Goal: Task Accomplishment & Management: Manage account settings

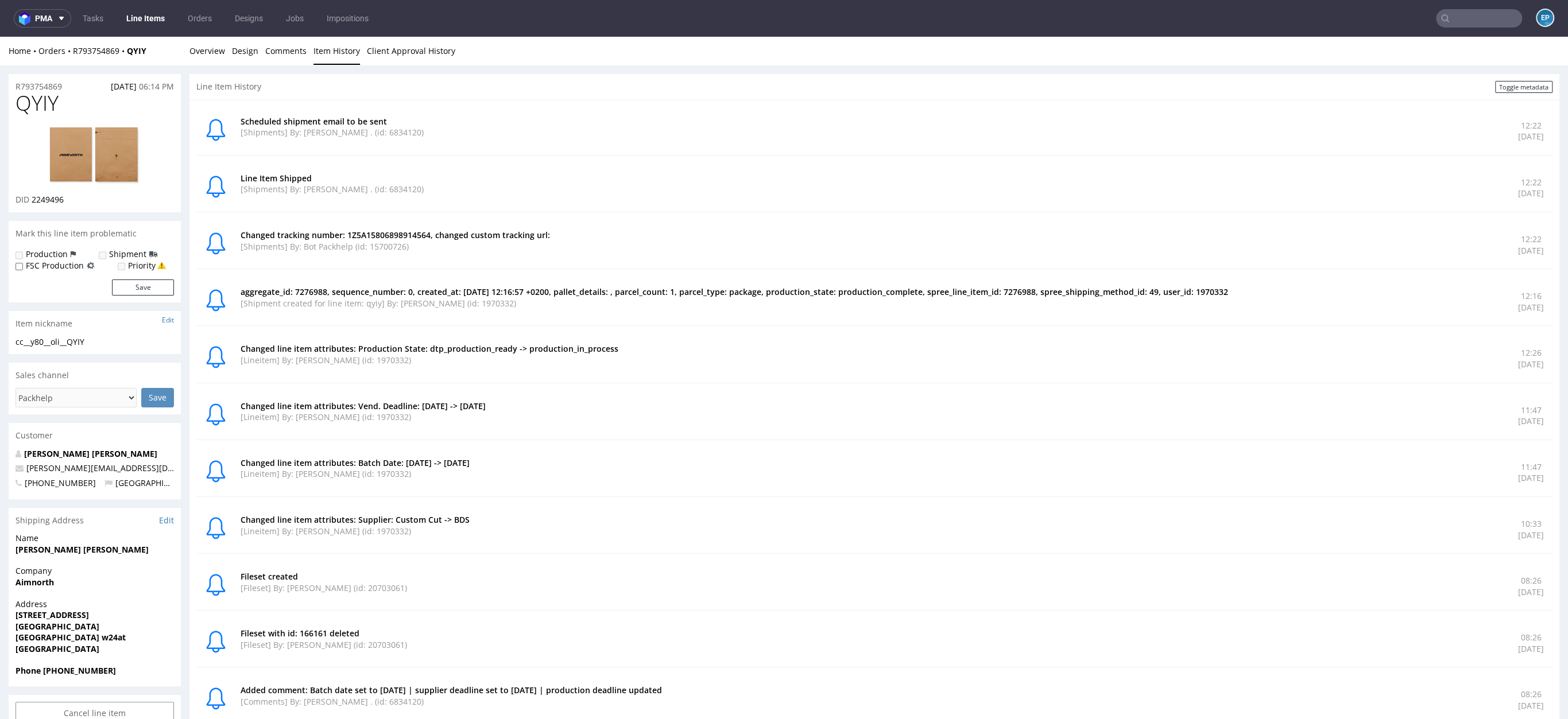
click at [1495, 30] on nav "pma Tasks Line Items Orders Designs Jobs Impositions EP" at bounding box center [784, 18] width 1568 height 37
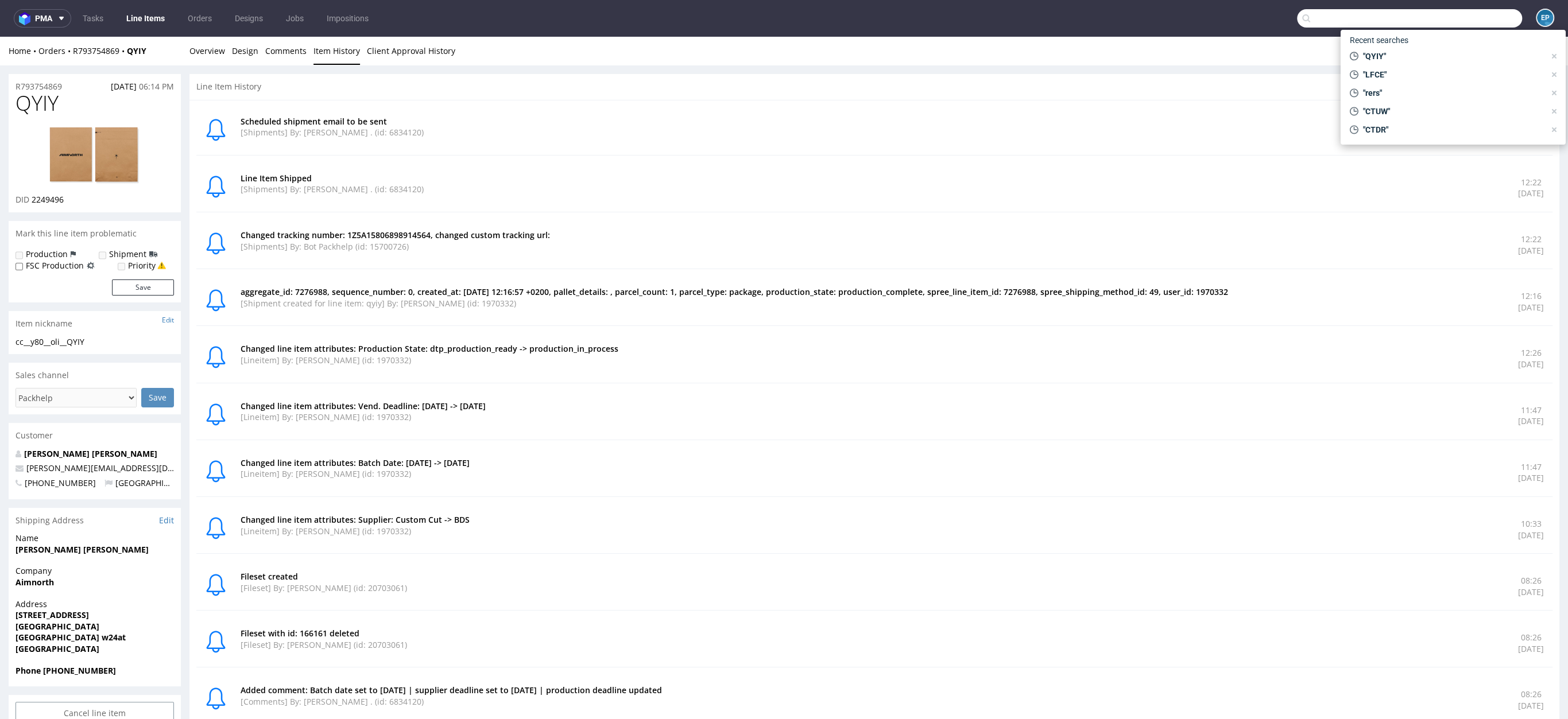
click at [1487, 23] on input "text" at bounding box center [1409, 18] width 225 height 19
paste input "R455040113__ZYYW"
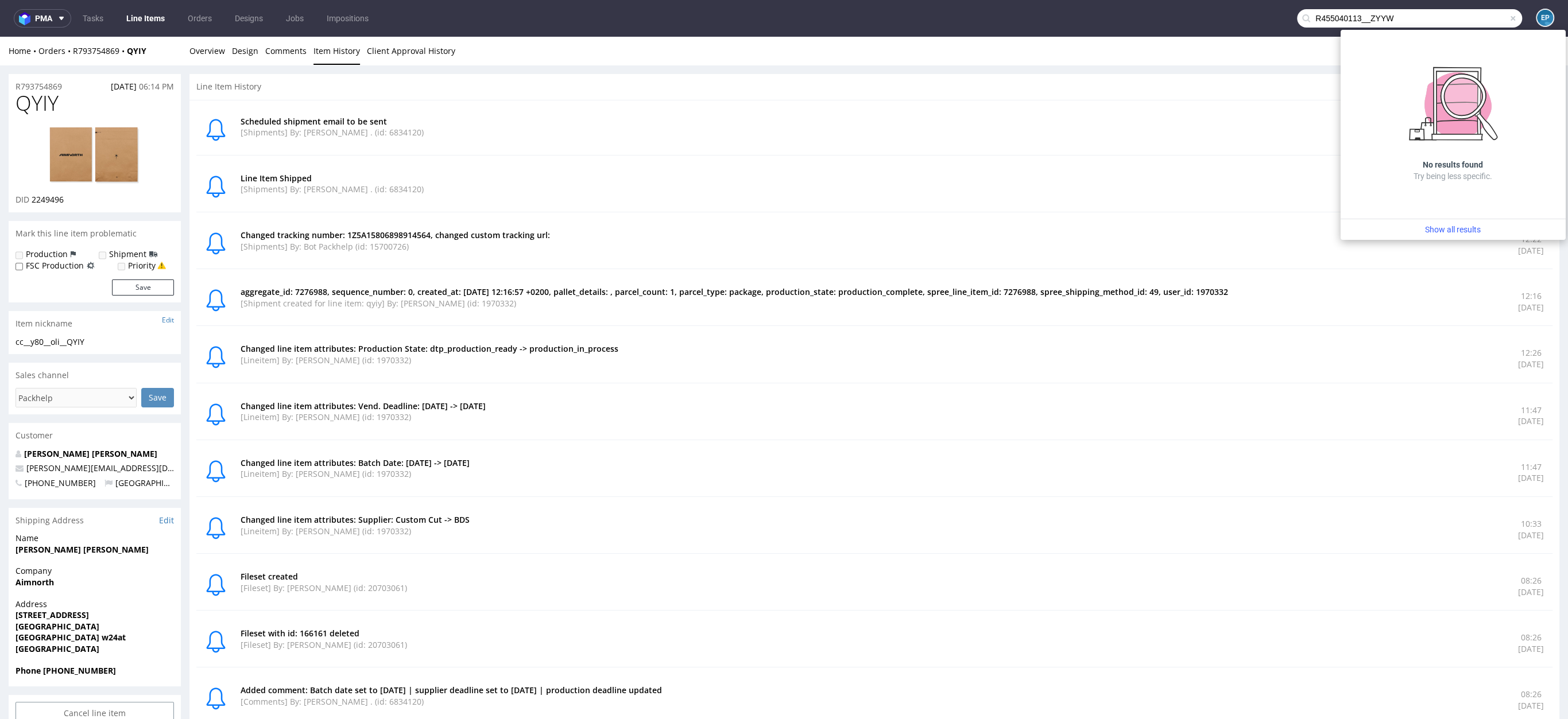
drag, startPoint x: 1357, startPoint y: 17, endPoint x: 1298, endPoint y: 14, distance: 59.1
click at [1298, 14] on input "R455040113__ZYYW" at bounding box center [1409, 18] width 225 height 19
type input "ZYYW"
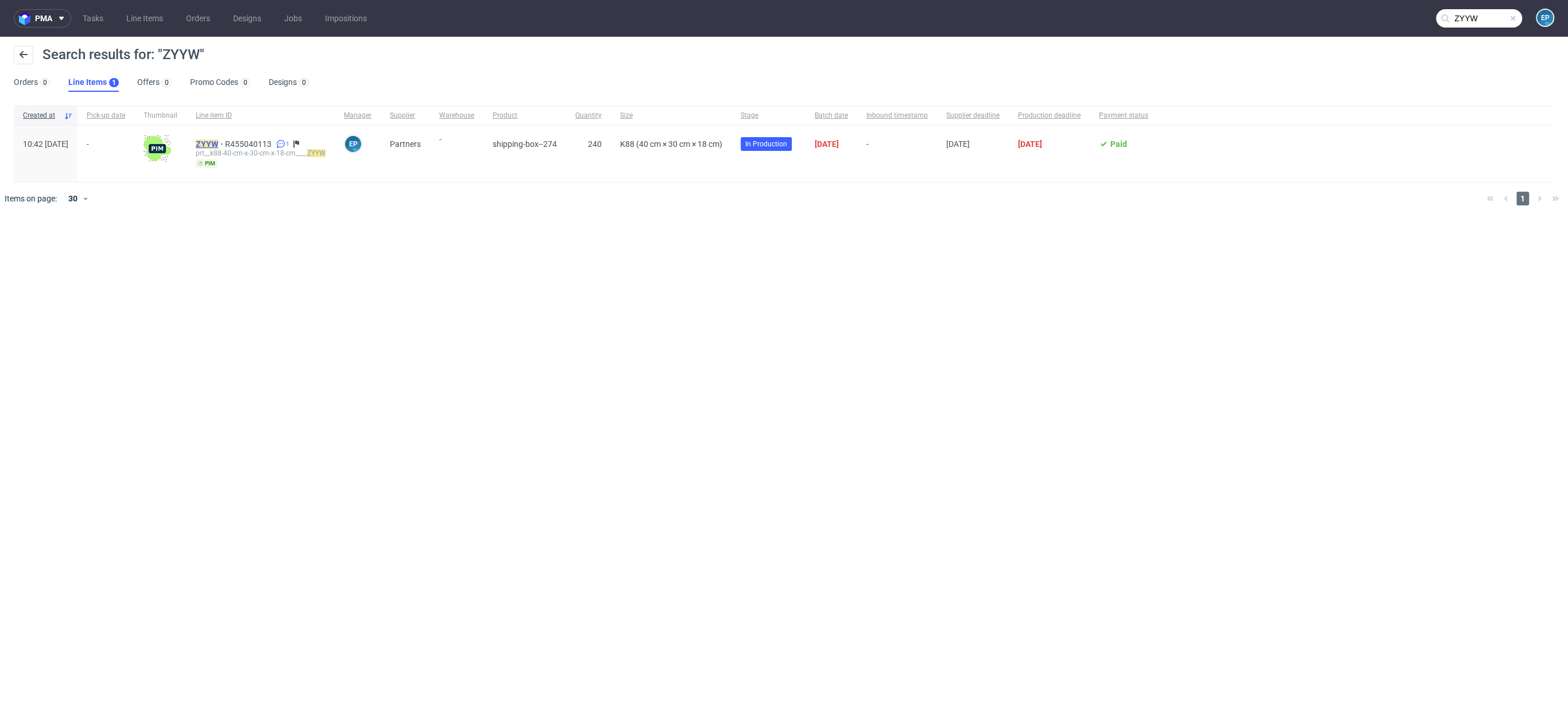
click at [218, 143] on mark "ZYYW" at bounding box center [207, 144] width 22 height 9
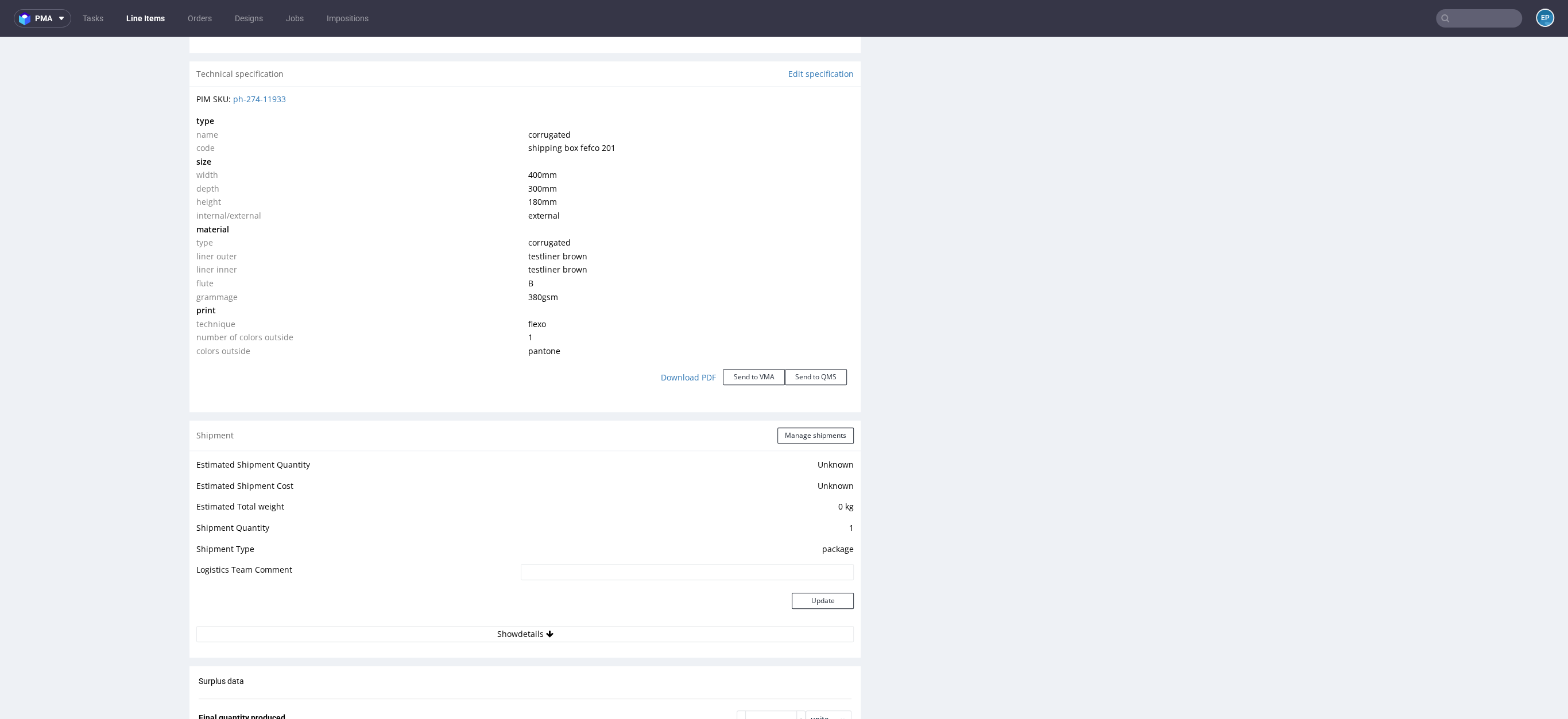
scroll to position [1070, 0]
click at [801, 417] on div "Shipment Manage shipments" at bounding box center [526, 431] width 672 height 30
click at [801, 432] on button "Manage shipments" at bounding box center [815, 432] width 76 height 16
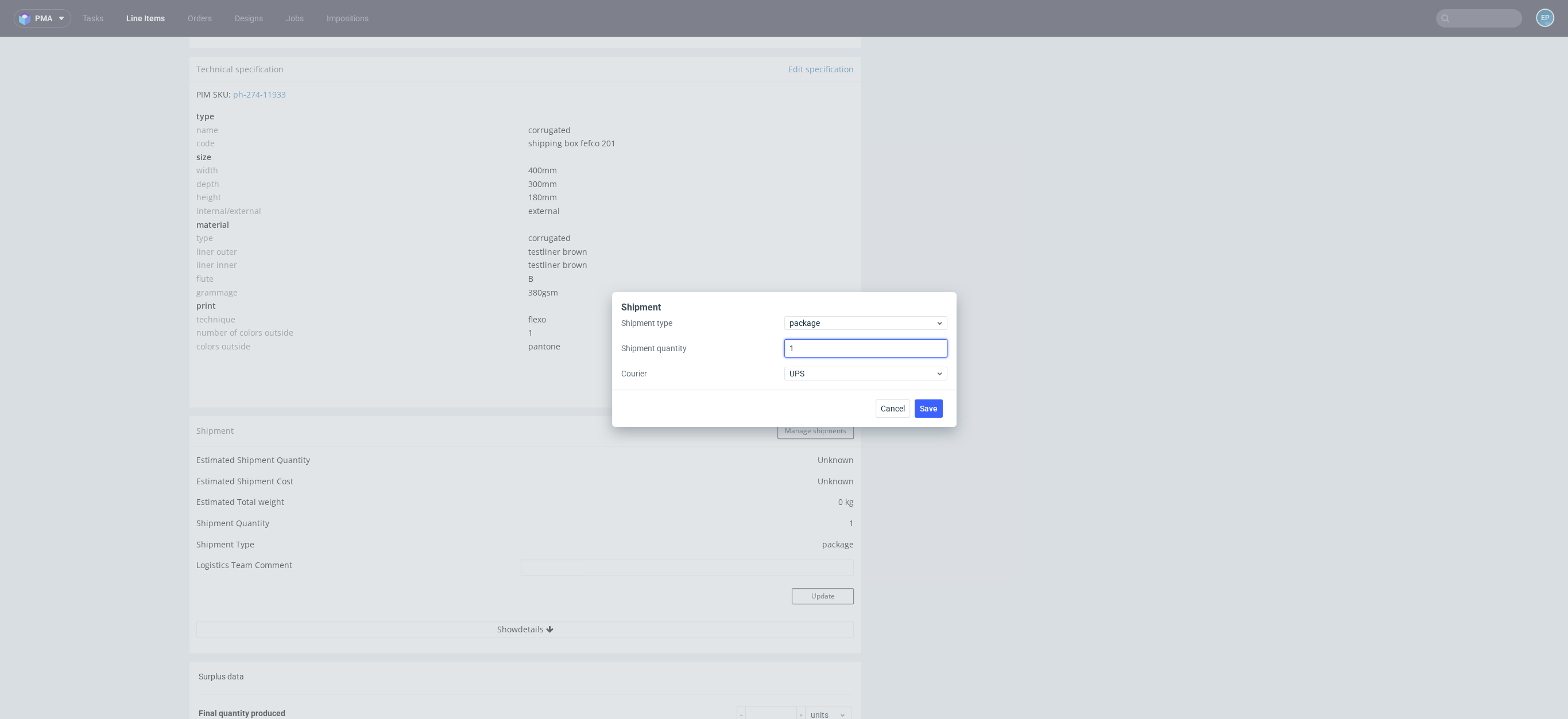
click at [821, 350] on input "1" at bounding box center [866, 348] width 163 height 19
type input "6"
click at [936, 410] on span "Save" at bounding box center [929, 408] width 18 height 8
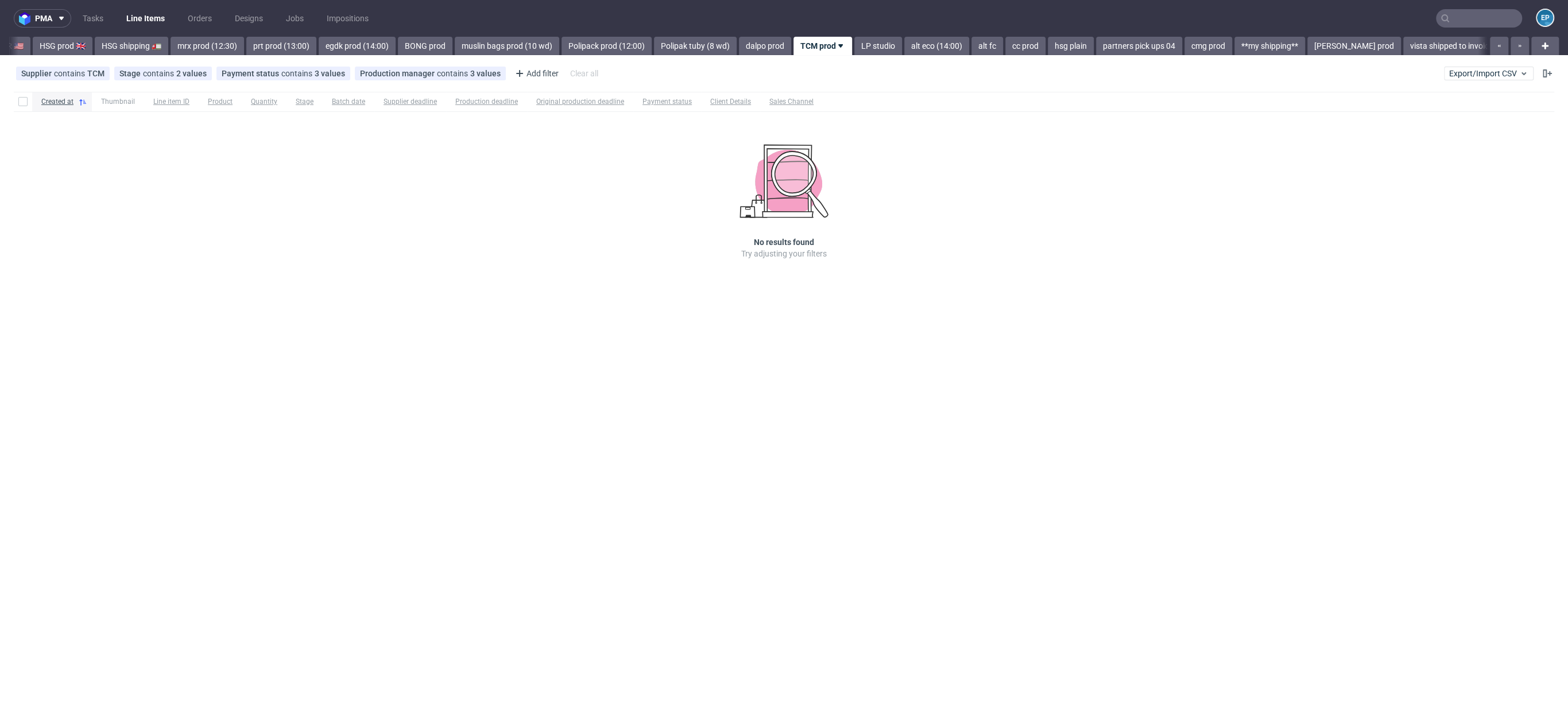
scroll to position [0, 1272]
click at [1490, 82] on div "Supplier contains TCM Stage contains 2 values Production, Issue in Production P…" at bounding box center [784, 73] width 1568 height 28
click at [1479, 67] on button "Export/Import CSV" at bounding box center [1489, 73] width 90 height 13
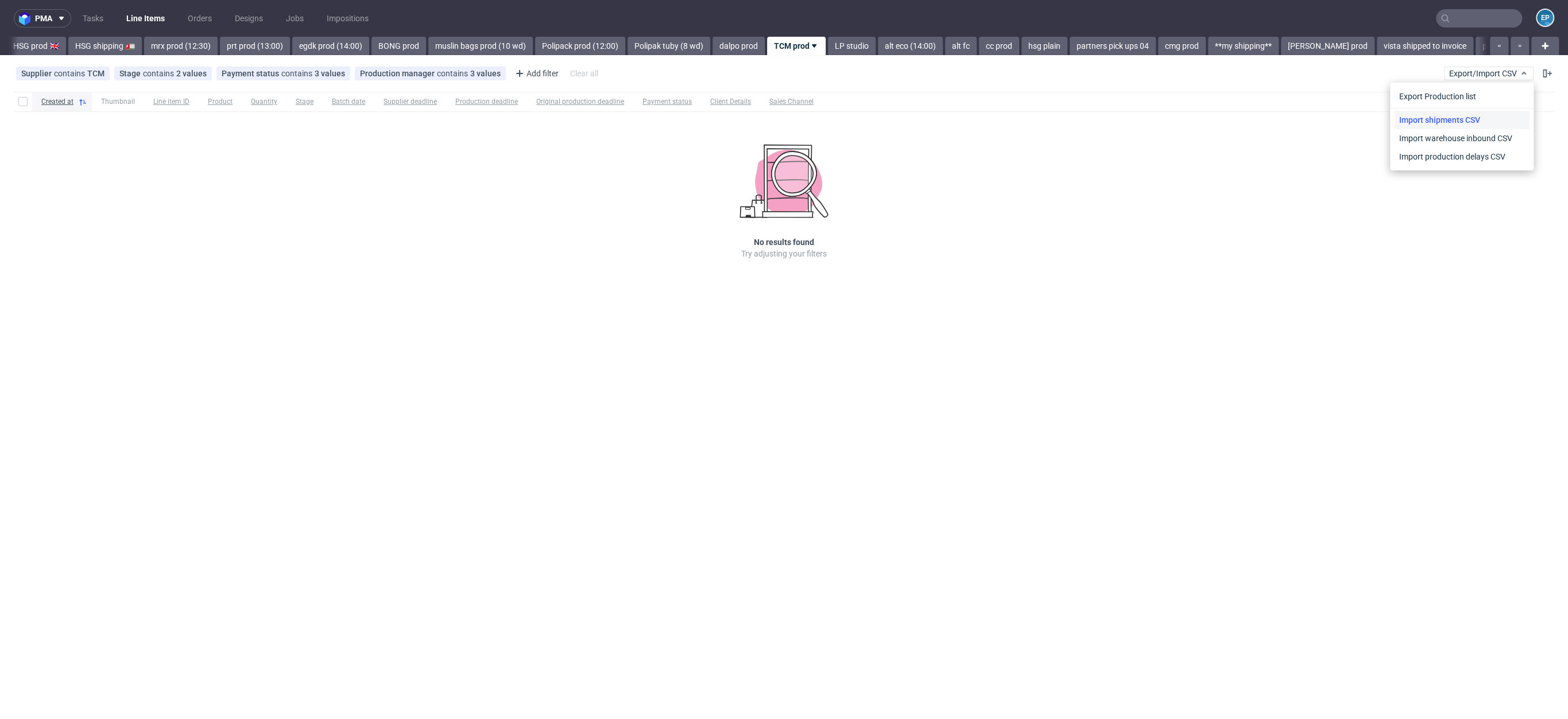
click at [1461, 115] on link "Import shipments CSV" at bounding box center [1462, 120] width 134 height 19
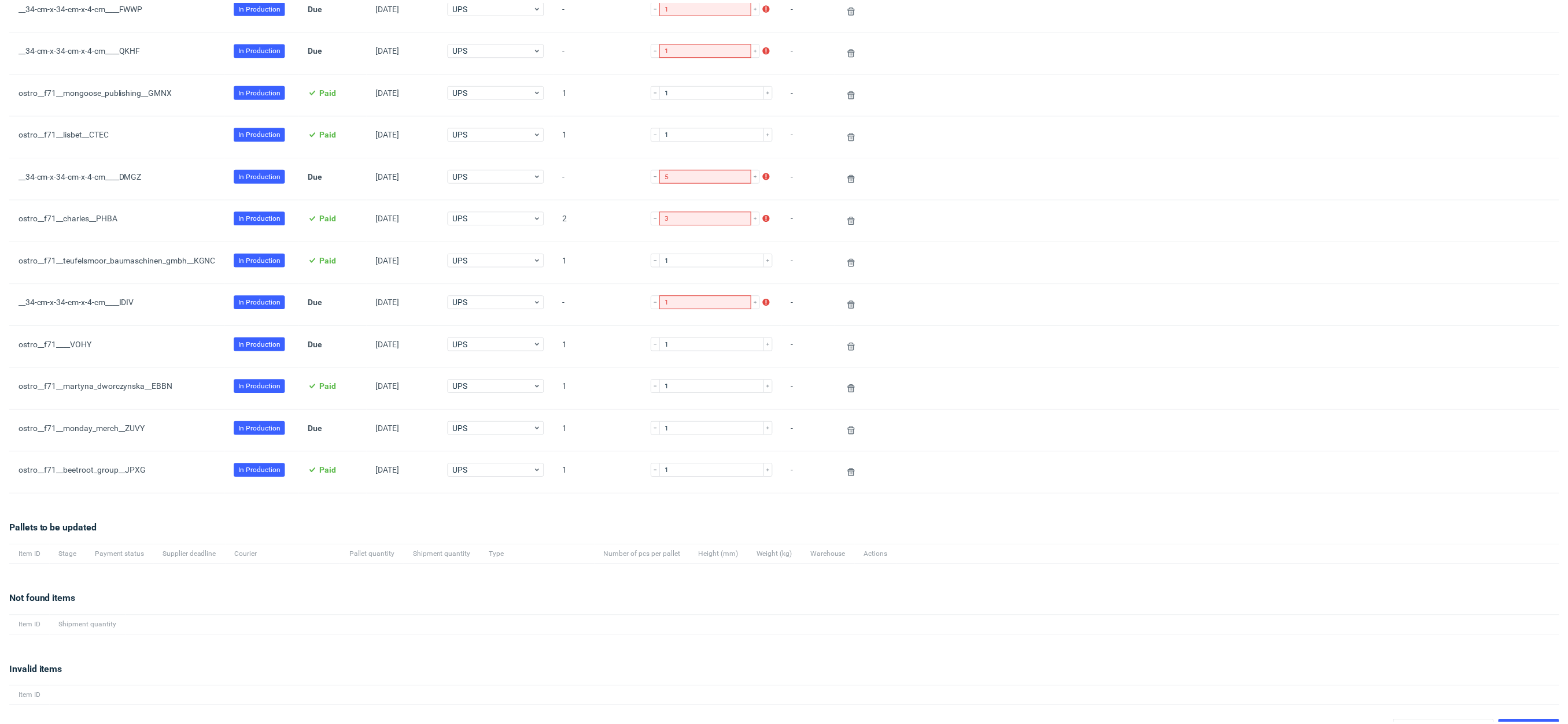
scroll to position [349, 0]
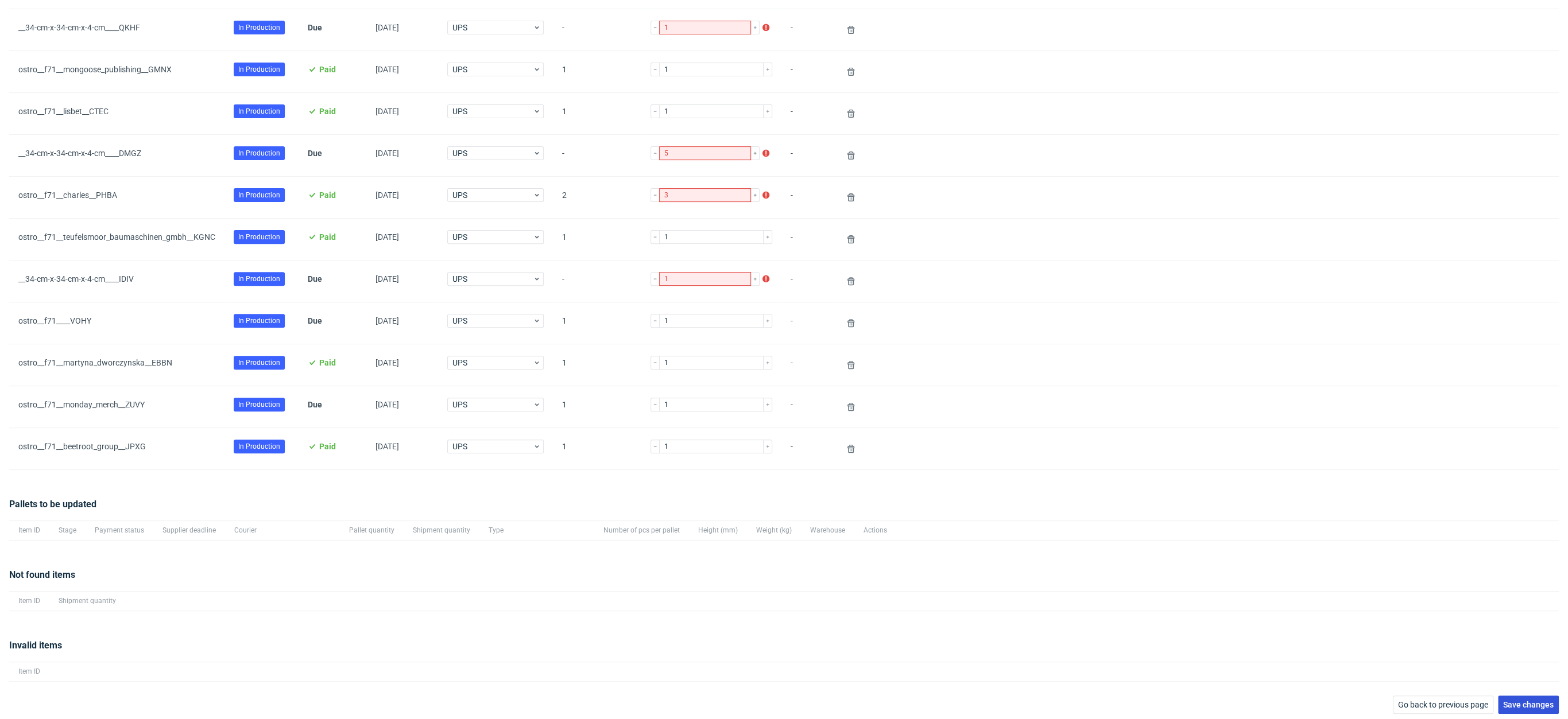
click at [1539, 701] on span "Save changes" at bounding box center [1529, 705] width 50 height 8
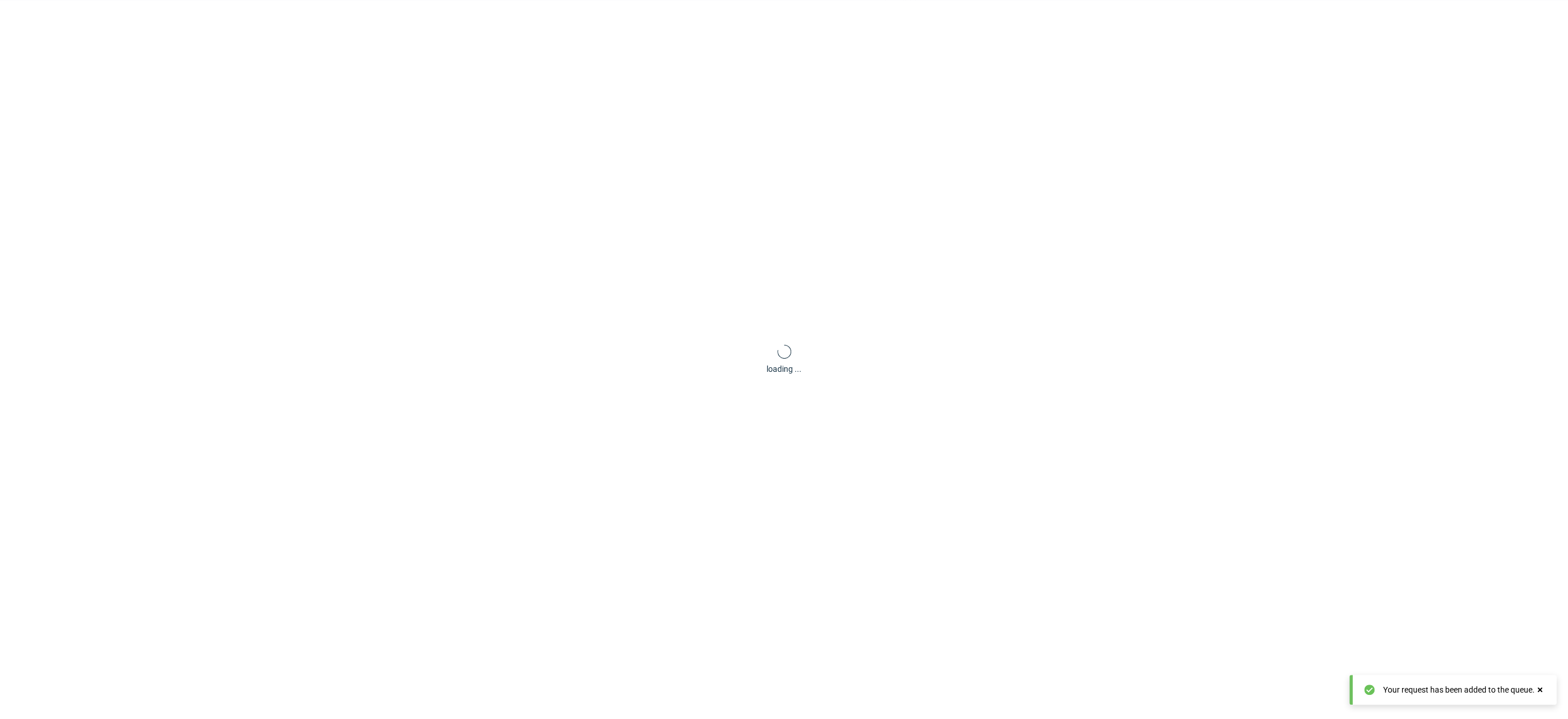
scroll to position [56, 0]
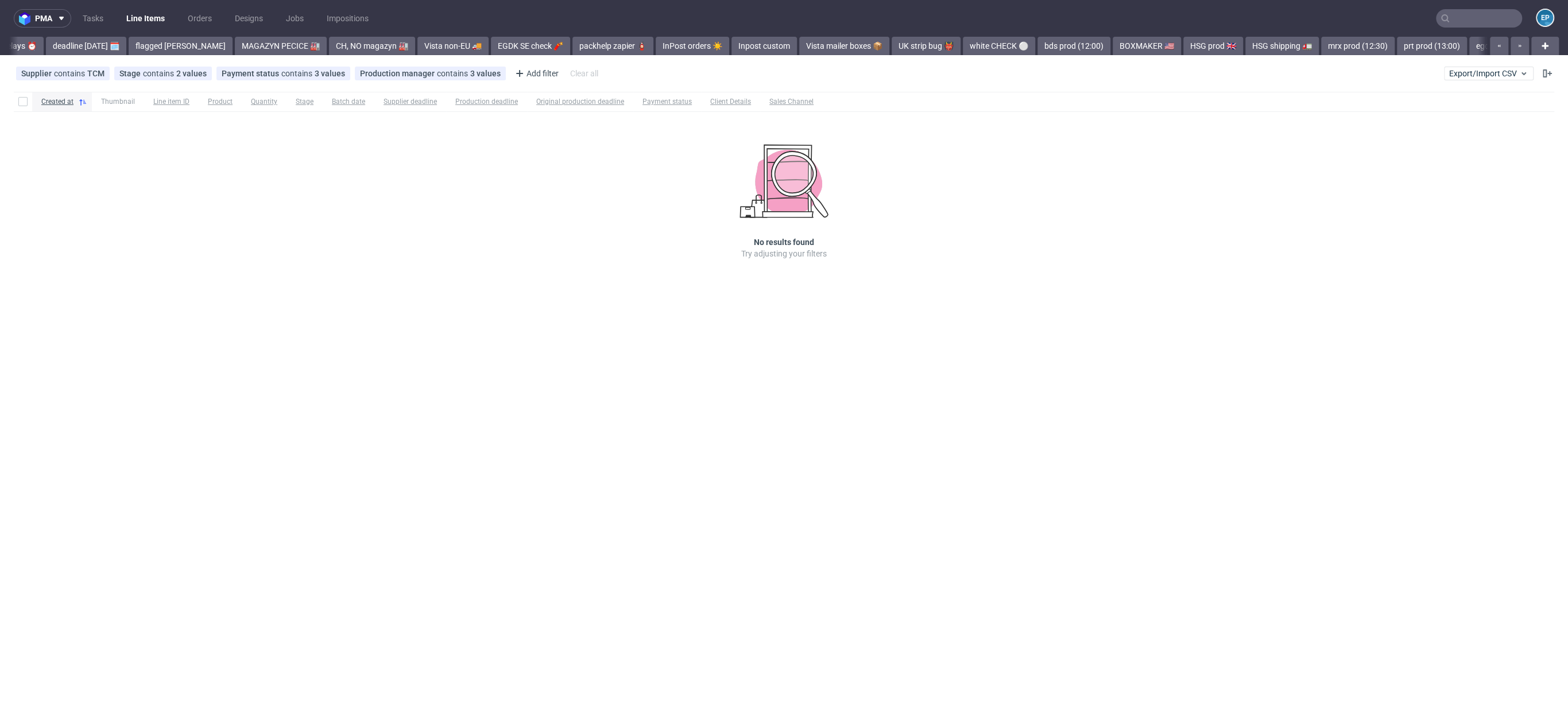
scroll to position [0, 1272]
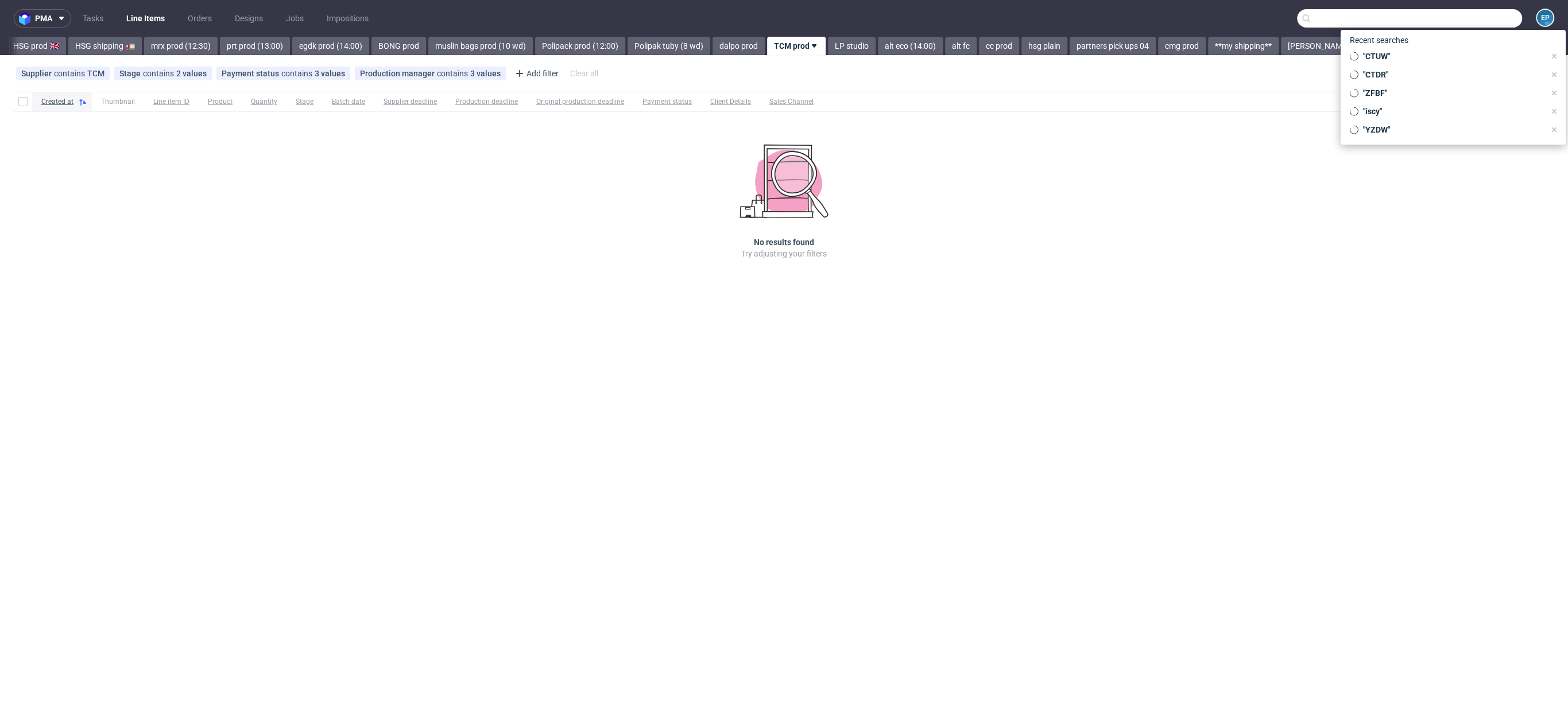
click at [1487, 21] on input "text" at bounding box center [1409, 18] width 225 height 19
paste input "BAZR"
type input "BAZR"
click at [1388, 47] on div "egdk__a7-10-5-x-7-4-cm__csako_norbert_ev__ BAZR" at bounding box center [1469, 47] width 164 height 11
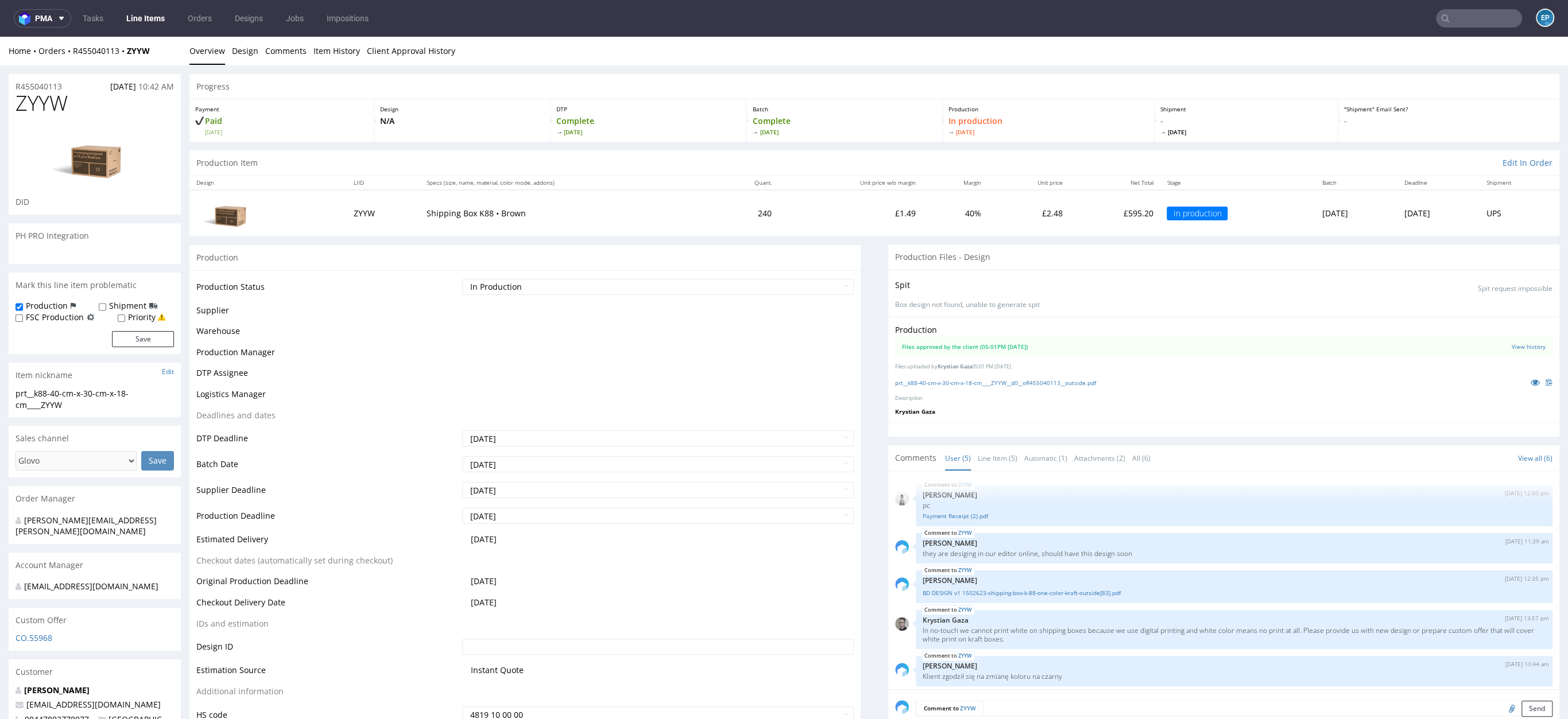
scroll to position [4, 0]
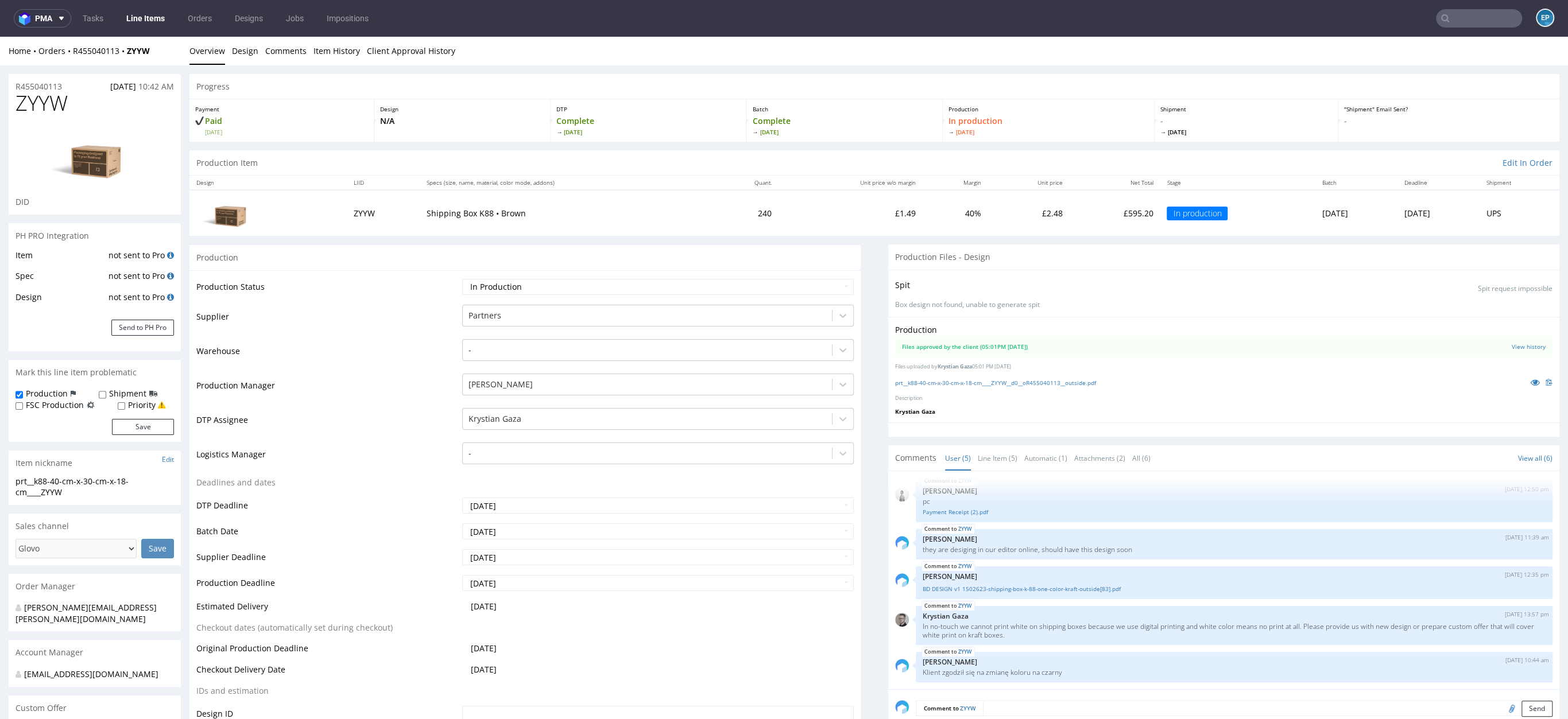
click at [651, 276] on div "Production Status Waiting for Artwork Waiting for Diecut Waiting for Mockup Wai…" at bounding box center [526, 539] width 672 height 537
click at [650, 282] on select "Waiting for Artwork Waiting for Diecut Waiting for Mockup Waiting for DTP Waiti…" at bounding box center [657, 287] width 391 height 16
select select "production_complete"
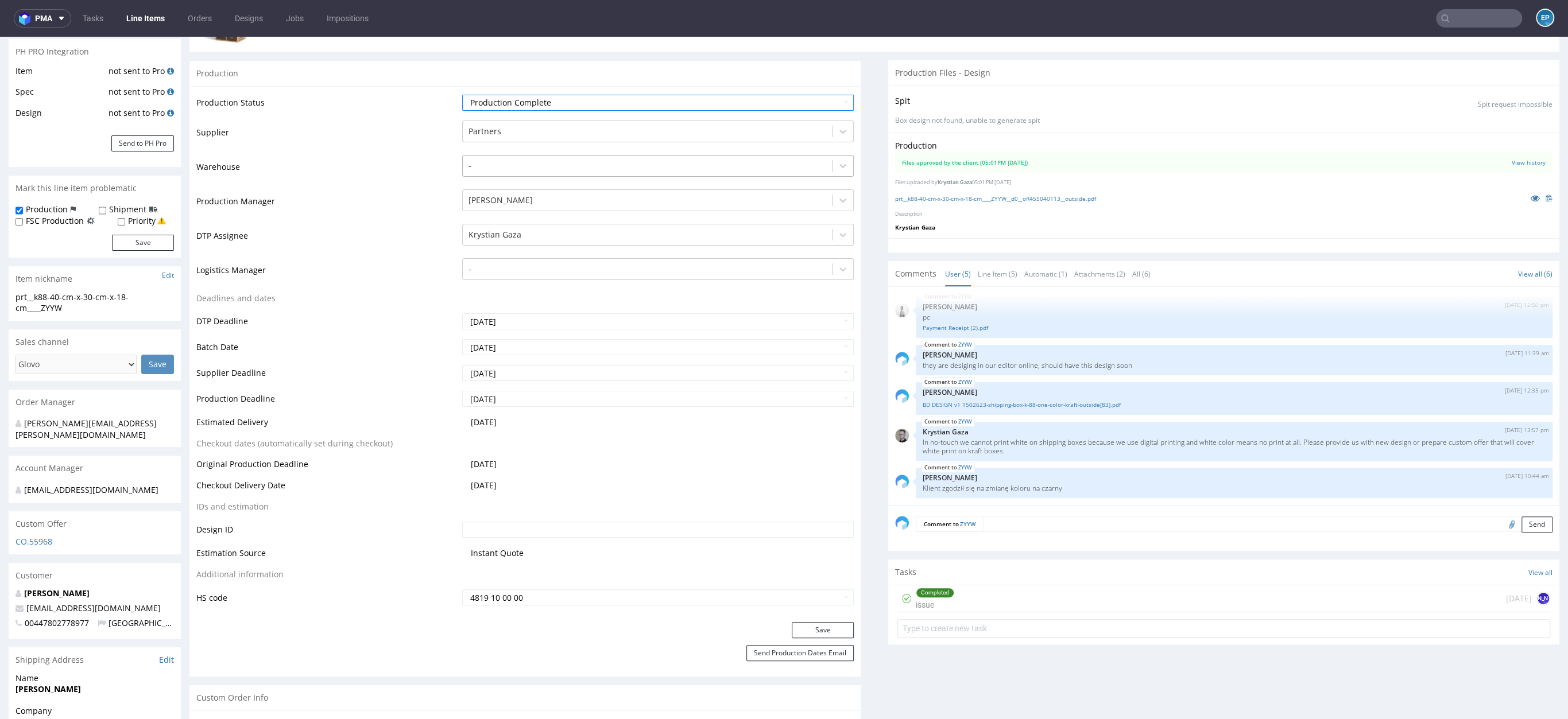
scroll to position [348, 0]
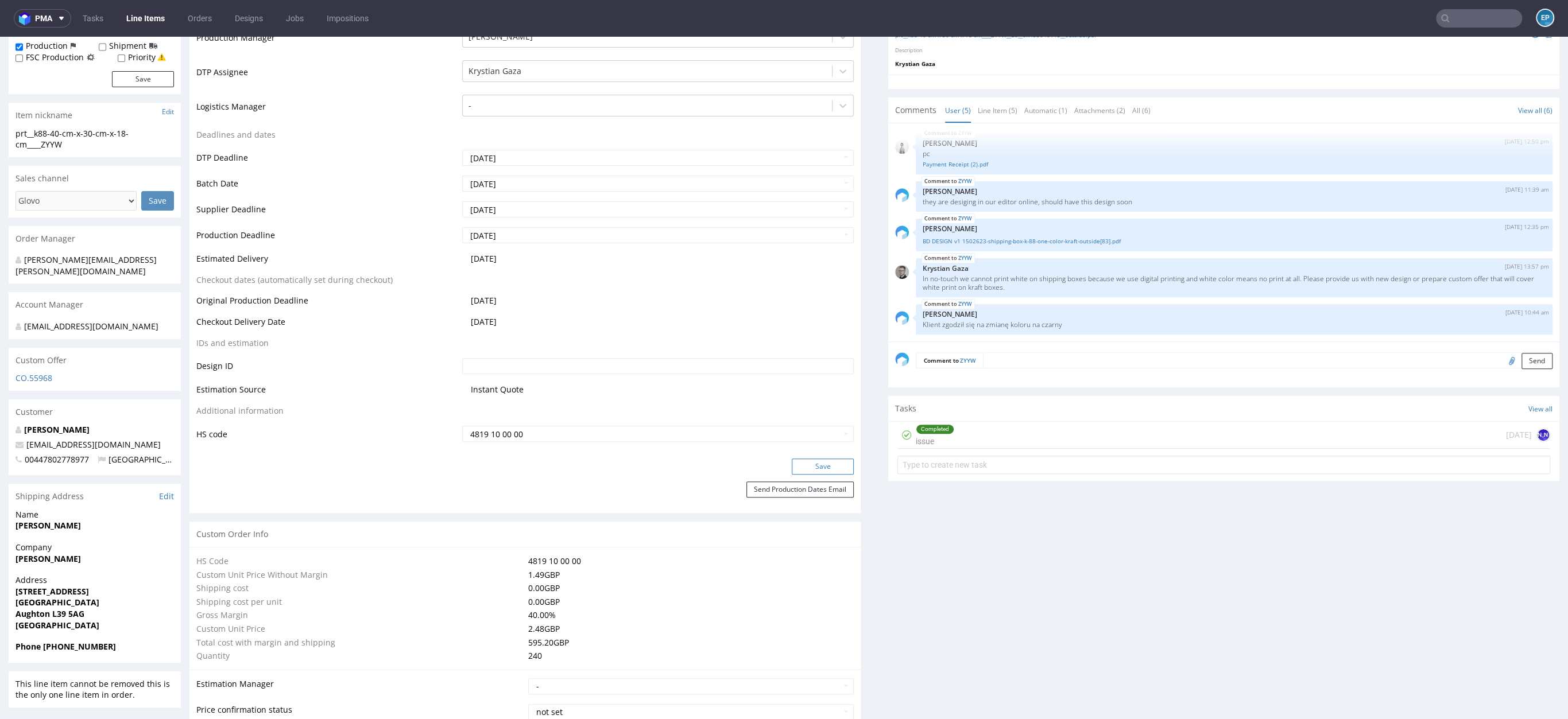
click at [801, 469] on button "Save" at bounding box center [822, 466] width 62 height 16
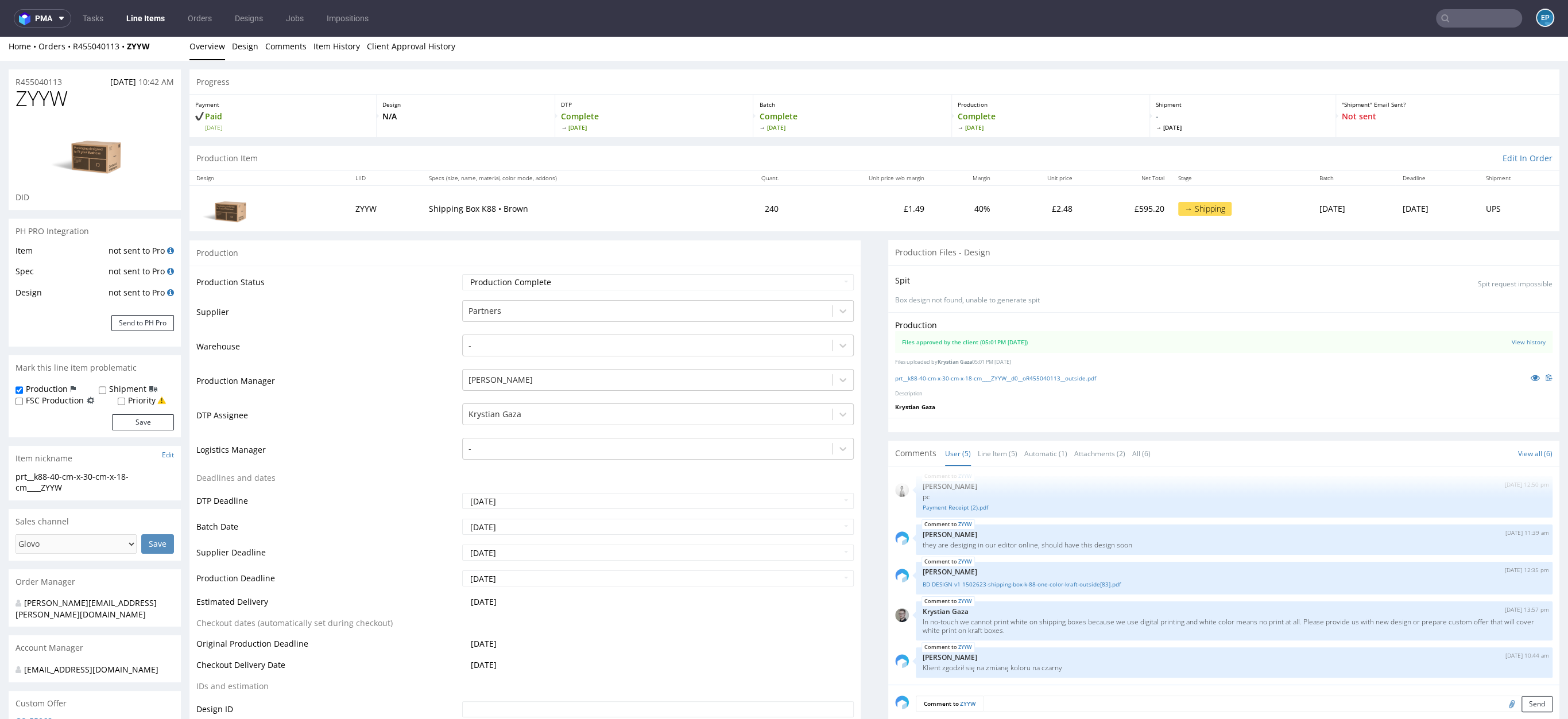
scroll to position [0, 0]
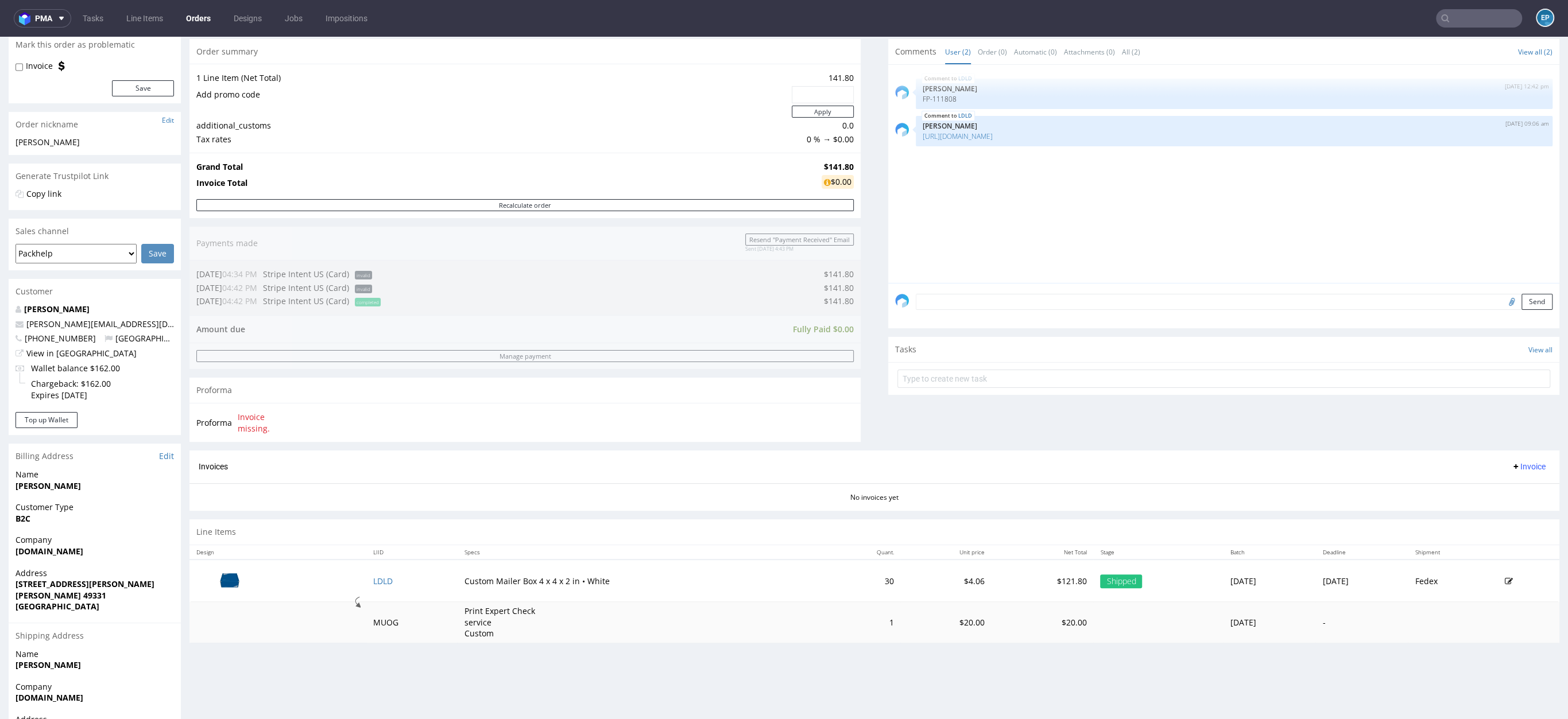
scroll to position [196, 0]
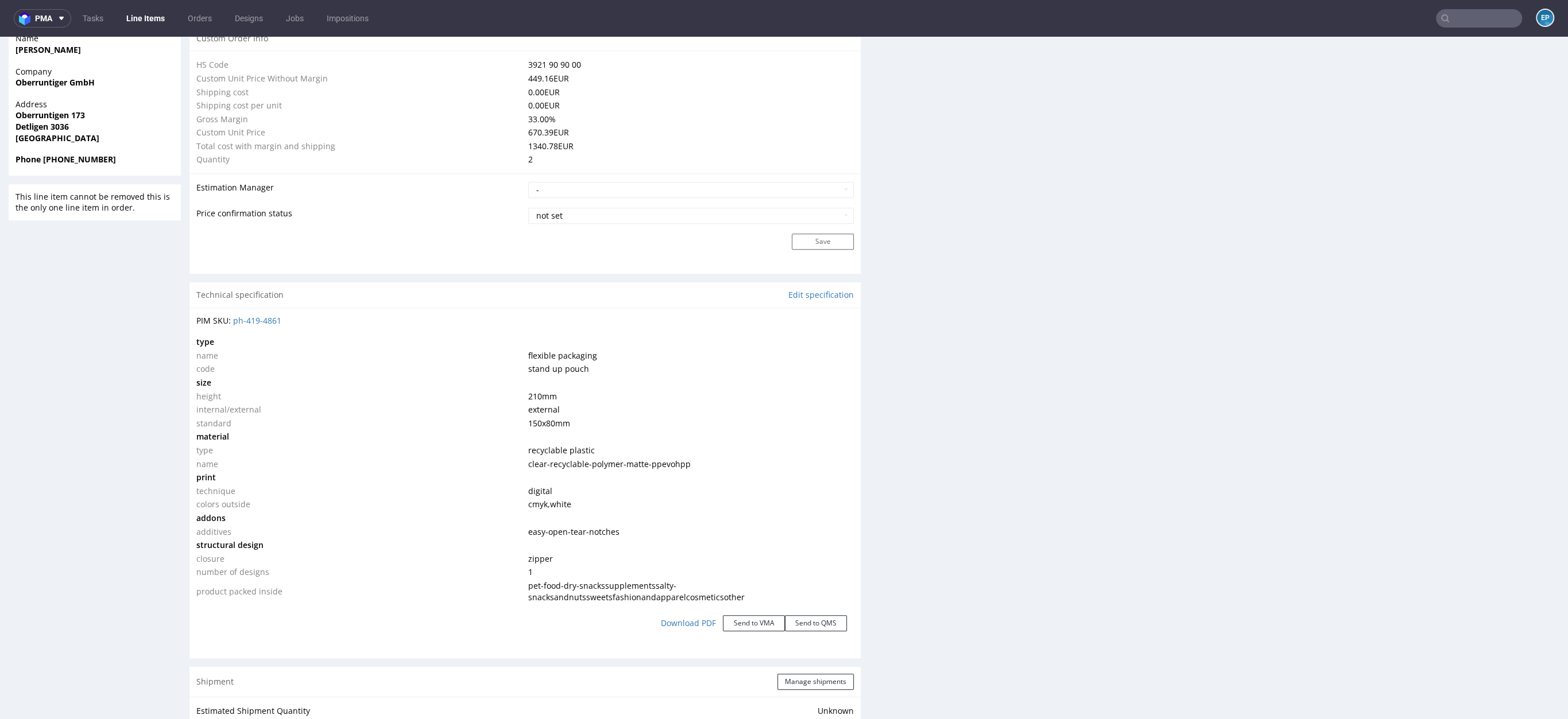
scroll to position [842, 0]
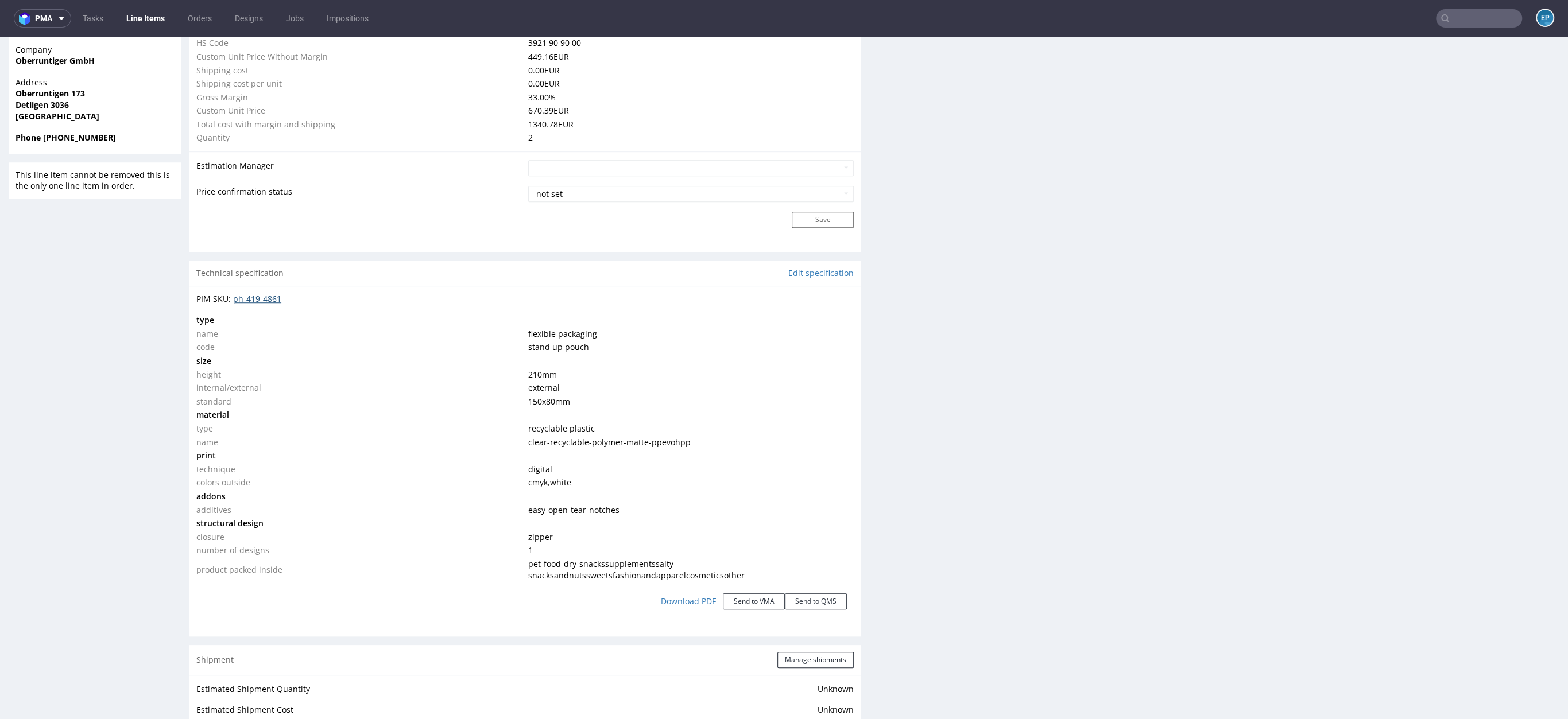
click at [270, 297] on link "ph-419-4861" at bounding box center [257, 299] width 48 height 11
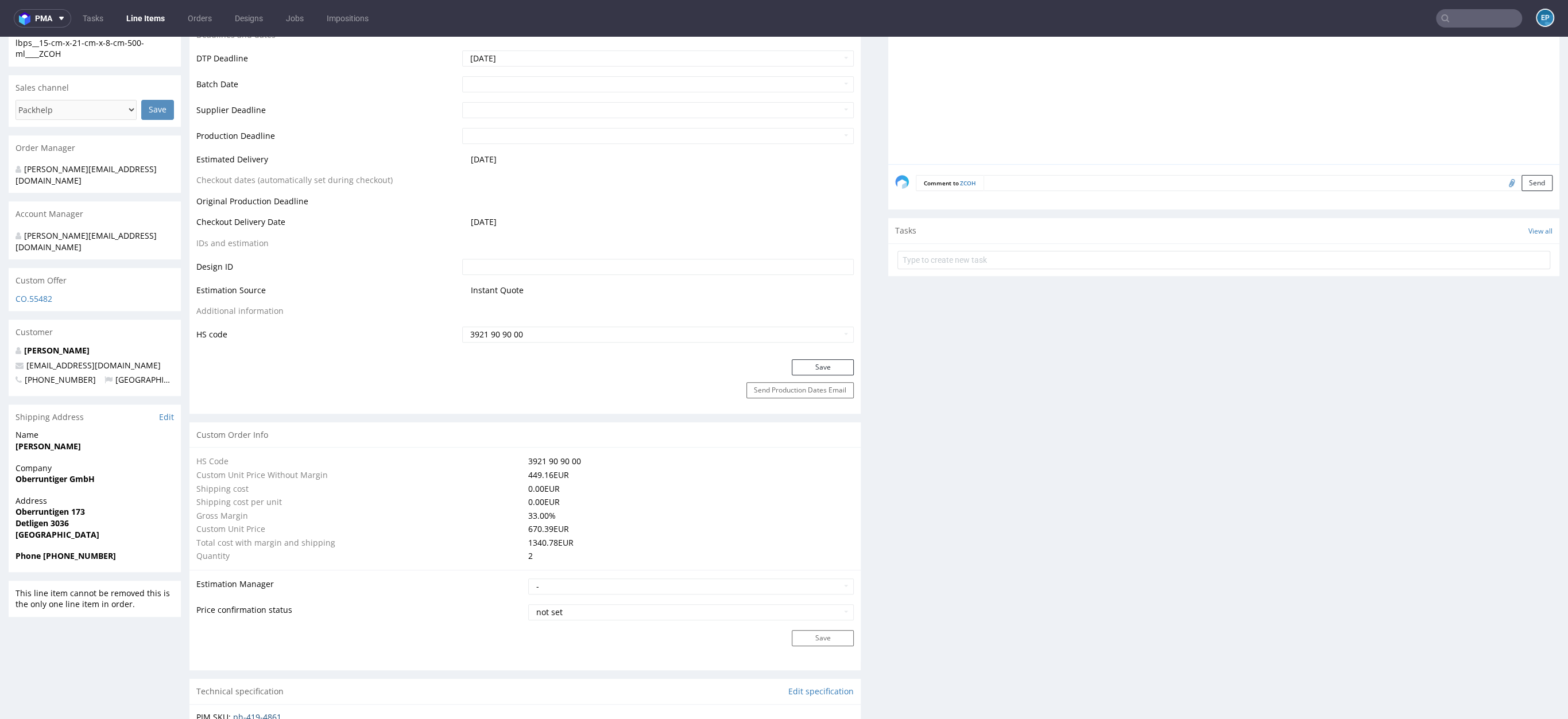
scroll to position [564, 0]
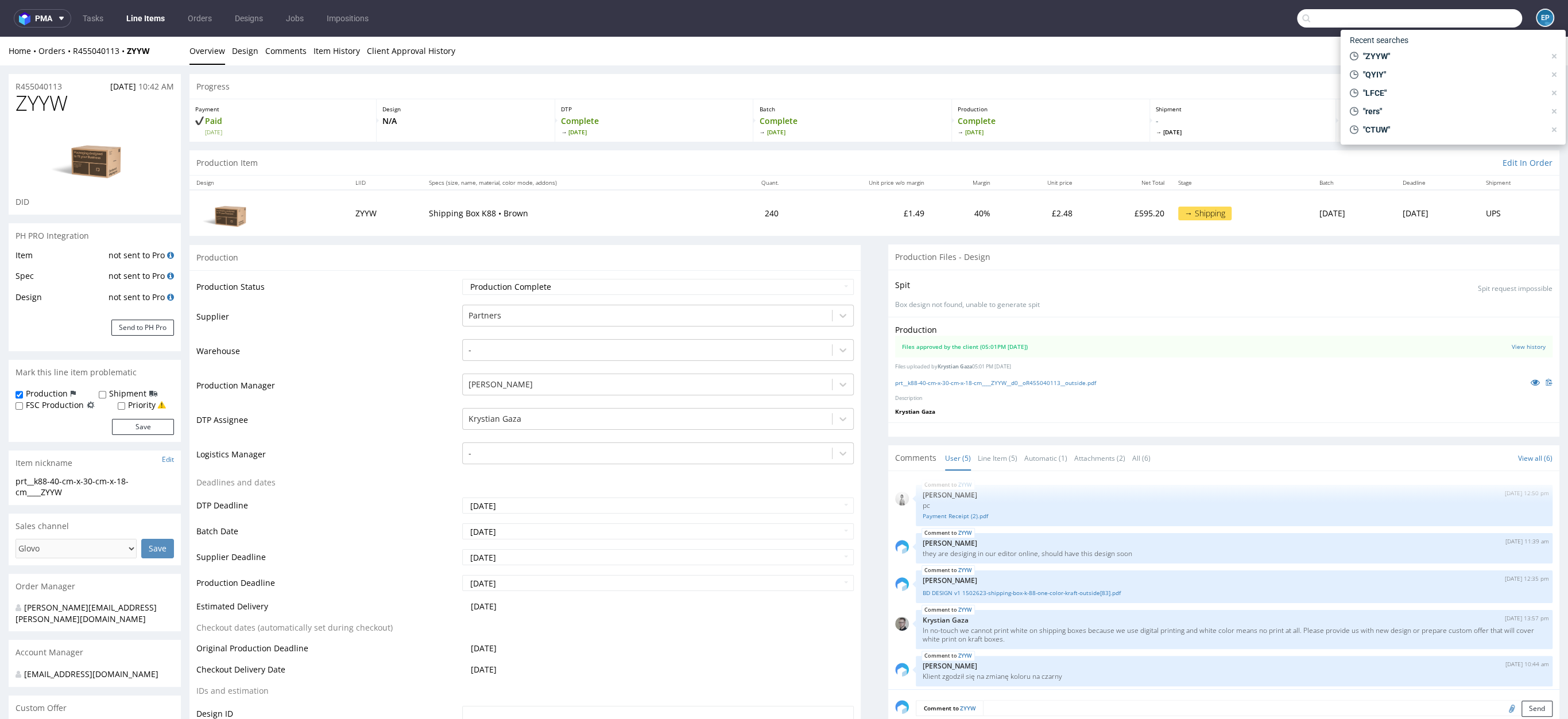
click at [1465, 24] on input "text" at bounding box center [1409, 18] width 225 height 19
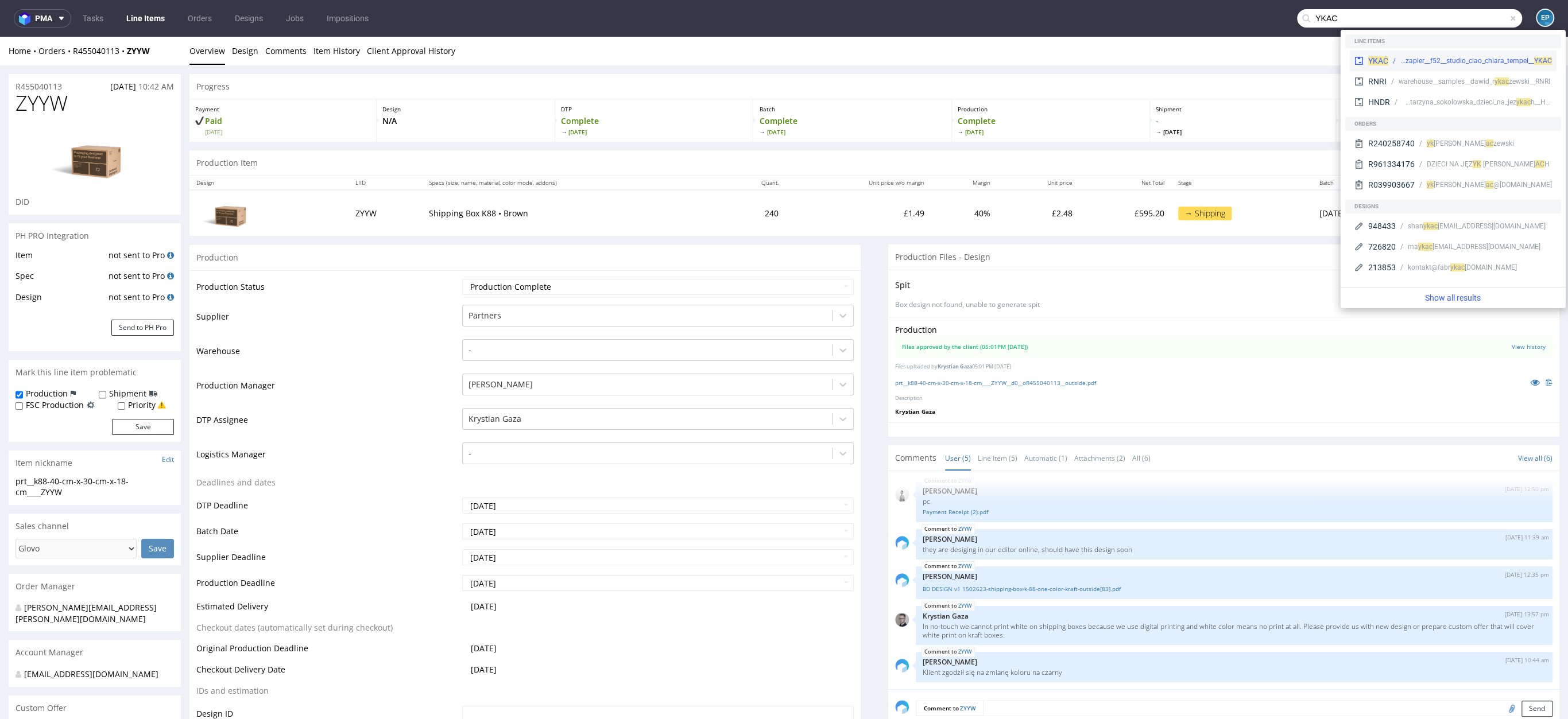
type input "YKAC"
click at [1387, 64] on span "YKAC" at bounding box center [1378, 61] width 20 height 9
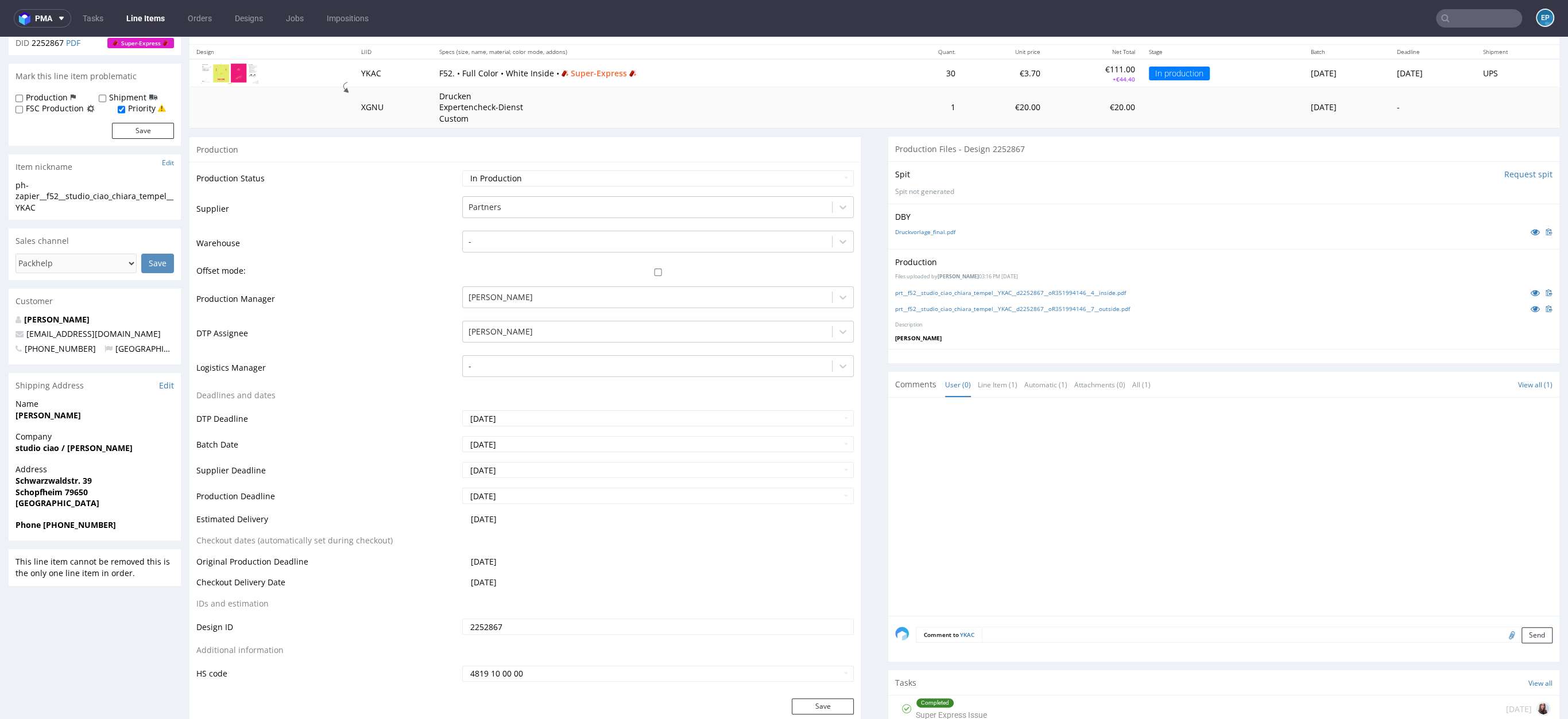
scroll to position [234, 0]
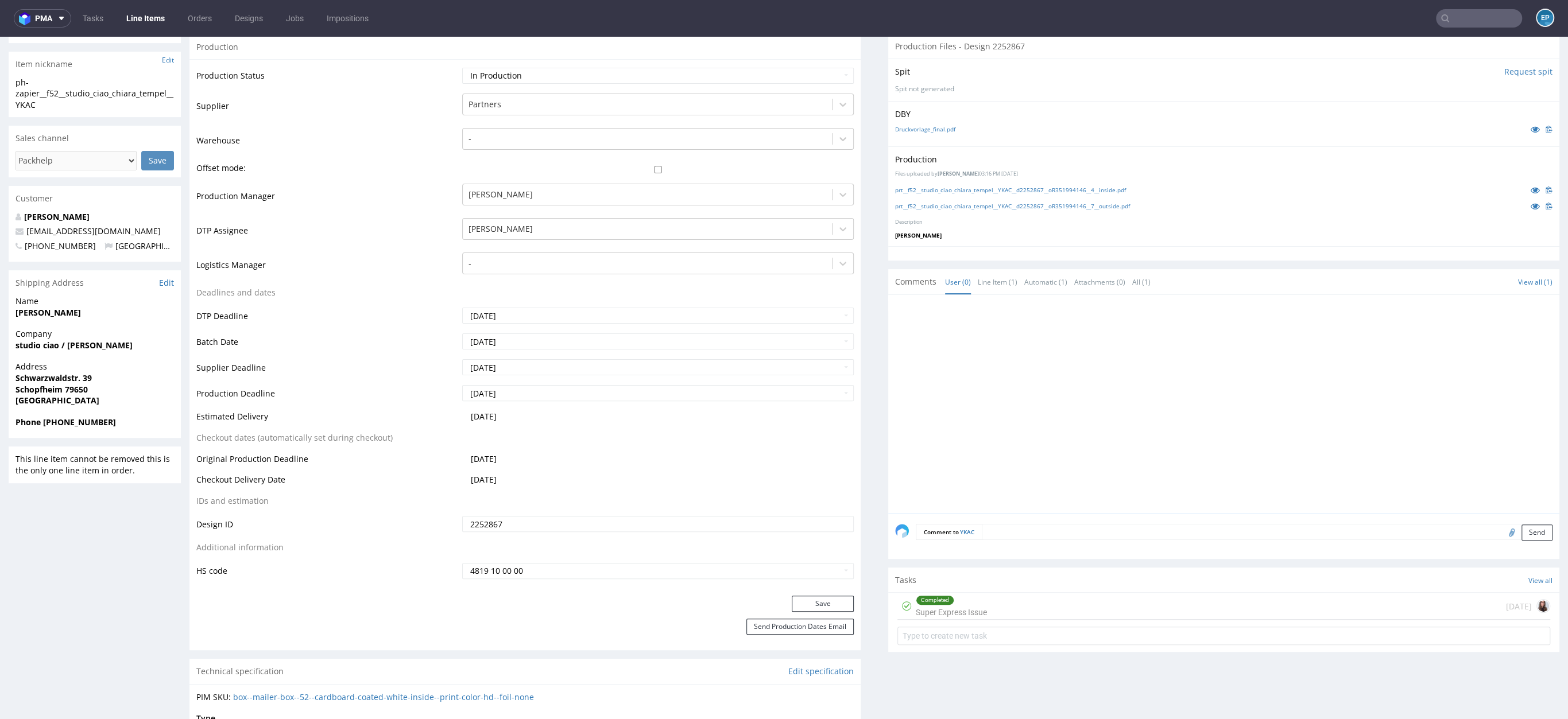
click at [1074, 608] on div "Completed Super Express Issue 7 days ago" at bounding box center [1223, 606] width 653 height 27
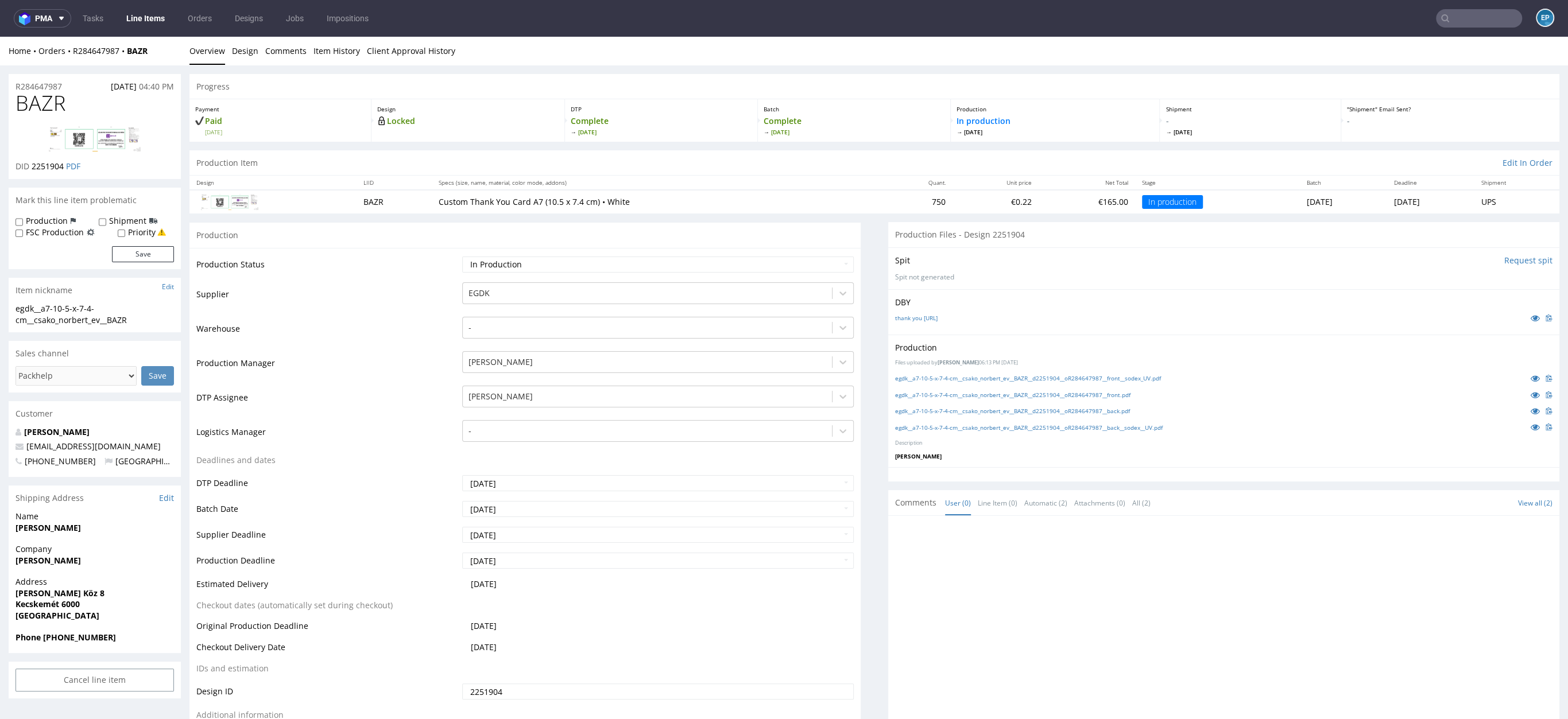
click at [1459, 16] on input "text" at bounding box center [1479, 18] width 86 height 19
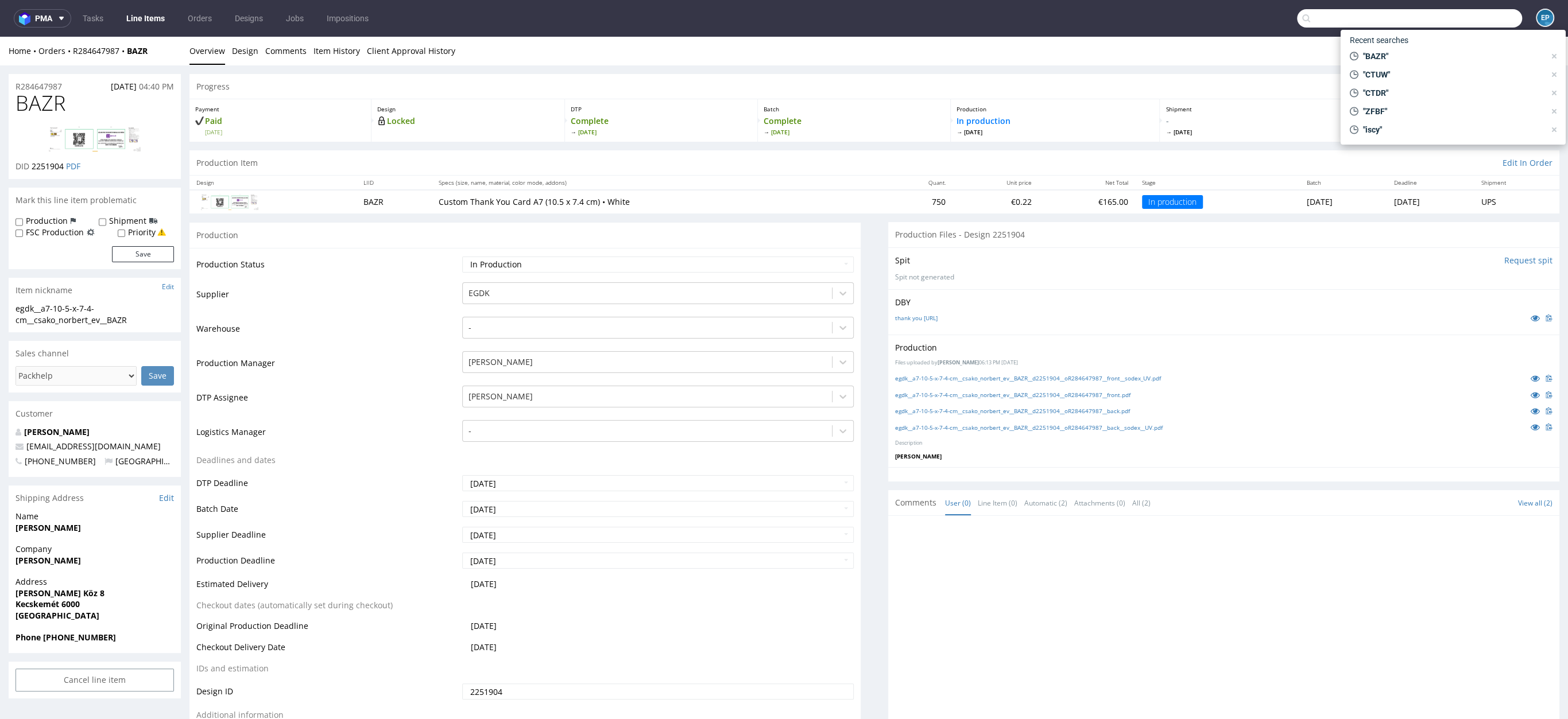
paste input "WNQH"
type input "WNQH"
click at [1413, 48] on div "prt__k150-60-cm-x-50-cm-x-40-cm__alquilavisual_s_l__ WNQH" at bounding box center [1478, 47] width 148 height 11
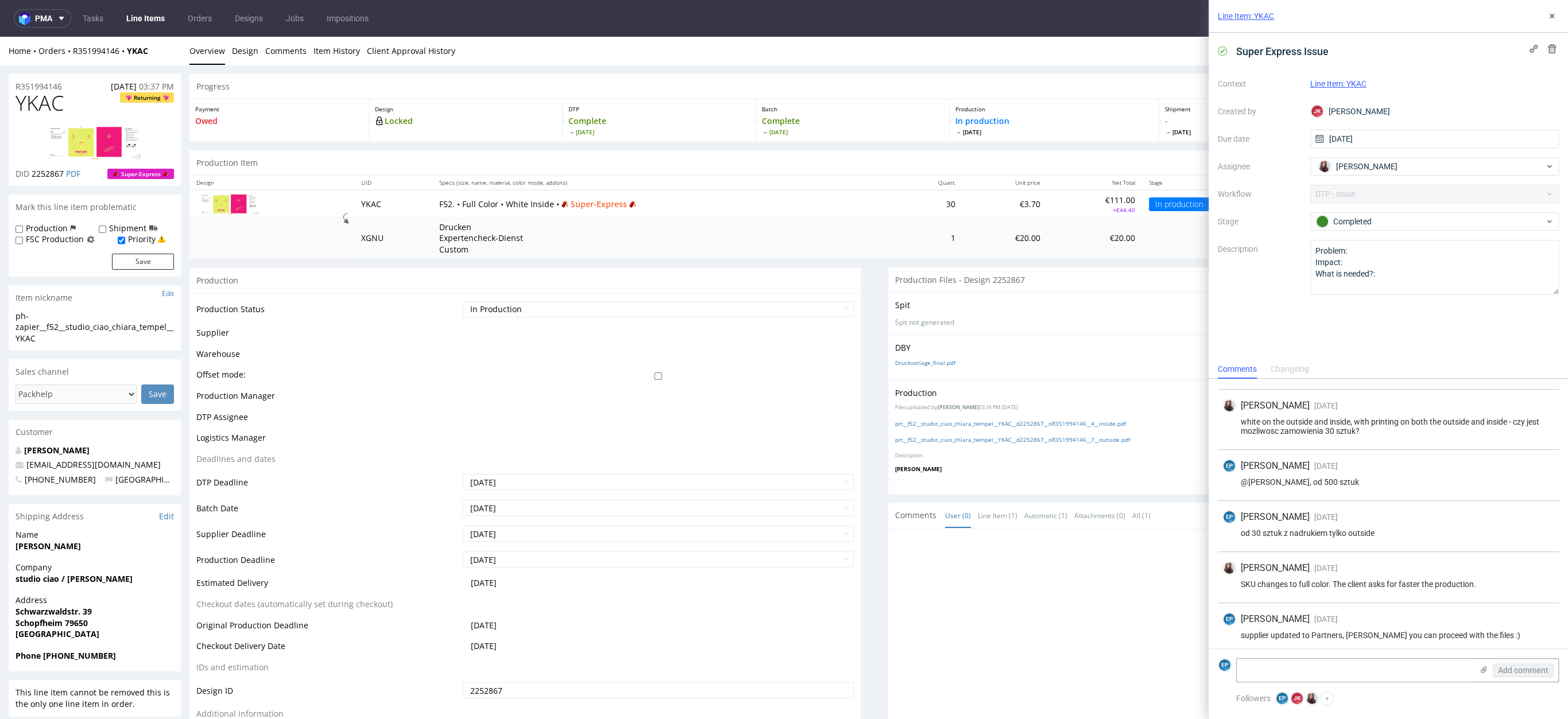
scroll to position [275, 0]
click at [1559, 17] on div "Line Item: YKAC" at bounding box center [1388, 16] width 359 height 33
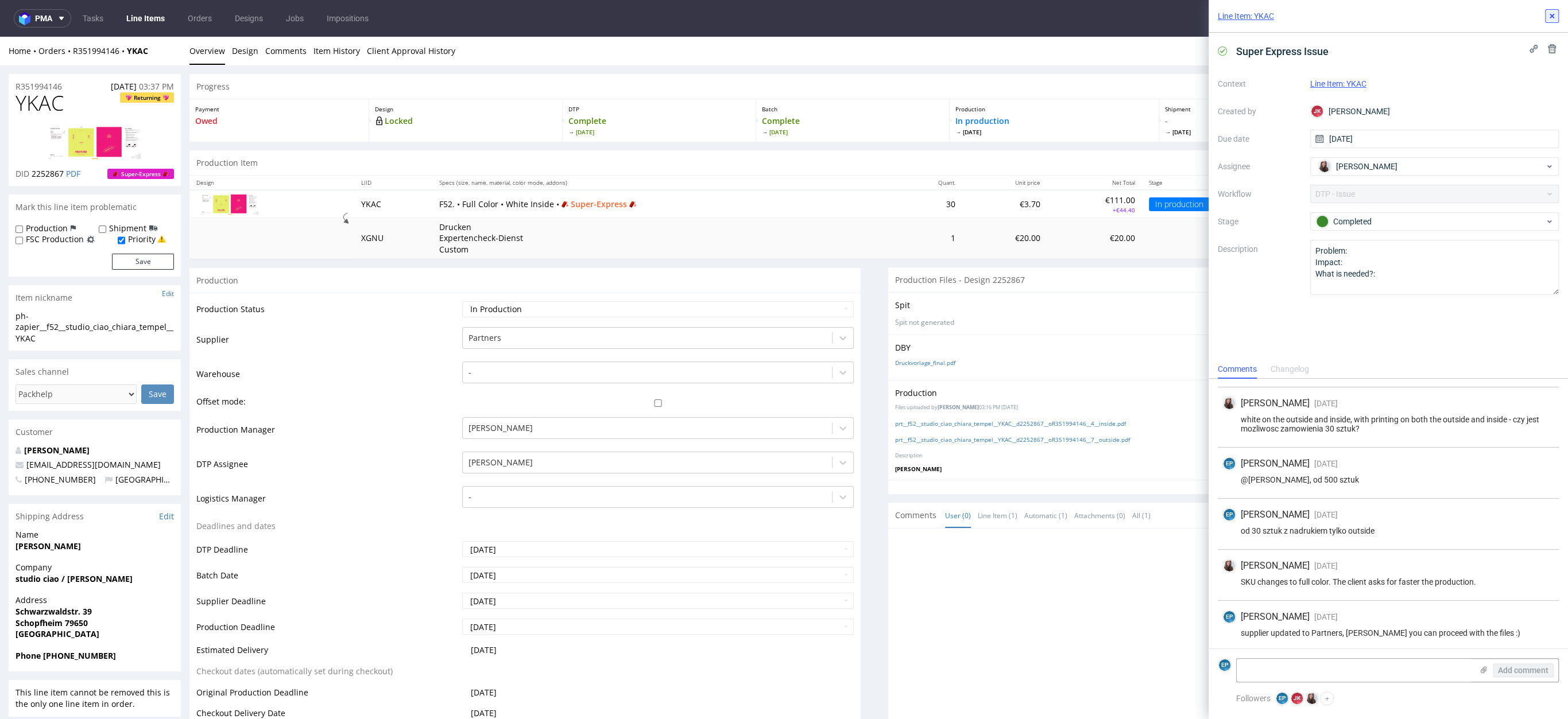
click at [1552, 15] on use at bounding box center [1552, 15] width 4 height 4
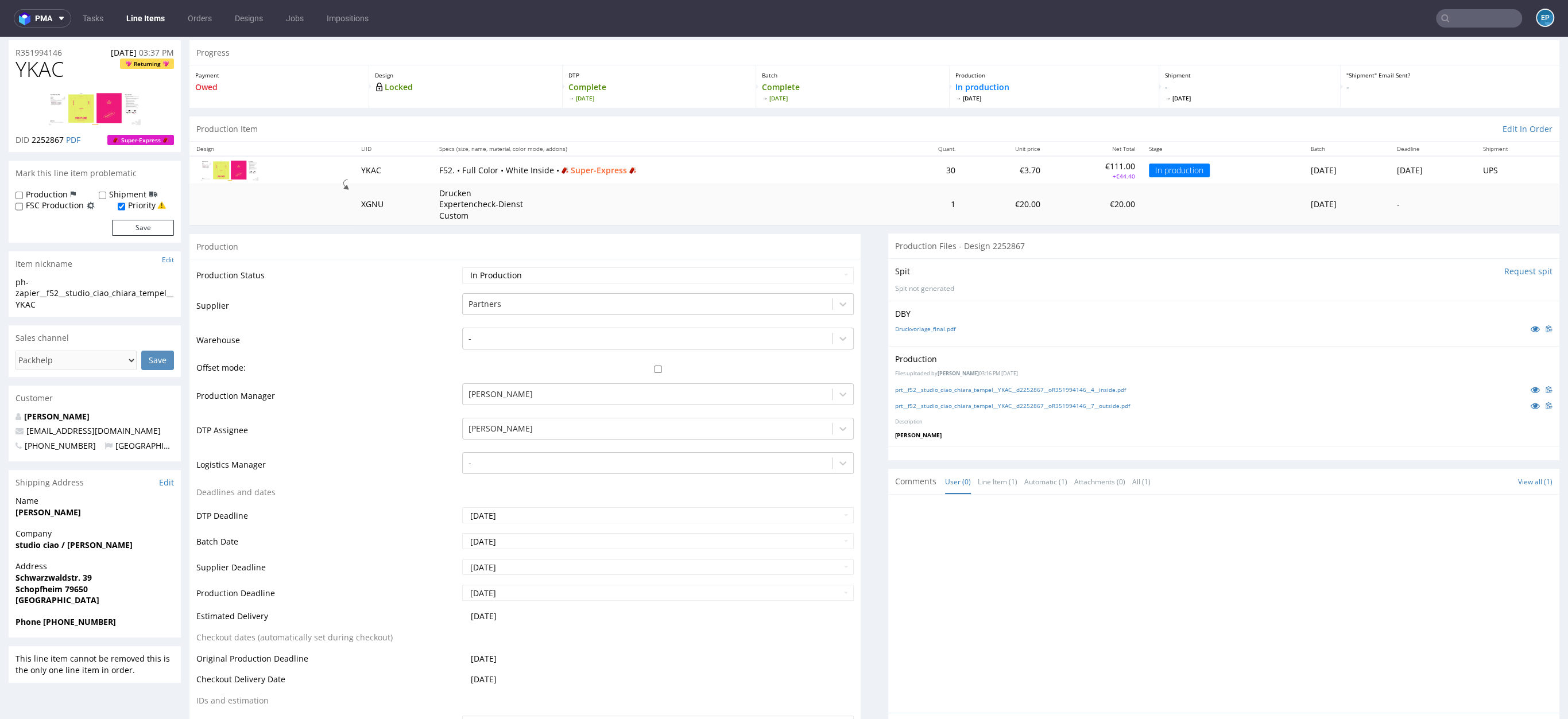
scroll to position [222, 0]
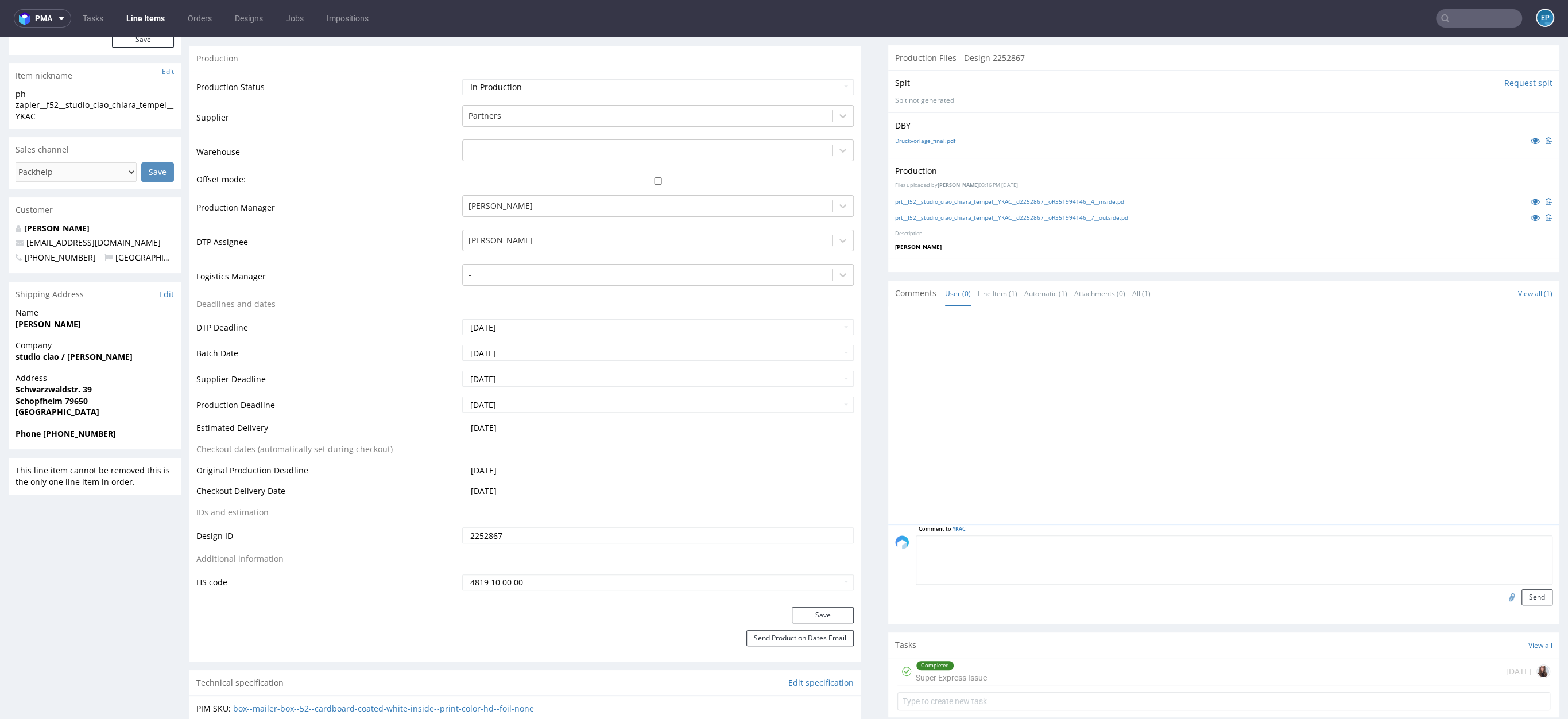
click at [1050, 544] on textarea at bounding box center [1234, 560] width 637 height 49
type textarea "PRINT OUTSIDE"
click at [1521, 602] on button "Send" at bounding box center [1537, 598] width 31 height 16
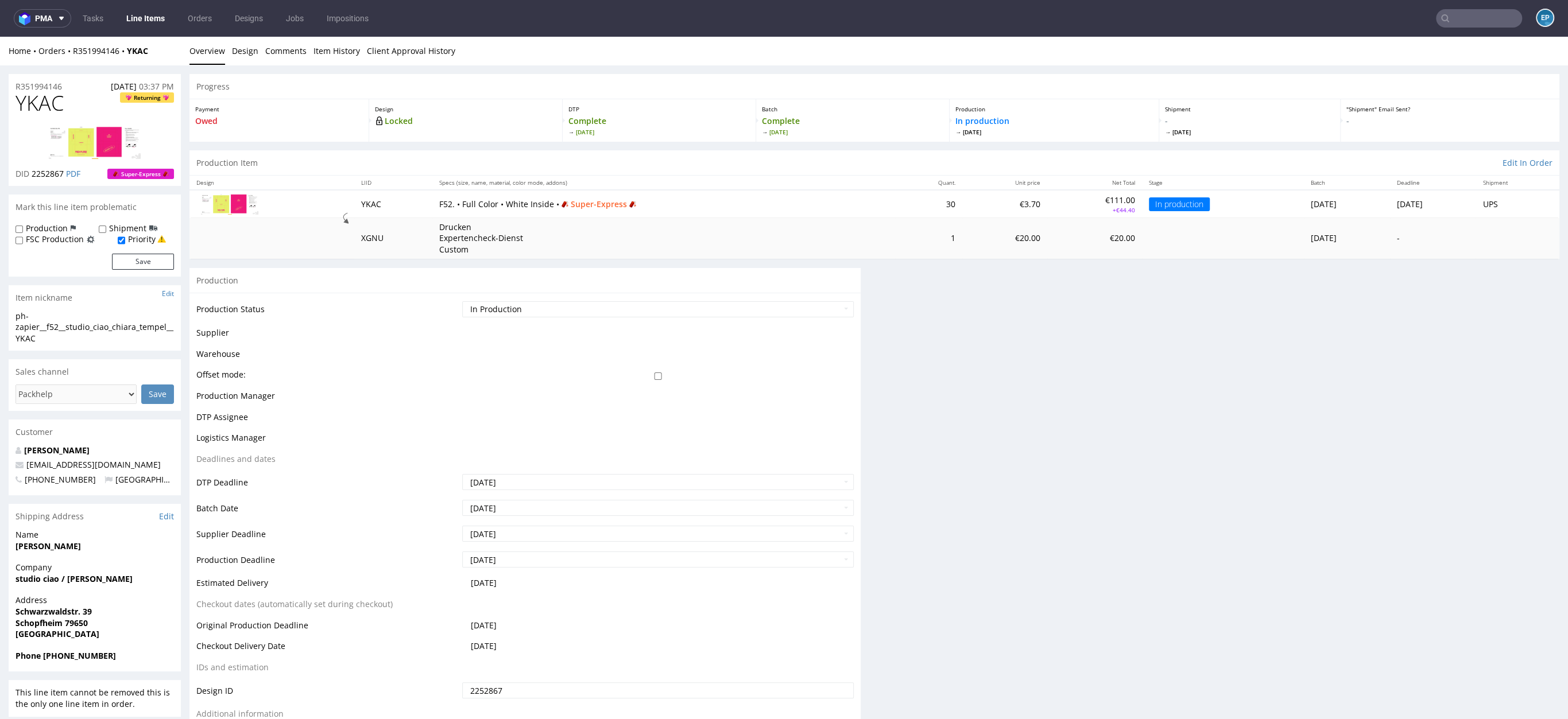
scroll to position [0, 0]
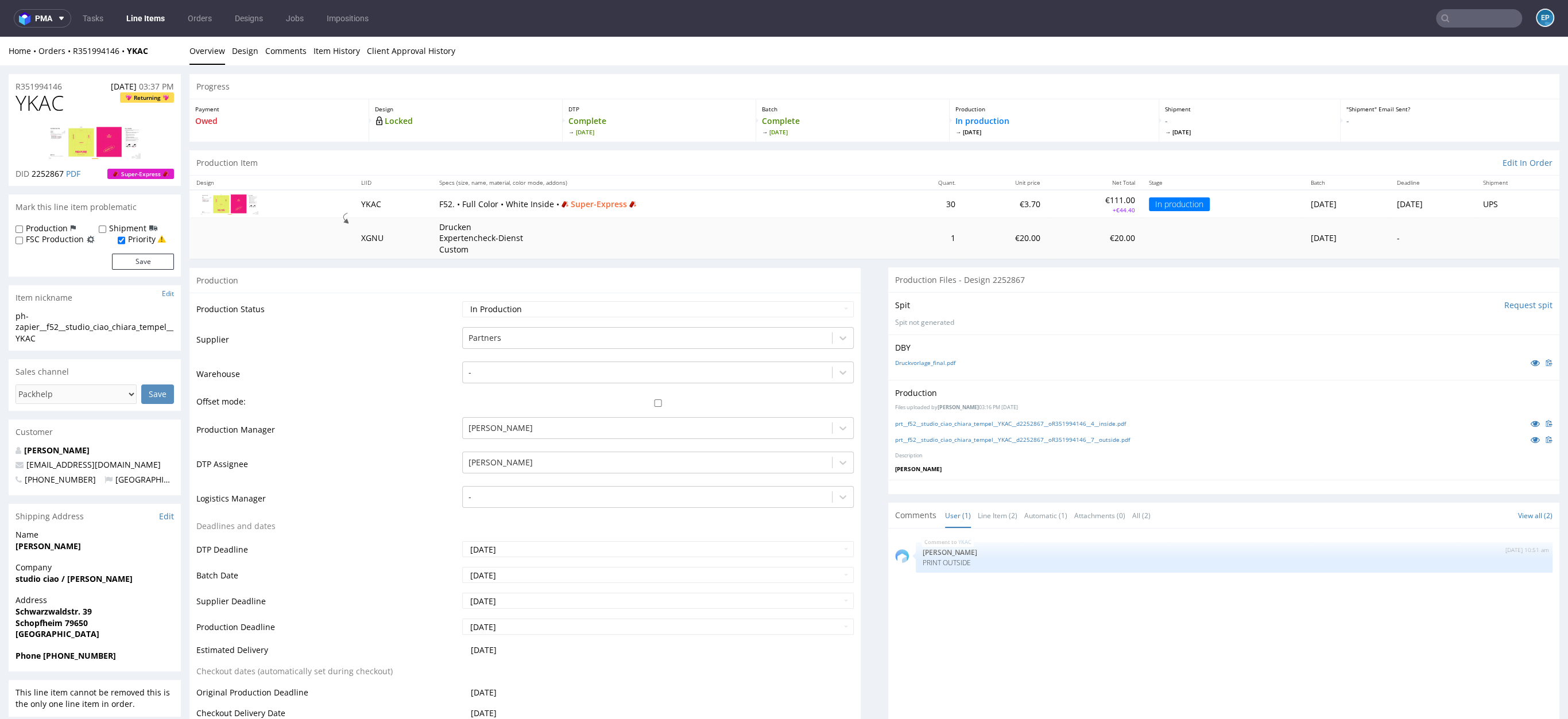
click at [1471, 13] on input "text" at bounding box center [1479, 18] width 86 height 19
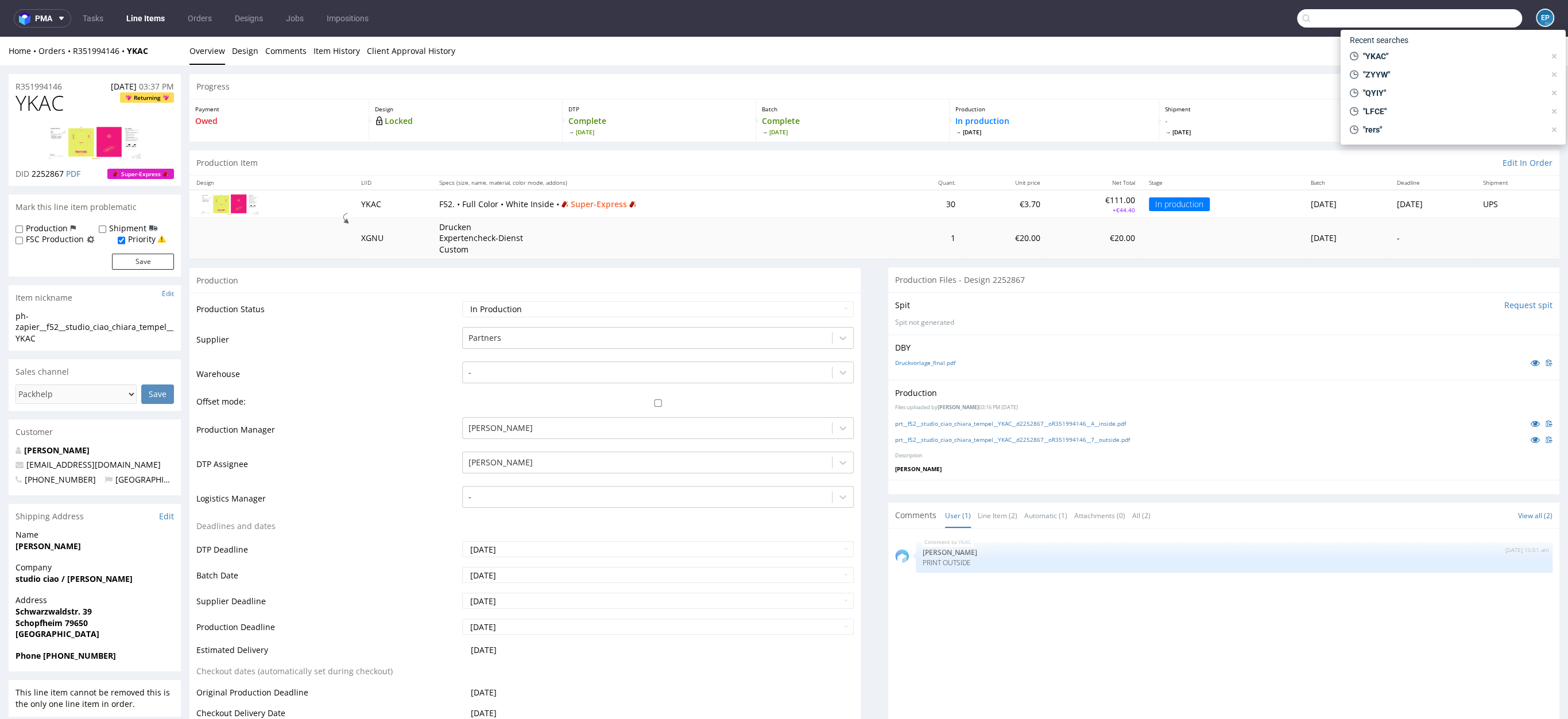
paste input "WNQH"
type input "WNQH"
click at [1406, 49] on div "prt__k150-60-cm-x-50-cm-x-40-cm__alquilavisual_s_l__ WNQH" at bounding box center [1478, 47] width 148 height 11
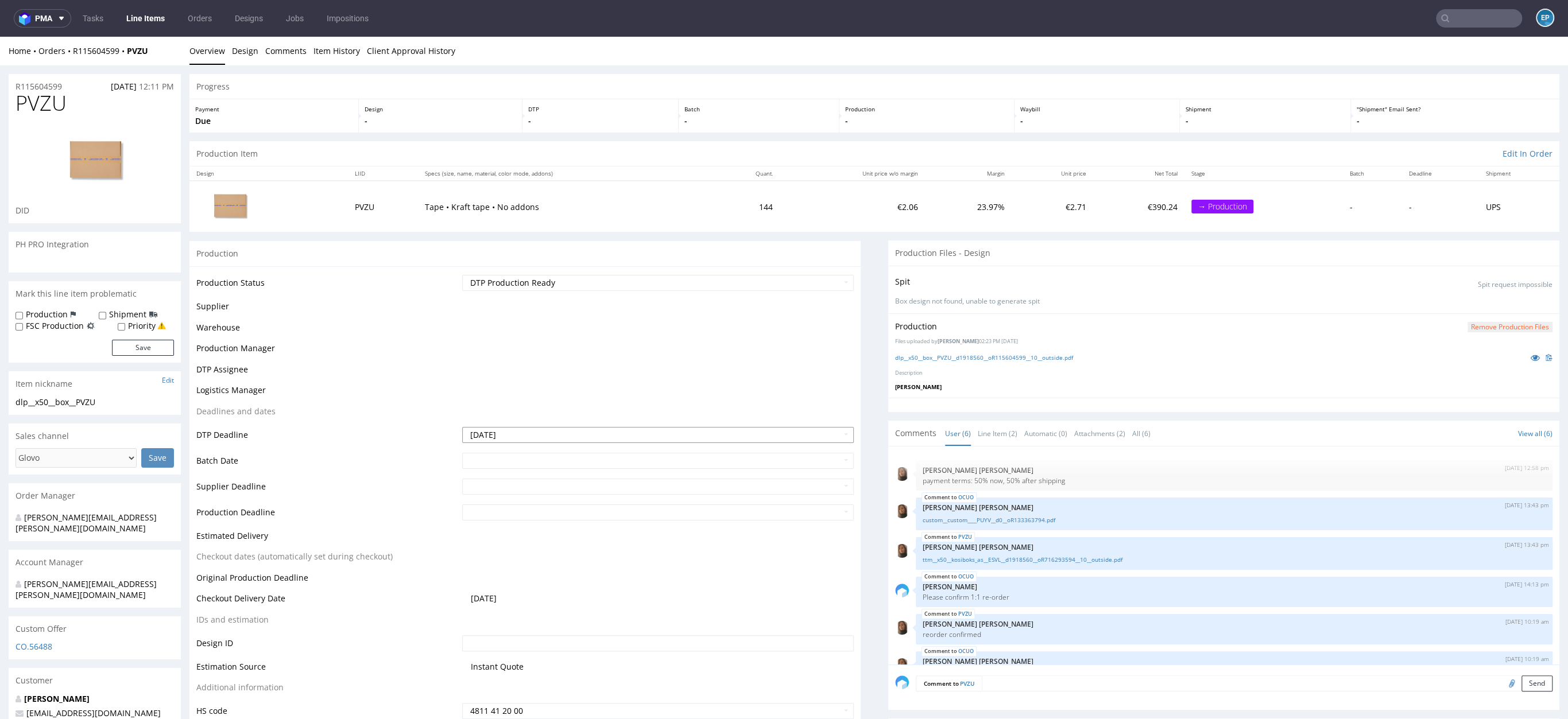
scroll to position [24, 0]
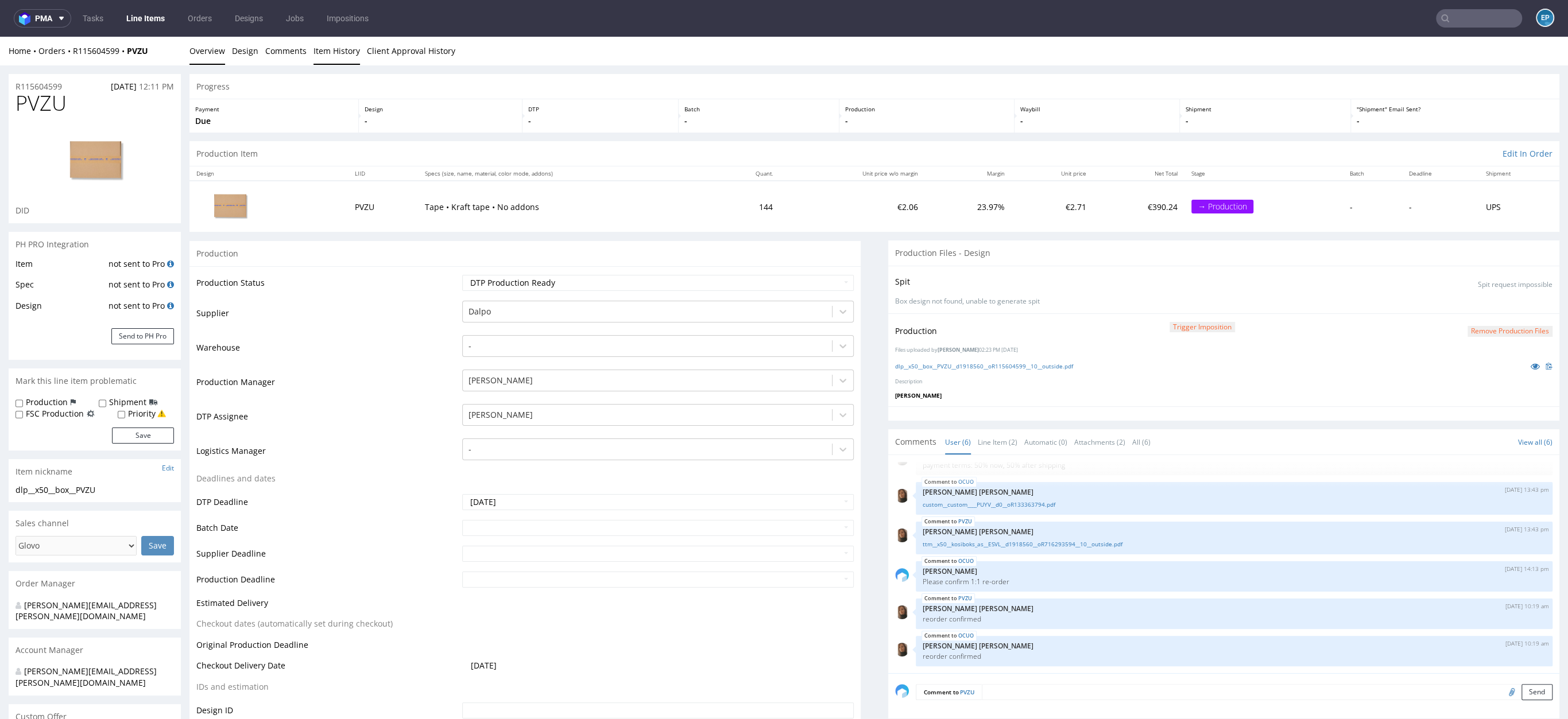
click at [327, 60] on link "Item History" at bounding box center [337, 50] width 47 height 28
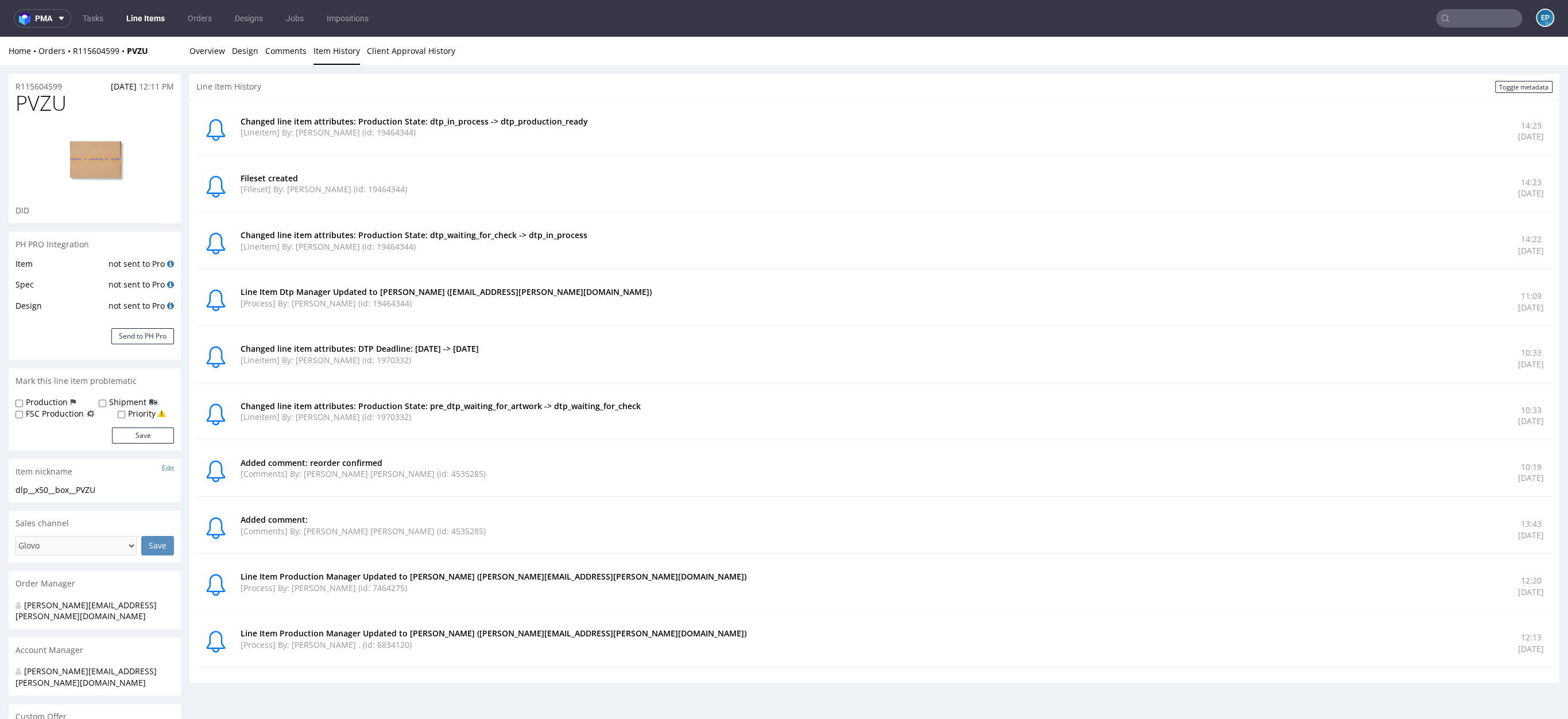
click at [227, 56] on li "Overview" at bounding box center [210, 51] width 42 height 12
click at [219, 56] on link "Overview" at bounding box center [208, 50] width 36 height 28
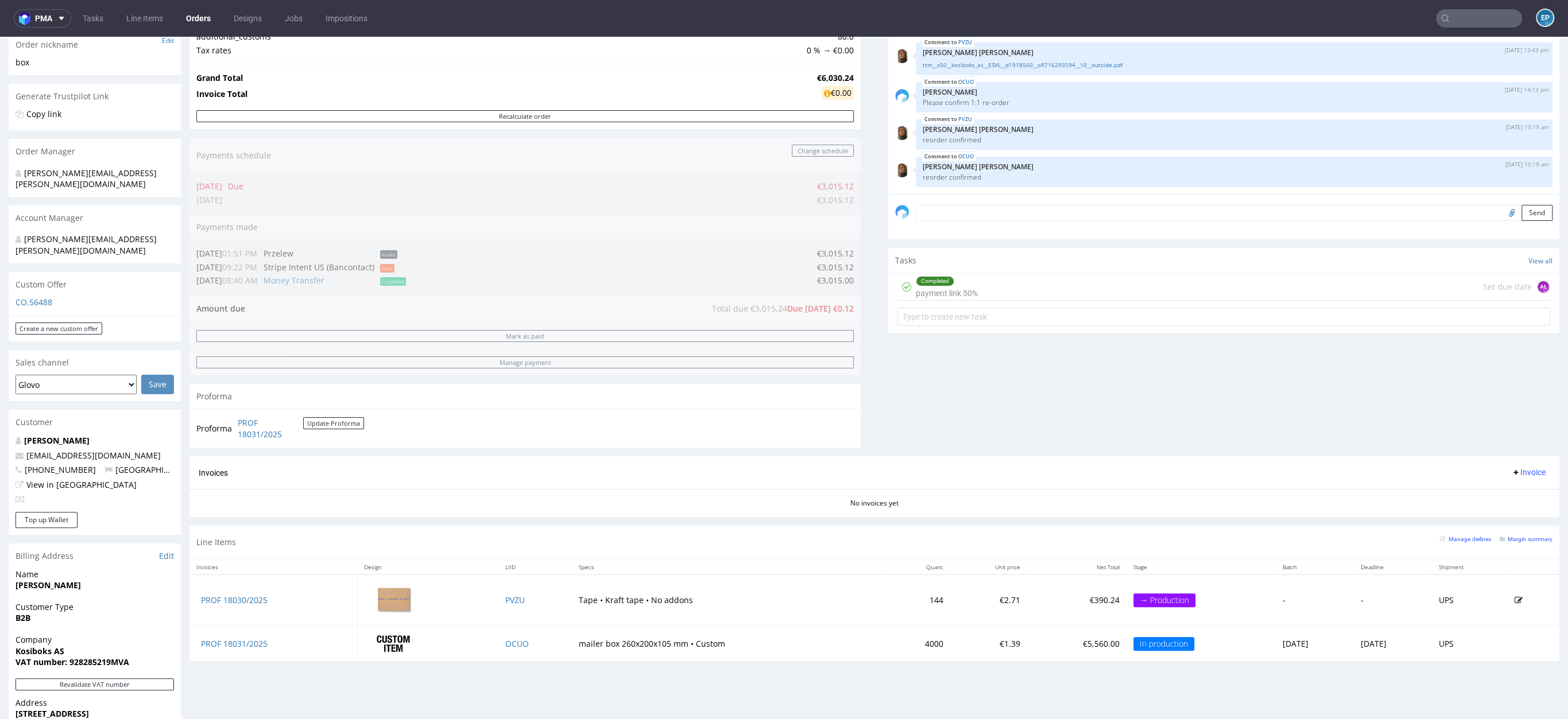
scroll to position [194, 0]
click at [259, 599] on link "PROF 18030/2025" at bounding box center [234, 597] width 66 height 11
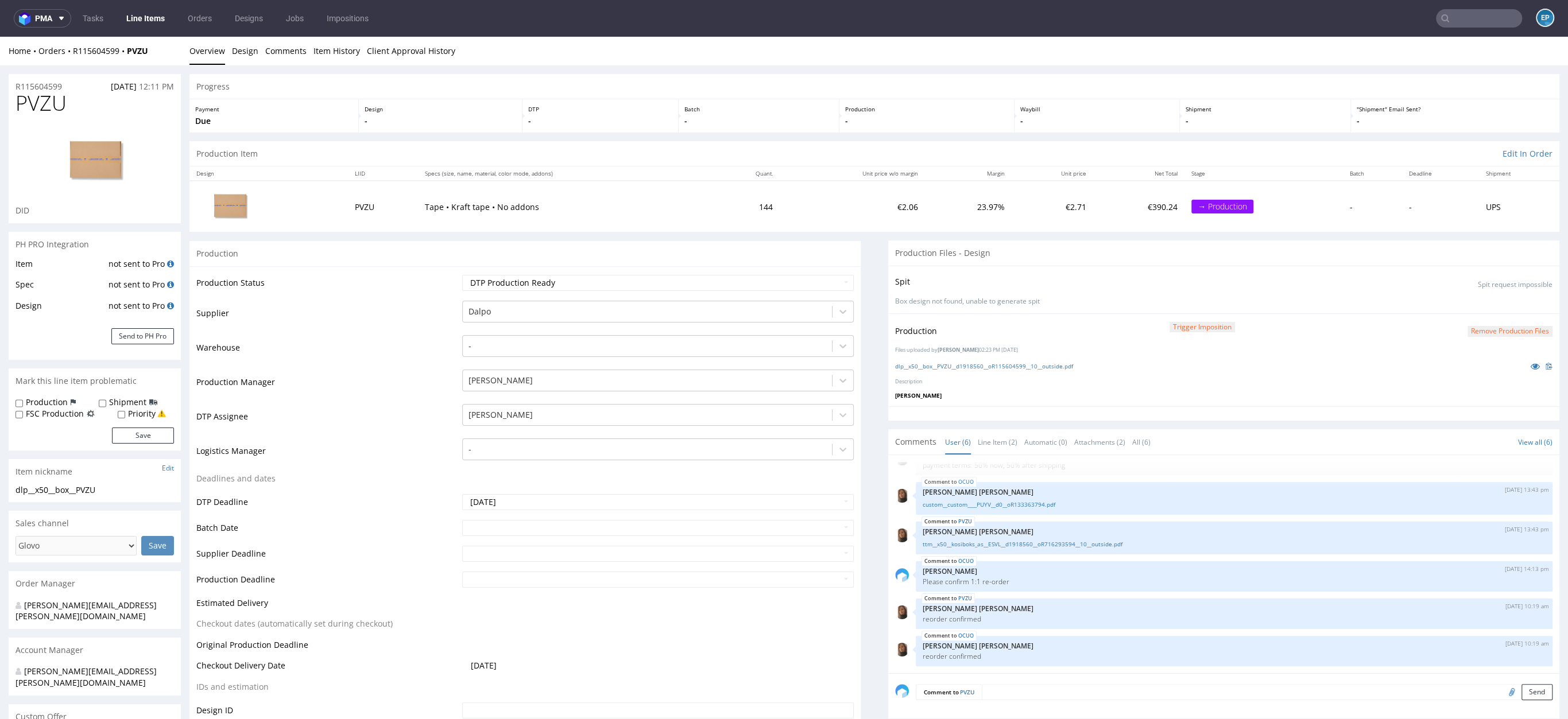
click at [148, 26] on link "Line Items" at bounding box center [145, 18] width 52 height 19
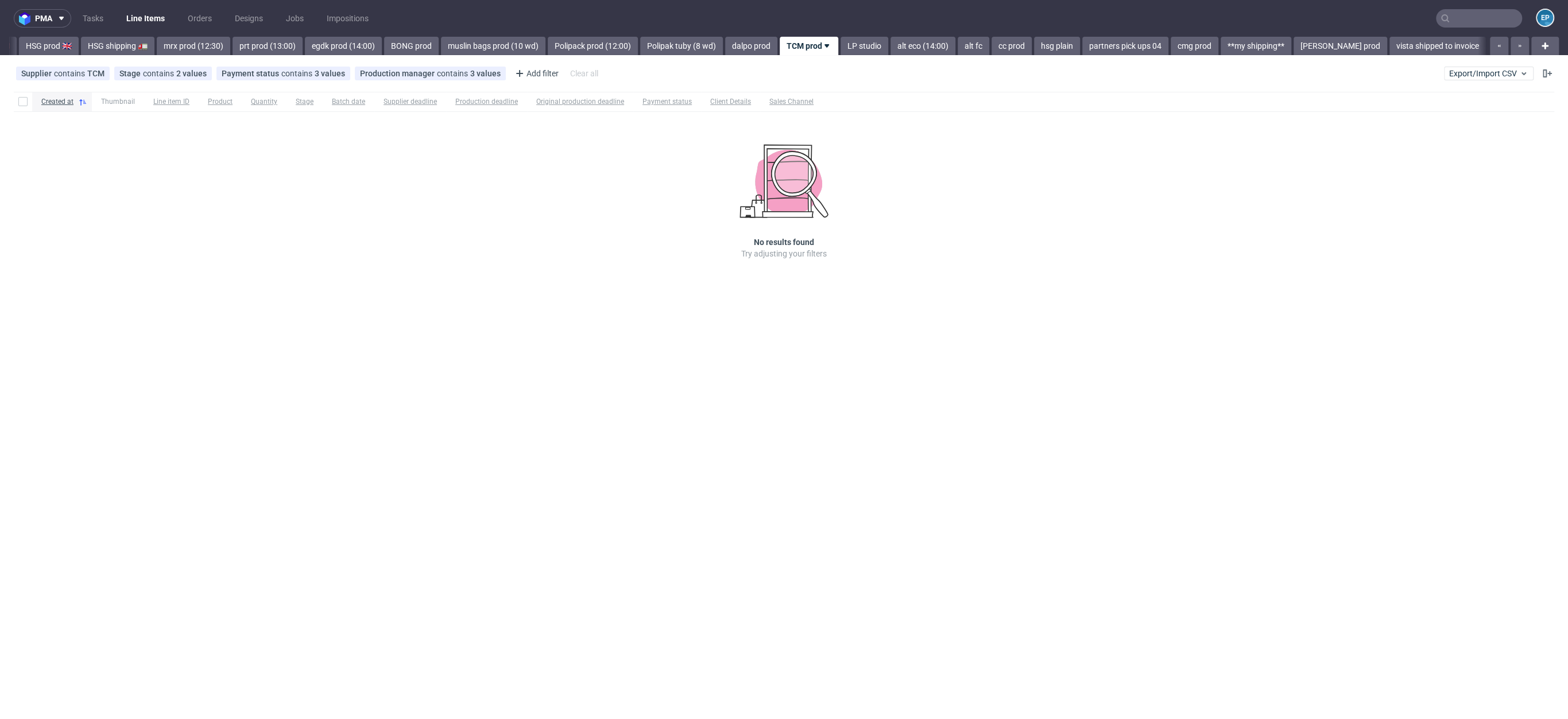
scroll to position [0, 1272]
click at [878, 52] on link "alt eco (14:00)" at bounding box center [910, 46] width 64 height 19
click at [1050, 47] on link "cmg prod" at bounding box center [1074, 46] width 47 height 19
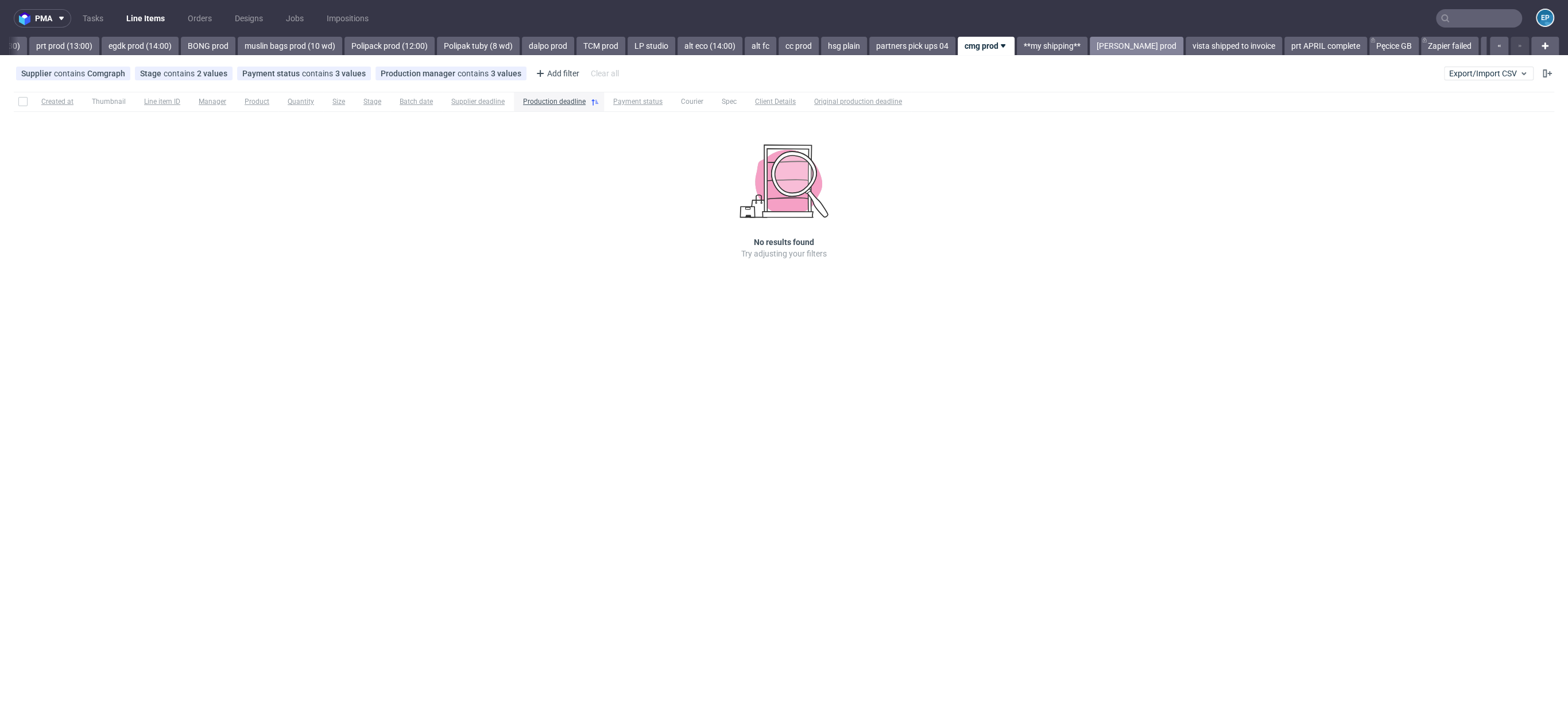
click at [1090, 46] on link "adams prod" at bounding box center [1136, 46] width 94 height 19
click at [437, 54] on link "Polipak tuby (8 wd)" at bounding box center [478, 46] width 82 height 19
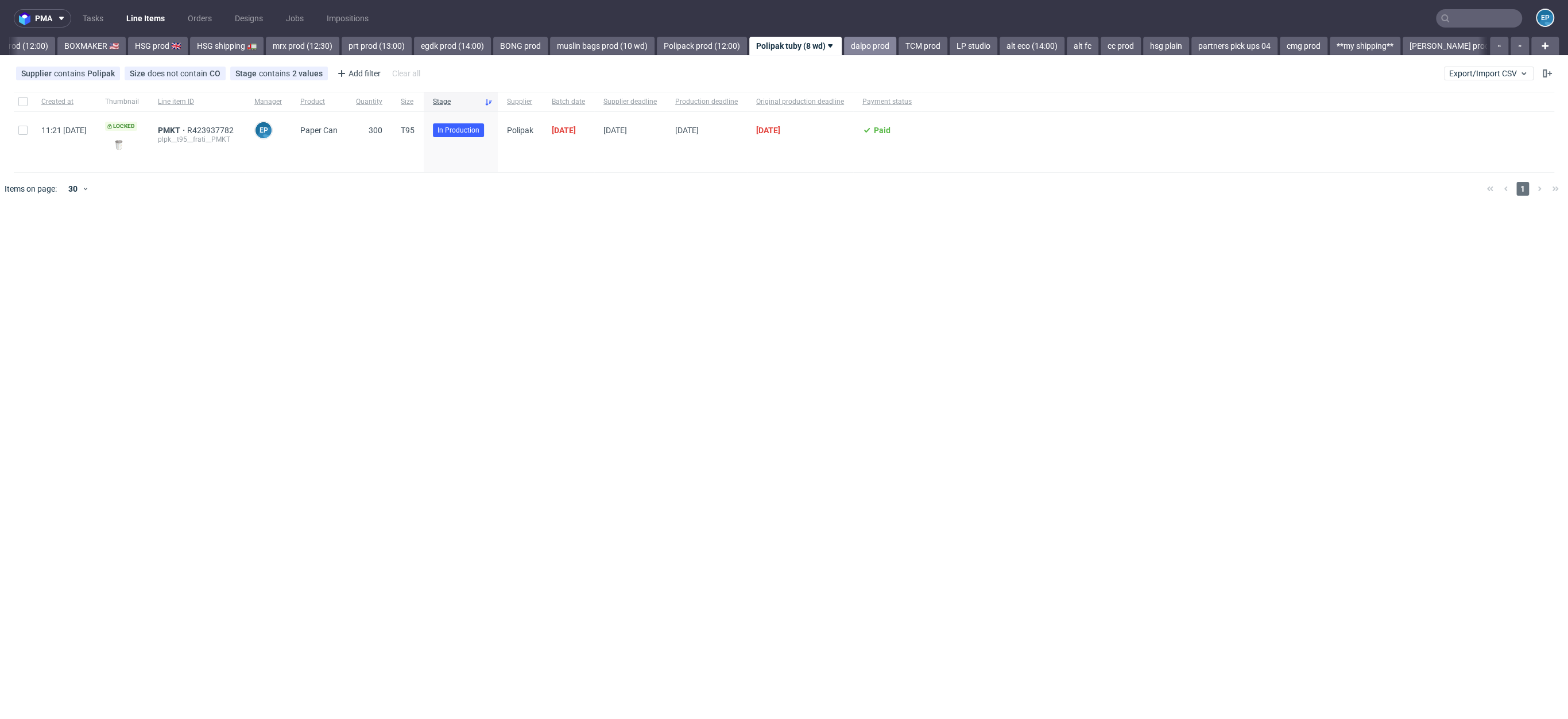
click at [844, 39] on link "dalpo prod" at bounding box center [870, 46] width 52 height 19
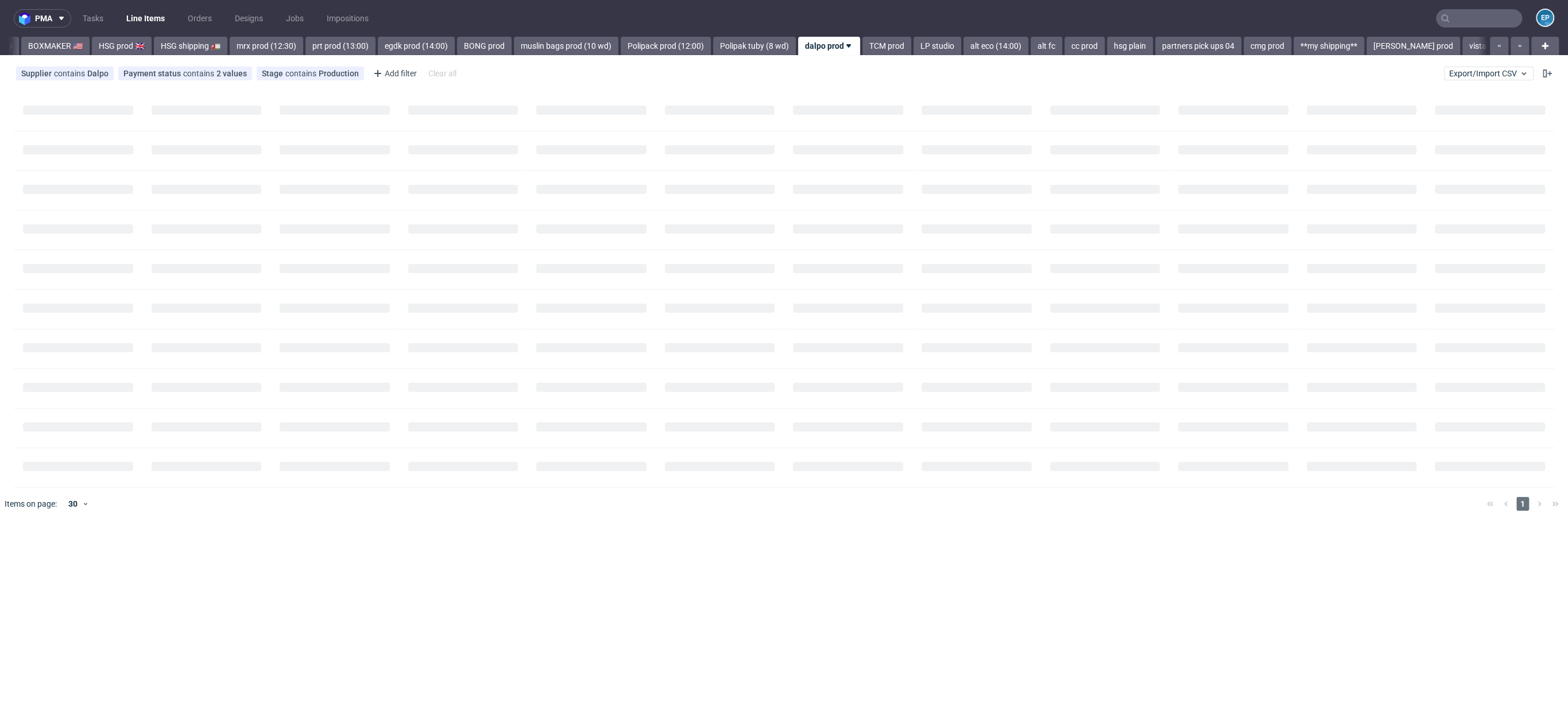
scroll to position [0, 1219]
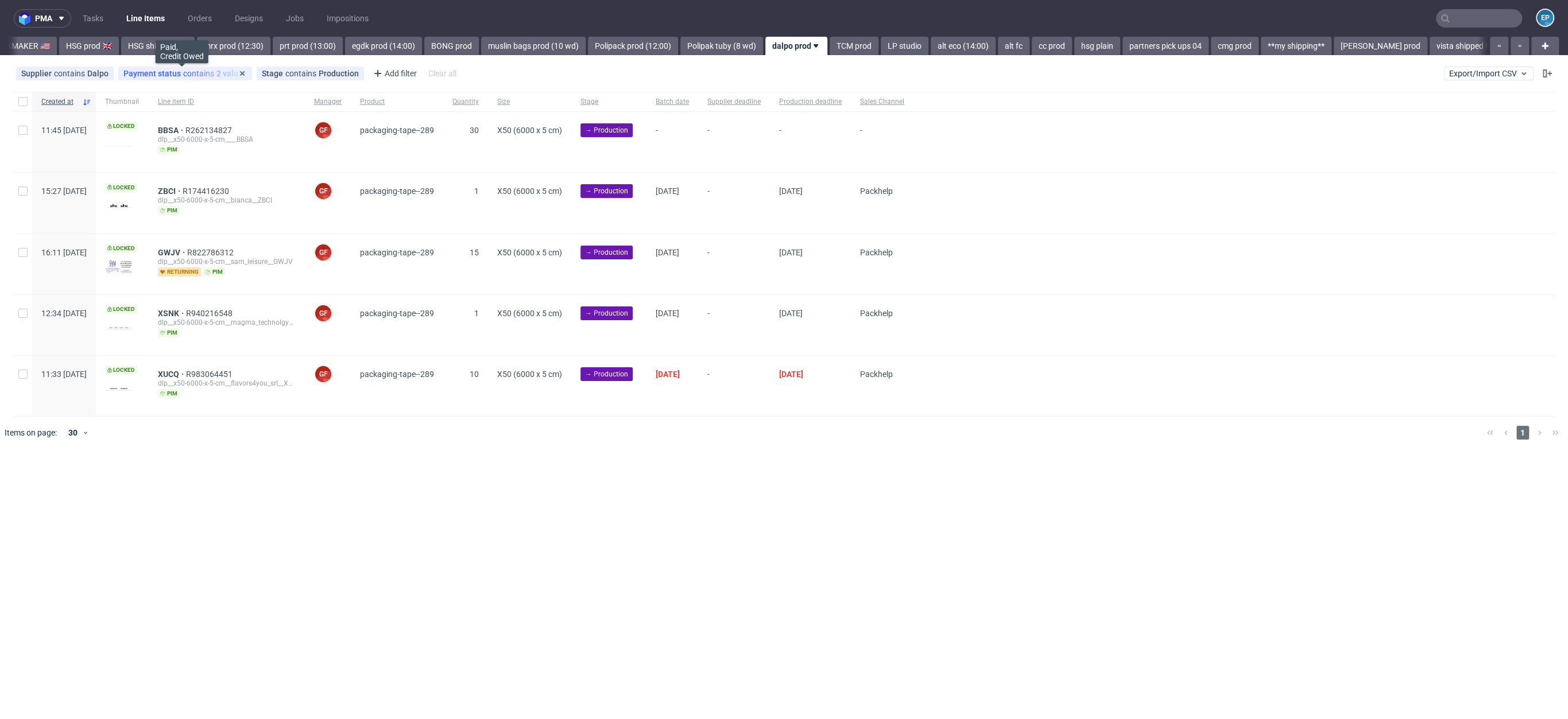
click at [147, 73] on span "Payment status" at bounding box center [153, 73] width 60 height 9
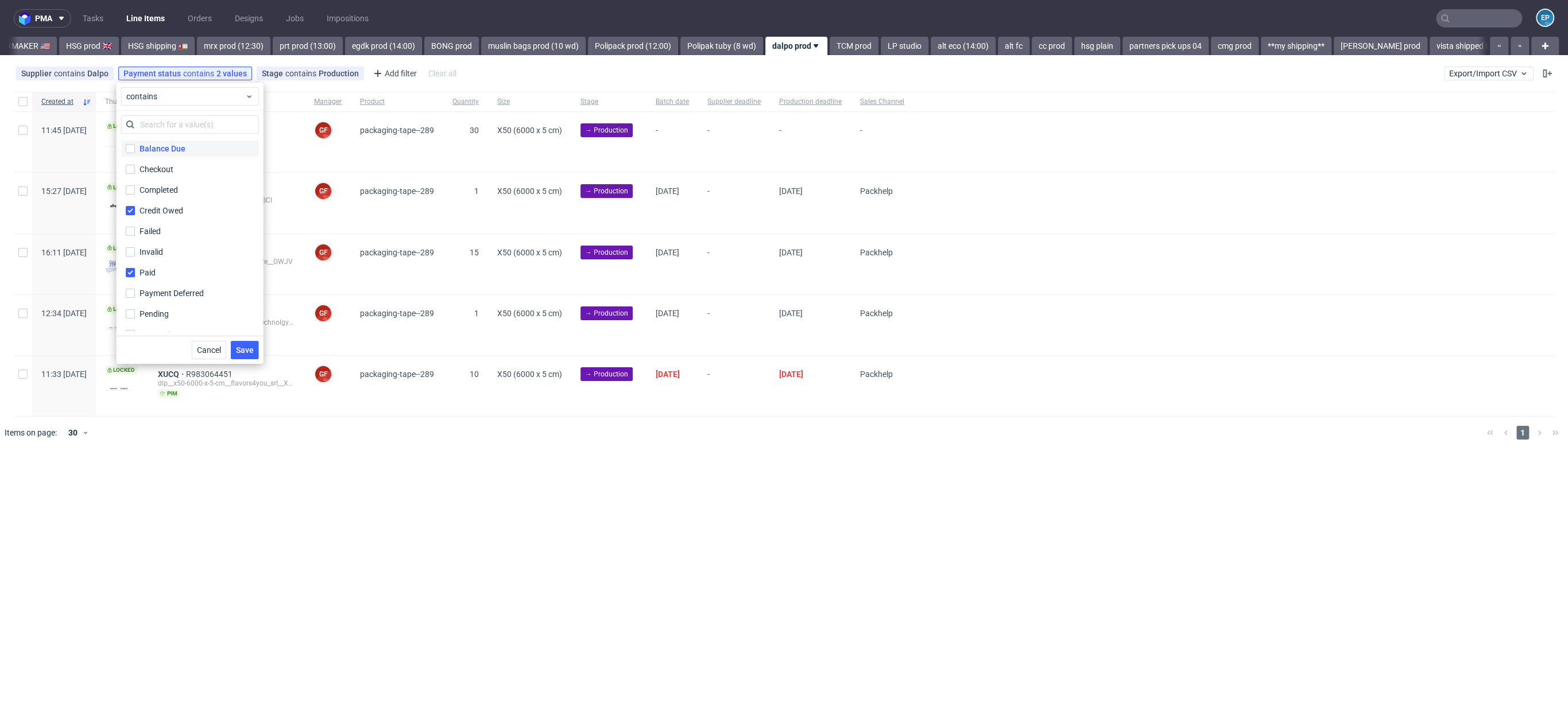
click at [162, 154] on div "Balance Due" at bounding box center [162, 149] width 46 height 12
click at [135, 153] on input "Balance Due" at bounding box center [130, 149] width 9 height 9
checkbox input "true"
click at [252, 350] on span "Save" at bounding box center [245, 350] width 18 height 8
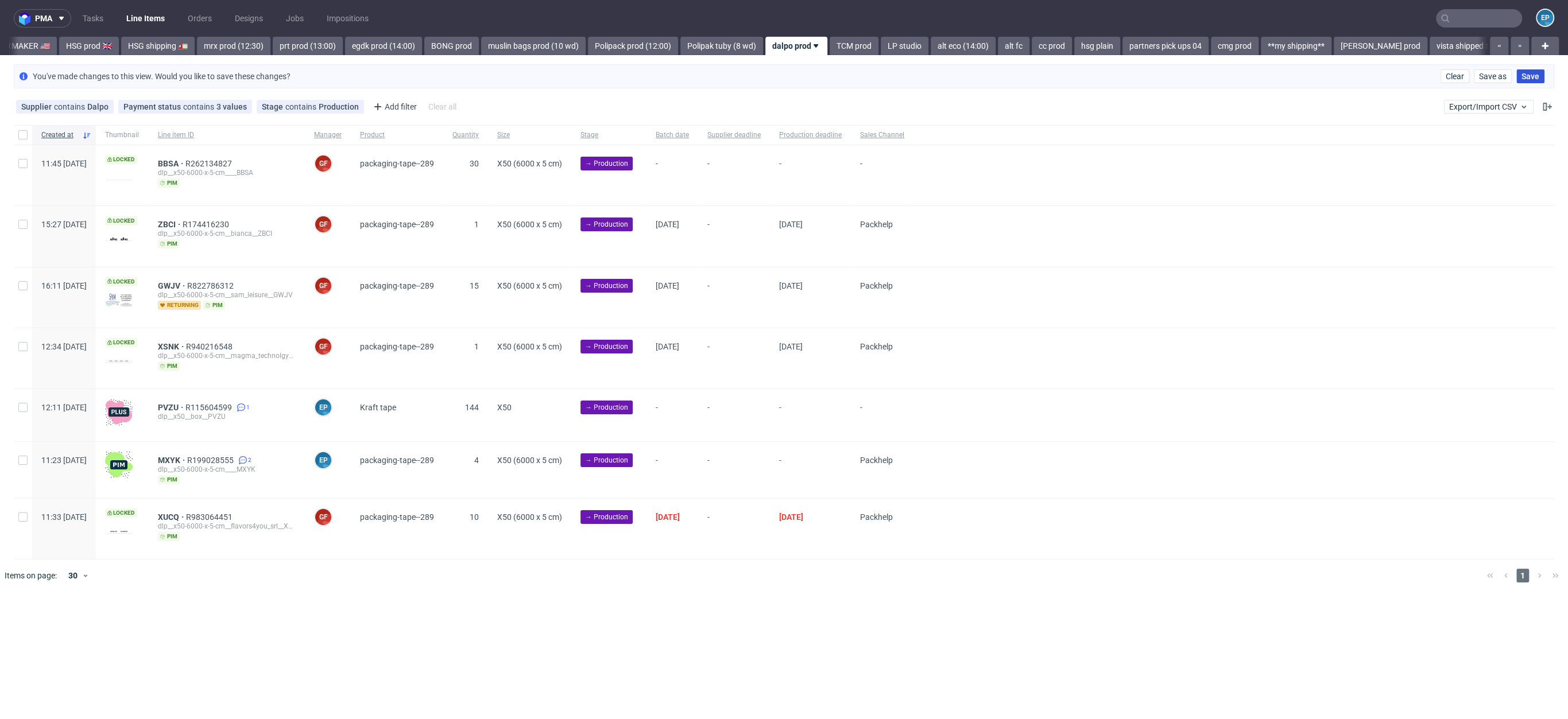
click at [1533, 73] on span "Save" at bounding box center [1530, 76] width 18 height 8
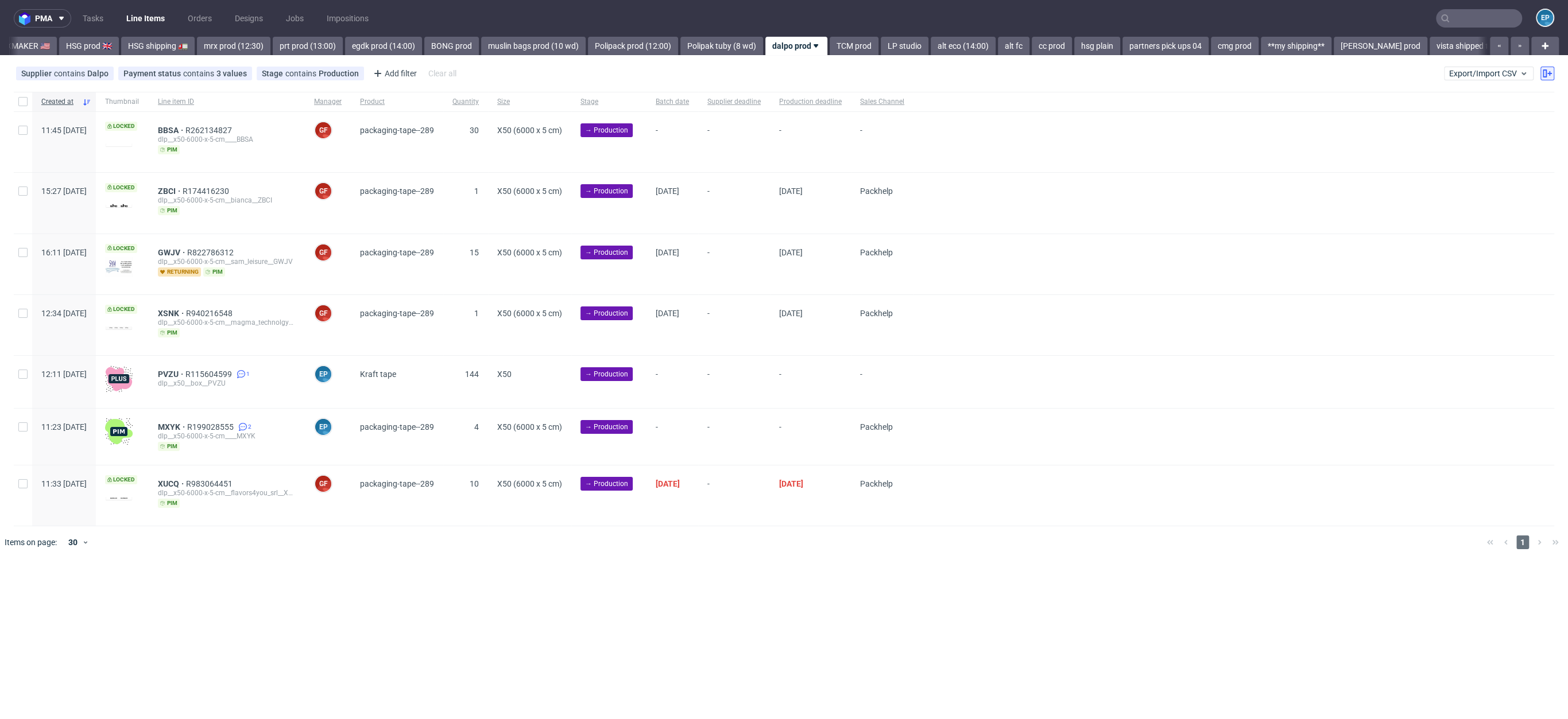
click at [1552, 77] on button at bounding box center [1547, 73] width 13 height 13
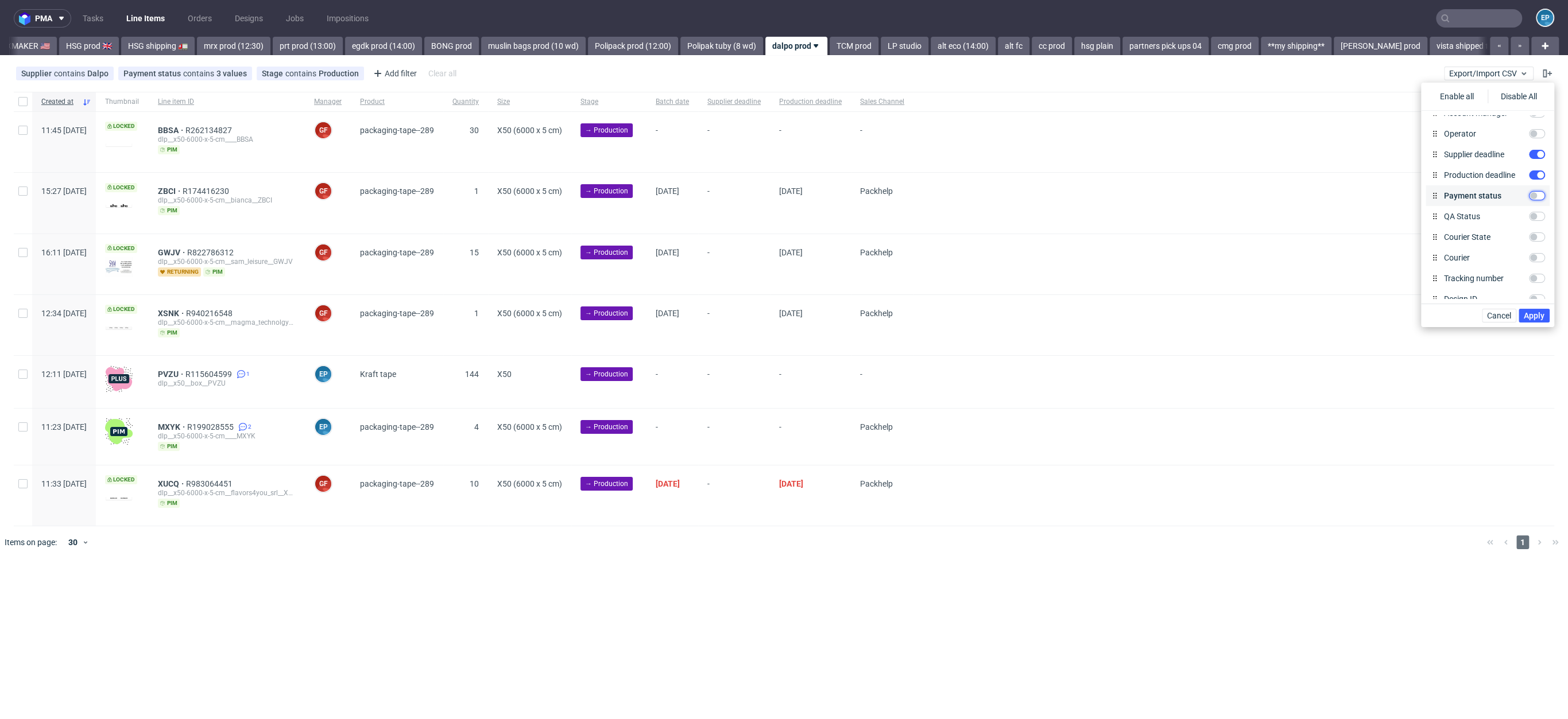
click at [1529, 201] on input "Payment status" at bounding box center [1538, 196] width 16 height 9
checkbox input "true"
click at [1532, 318] on span "Apply" at bounding box center [1534, 315] width 21 height 8
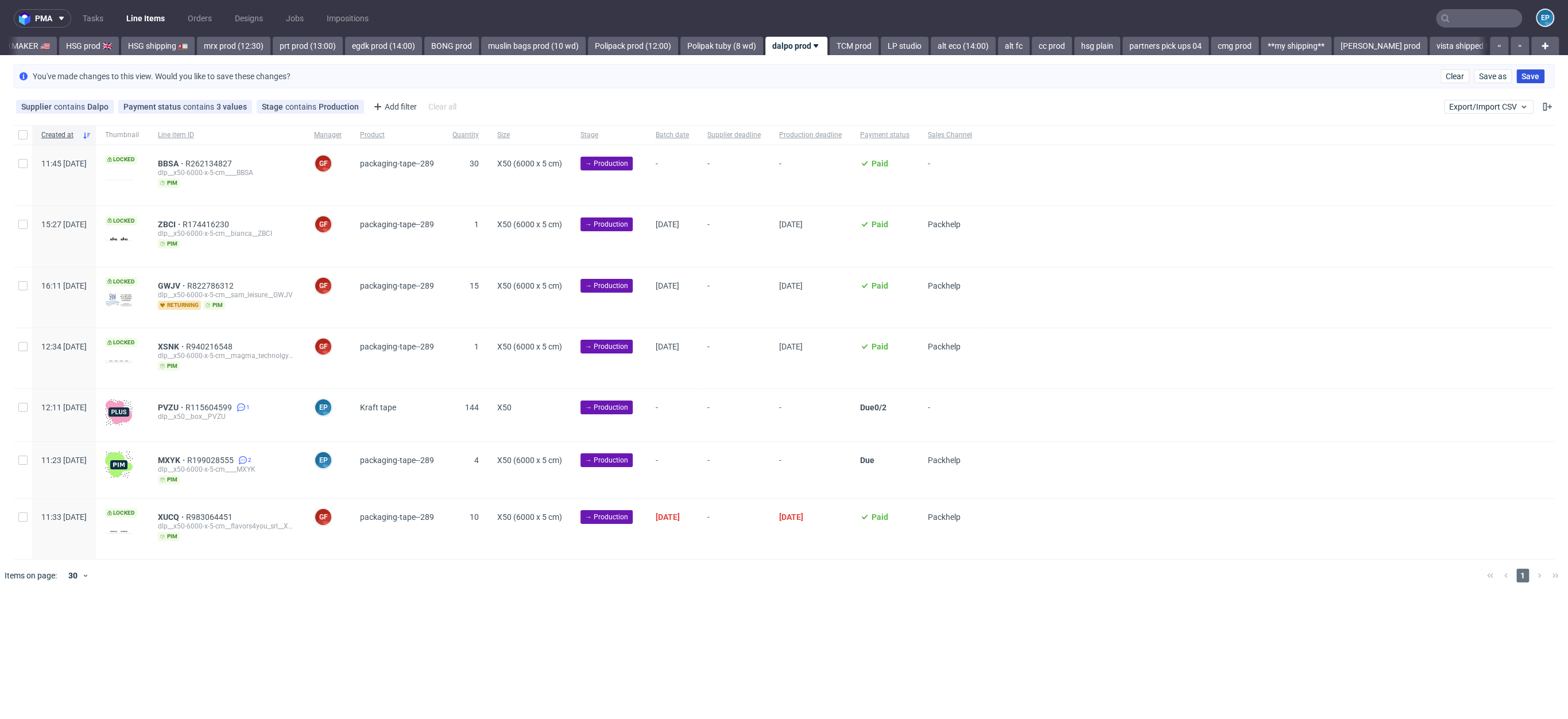
click at [1540, 77] on button "Save" at bounding box center [1529, 76] width 28 height 13
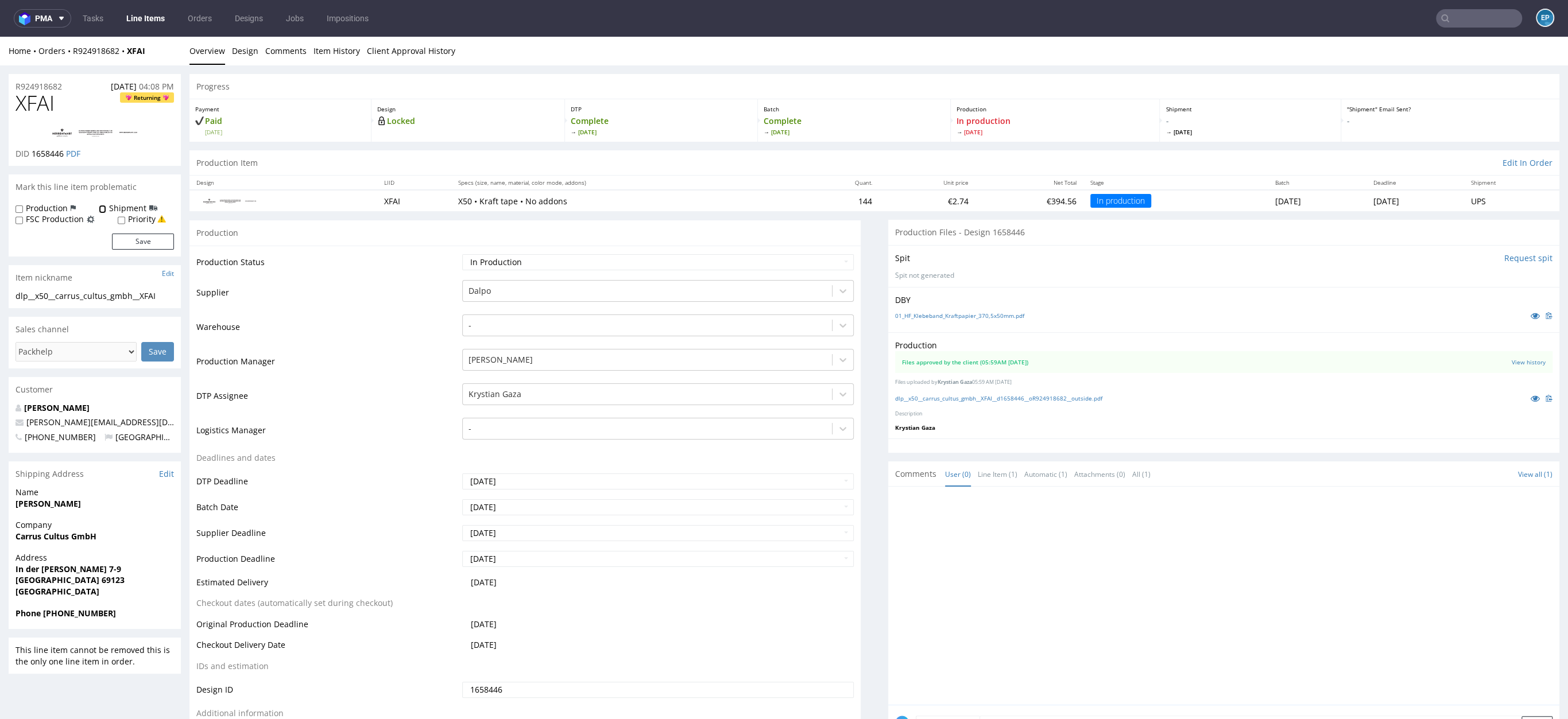
click at [104, 208] on input "Shipment" at bounding box center [102, 210] width 7 height 9
checkbox input "true"
click at [126, 245] on button "Save" at bounding box center [142, 242] width 62 height 16
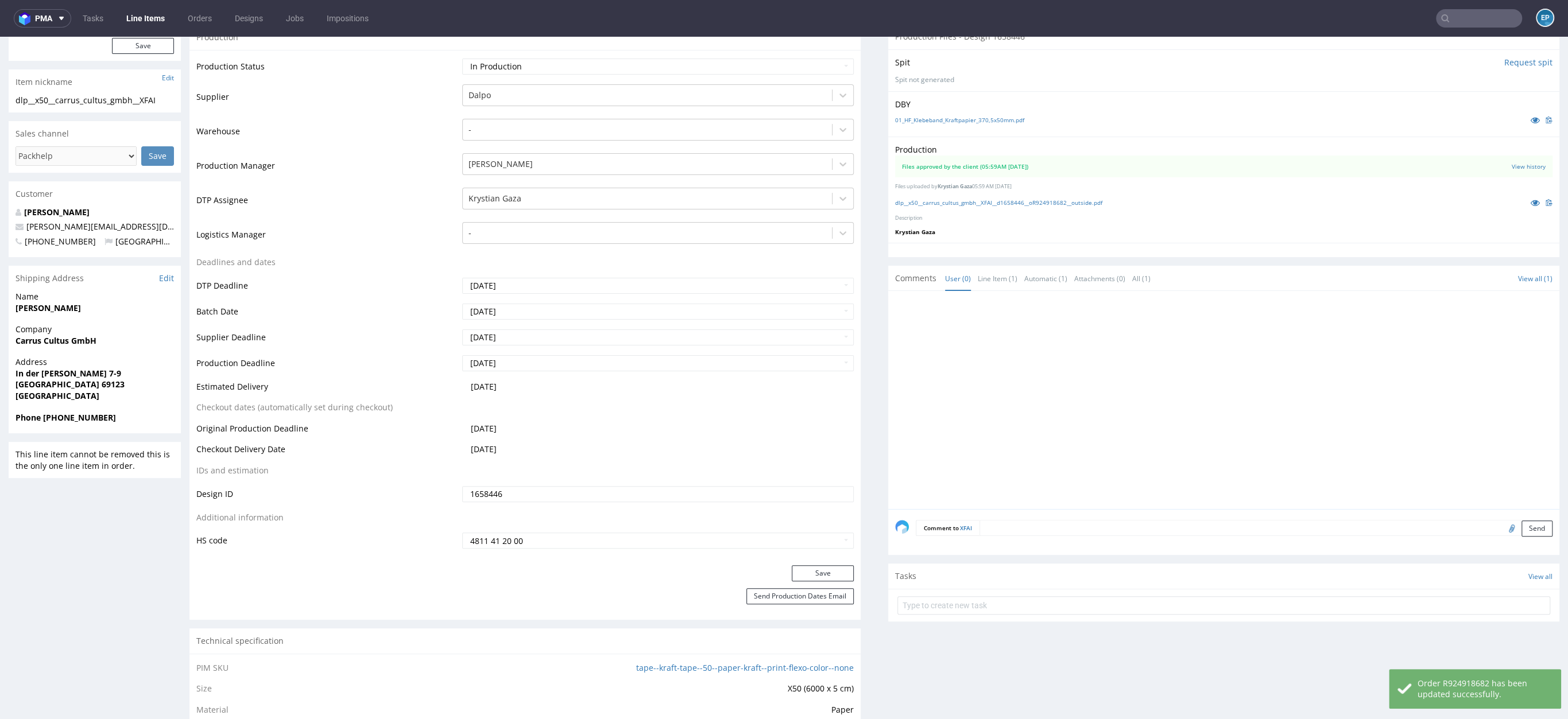
click at [1053, 520] on textarea at bounding box center [1266, 528] width 573 height 16
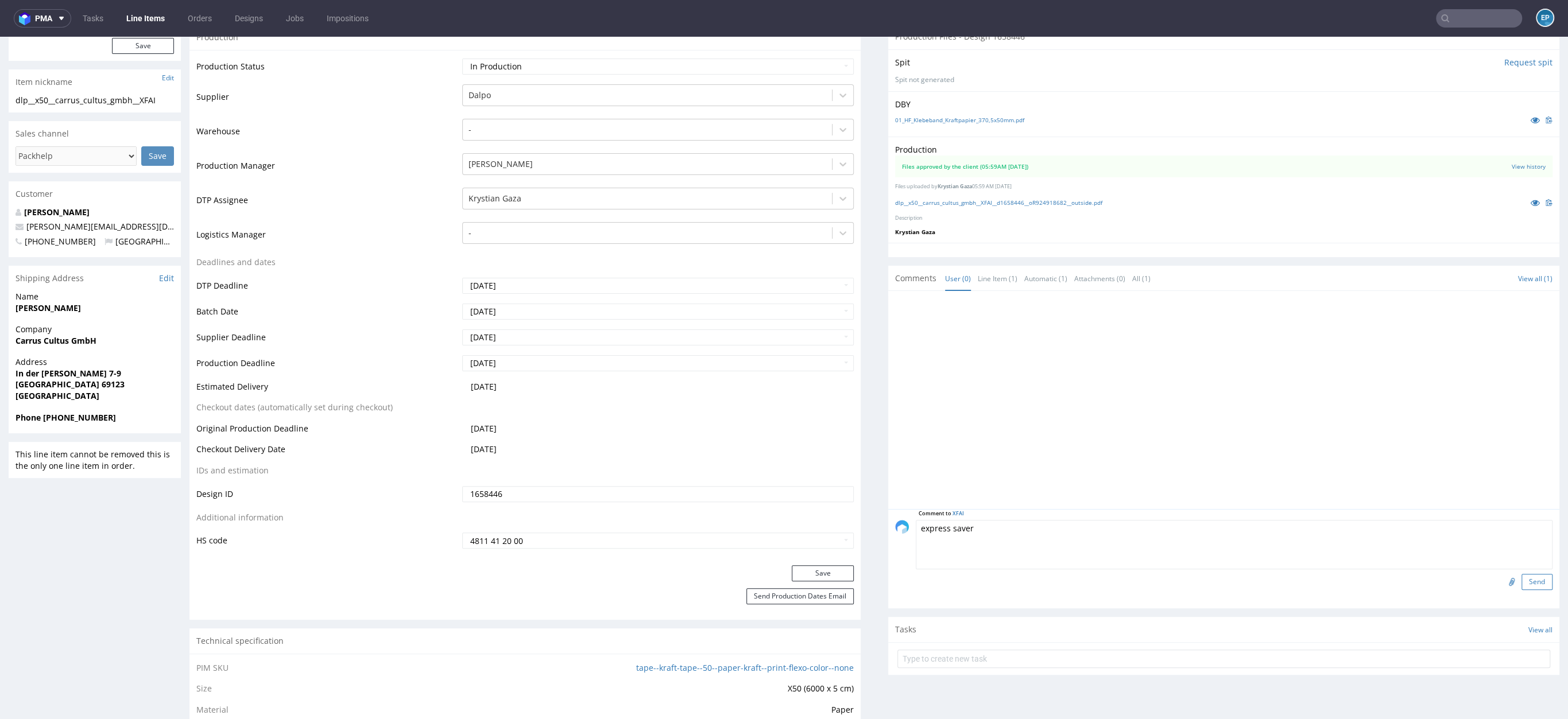
type textarea "express saver"
click at [1521, 586] on button "Send" at bounding box center [1537, 582] width 31 height 16
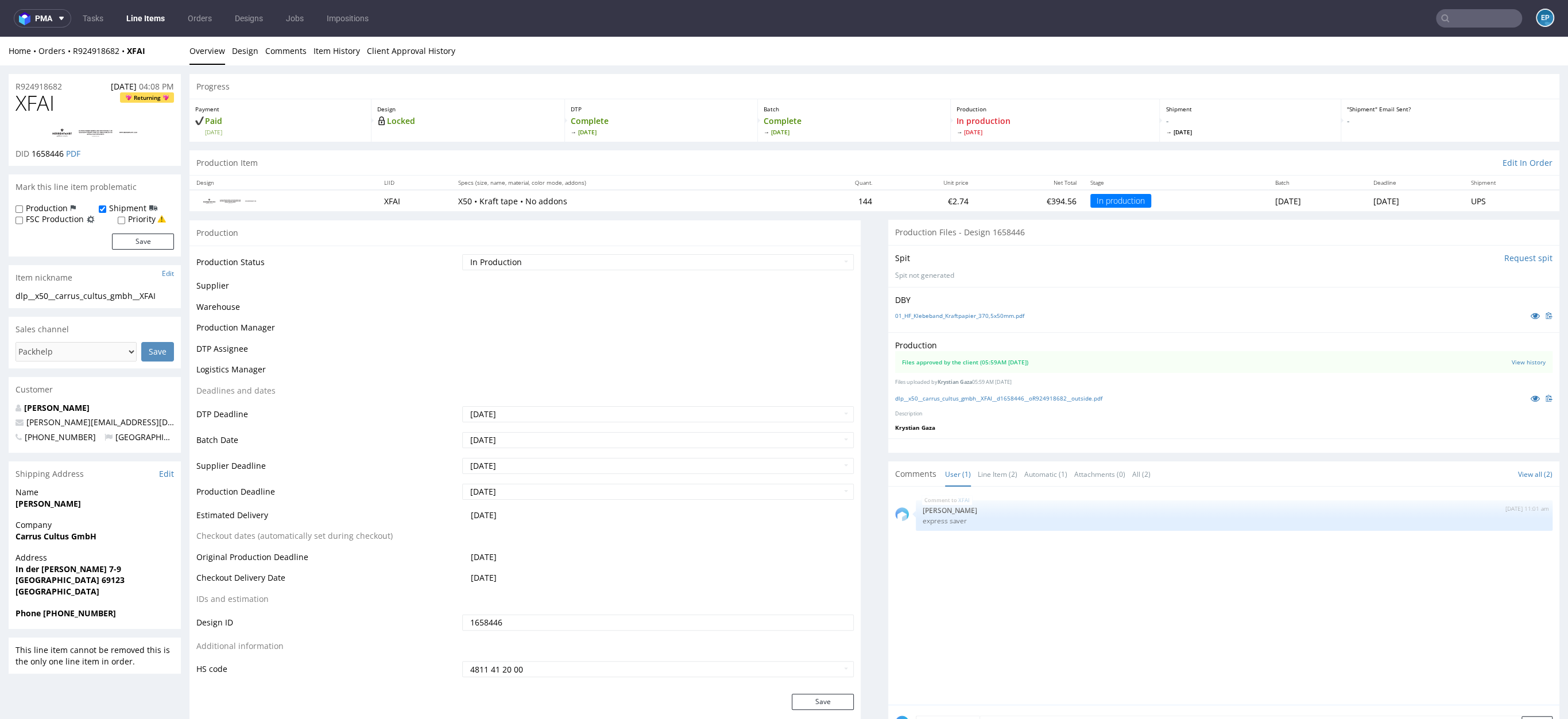
scroll to position [0, 0]
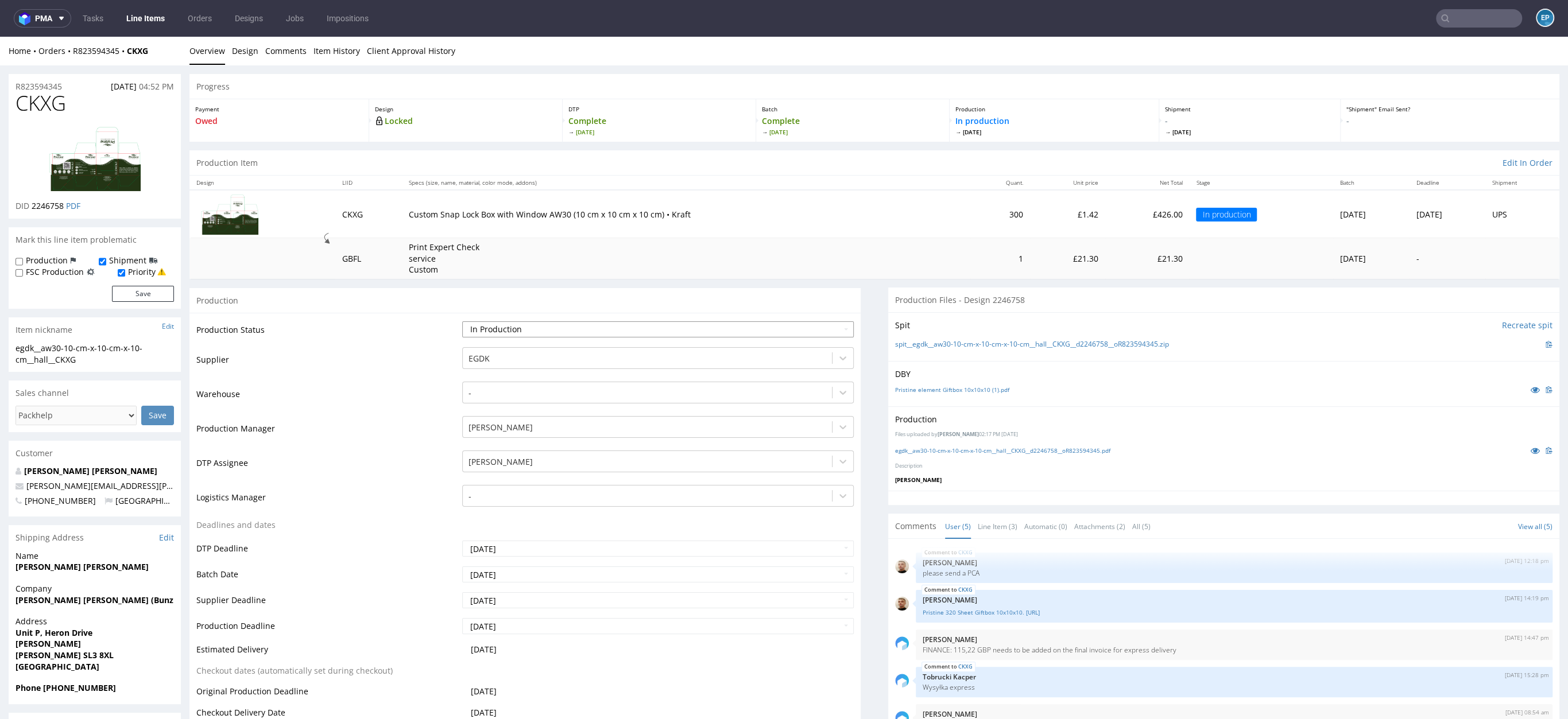
click at [495, 329] on select "Waiting for Artwork Waiting for Diecut Waiting for Mockup Waiting for DTP Waiti…" at bounding box center [657, 330] width 391 height 16
select select "production_complete"
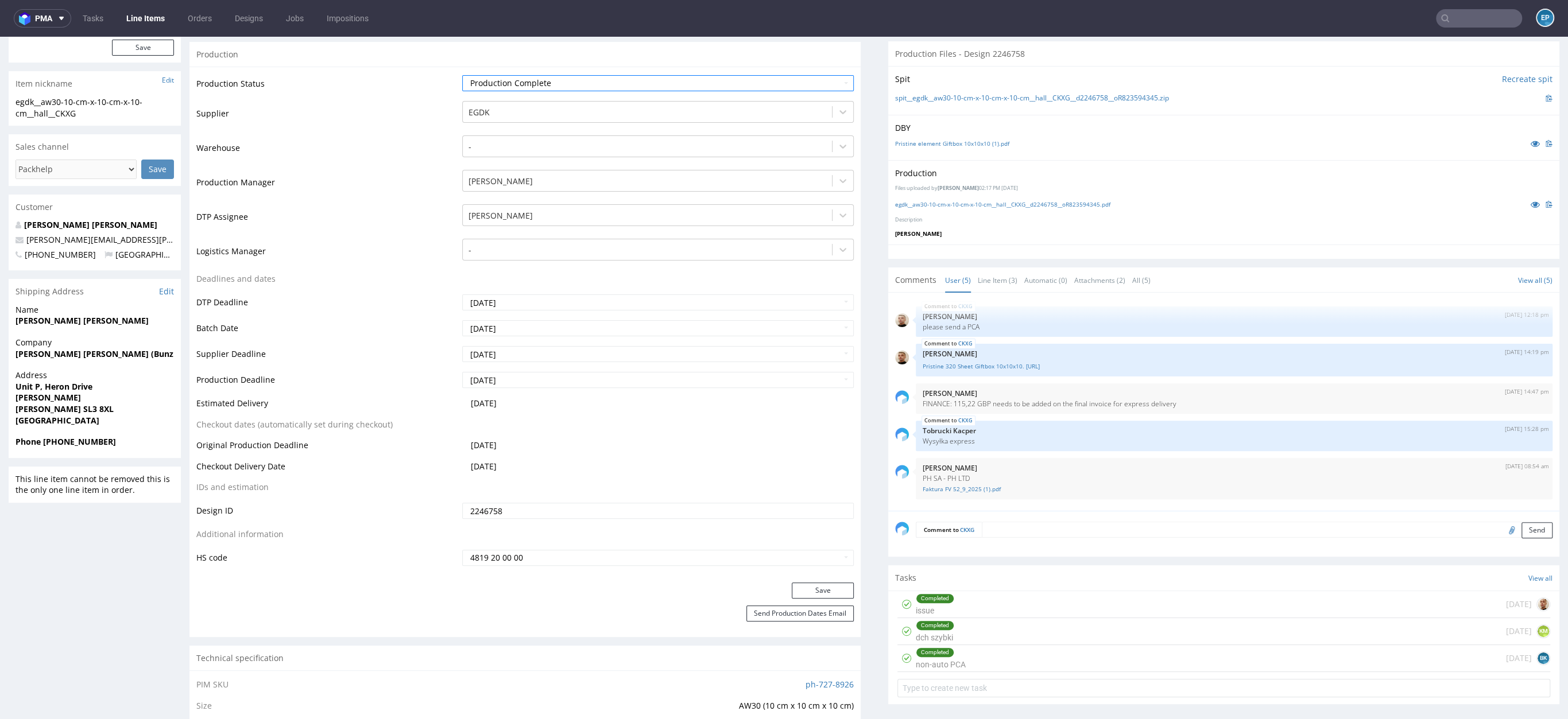
scroll to position [540, 0]
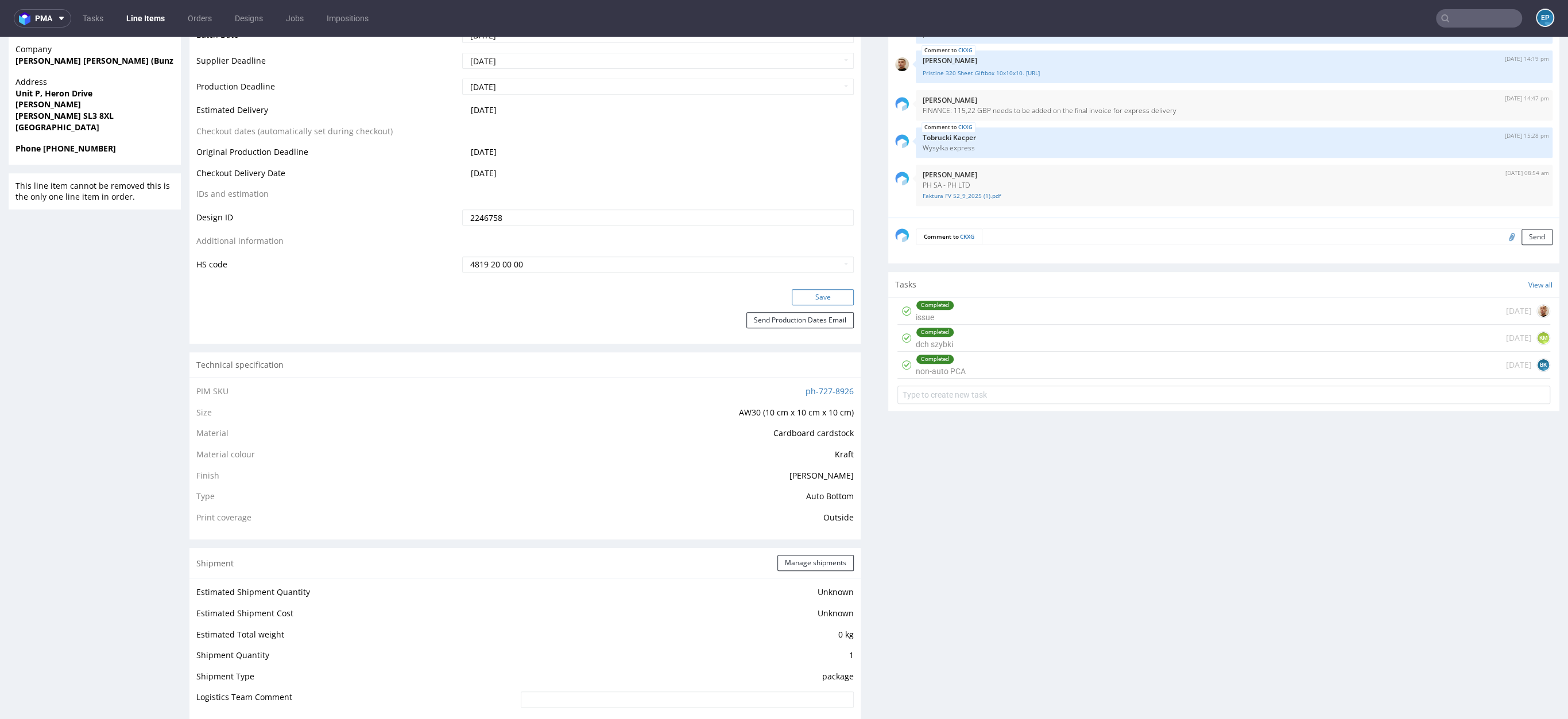
click at [792, 297] on button "Save" at bounding box center [822, 297] width 62 height 16
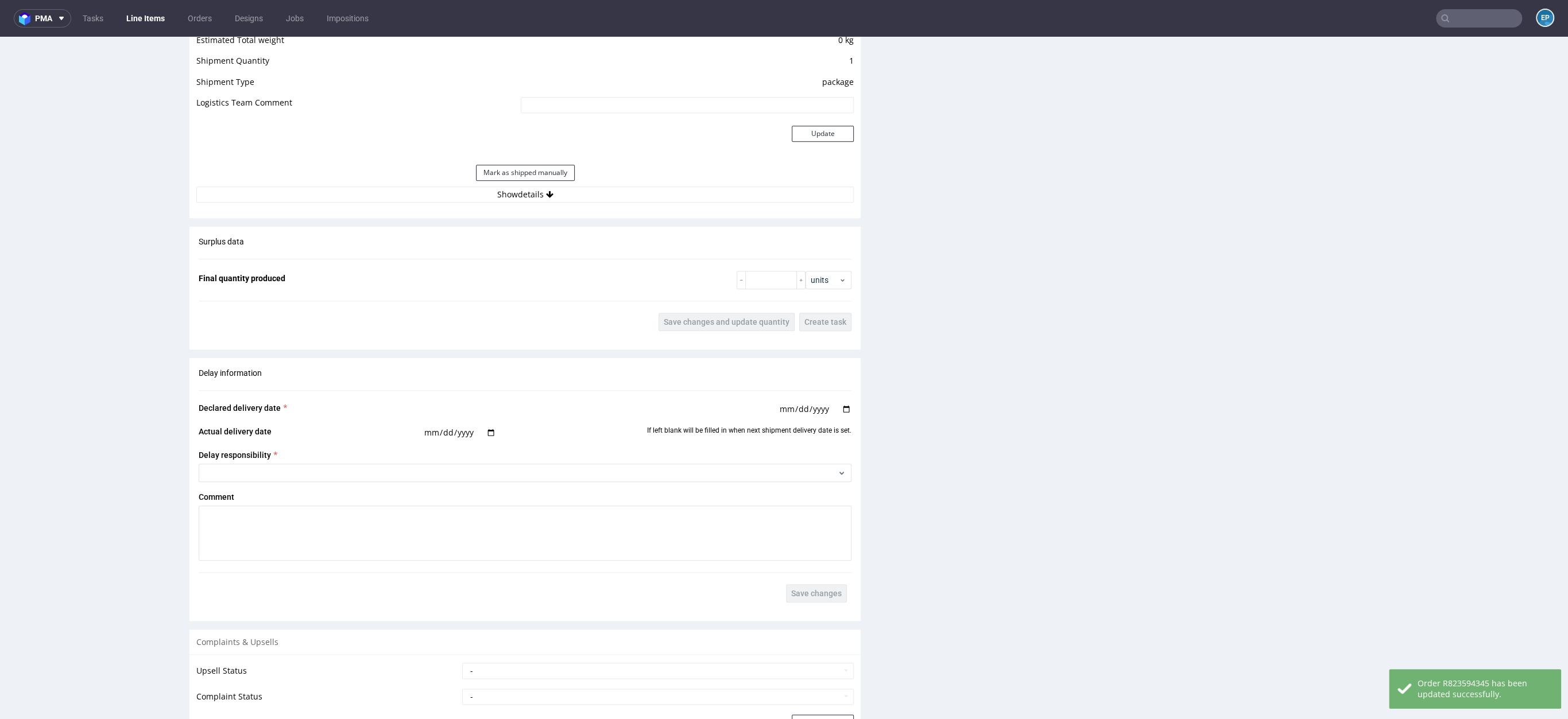
scroll to position [1087, 0]
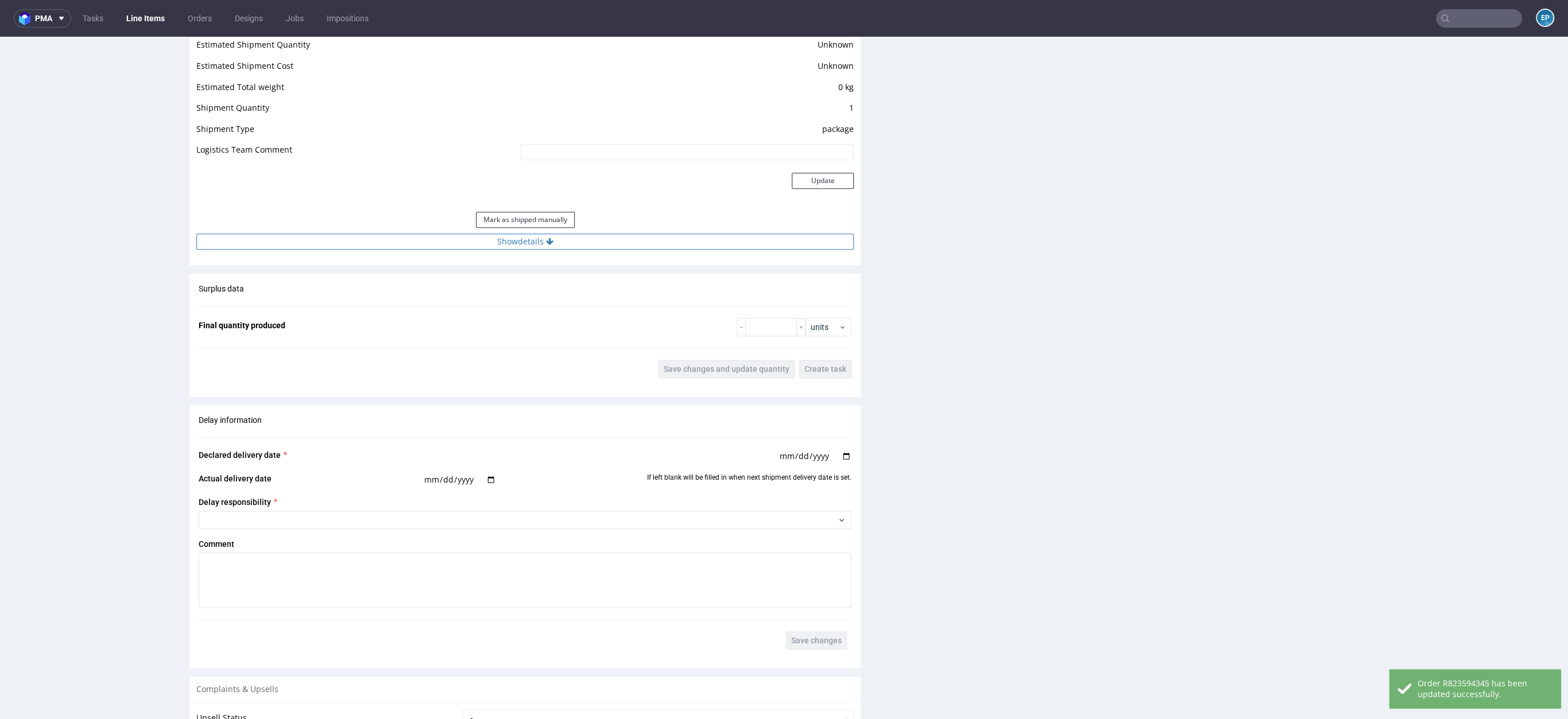
click at [550, 242] on button "Show details" at bounding box center [525, 242] width 657 height 16
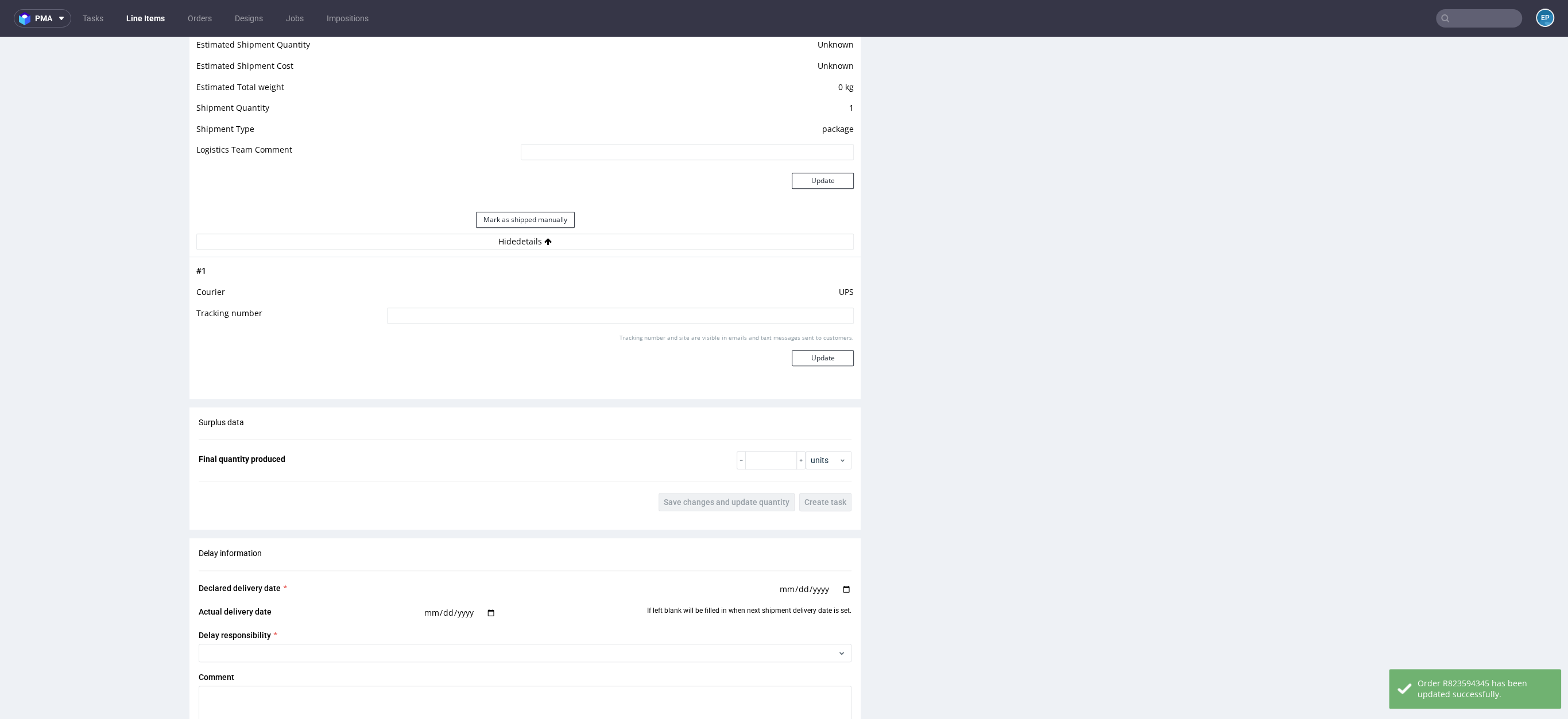
click at [542, 317] on input at bounding box center [620, 316] width 467 height 16
paste input "1Z5A15800493991823"
type input "1Z5A15800493991823"
click at [803, 365] on div "Tracking number and site are visible in emails and text messages sent to custom…" at bounding box center [620, 355] width 467 height 41
click at [804, 362] on button "Update" at bounding box center [822, 358] width 62 height 16
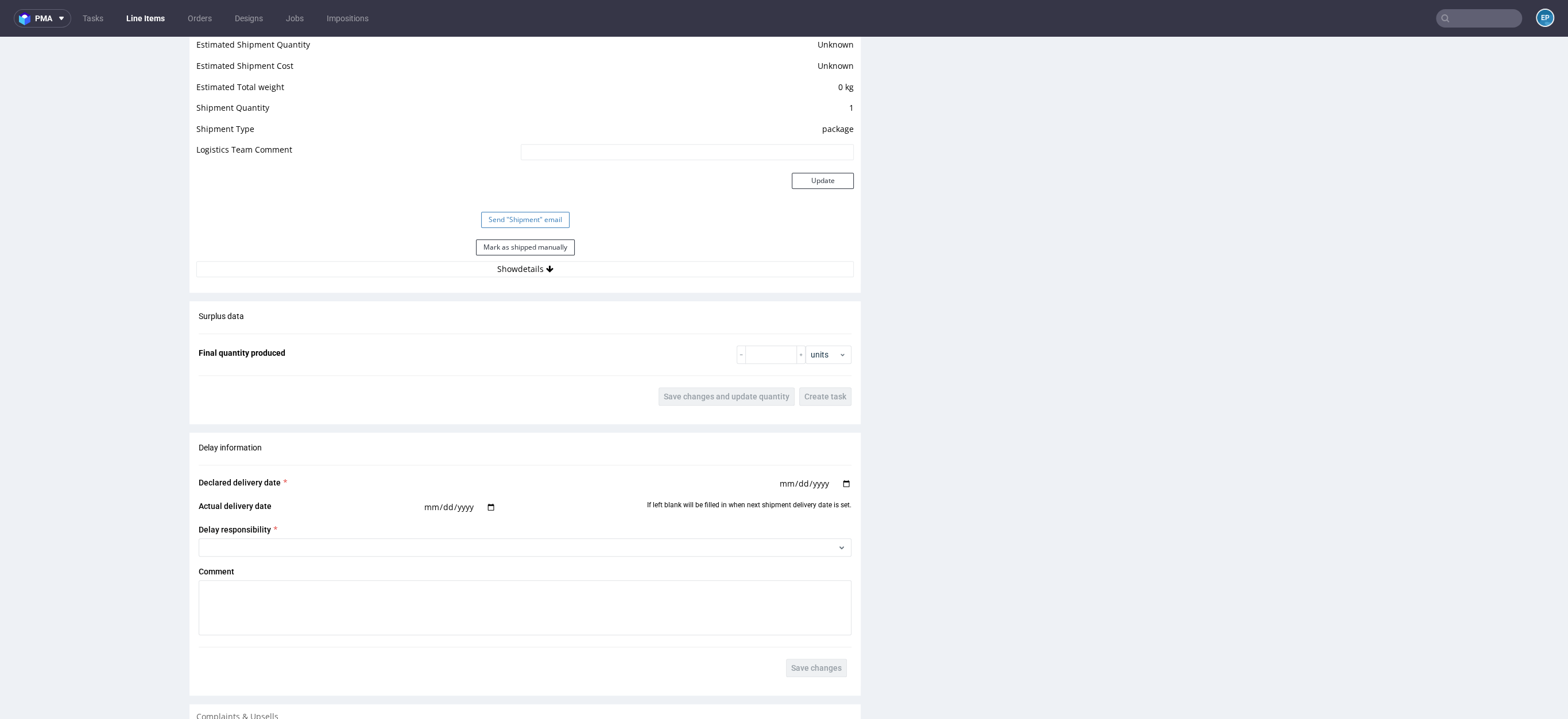
click at [526, 219] on button "Send "Shipment" email" at bounding box center [525, 220] width 89 height 16
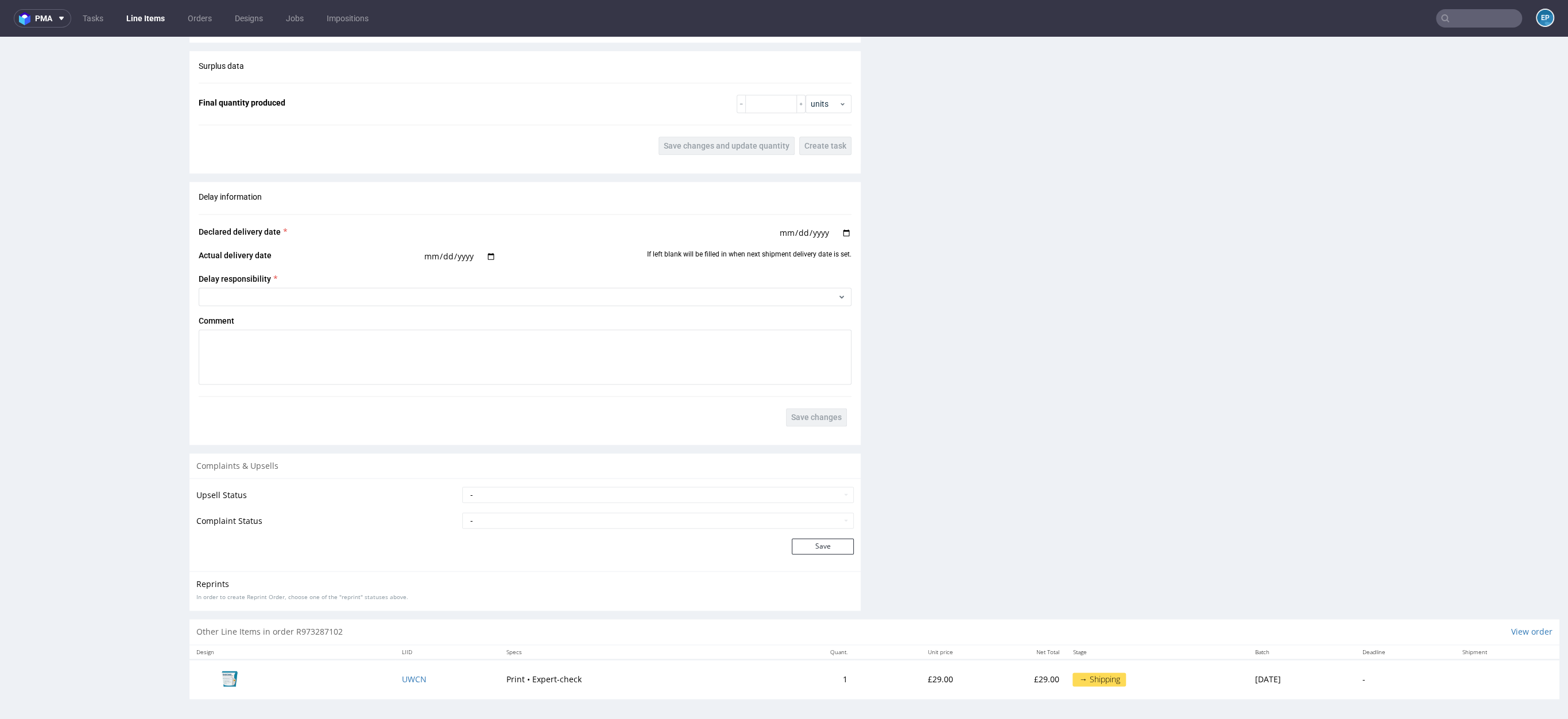
scroll to position [1372, 0]
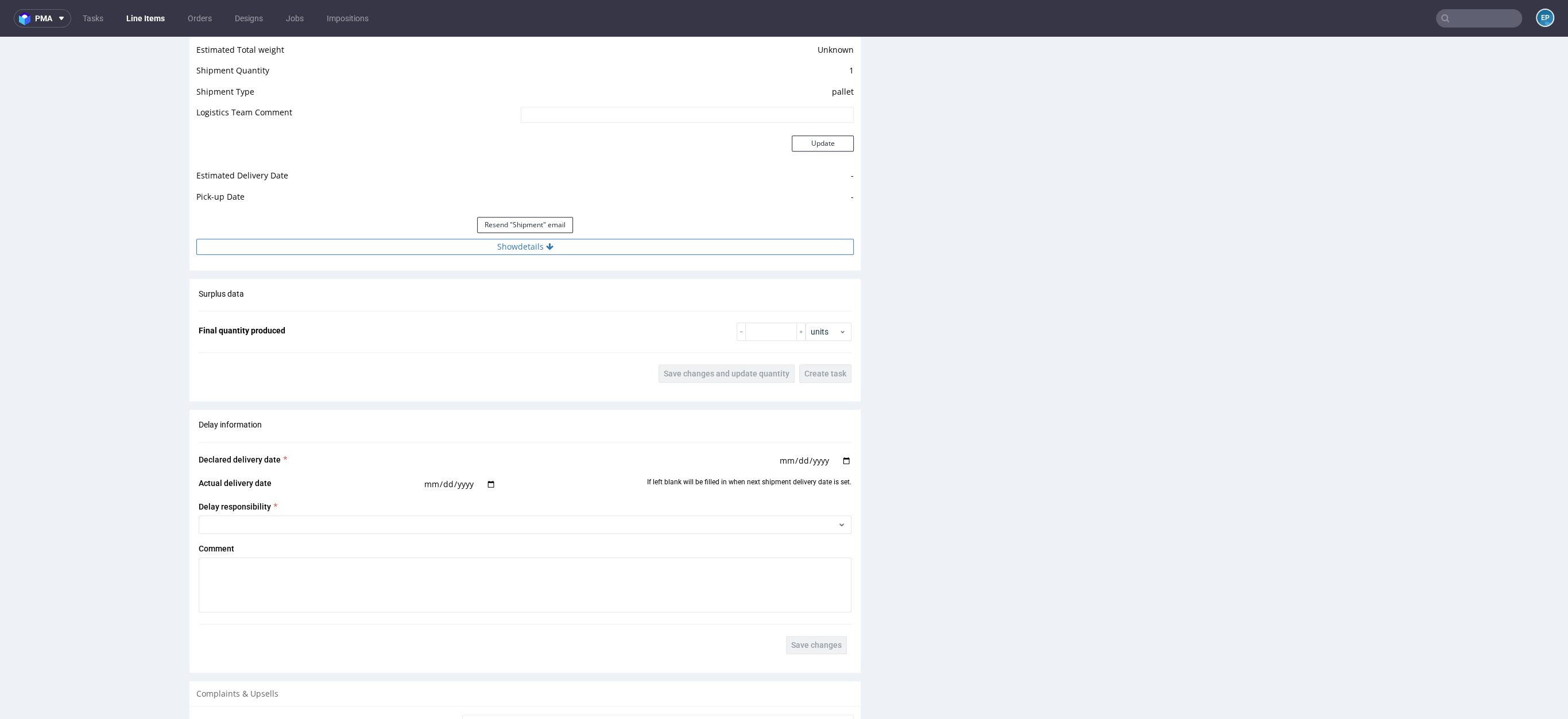
click at [533, 249] on button "Show details" at bounding box center [525, 247] width 657 height 16
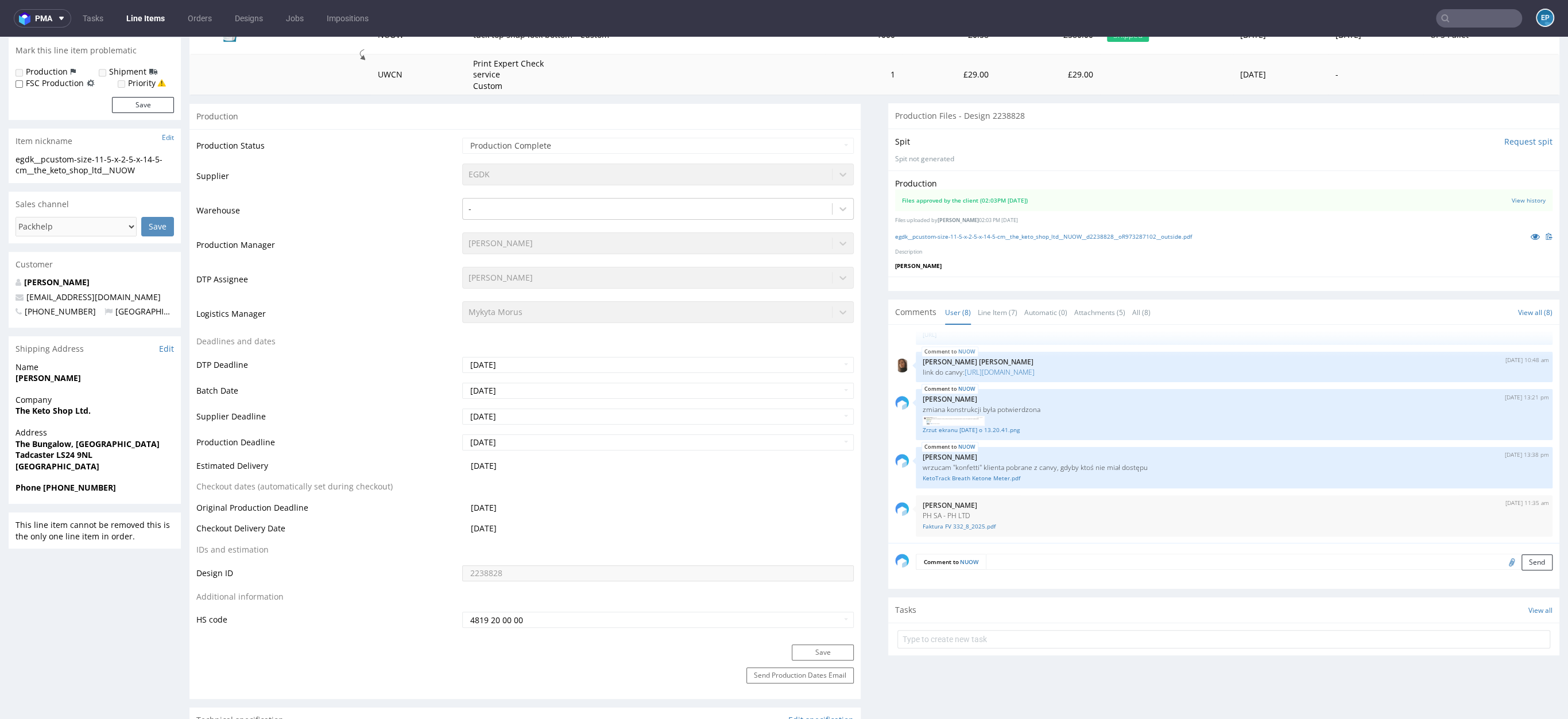
scroll to position [0, 0]
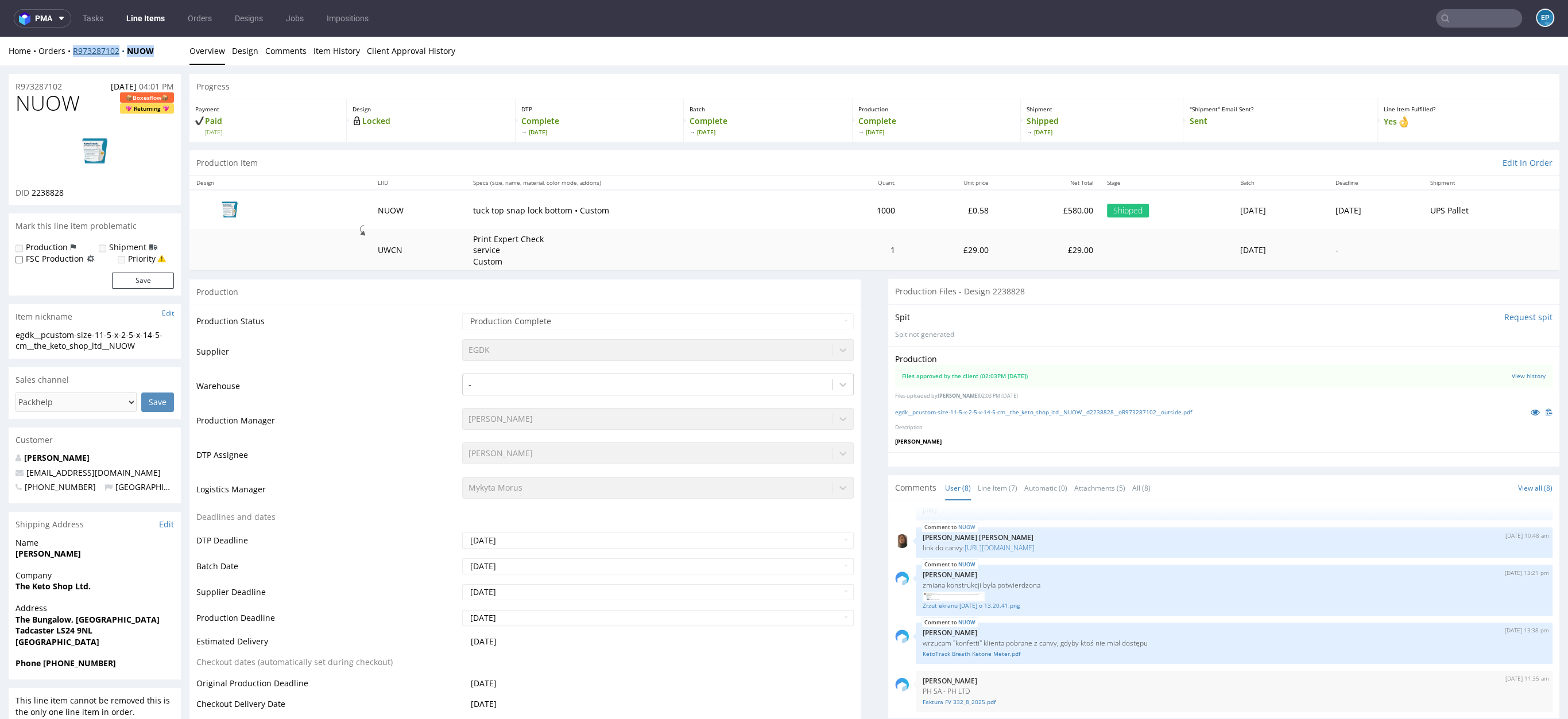
drag, startPoint x: 160, startPoint y: 50, endPoint x: 73, endPoint y: 54, distance: 87.1
click at [73, 54] on div "Home Orders R973287102 NUOW" at bounding box center [95, 51] width 172 height 12
copy div "R973287102 NUOW"
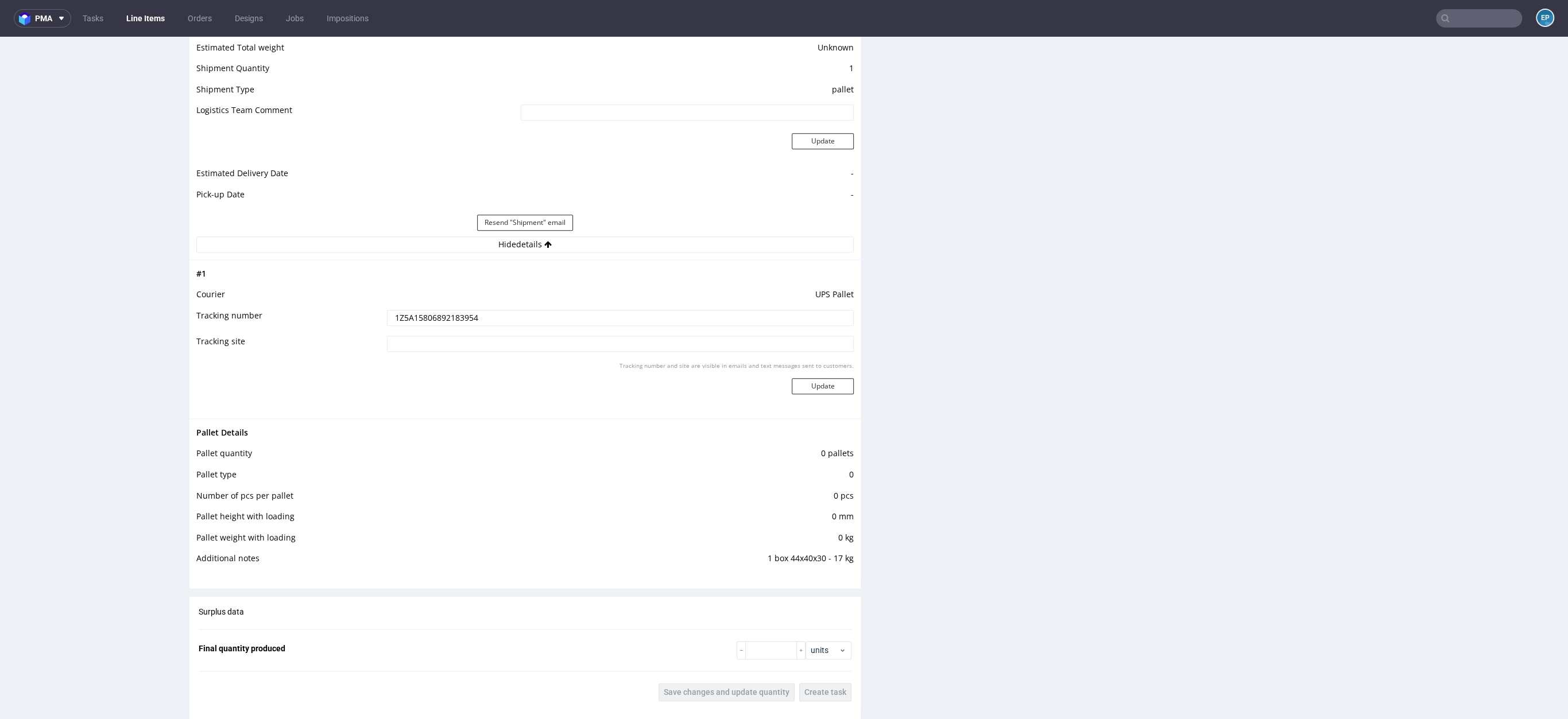
scroll to position [1375, 0]
drag, startPoint x: 764, startPoint y: 556, endPoint x: 846, endPoint y: 556, distance: 82.0
click at [846, 556] on div "Pallet Details Pallet quantity 0 pallets Pallet type 0 Number of pcs per pallet…" at bounding box center [526, 498] width 672 height 161
copy tbody "Pallet Details Pallet quantity 0 pallets Pallet type 0 Number of pcs per pallet…"
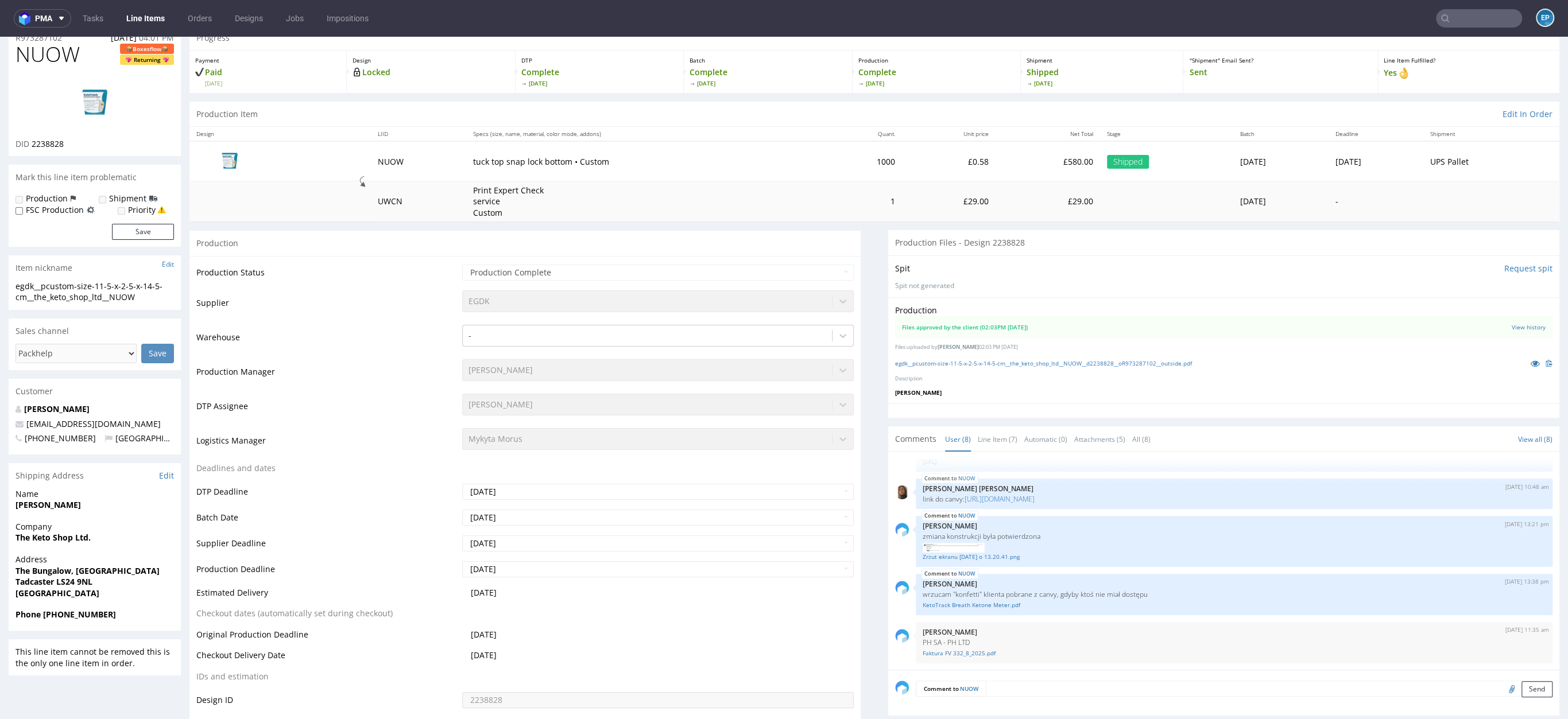
scroll to position [237, 0]
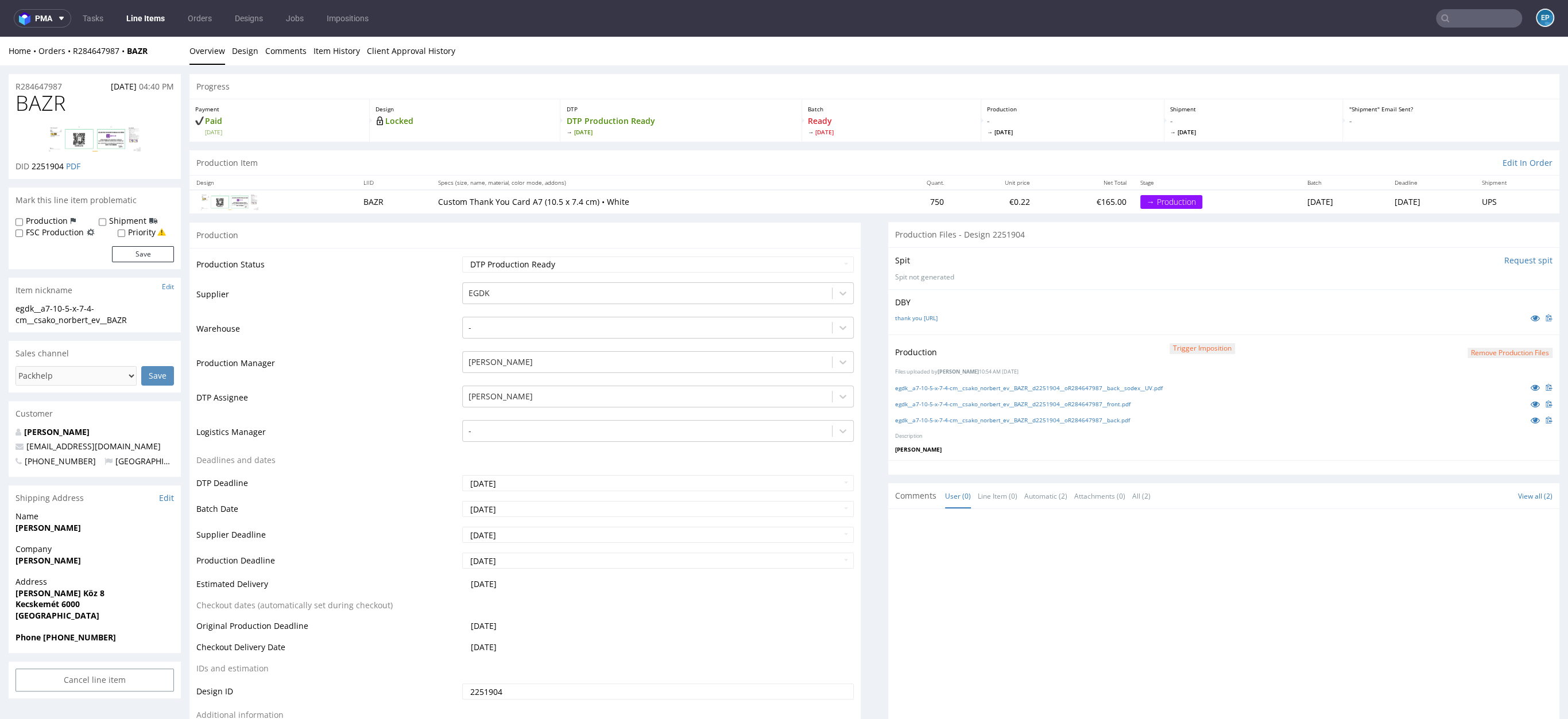
click at [636, 255] on td "Waiting for Artwork Waiting for Diecut Waiting for Mockup Waiting for DTP Waiti…" at bounding box center [656, 268] width 395 height 26
click at [638, 261] on select "Waiting for Artwork Waiting for Diecut Waiting for Mockup Waiting for DTP Waiti…" at bounding box center [657, 265] width 391 height 16
select select "production_in_process"
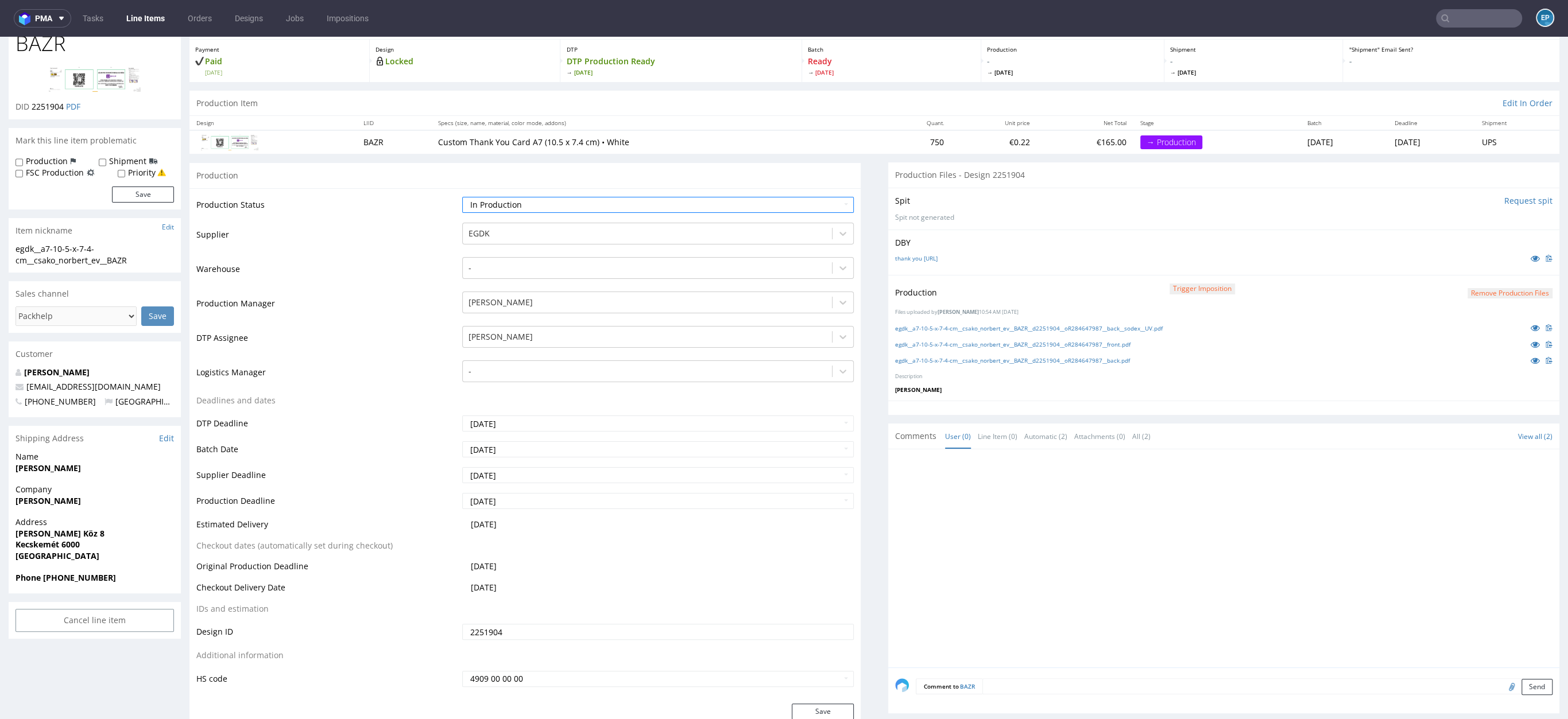
scroll to position [192, 0]
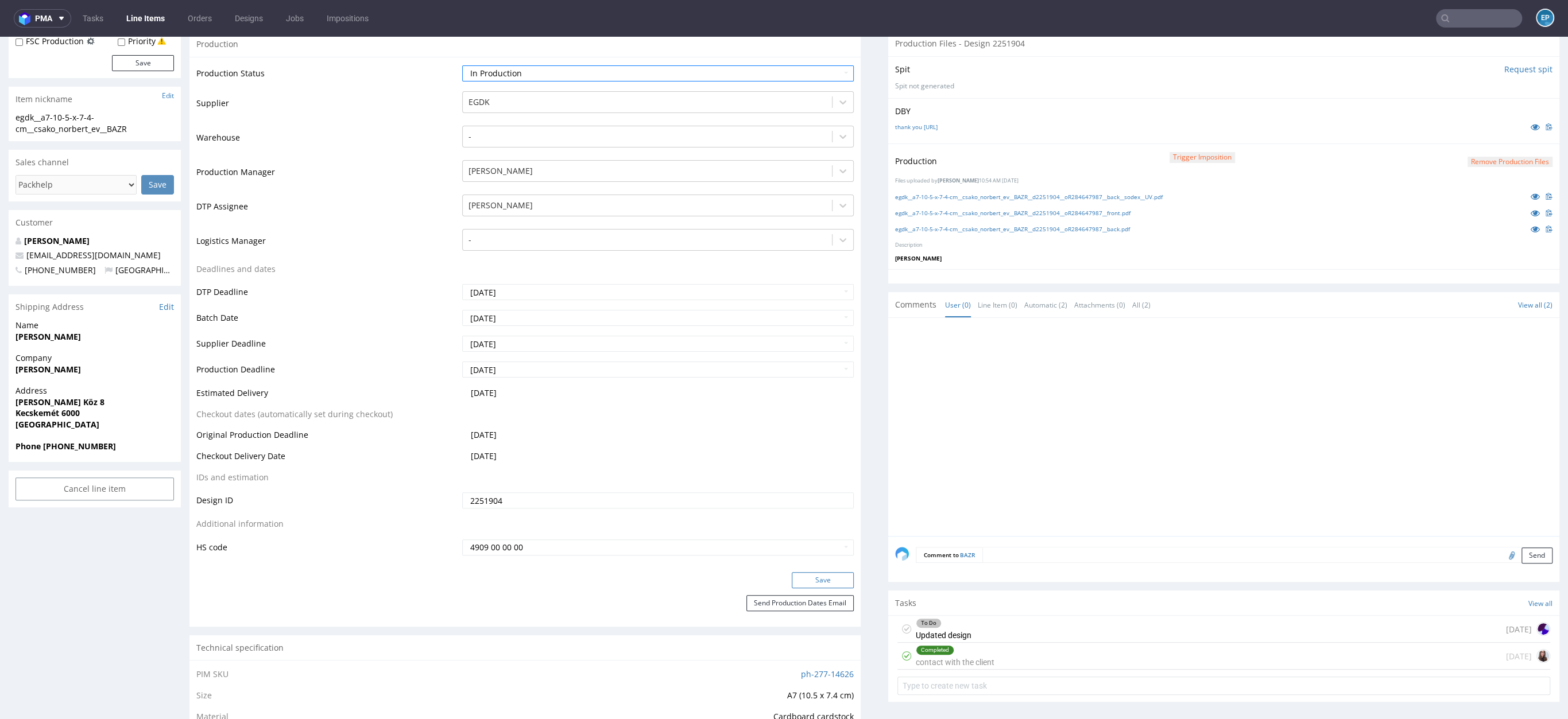
click at [818, 581] on button "Save" at bounding box center [822, 580] width 62 height 16
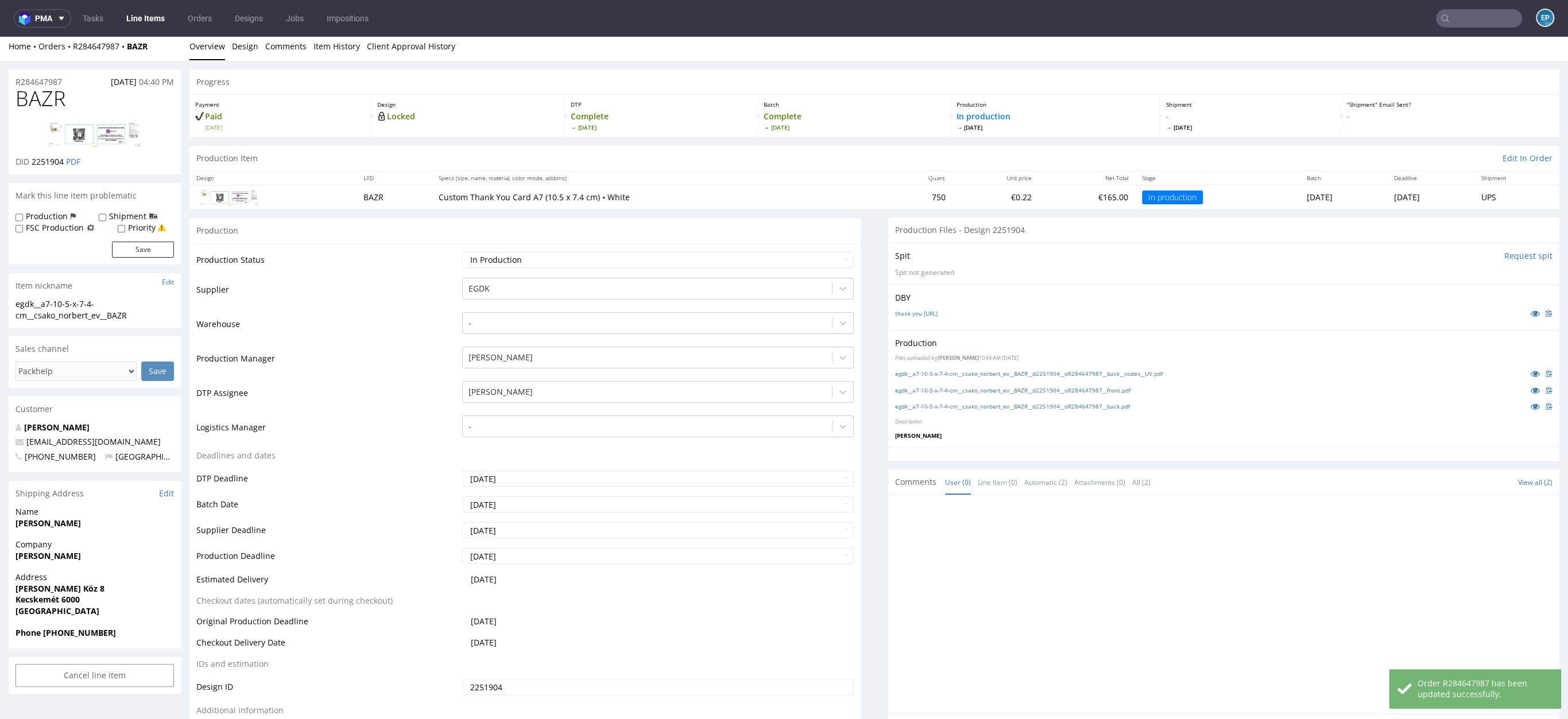
scroll to position [0, 0]
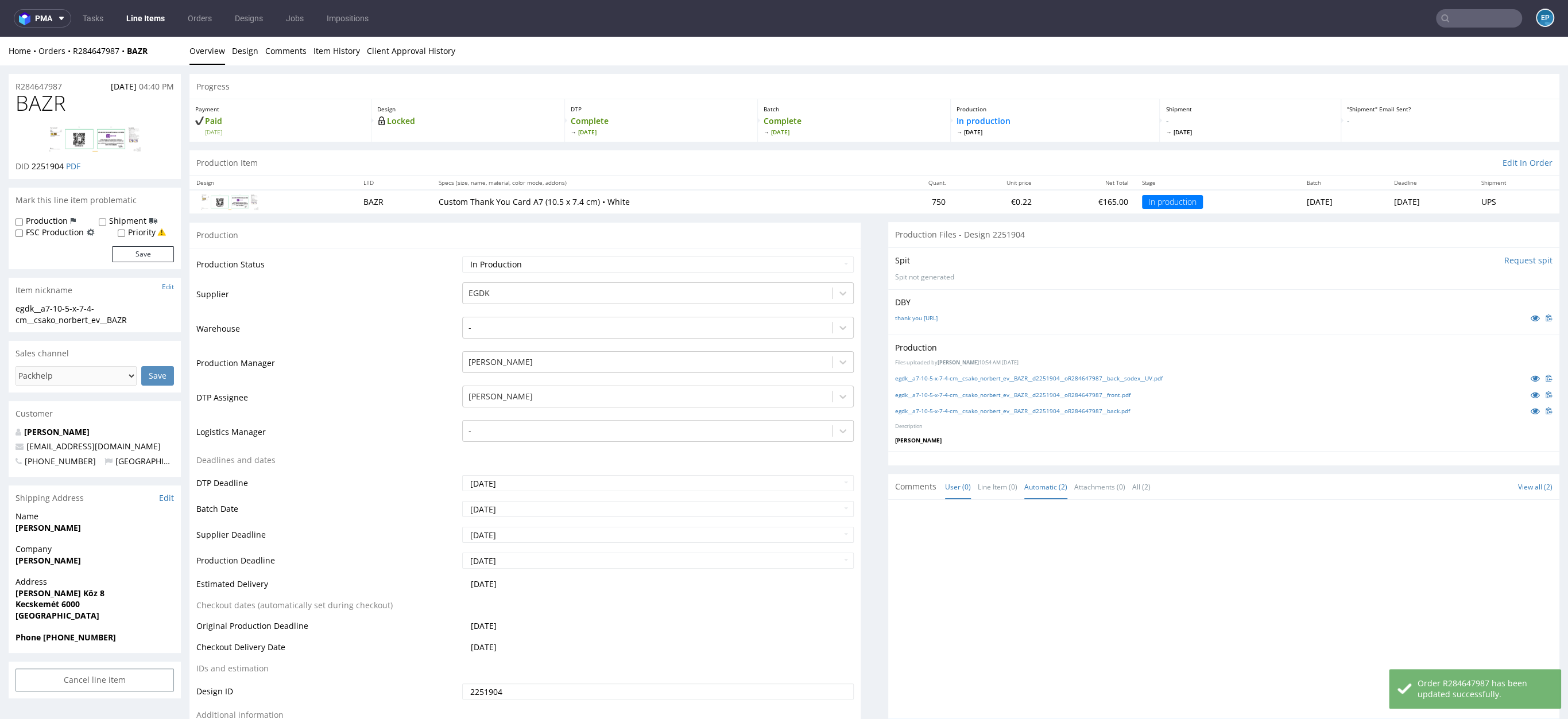
click at [1038, 484] on link "Automatic (2)" at bounding box center [1046, 487] width 43 height 25
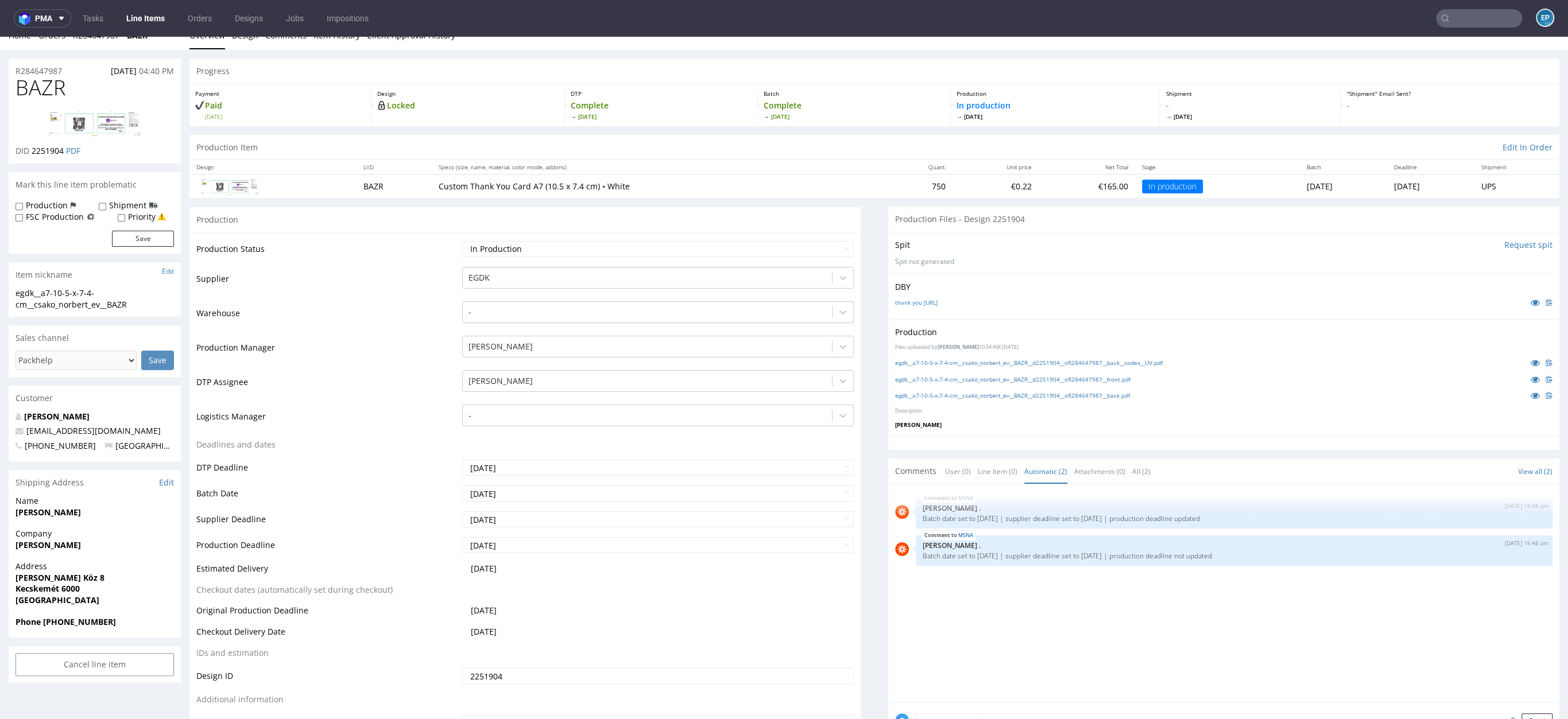
scroll to position [16, 0]
click at [1140, 358] on link "egdk__a7-10-5-x-7-4-cm__csako_norbert_ev__BAZR__d2251904__oR284647987__back__so…" at bounding box center [1029, 362] width 268 height 8
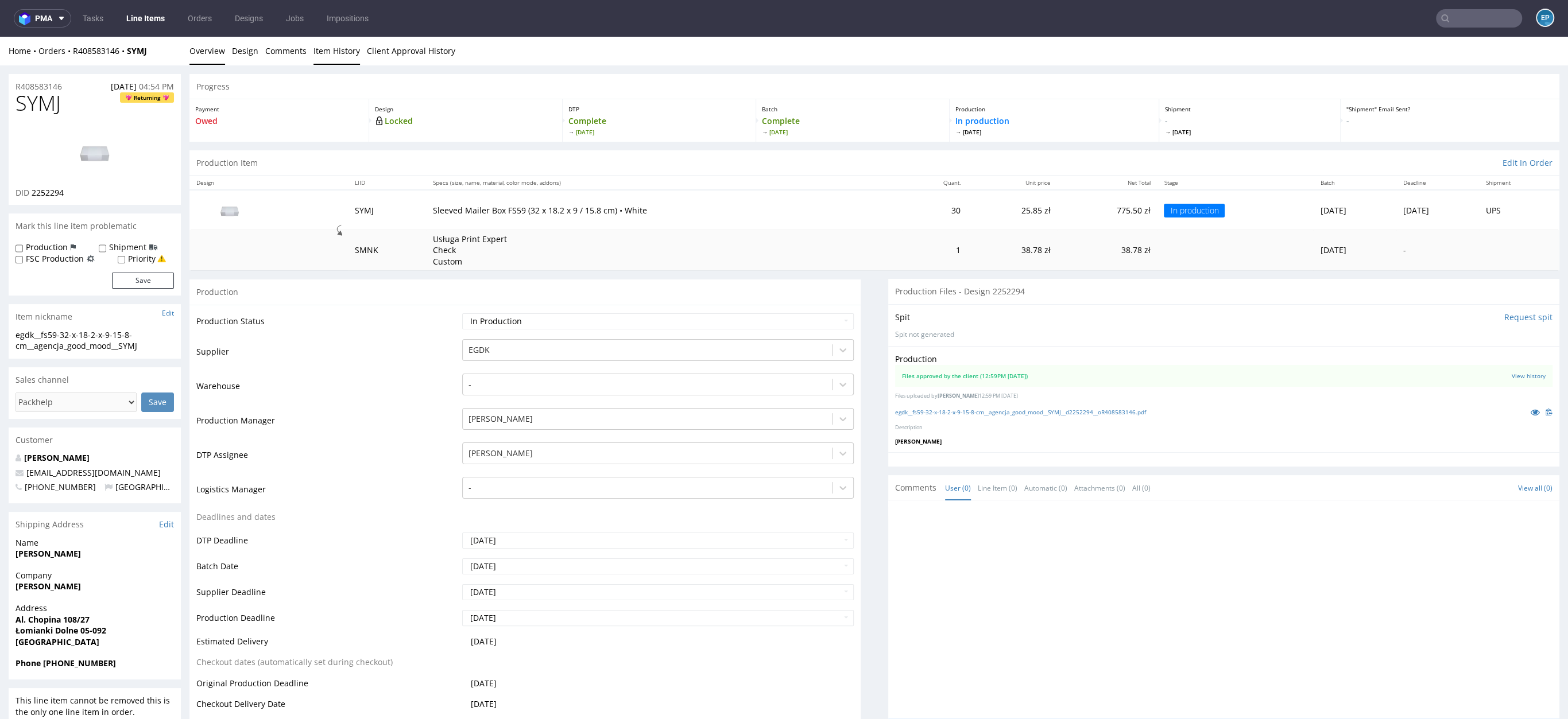
click at [324, 54] on link "Item History" at bounding box center [337, 50] width 47 height 28
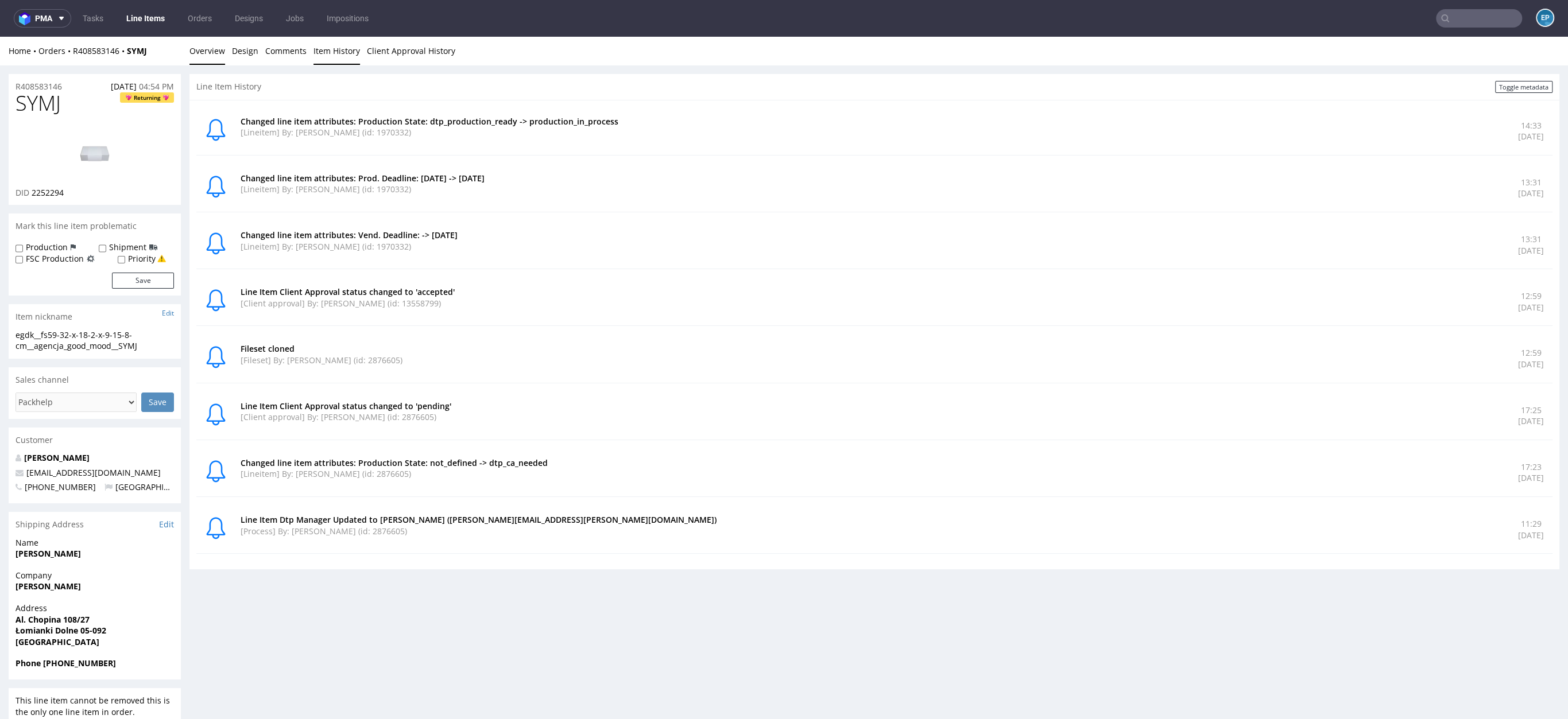
click at [205, 59] on link "Overview" at bounding box center [208, 50] width 36 height 28
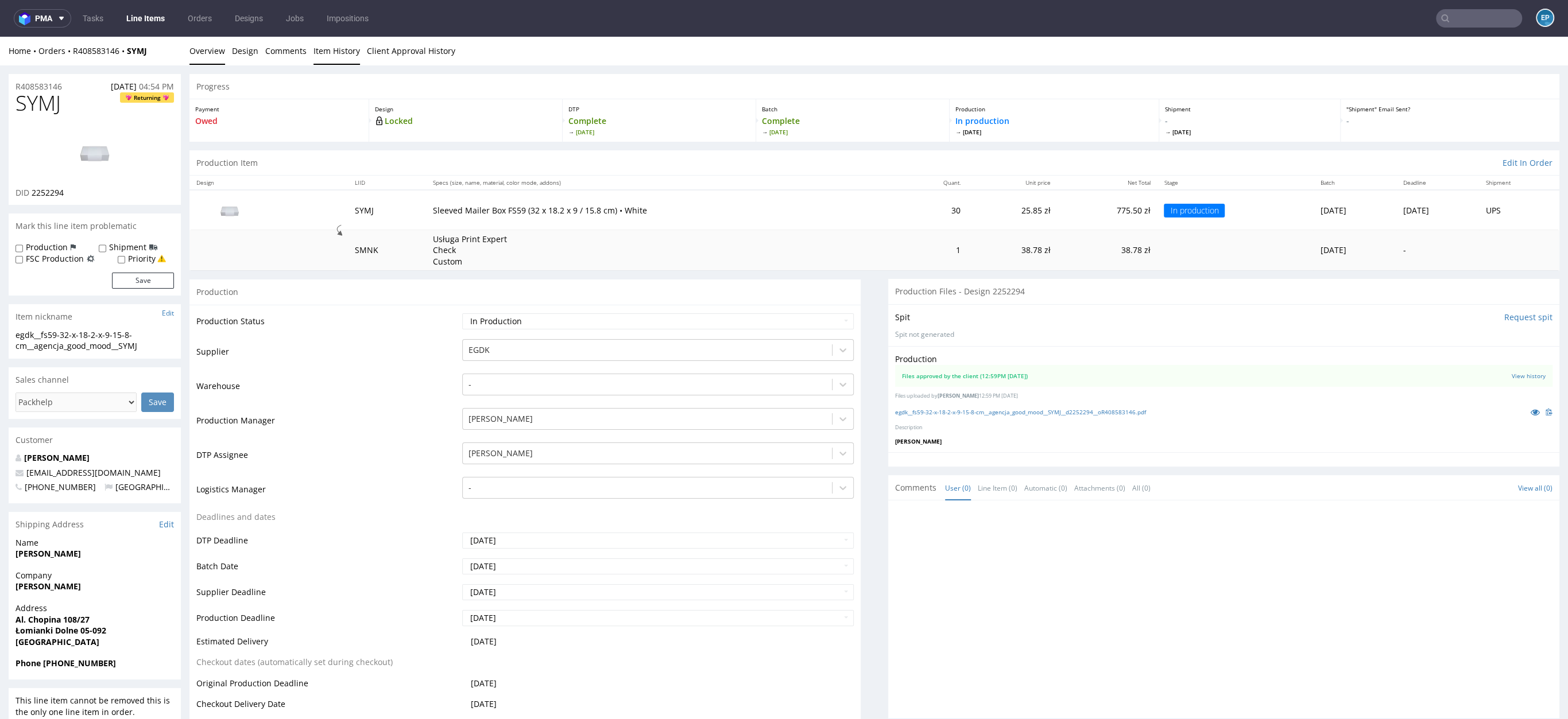
click at [324, 56] on link "Item History" at bounding box center [337, 50] width 47 height 28
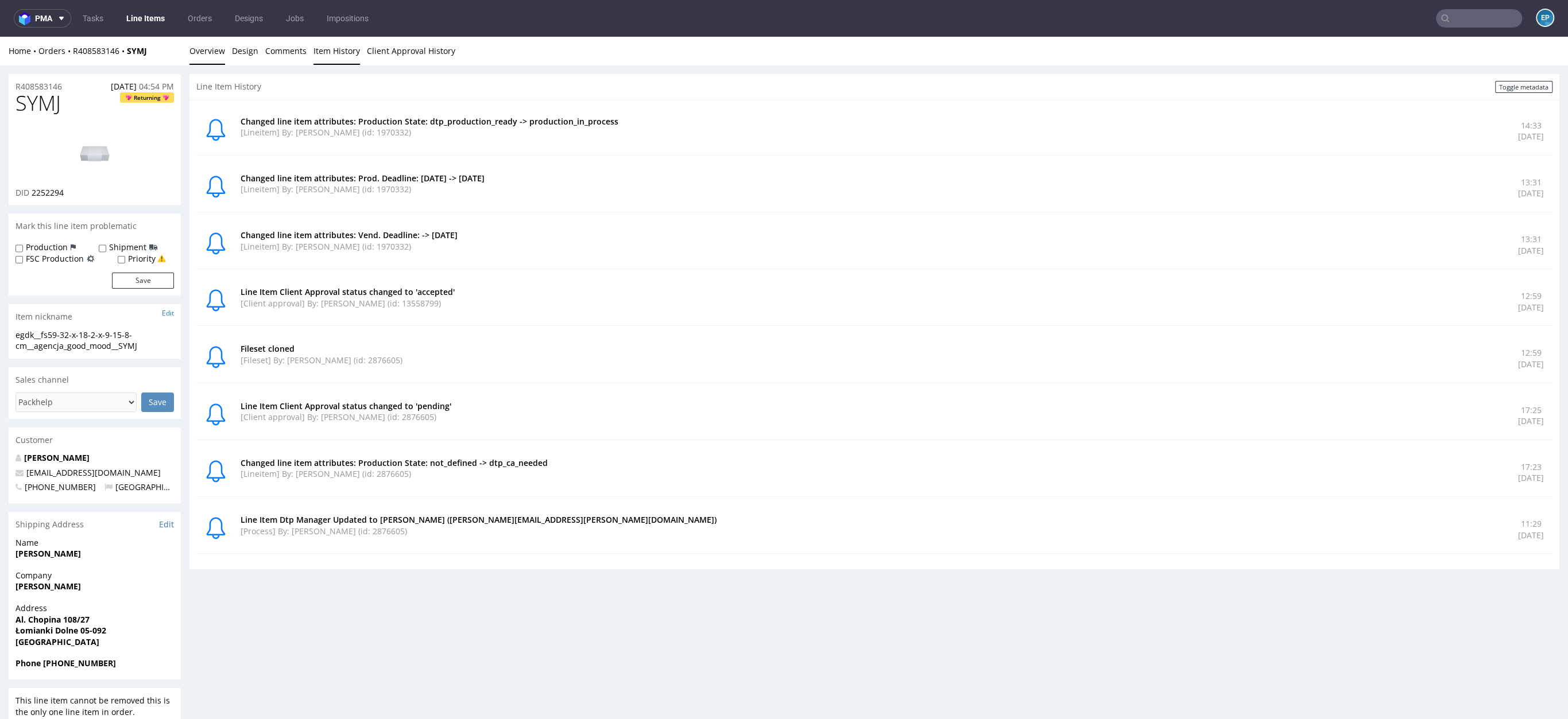
click at [218, 50] on link "Overview" at bounding box center [208, 50] width 36 height 28
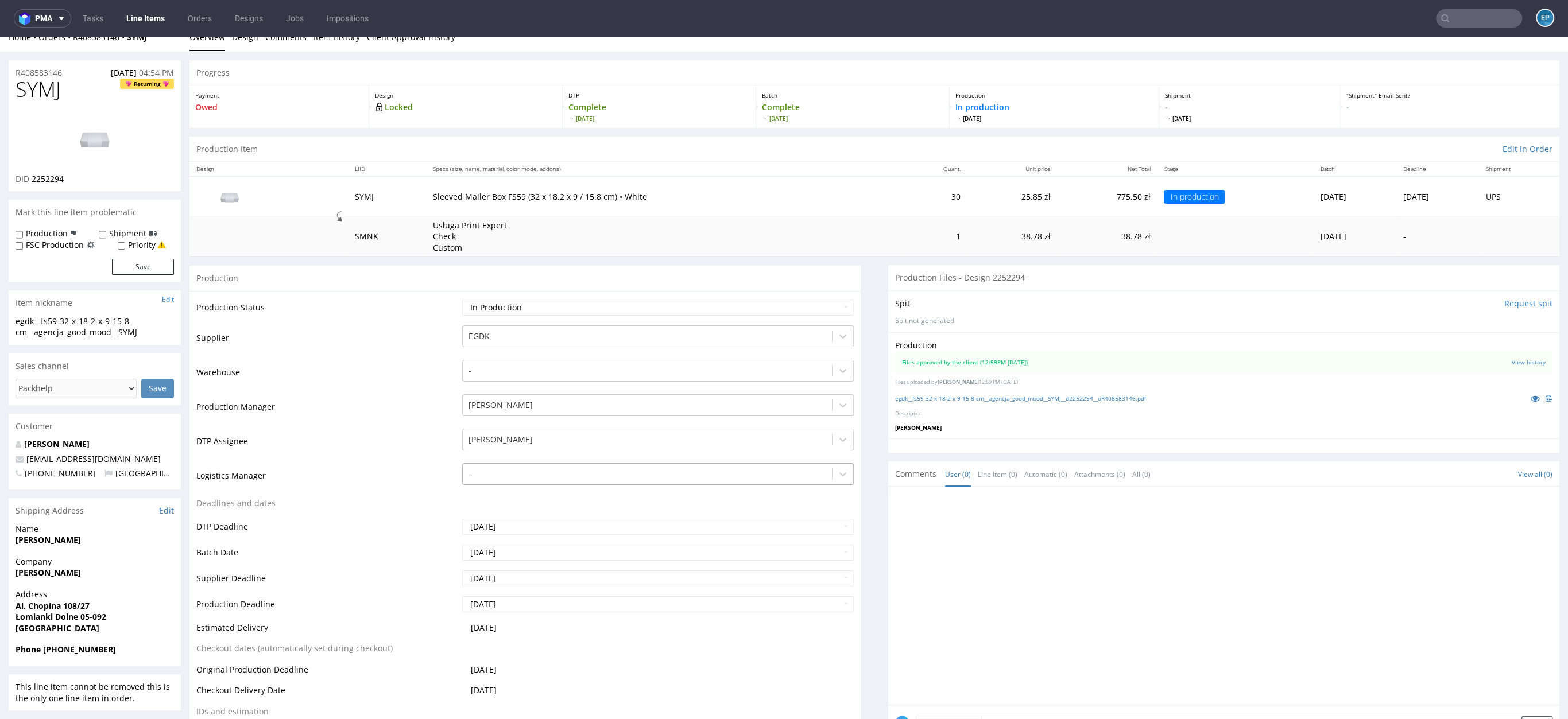
scroll to position [33, 0]
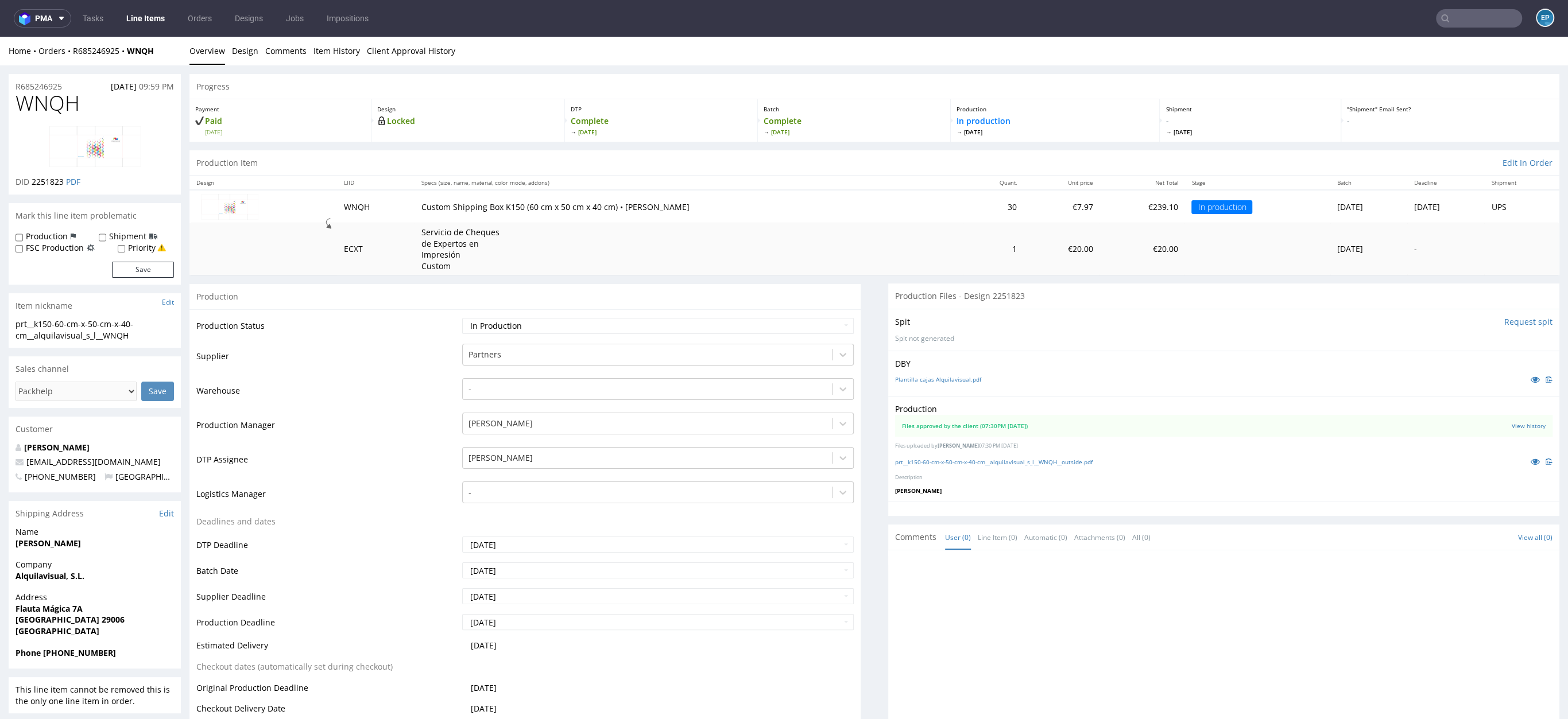
click at [47, 238] on label "Production" at bounding box center [47, 236] width 42 height 12
click at [23, 238] on input "Production" at bounding box center [19, 237] width 7 height 9
checkbox input "true"
click at [130, 271] on button "Save" at bounding box center [142, 270] width 62 height 16
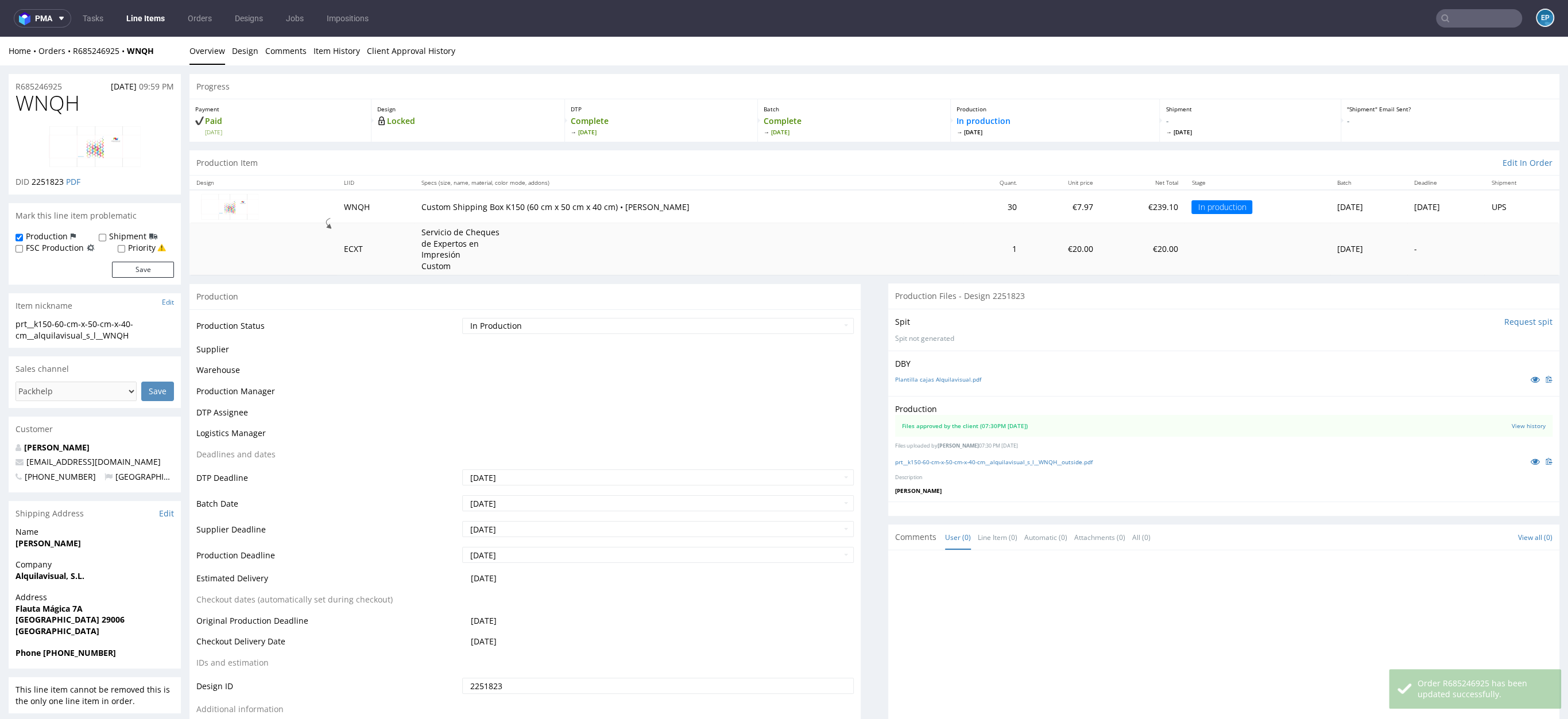
scroll to position [199, 0]
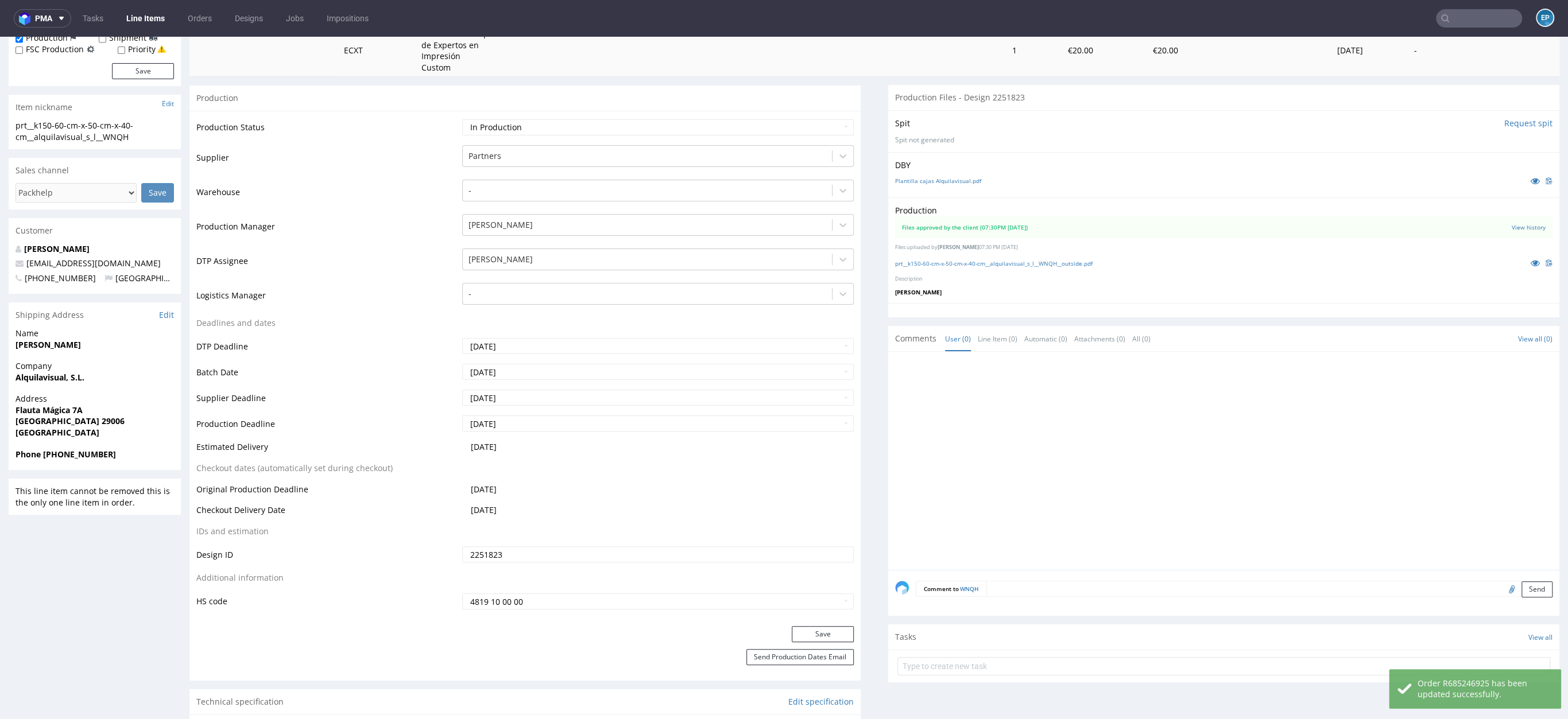
click at [1086, 599] on div "Comment to WNQH Send" at bounding box center [1224, 593] width 672 height 46
click at [1084, 591] on textarea at bounding box center [1270, 589] width 566 height 16
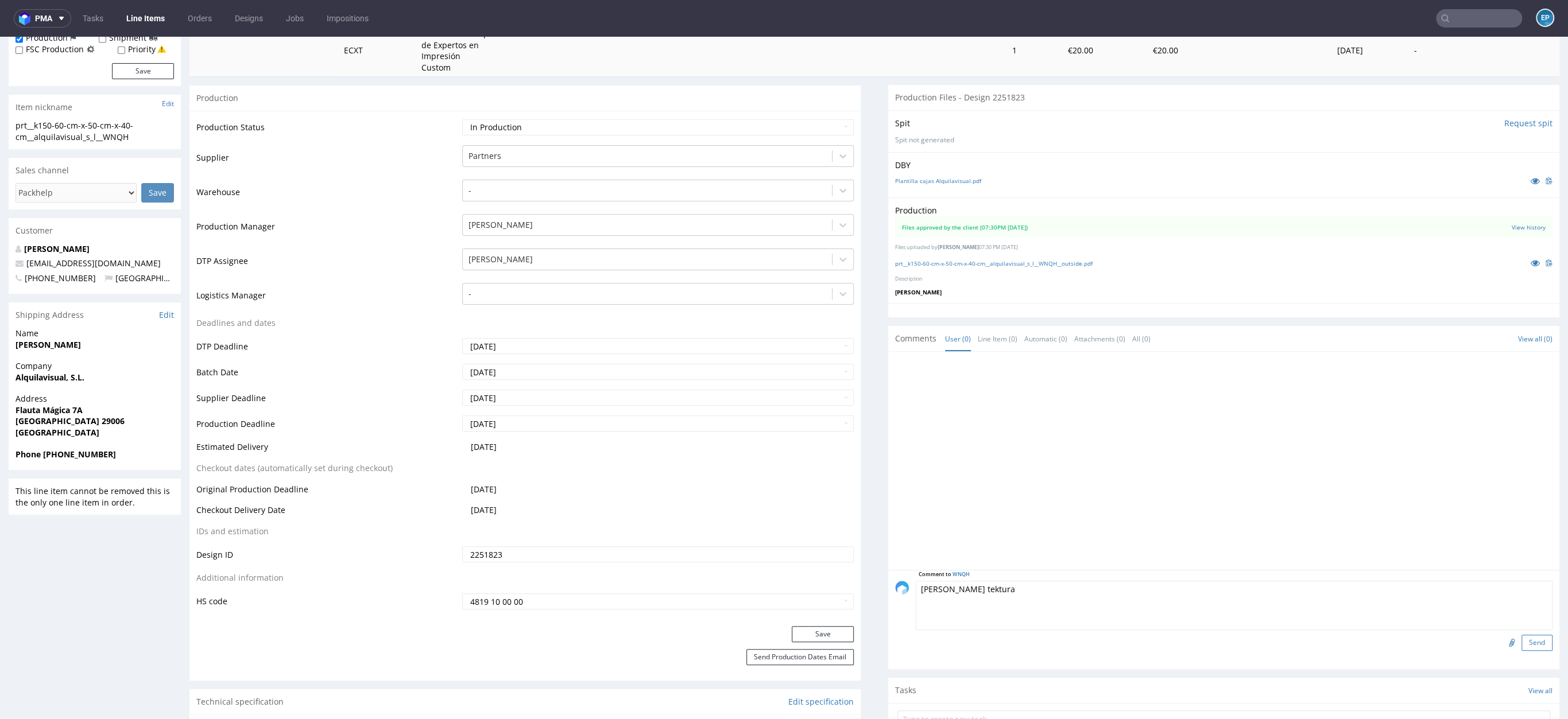
type textarea "biało-biała tektura"
click at [1521, 646] on button "Send" at bounding box center [1537, 643] width 31 height 16
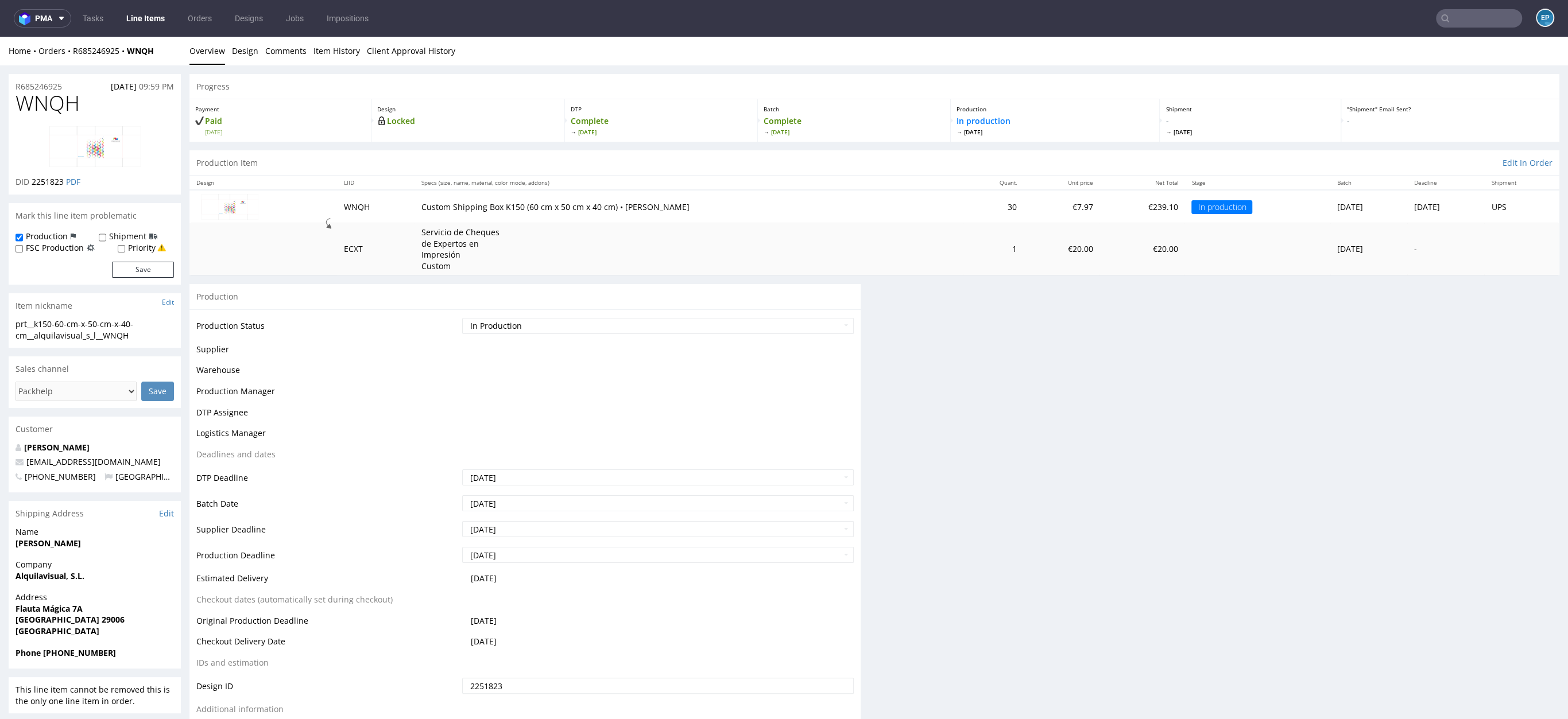
scroll to position [0, 0]
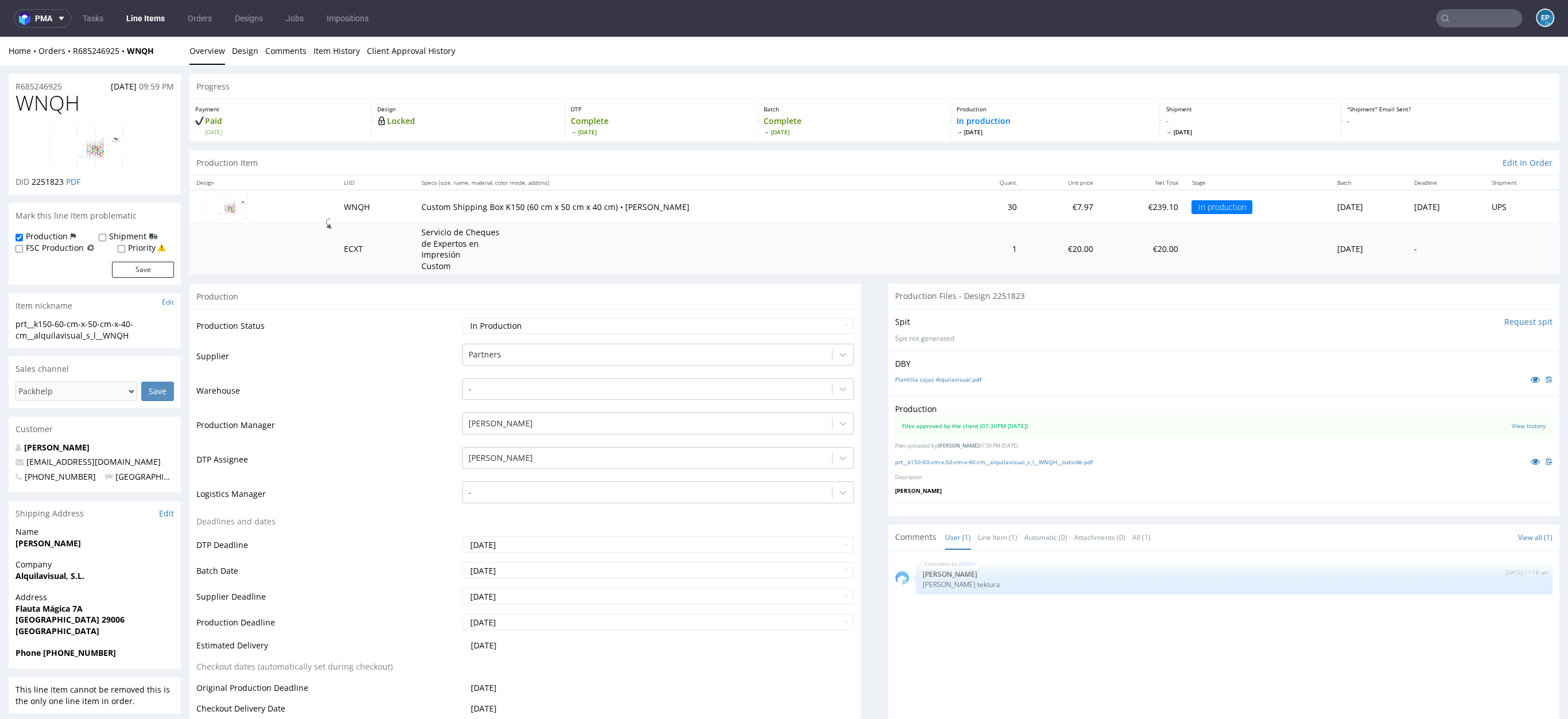
click at [132, 24] on link "Line Items" at bounding box center [145, 18] width 52 height 19
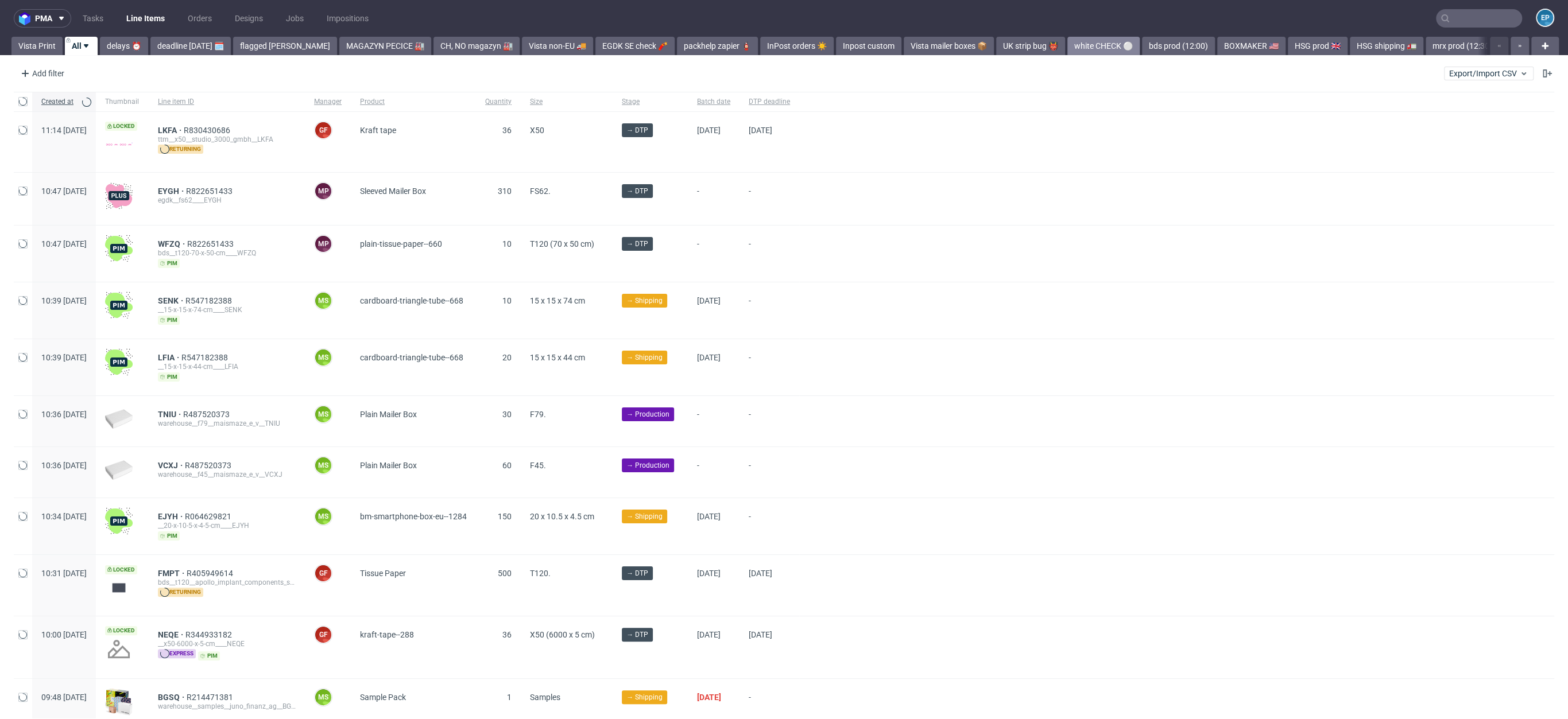
click at [1067, 44] on link "white CHECK ⚪️" at bounding box center [1103, 46] width 73 height 19
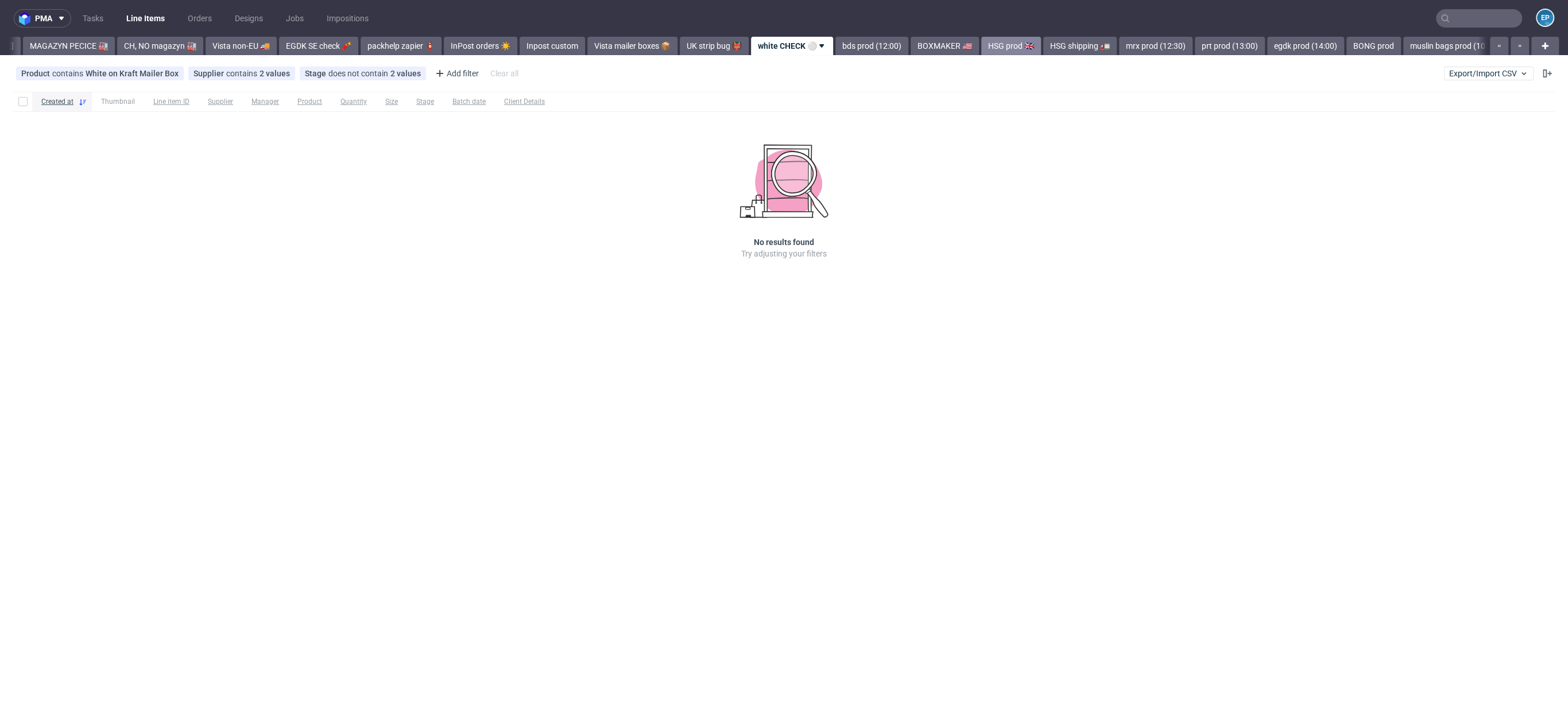
click at [1119, 47] on link "mrx prod (12:30)" at bounding box center [1156, 46] width 73 height 19
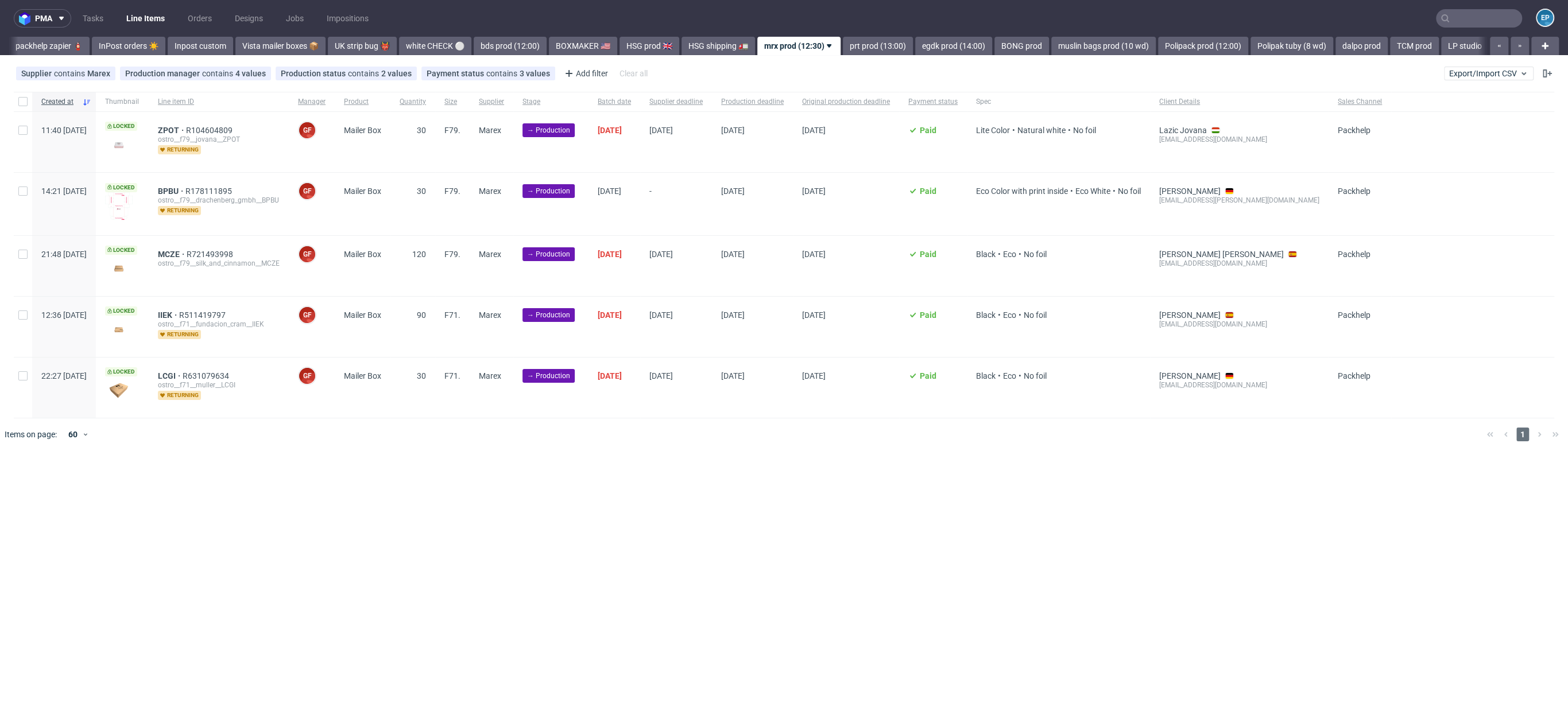
scroll to position [0, 663]
click at [838, 44] on link "prt prod (13:00)" at bounding box center [873, 46] width 70 height 19
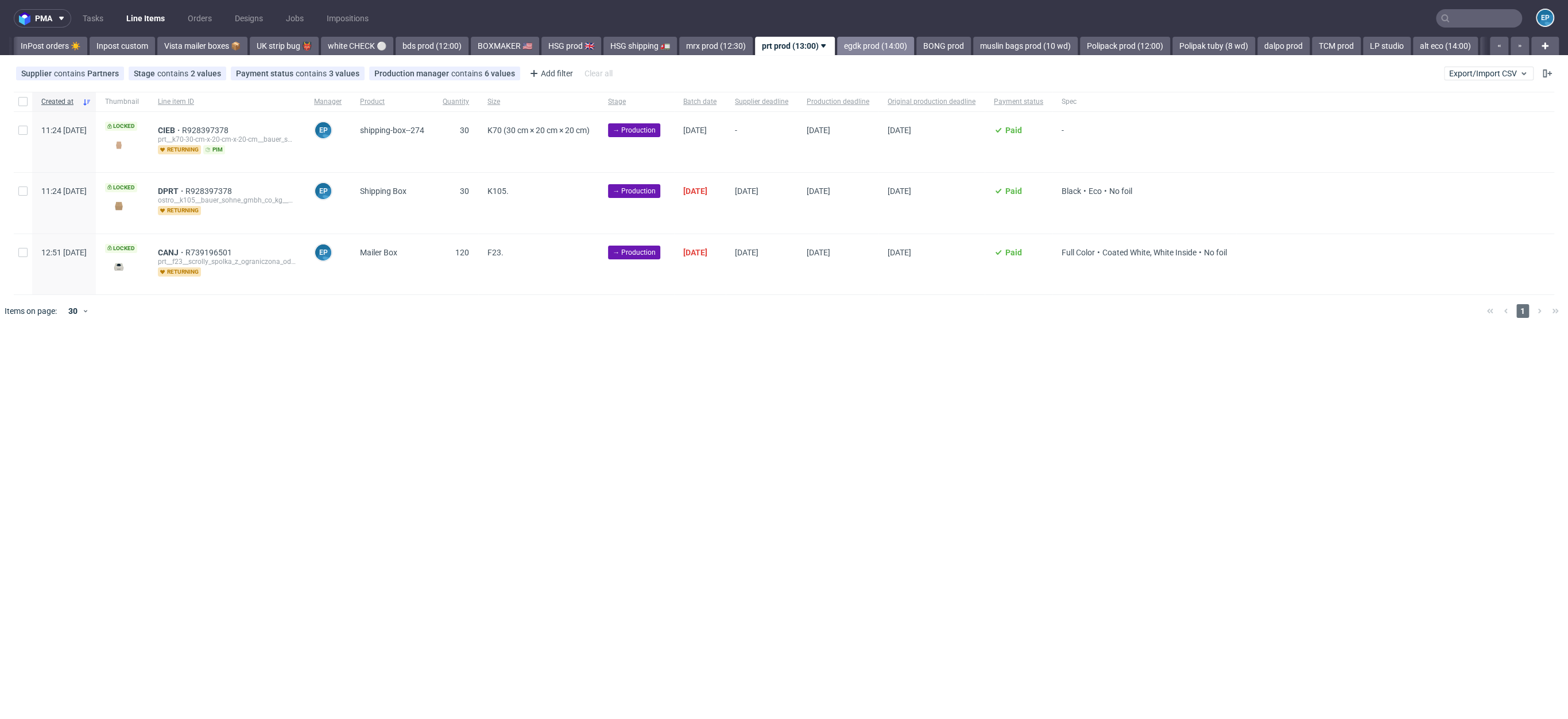
click at [837, 45] on link "egdk prod (14:00)" at bounding box center [876, 46] width 77 height 19
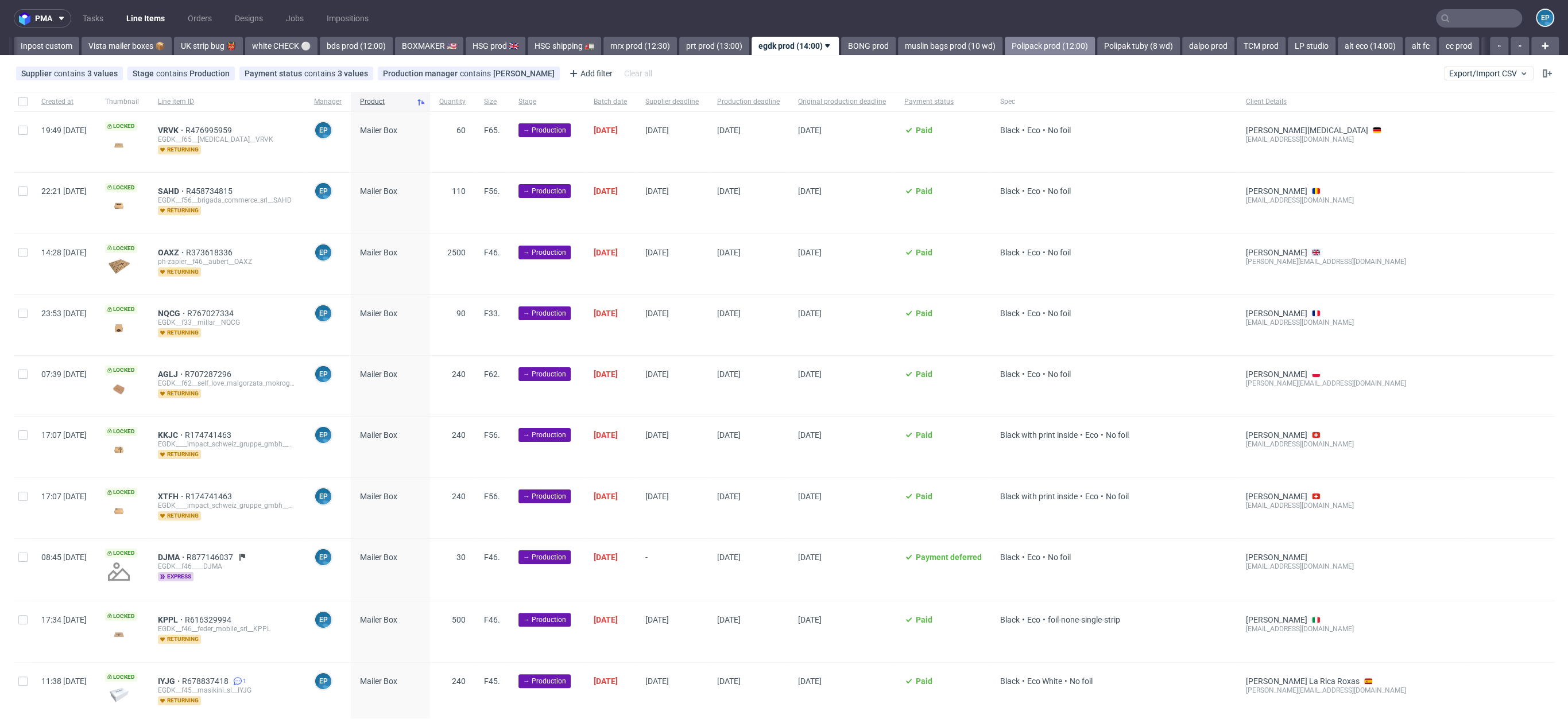
click at [1005, 46] on link "Polipack prod (12:00)" at bounding box center [1050, 46] width 90 height 19
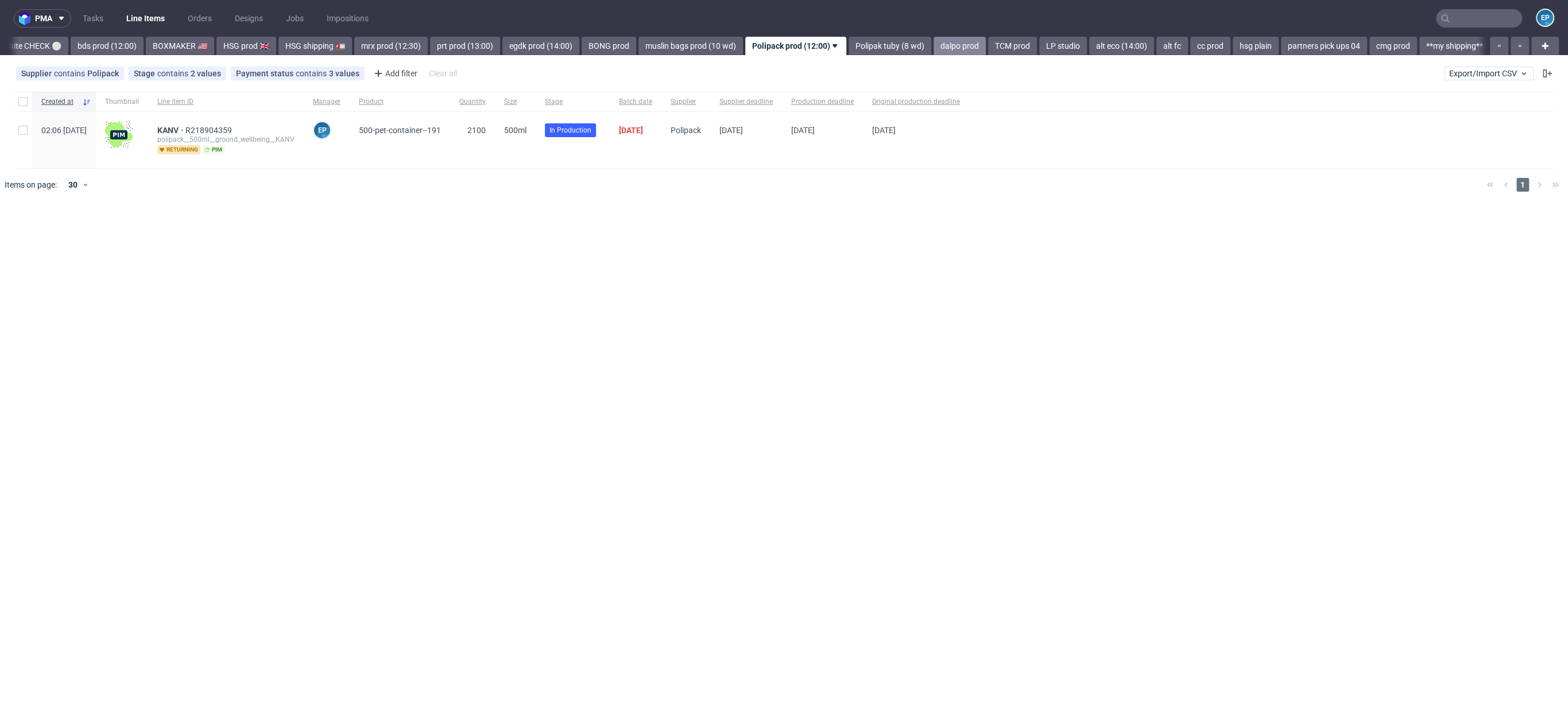
click at [934, 47] on link "dalpo prod" at bounding box center [960, 46] width 52 height 19
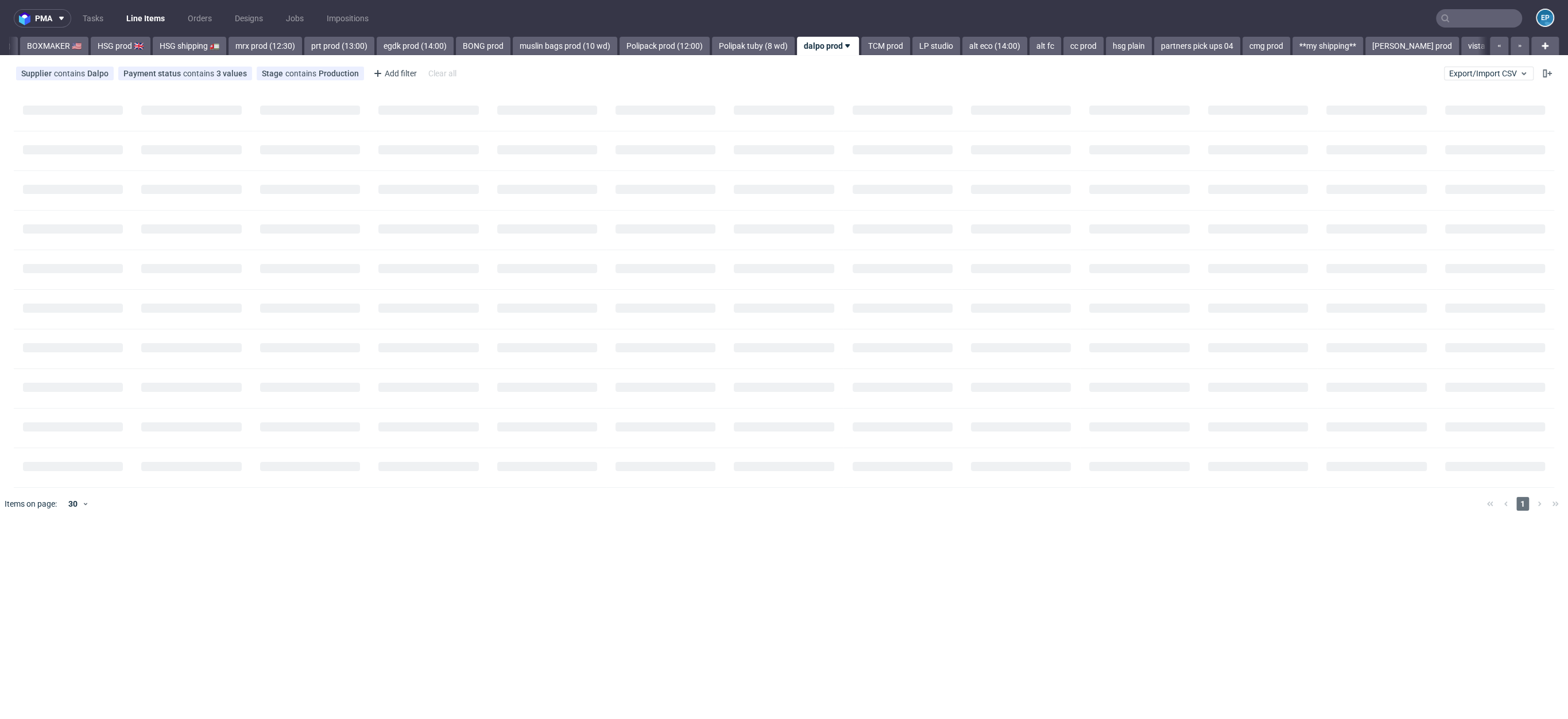
scroll to position [0, 1219]
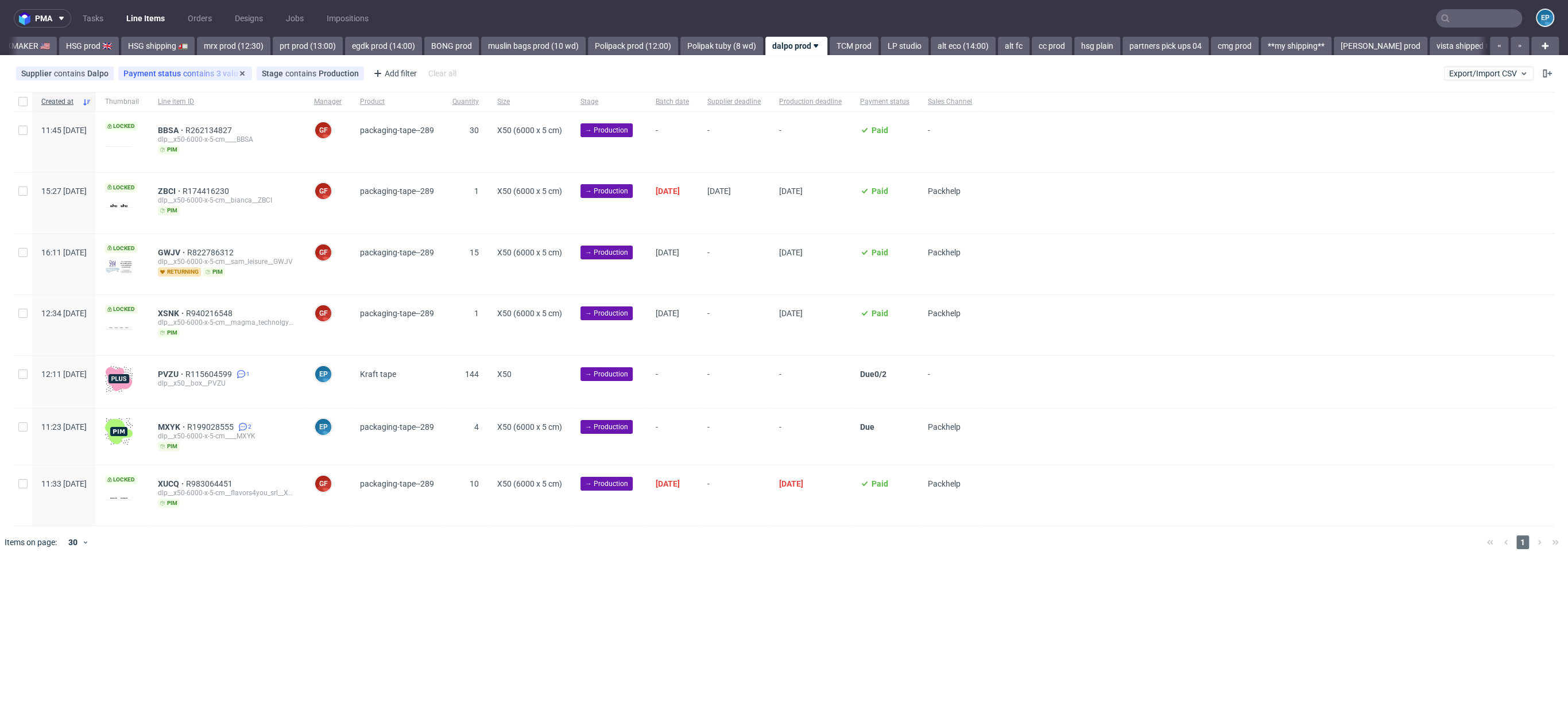
click at [176, 80] on div "Payment status contains 3 values Paid, Credit Owed, Balance Due" at bounding box center [184, 73] width 133 height 13
click at [159, 81] on div "Supplier contains Dalpo Payment status contains 3 values Paid, Credit Owed, Bal…" at bounding box center [237, 73] width 448 height 19
click at [151, 75] on span "Payment status" at bounding box center [153, 73] width 60 height 9
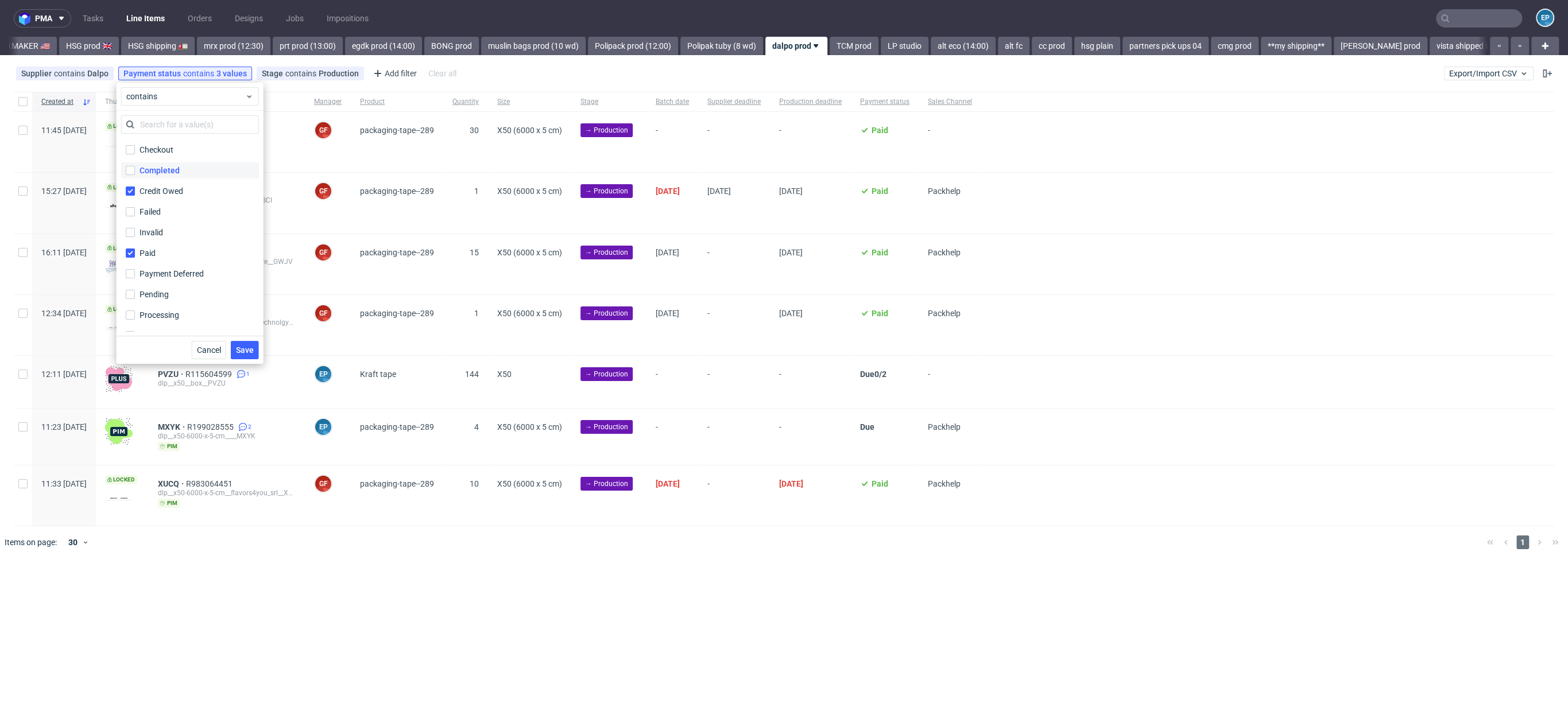
scroll to position [34, 0]
click at [129, 260] on input "Payment Deferred" at bounding box center [130, 259] width 9 height 9
checkbox input "true"
click at [237, 349] on span "Save" at bounding box center [245, 350] width 18 height 8
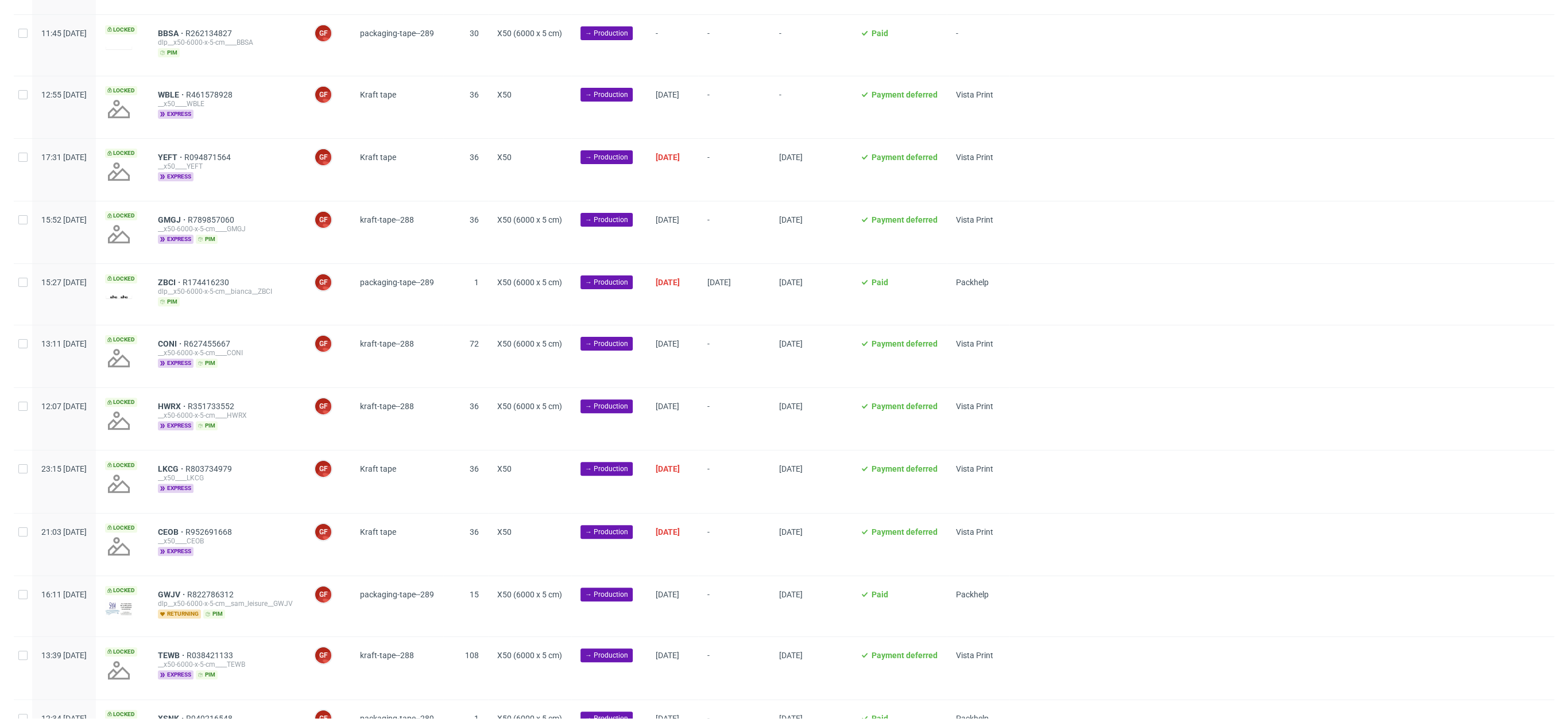
scroll to position [0, 0]
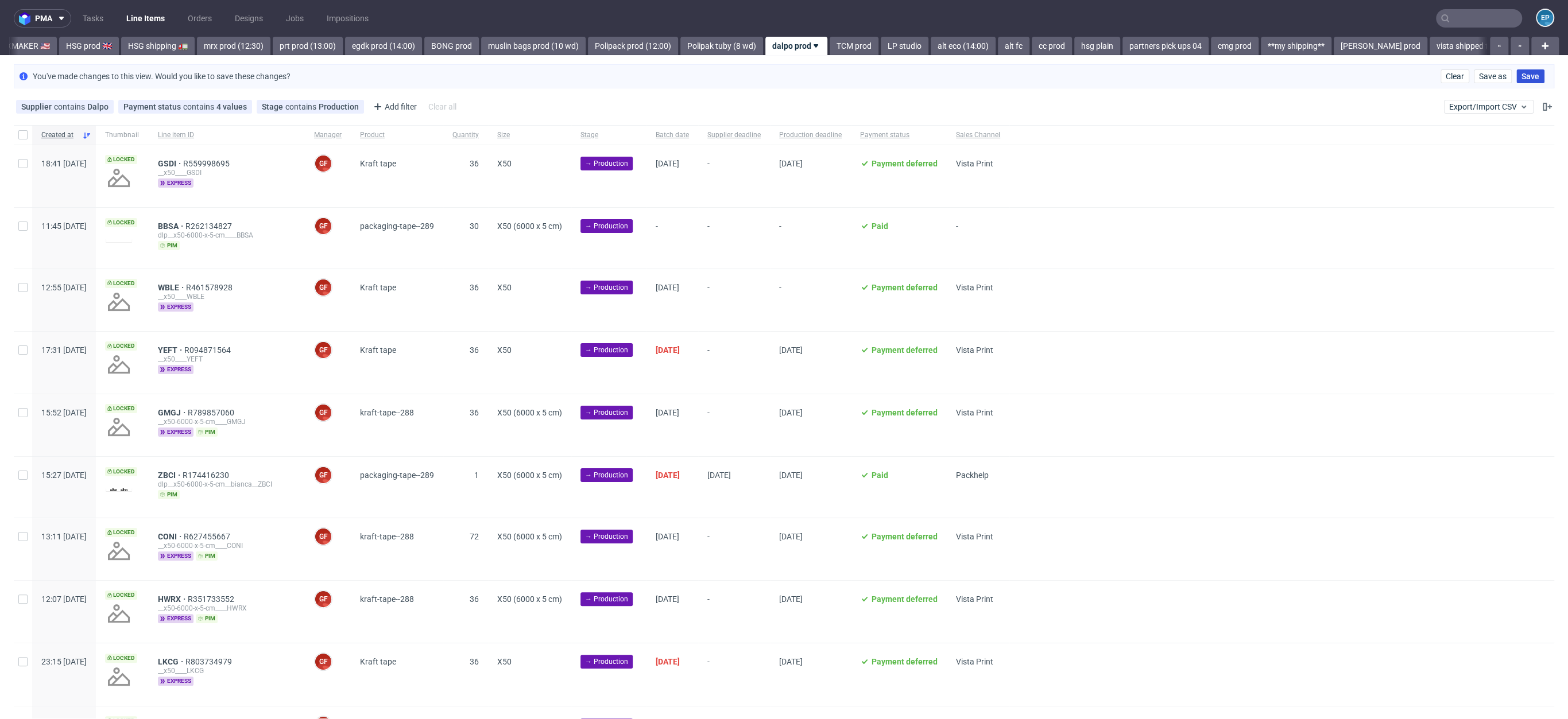
click at [1524, 70] on button "Save" at bounding box center [1529, 76] width 28 height 13
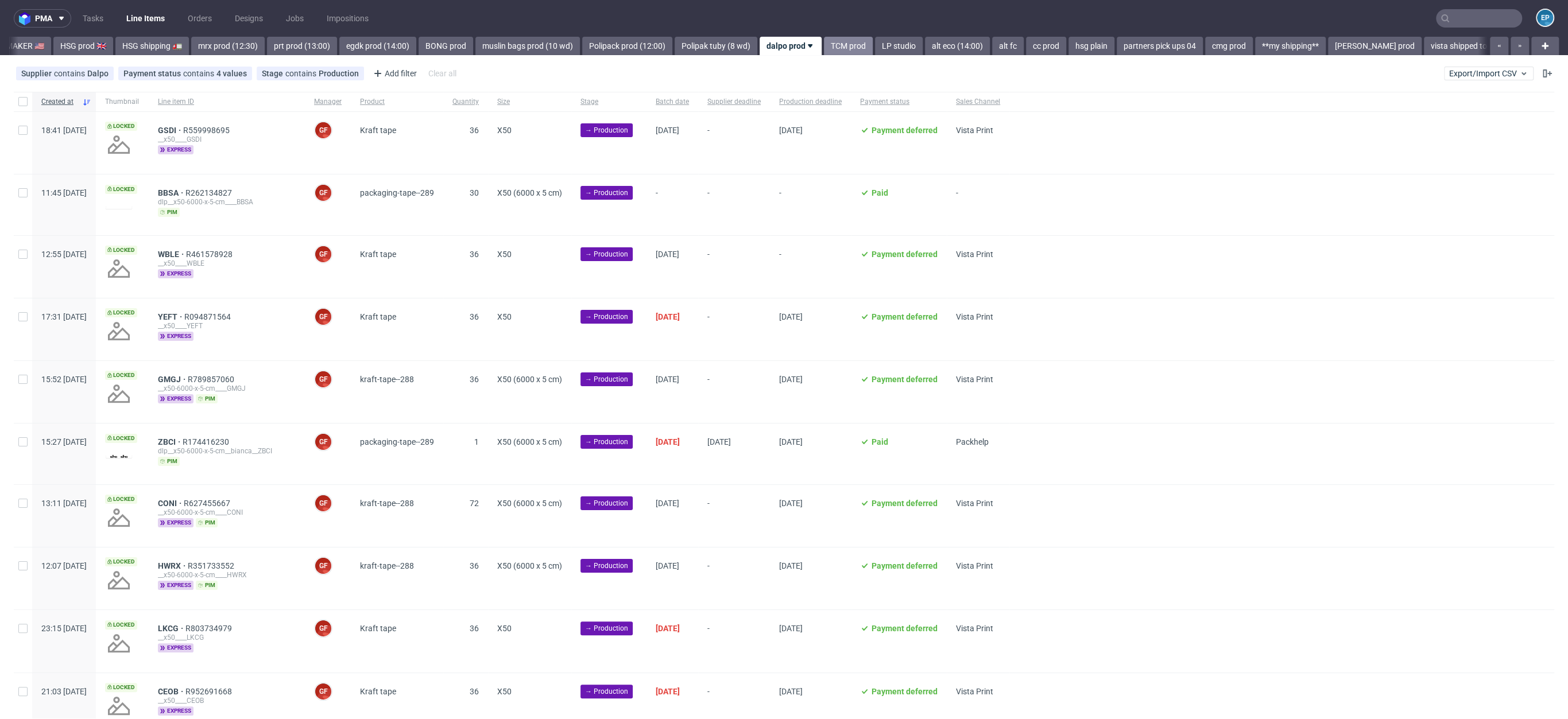
click at [824, 42] on link "TCM prod" at bounding box center [848, 46] width 49 height 19
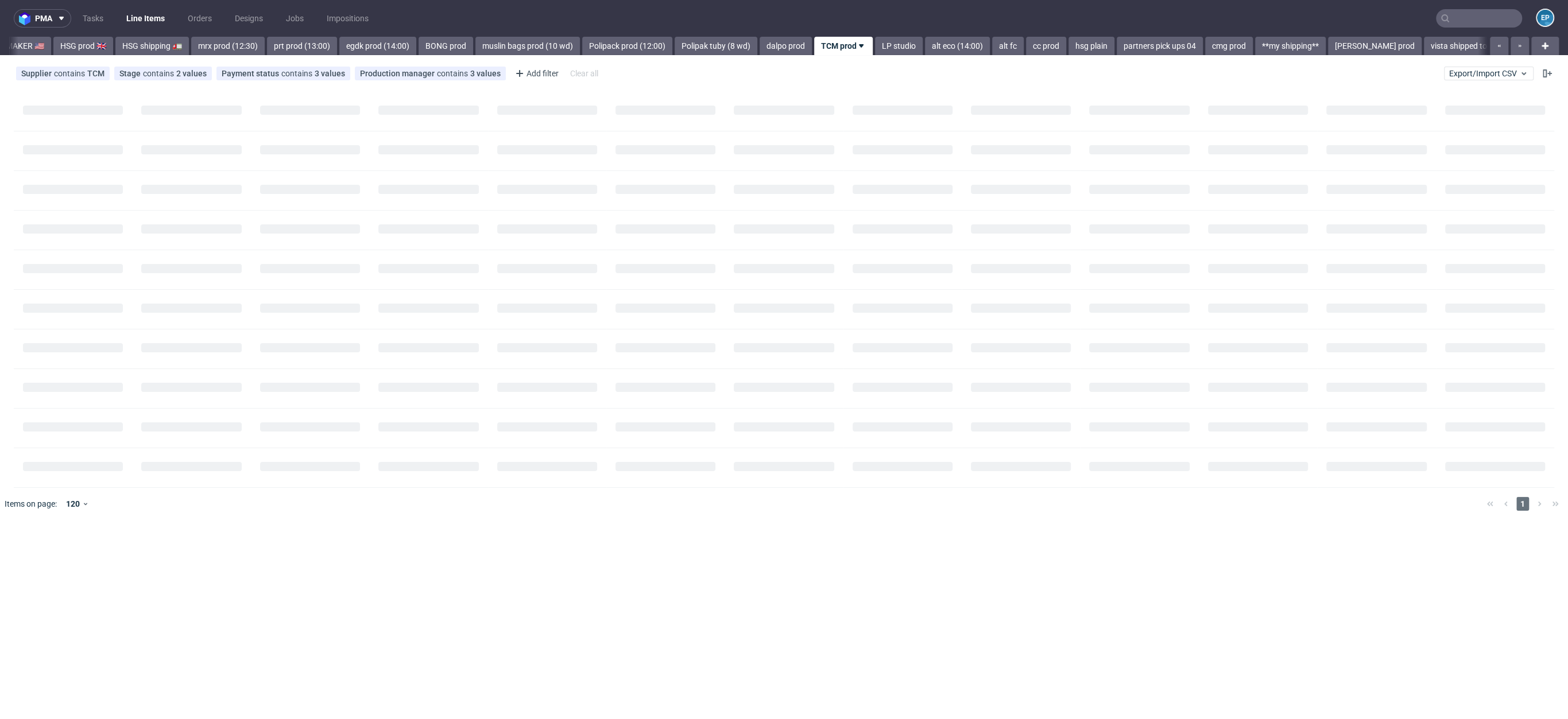
scroll to position [0, 1272]
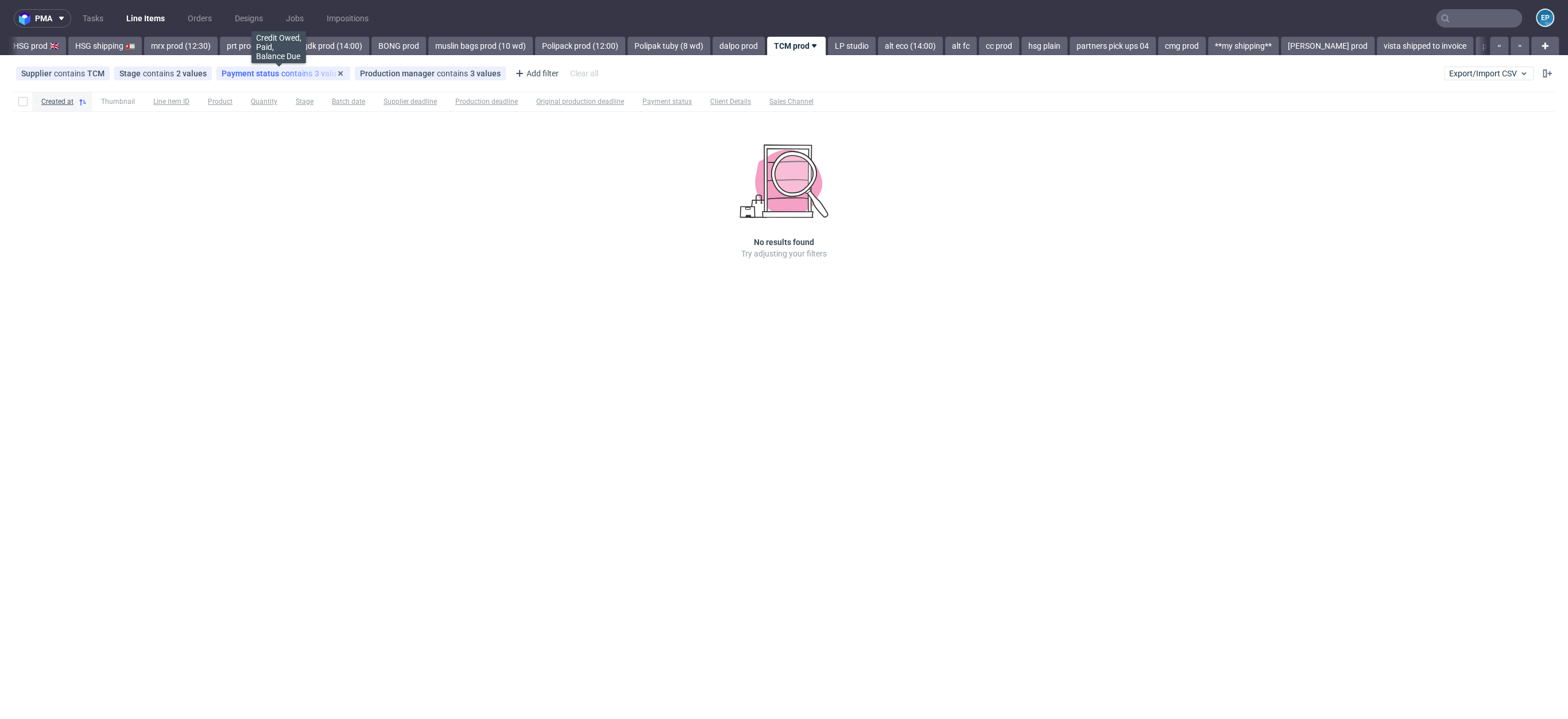
click at [237, 73] on span "Payment status" at bounding box center [252, 73] width 60 height 9
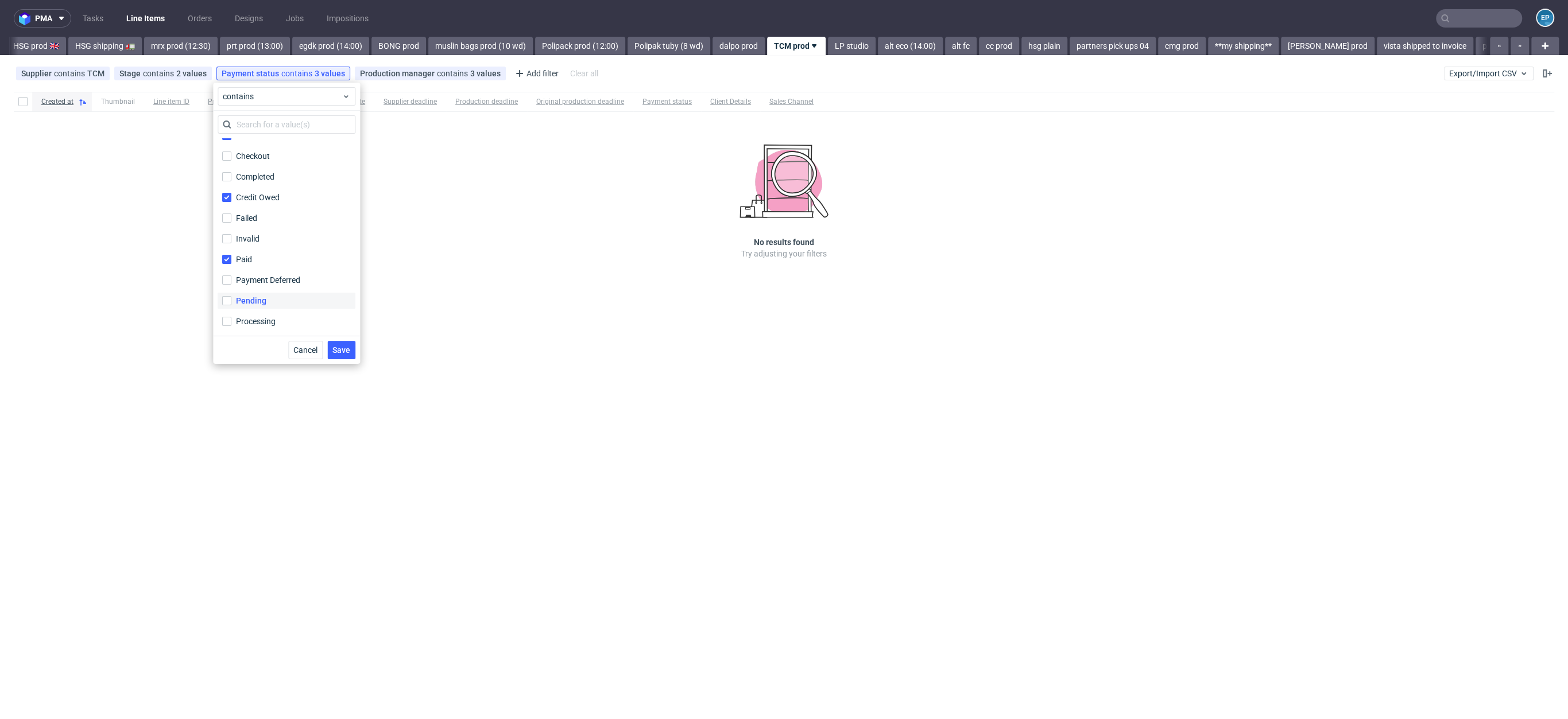
scroll to position [34, 0]
click at [271, 267] on label "Payment Deferred" at bounding box center [287, 259] width 138 height 16
click at [231, 263] on input "Payment Deferred" at bounding box center [227, 259] width 9 height 9
checkbox input "true"
click at [343, 348] on span "Save" at bounding box center [341, 350] width 18 height 8
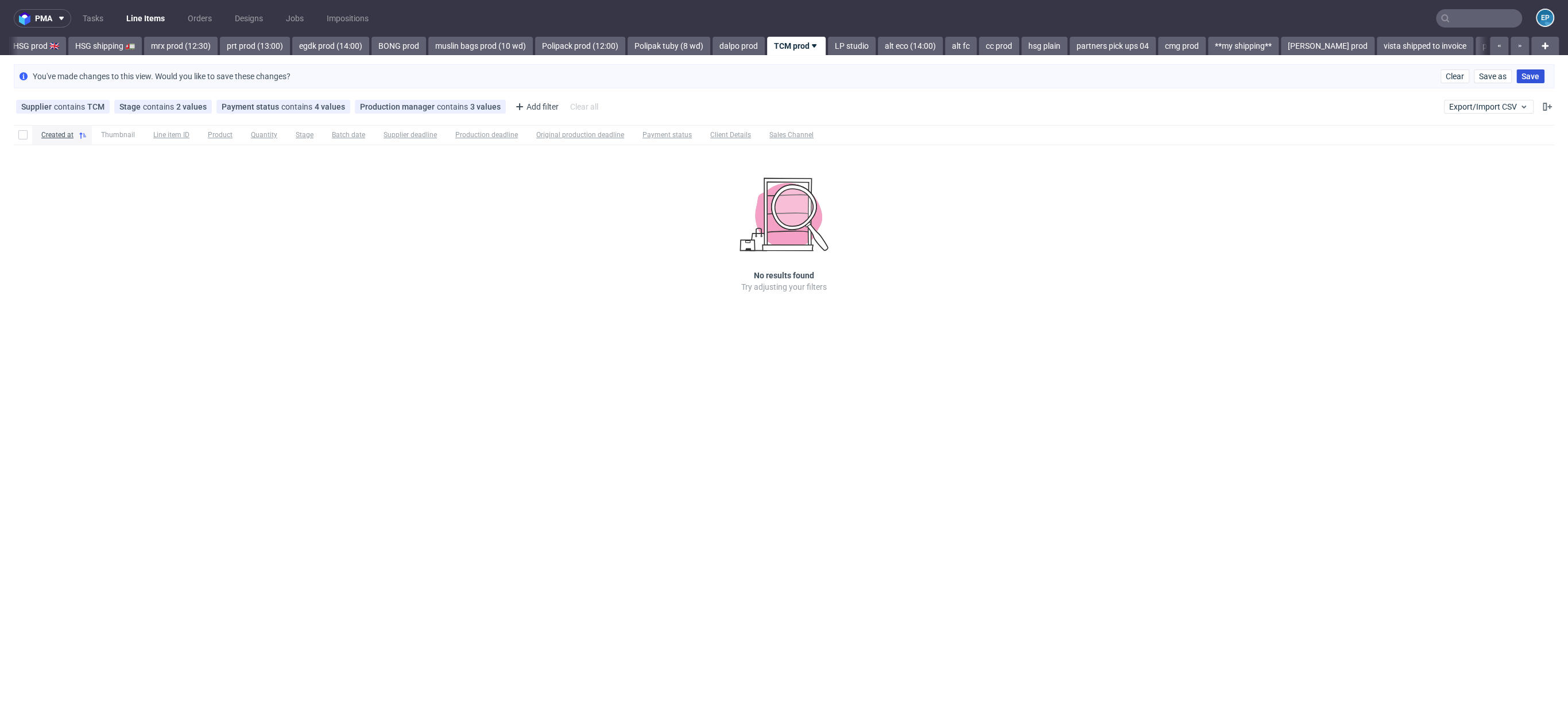
click at [1543, 73] on button "Save" at bounding box center [1529, 76] width 28 height 13
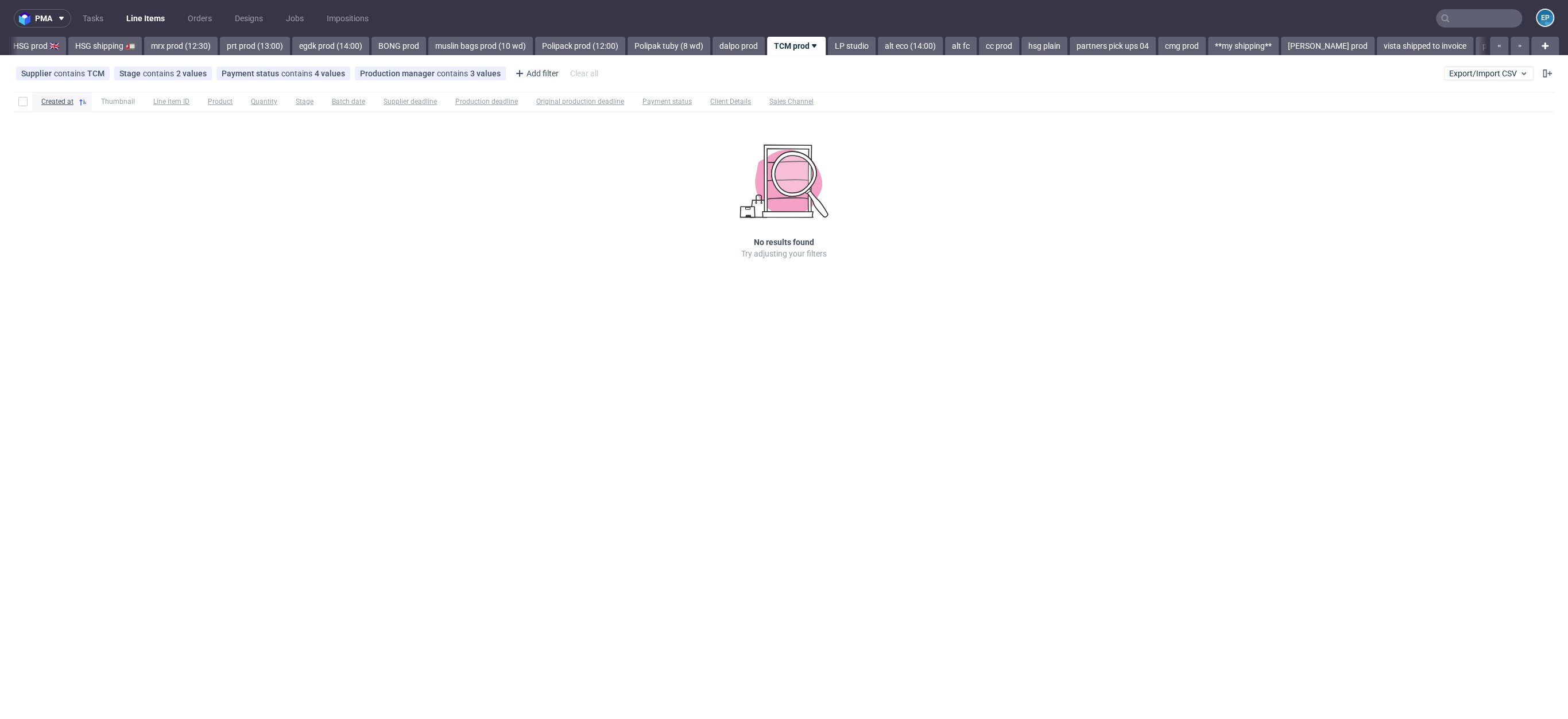
click at [673, 57] on div "pma Tasks Line Items Orders Designs Jobs Impositions EP Vista Print All delays …" at bounding box center [784, 359] width 1568 height 719
click at [713, 53] on link "dalpo prod" at bounding box center [739, 46] width 52 height 19
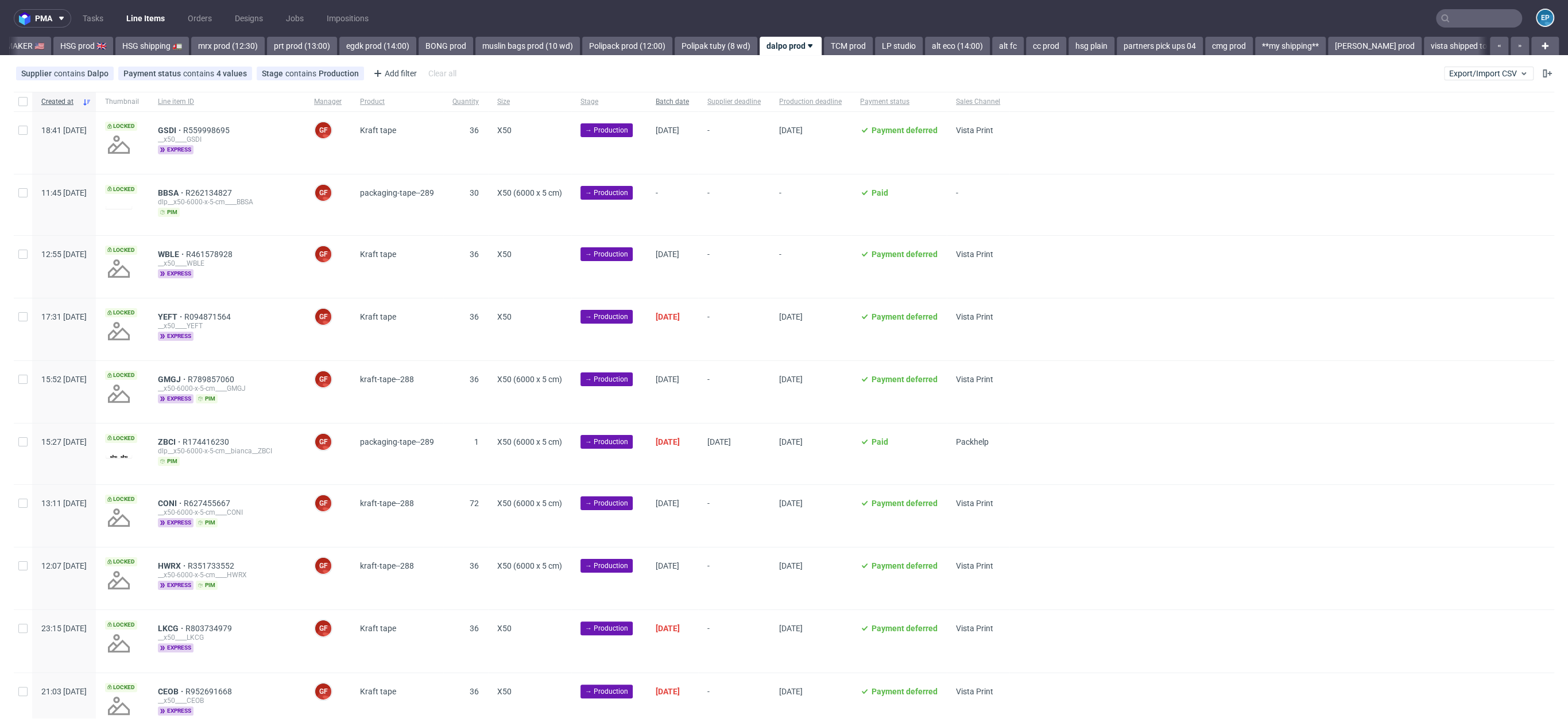
click at [698, 95] on div "Batch date" at bounding box center [673, 102] width 52 height 20
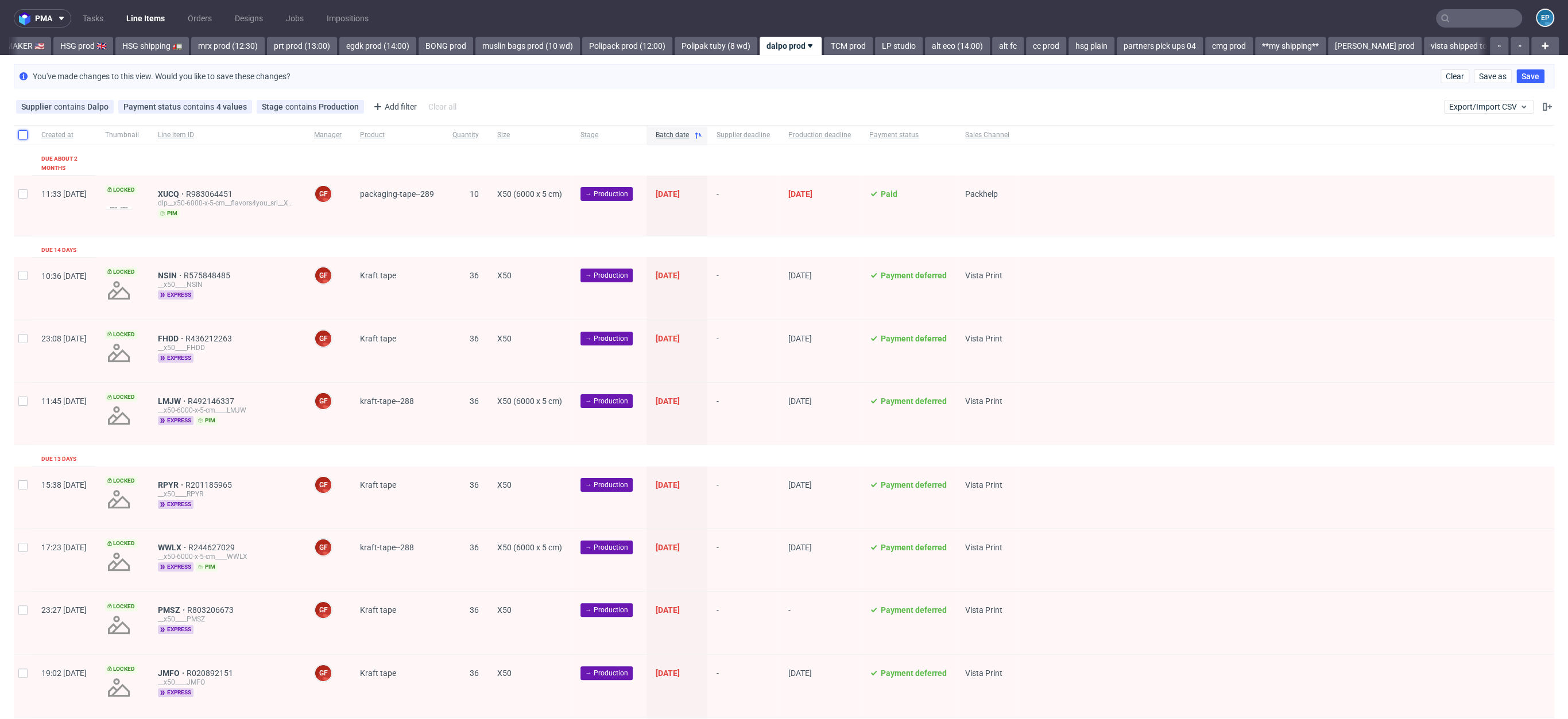
click at [23, 131] on input "checkbox" at bounding box center [23, 135] width 9 height 9
checkbox input "true"
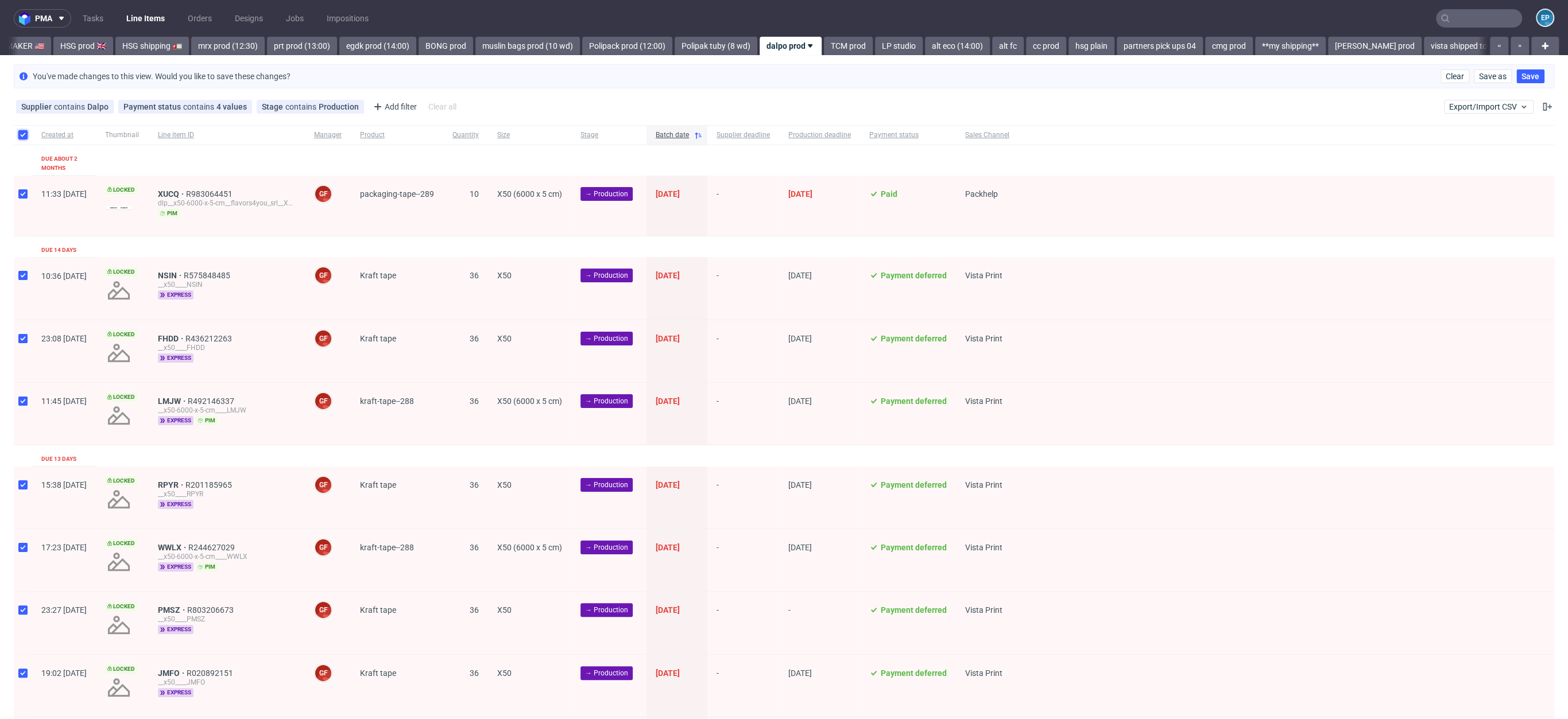
checkbox input "true"
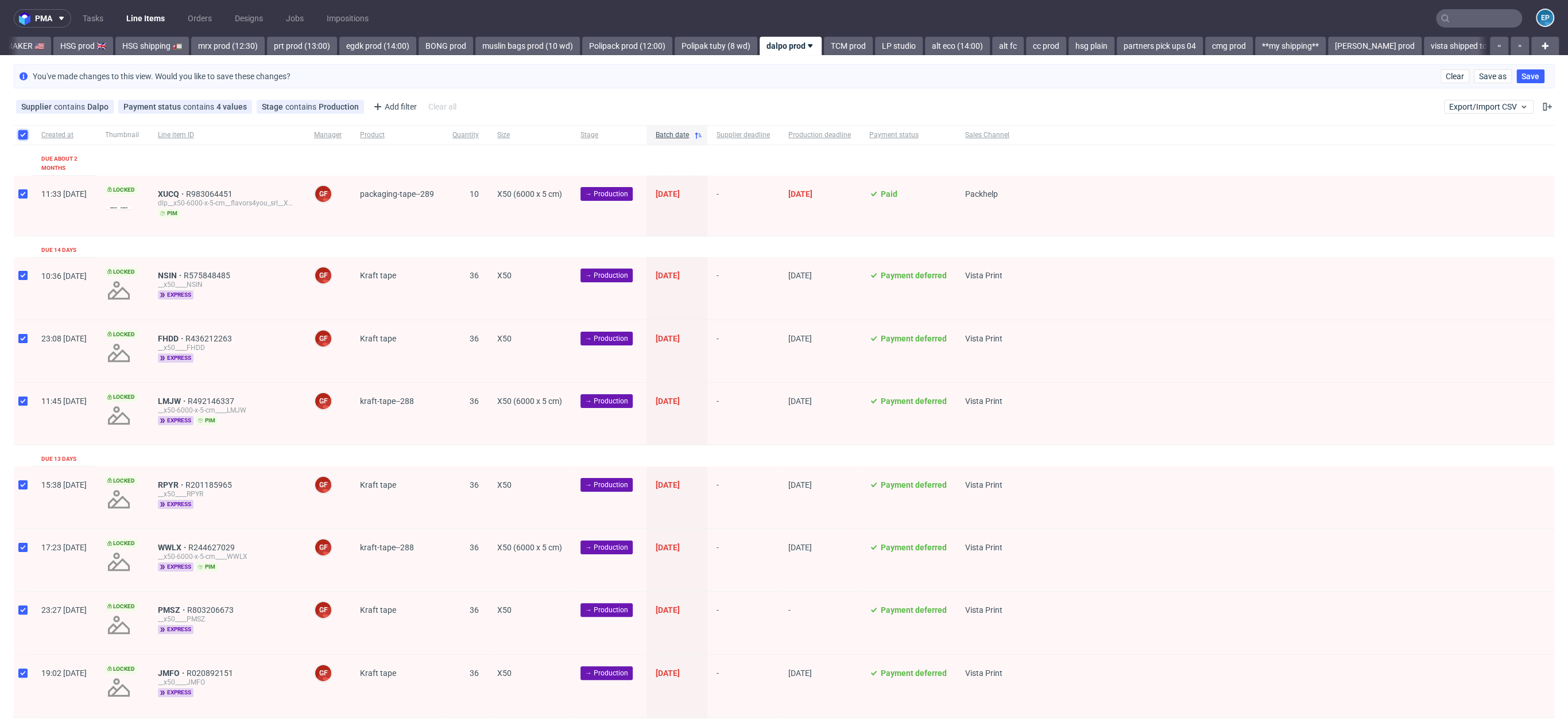
checkbox input "true"
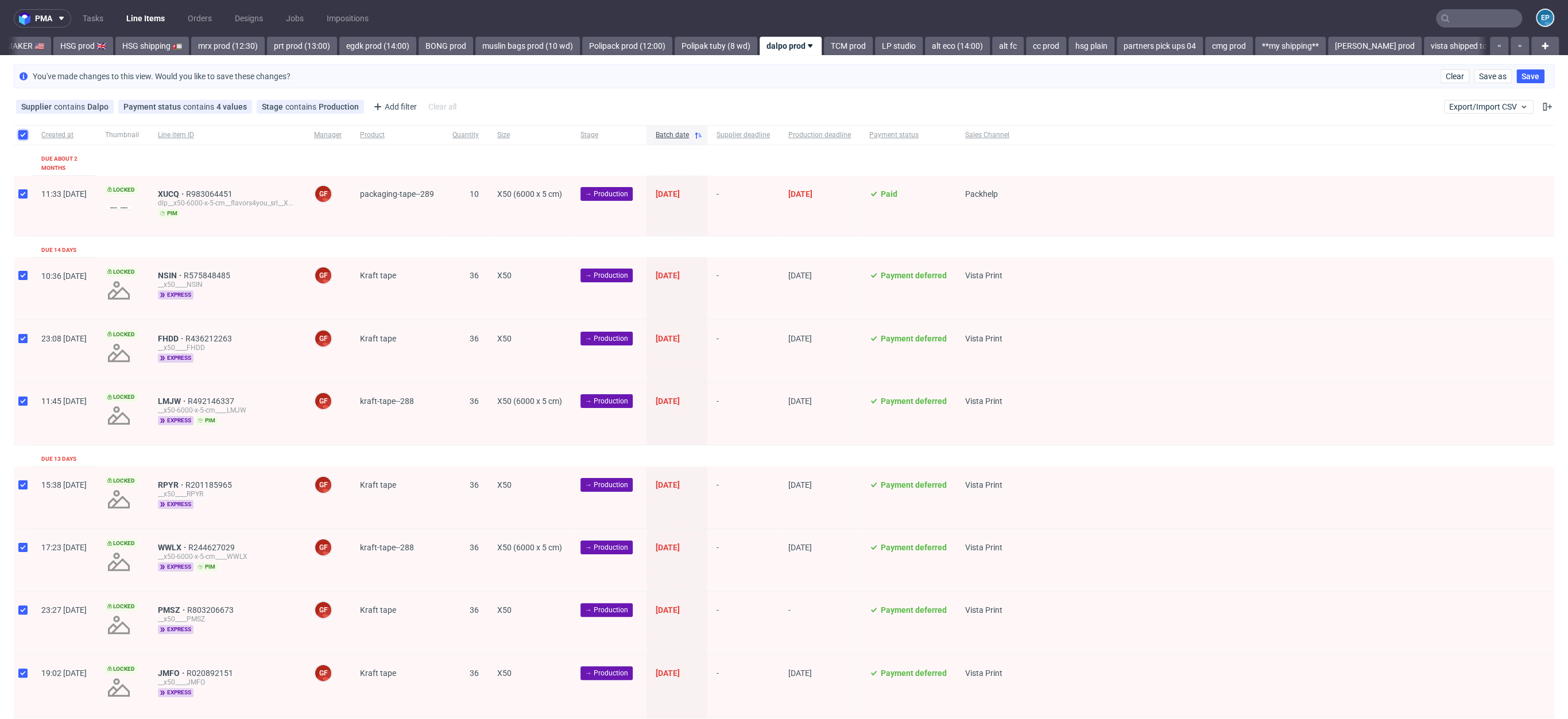
checkbox input "true"
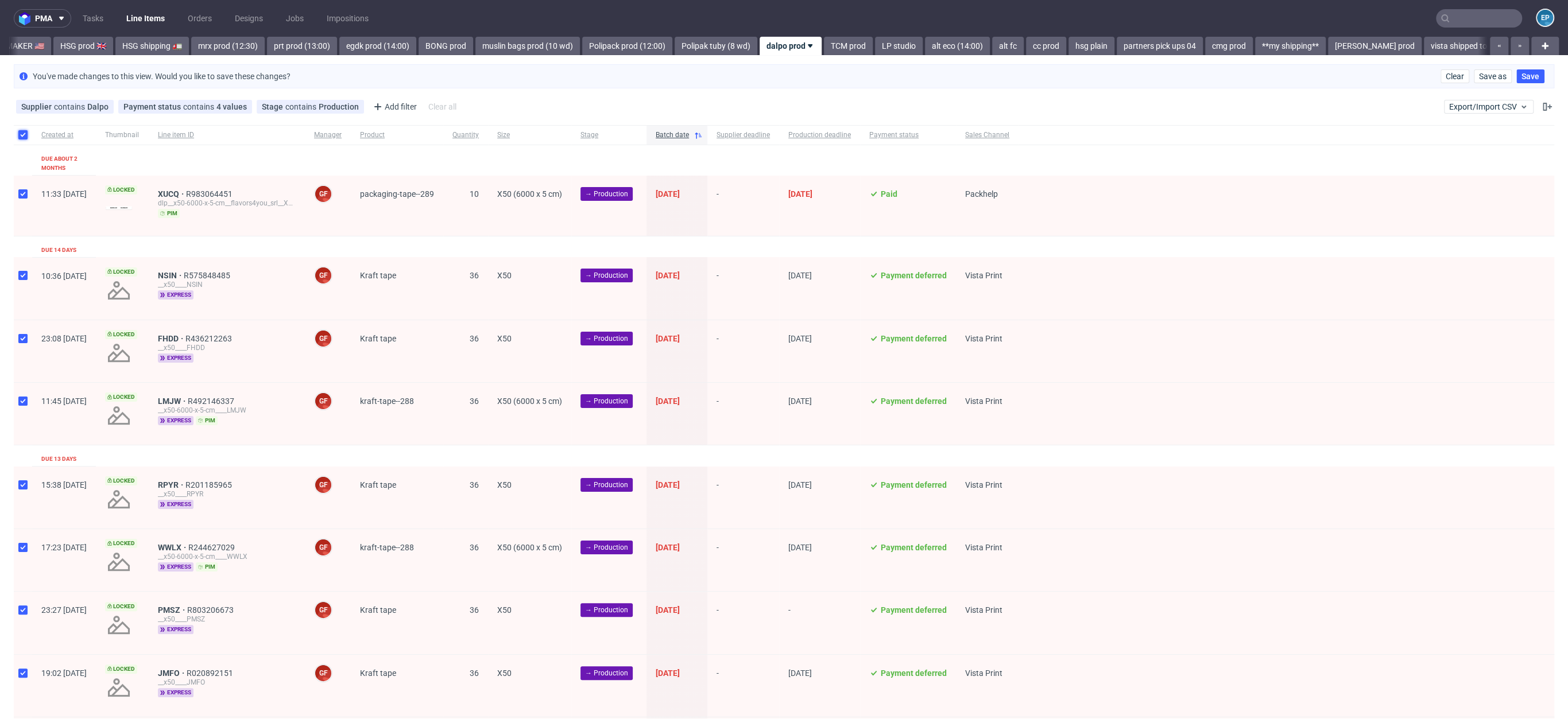
checkbox input "true"
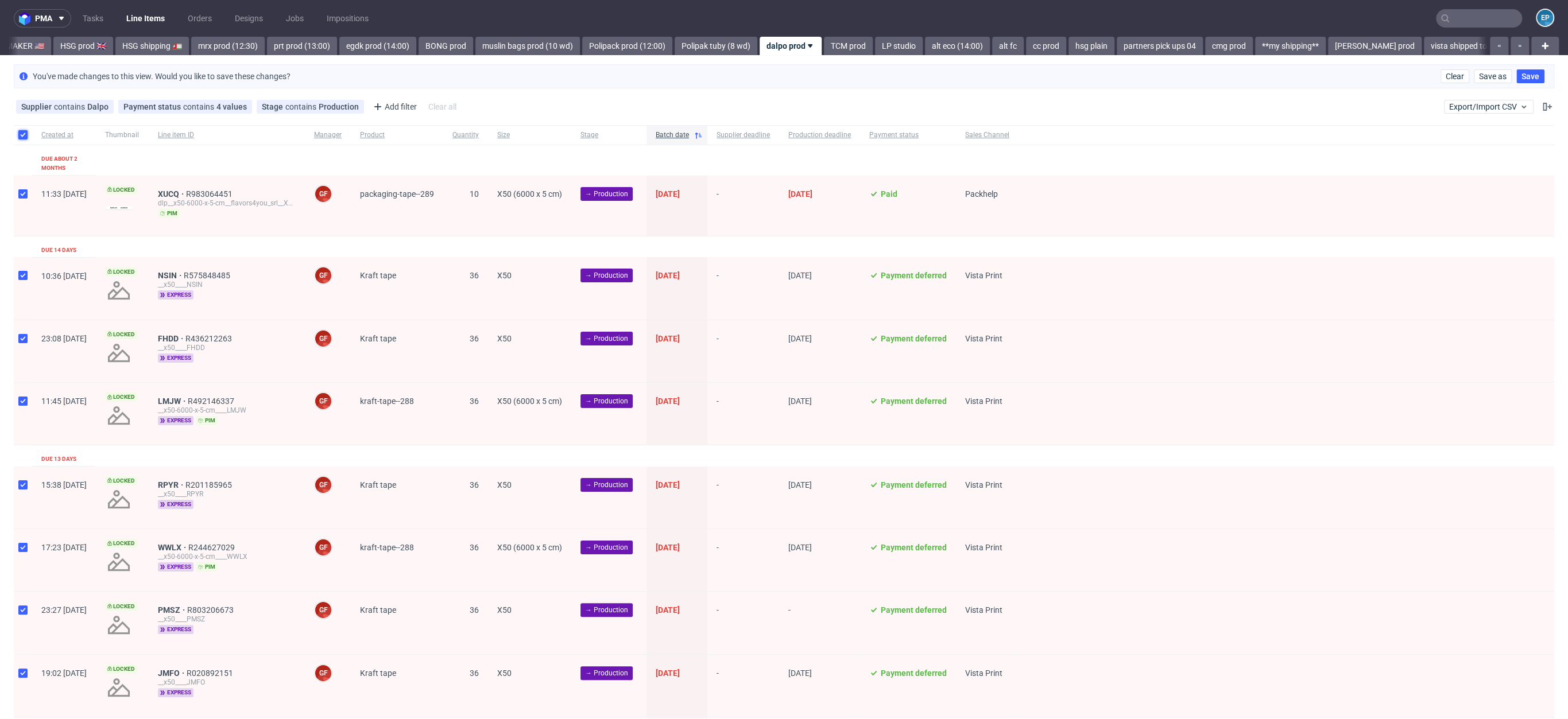
checkbox input "true"
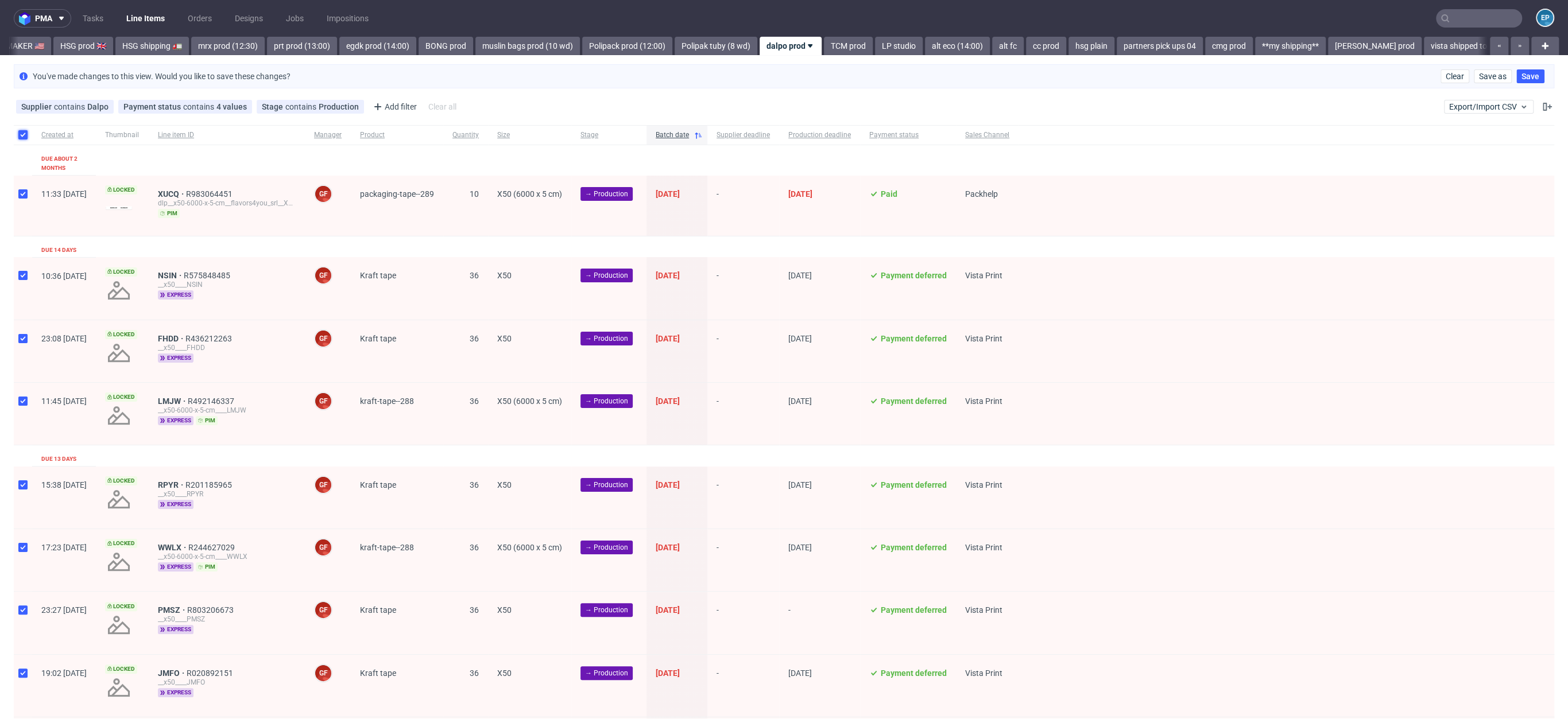
checkbox input "true"
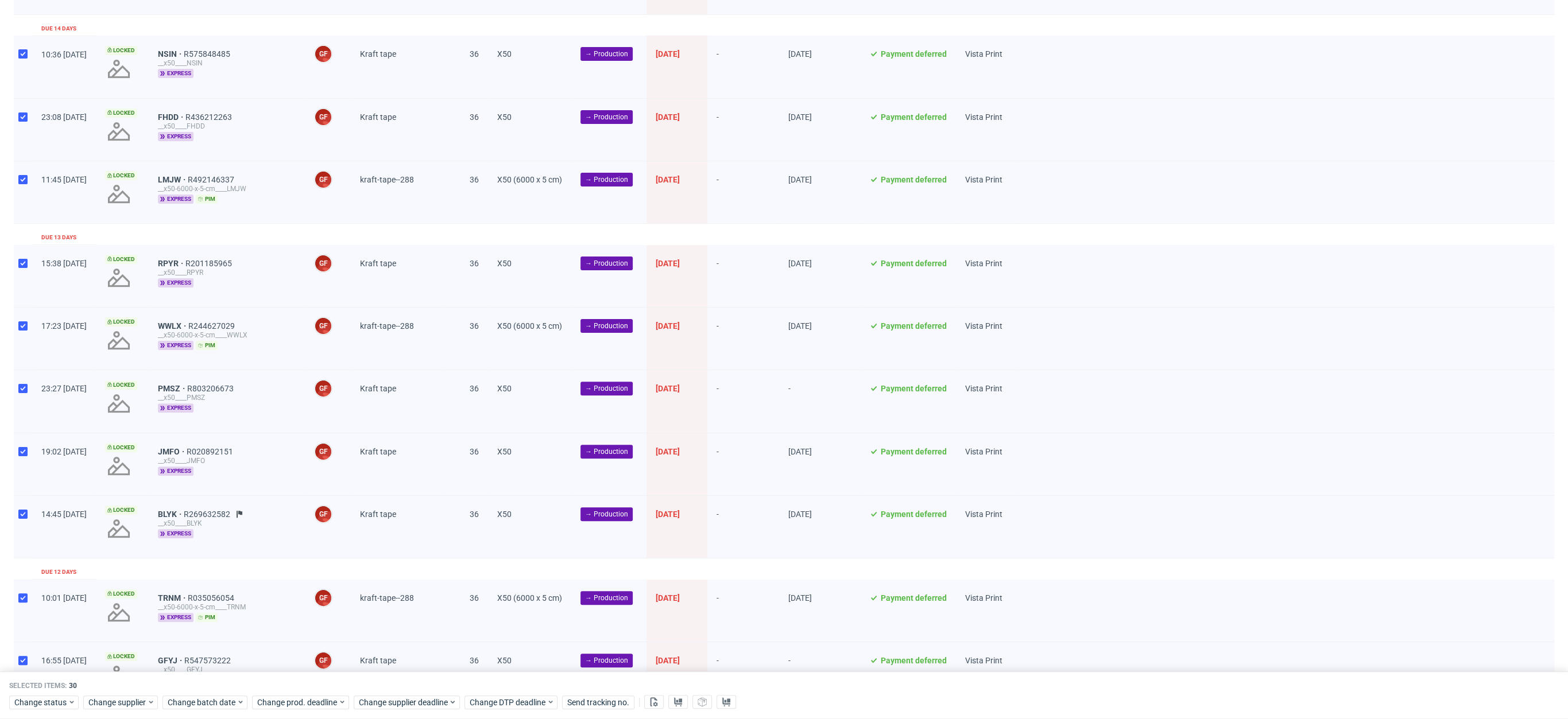
scroll to position [484, 0]
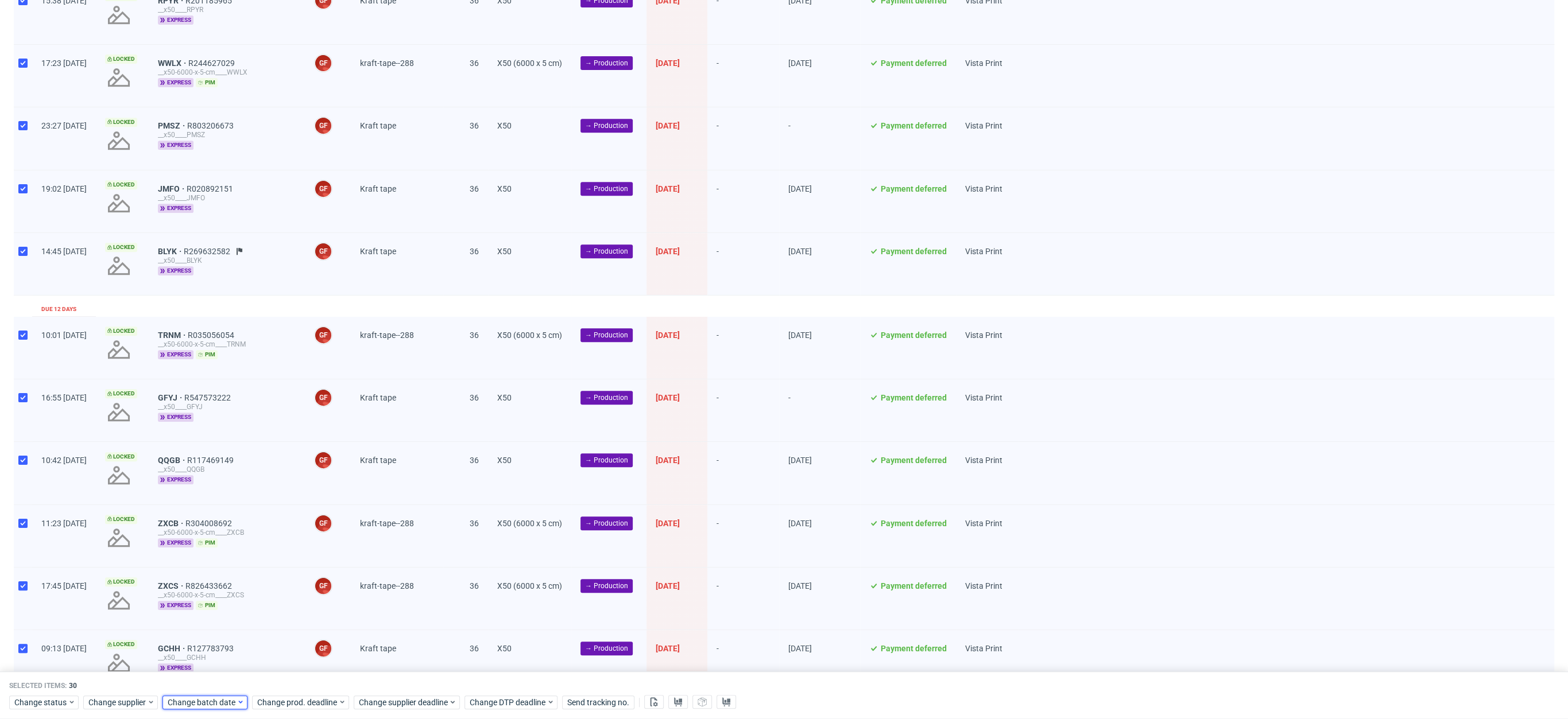
click at [228, 704] on span "Change batch date" at bounding box center [201, 702] width 69 height 12
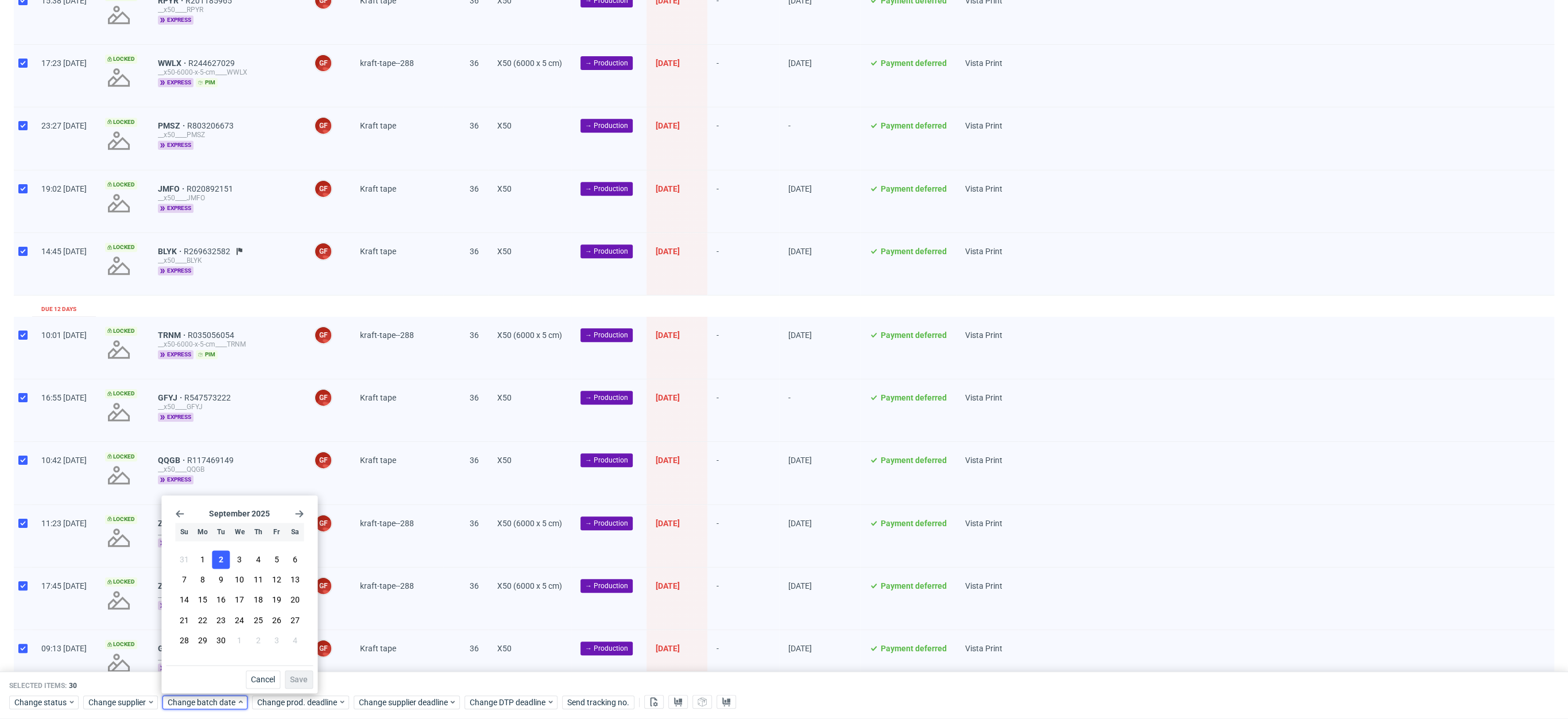
click at [216, 561] on button "2" at bounding box center [221, 560] width 18 height 19
click at [303, 676] on span "Save" at bounding box center [299, 680] width 18 height 8
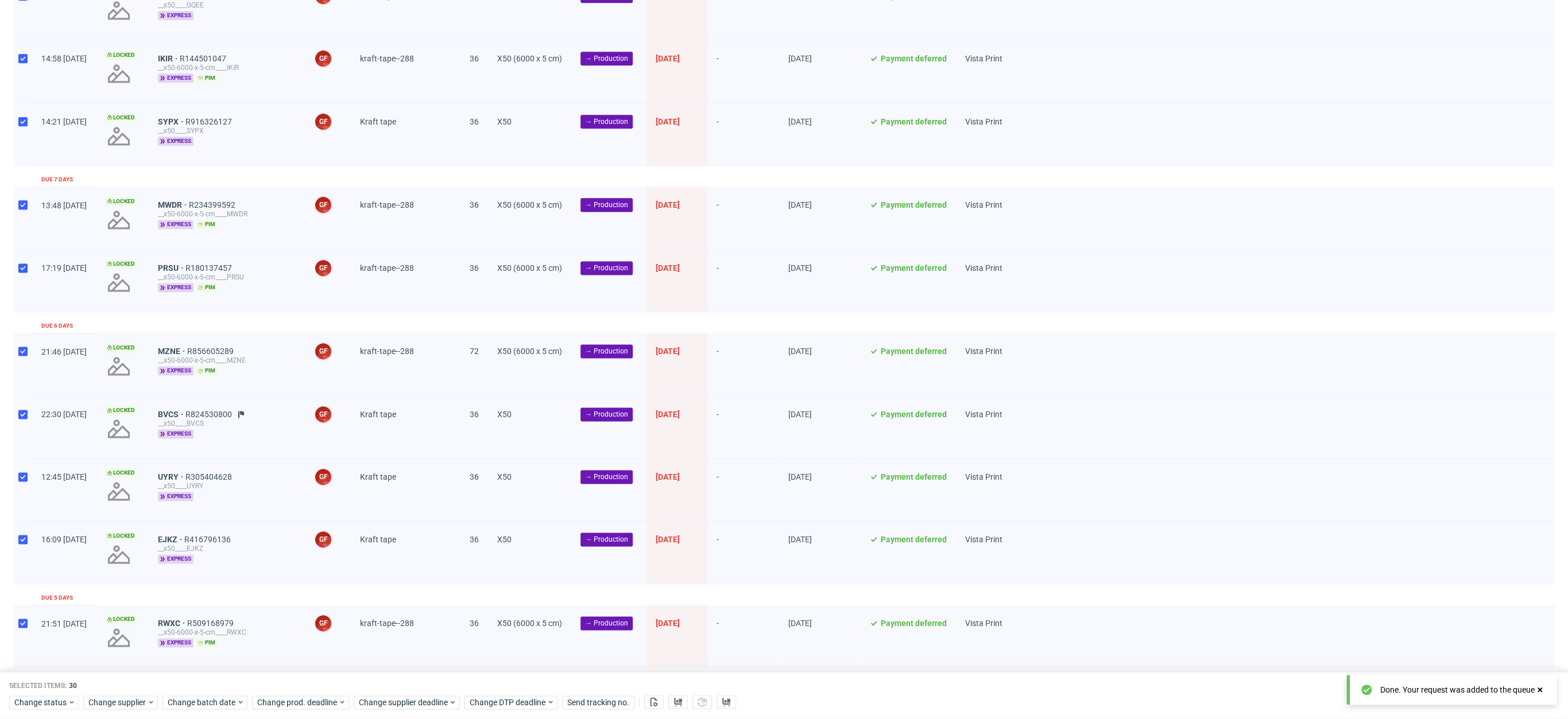
scroll to position [1571, 0]
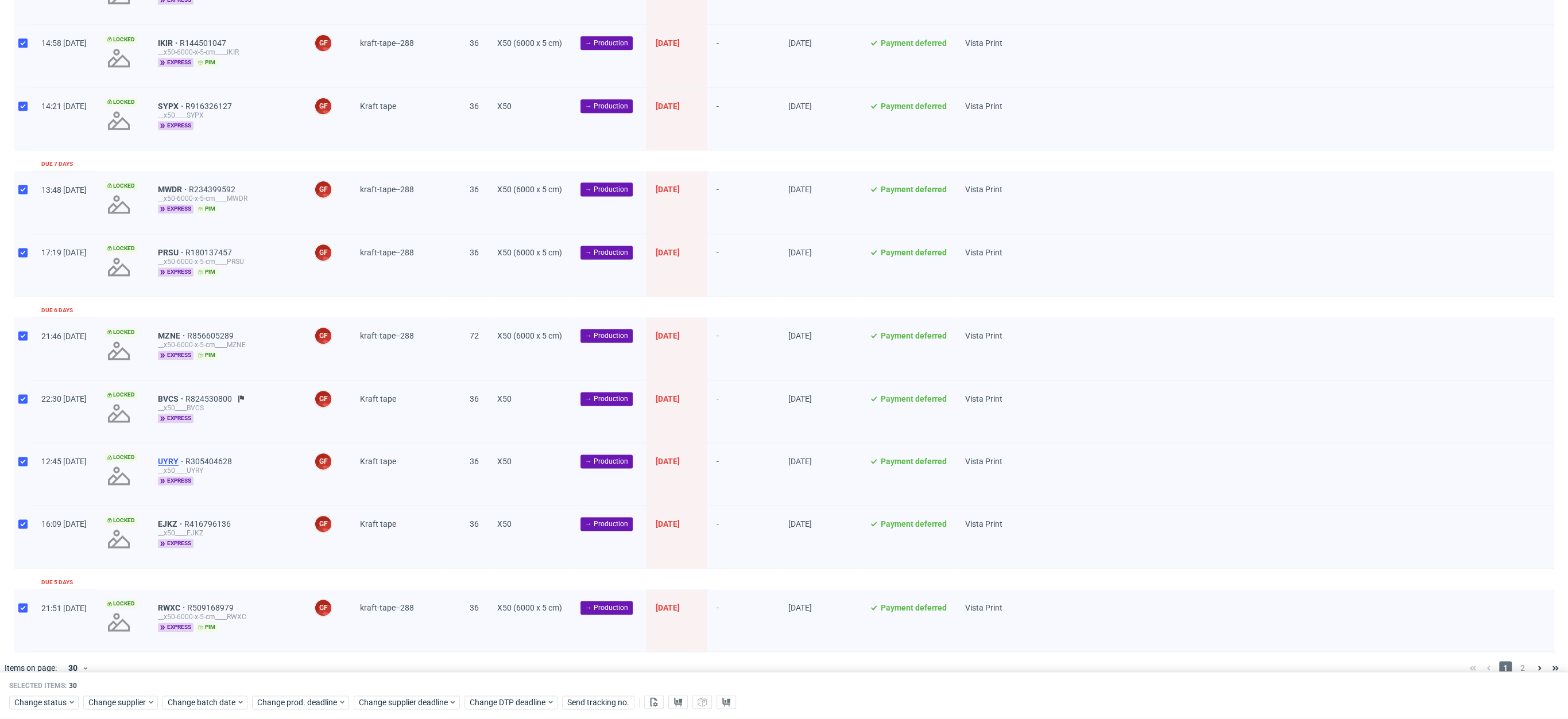
click at [185, 457] on span "UYRY" at bounding box center [171, 461] width 28 height 9
click at [395, 705] on span "Change supplier deadline" at bounding box center [404, 702] width 90 height 12
click at [416, 598] on button "16" at bounding box center [411, 600] width 18 height 19
click at [489, 676] on span "Save" at bounding box center [489, 680] width 18 height 8
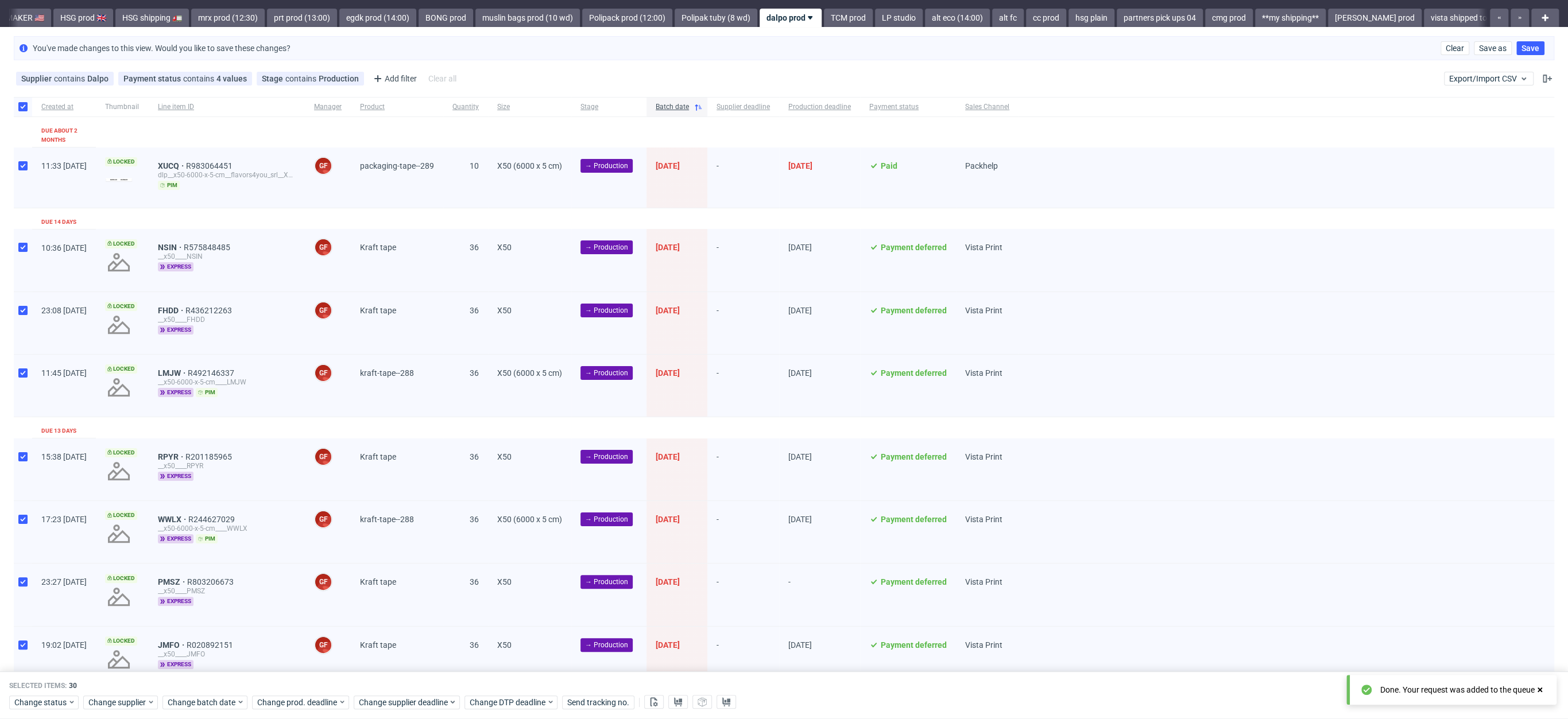
scroll to position [0, 0]
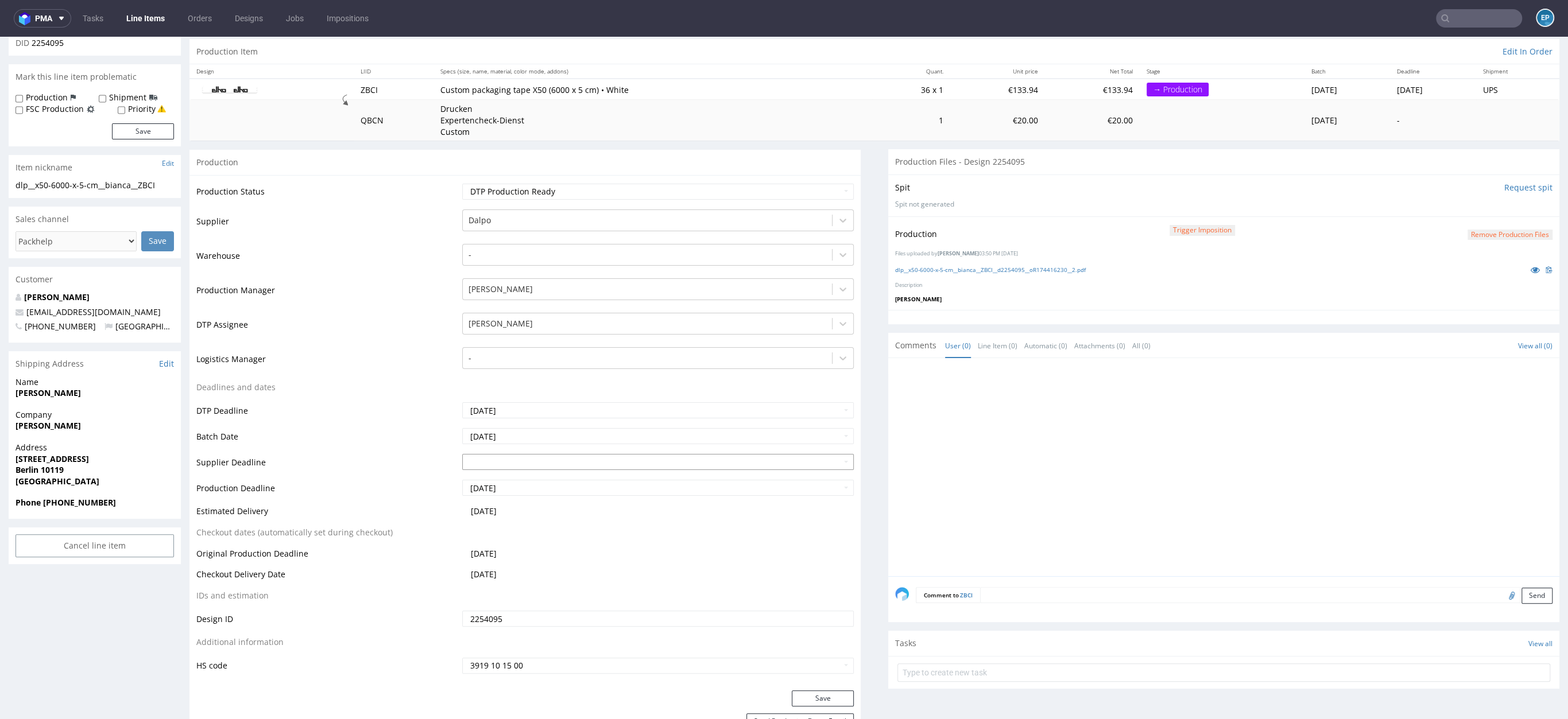
scroll to position [113, 0]
click at [578, 432] on input "2025-09-04" at bounding box center [657, 435] width 391 height 16
click at [507, 329] on td "2" at bounding box center [504, 331] width 17 height 17
type input "[DATE]"
click at [516, 466] on input "text" at bounding box center [657, 461] width 391 height 16
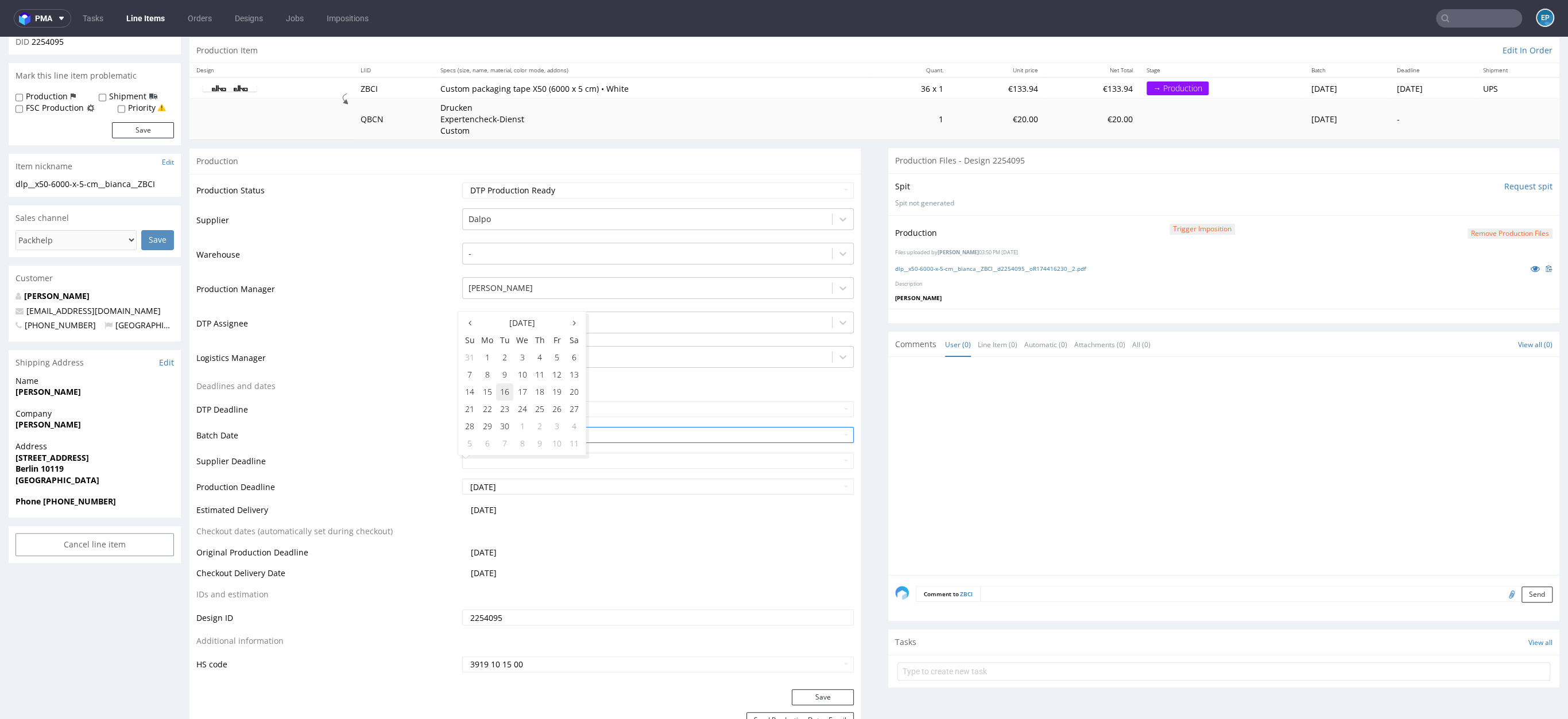
click at [503, 389] on td "16" at bounding box center [504, 391] width 17 height 17
type input "[DATE]"
click at [488, 487] on input "2025-09-23" at bounding box center [657, 487] width 391 height 16
click at [506, 415] on td "16" at bounding box center [504, 417] width 17 height 17
type input "2025-09-16"
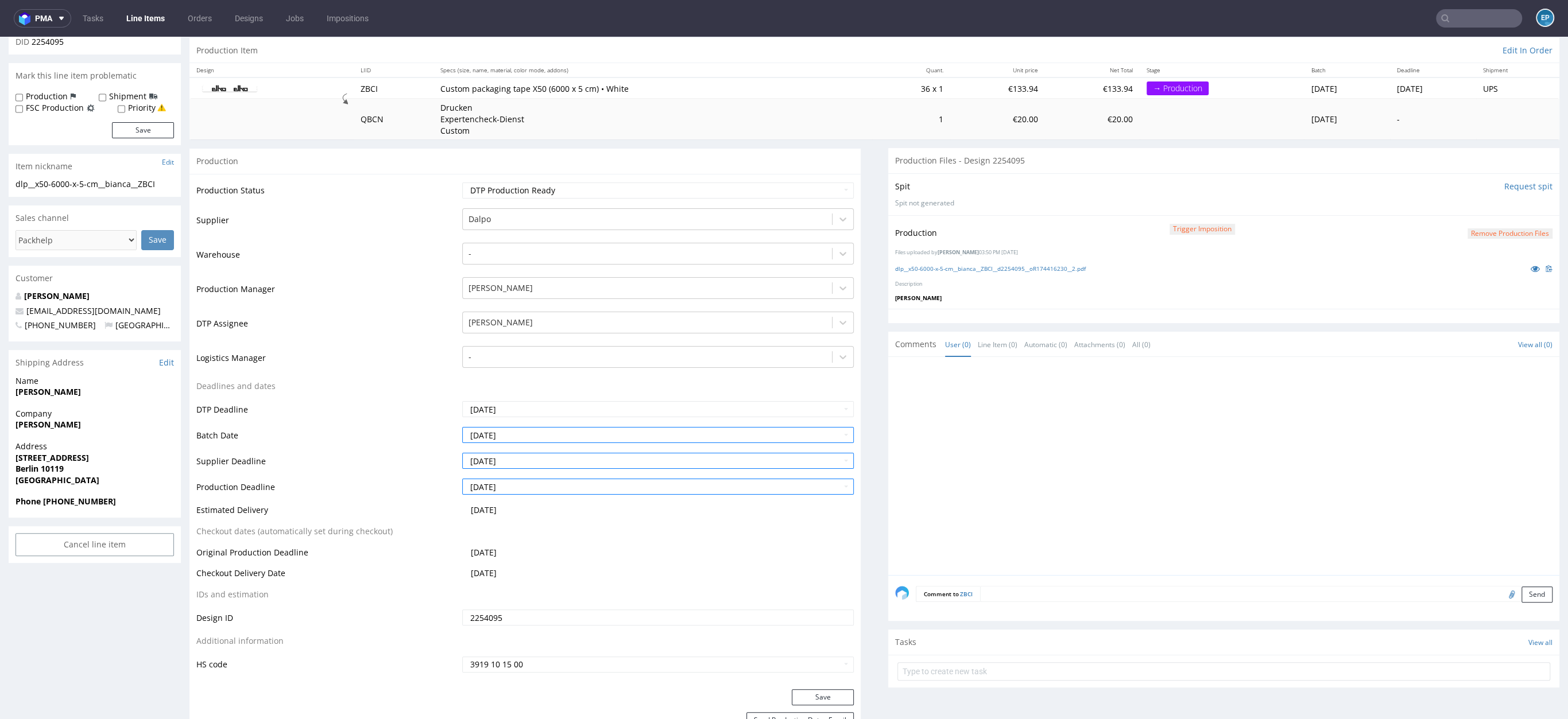
click at [782, 685] on div "Production Status Waiting for Artwork Waiting for Diecut Waiting for Mockup Wai…" at bounding box center [526, 432] width 672 height 516
click at [806, 697] on button "Save" at bounding box center [822, 698] width 62 height 16
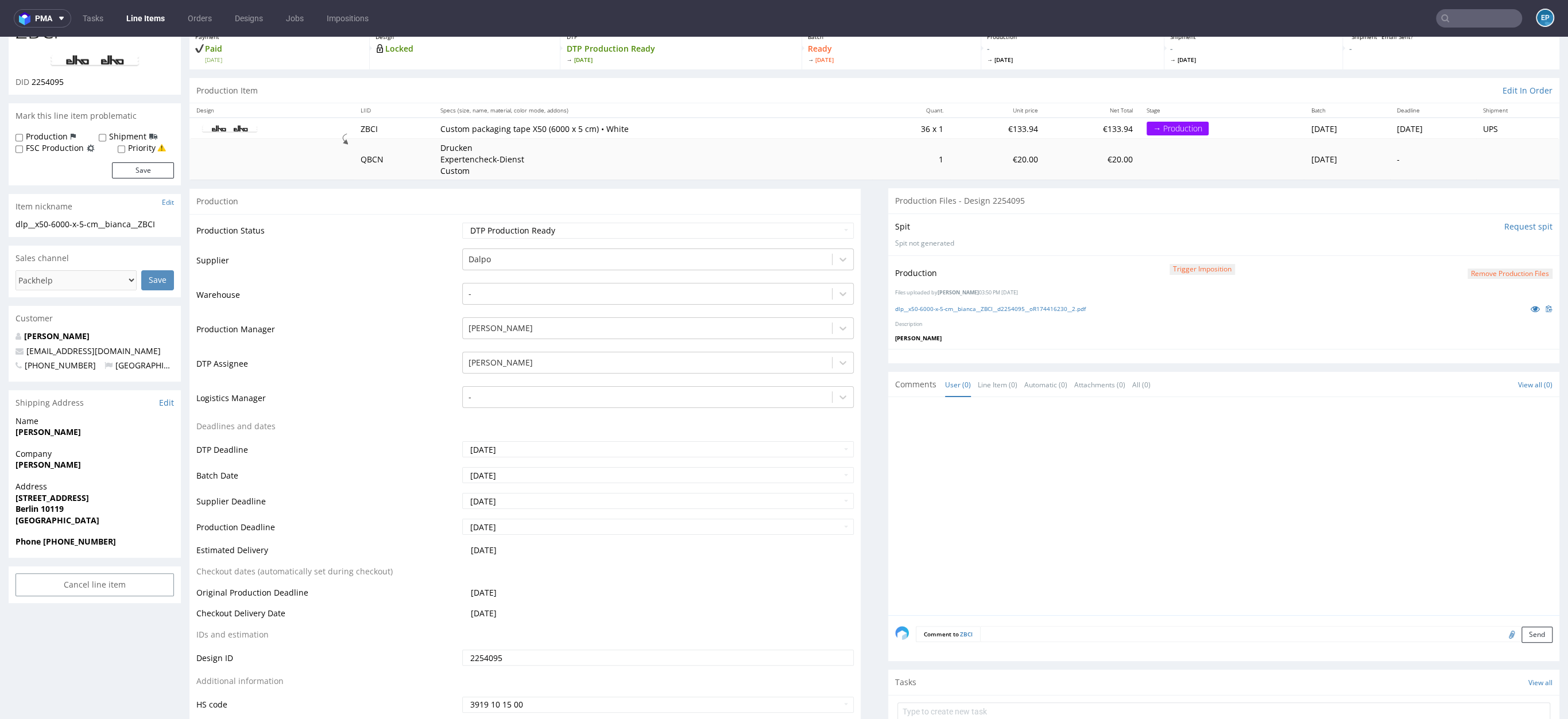
scroll to position [70, 0]
click at [146, 15] on link "Line Items" at bounding box center [145, 18] width 52 height 19
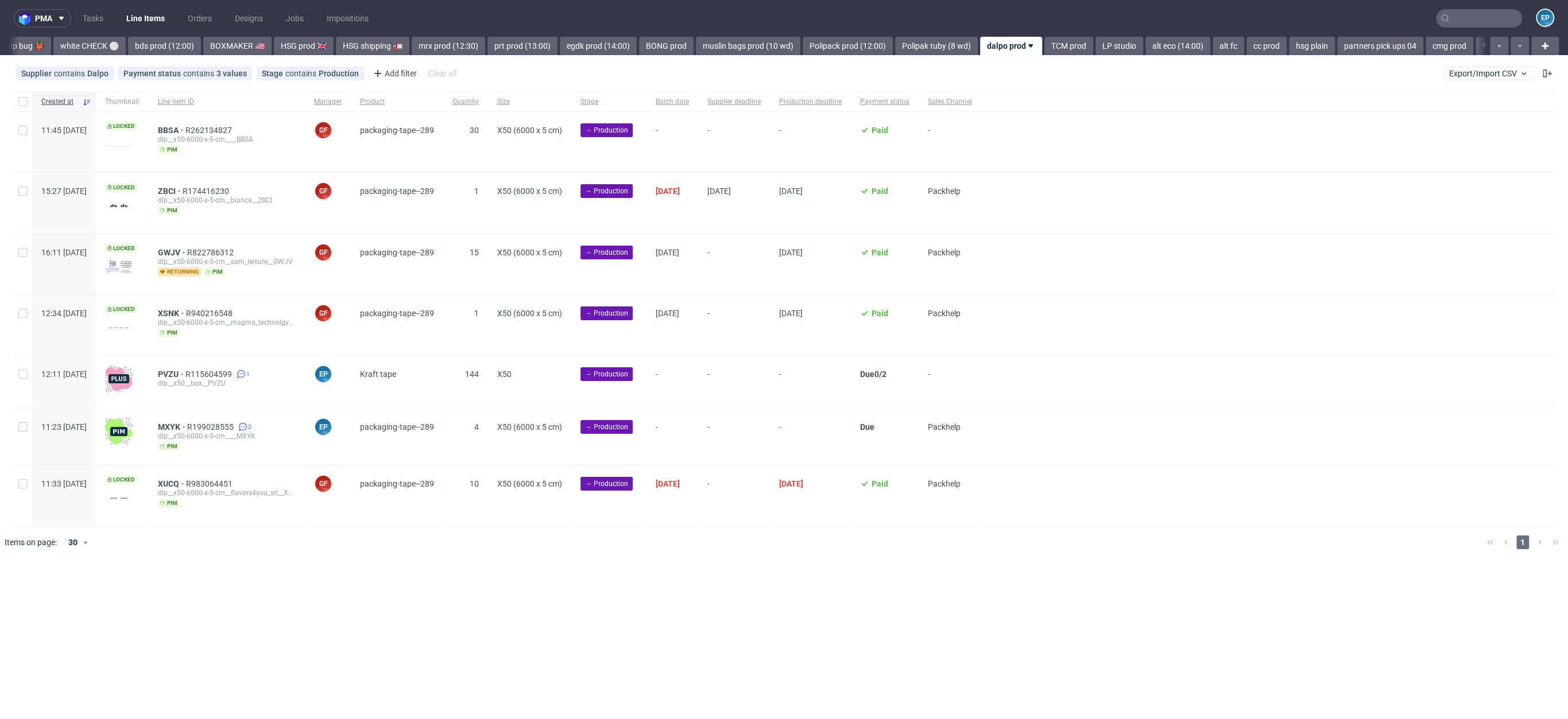
click at [62, 49] on div "Vista Print All delays ⏰ deadline today 🗓️ flagged Ewa 🚩 MAGAZYN PECICE 🏭 CH, N…" at bounding box center [748, 46] width 1478 height 19
click at [59, 49] on link "HSG prod 🇬🇧" at bounding box center [89, 46] width 60 height 19
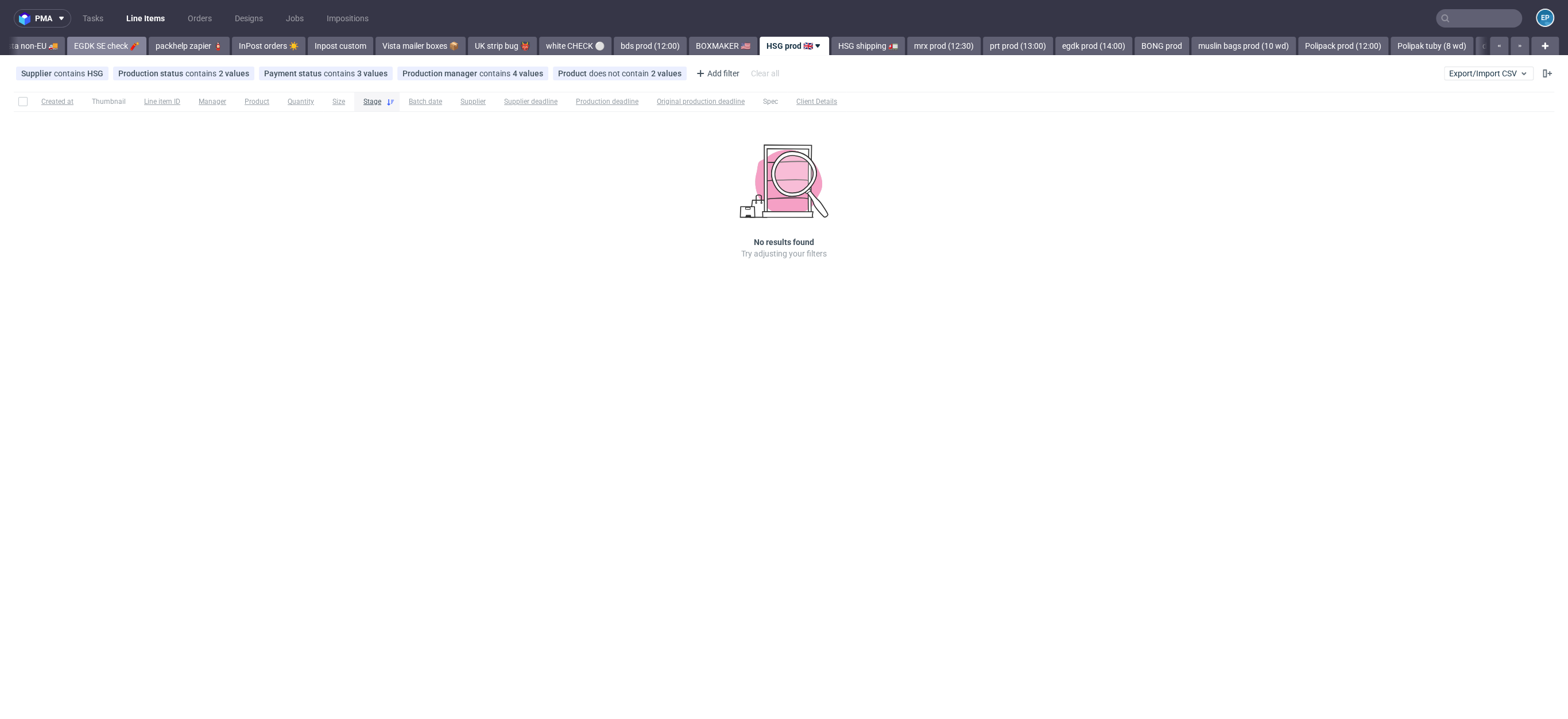
click at [67, 49] on link "EGDK SE check 🧨" at bounding box center [107, 46] width 79 height 19
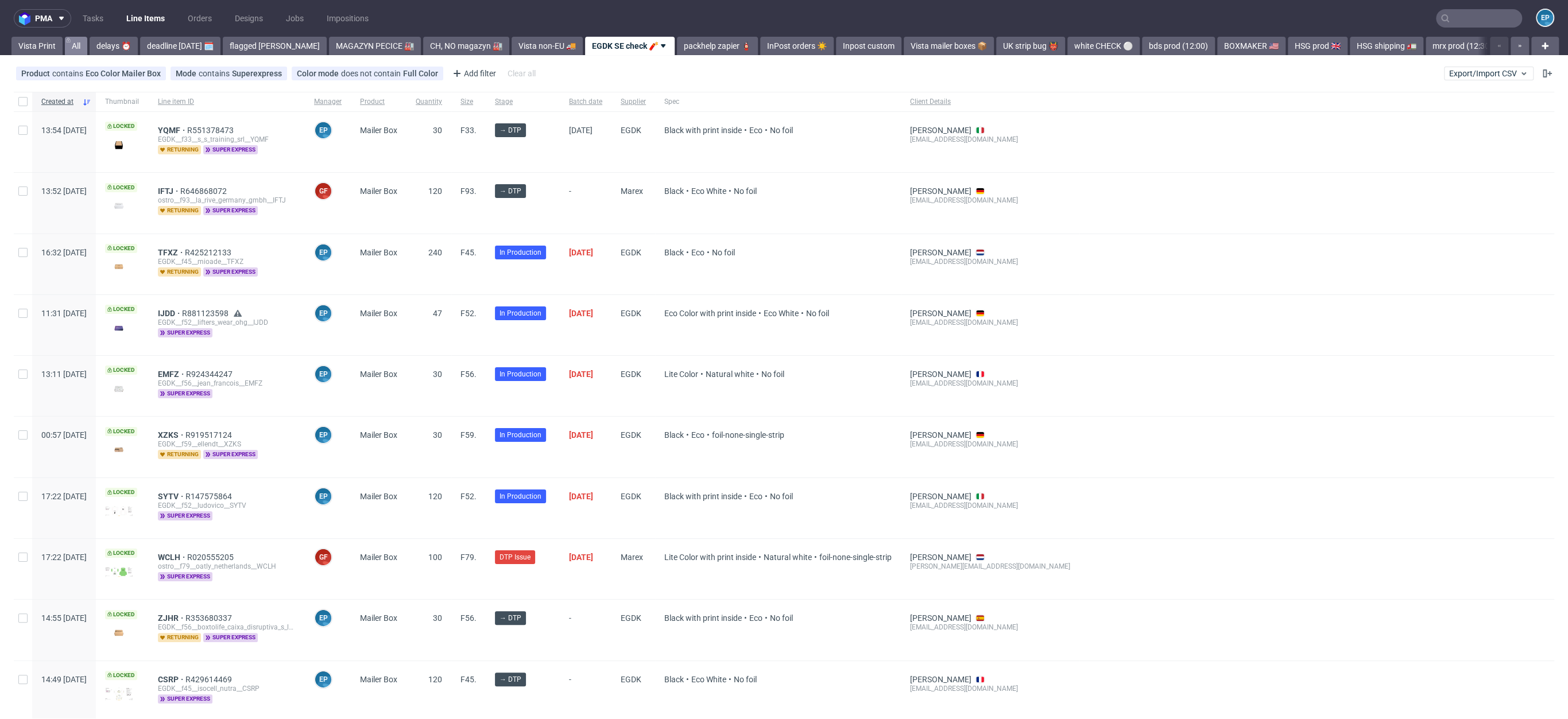
click at [76, 46] on link "All" at bounding box center [75, 46] width 22 height 19
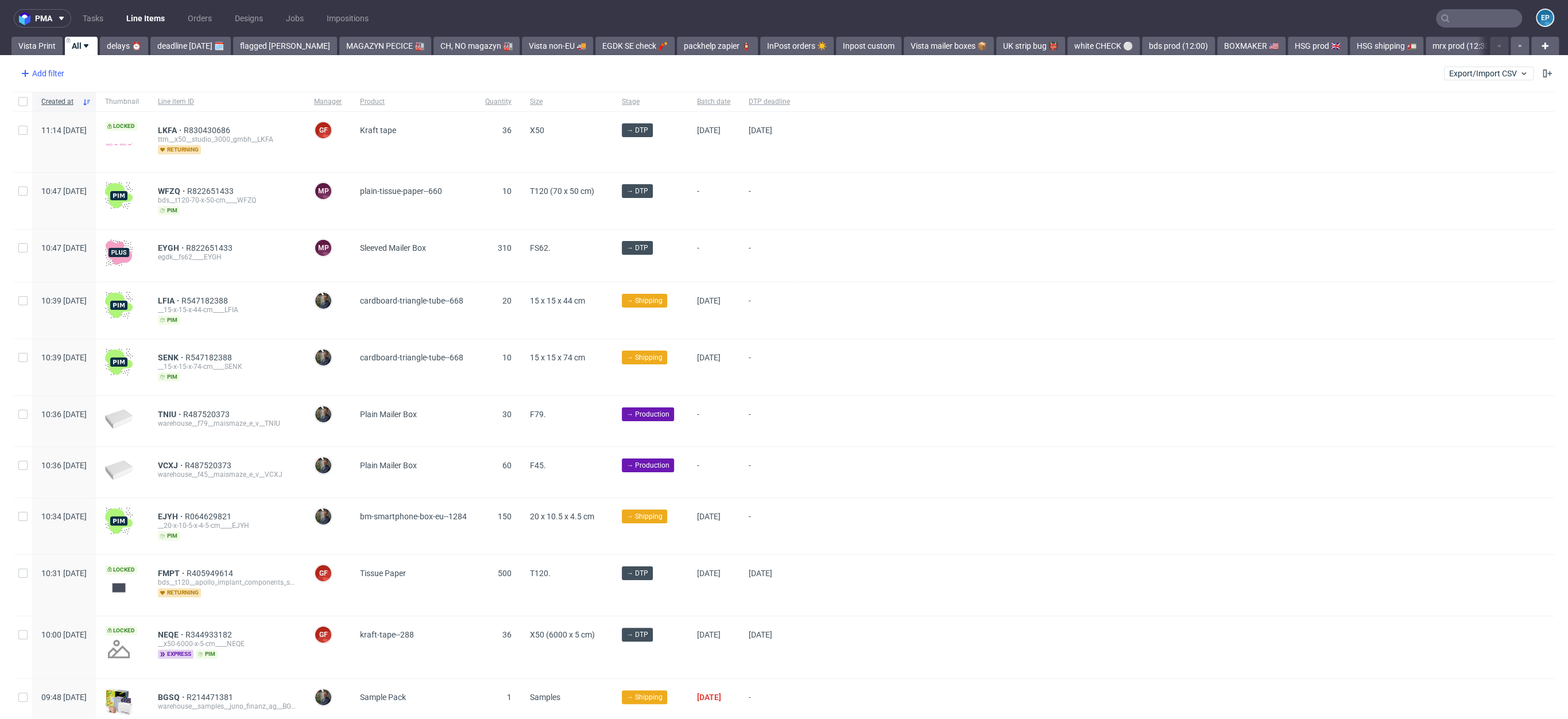
click at [34, 73] on div "Add filter" at bounding box center [41, 73] width 50 height 19
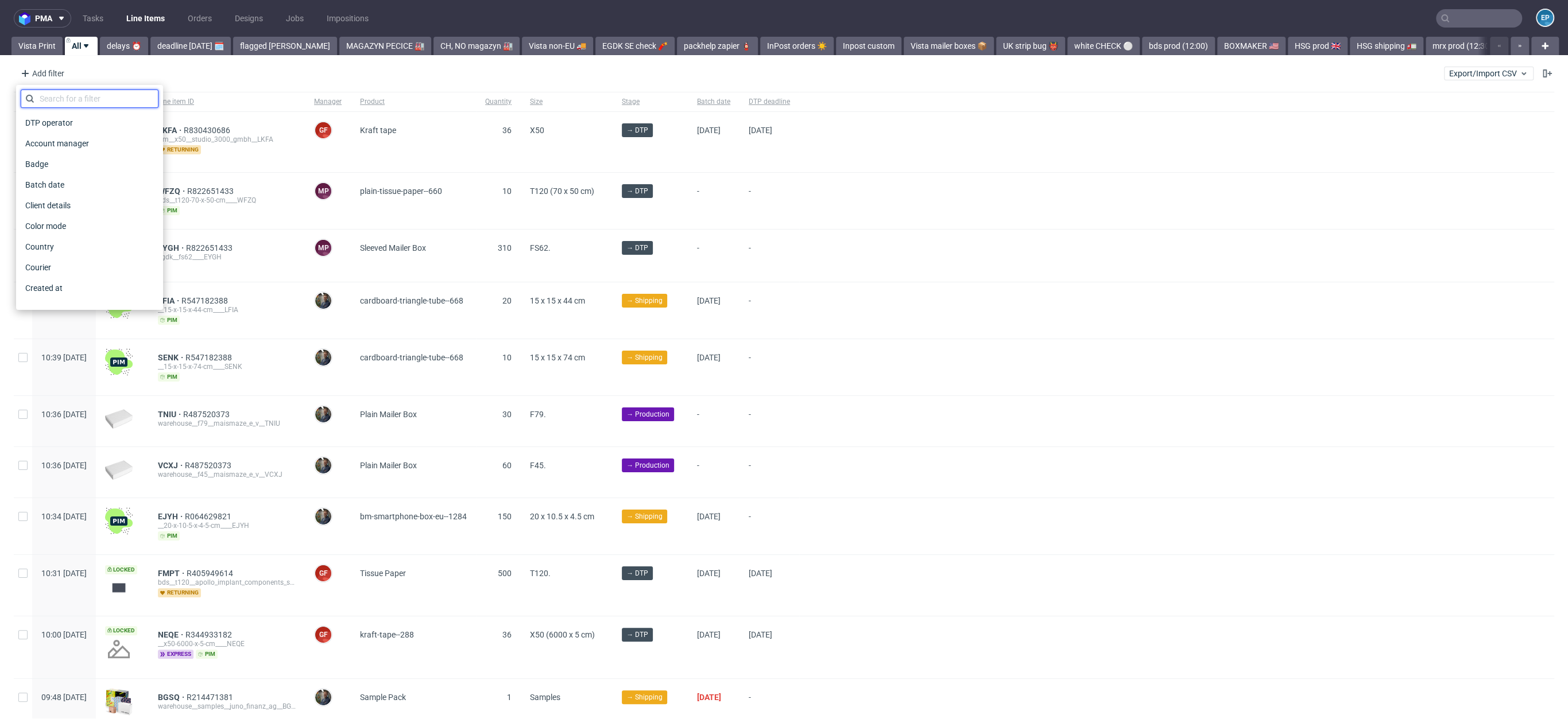
click at [70, 100] on input "text" at bounding box center [90, 98] width 138 height 19
type input "su"
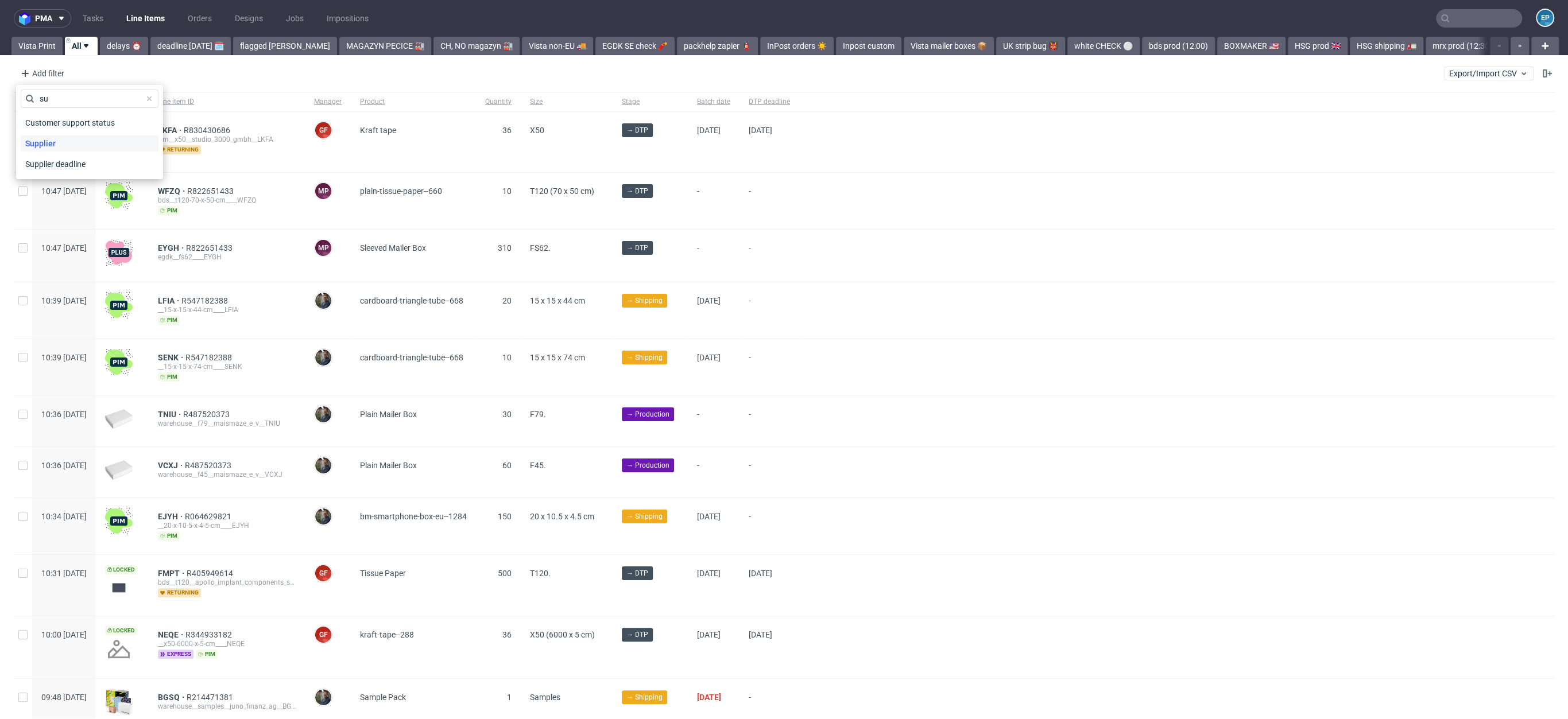
click at [50, 135] on span "Supplier" at bounding box center [40, 143] width 39 height 16
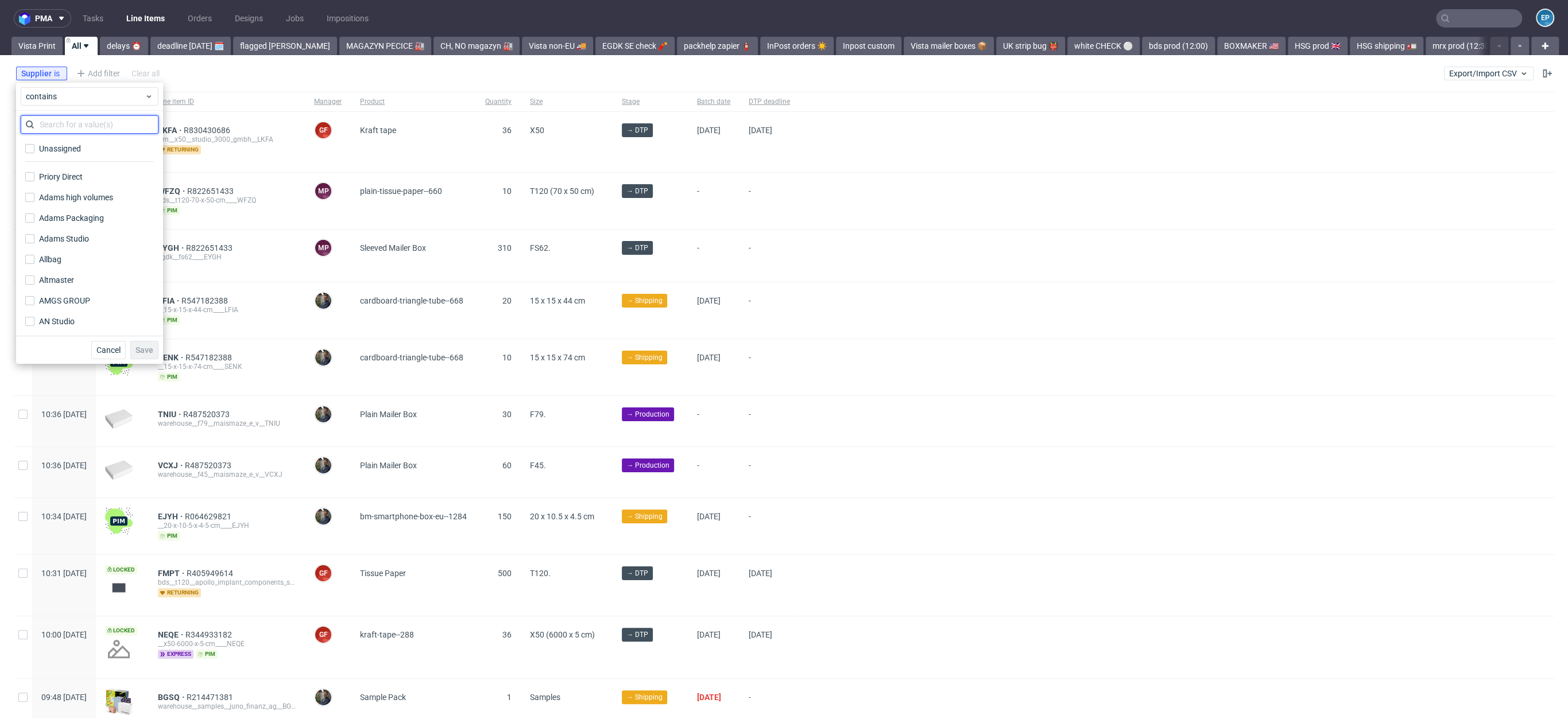
click at [72, 124] on input "text" at bounding box center [90, 124] width 138 height 19
type input "s"
type input "da"
click at [50, 226] on div "Cancel Save" at bounding box center [90, 239] width 147 height 28
click at [44, 213] on div "Dalpo" at bounding box center [50, 210] width 21 height 12
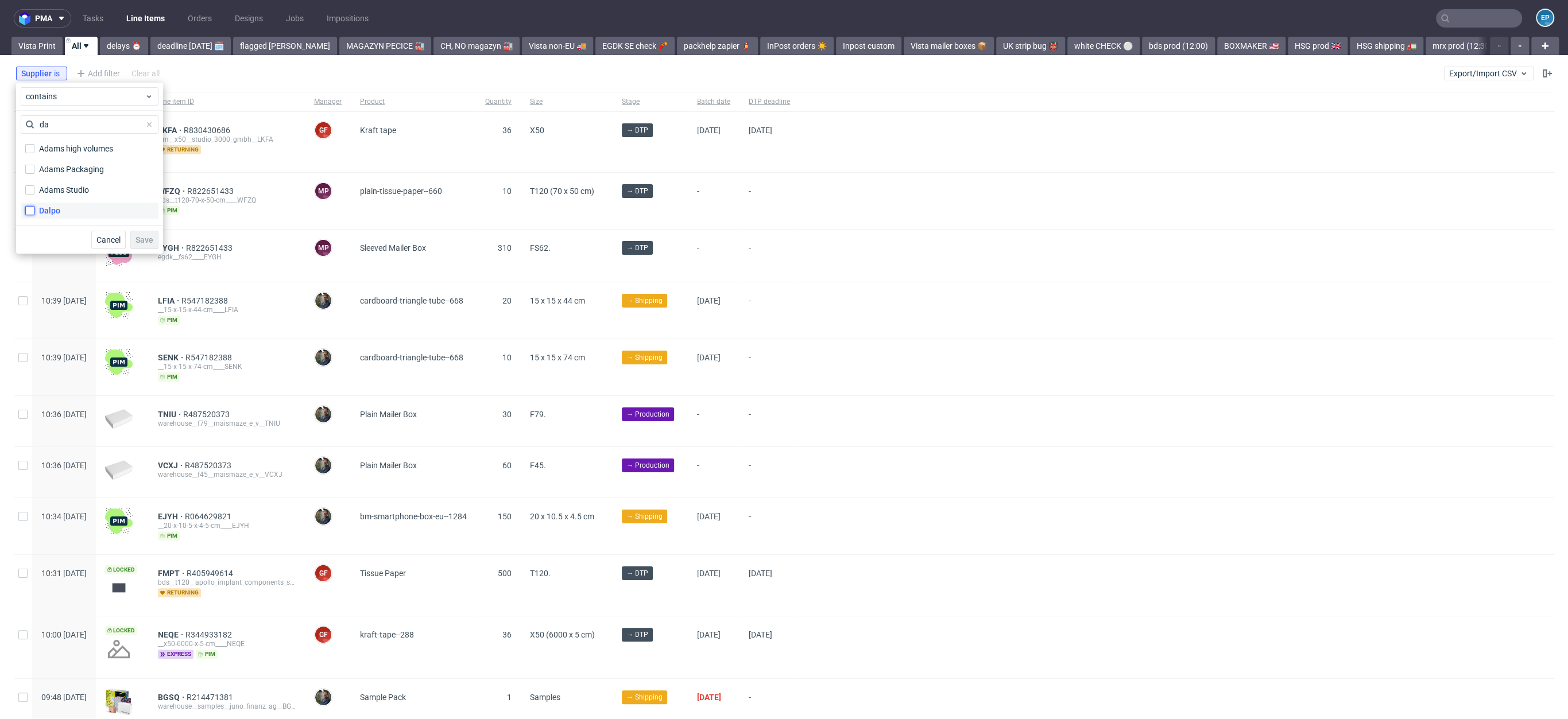
click at [34, 213] on input "Dalpo" at bounding box center [30, 210] width 9 height 9
checkbox input "true"
click at [151, 246] on button "Save" at bounding box center [144, 240] width 28 height 19
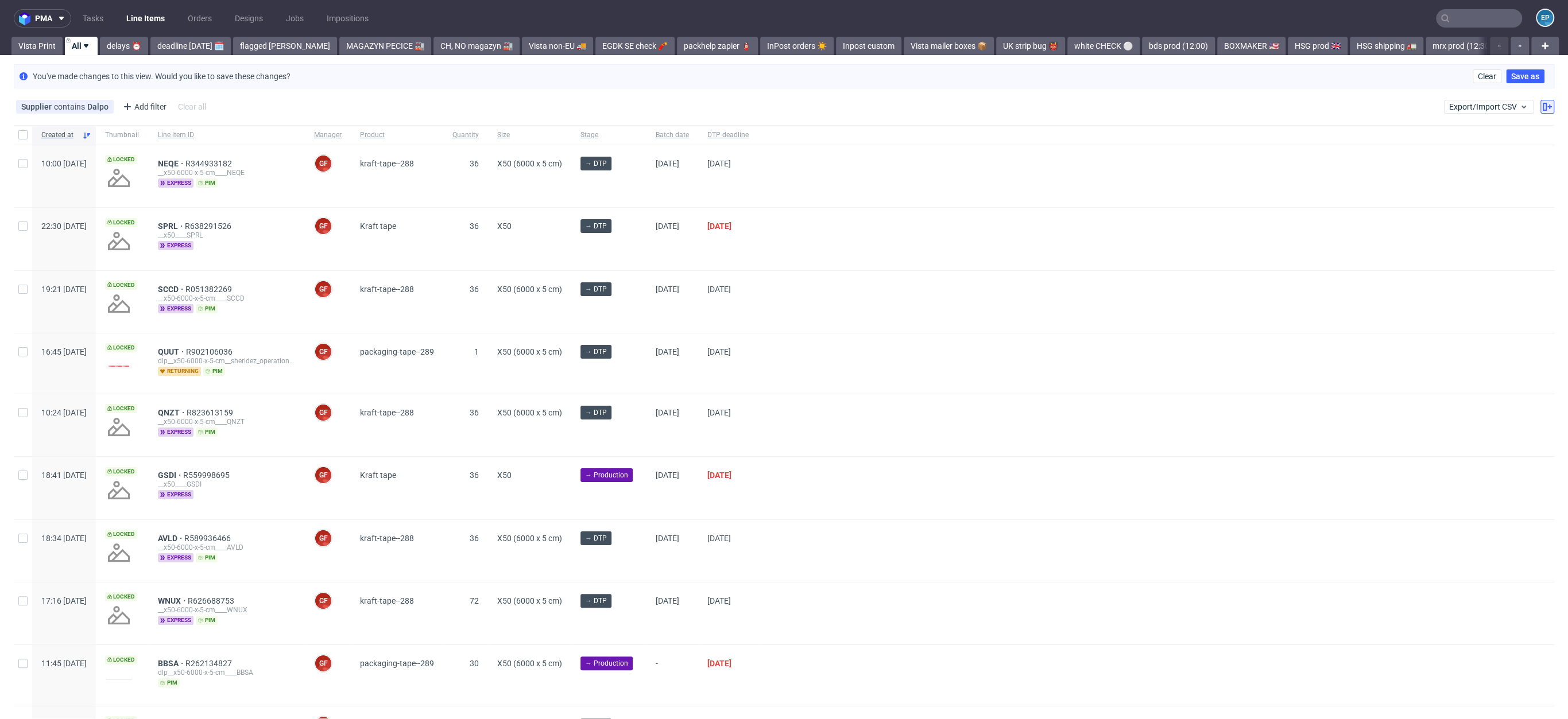
click at [1543, 107] on use at bounding box center [1547, 107] width 9 height 8
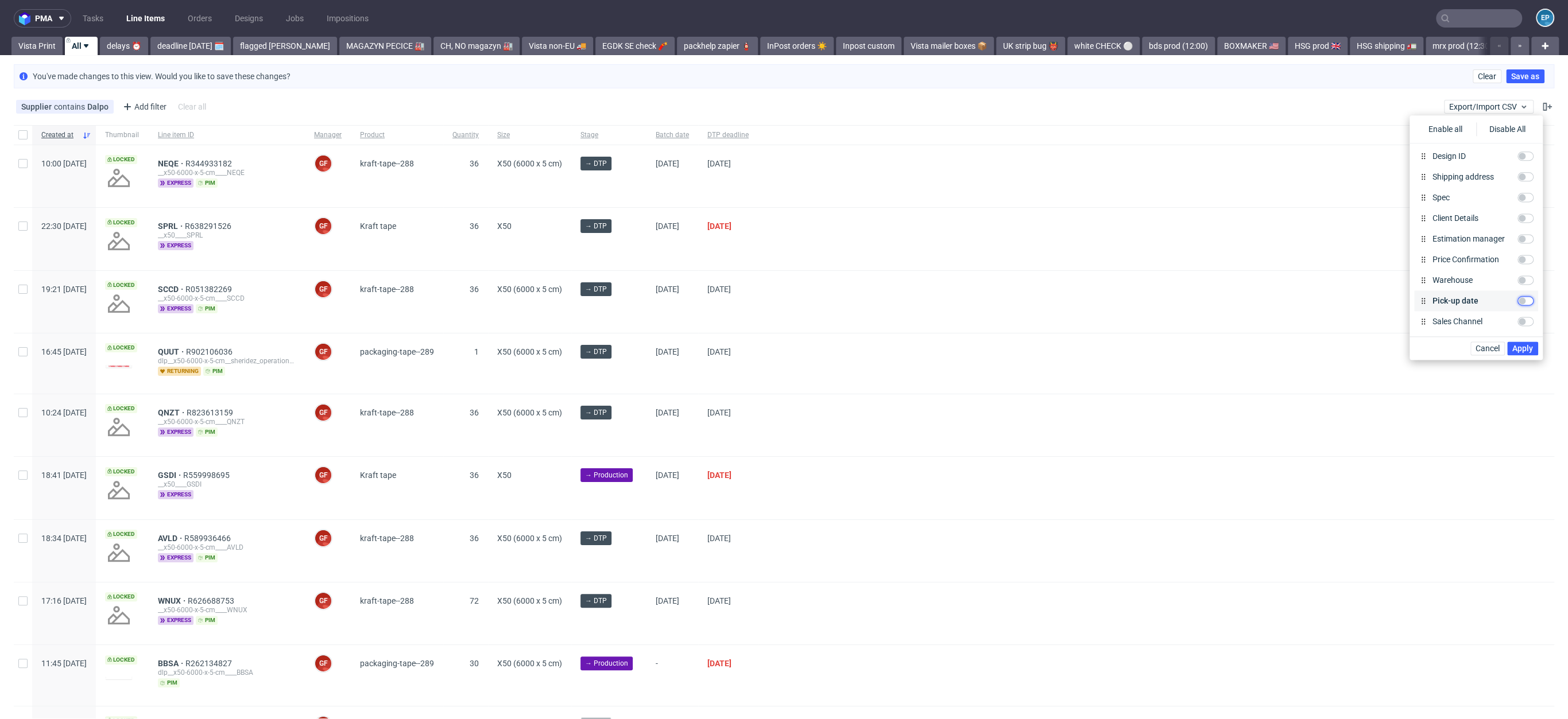
click at [1520, 300] on input "Pick-up date" at bounding box center [1526, 301] width 16 height 9
checkbox input "true"
click at [1464, 204] on label "Production deadline" at bounding box center [1469, 198] width 83 height 12
click at [1518, 202] on input "Production deadline" at bounding box center [1526, 198] width 16 height 9
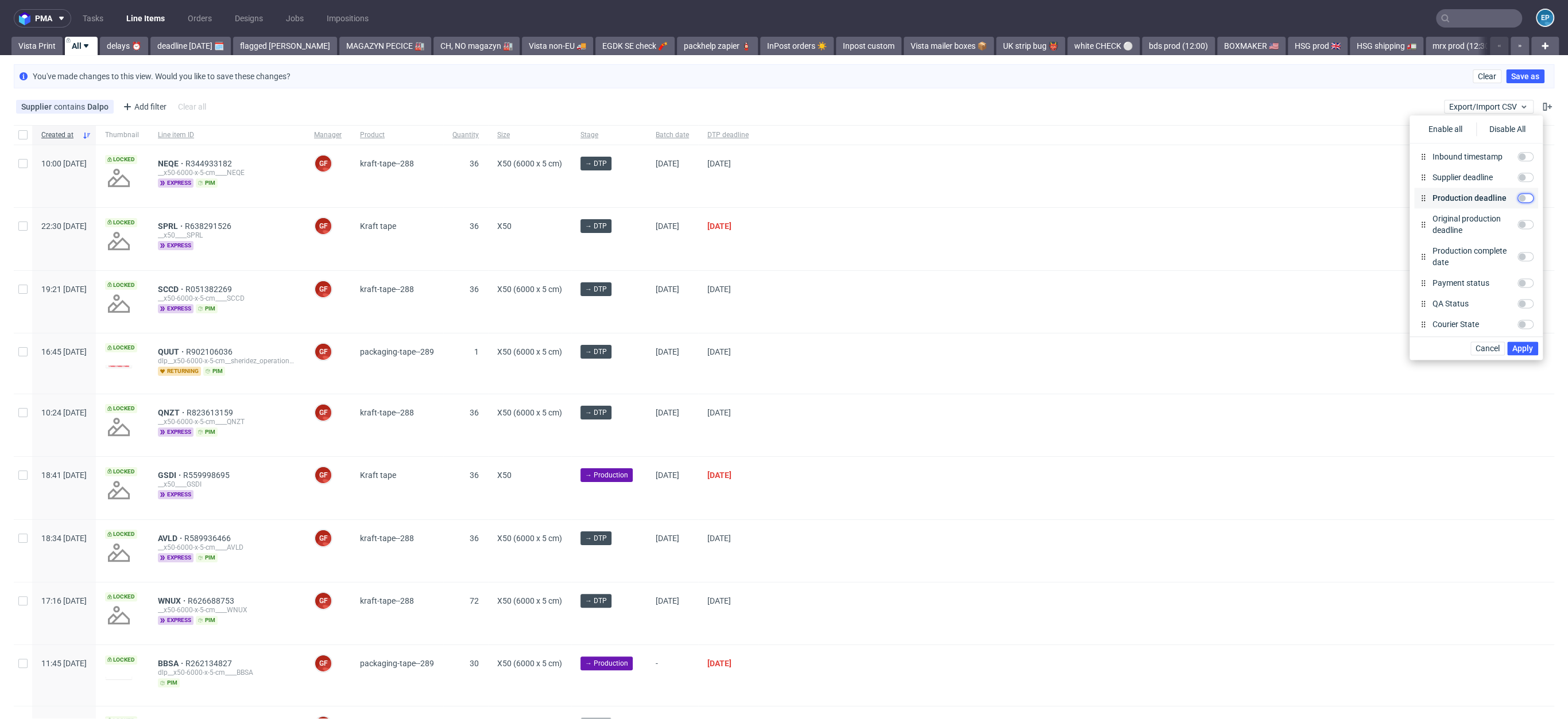
checkbox input "true"
click at [1455, 184] on label "Supplier deadline" at bounding box center [1465, 177] width 73 height 12
click at [1518, 182] on input "Supplier deadline" at bounding box center [1526, 177] width 16 height 9
checkbox input "true"
click at [1534, 347] on button "Apply" at bounding box center [1522, 348] width 31 height 13
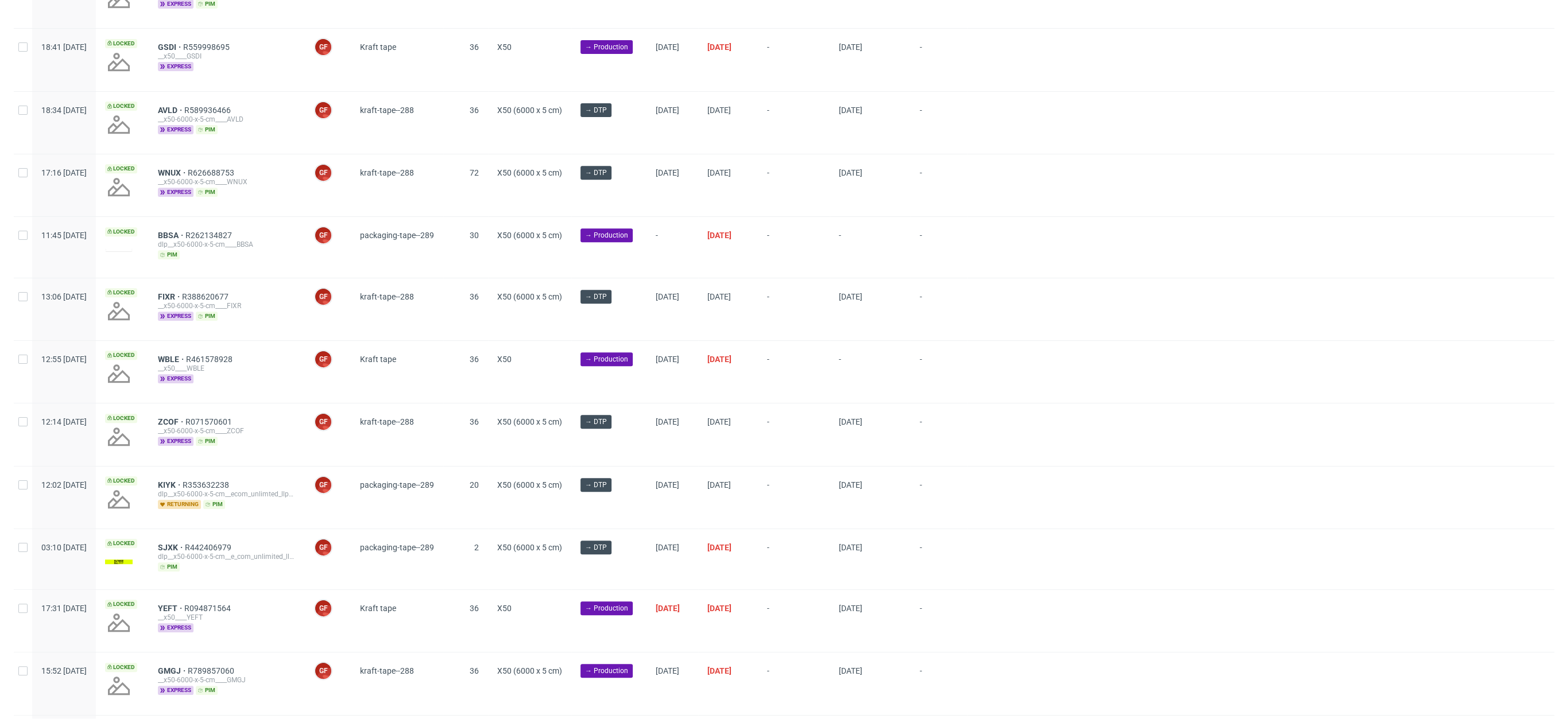
scroll to position [1322, 0]
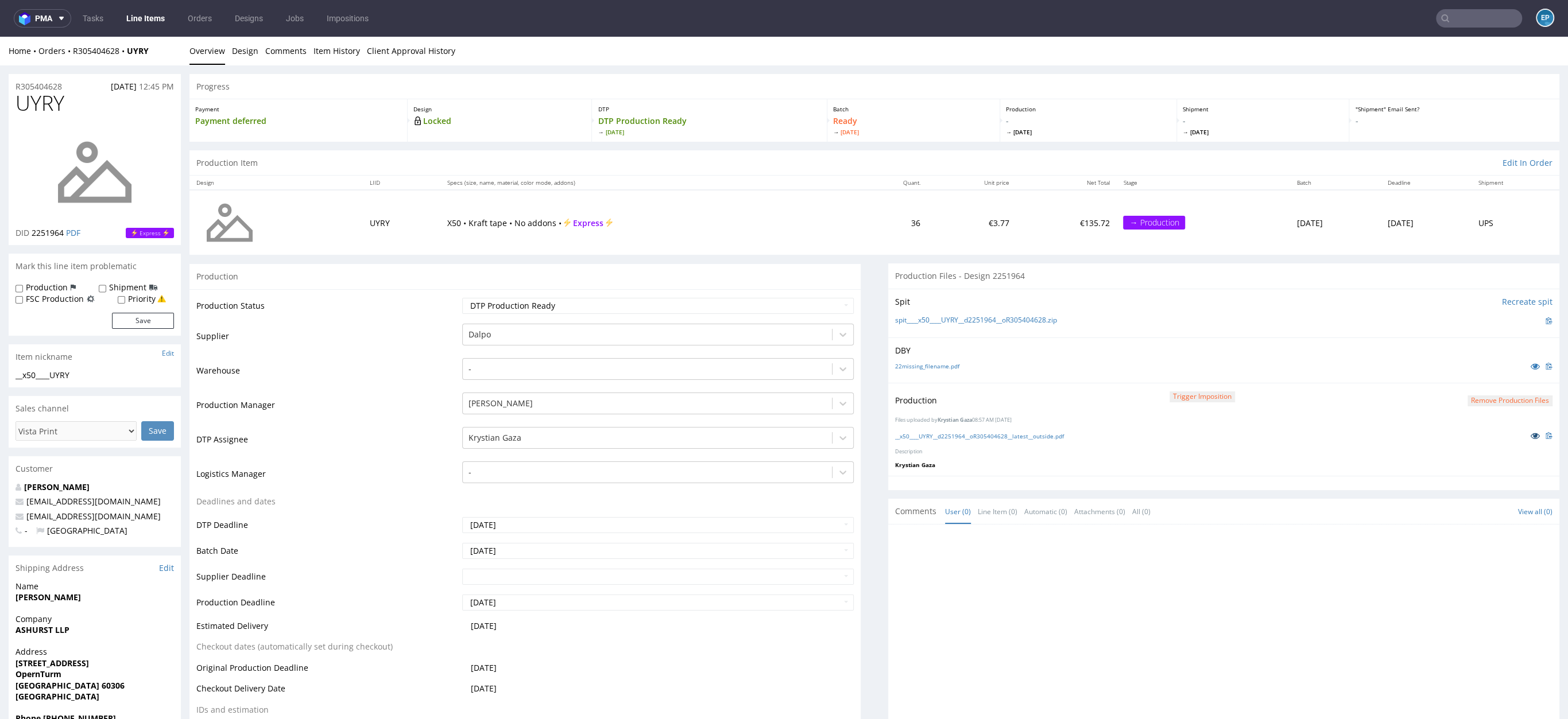
click at [1530, 432] on icon at bounding box center [1535, 435] width 9 height 8
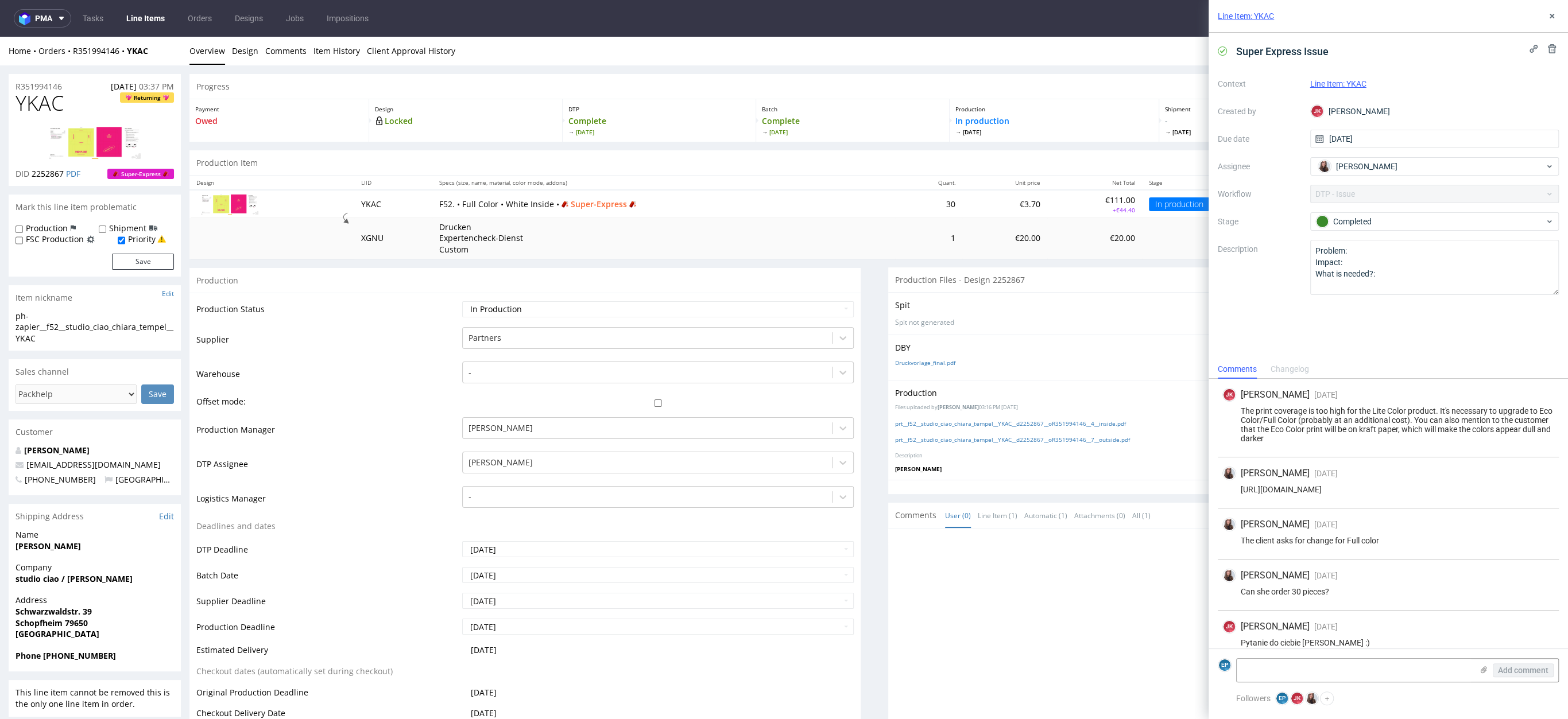
click at [154, 15] on link "Line Items" at bounding box center [145, 18] width 52 height 19
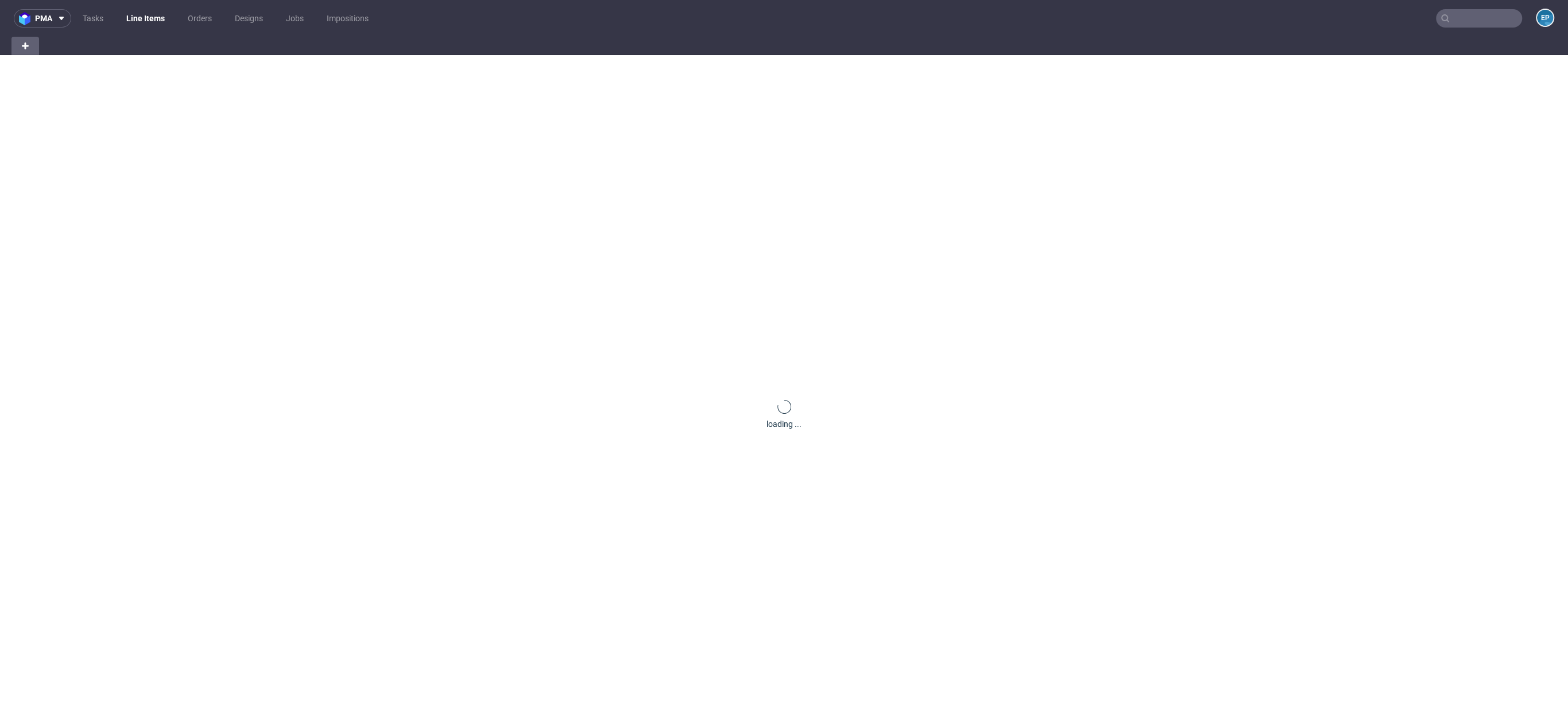
scroll to position [275, 0]
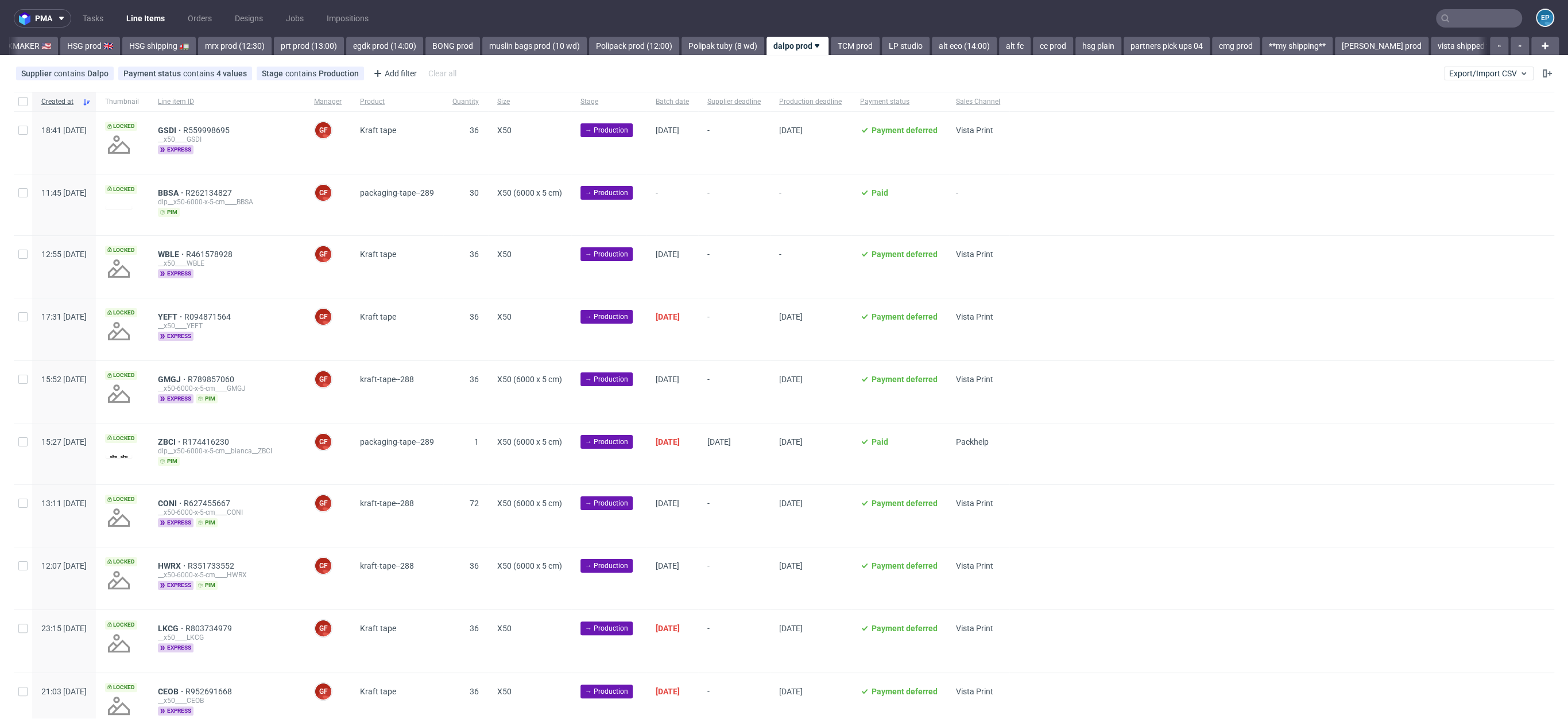
scroll to position [0, 1224]
click at [28, 98] on div at bounding box center [22, 102] width 19 height 20
checkbox input "true"
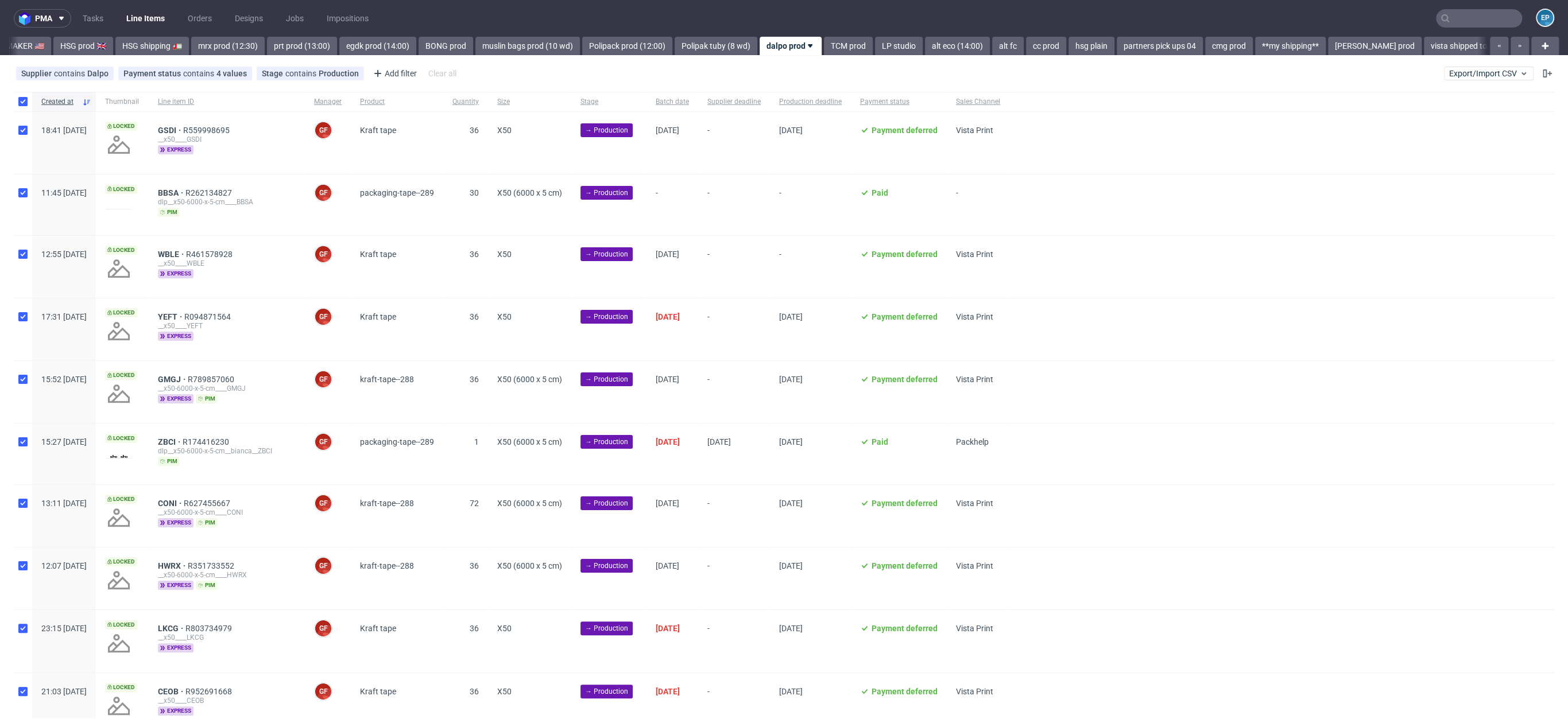
checkbox input "true"
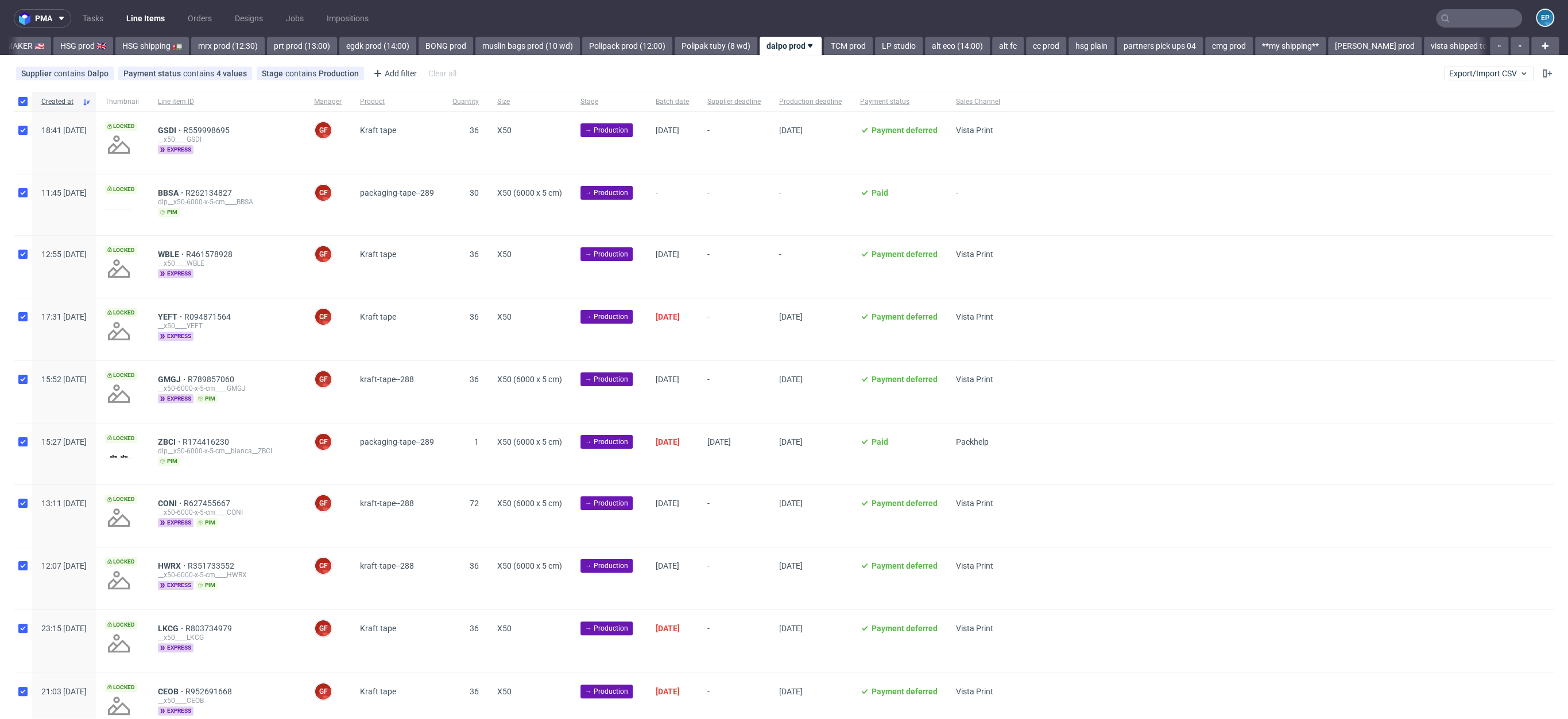
checkbox input "true"
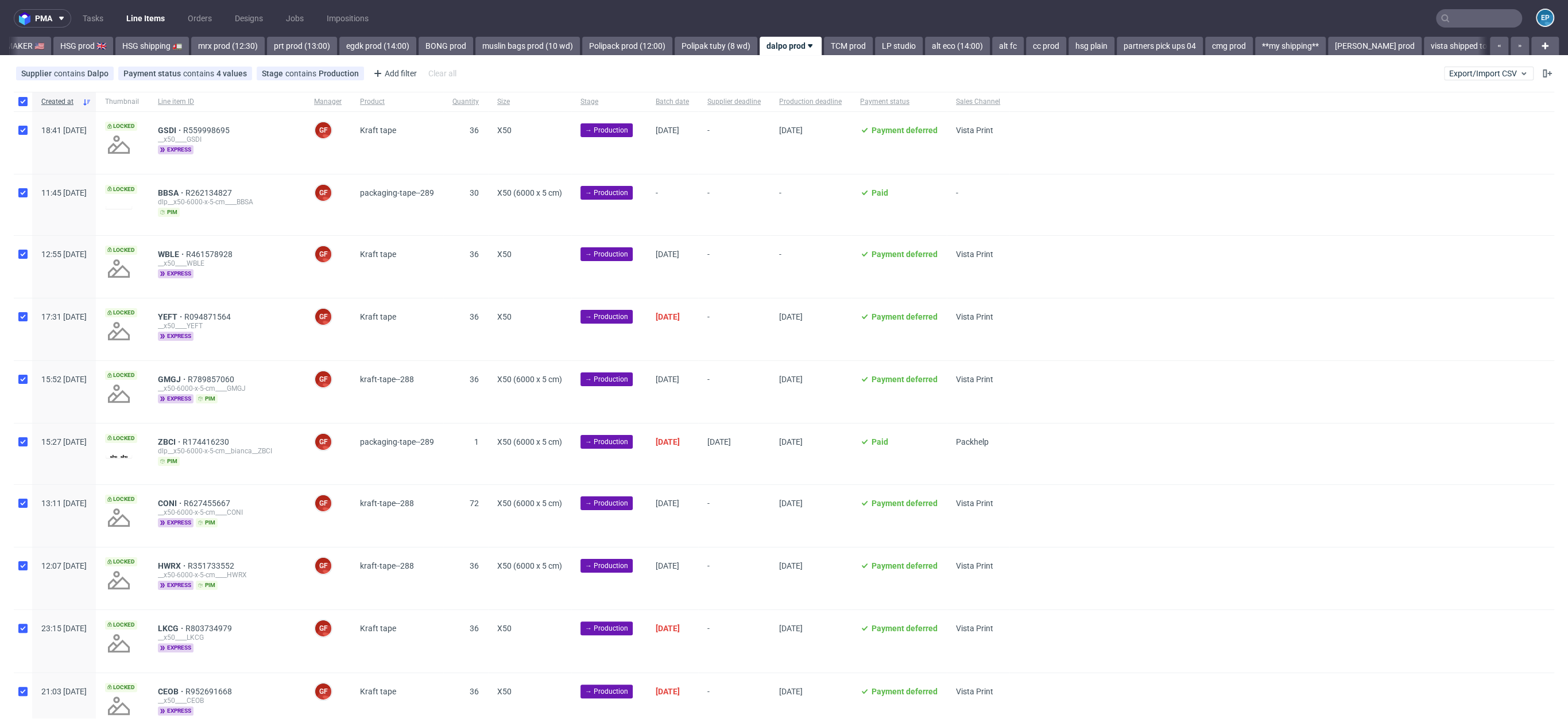
checkbox input "true"
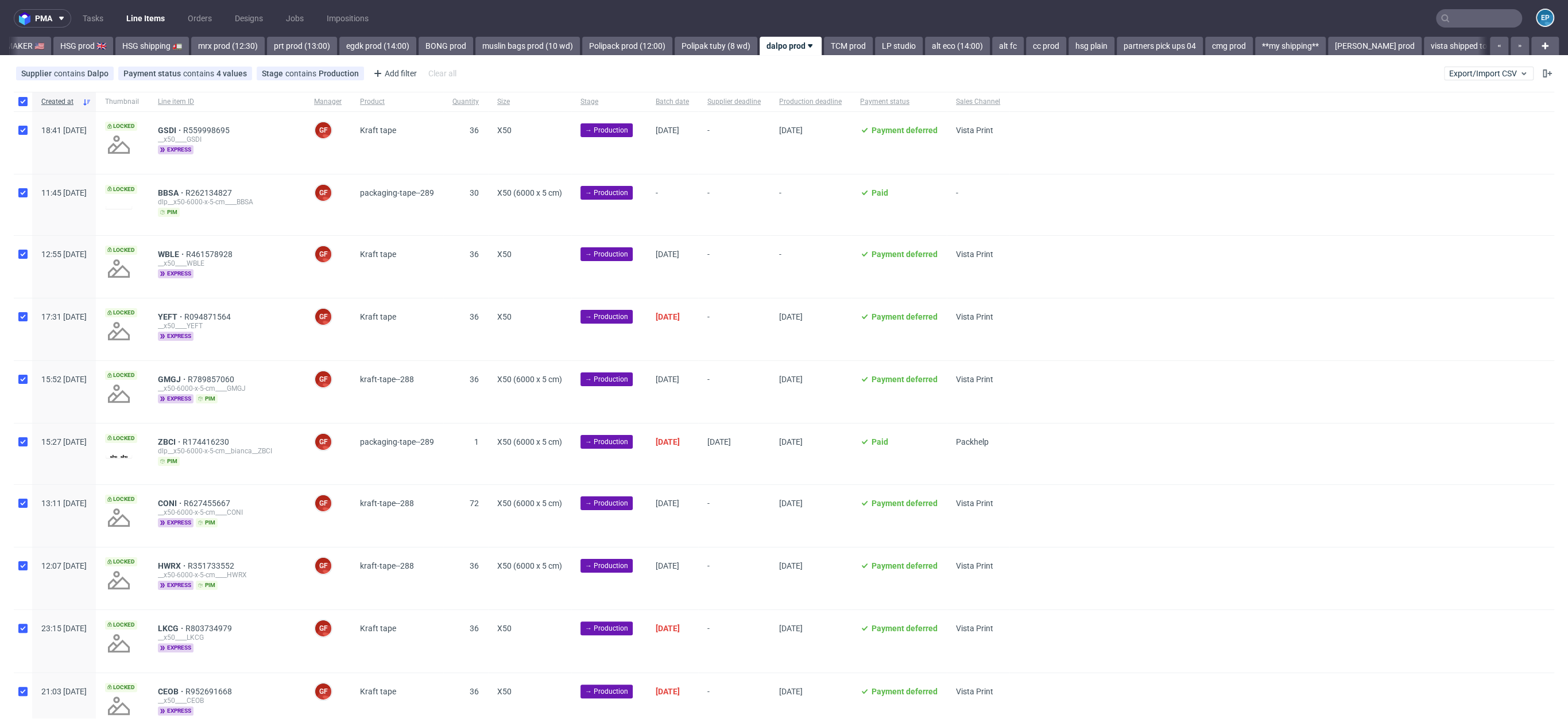
checkbox input "true"
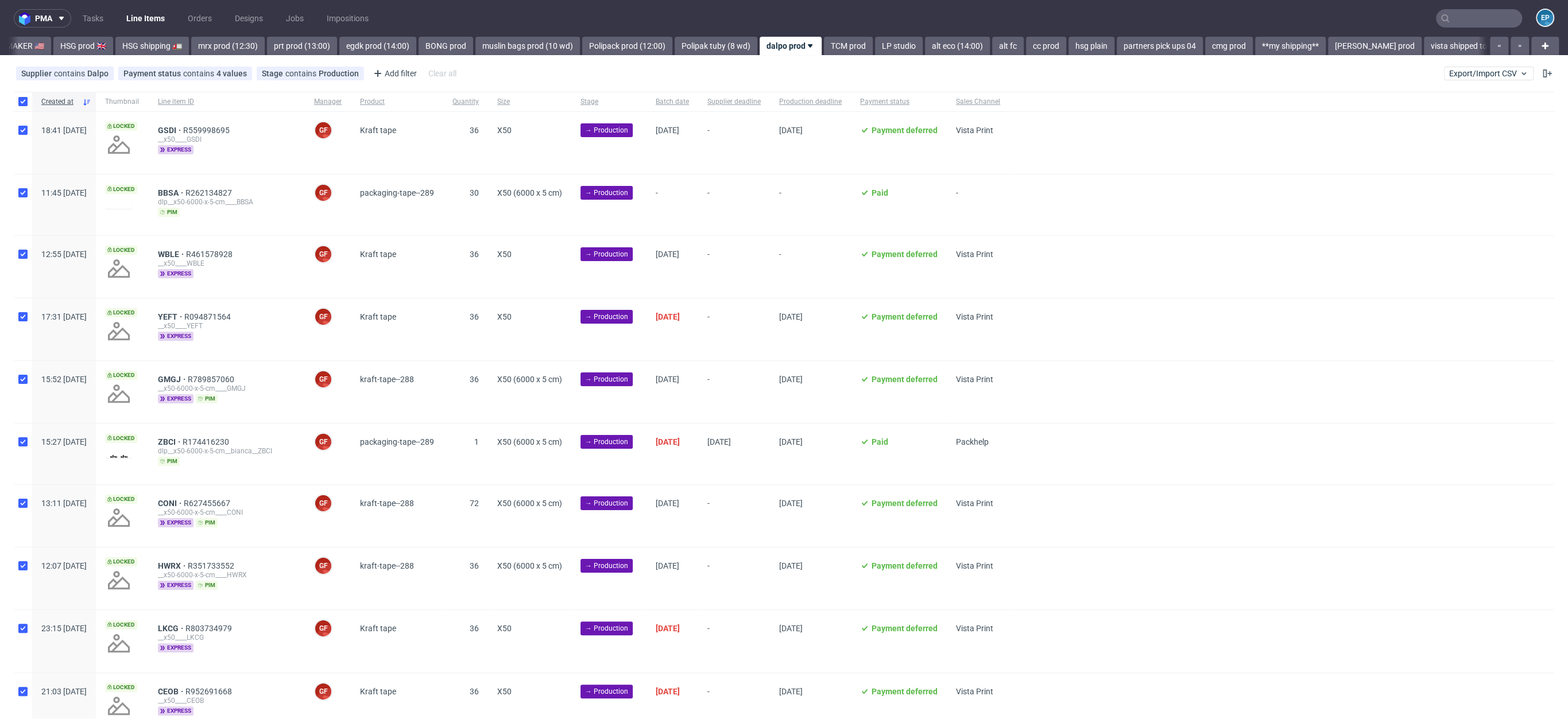
checkbox input "true"
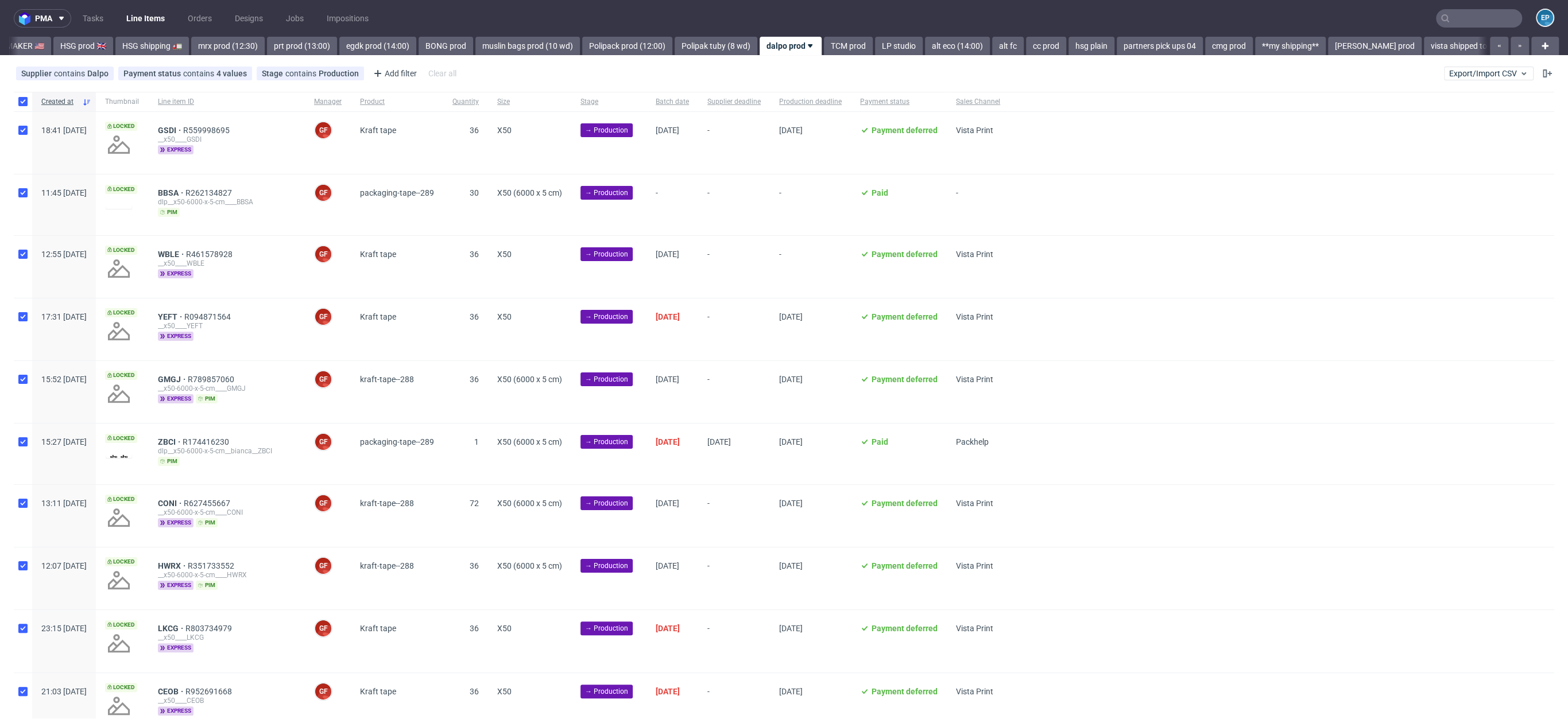
checkbox input "true"
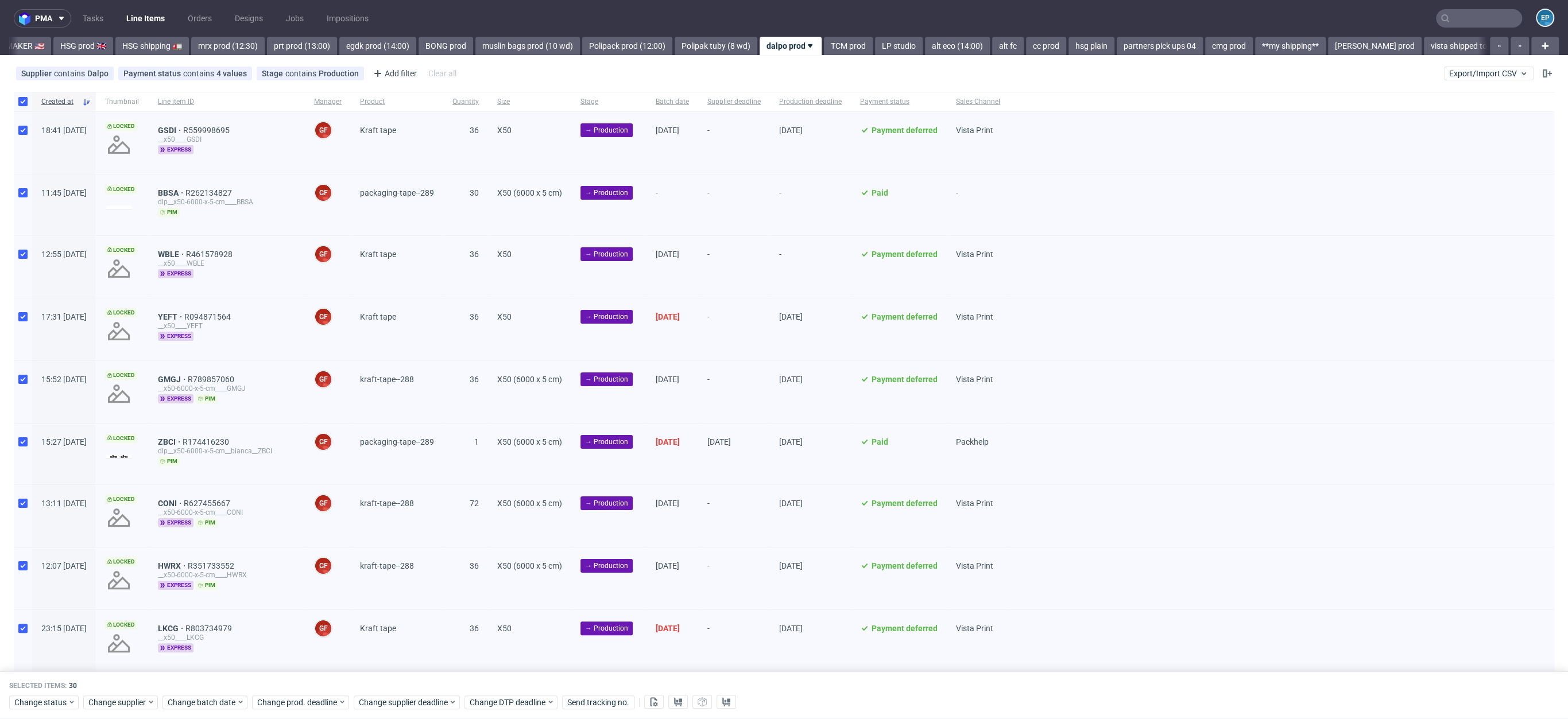
click at [227, 695] on div "Change status Change supplier Change batch date Change prod. deadline Change su…" at bounding box center [784, 702] width 1550 height 17
click at [226, 697] on span "Change batch date" at bounding box center [201, 702] width 69 height 12
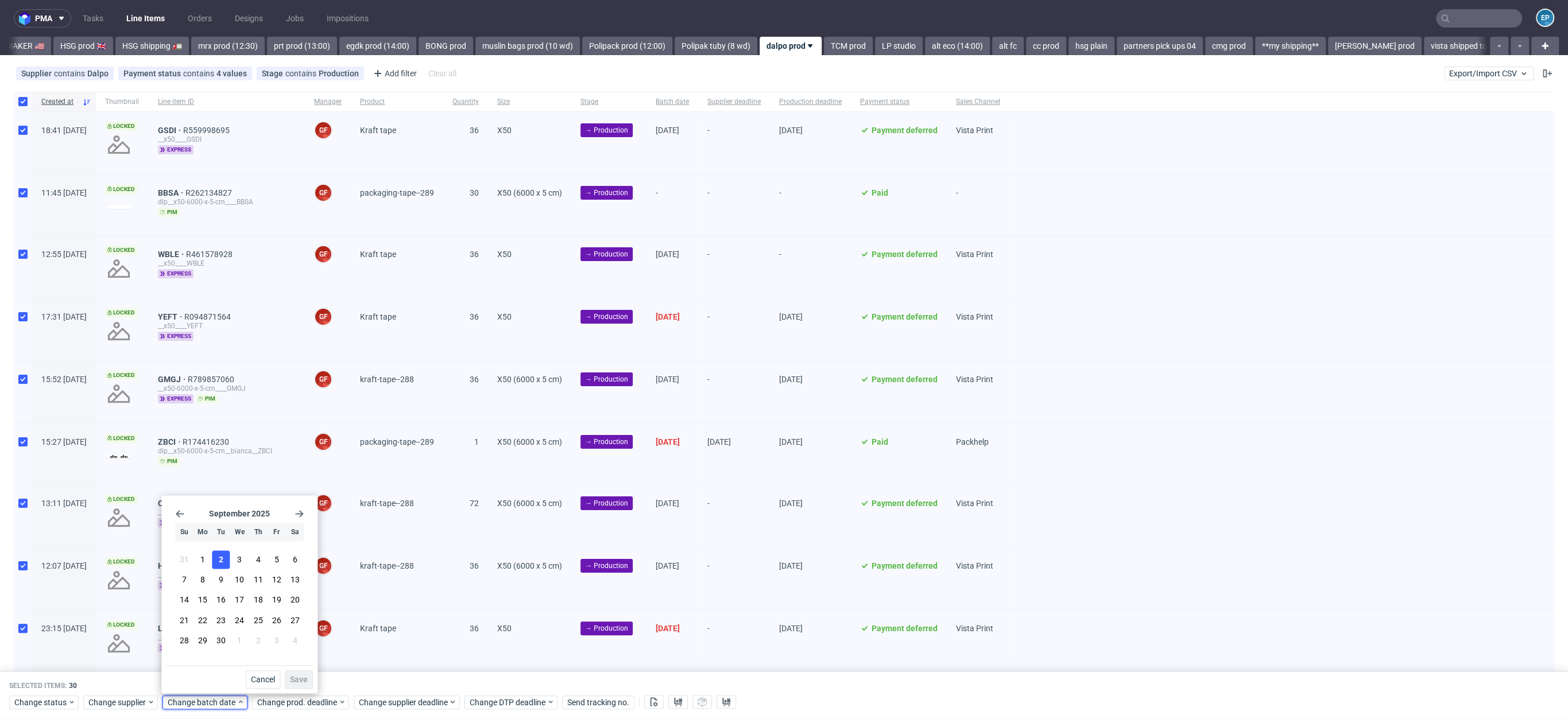
click at [221, 561] on span "2" at bounding box center [220, 560] width 4 height 12
click at [302, 674] on button "Save" at bounding box center [298, 680] width 28 height 19
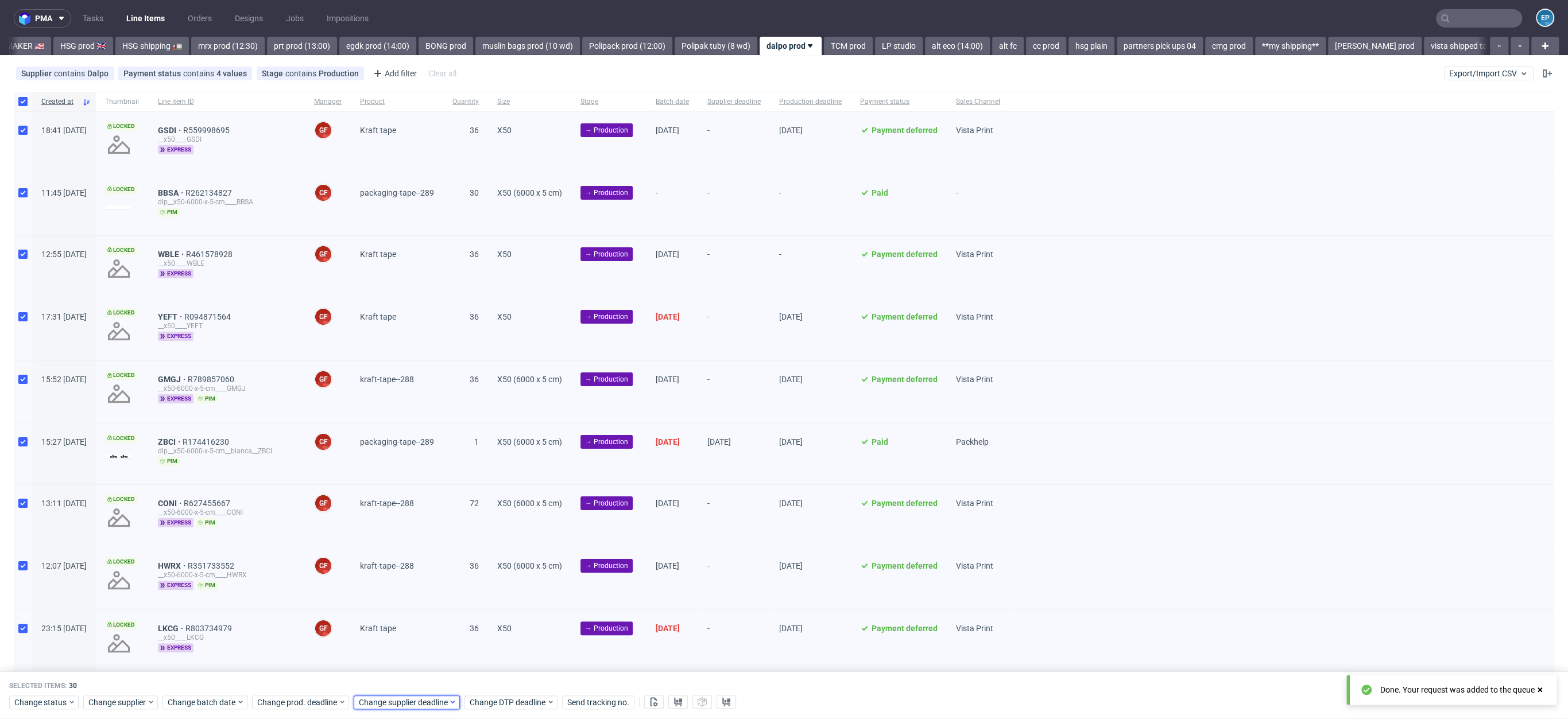
click at [424, 705] on span "Change supplier deadline" at bounding box center [404, 702] width 90 height 12
click at [413, 599] on span "16" at bounding box center [411, 600] width 9 height 12
click at [489, 686] on button "Save" at bounding box center [488, 680] width 28 height 19
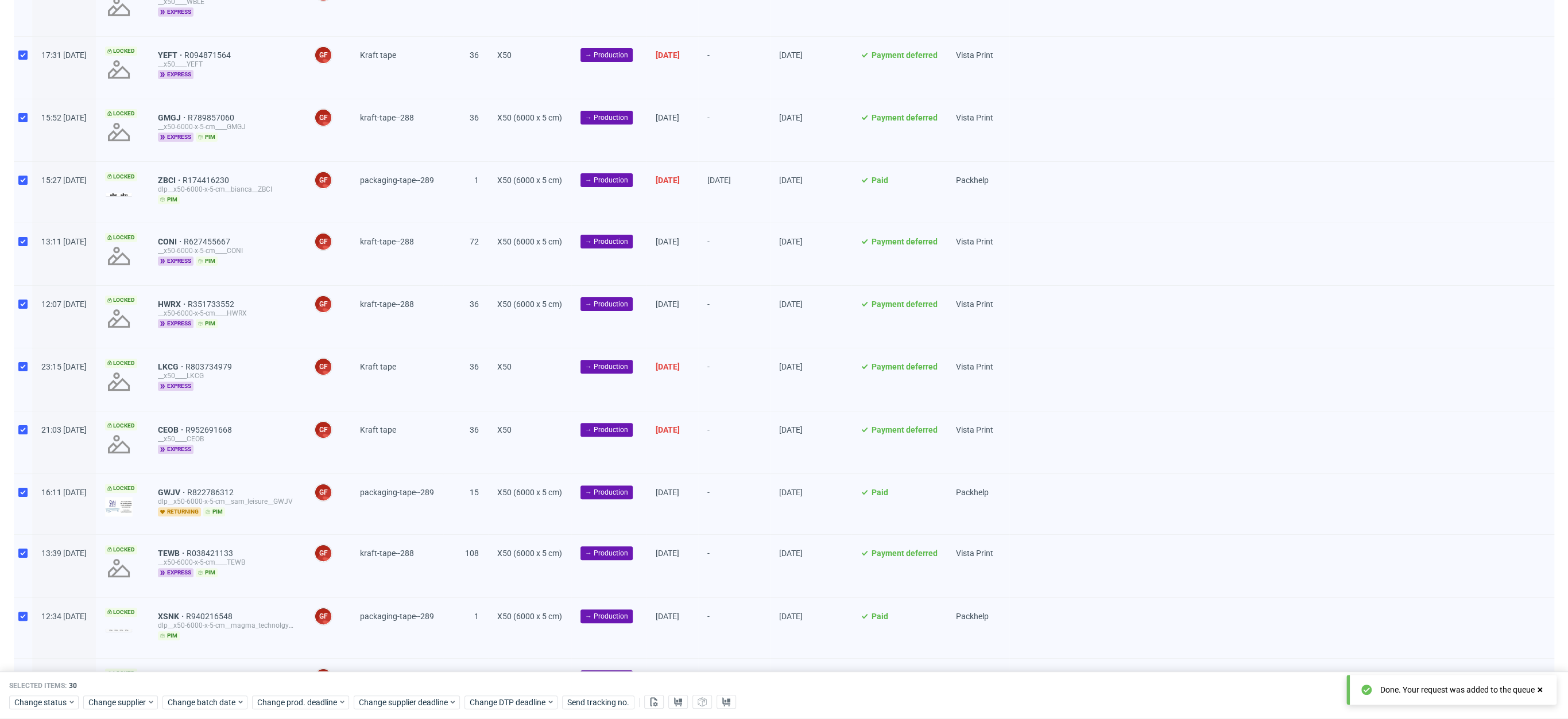
scroll to position [0, 0]
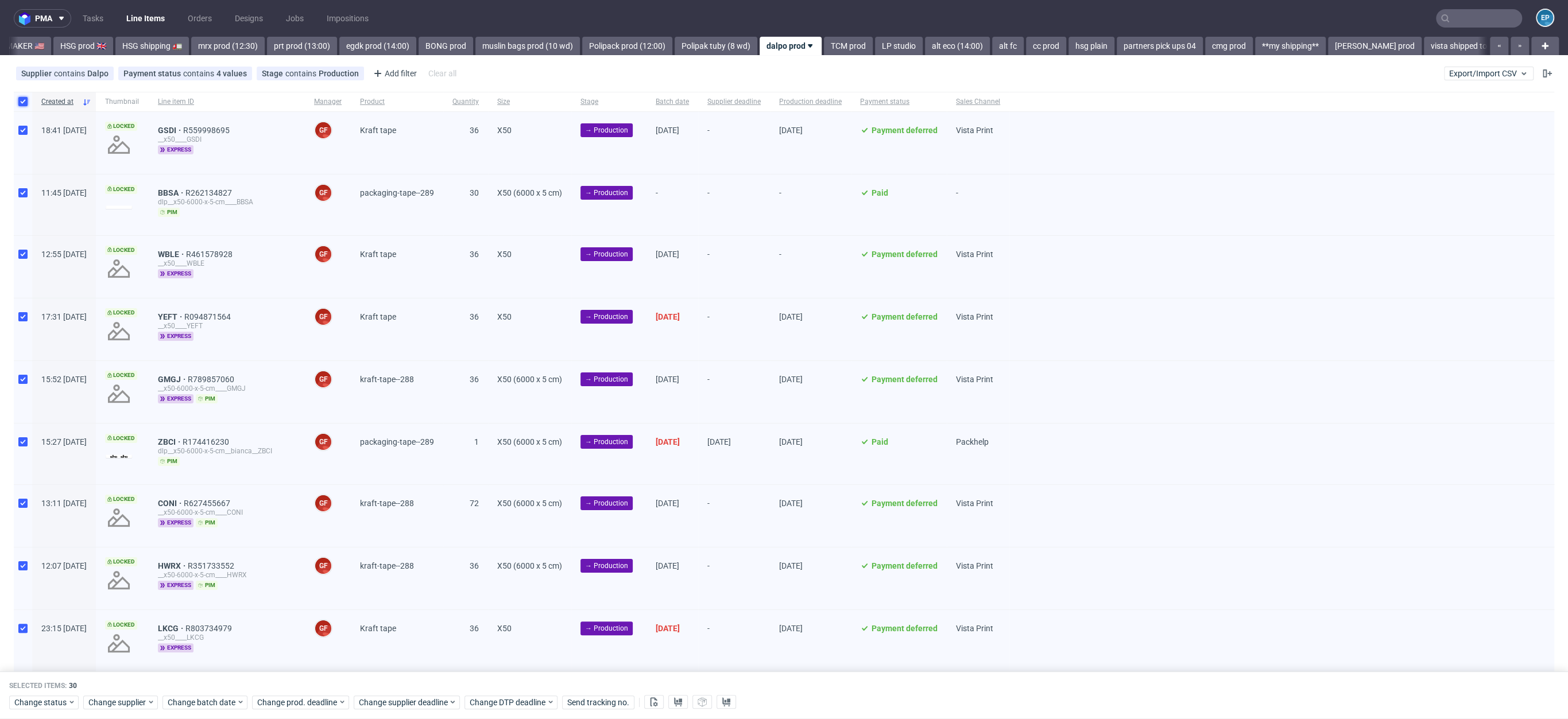
click at [21, 106] on input "checkbox" at bounding box center [23, 101] width 9 height 9
checkbox input "false"
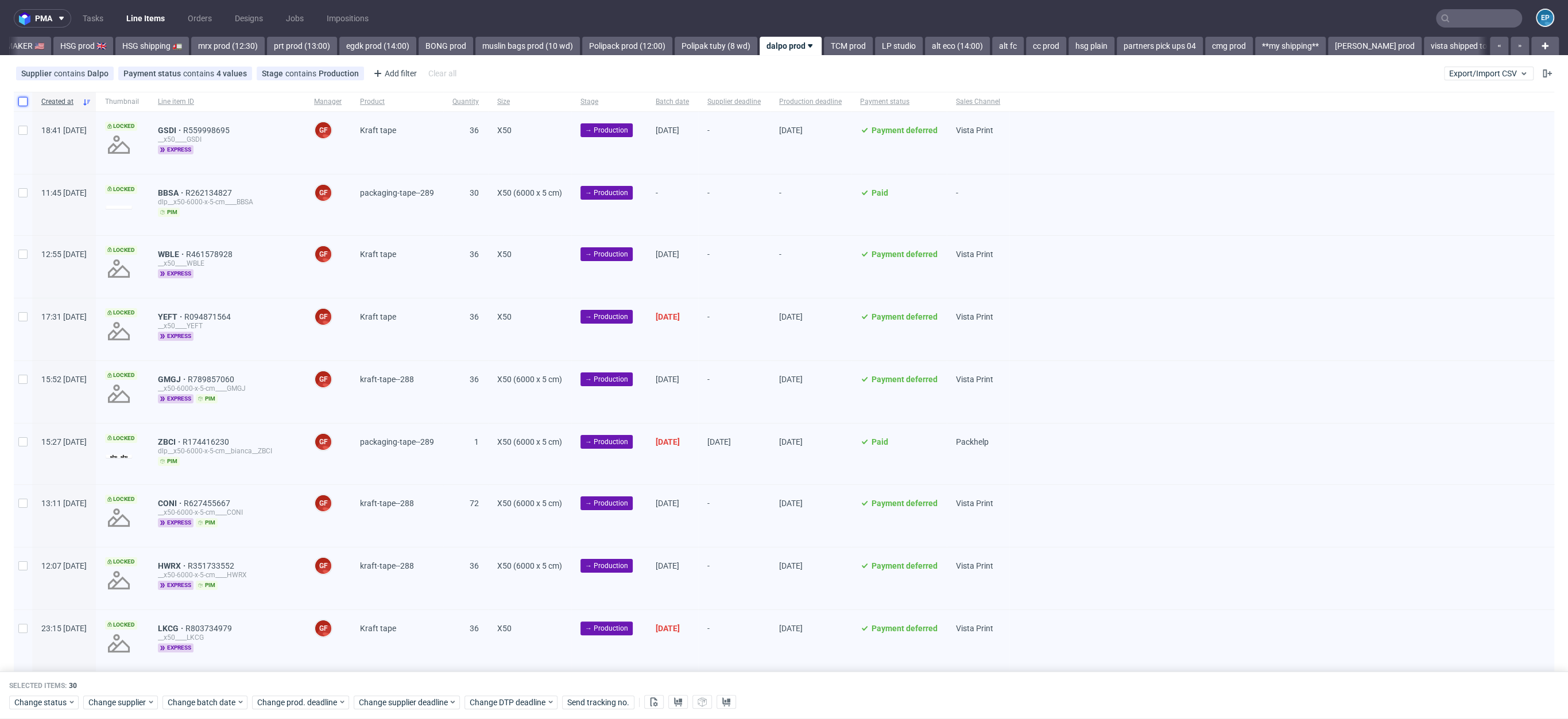
checkbox input "false"
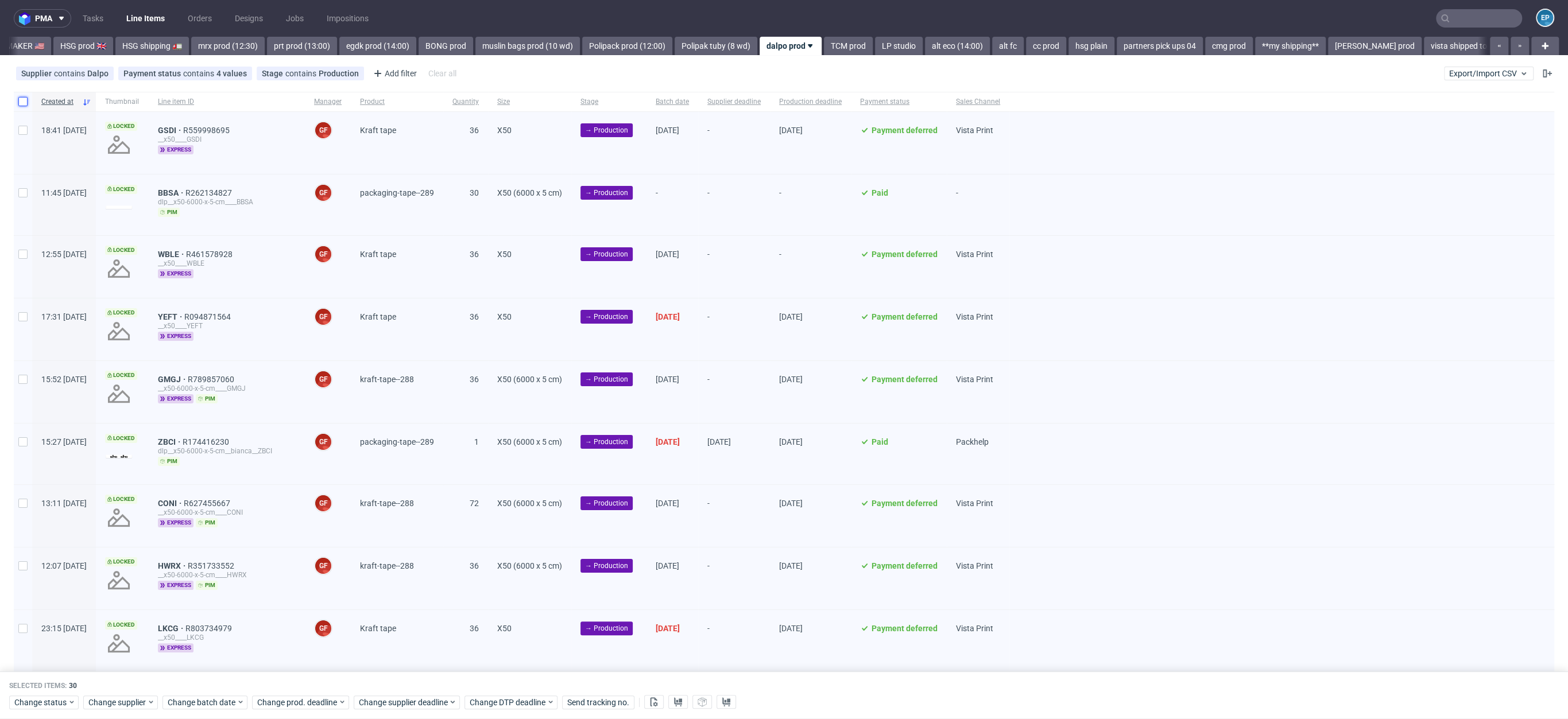
checkbox input "false"
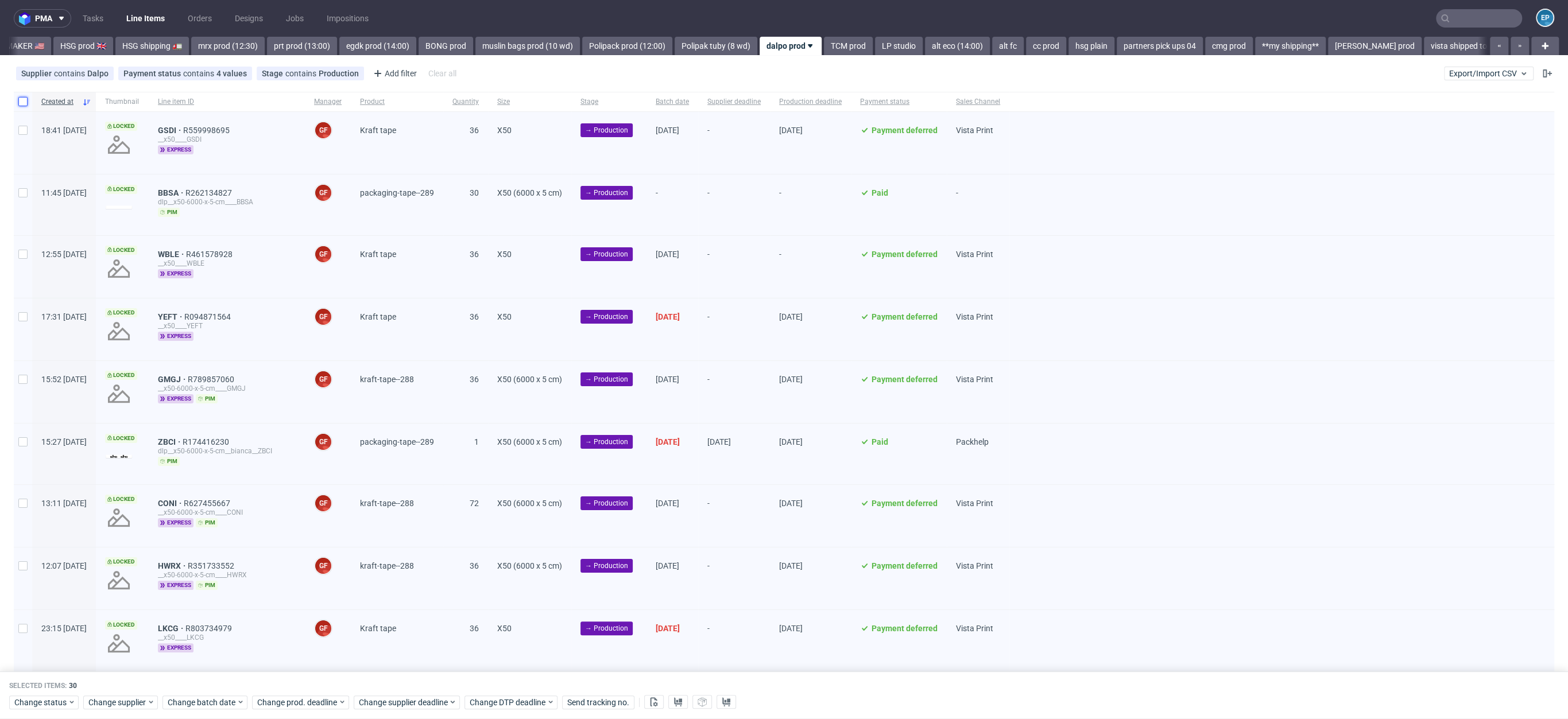
checkbox input "false"
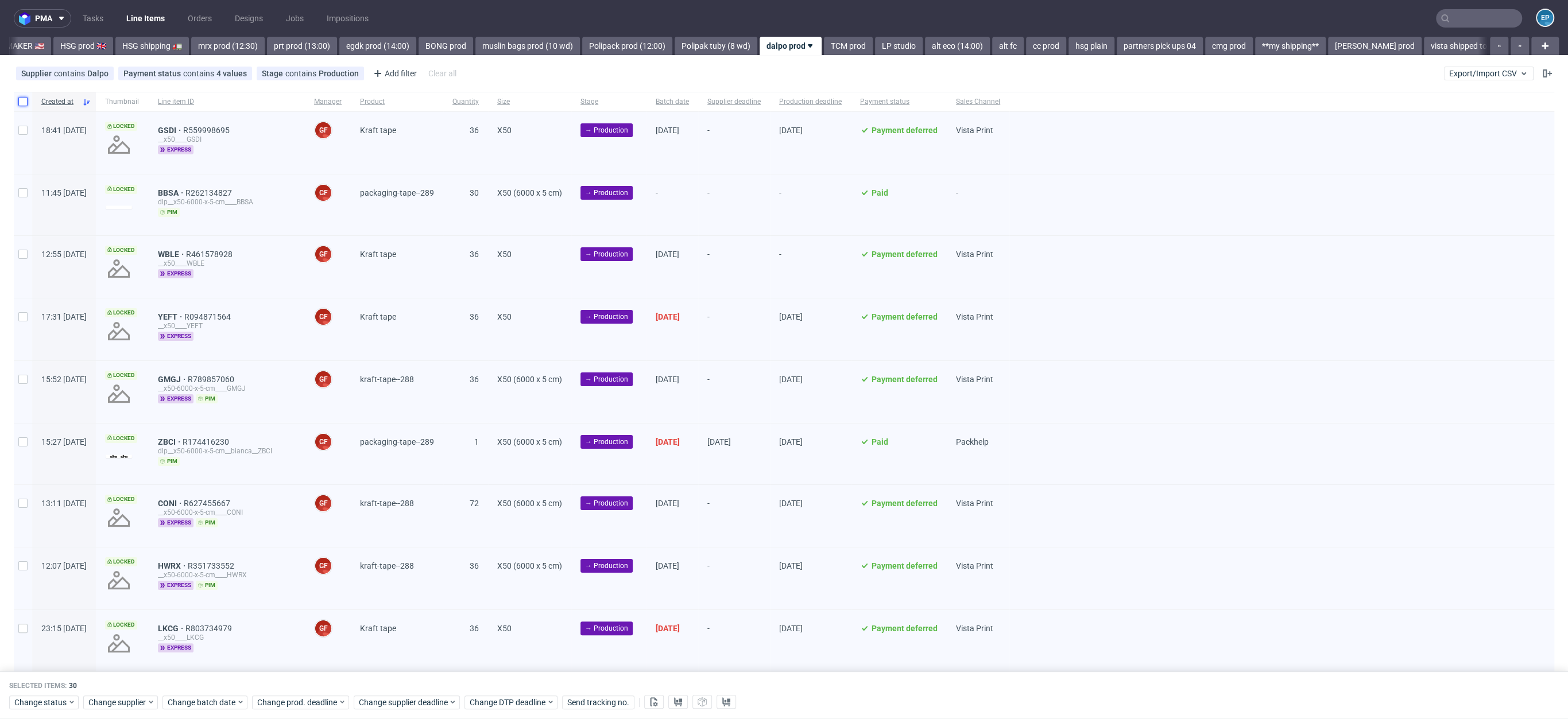
checkbox input "false"
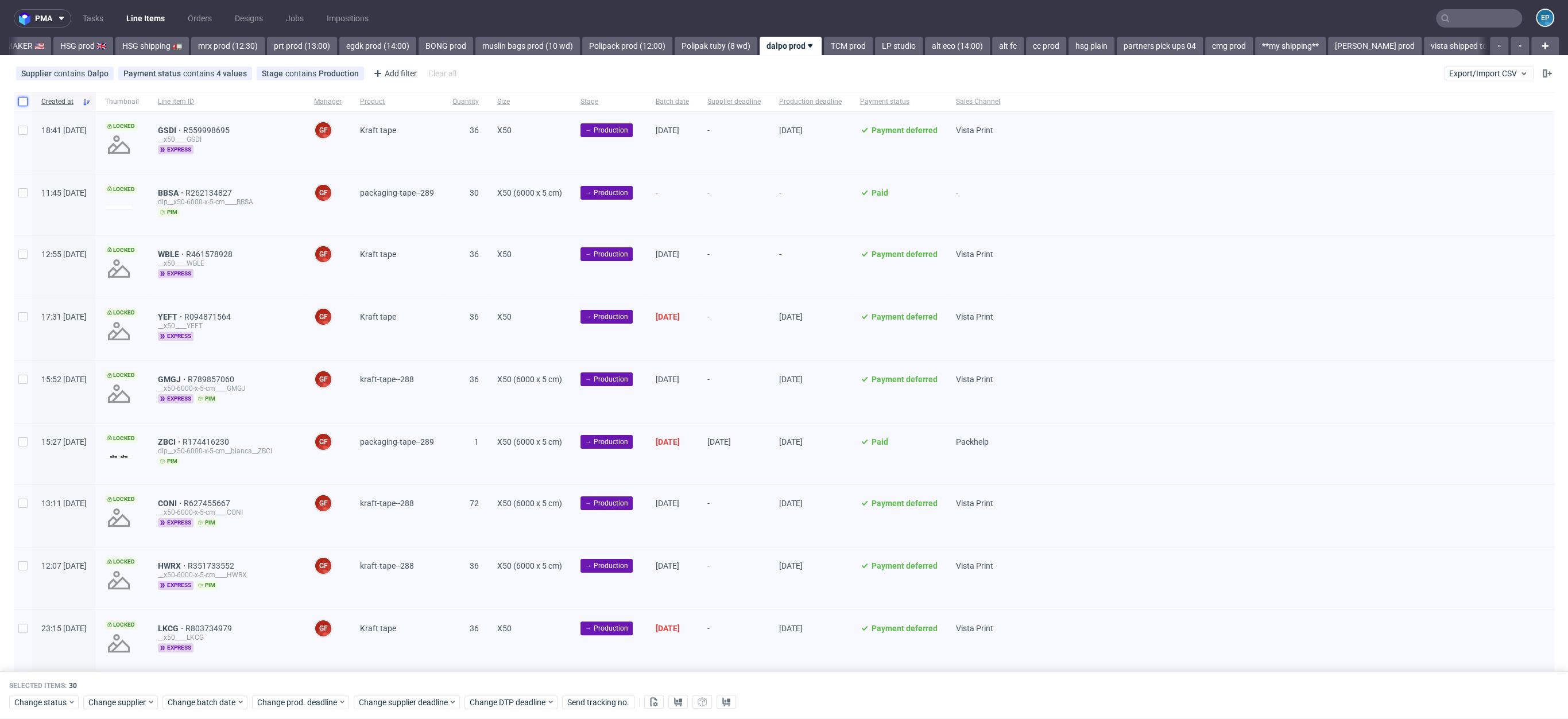
checkbox input "false"
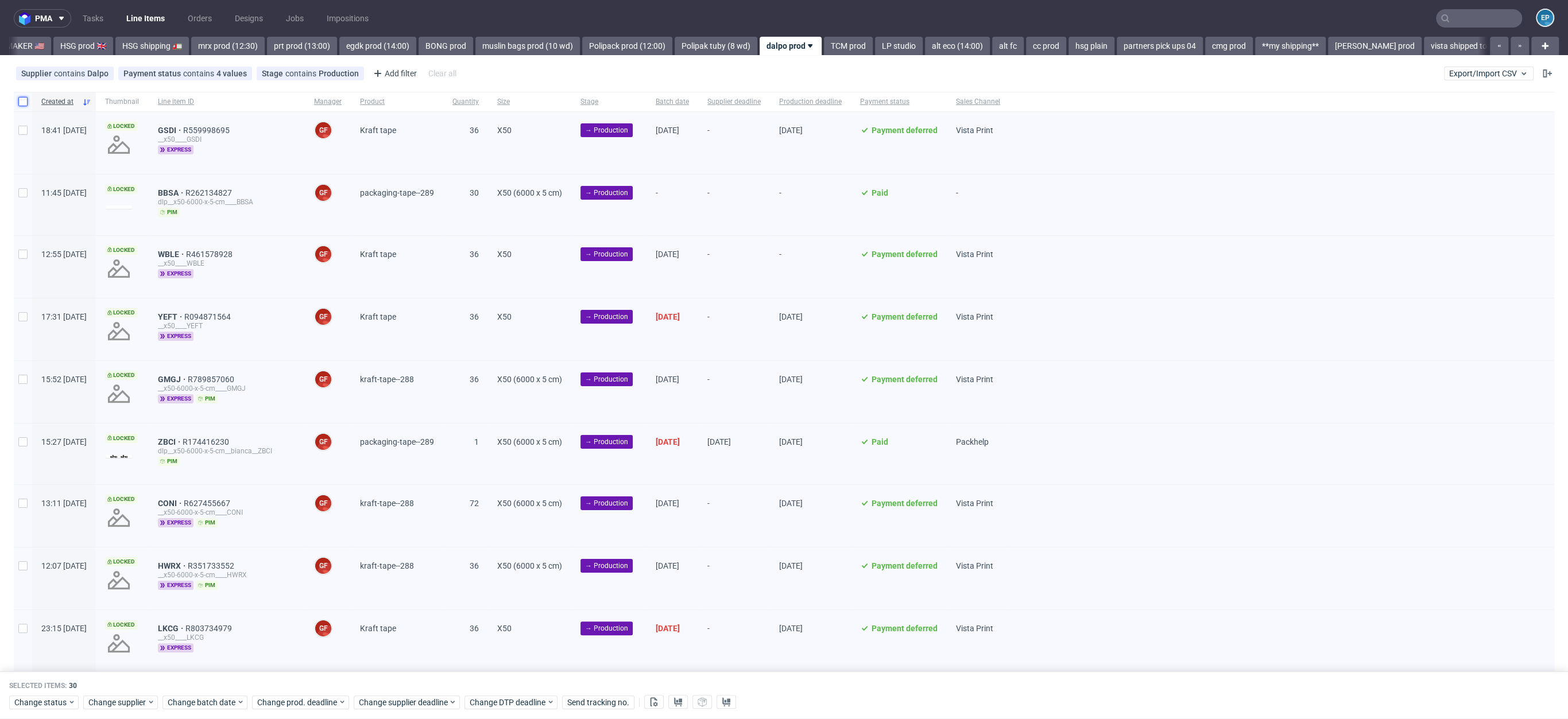
checkbox input "false"
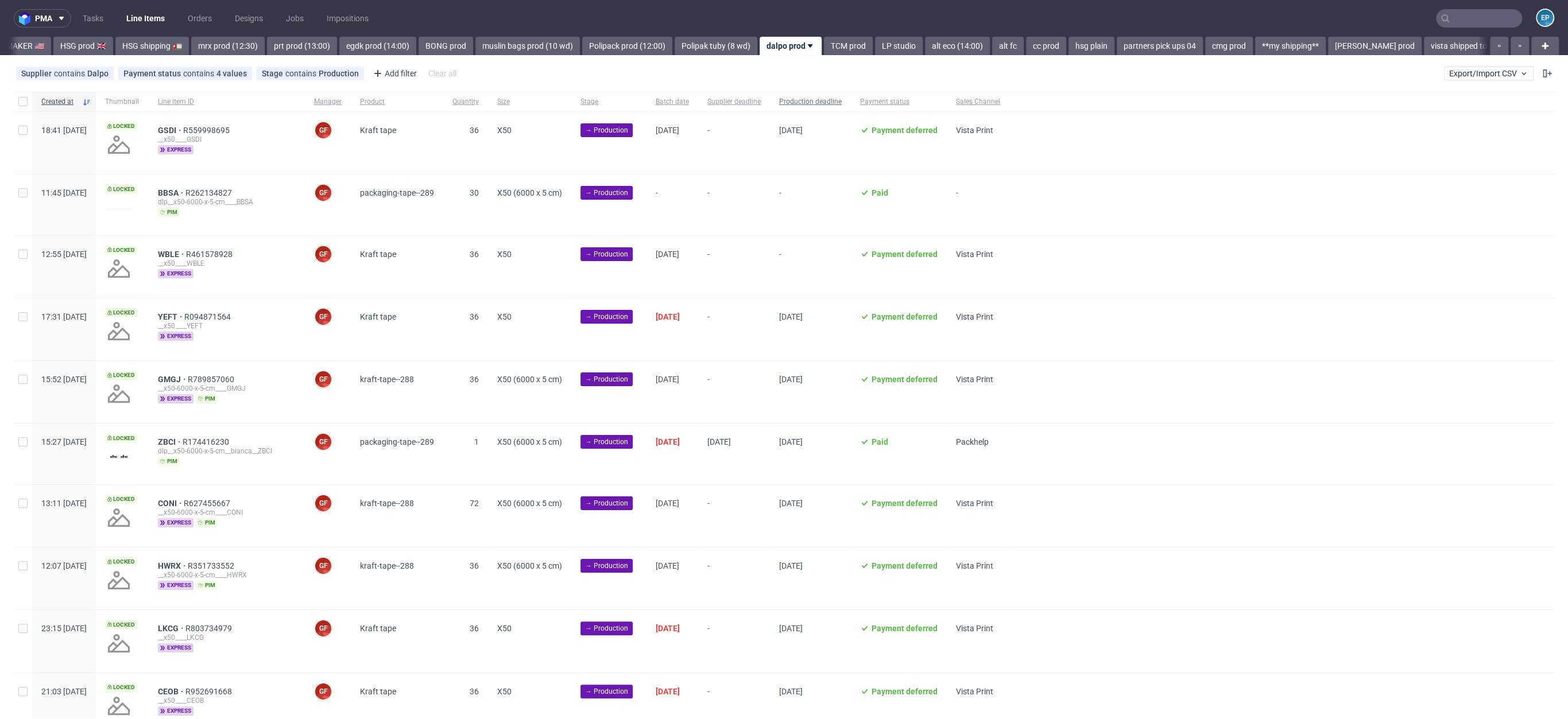
click at [851, 95] on div "Production deadline" at bounding box center [810, 102] width 81 height 20
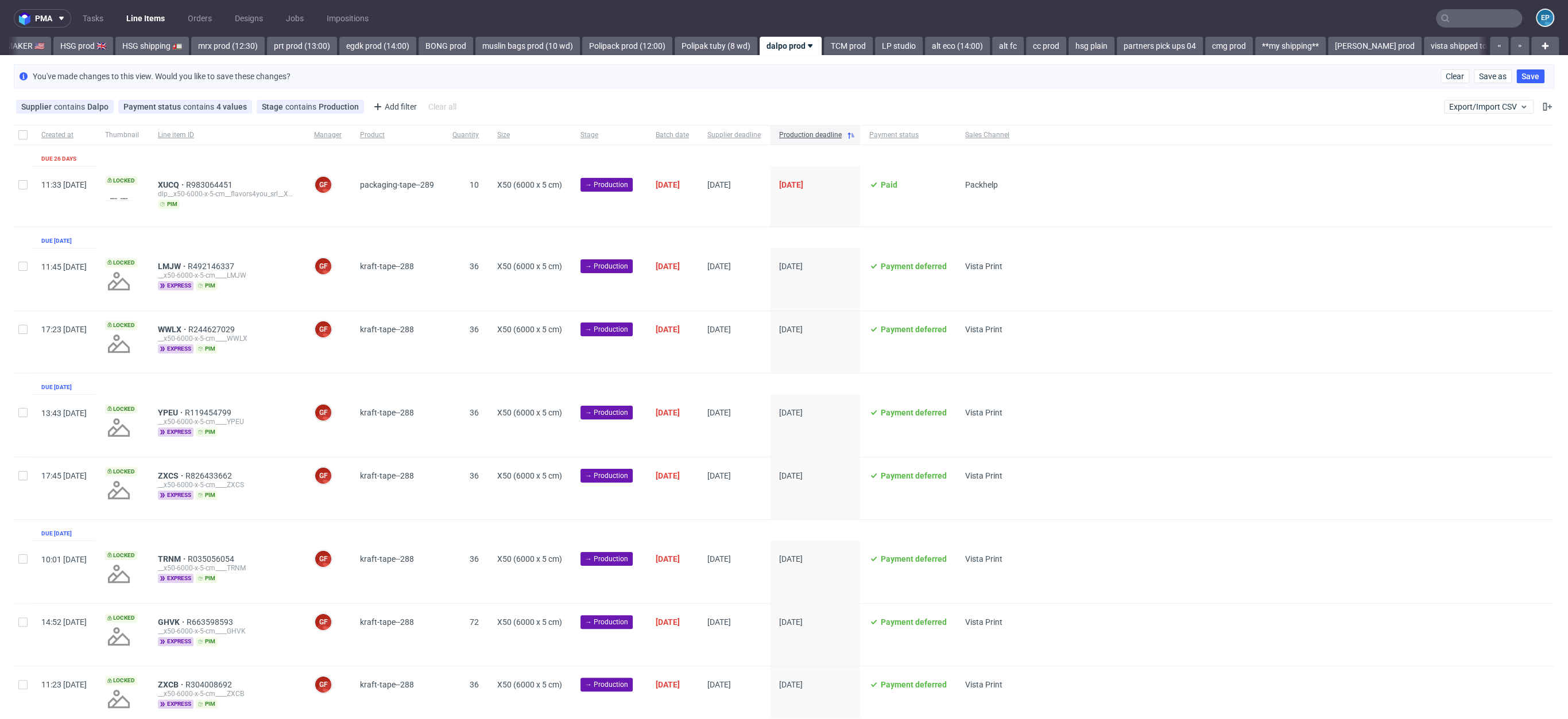
click at [20, 188] on div at bounding box center [22, 196] width 19 height 60
checkbox input "true"
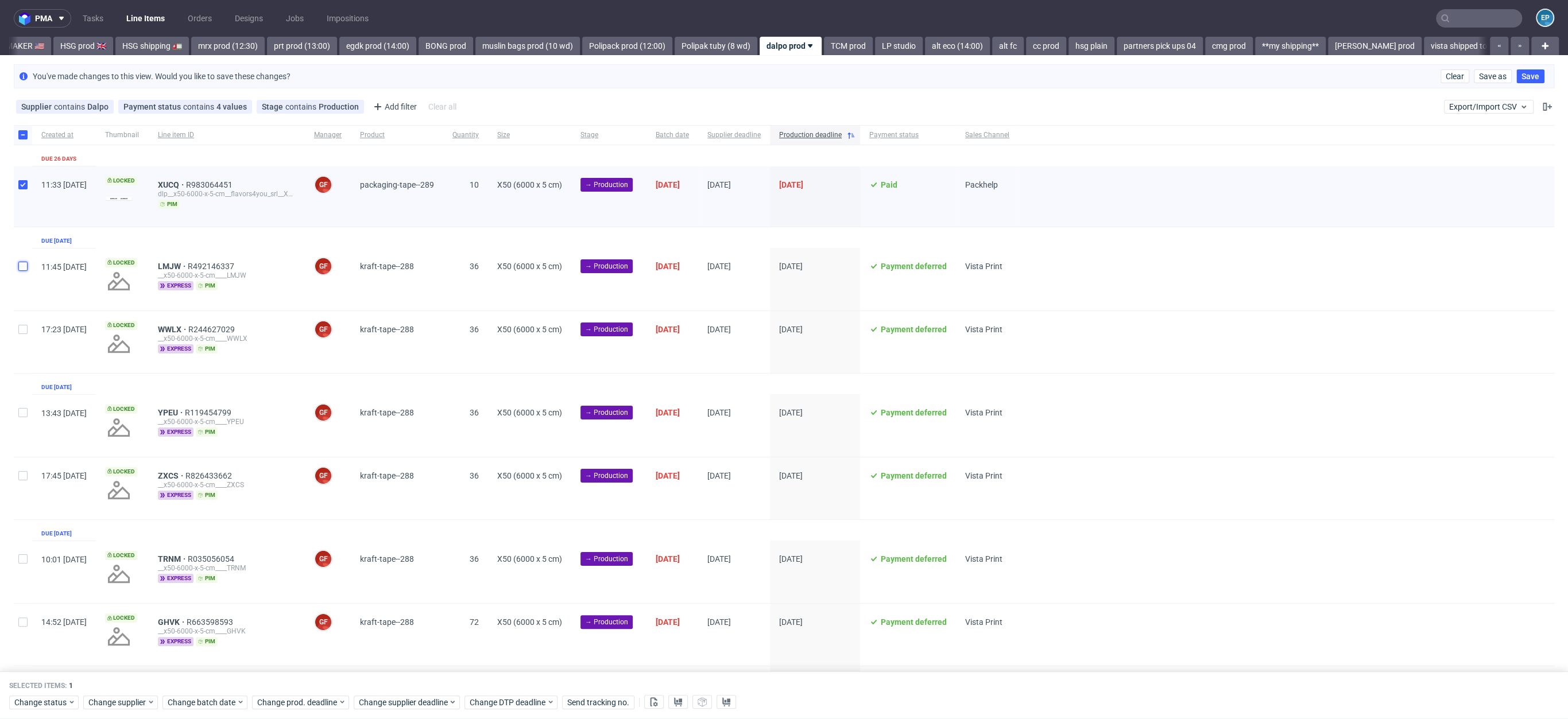
click at [19, 269] on input "checkbox" at bounding box center [23, 266] width 9 height 9
checkbox input "true"
click at [19, 338] on div at bounding box center [22, 342] width 19 height 62
checkbox input "true"
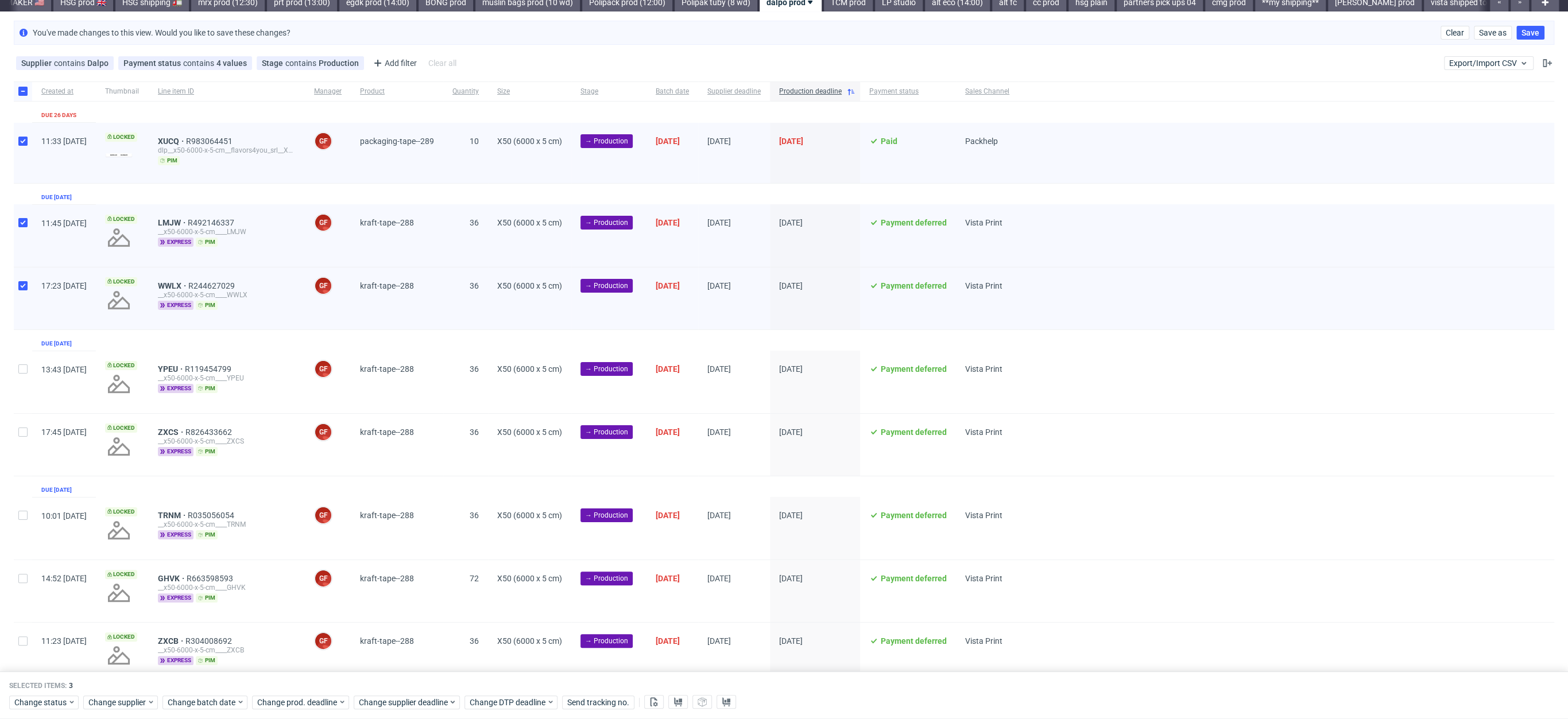
scroll to position [81, 0]
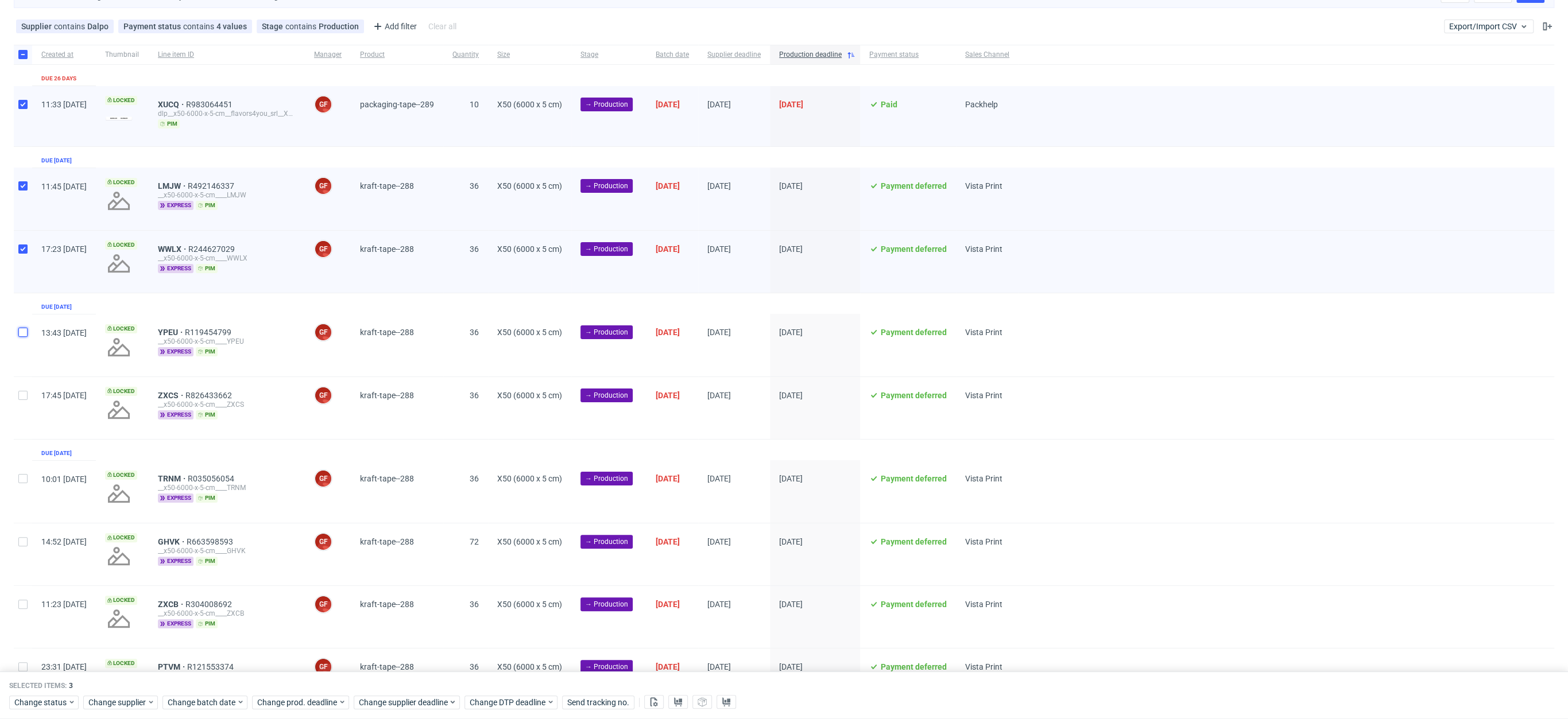
click at [23, 334] on input "checkbox" at bounding box center [23, 332] width 9 height 9
checkbox input "true"
click at [21, 388] on div at bounding box center [22, 407] width 19 height 62
checkbox input "true"
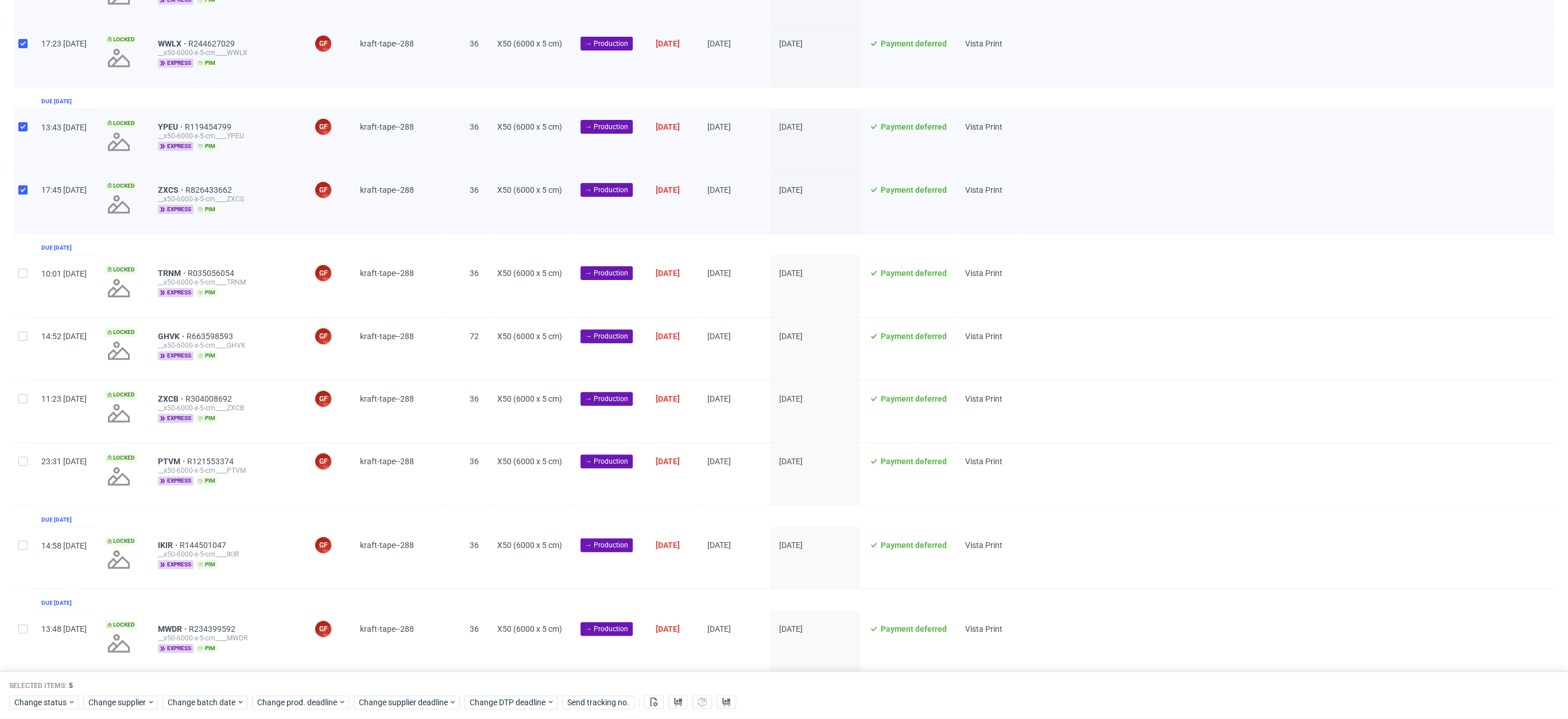
scroll to position [286, 0]
click at [20, 282] on div at bounding box center [22, 286] width 19 height 62
checkbox input "true"
click at [24, 349] on div at bounding box center [22, 348] width 19 height 62
checkbox input "true"
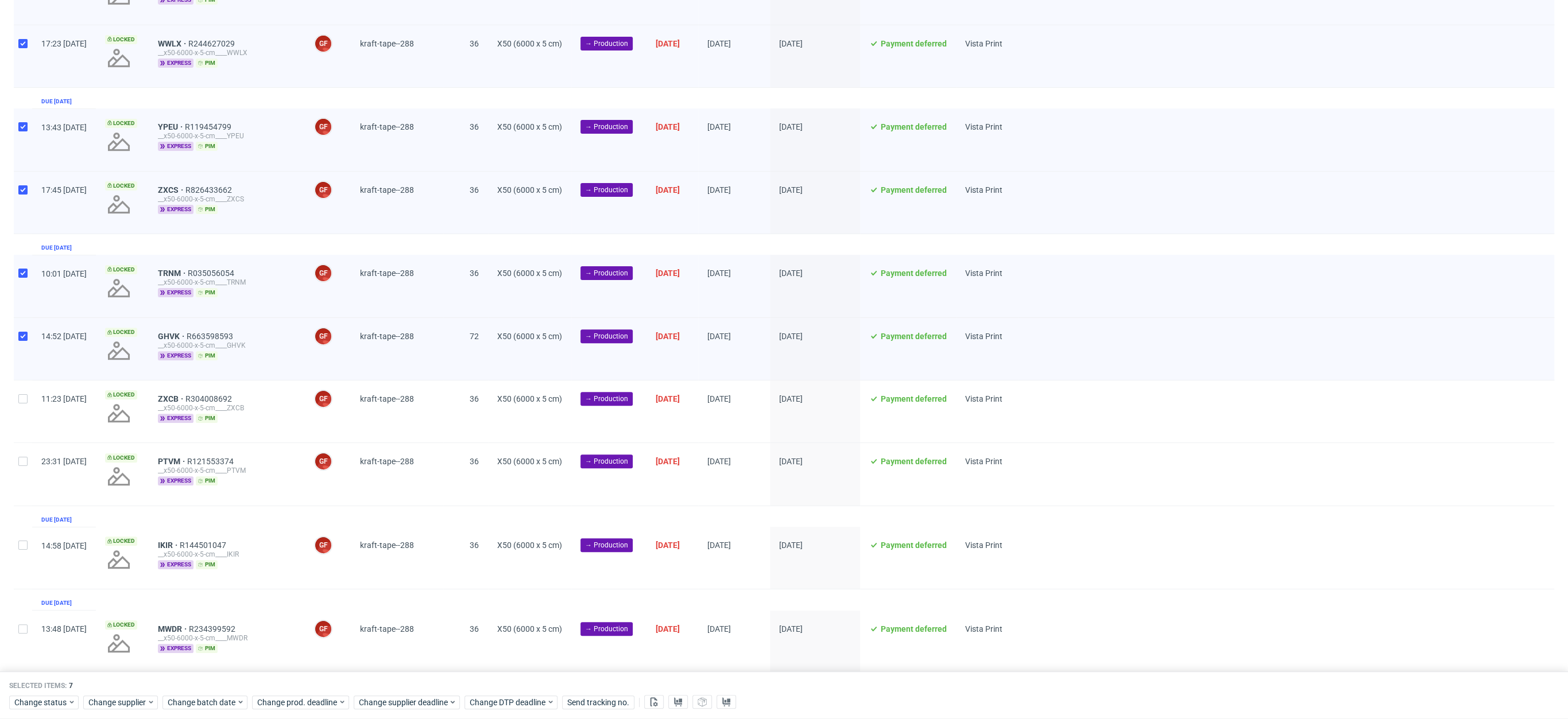
click at [21, 410] on div at bounding box center [22, 411] width 19 height 62
checkbox input "true"
click at [23, 443] on div at bounding box center [22, 474] width 19 height 62
checkbox input "true"
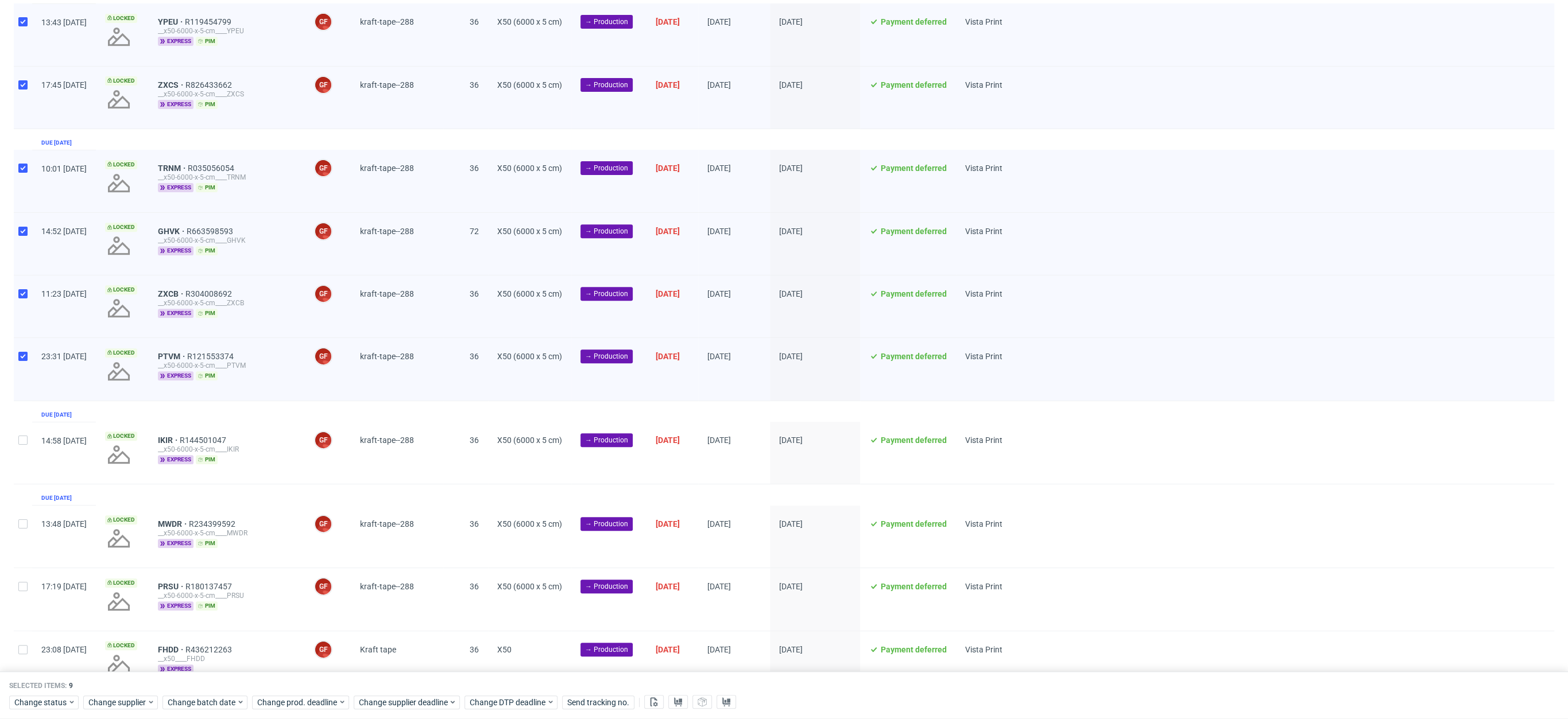
scroll to position [420, 0]
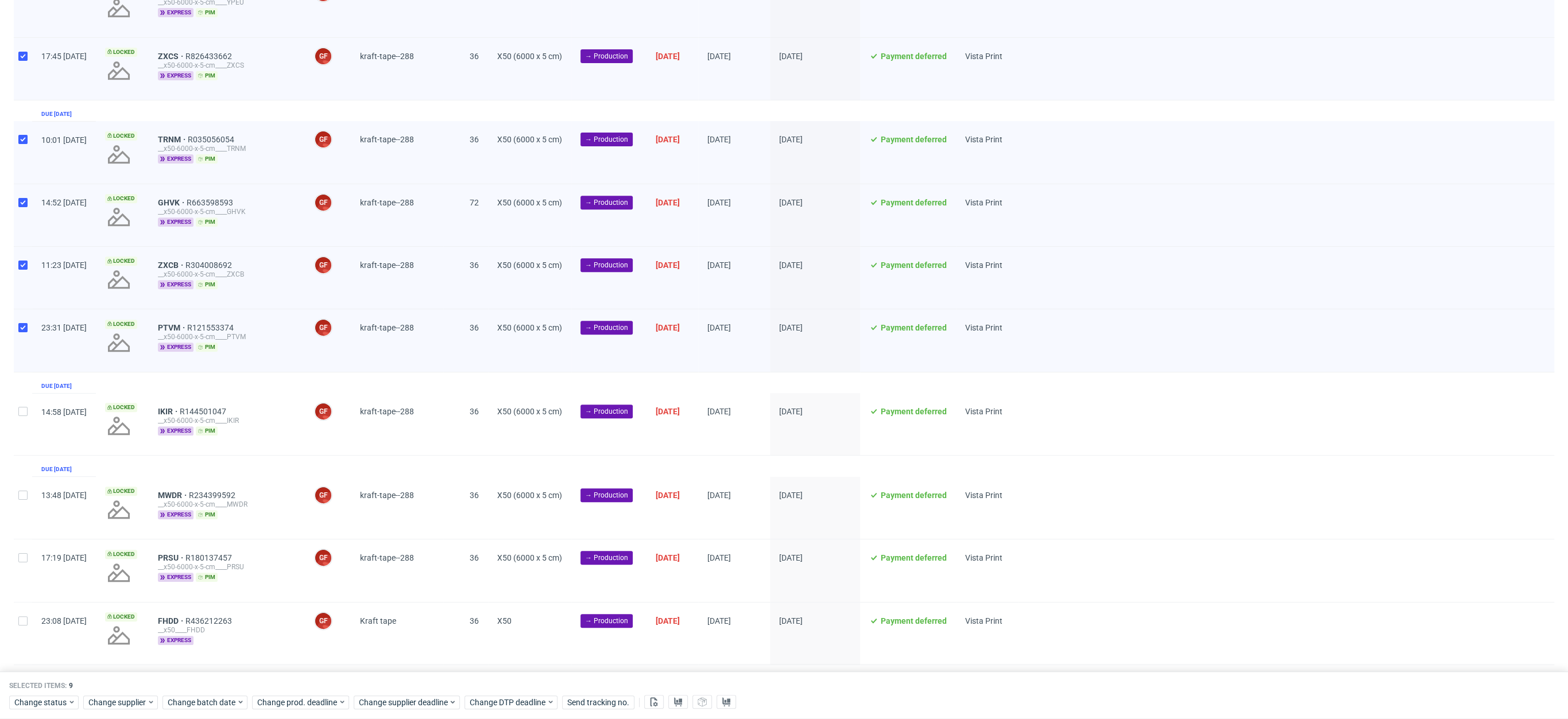
click at [17, 405] on div at bounding box center [22, 424] width 19 height 62
checkbox input "true"
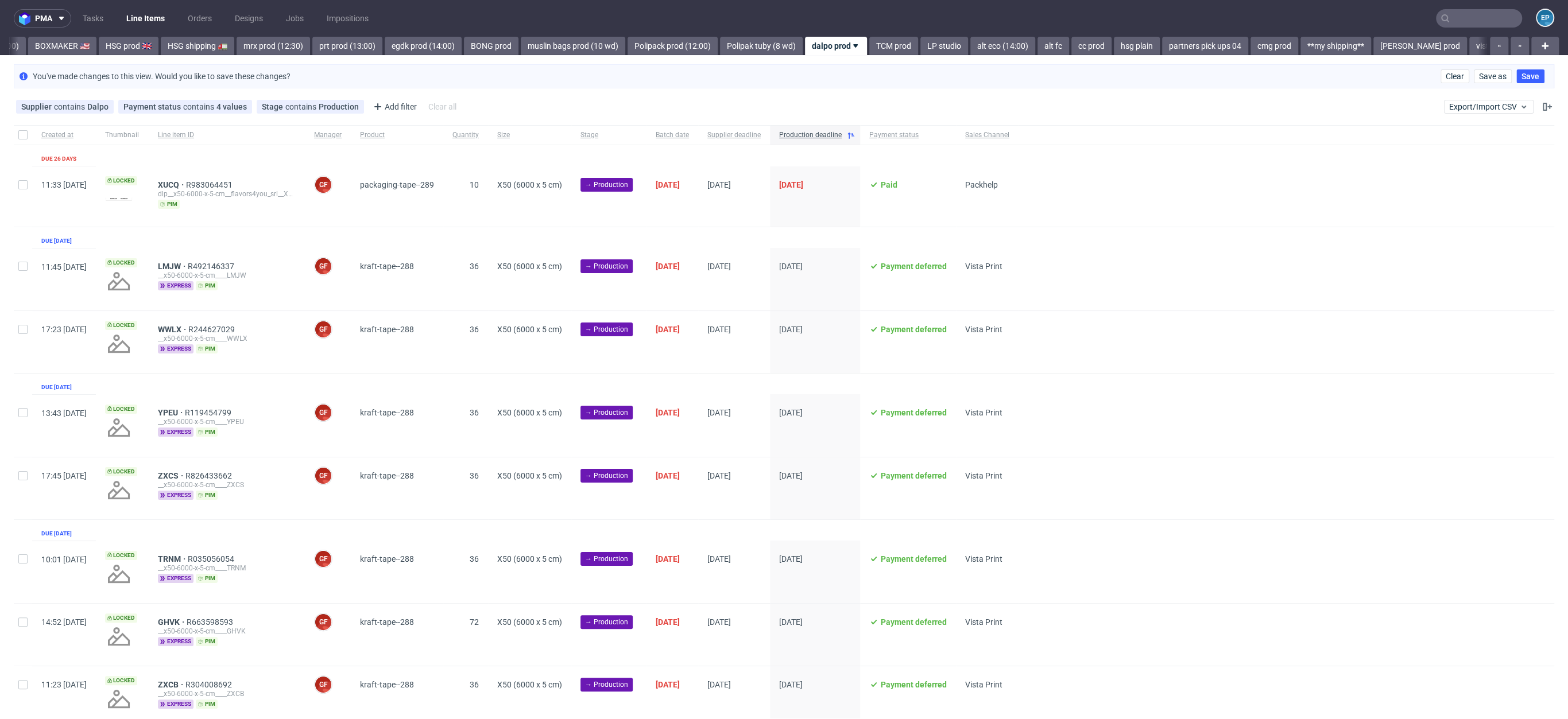
scroll to position [0, 1224]
click at [17, 183] on div at bounding box center [22, 196] width 19 height 60
checkbox input "true"
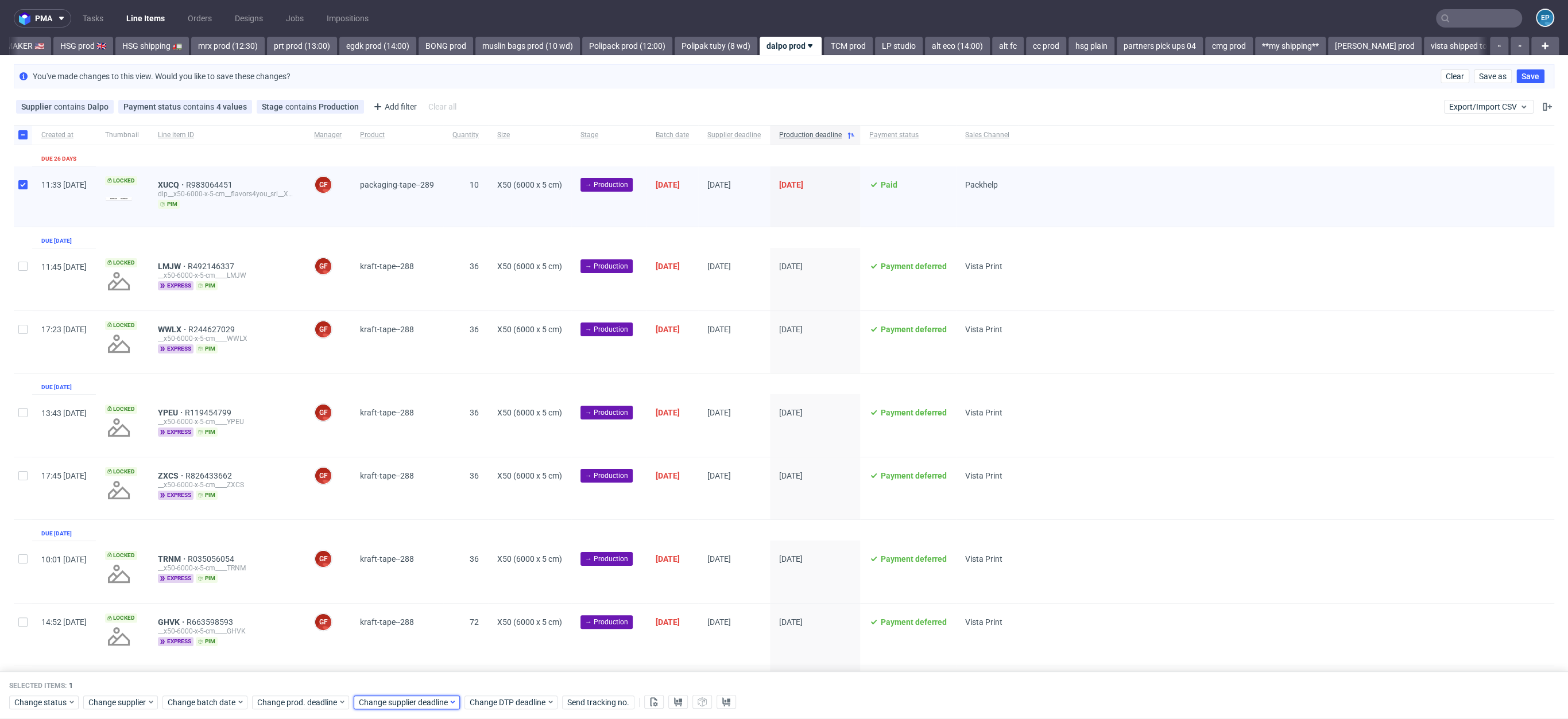
click at [391, 706] on span "Change supplier deadline" at bounding box center [404, 702] width 90 height 12
click at [412, 597] on span "16" at bounding box center [411, 600] width 9 height 12
click at [495, 674] on button "Save" at bounding box center [488, 680] width 28 height 19
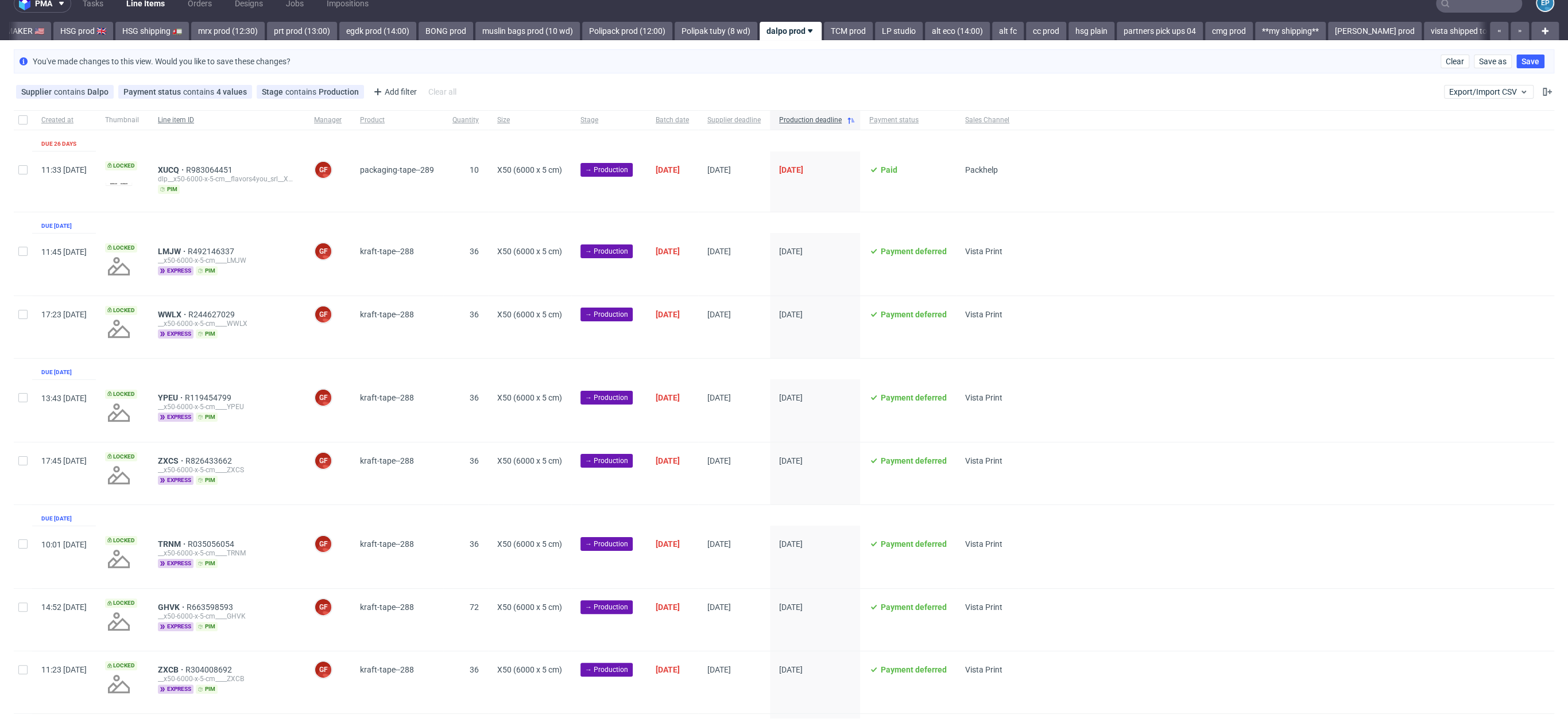
scroll to position [37, 0]
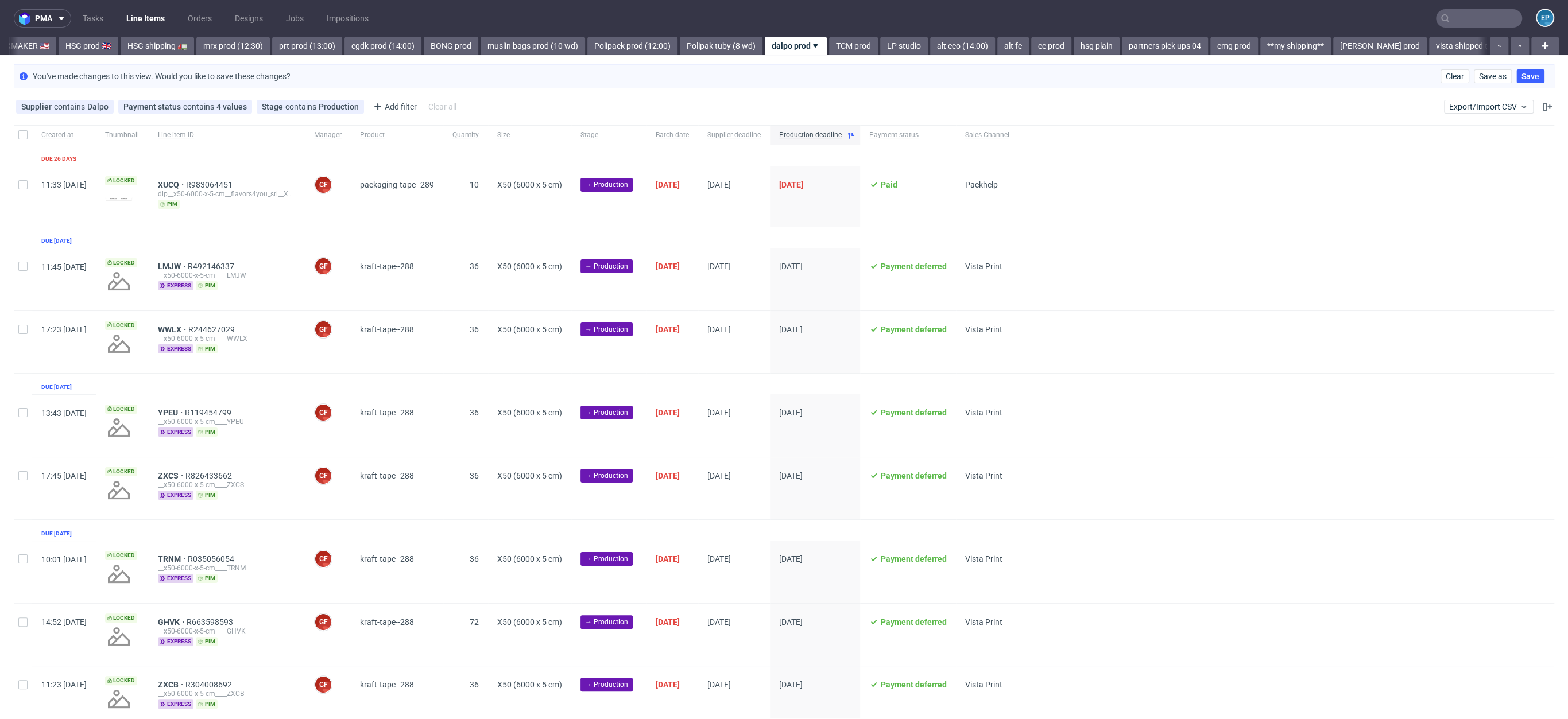
scroll to position [0, 1224]
click at [207, 190] on div "dlp__x50-6000-x-5-cm__flavors4you_srl__XUCQ" at bounding box center [227, 194] width 138 height 9
click at [186, 180] on span "XUCQ" at bounding box center [171, 184] width 28 height 9
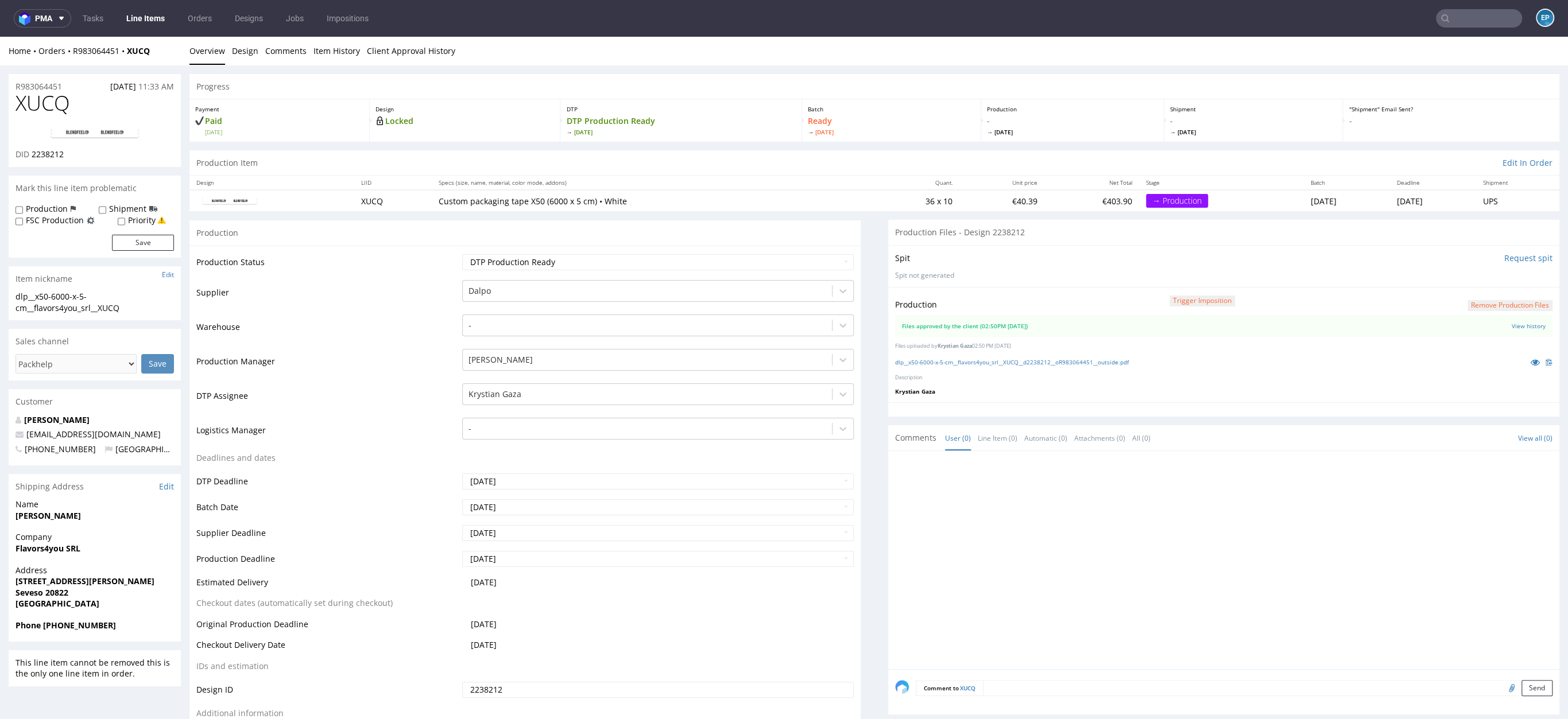
click at [506, 544] on td "[DATE]" at bounding box center [656, 536] width 395 height 26
click at [505, 547] on td "[DATE]" at bounding box center [656, 536] width 395 height 26
click at [505, 552] on input "[DATE]" at bounding box center [657, 560] width 391 height 16
click at [570, 422] on th at bounding box center [574, 420] width 17 height 17
click at [501, 484] on td "16" at bounding box center [504, 489] width 17 height 17
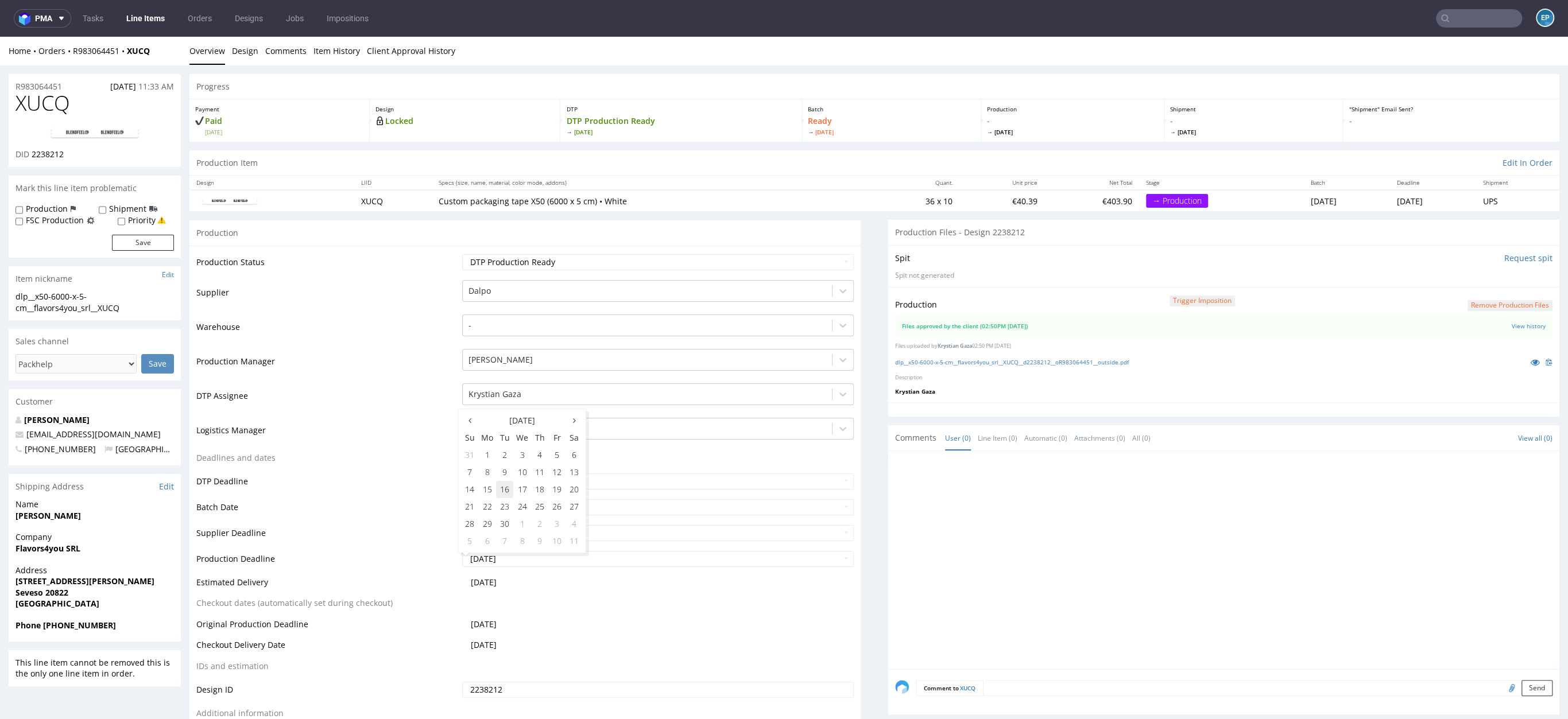
type input "[DATE]"
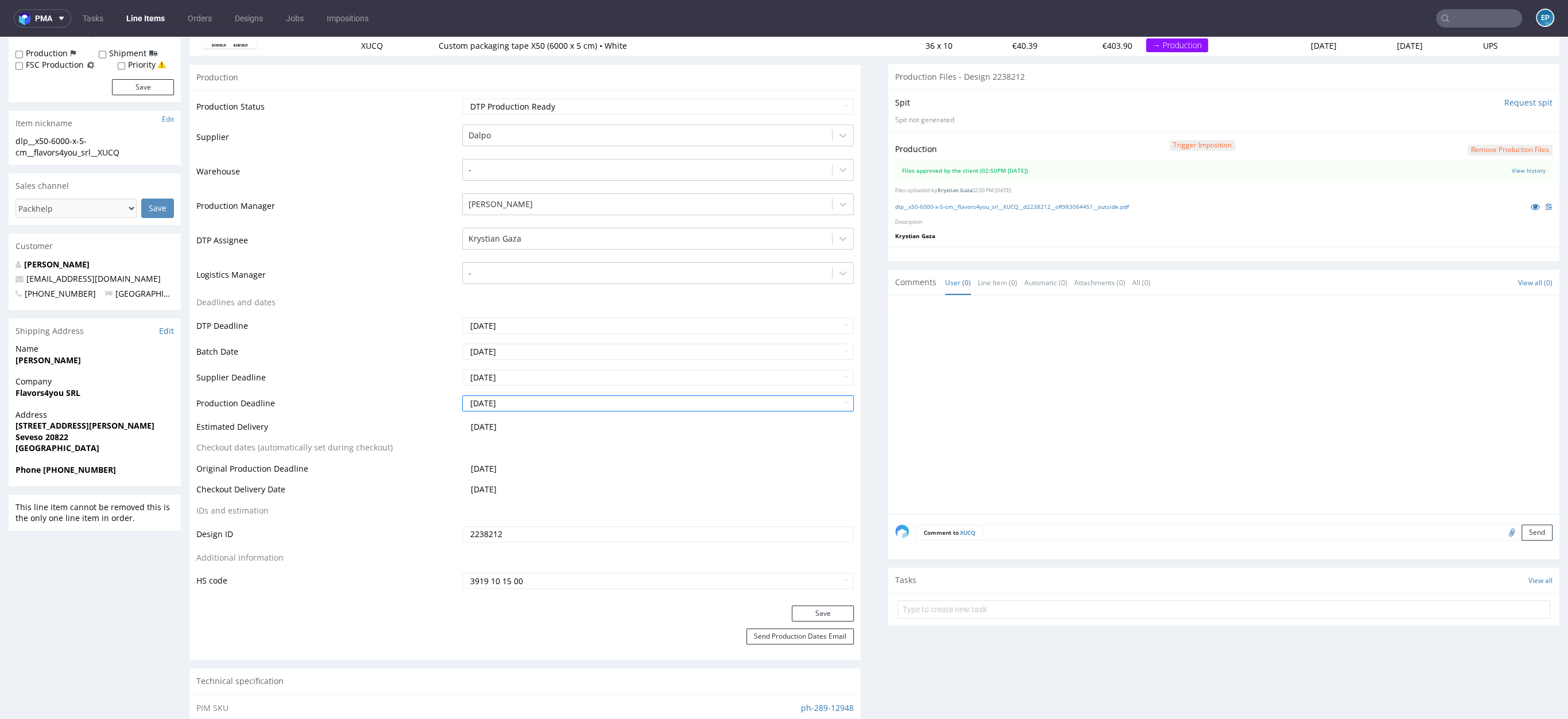
scroll to position [450, 0]
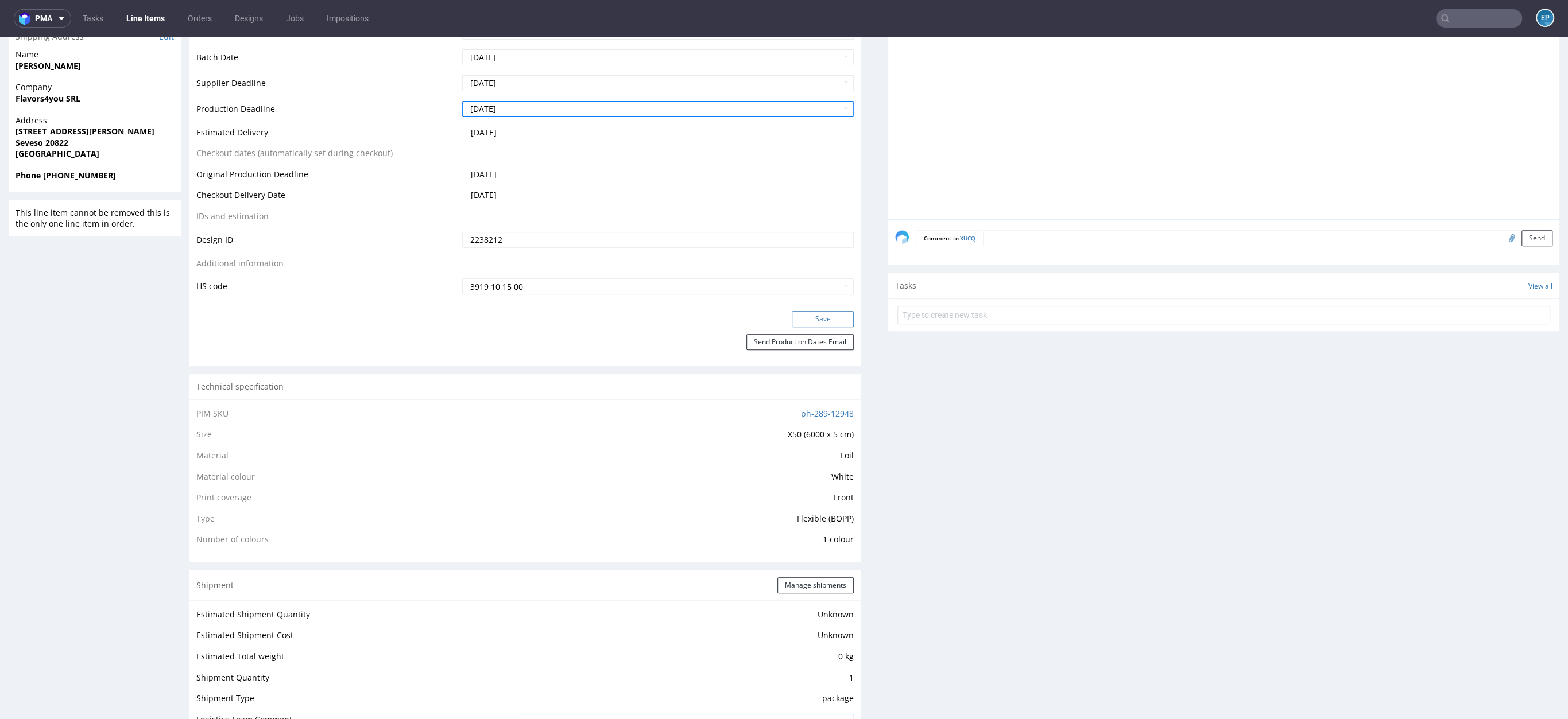
click at [803, 312] on button "Save" at bounding box center [822, 320] width 62 height 16
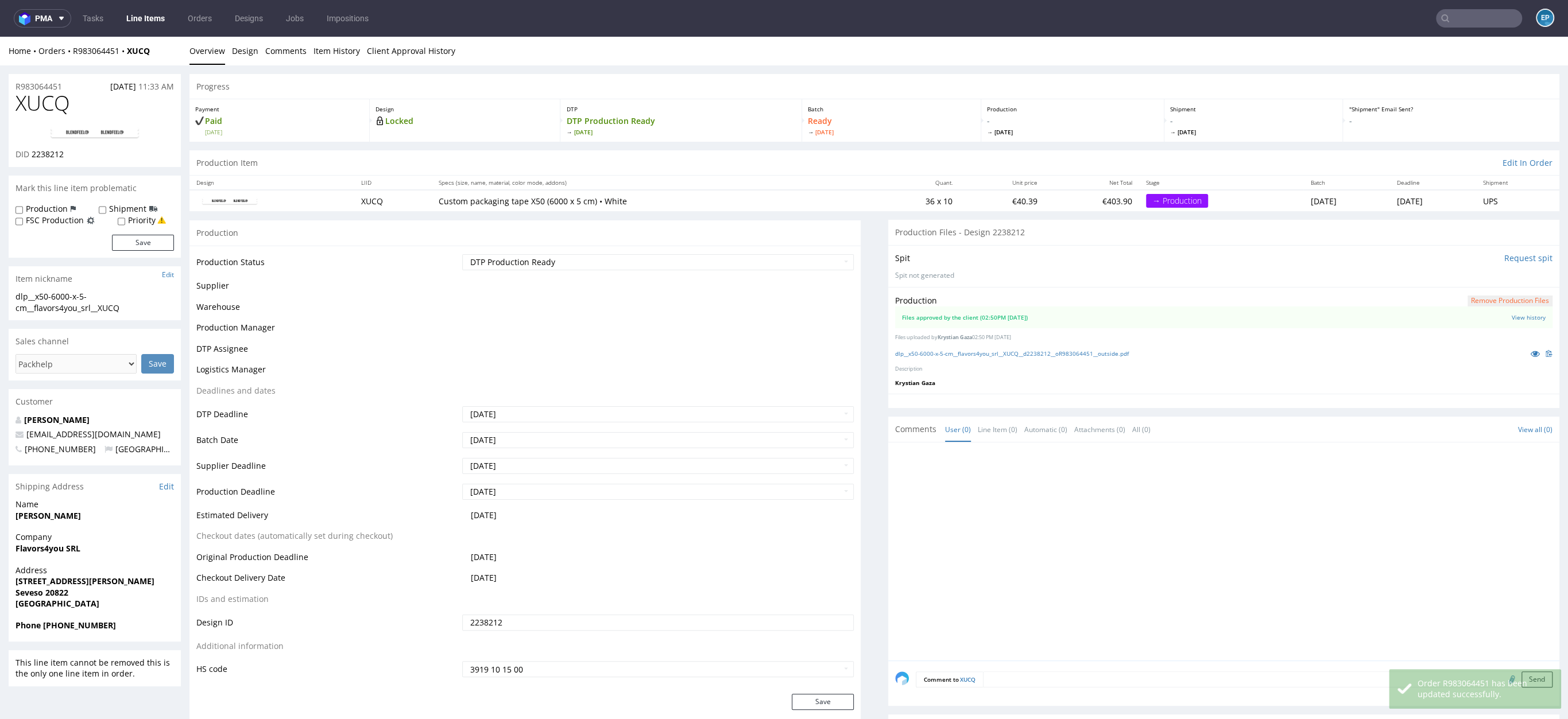
scroll to position [442, 0]
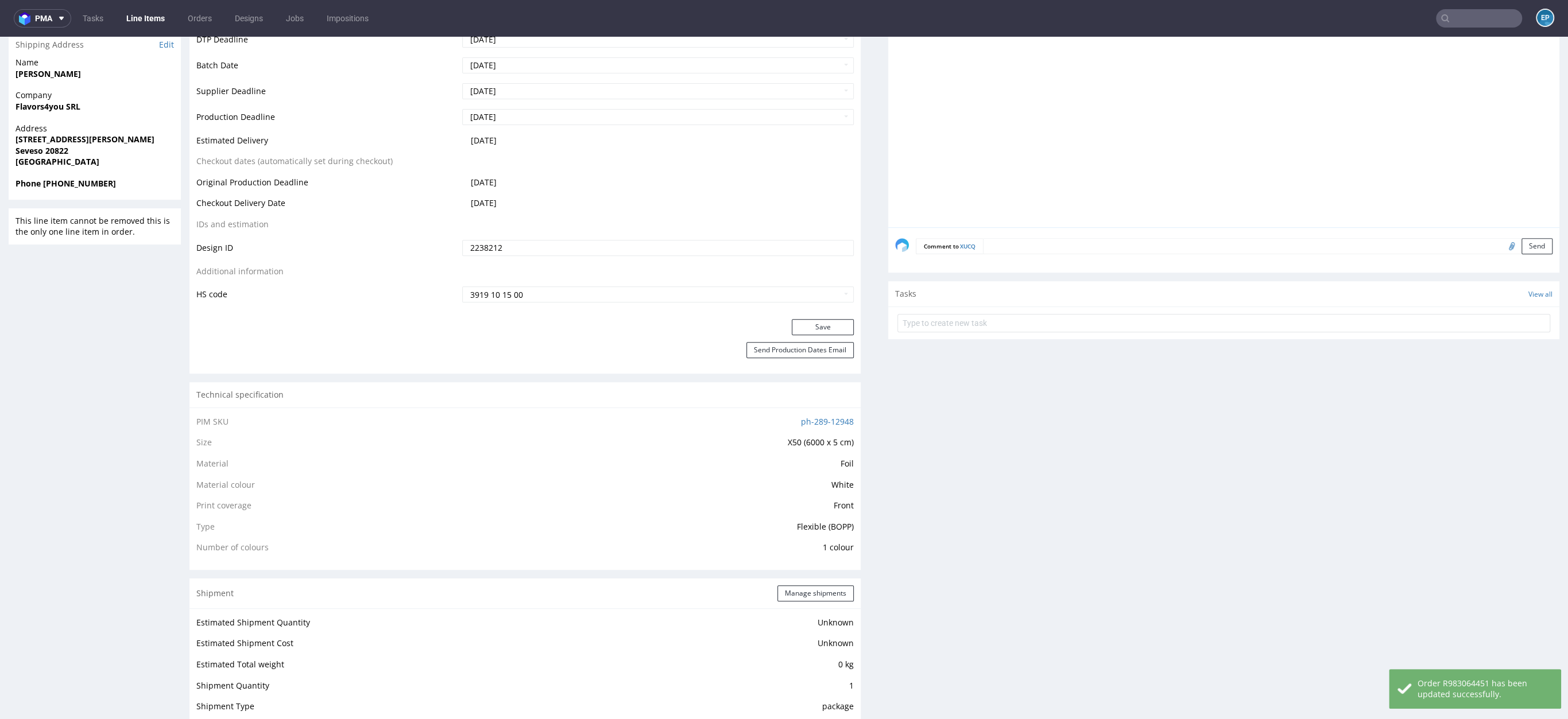
click at [134, 18] on link "Line Items" at bounding box center [145, 18] width 52 height 19
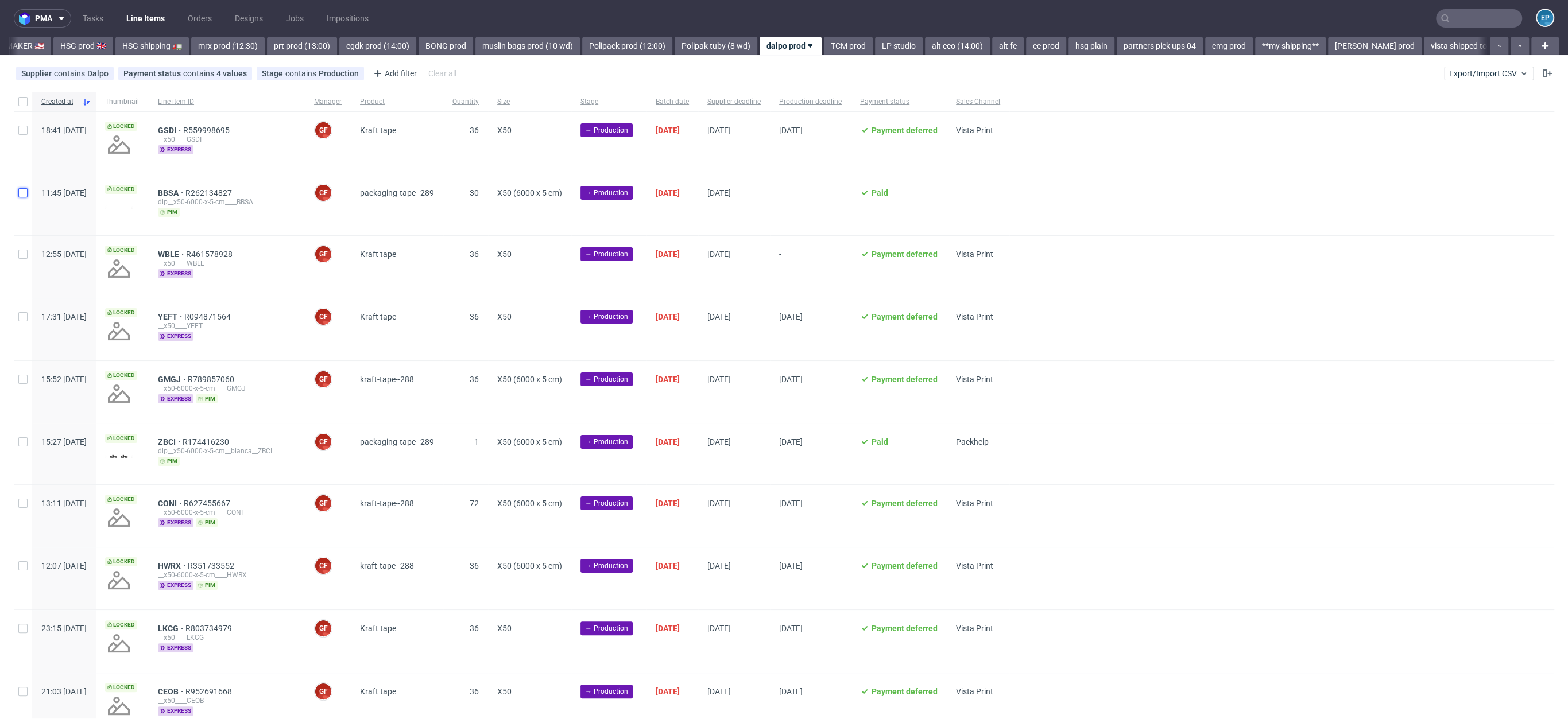
click at [23, 188] on input "checkbox" at bounding box center [23, 193] width 9 height 9
checkbox input "true"
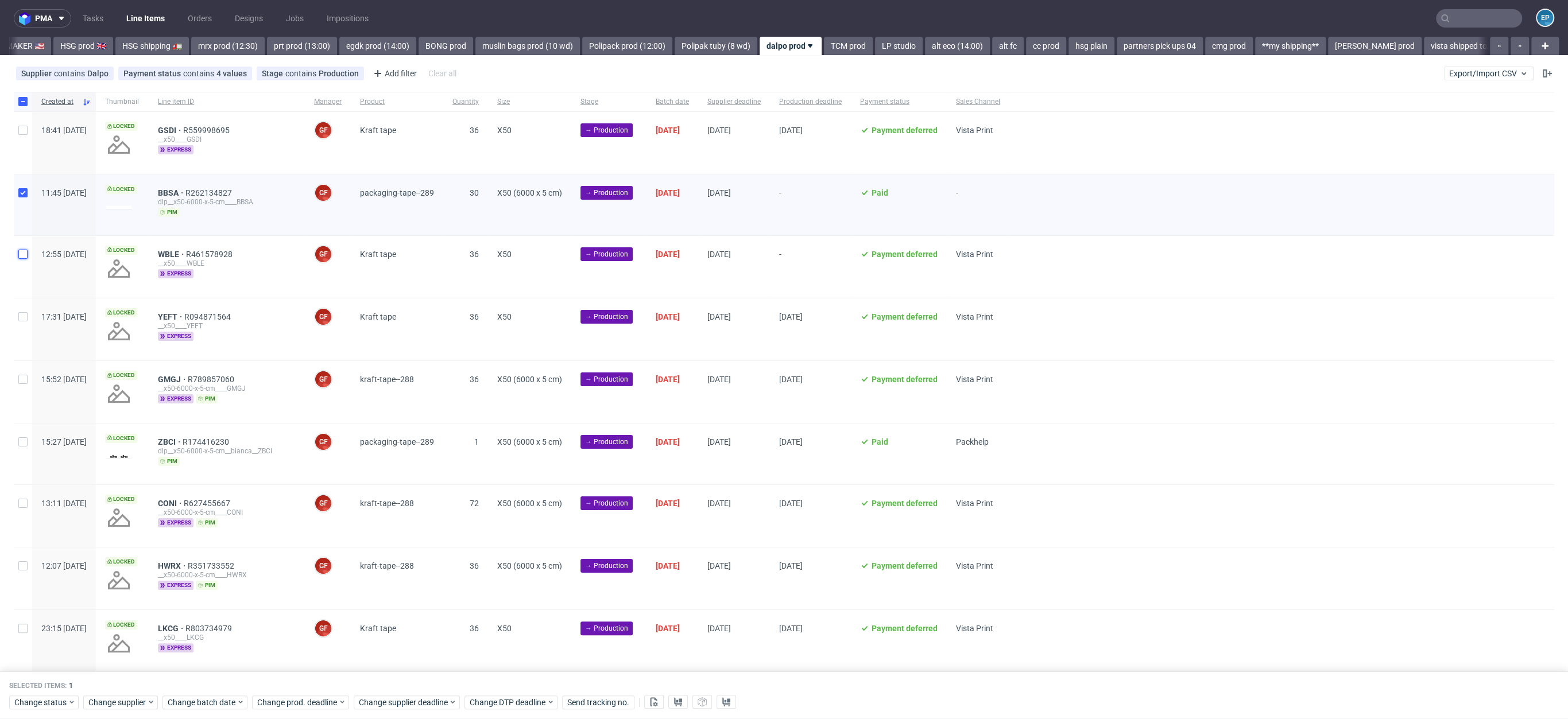
click at [23, 254] on input "checkbox" at bounding box center [23, 254] width 9 height 9
checkbox input "true"
click at [306, 694] on div "Change status Change supplier Change batch date Change prod. deadline Change su…" at bounding box center [784, 702] width 1550 height 17
click at [306, 696] on div "Change prod. deadline" at bounding box center [300, 702] width 97 height 13
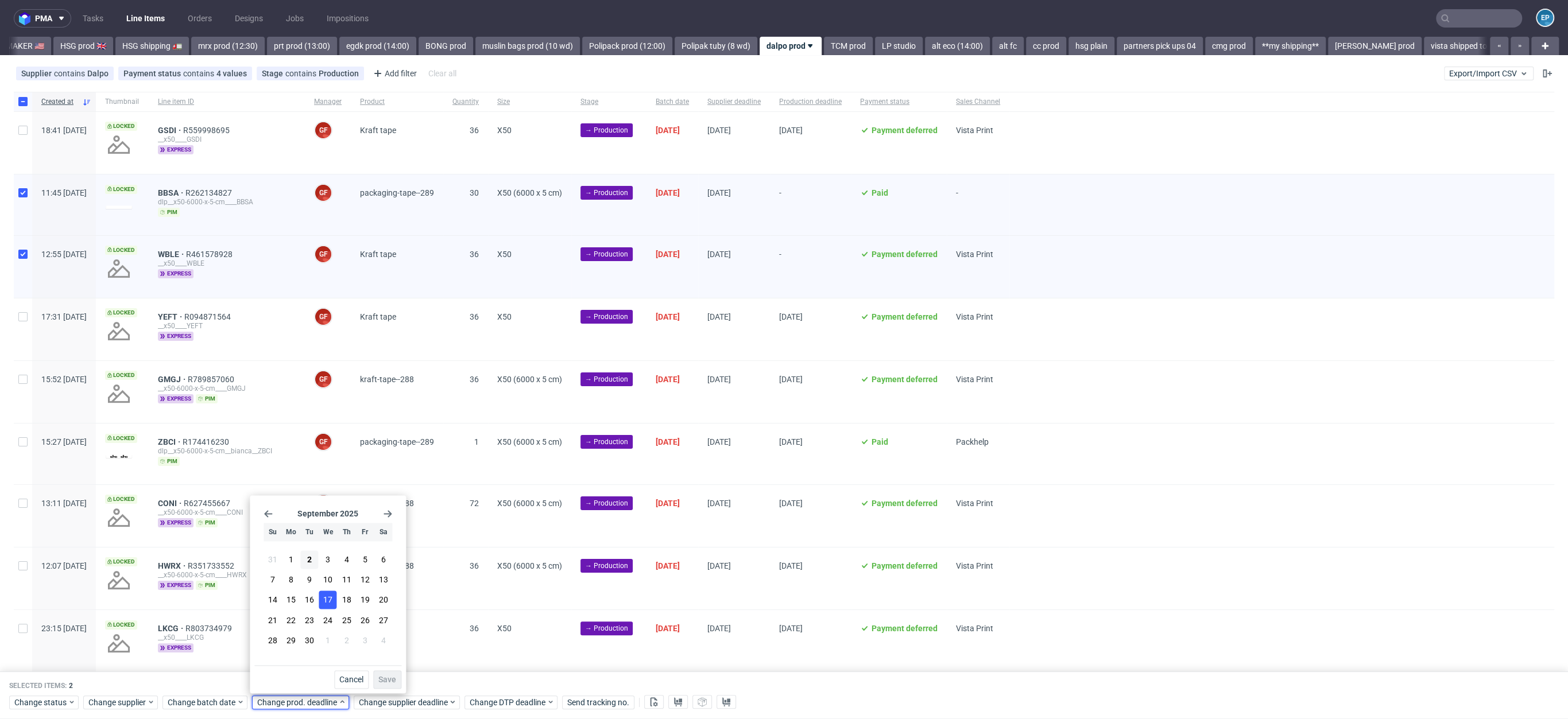
click at [320, 609] on button "17" at bounding box center [329, 600] width 18 height 19
click at [303, 600] on button "16" at bounding box center [310, 600] width 18 height 19
click at [385, 673] on button "Save" at bounding box center [387, 680] width 28 height 19
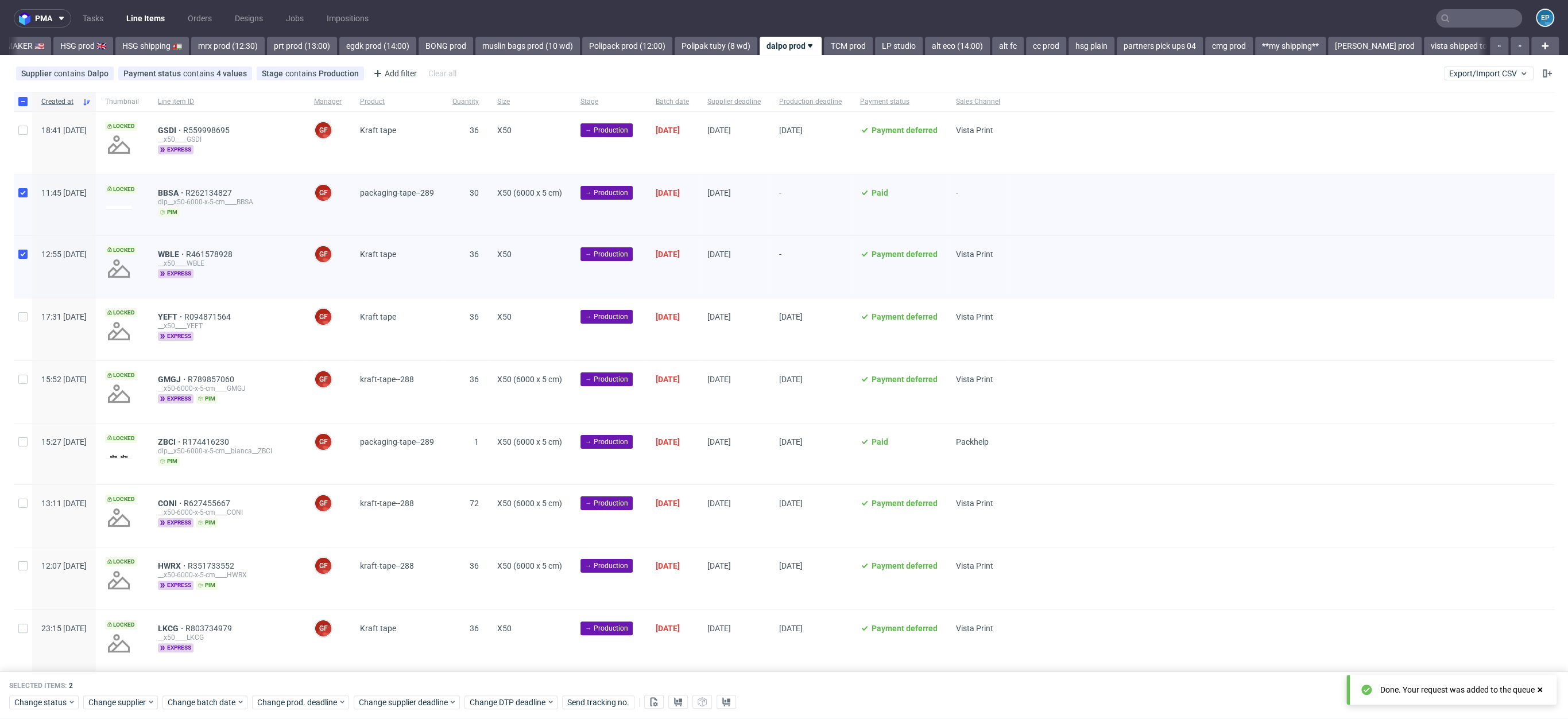
scroll to position [0, 1224]
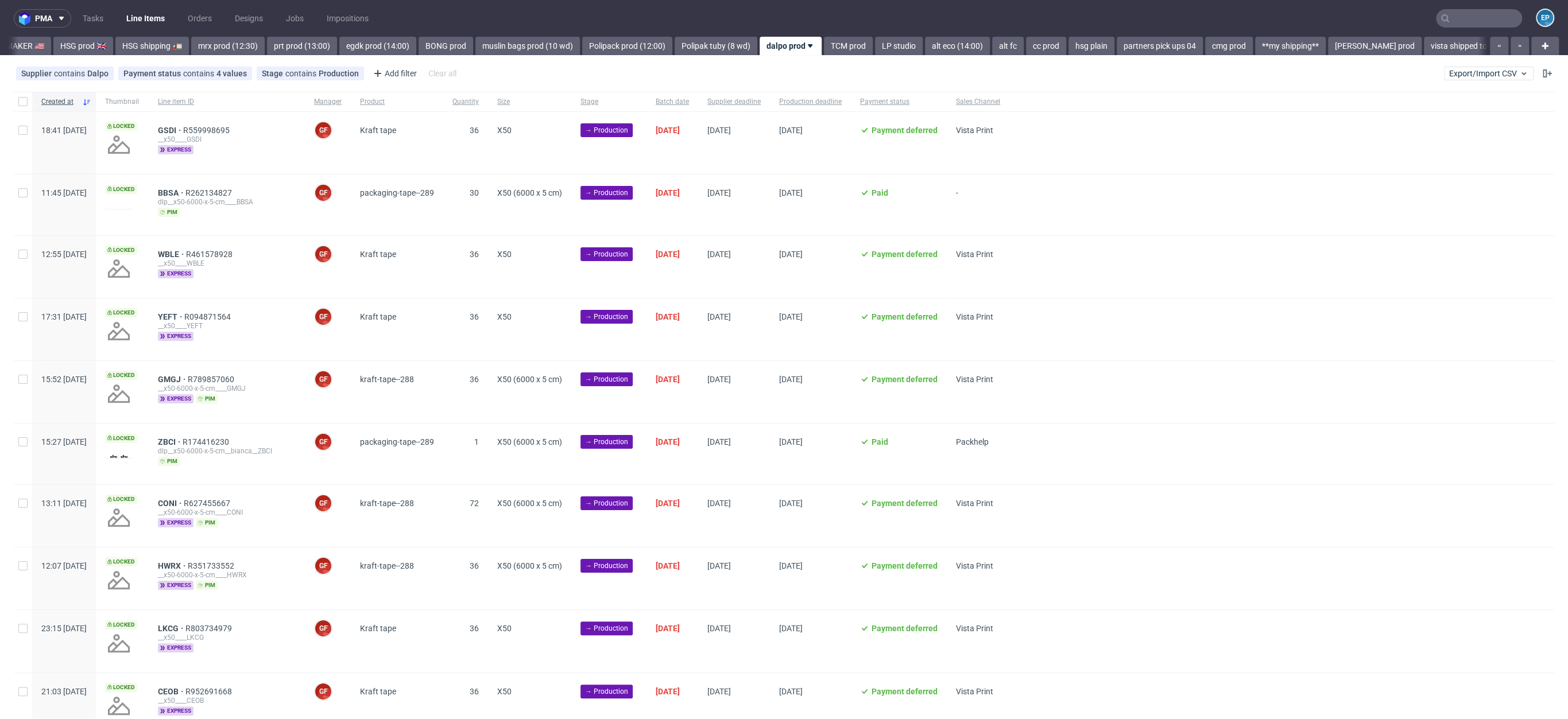
click at [30, 103] on div at bounding box center [22, 102] width 19 height 20
checkbox input "true"
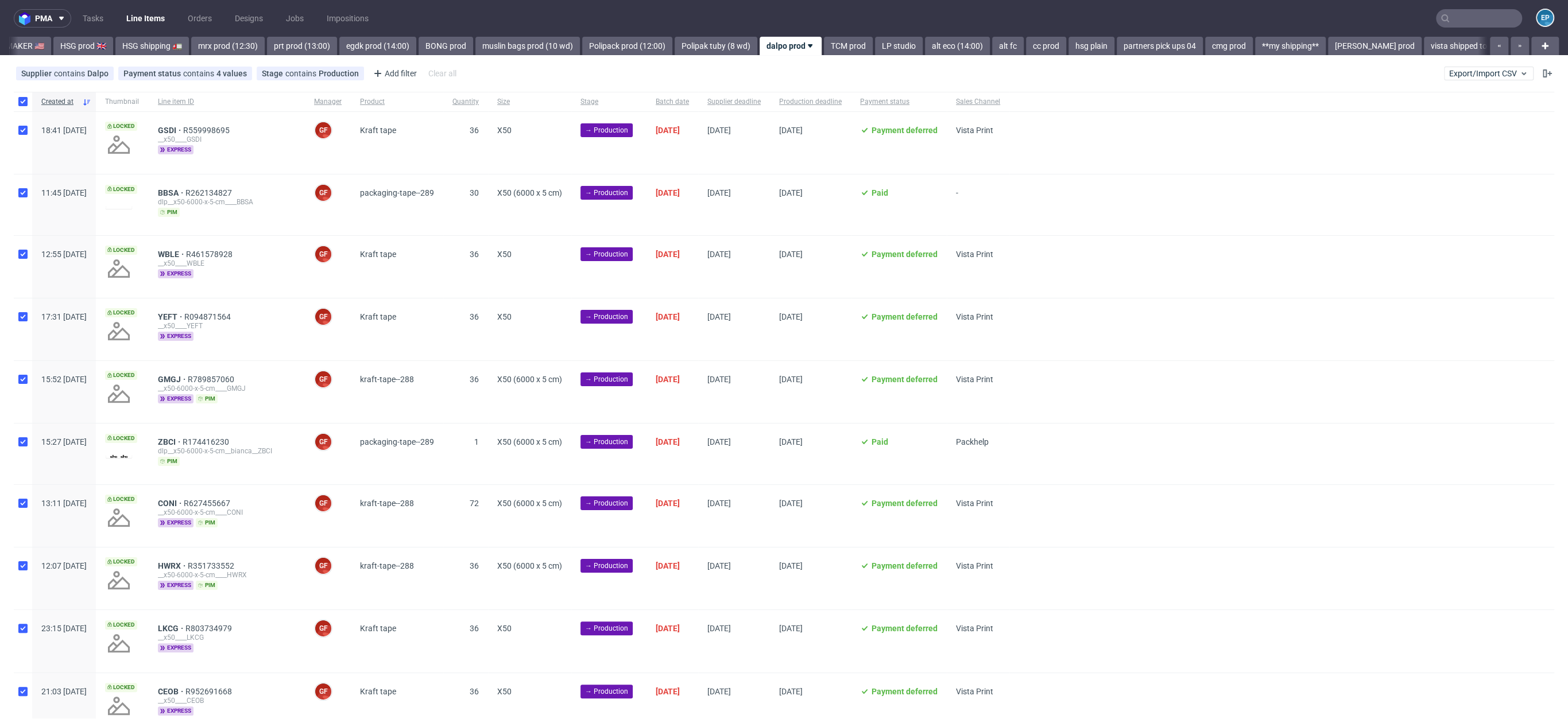
checkbox input "true"
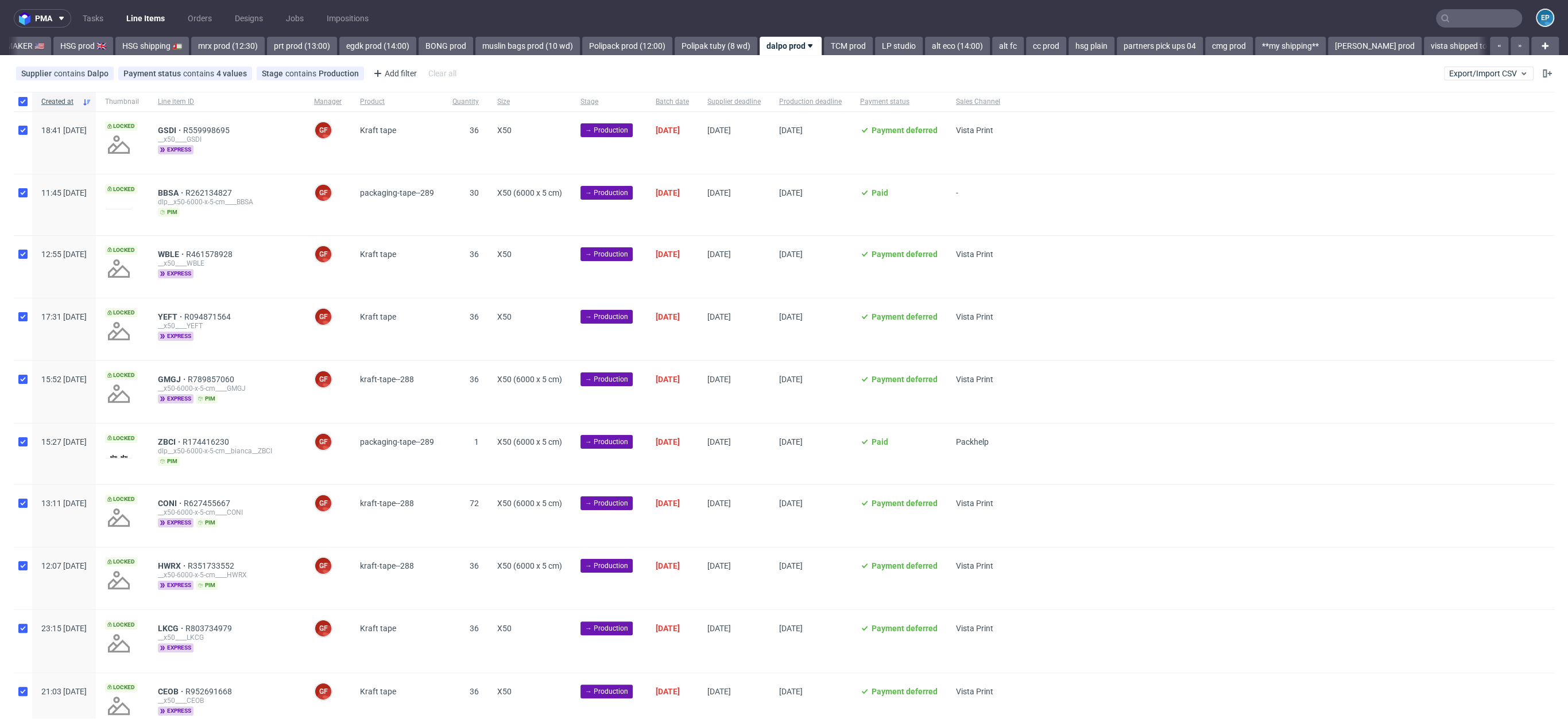
checkbox input "true"
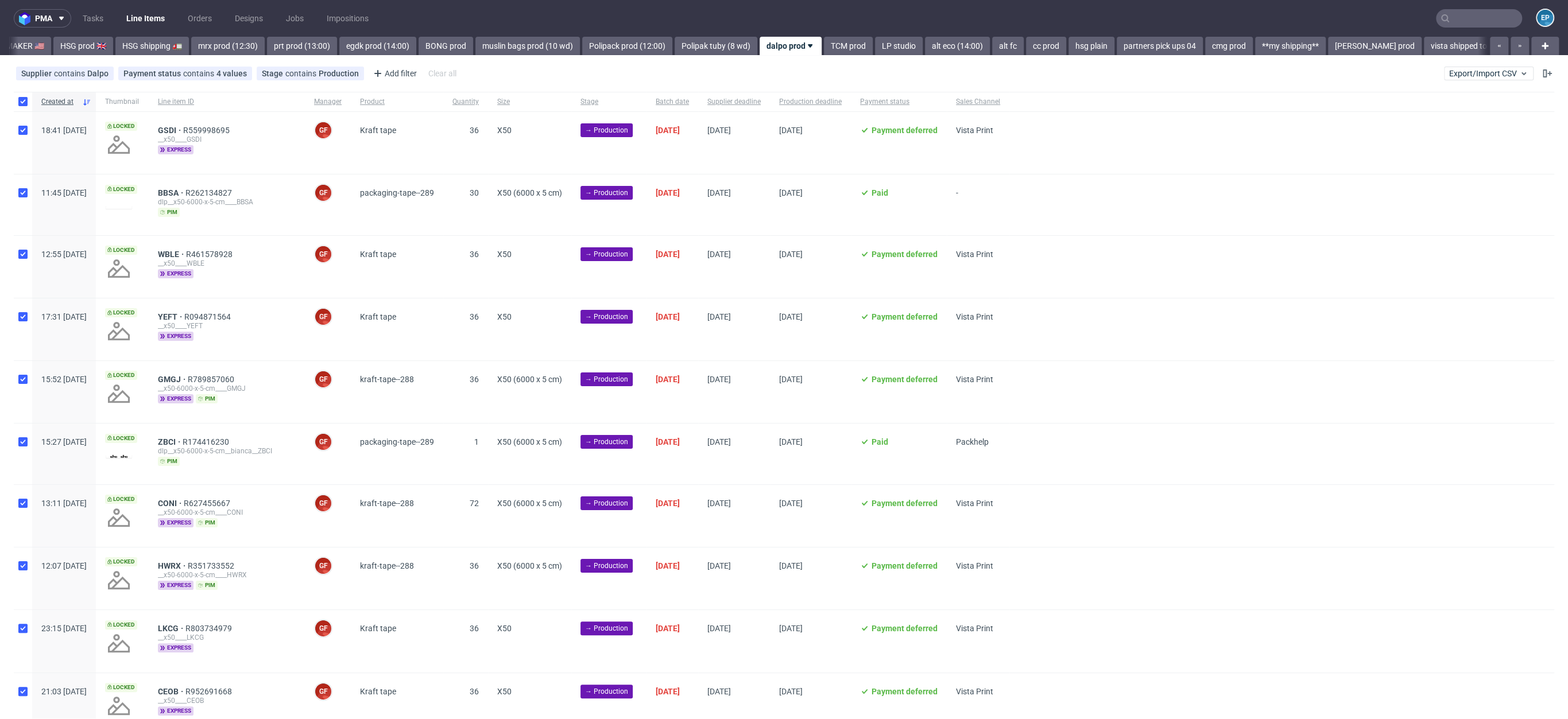
checkbox input "true"
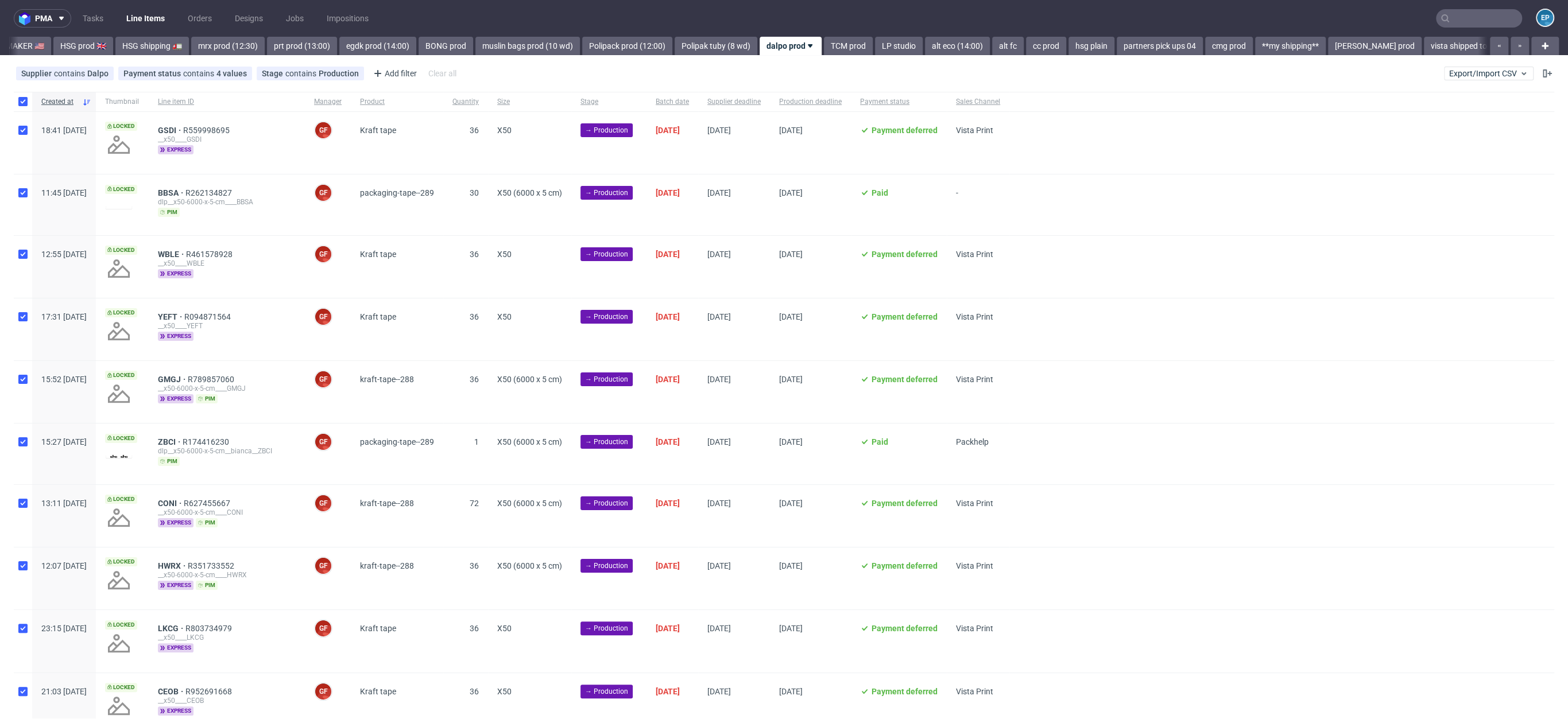
checkbox input "true"
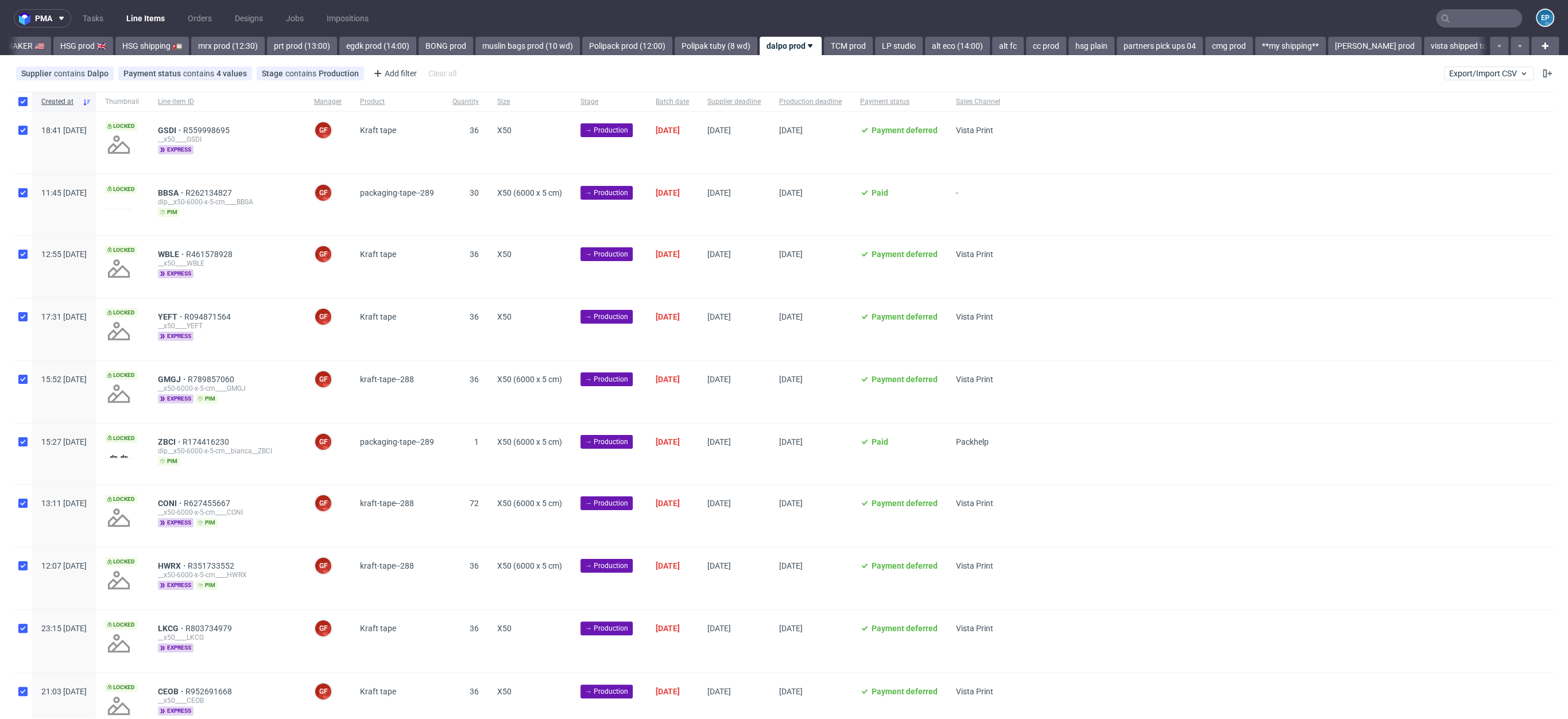
checkbox input "true"
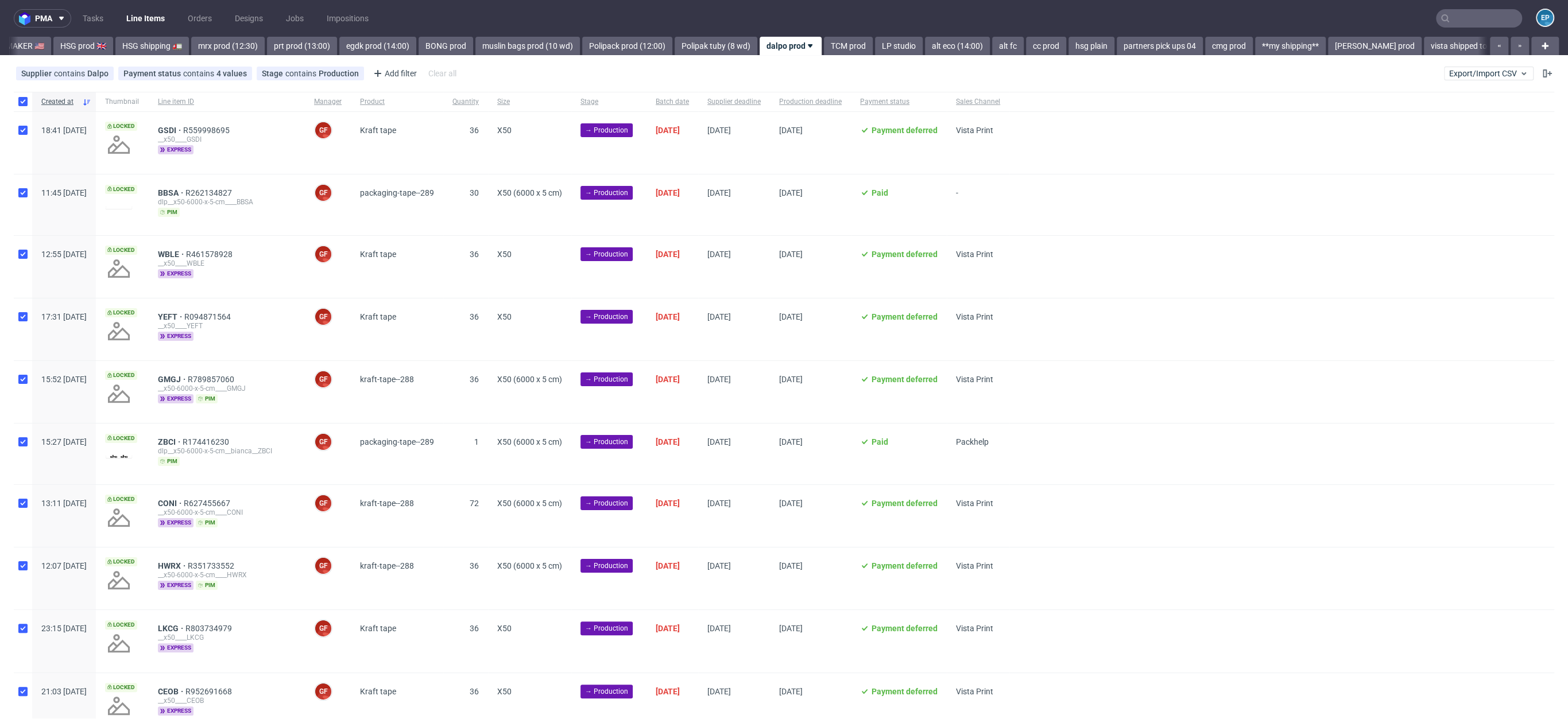
checkbox input "true"
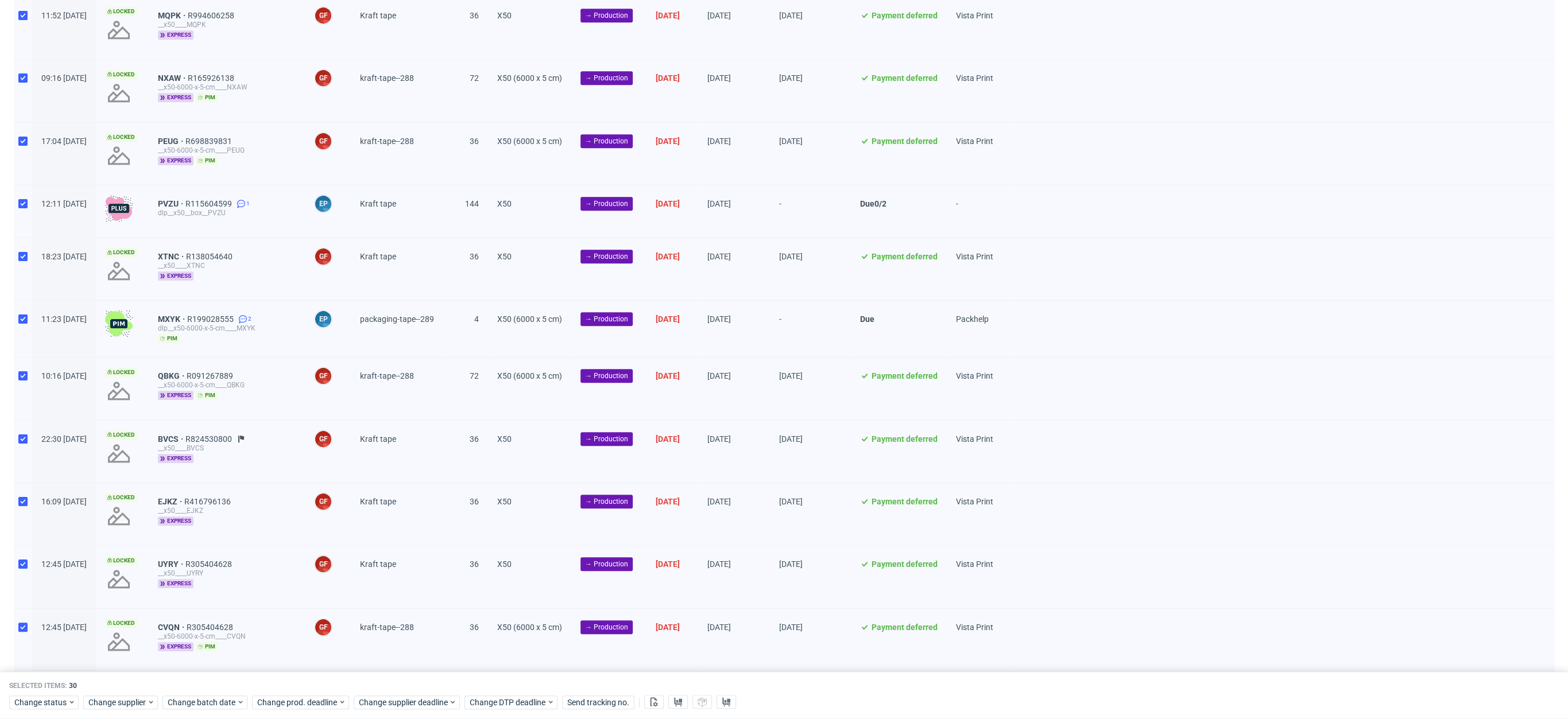
scroll to position [1329, 0]
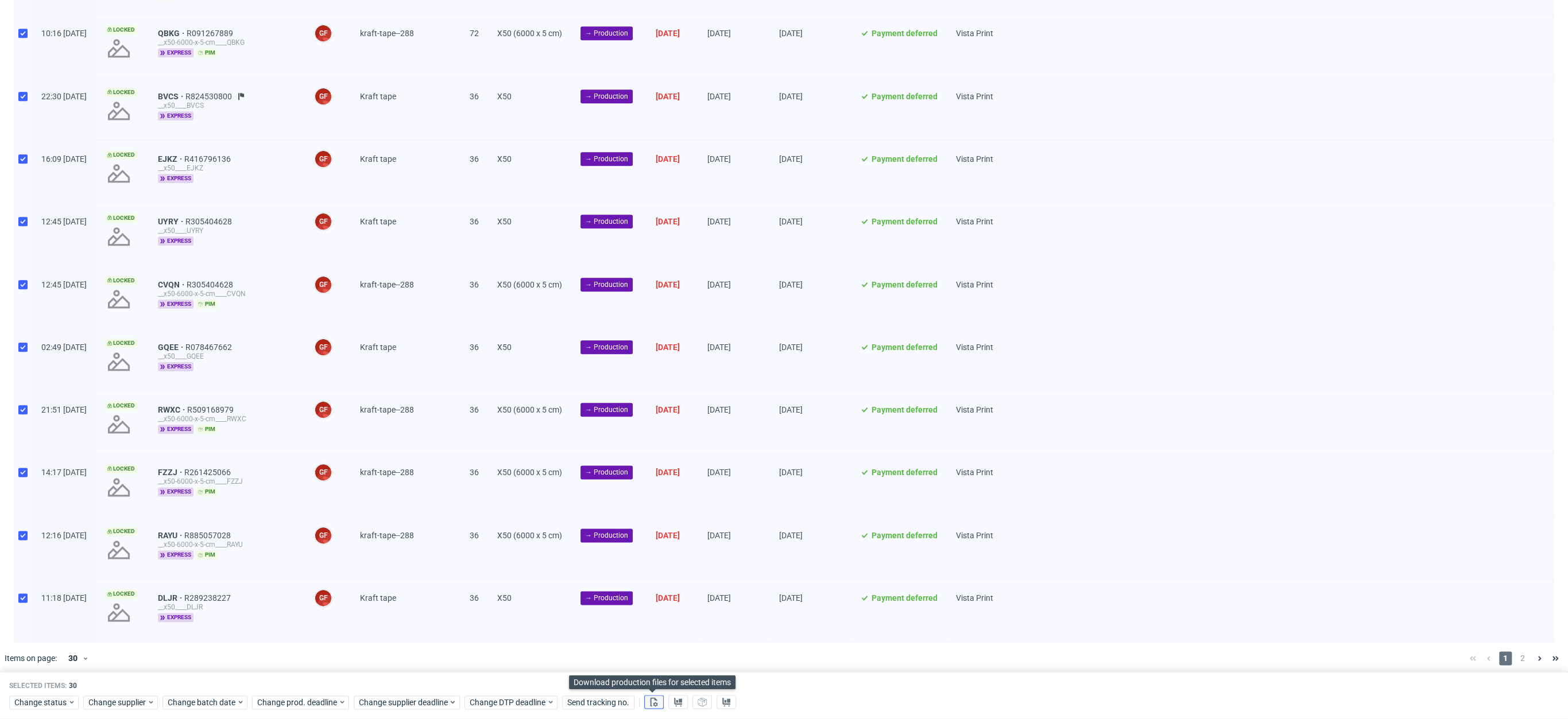
click at [658, 701] on button at bounding box center [654, 702] width 20 height 13
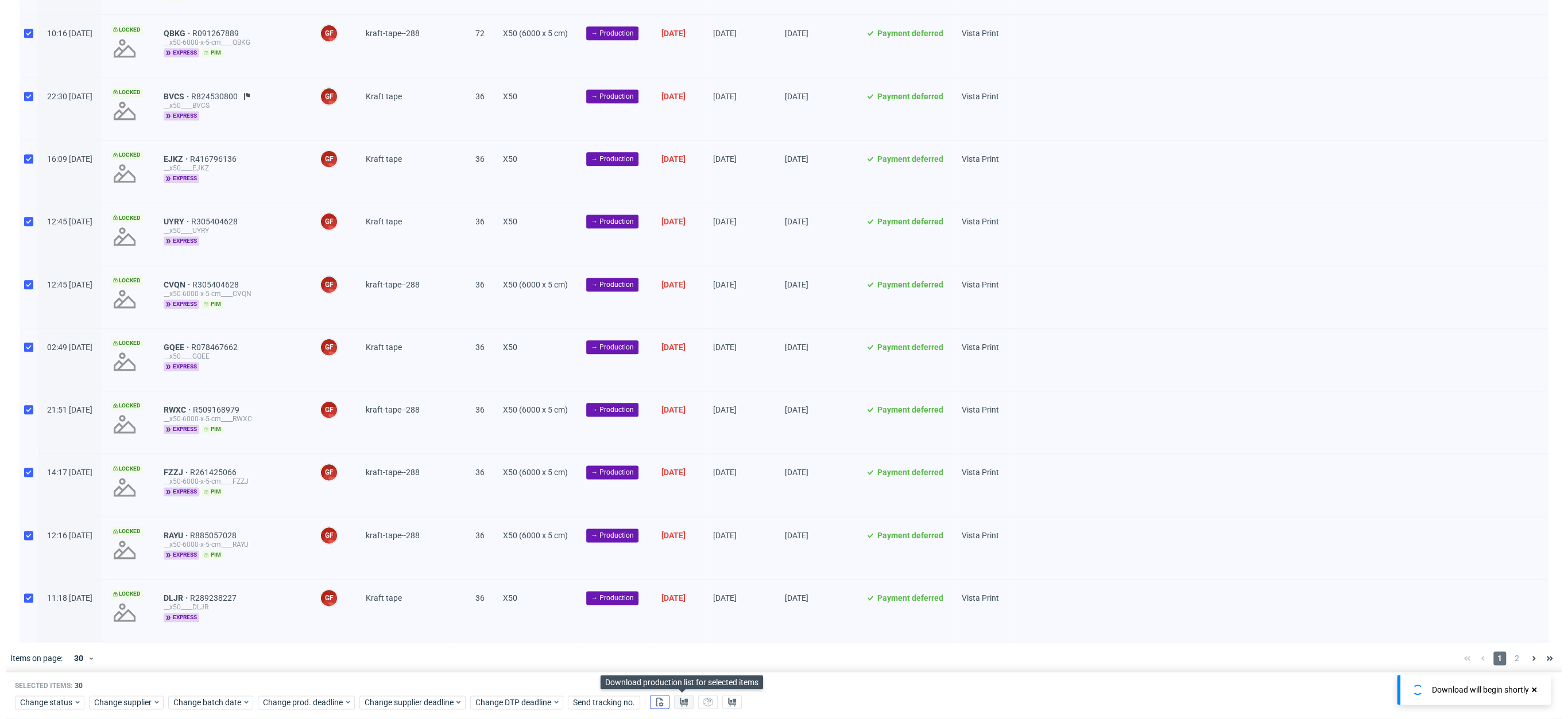
scroll to position [0, 1224]
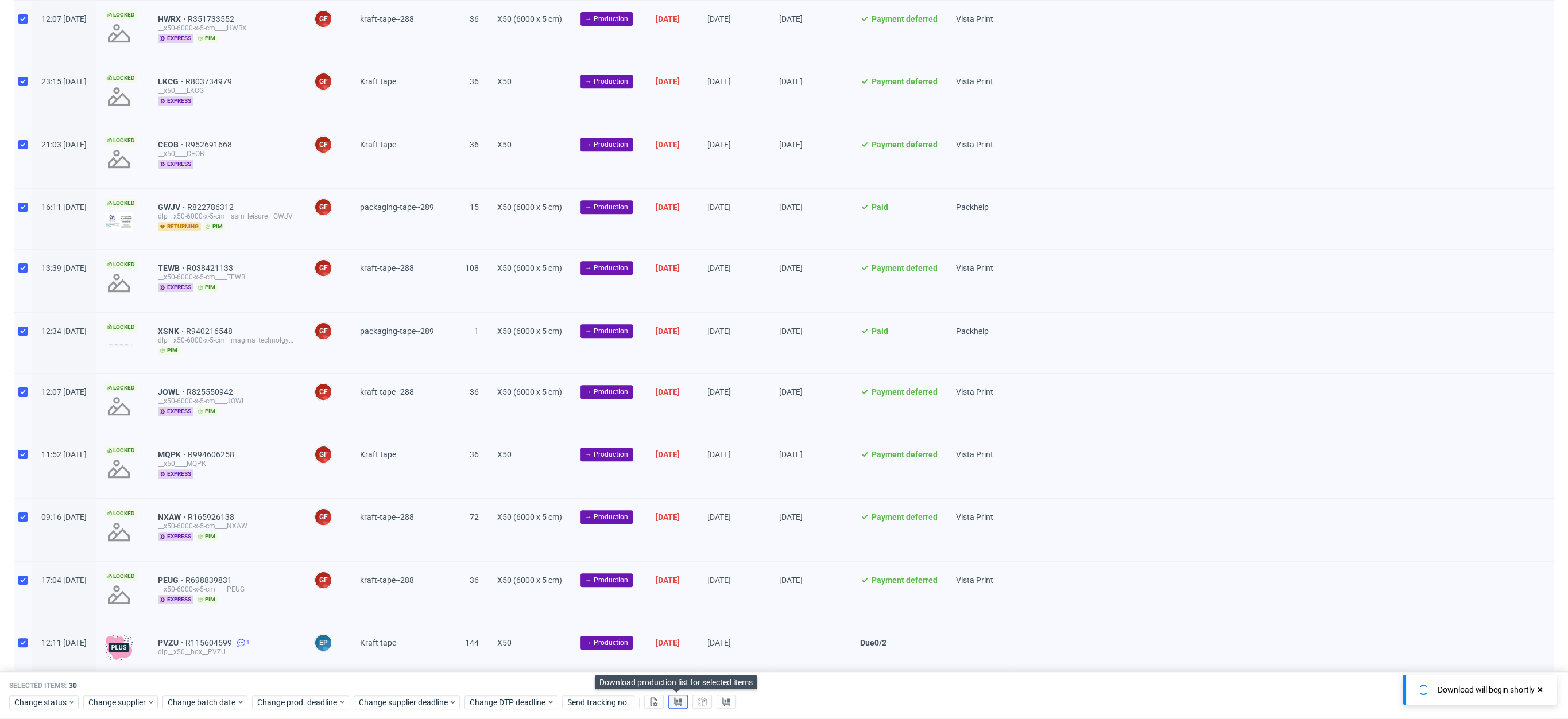
click at [681, 703] on button at bounding box center [678, 702] width 20 height 13
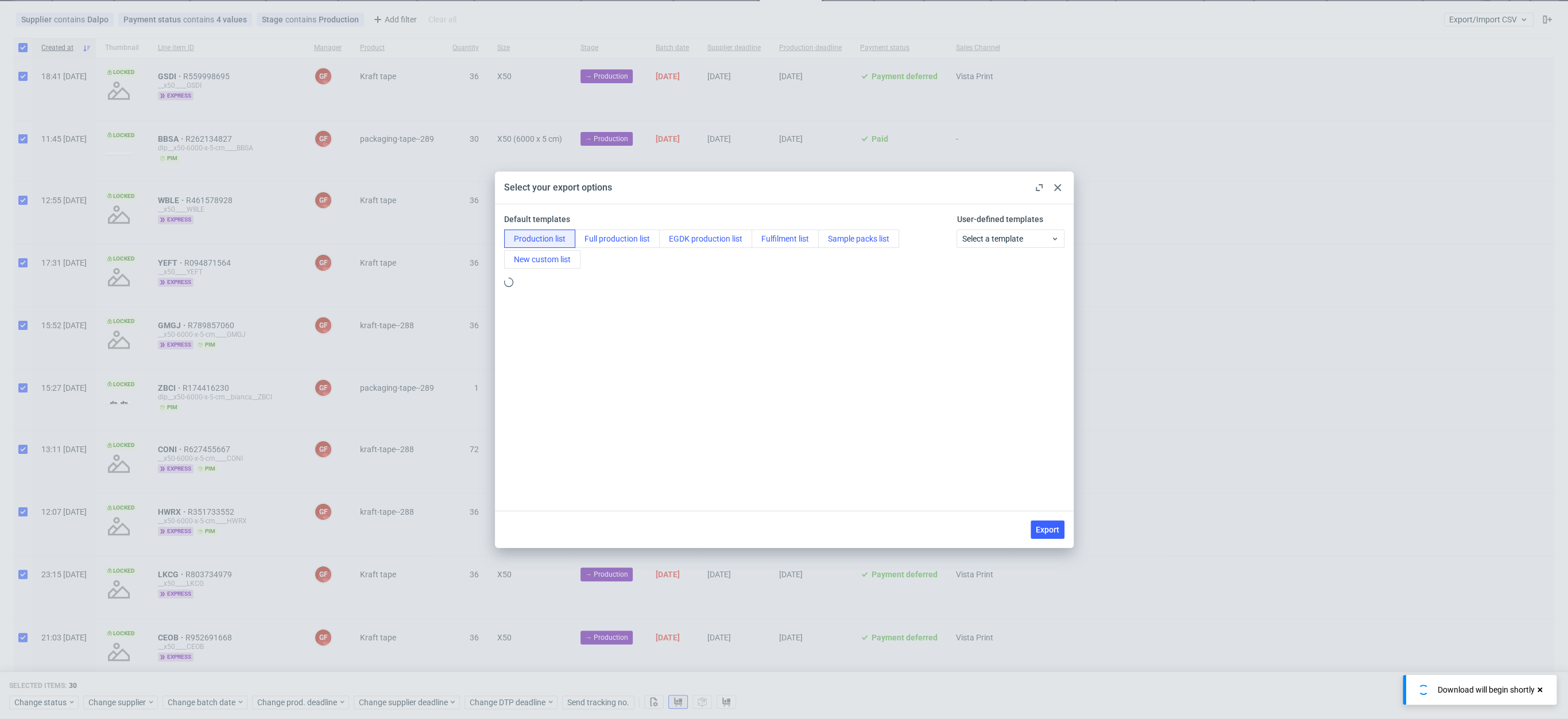
scroll to position [0, 0]
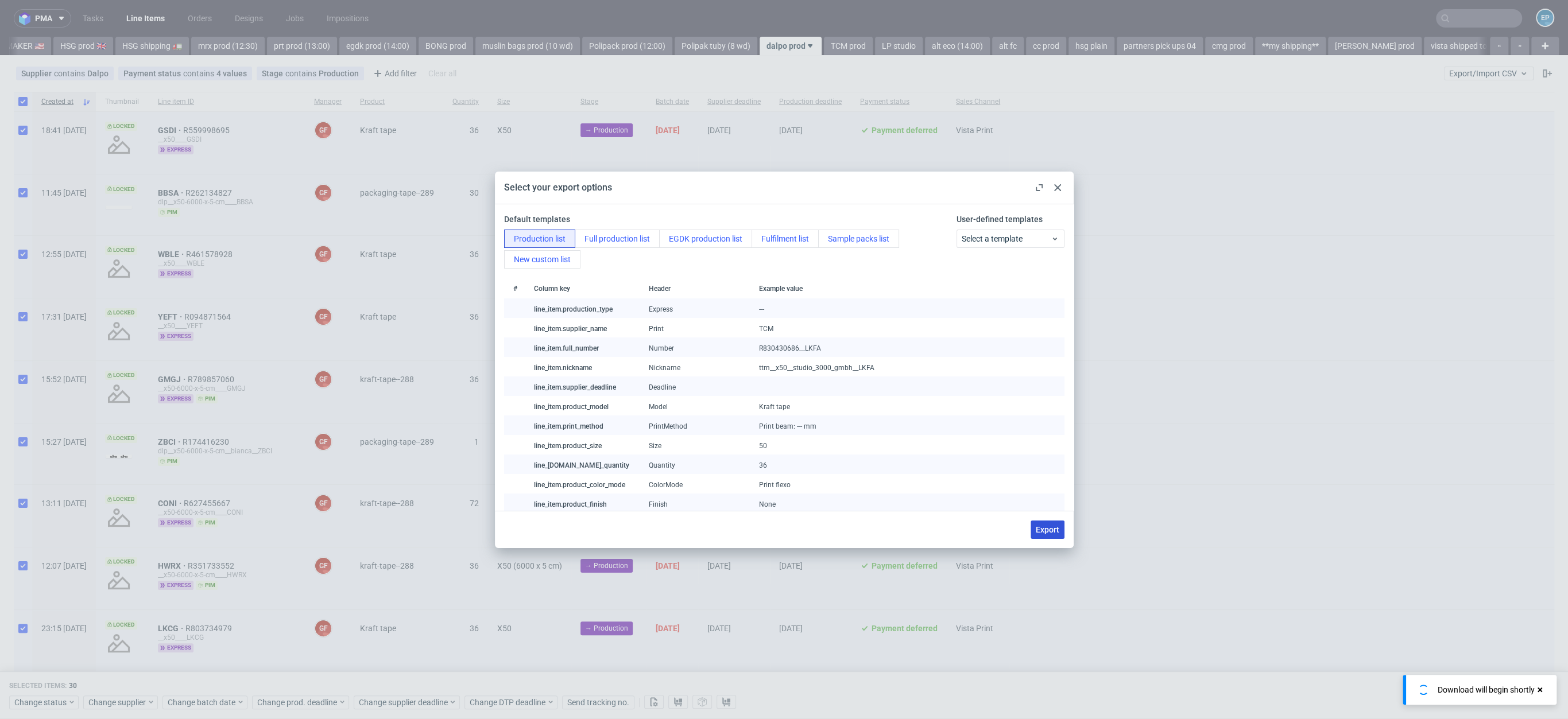
click at [1050, 530] on span "Export" at bounding box center [1048, 529] width 23 height 8
checkbox input "false"
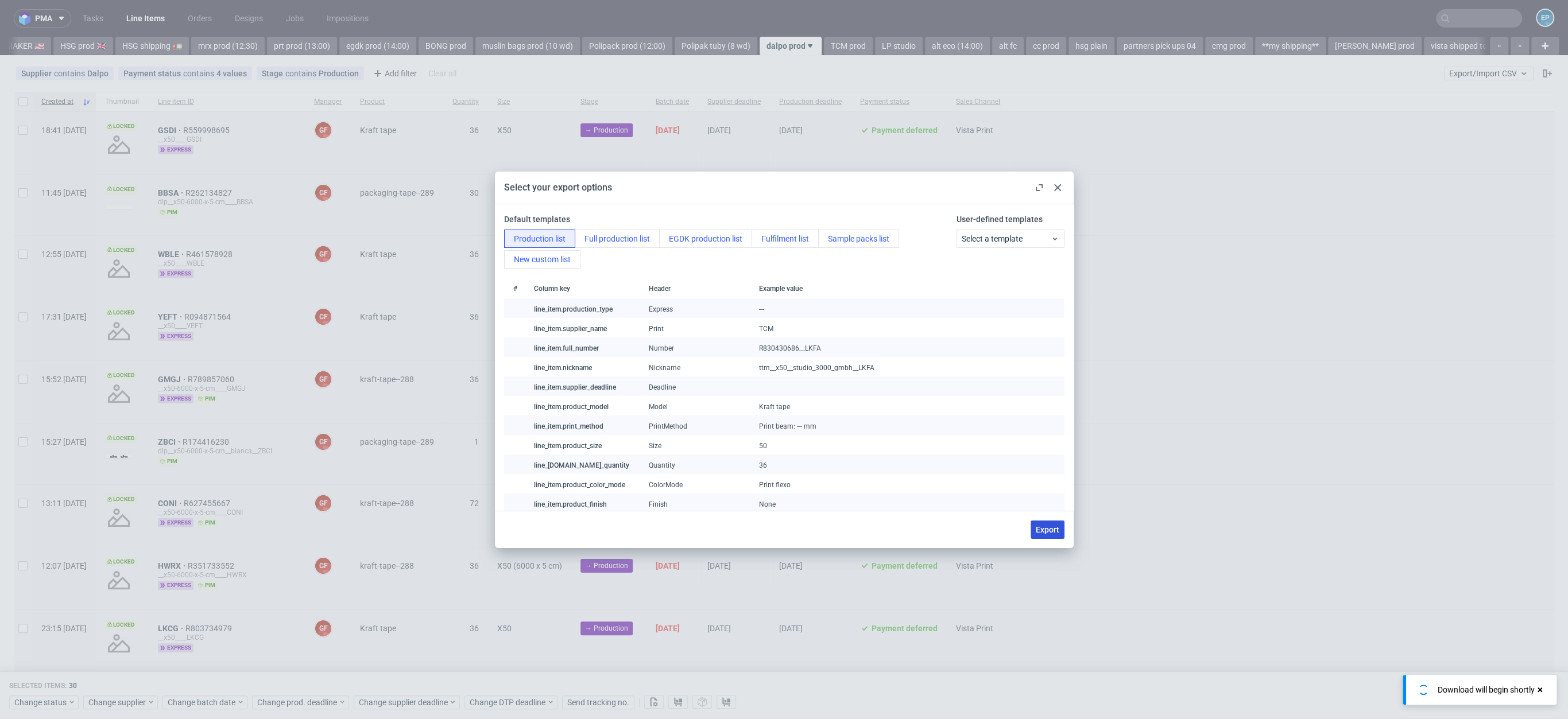
checkbox input "false"
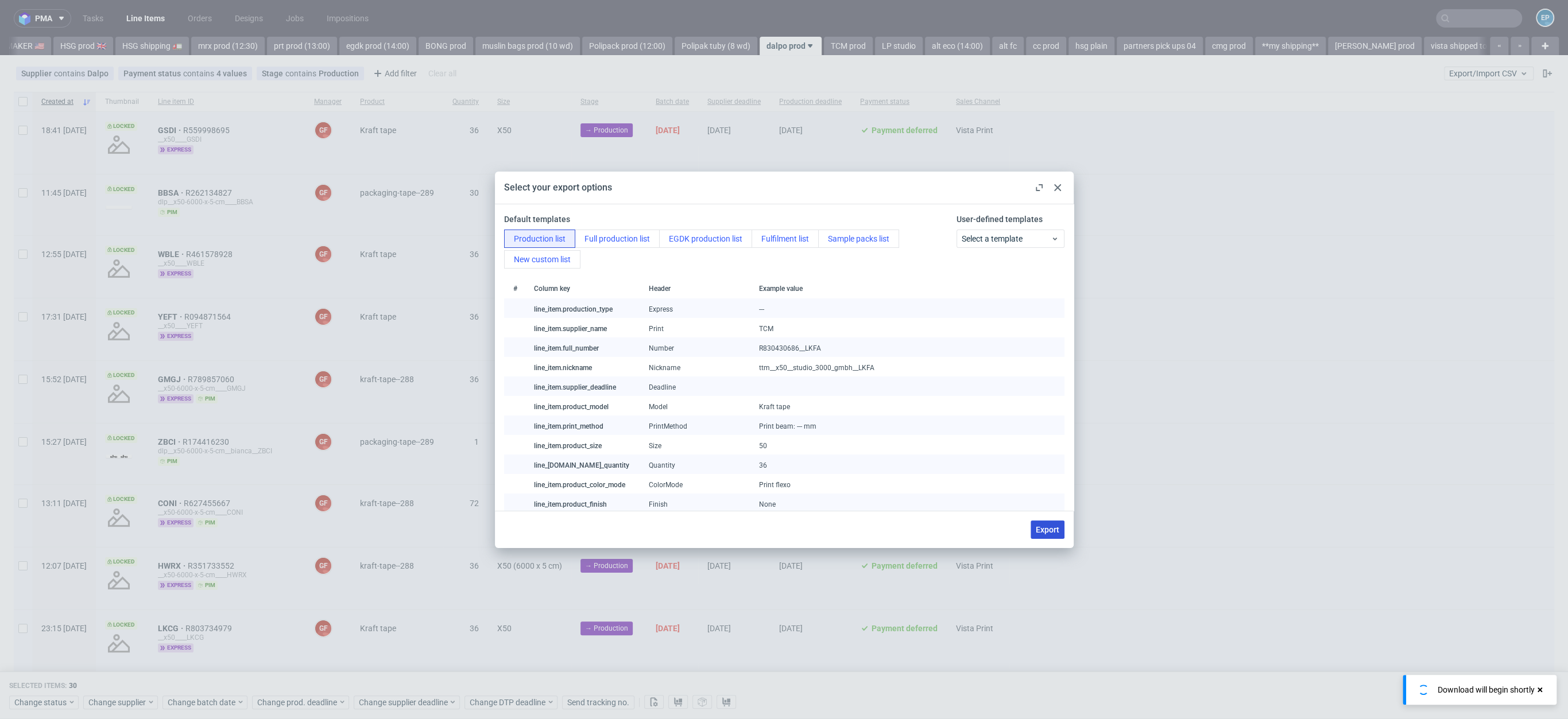
checkbox input "false"
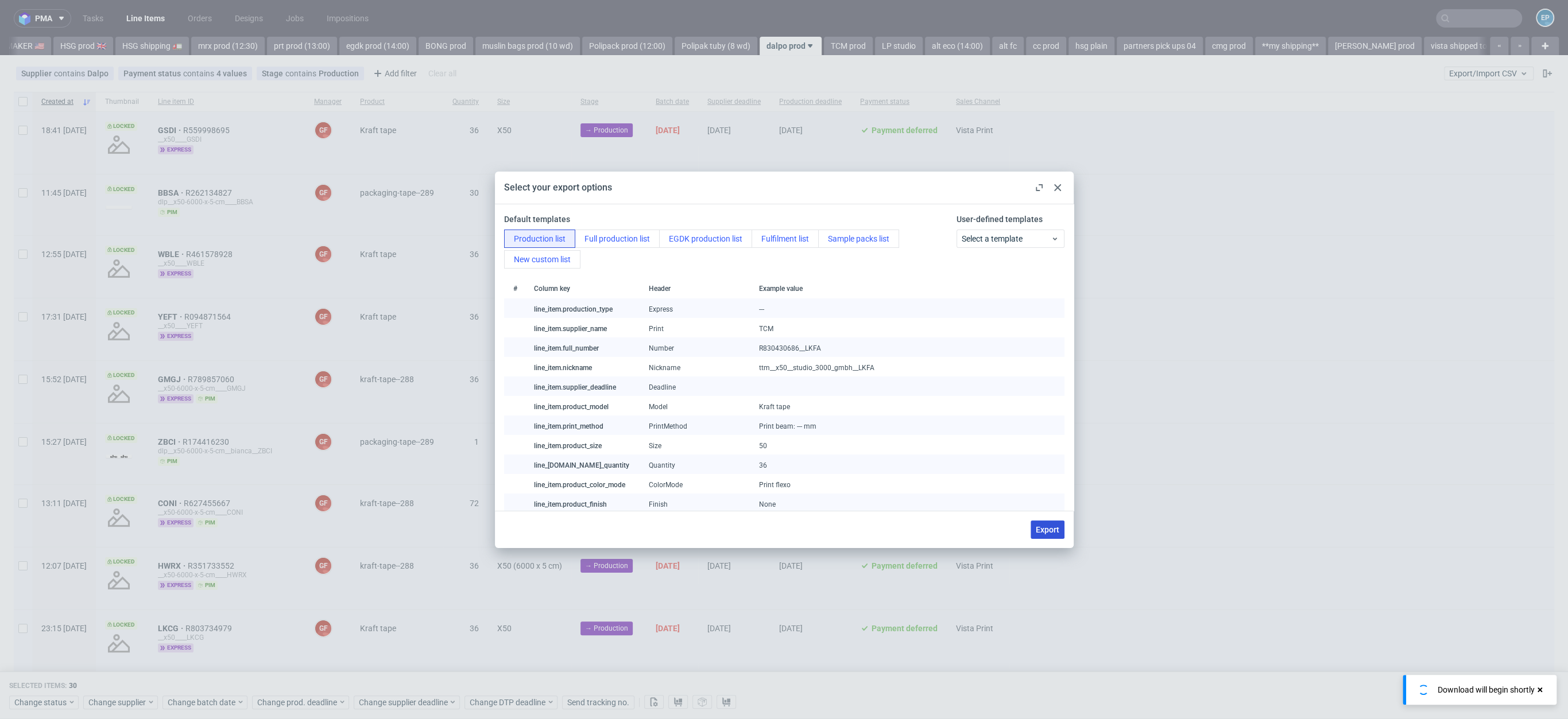
checkbox input "false"
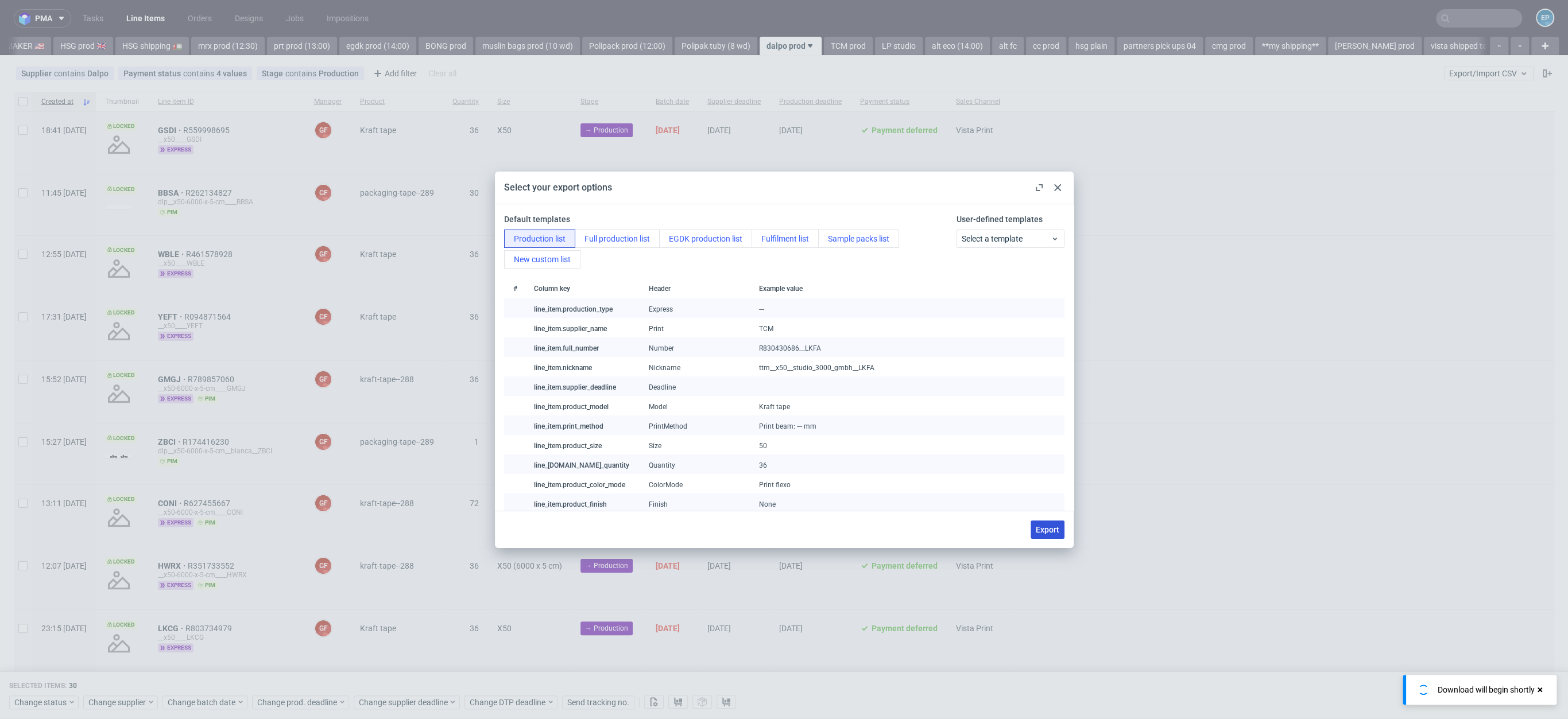
checkbox input "false"
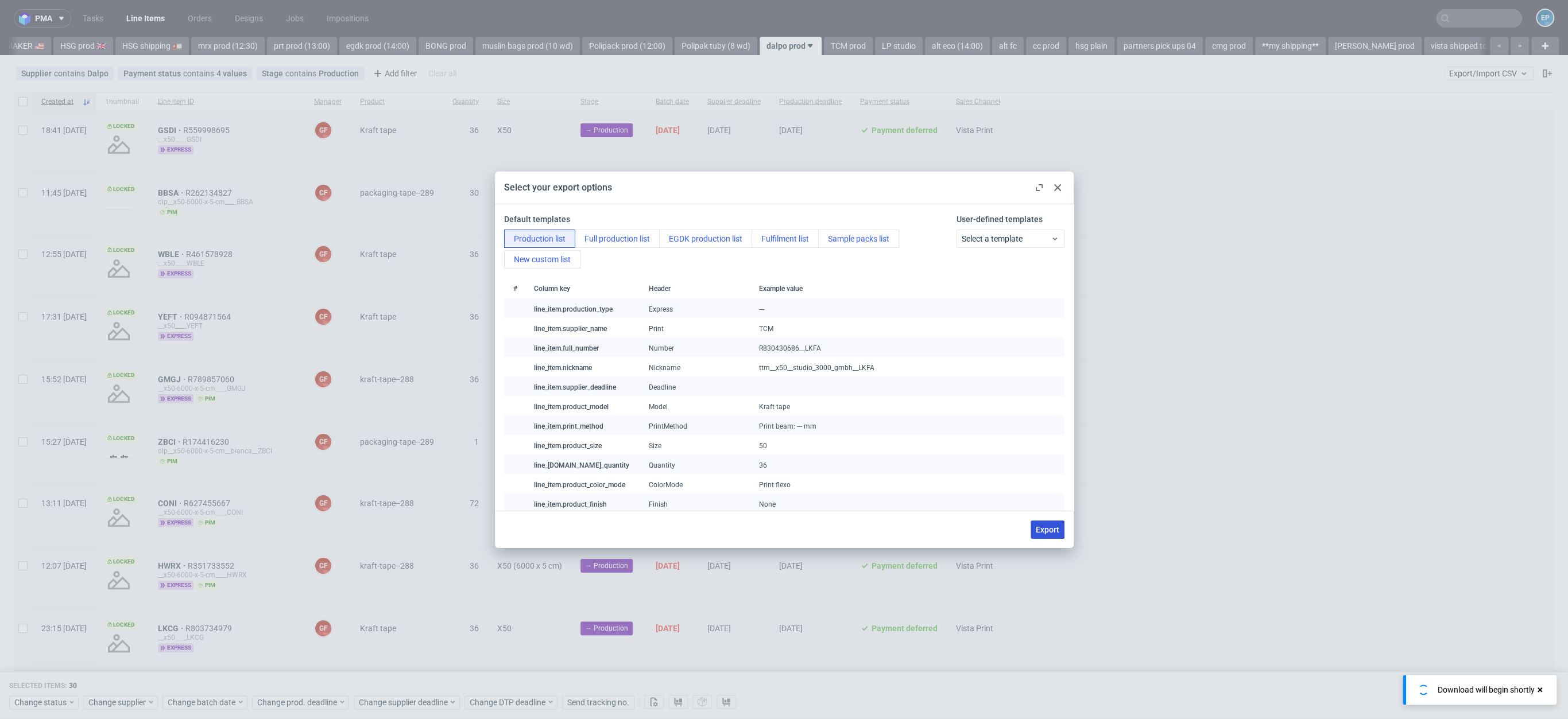
checkbox input "false"
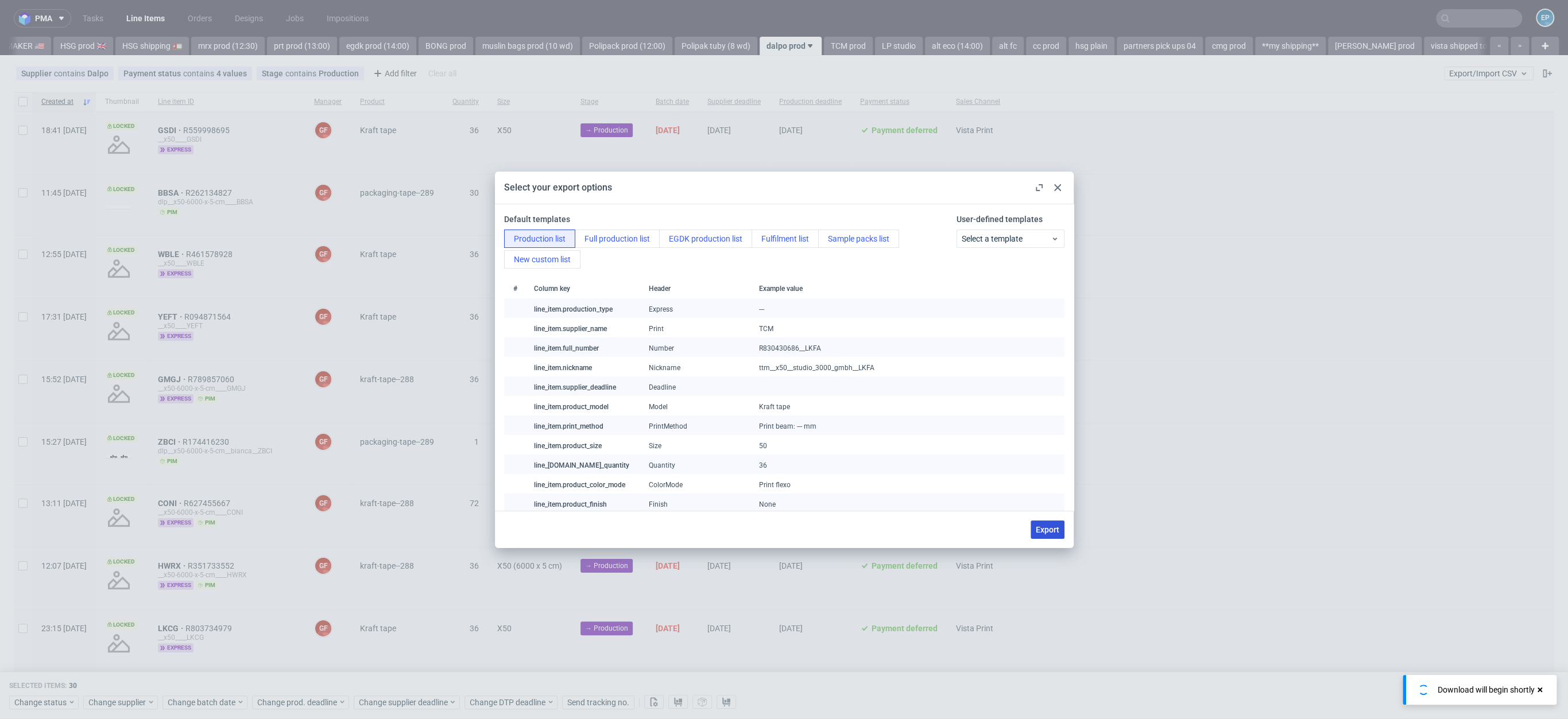
checkbox input "false"
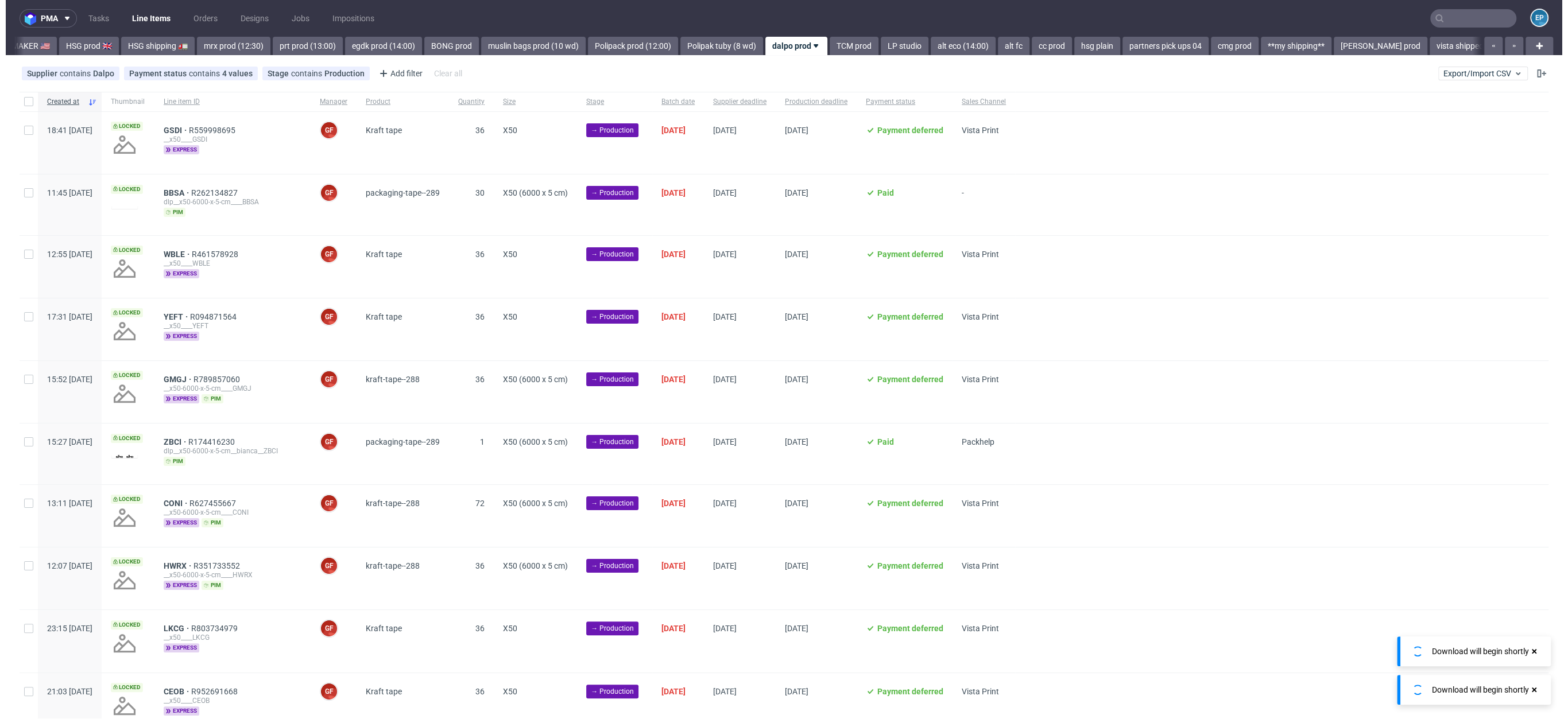
scroll to position [0, 1224]
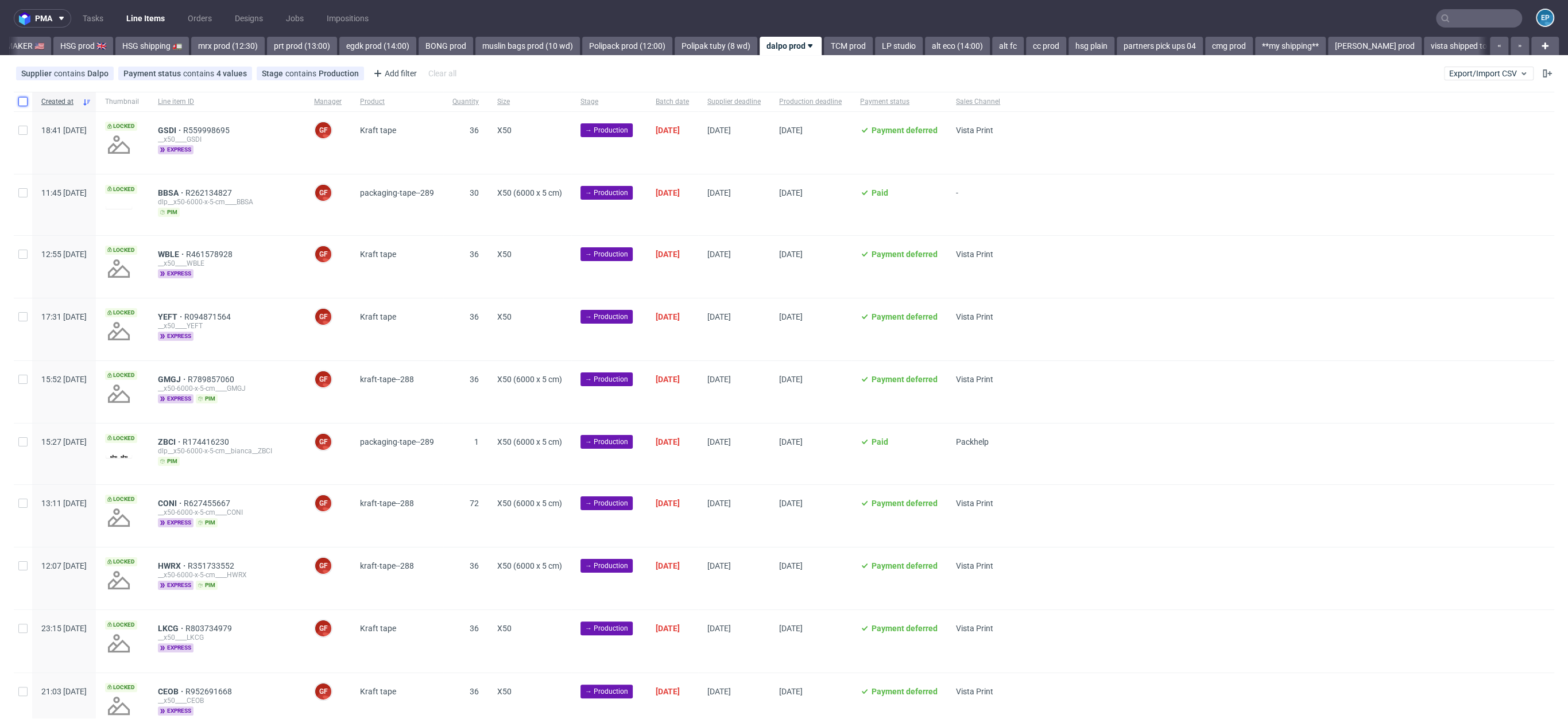
click at [19, 106] on input "checkbox" at bounding box center [23, 101] width 9 height 9
checkbox input "true"
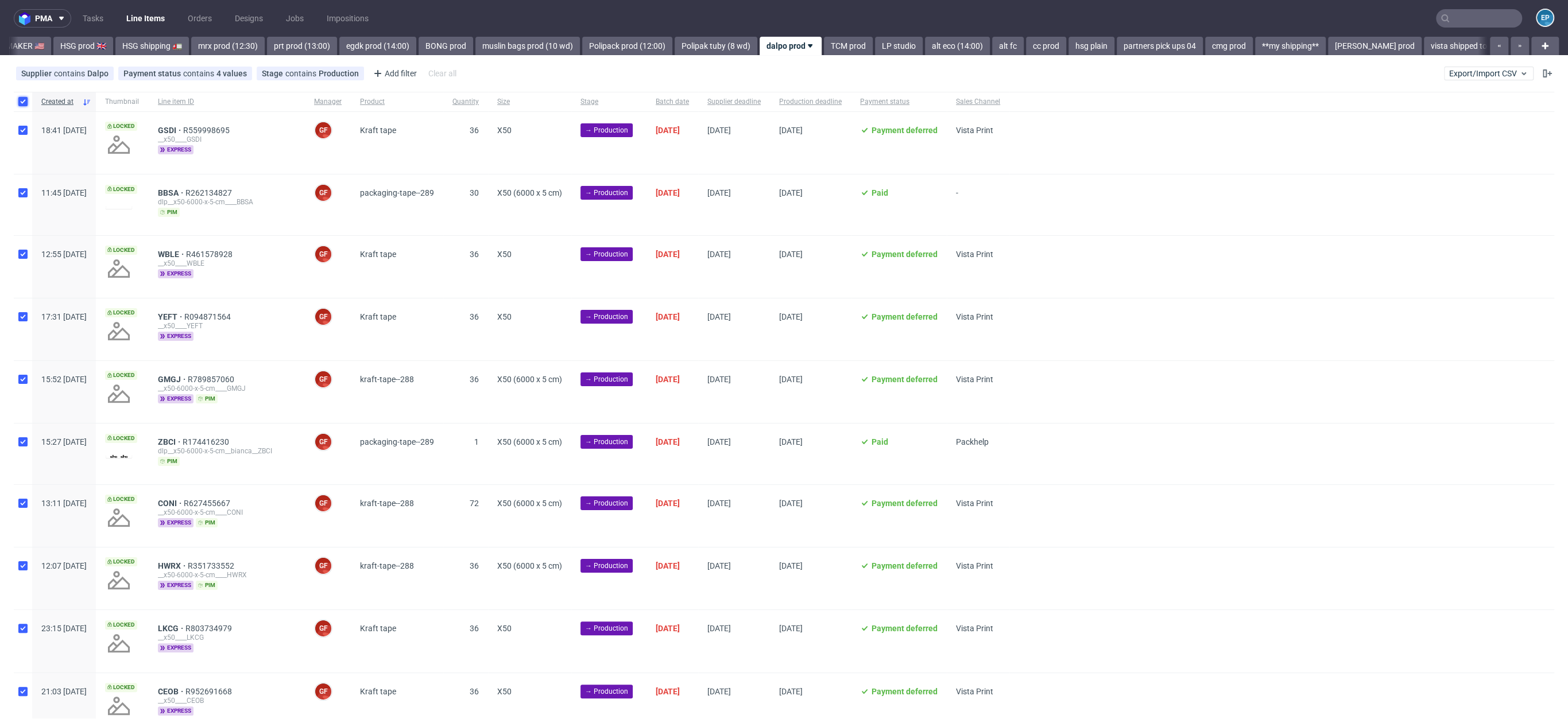
checkbox input "true"
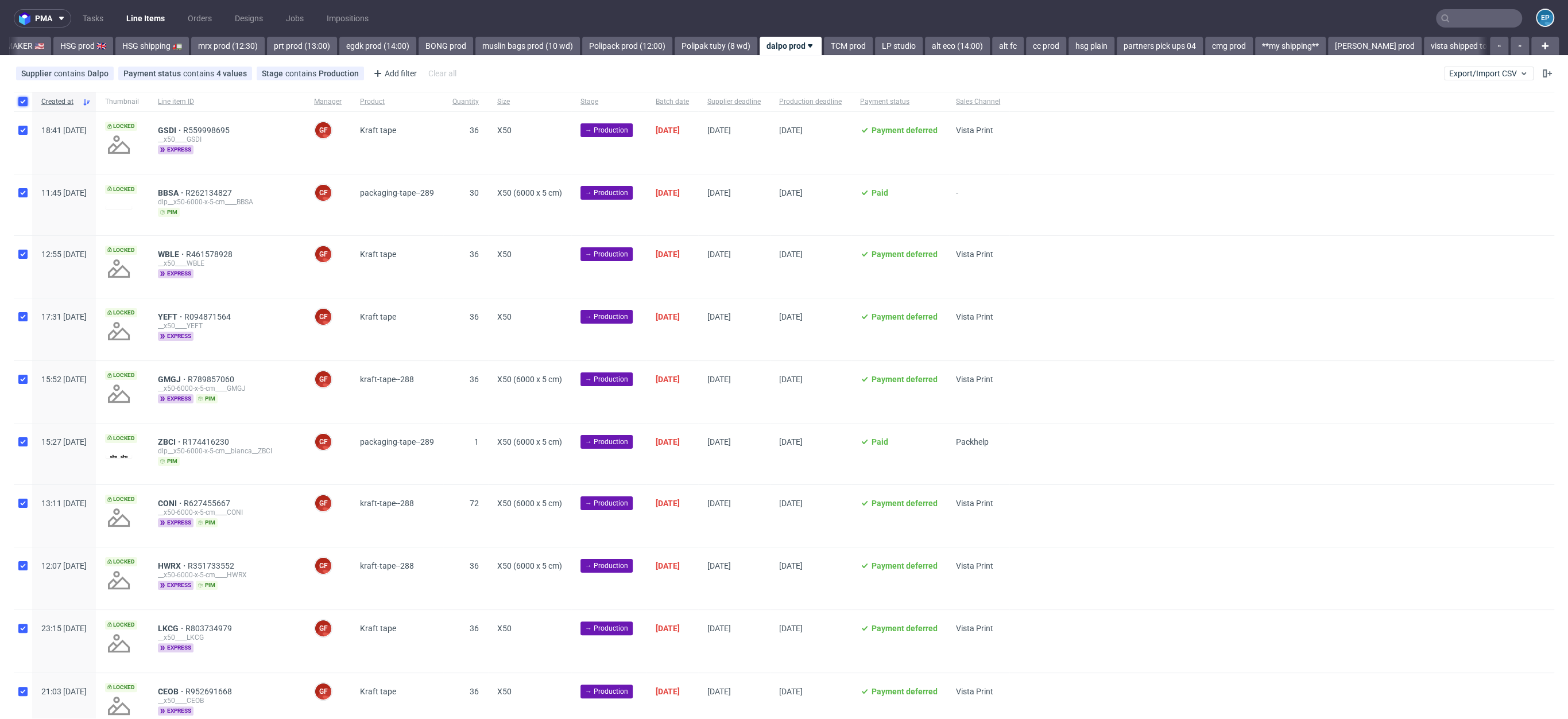
checkbox input "true"
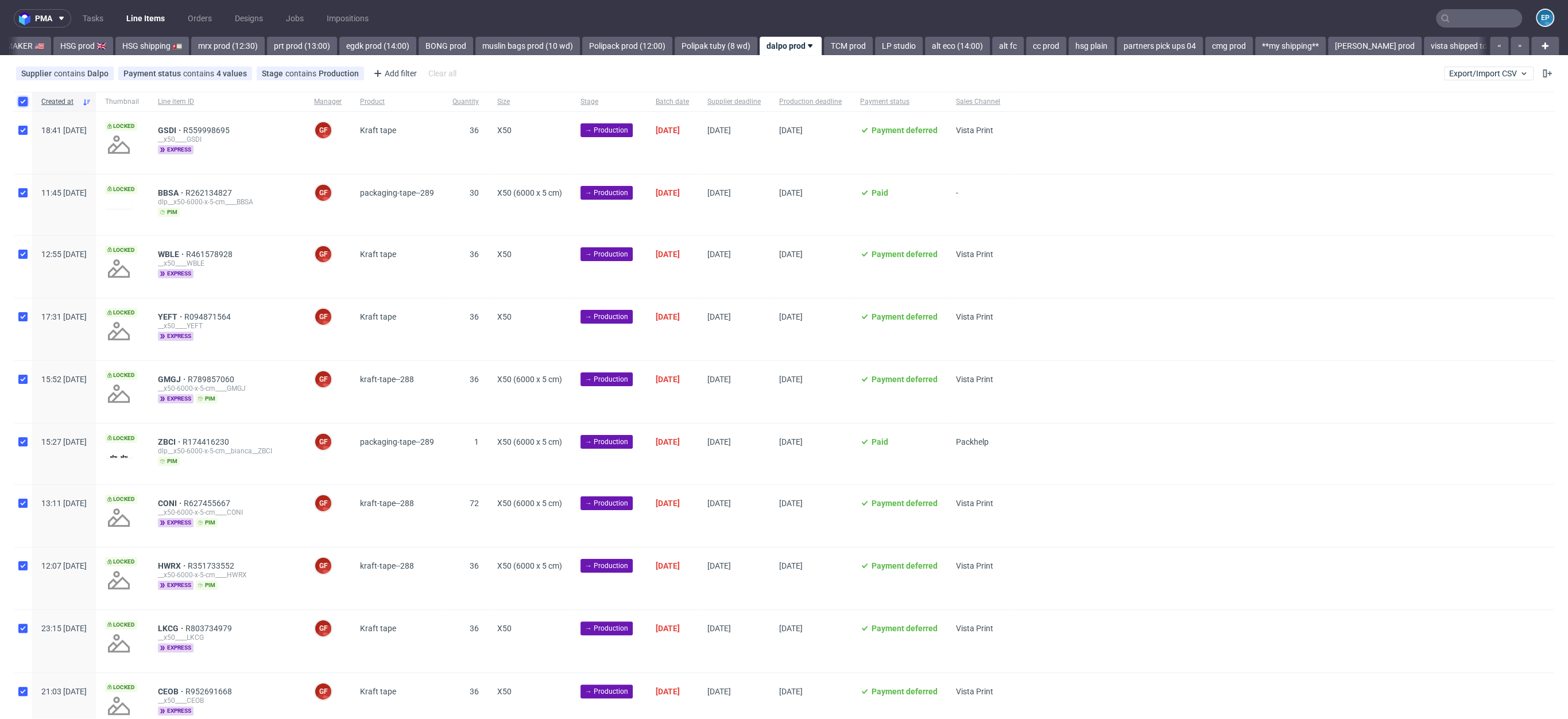
checkbox input "true"
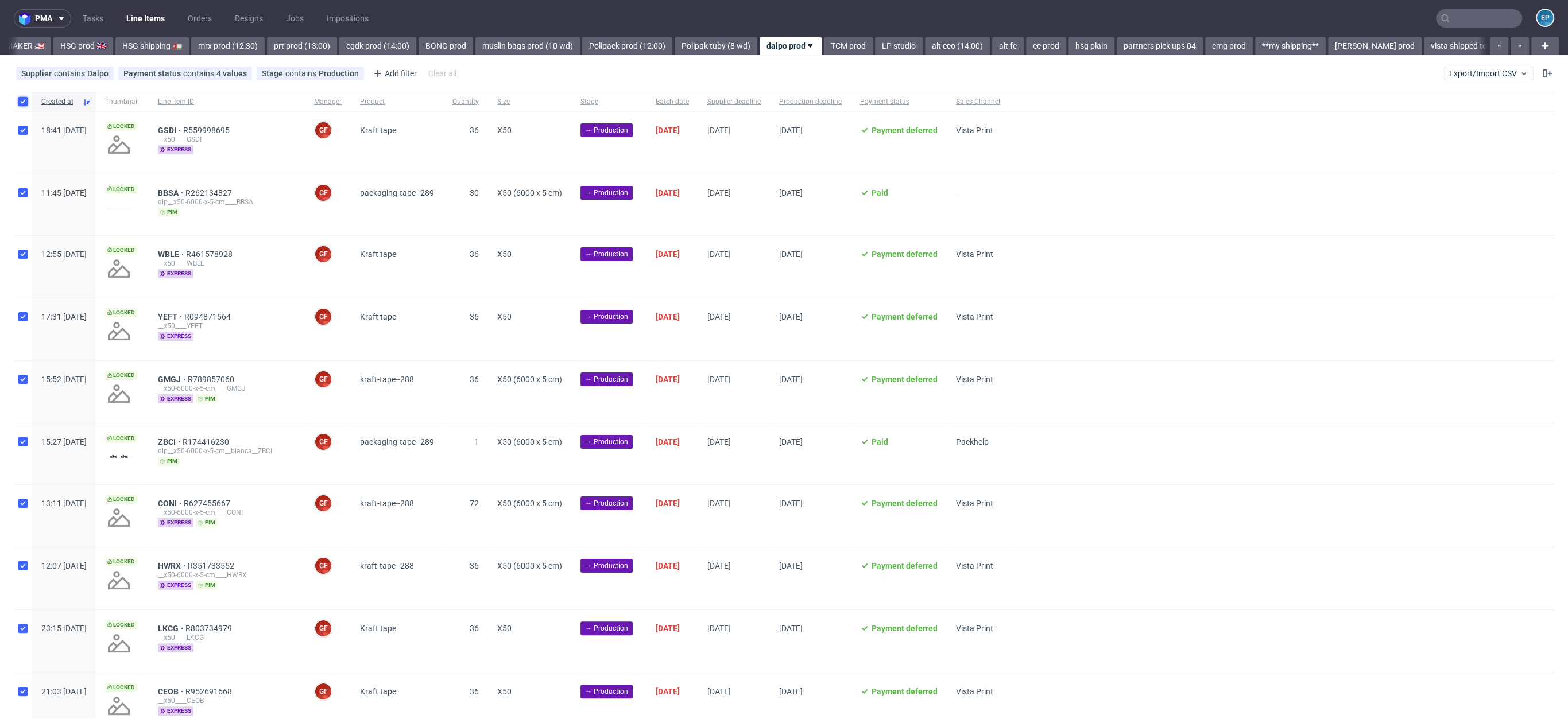
checkbox input "true"
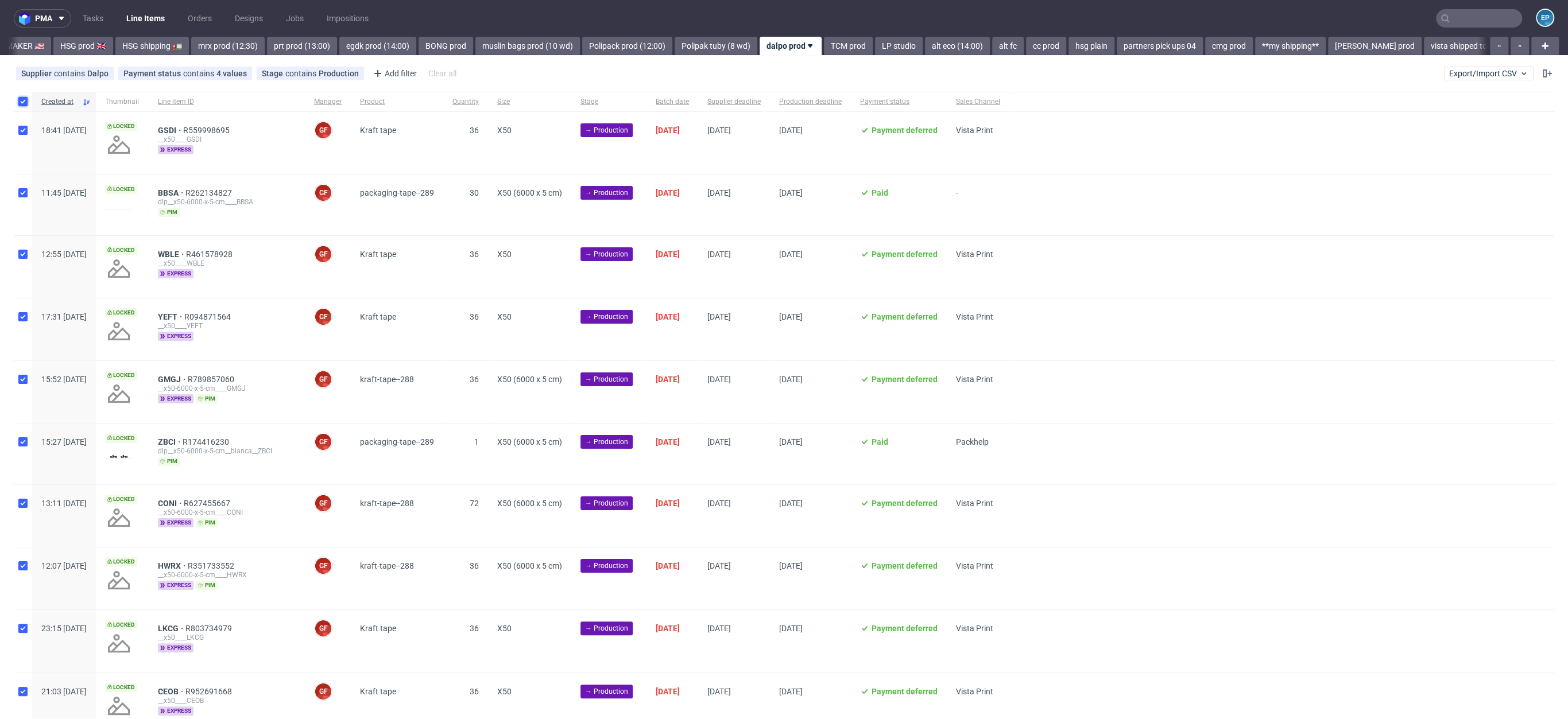
checkbox input "true"
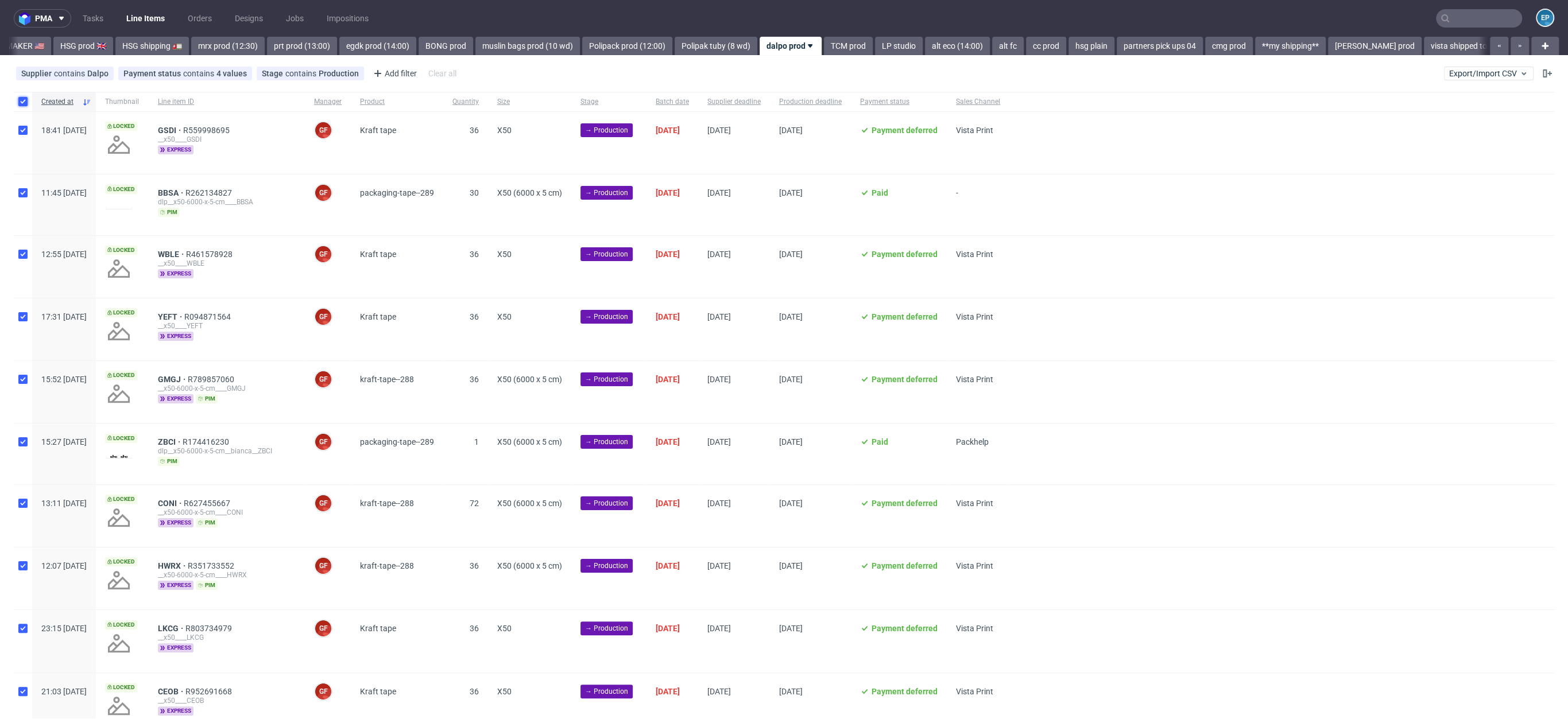
checkbox input "true"
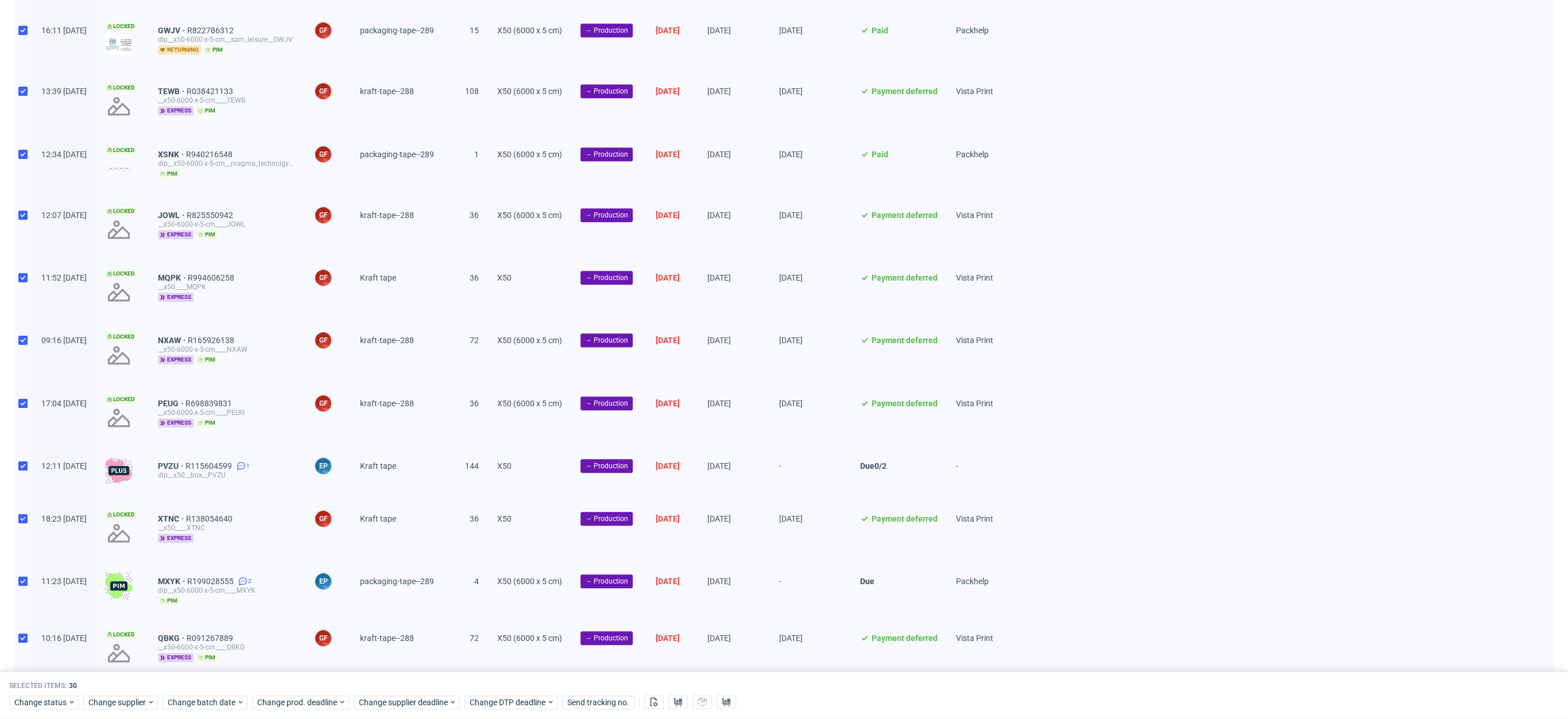
scroll to position [1329, 0]
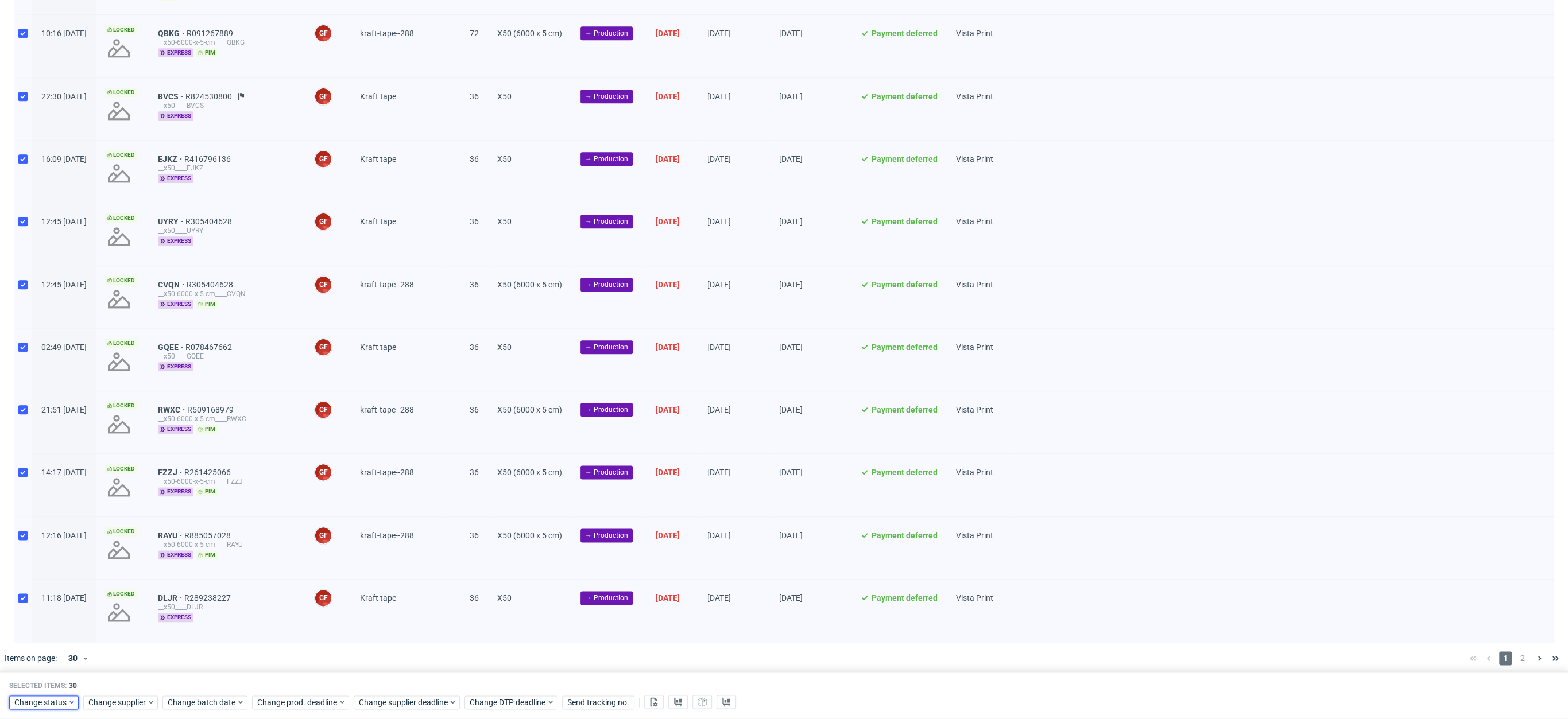
click at [41, 706] on span "Change status" at bounding box center [41, 702] width 54 height 12
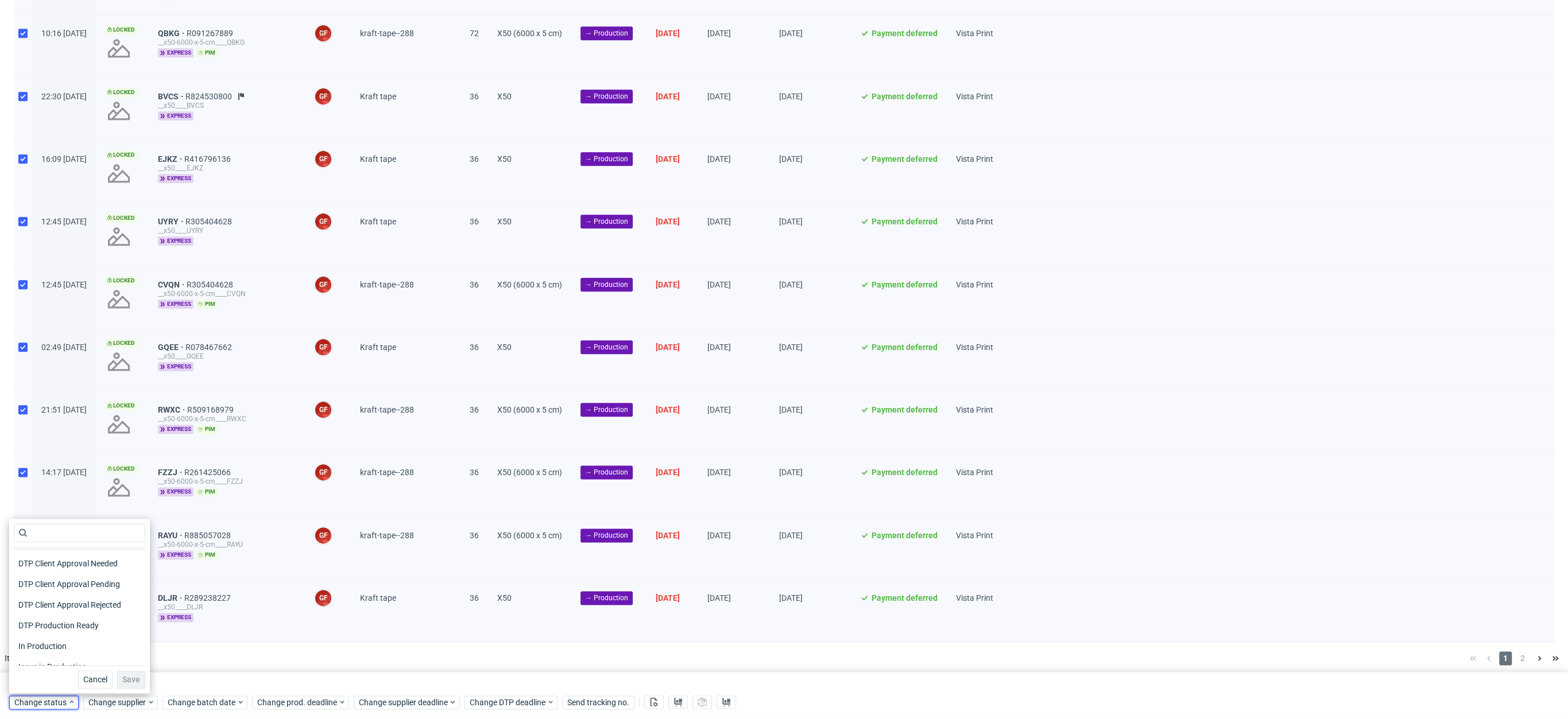
scroll to position [80, 0]
click at [74, 632] on div "In Production" at bounding box center [79, 642] width 132 height 21
click at [73, 636] on div "In Production" at bounding box center [79, 643] width 132 height 16
click at [128, 681] on span "Save" at bounding box center [132, 680] width 18 height 8
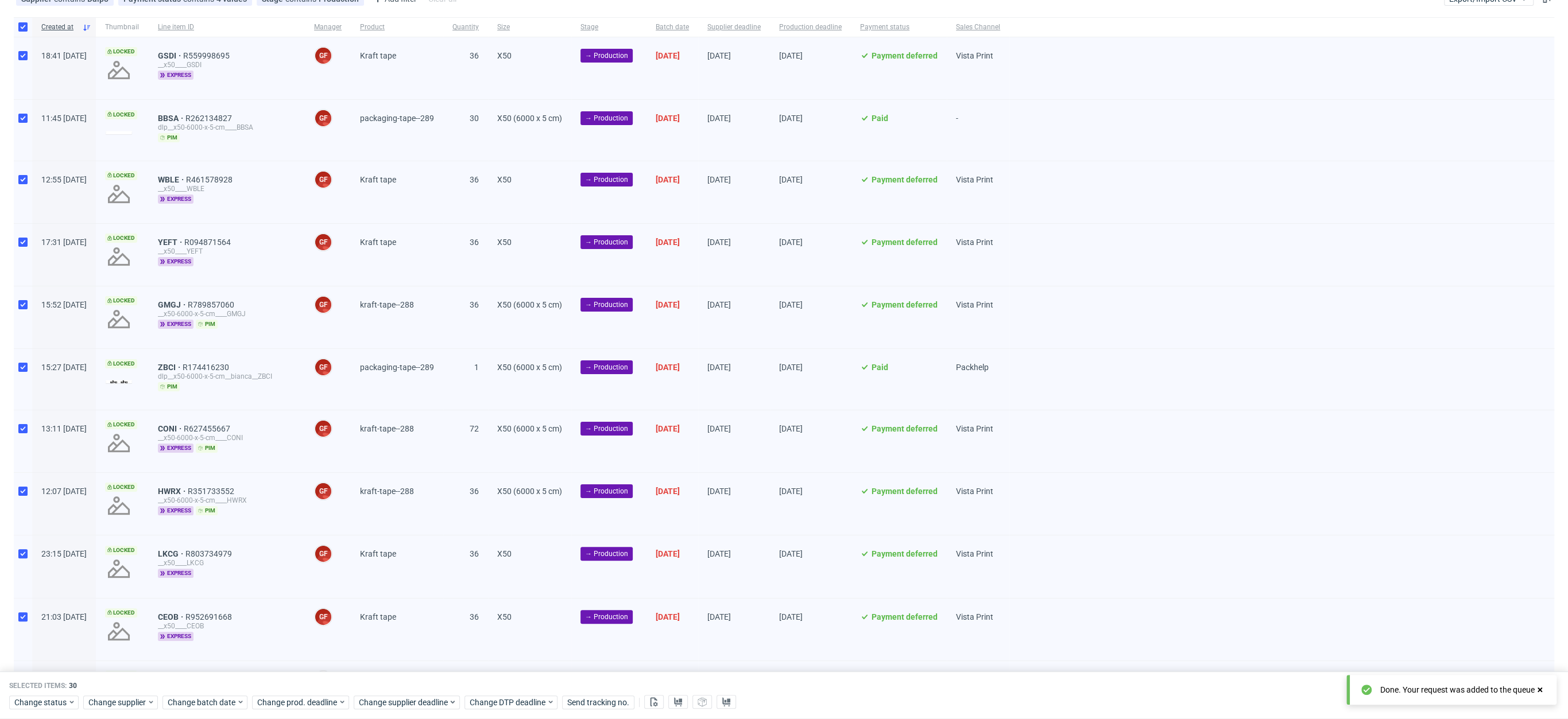
scroll to position [0, 0]
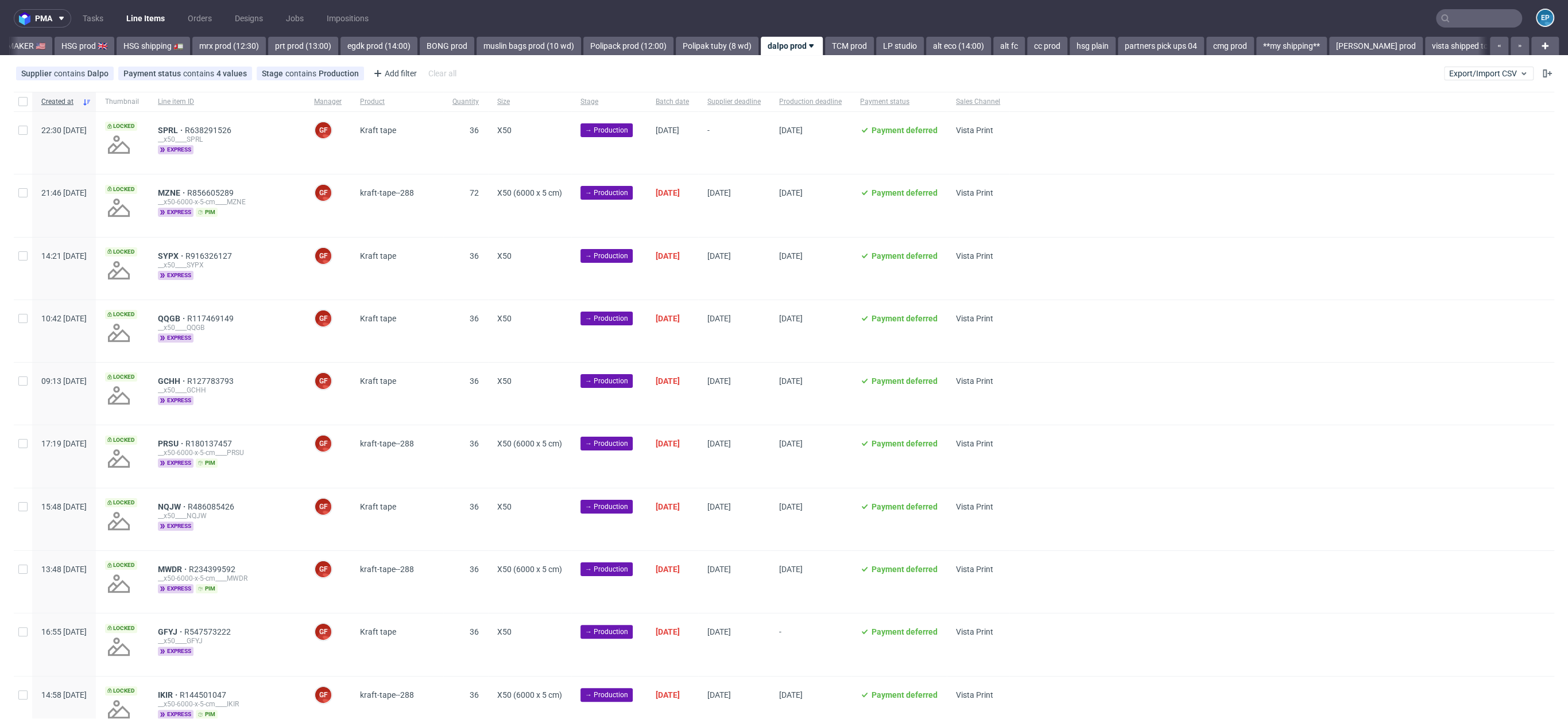
scroll to position [0, 1224]
click at [187, 192] on span "MZNE" at bounding box center [172, 193] width 30 height 9
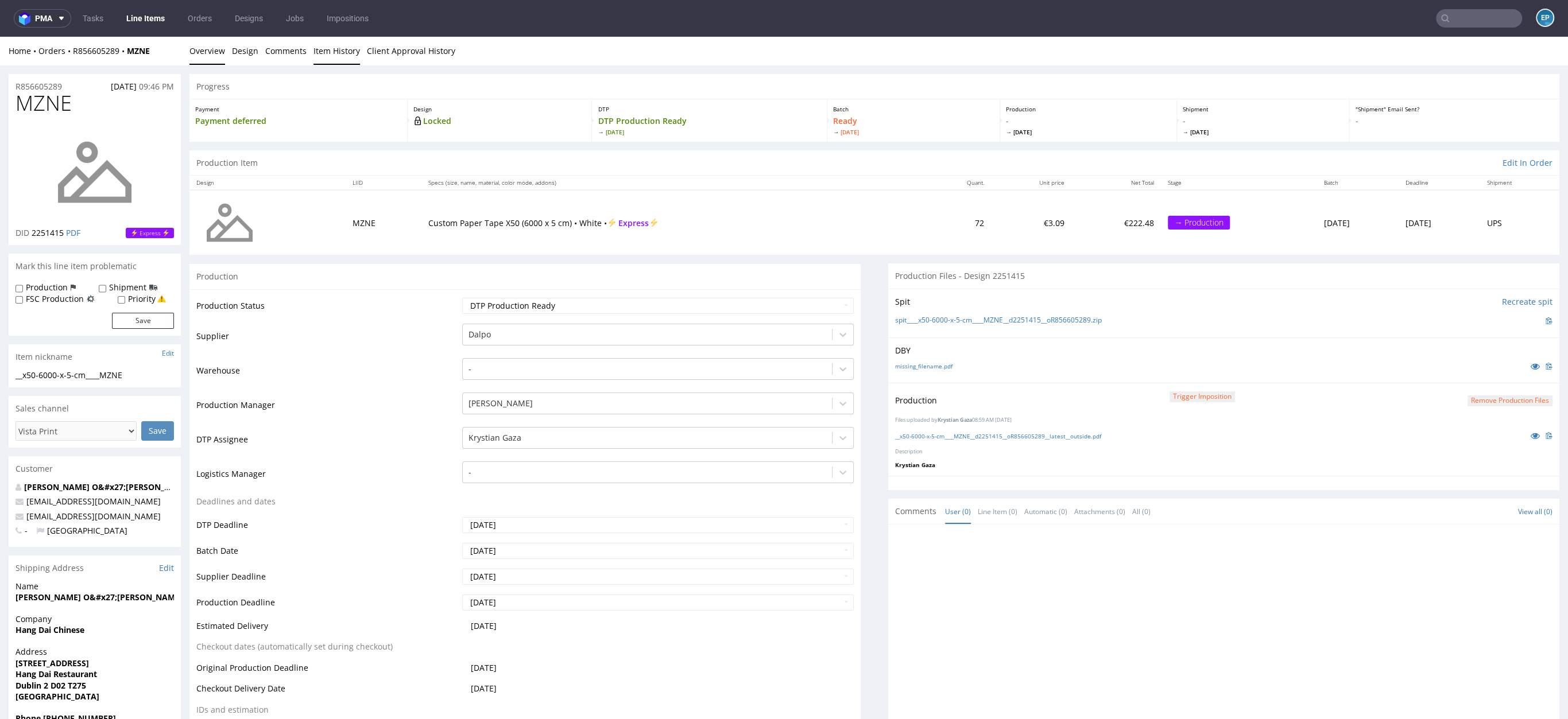
click at [357, 56] on div "Home Orders R856605289 MZNE Overview Design Comments Item History Client Approv…" at bounding box center [784, 51] width 1568 height 29
click at [340, 56] on link "Item History" at bounding box center [337, 50] width 47 height 28
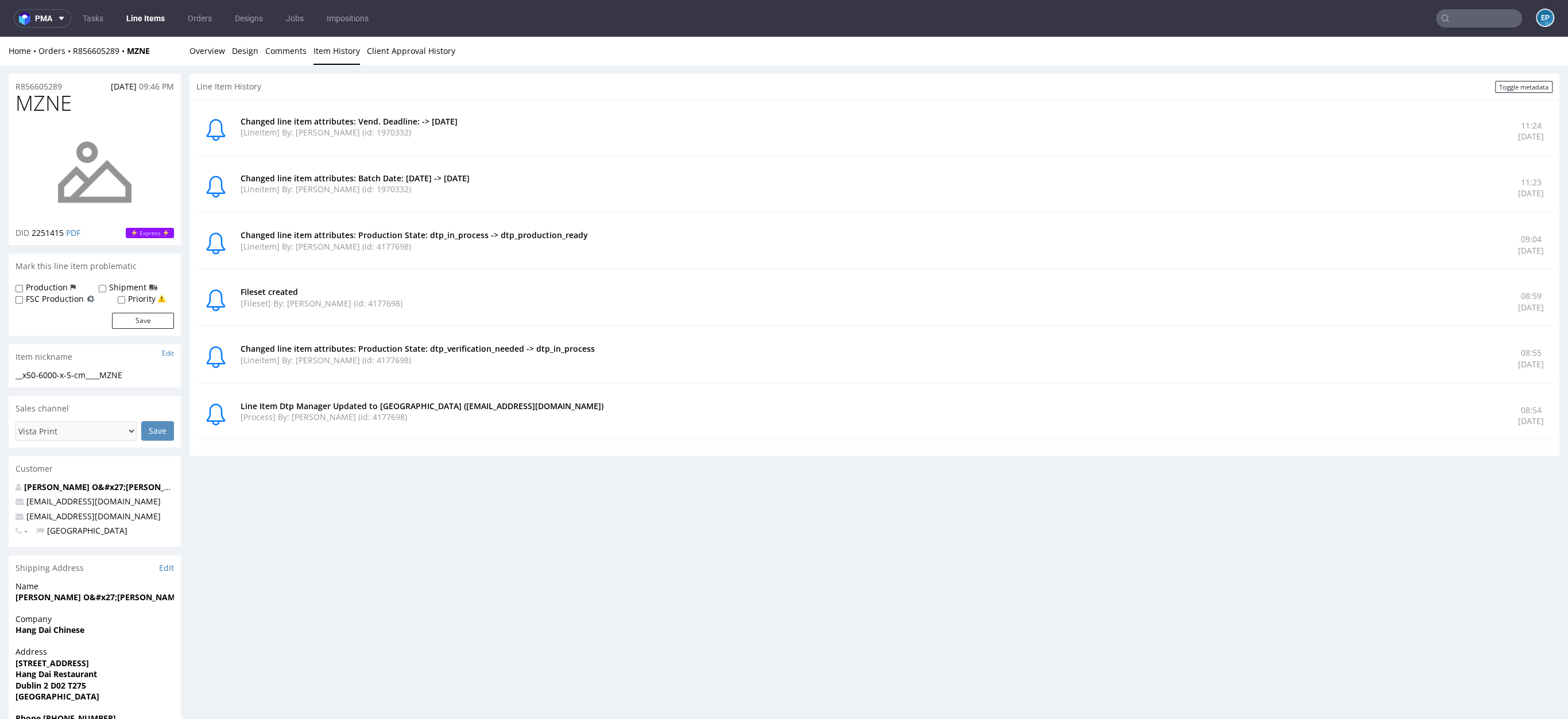
click at [148, 13] on link "Line Items" at bounding box center [145, 18] width 52 height 19
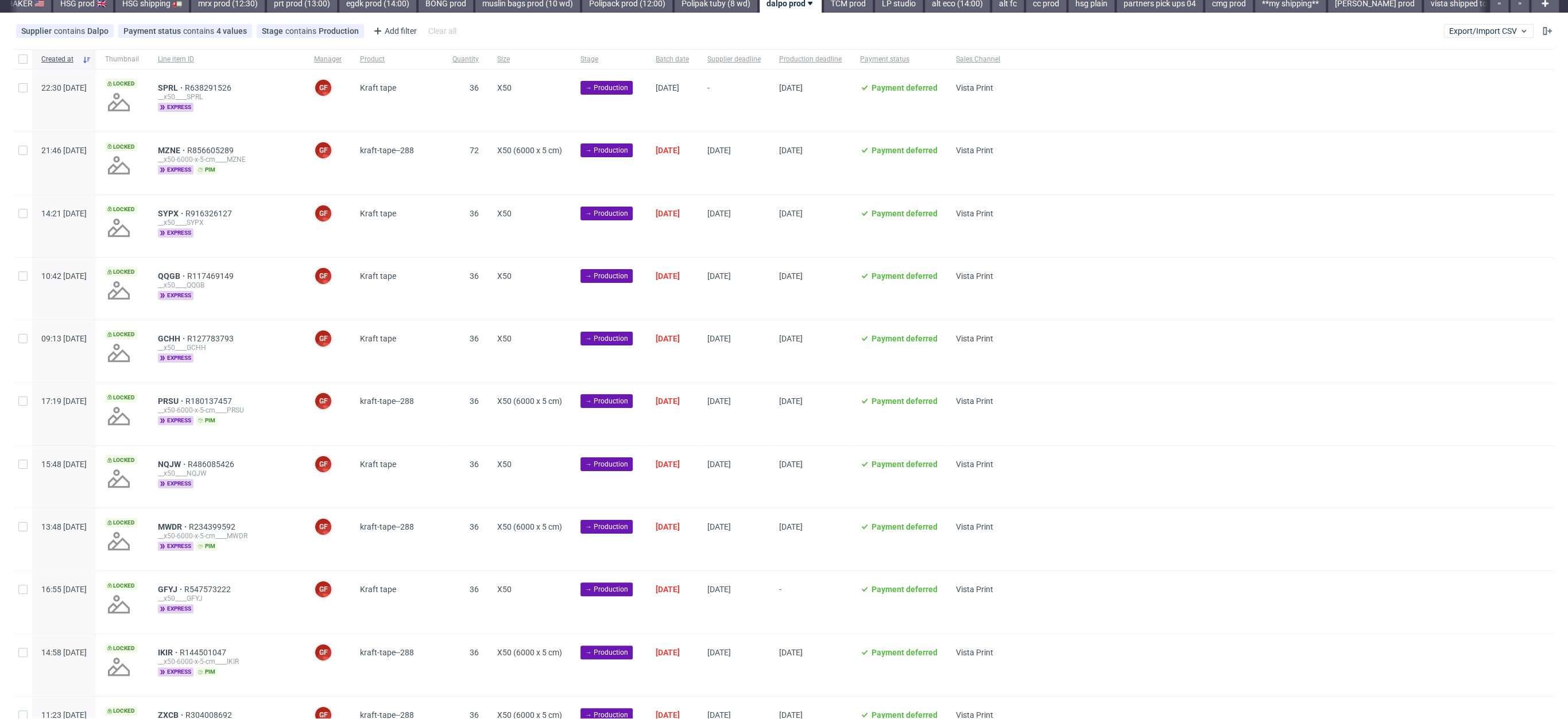
scroll to position [991, 0]
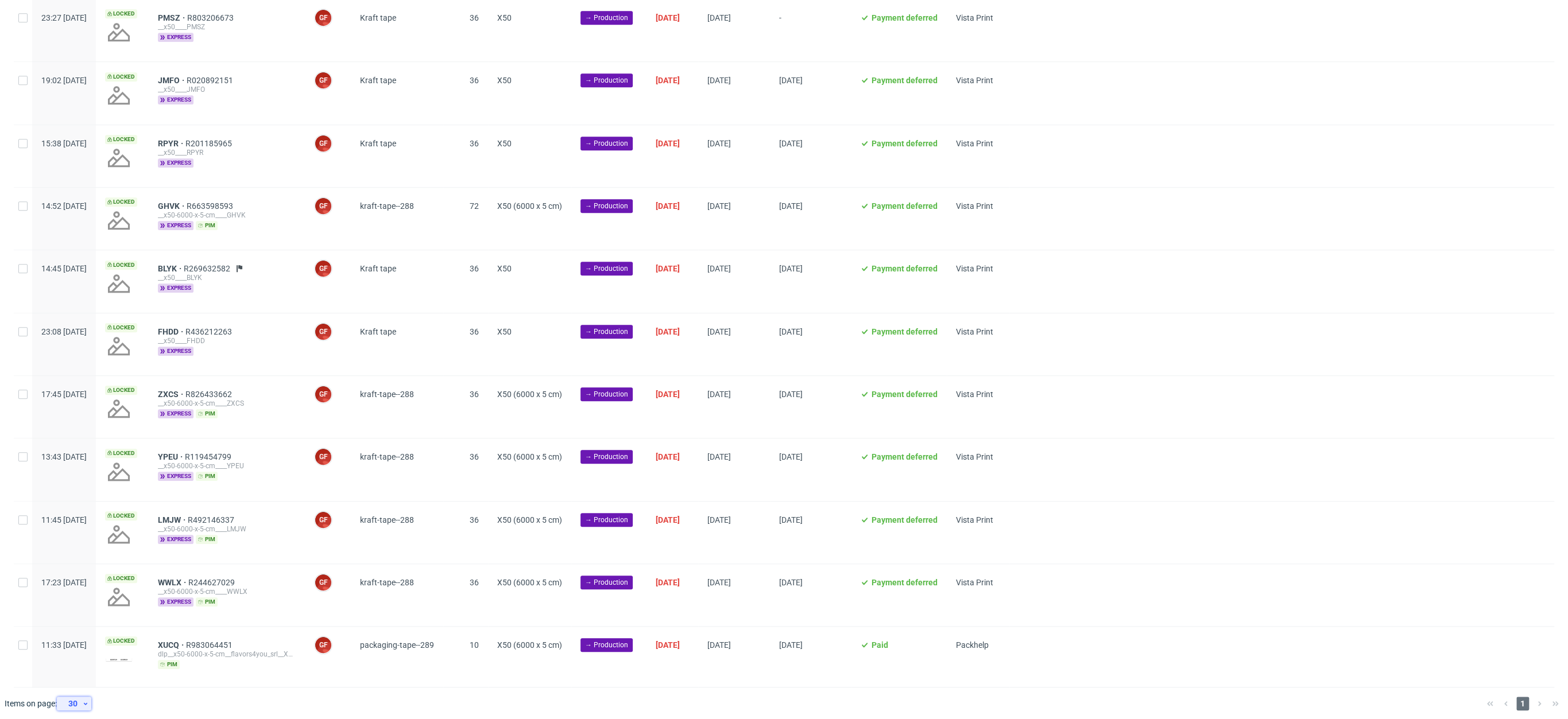
click at [78, 696] on div "30" at bounding box center [72, 704] width 21 height 16
click at [73, 681] on div "120" at bounding box center [78, 671] width 32 height 25
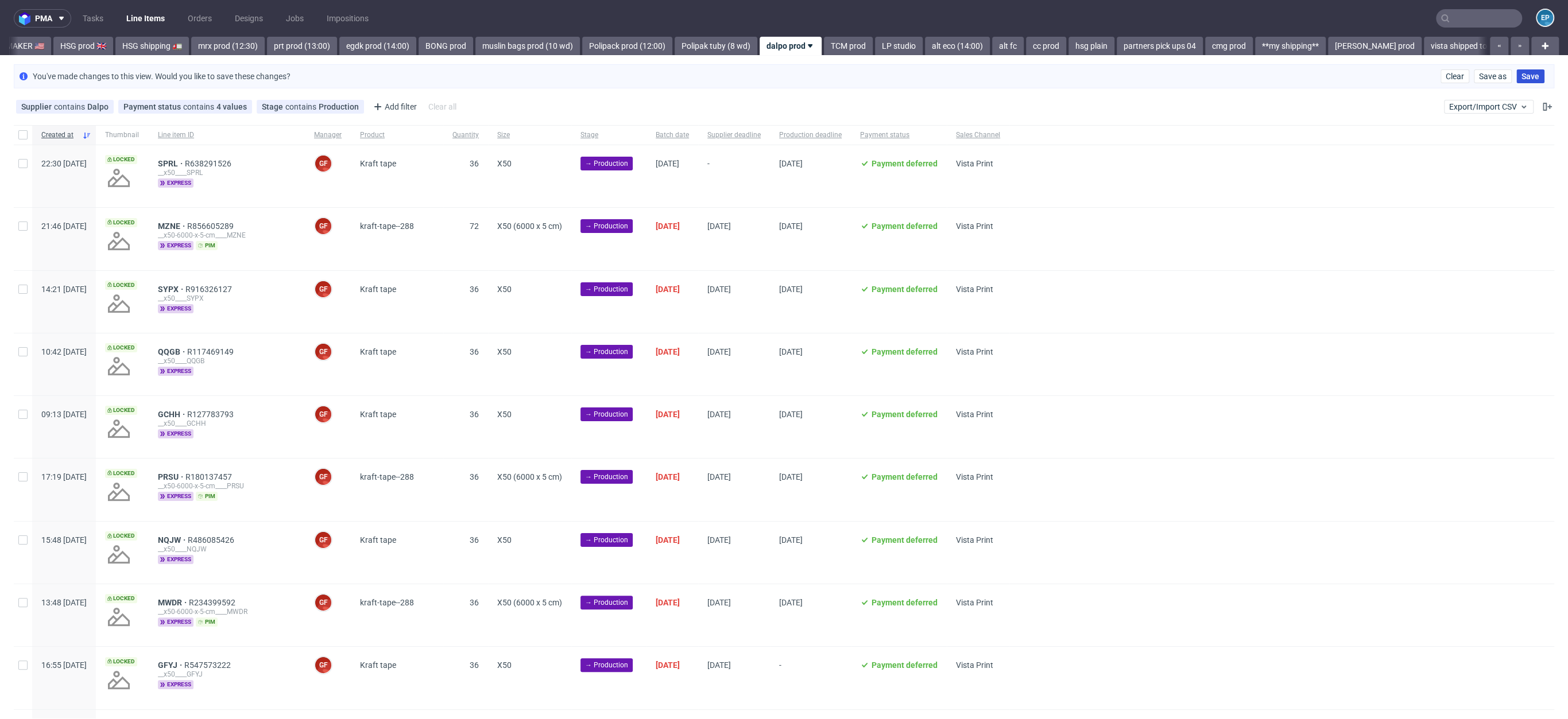
click at [1521, 80] on span "Save" at bounding box center [1530, 76] width 18 height 8
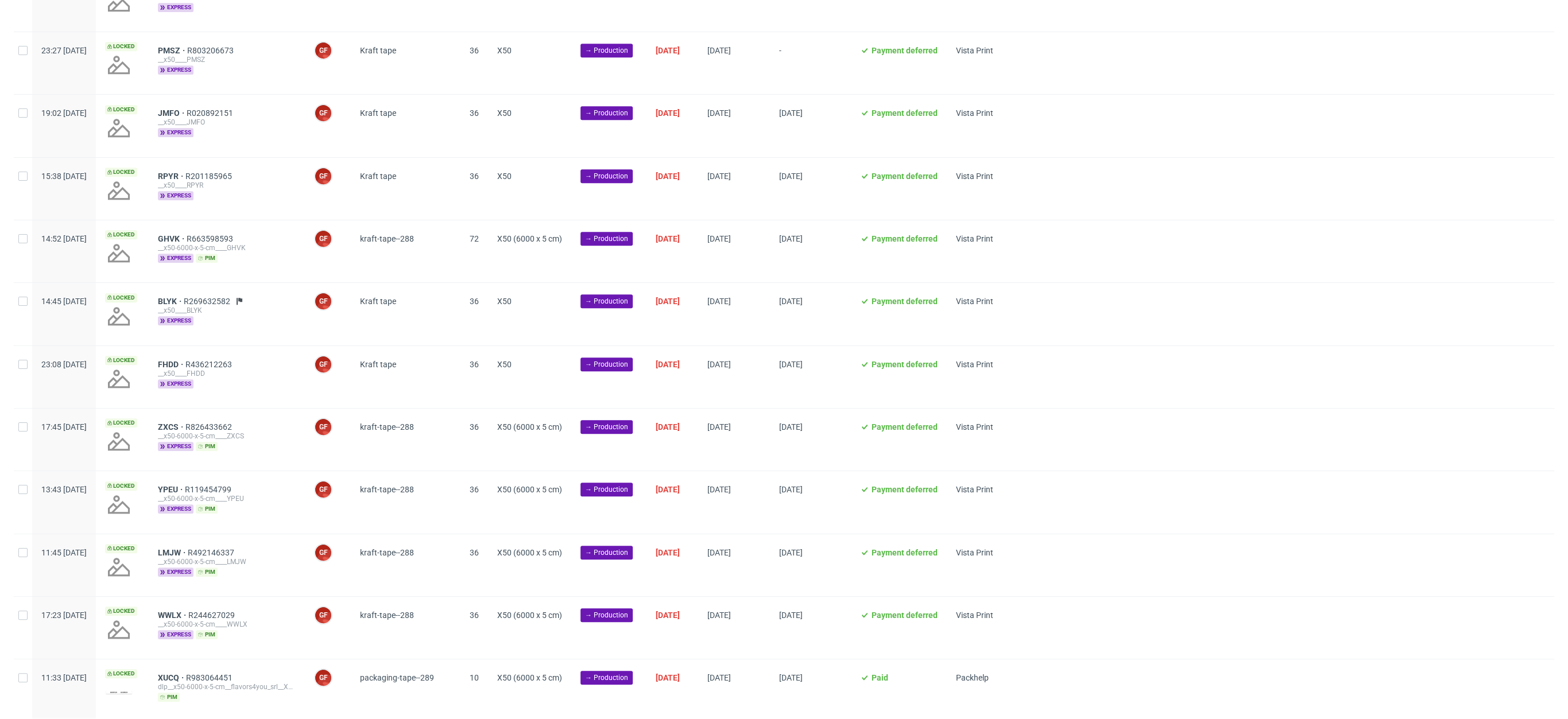
scroll to position [991, 0]
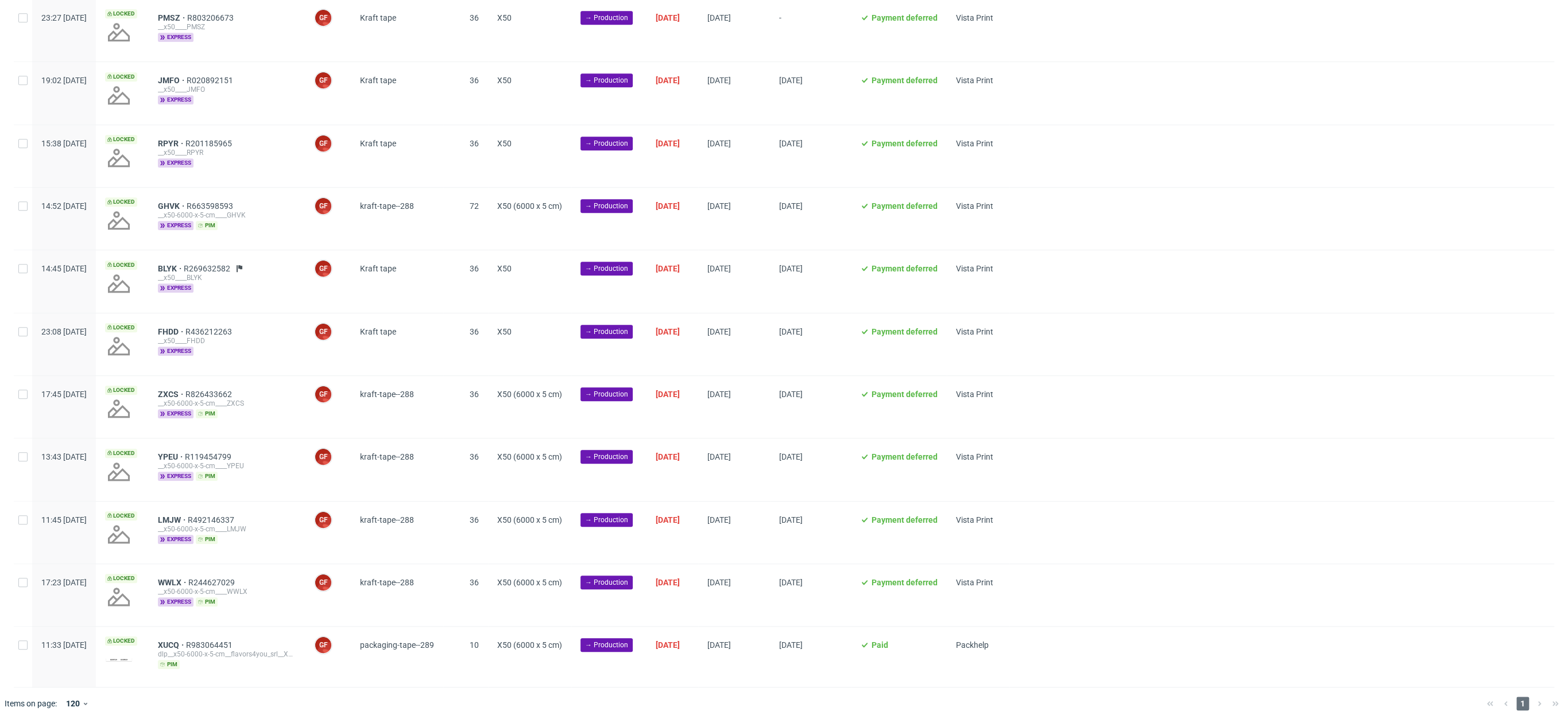
click at [477, 161] on div "36" at bounding box center [466, 156] width 45 height 62
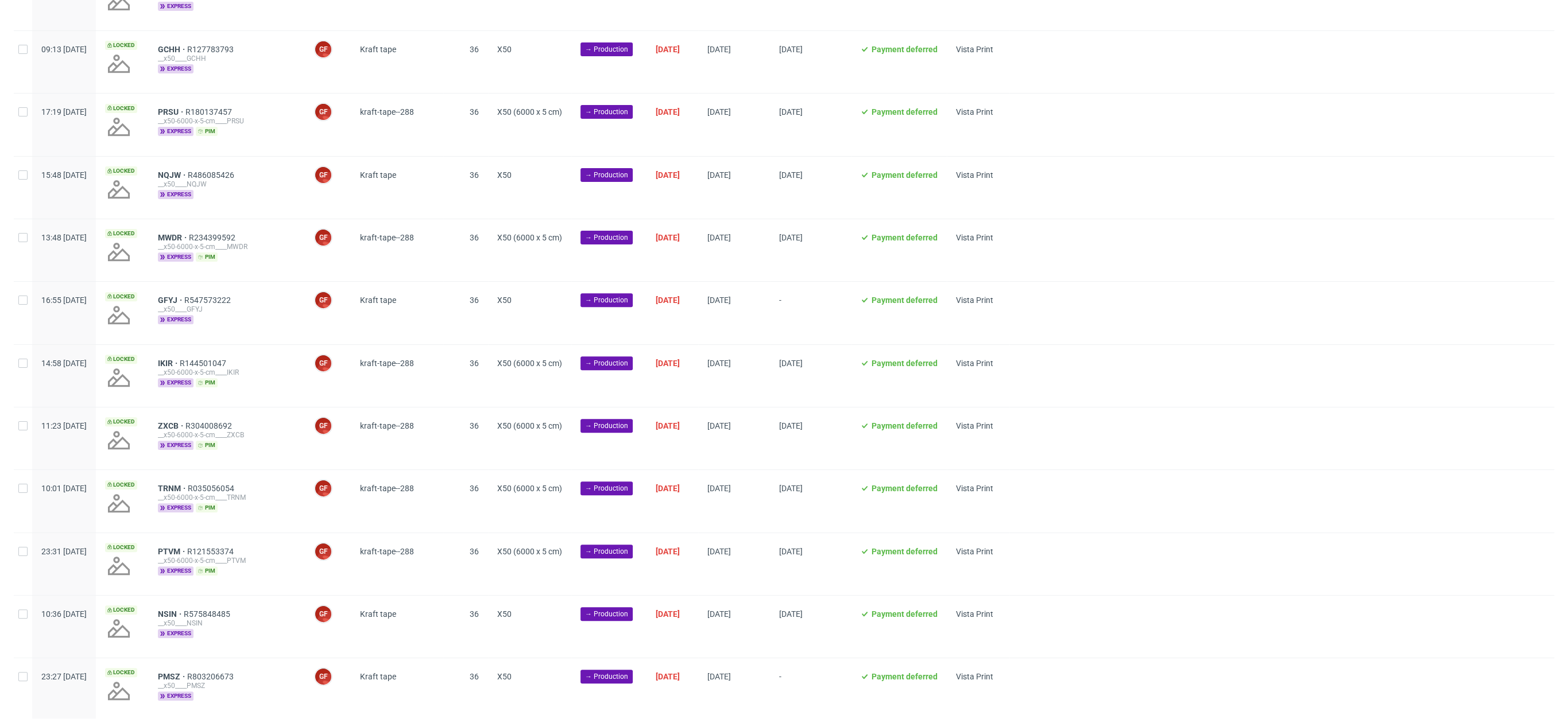
scroll to position [0, 0]
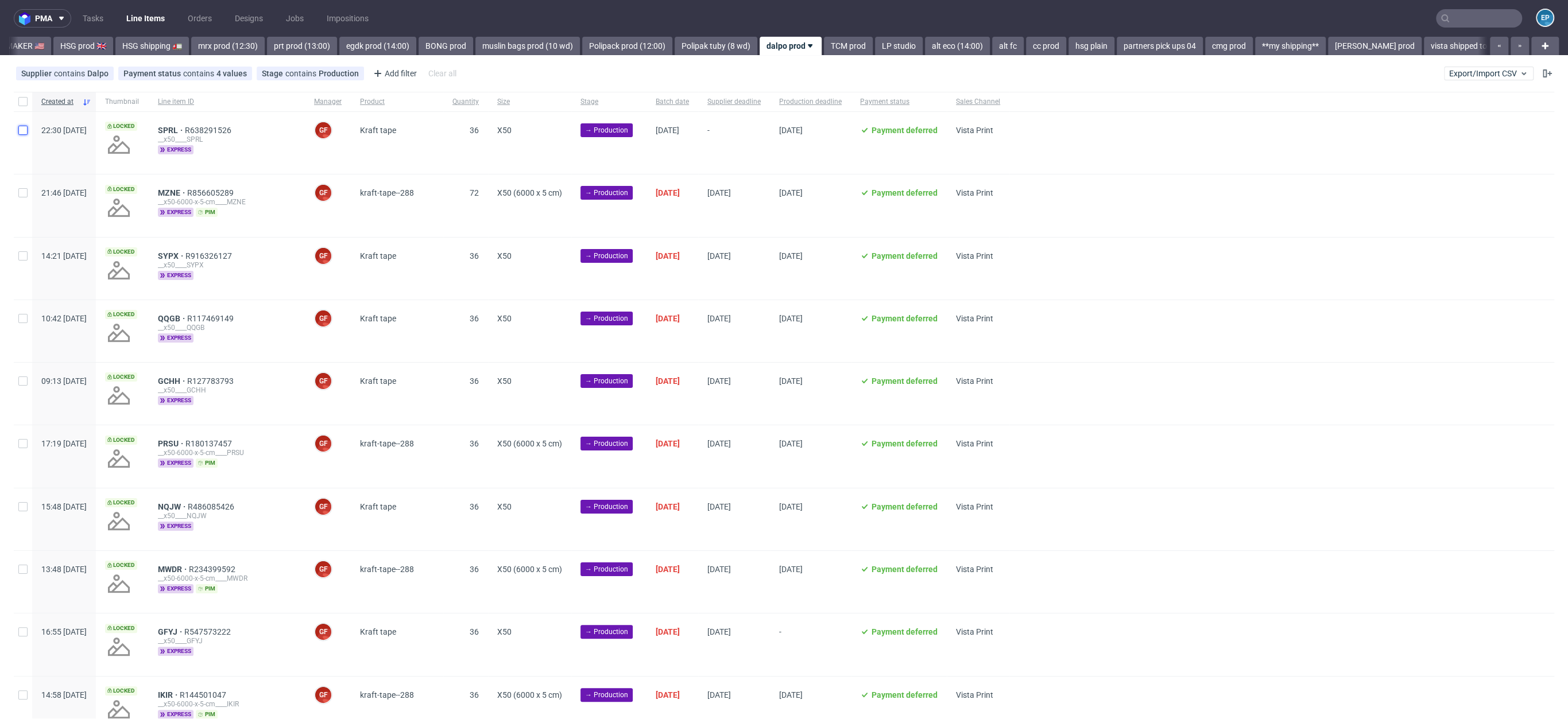
click at [19, 127] on input "checkbox" at bounding box center [23, 130] width 9 height 9
checkbox input "true"
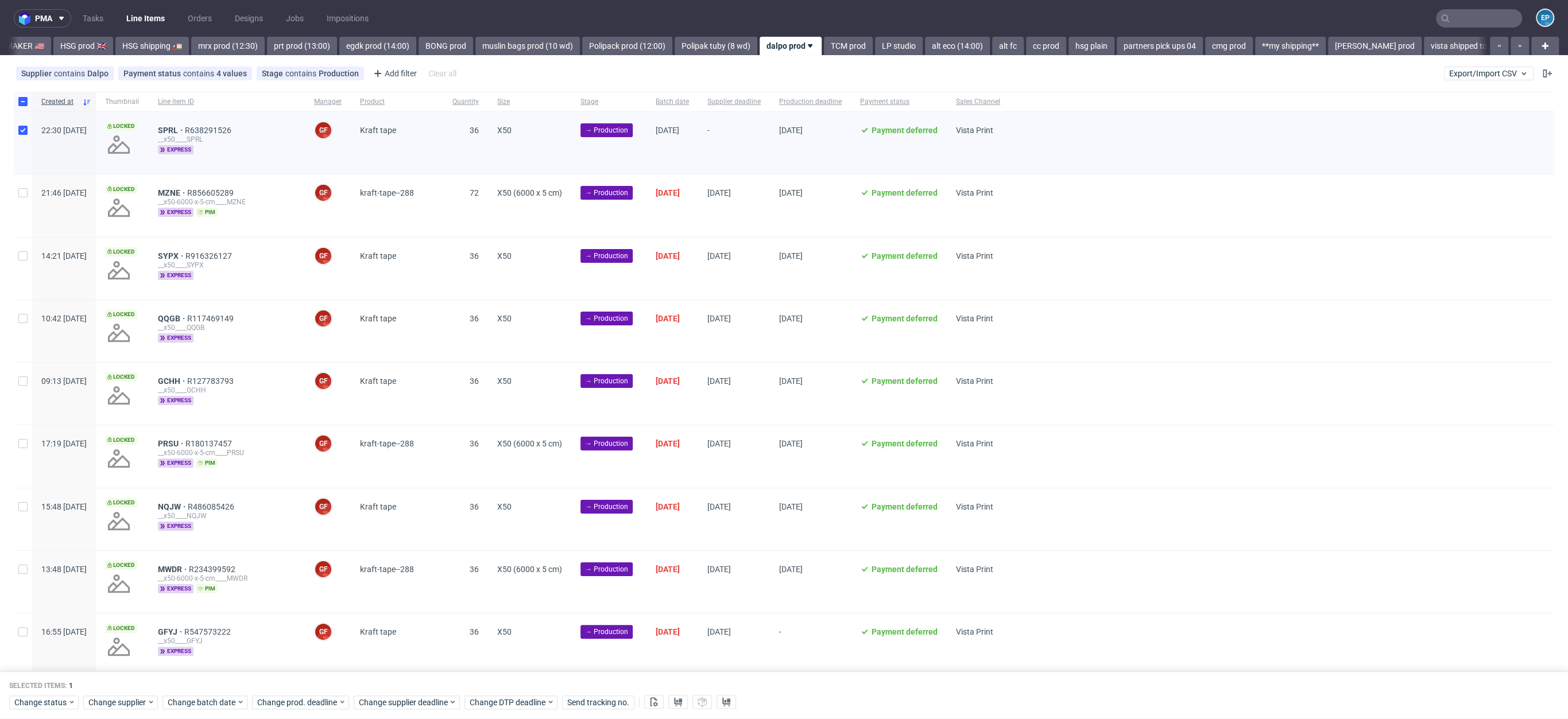
click at [198, 694] on div "Change status Change supplier Change batch date Change prod. deadline Change su…" at bounding box center [784, 702] width 1550 height 17
click at [209, 698] on span "Change batch date" at bounding box center [201, 702] width 69 height 12
click at [218, 571] on button "9" at bounding box center [221, 580] width 18 height 19
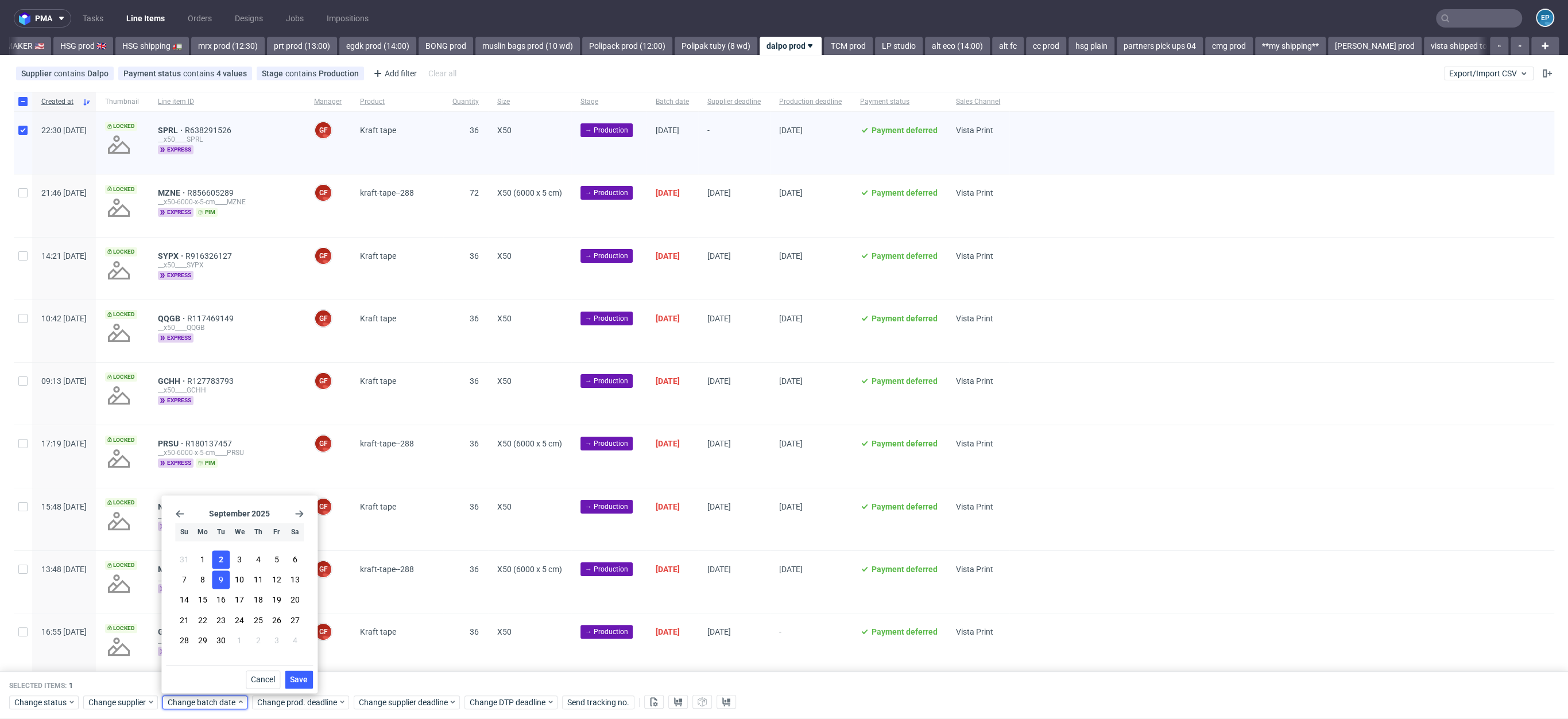
click at [217, 561] on button "2" at bounding box center [221, 560] width 18 height 19
click at [290, 685] on button "Save" at bounding box center [298, 680] width 28 height 19
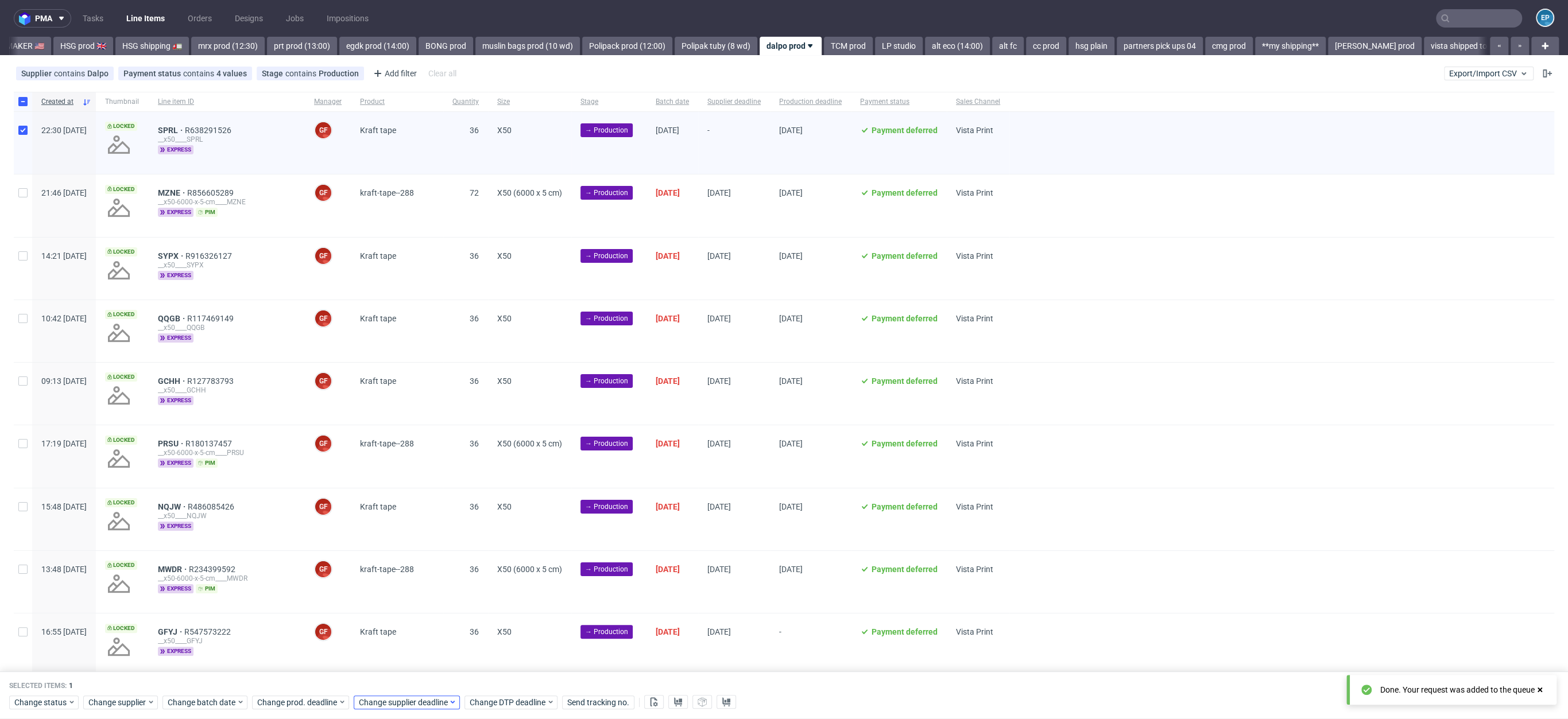
scroll to position [0, 1224]
click at [410, 703] on span "Change supplier deadline" at bounding box center [404, 702] width 90 height 12
click at [414, 607] on button "16" at bounding box center [411, 600] width 18 height 19
click at [488, 679] on span "Save" at bounding box center [489, 680] width 18 height 8
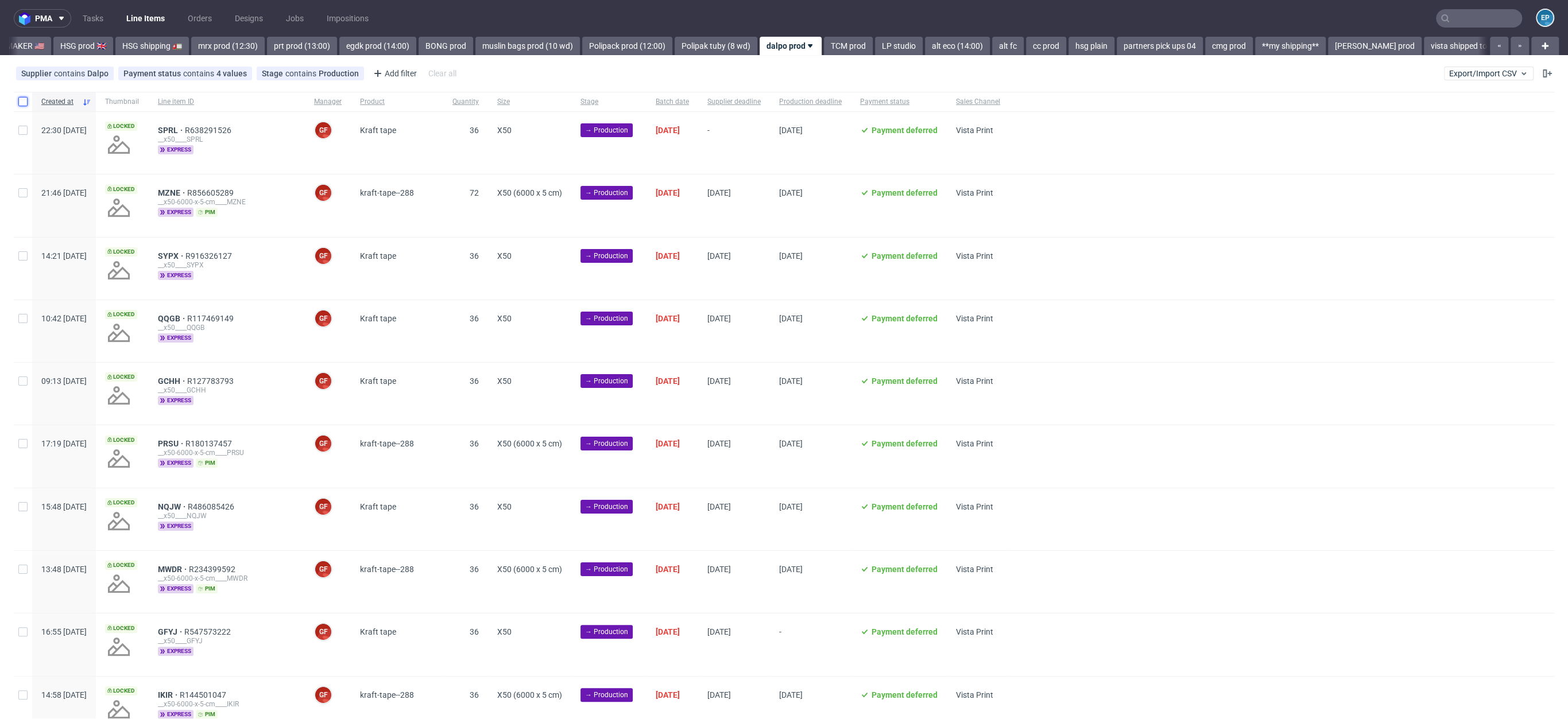
click at [27, 105] on input "checkbox" at bounding box center [23, 101] width 9 height 9
checkbox input "true"
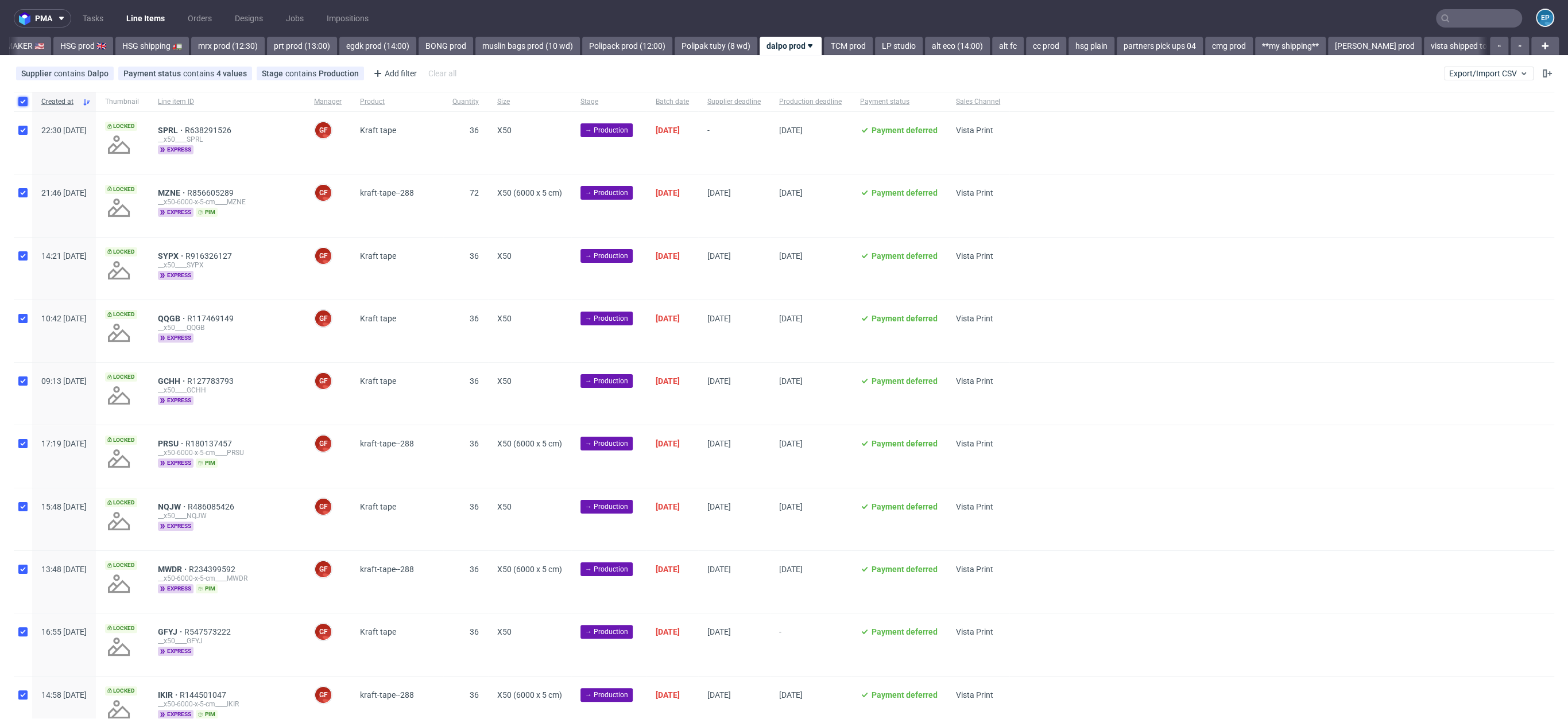
checkbox input "true"
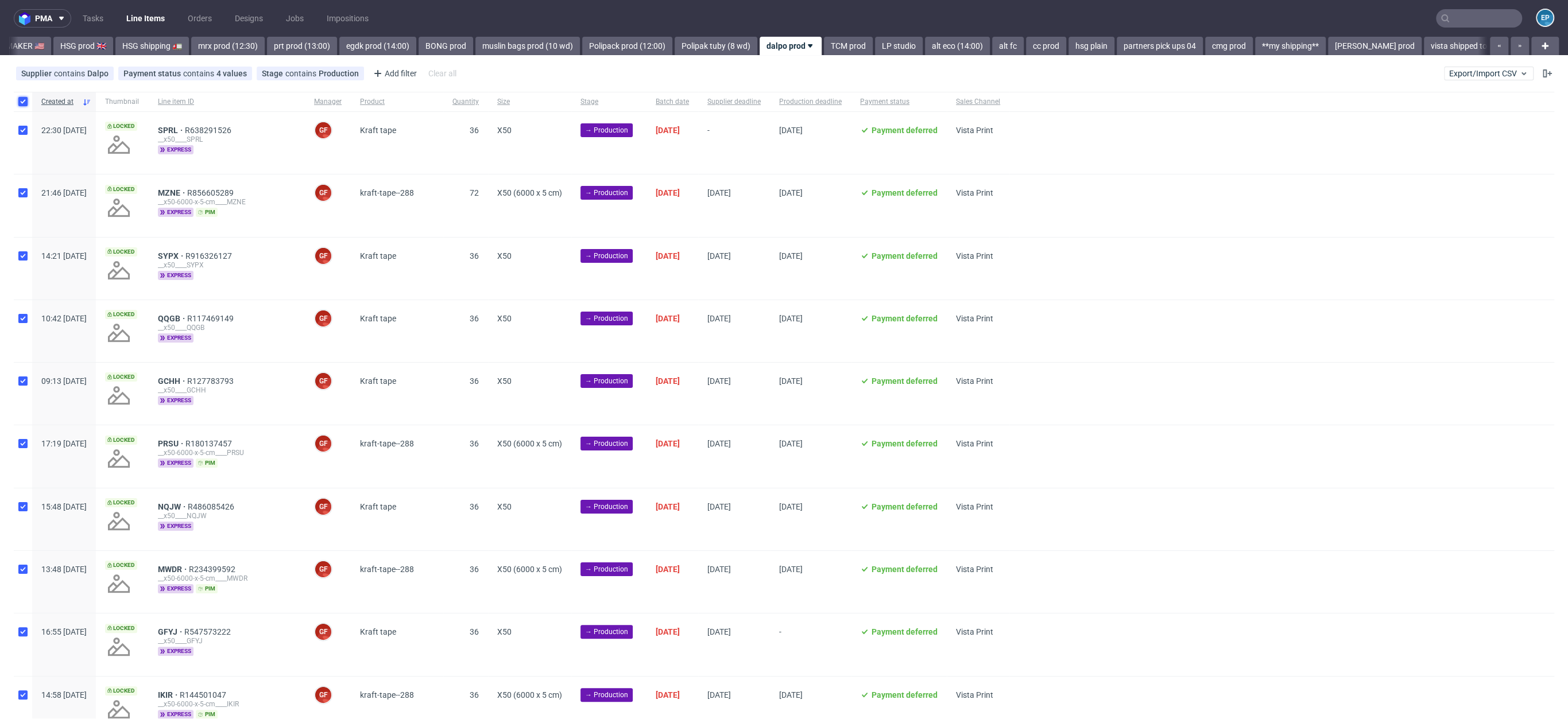
checkbox input "true"
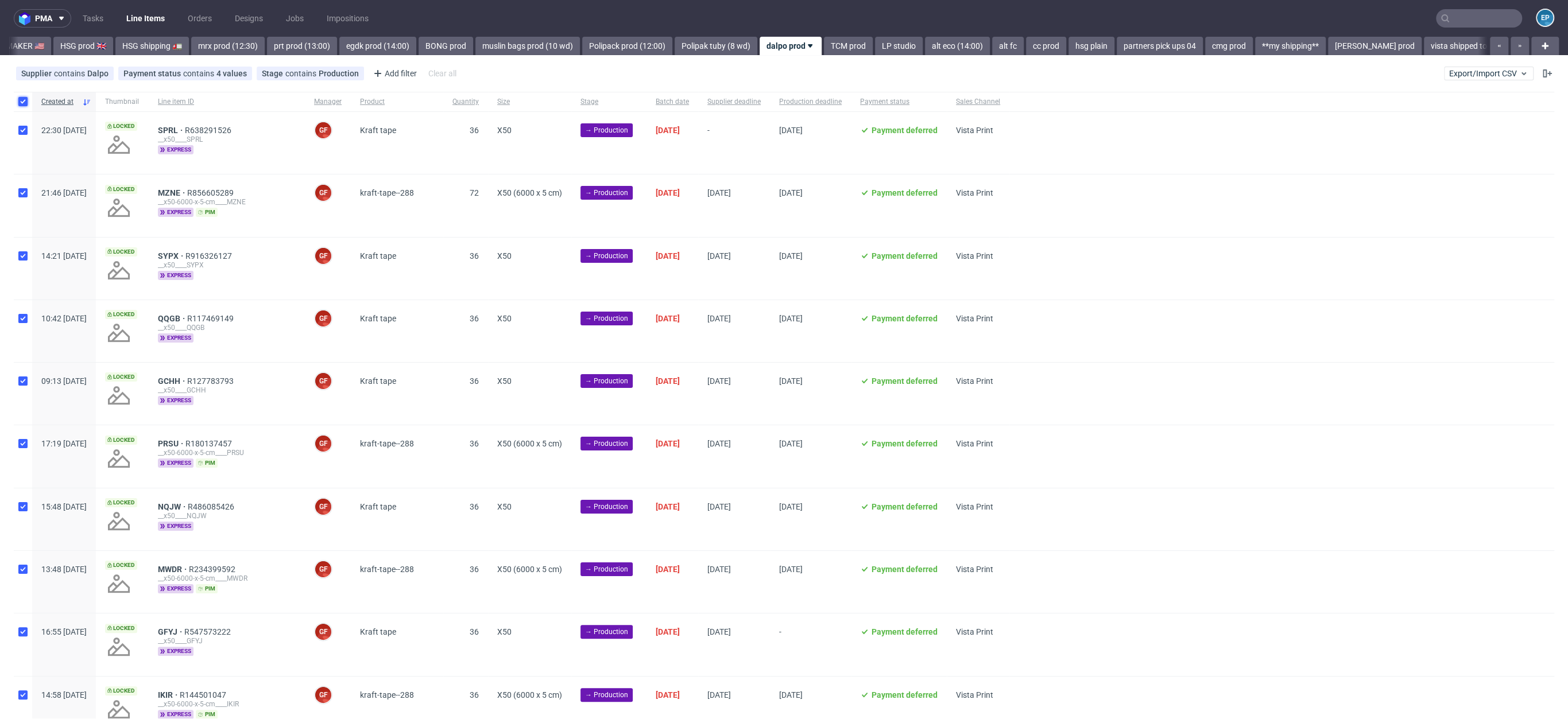
checkbox input "true"
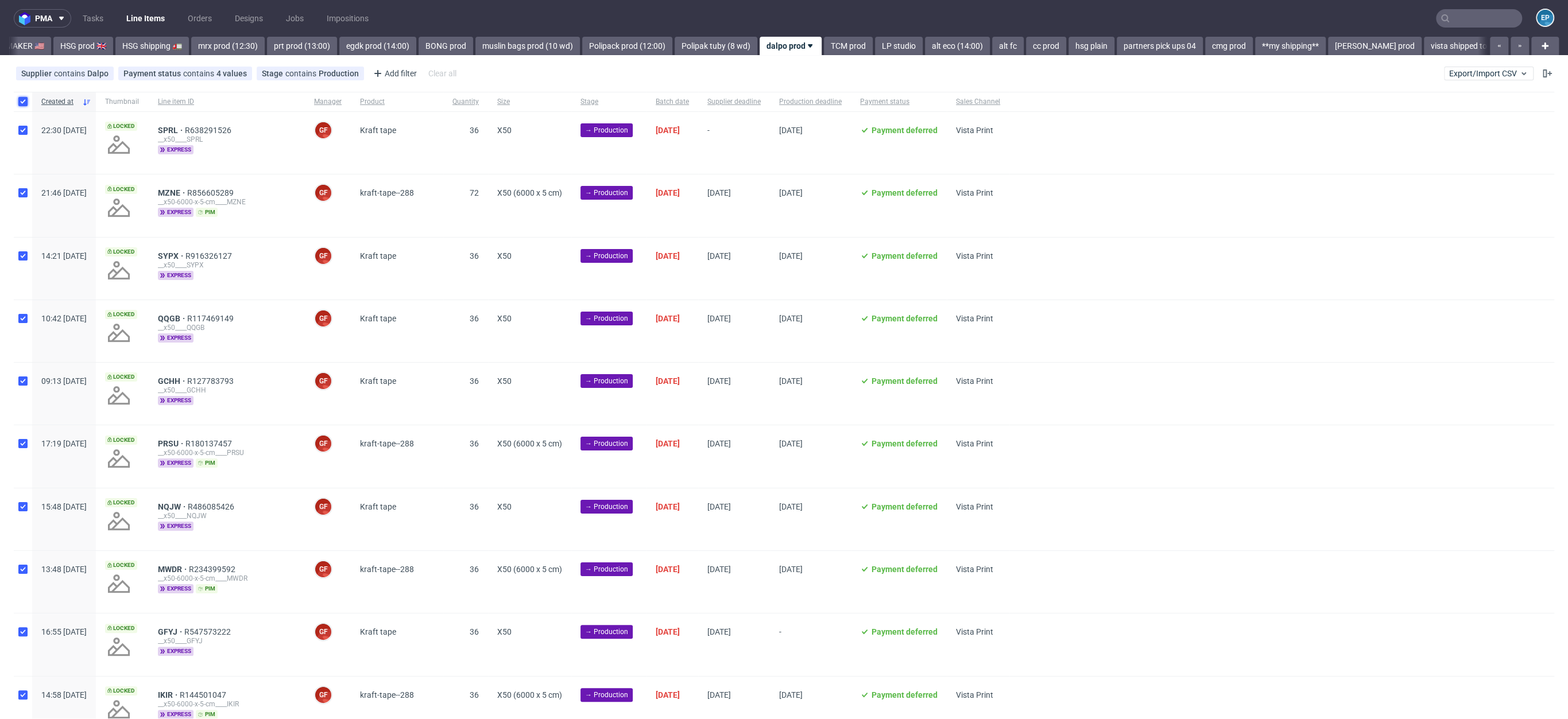
checkbox input "true"
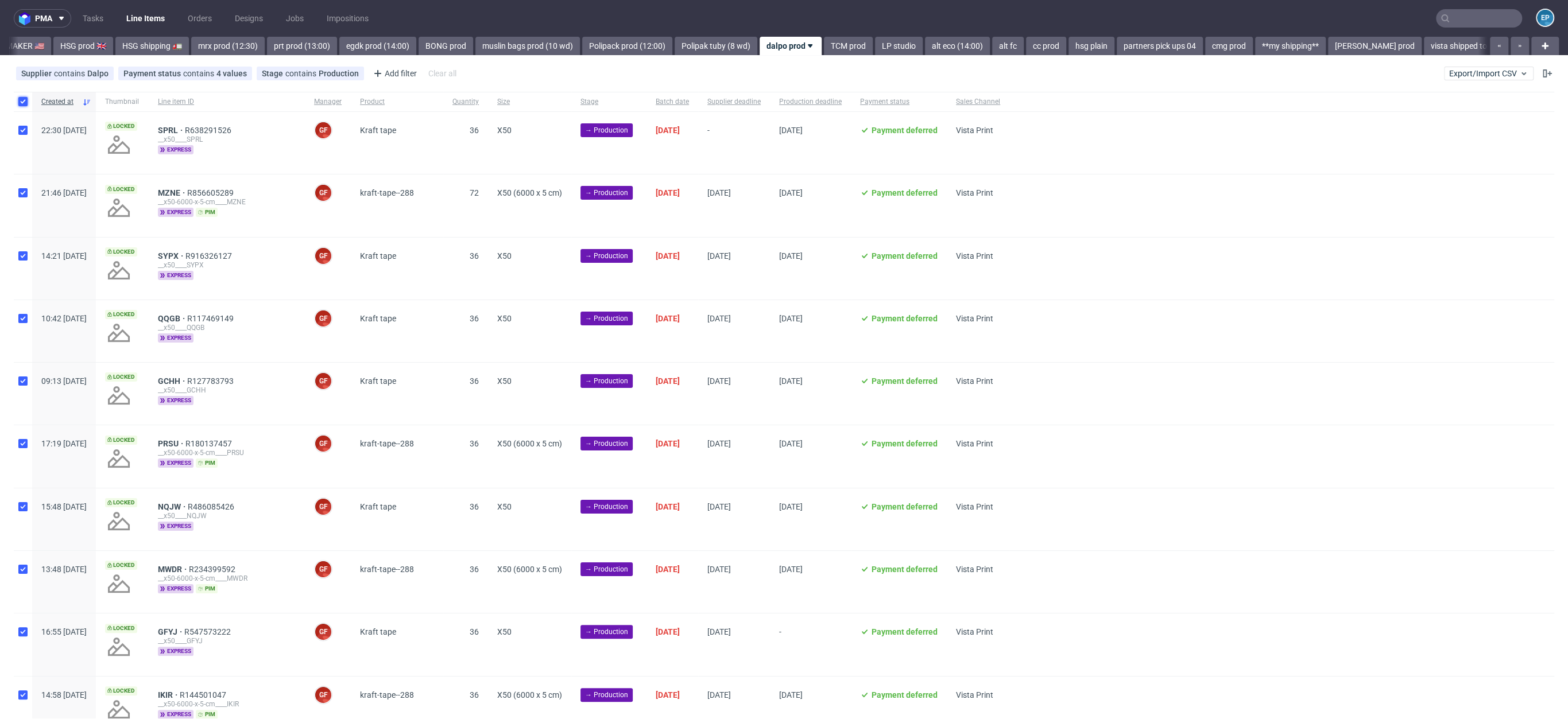
checkbox input "true"
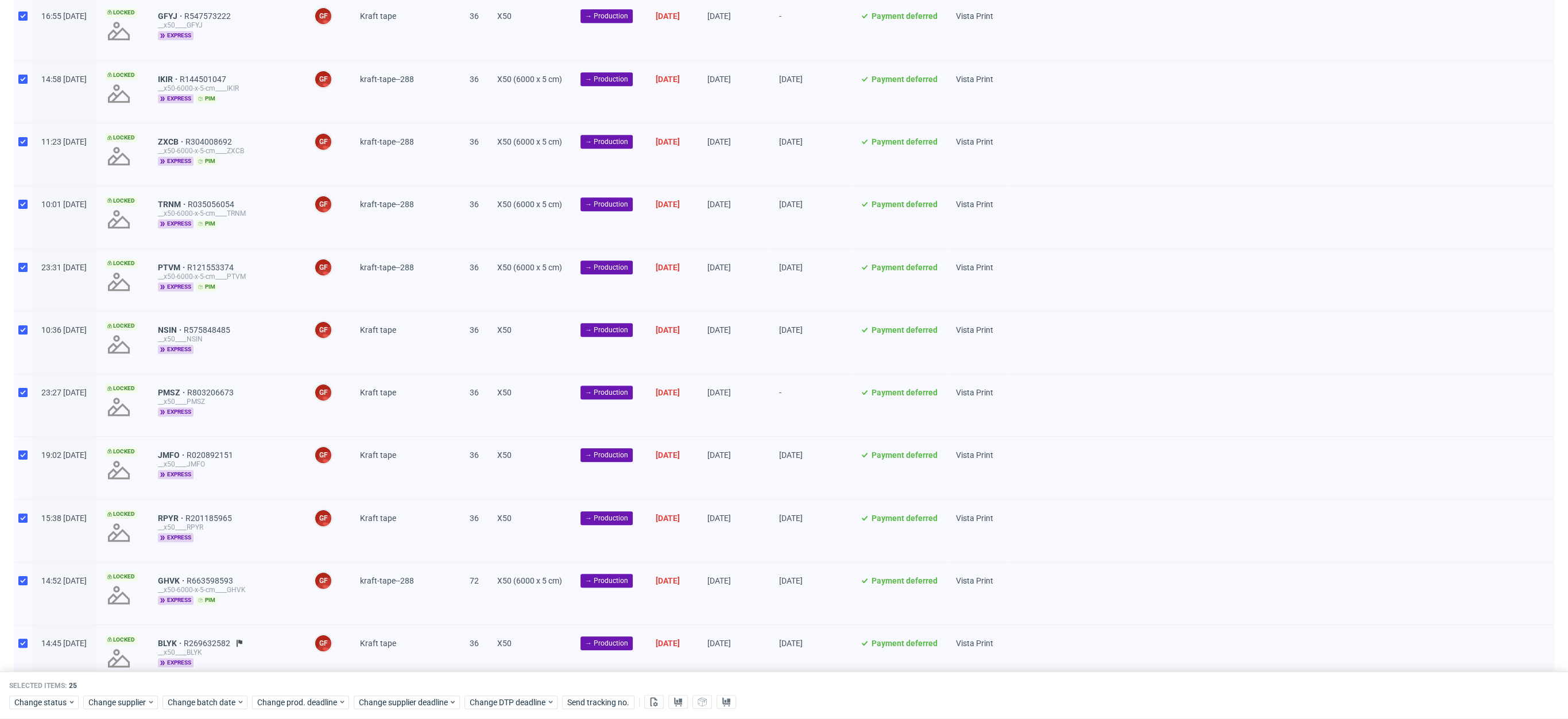
scroll to position [1038, 0]
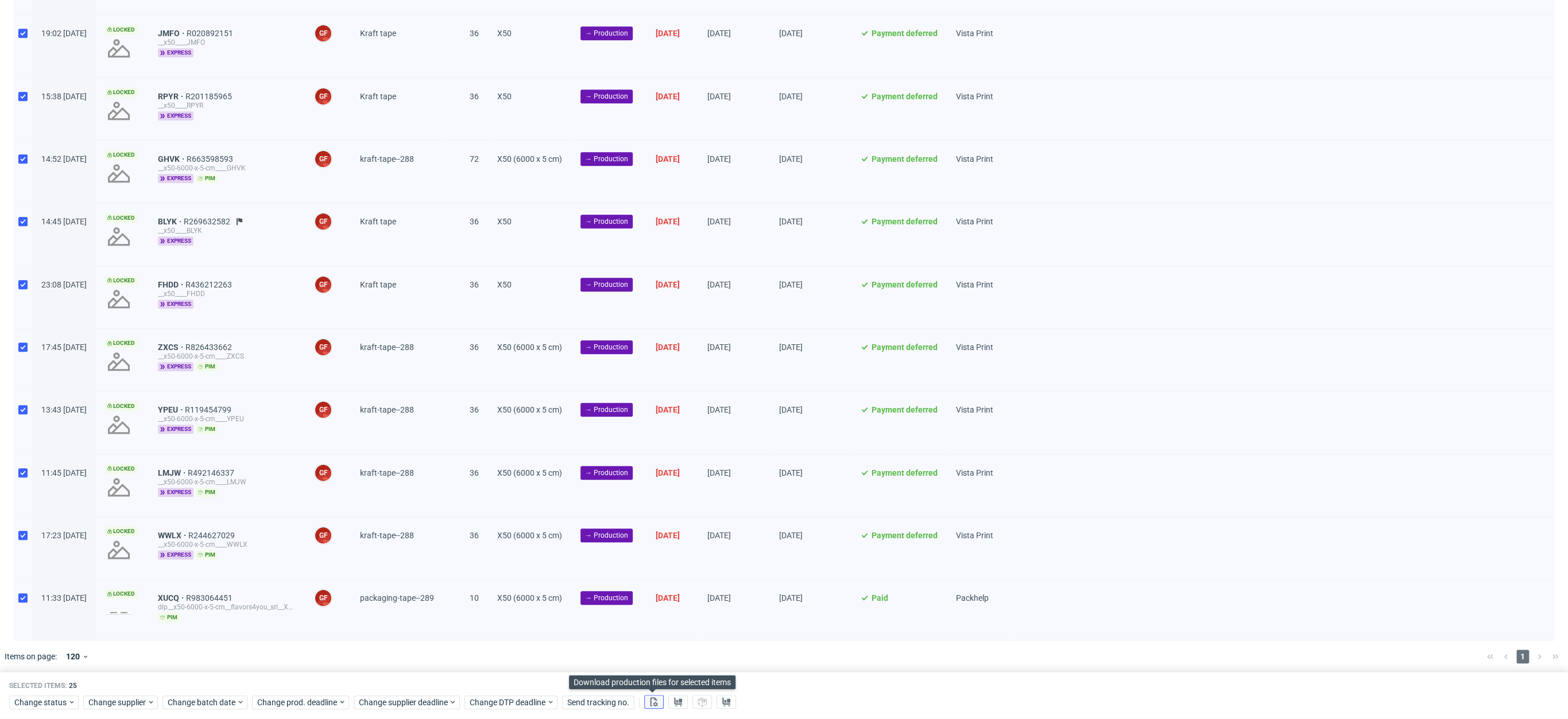
click at [654, 697] on button at bounding box center [654, 702] width 20 height 13
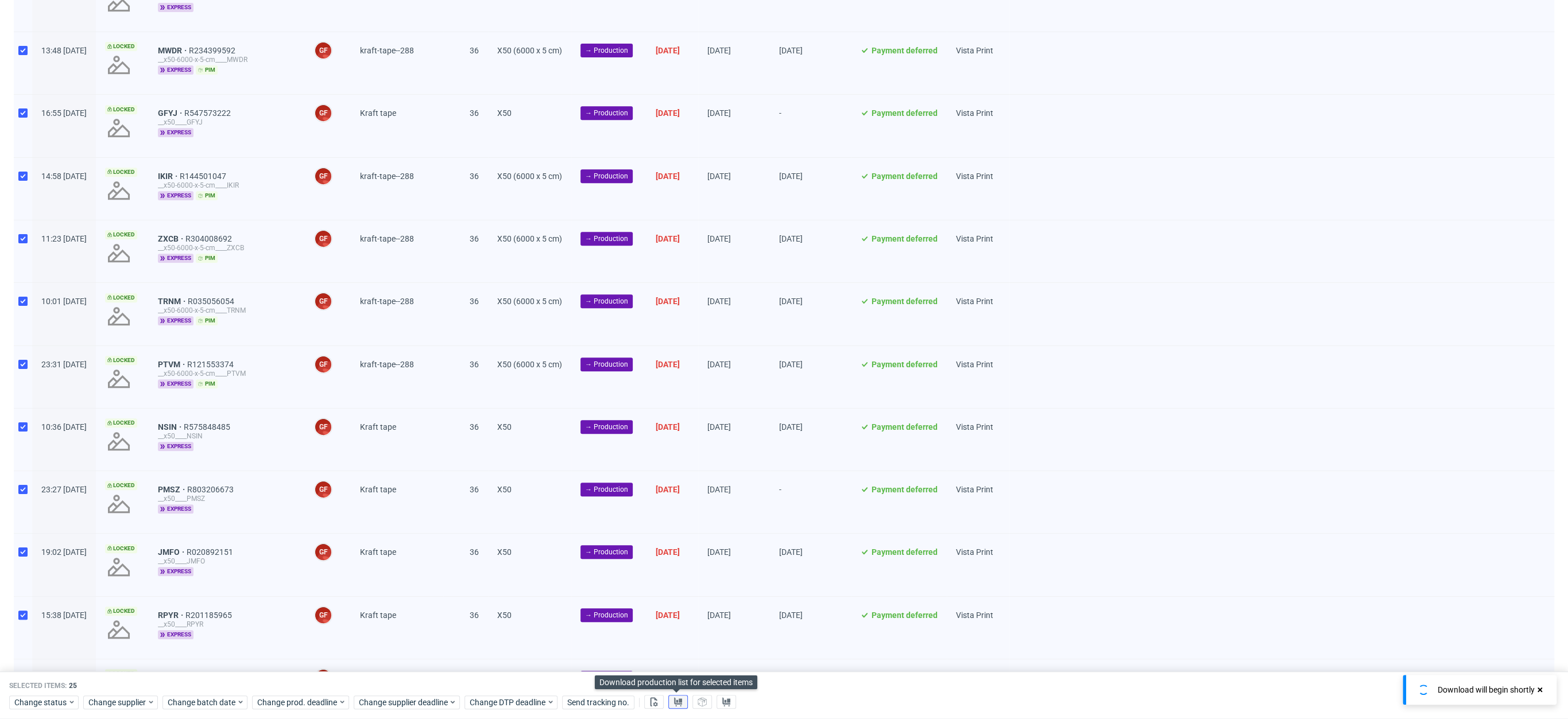
click at [678, 703] on use at bounding box center [678, 702] width 8 height 9
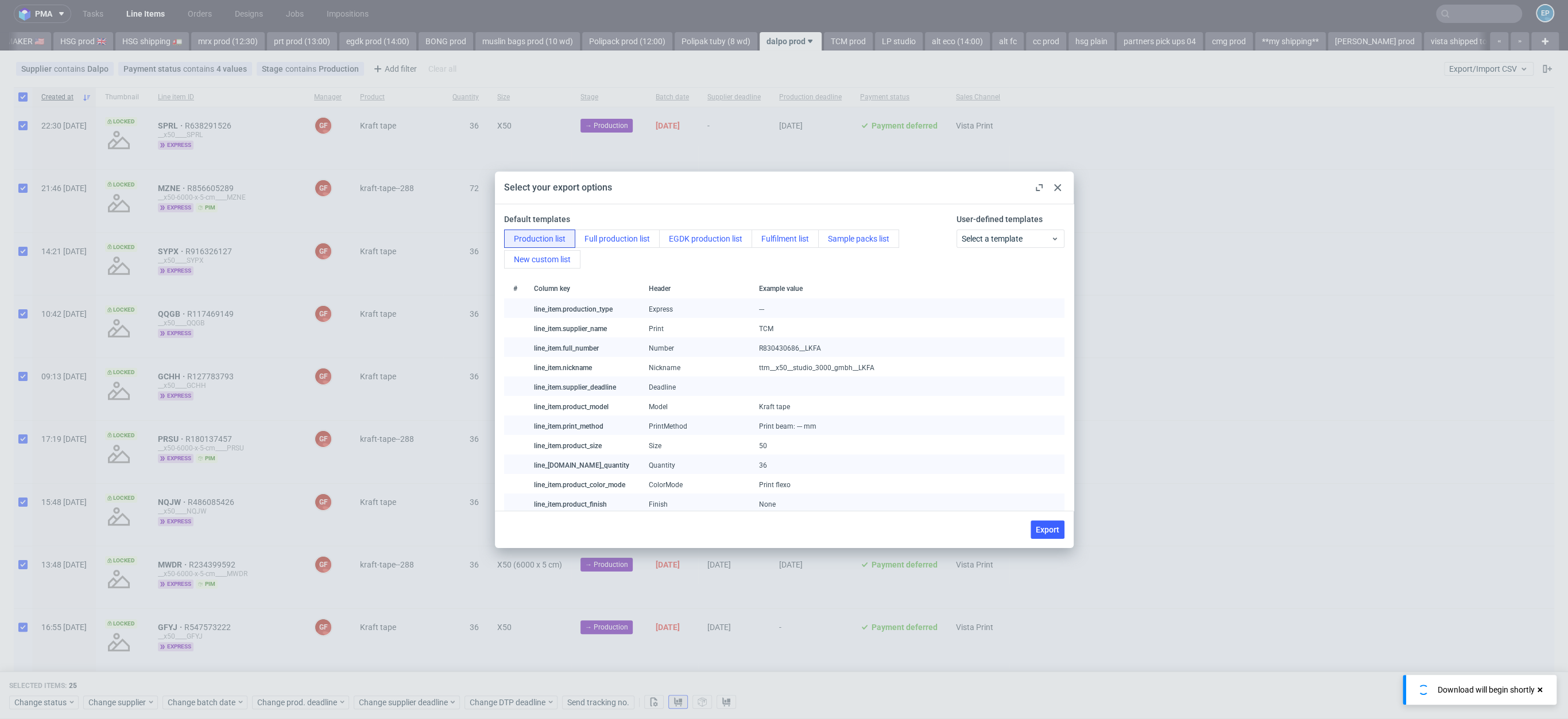
scroll to position [0, 0]
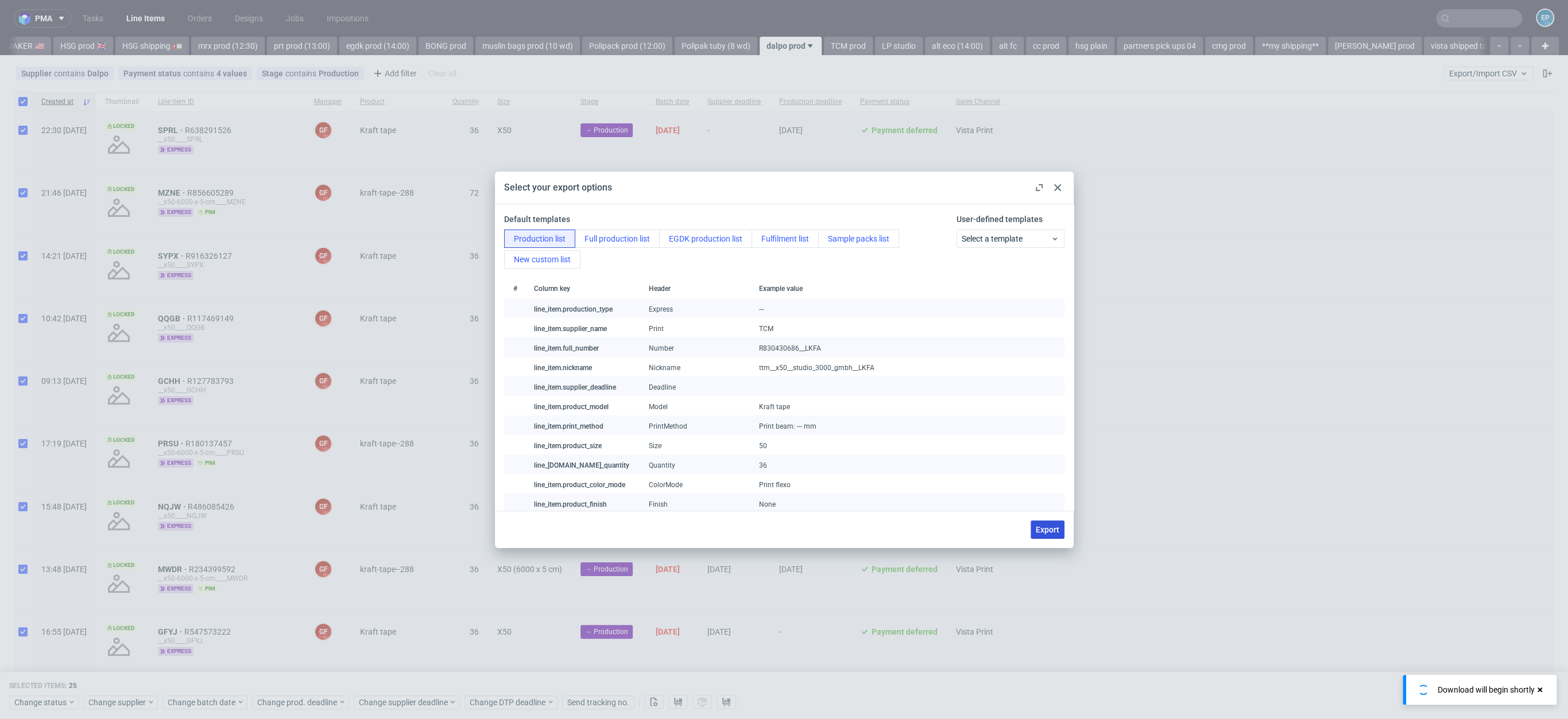
click at [1044, 537] on button "Export" at bounding box center [1048, 530] width 34 height 19
checkbox input "false"
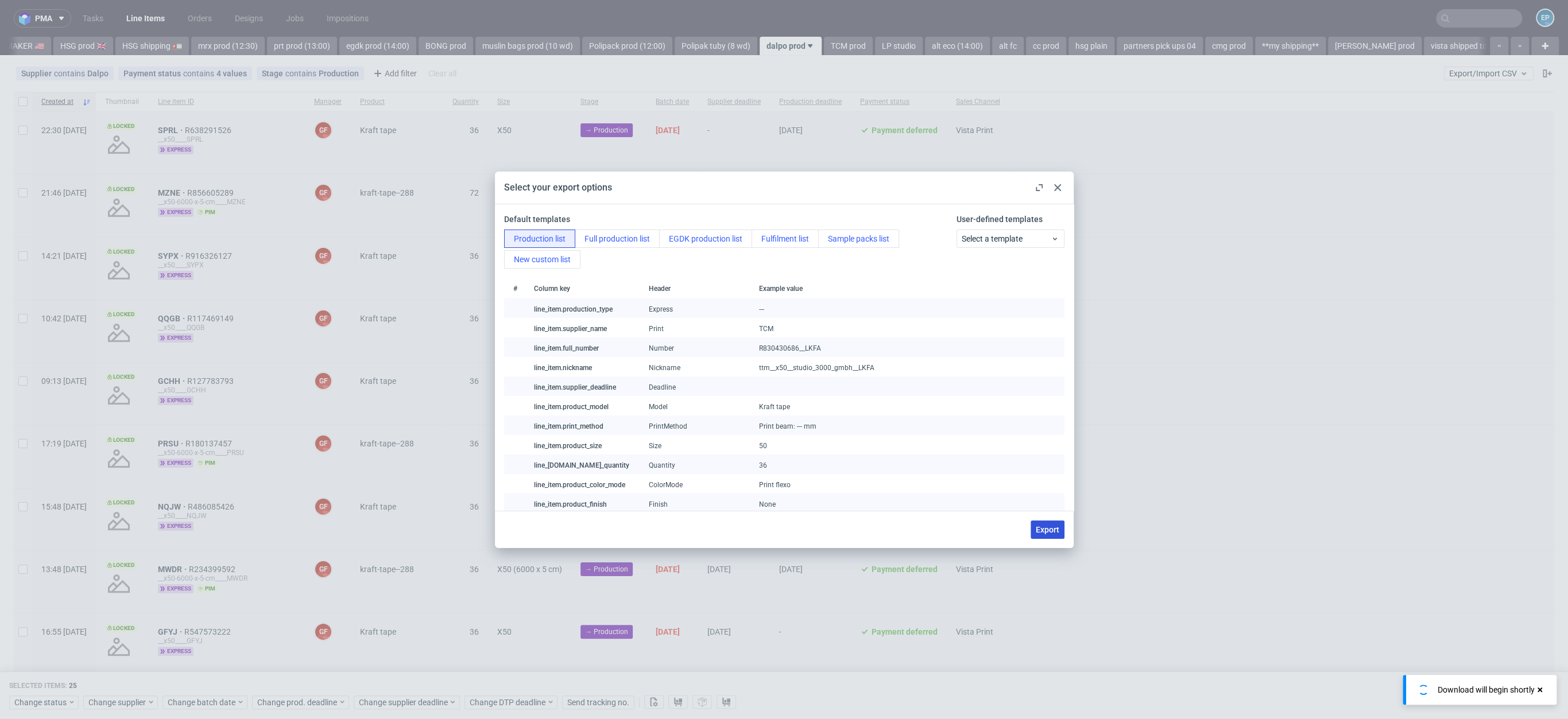
checkbox input "false"
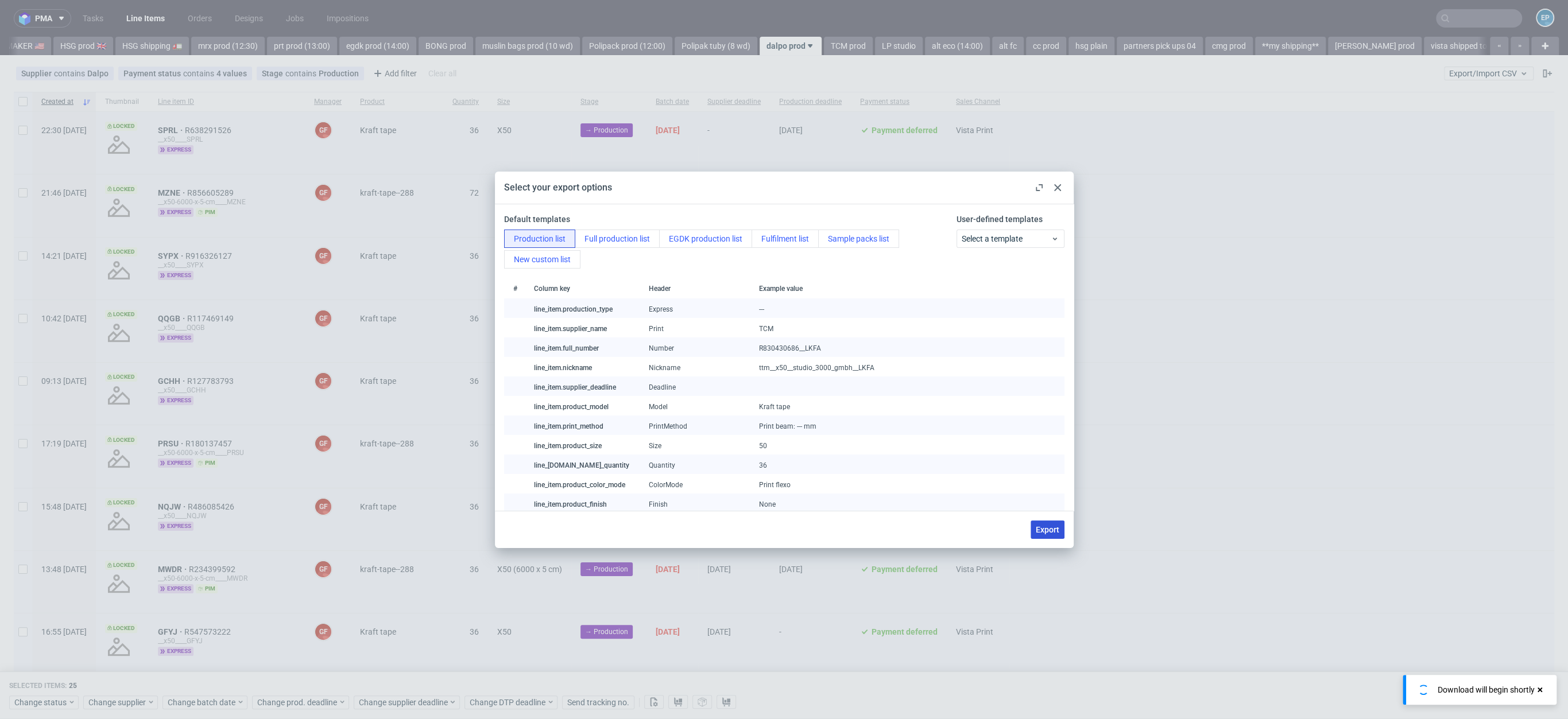
checkbox input "false"
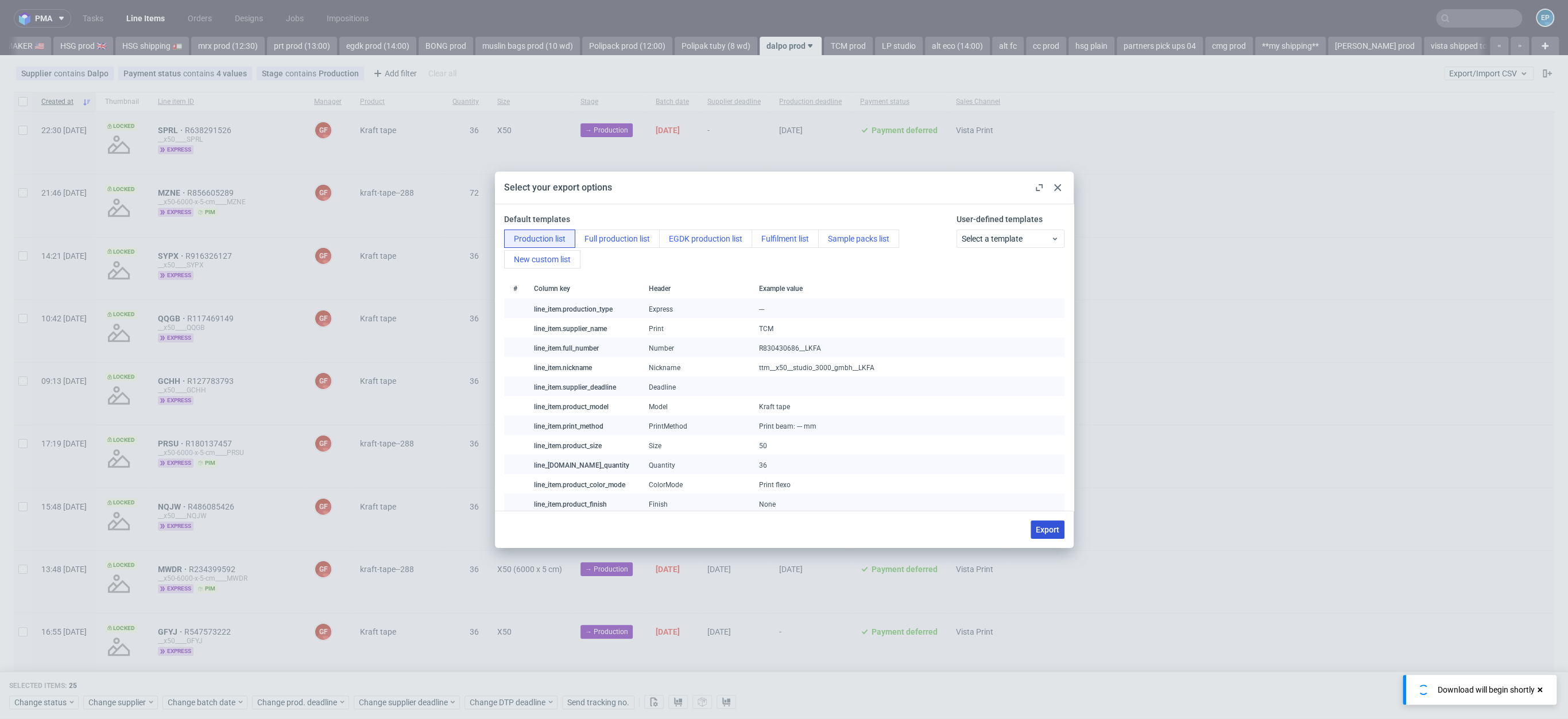
checkbox input "false"
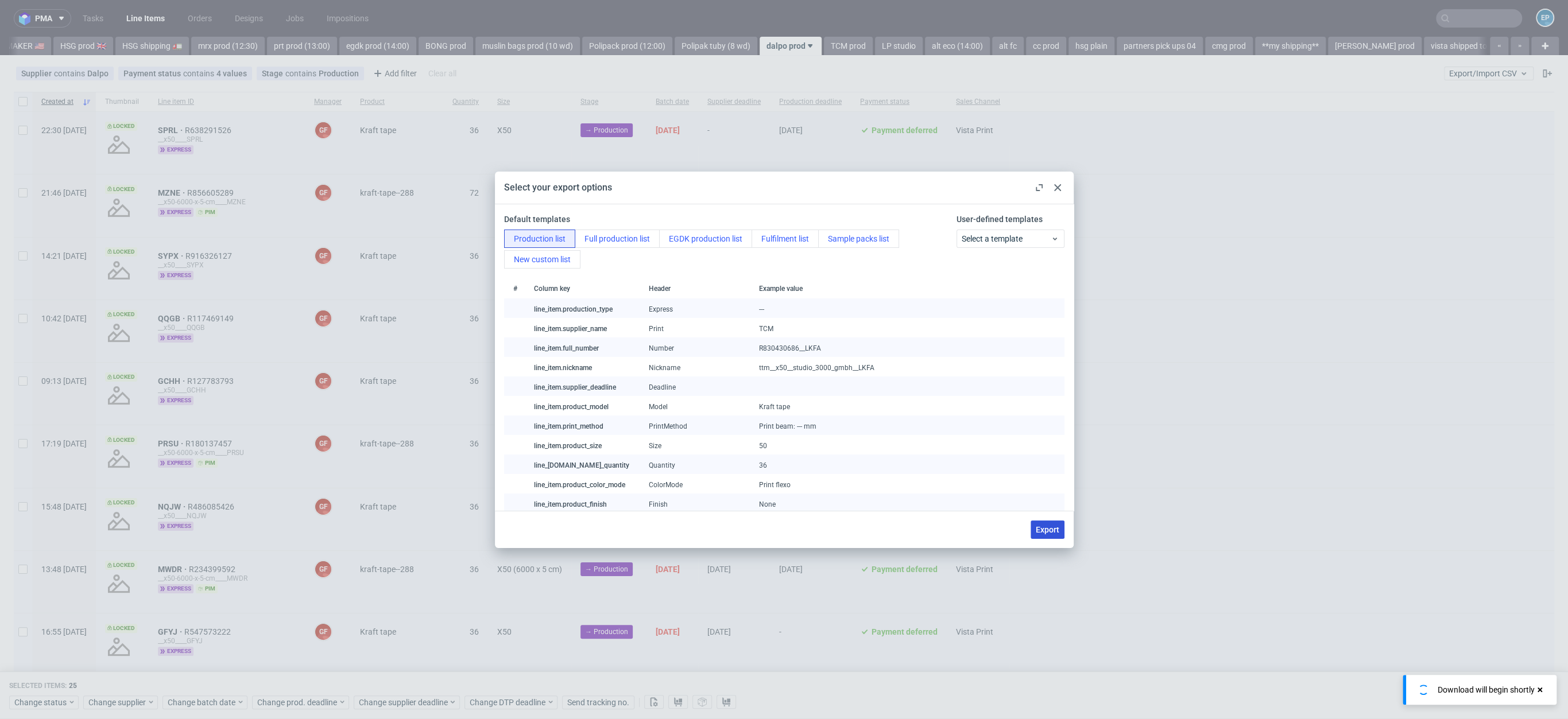
checkbox input "false"
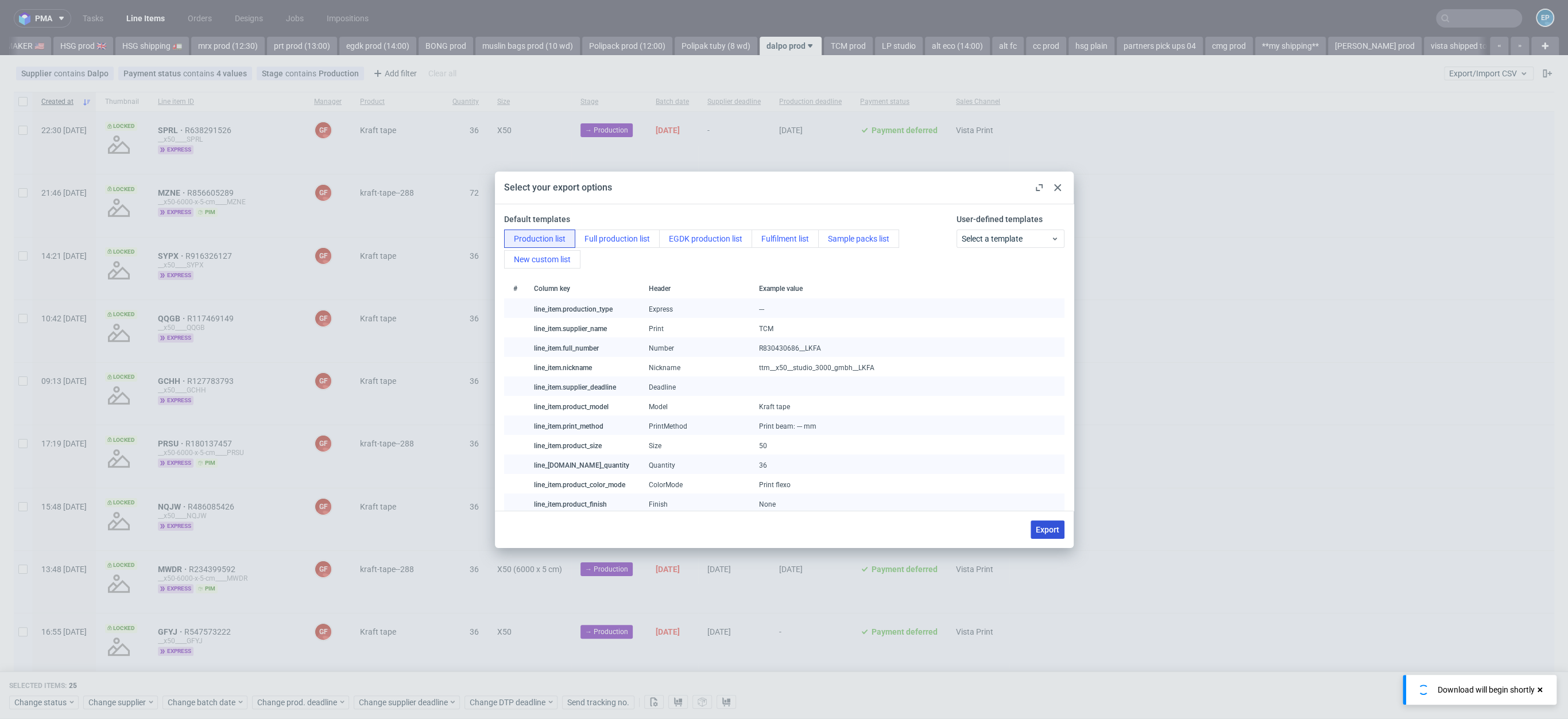
checkbox input "false"
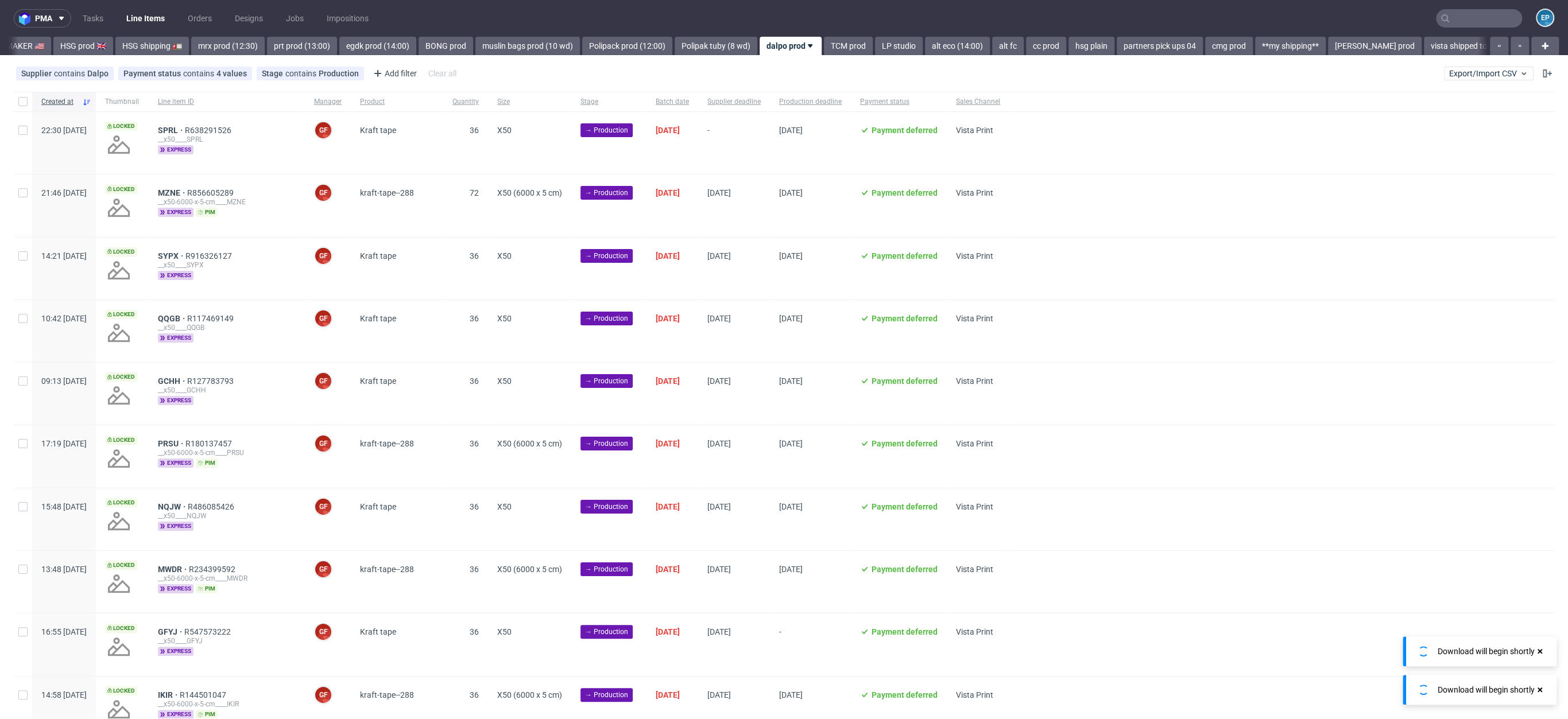
scroll to position [0, 1224]
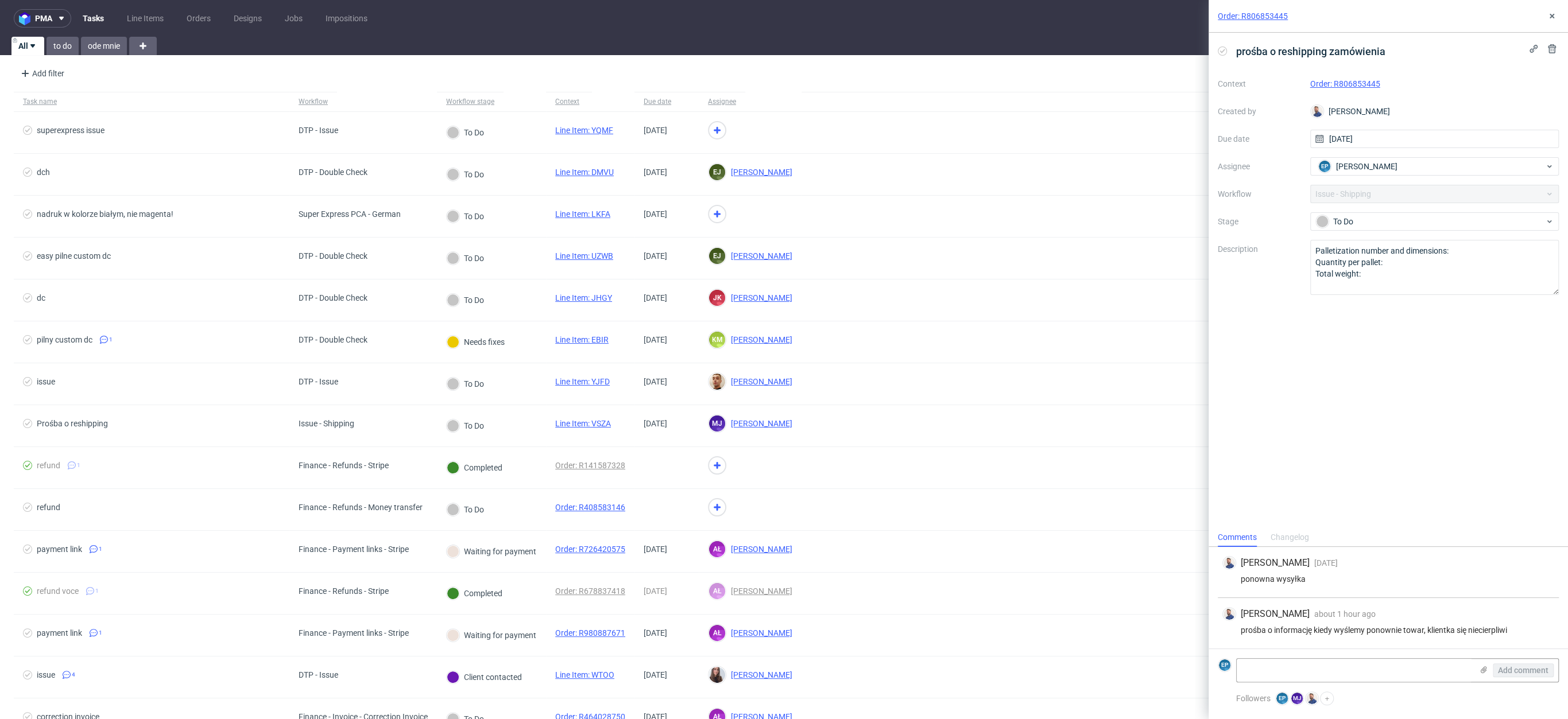
click at [1342, 87] on link "Order: R806853445" at bounding box center [1345, 83] width 70 height 9
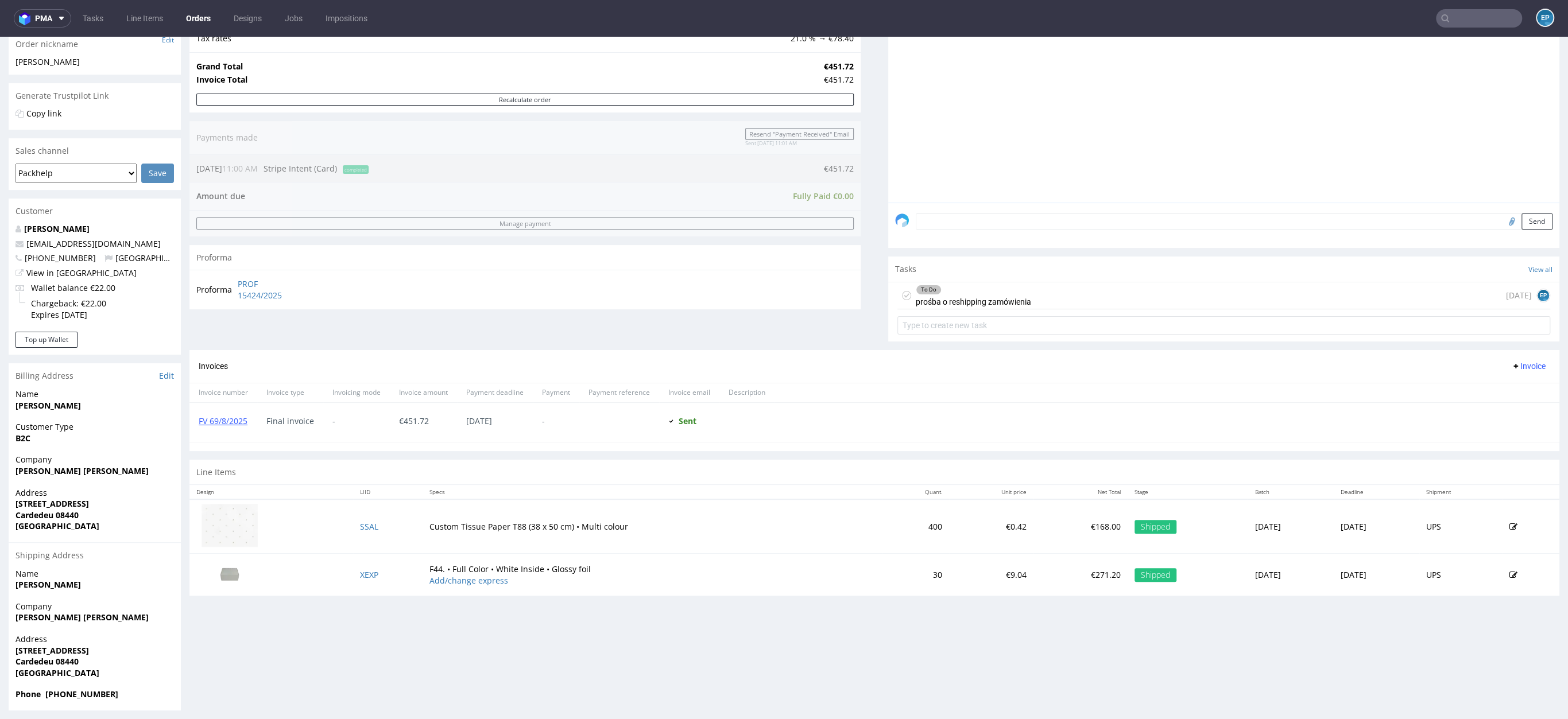
scroll to position [196, 0]
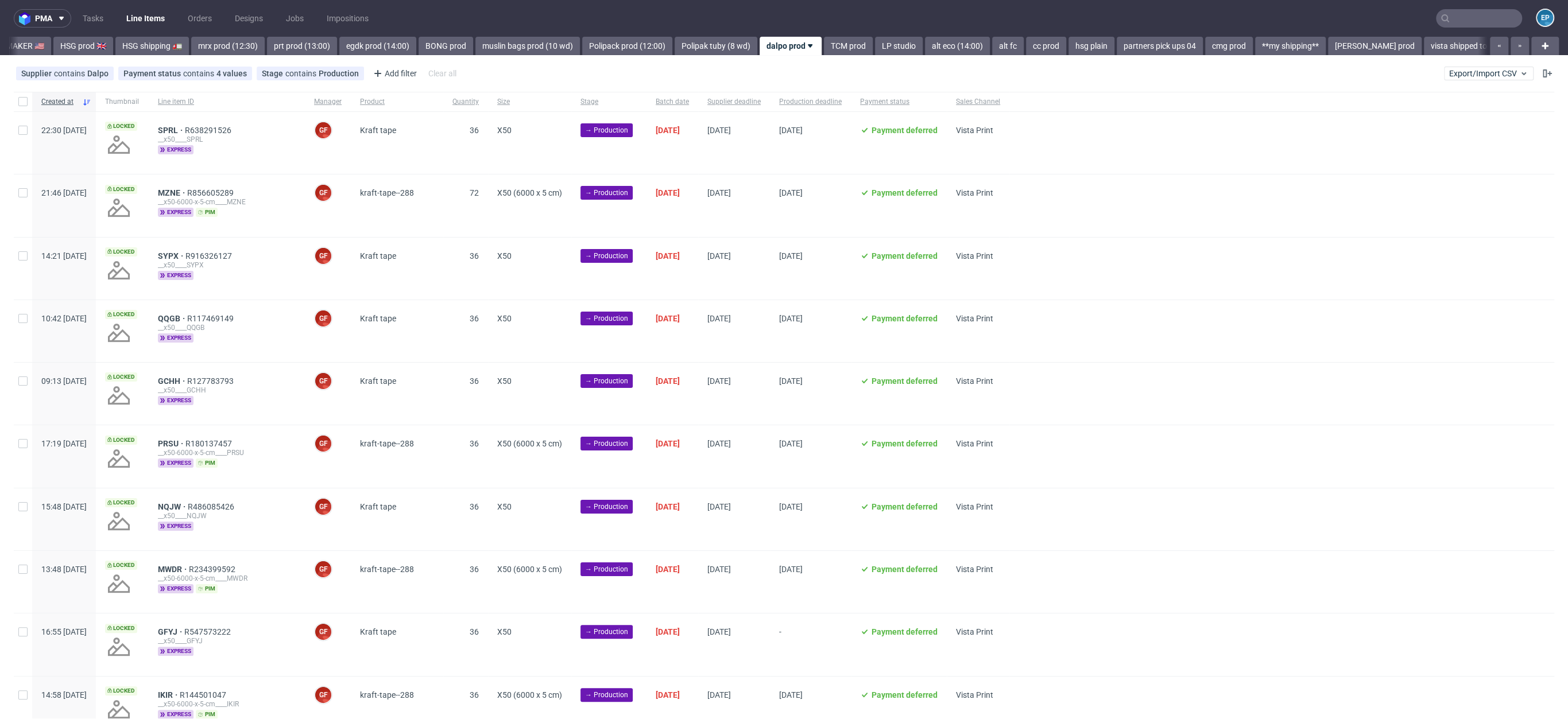
click at [26, 107] on div at bounding box center [22, 102] width 19 height 20
checkbox input "true"
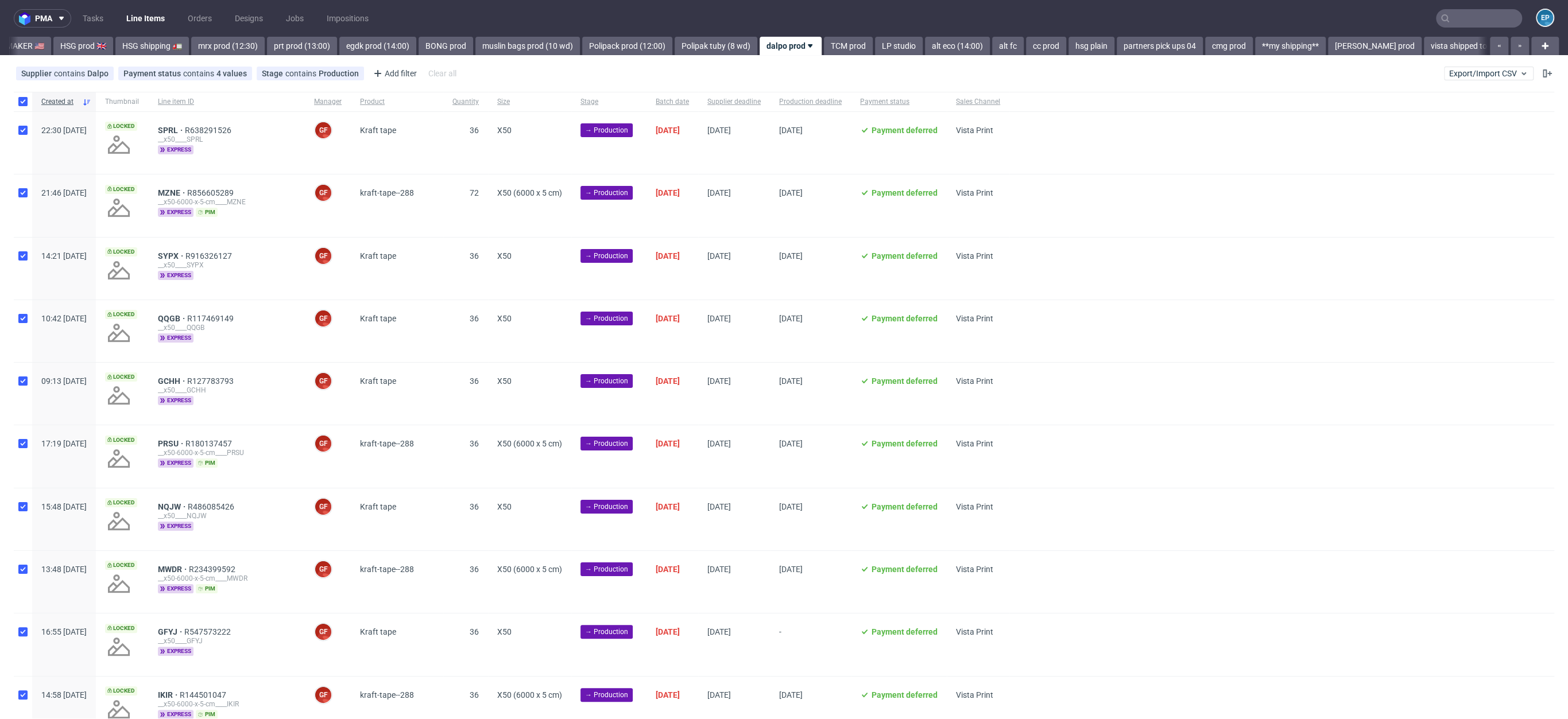
checkbox input "true"
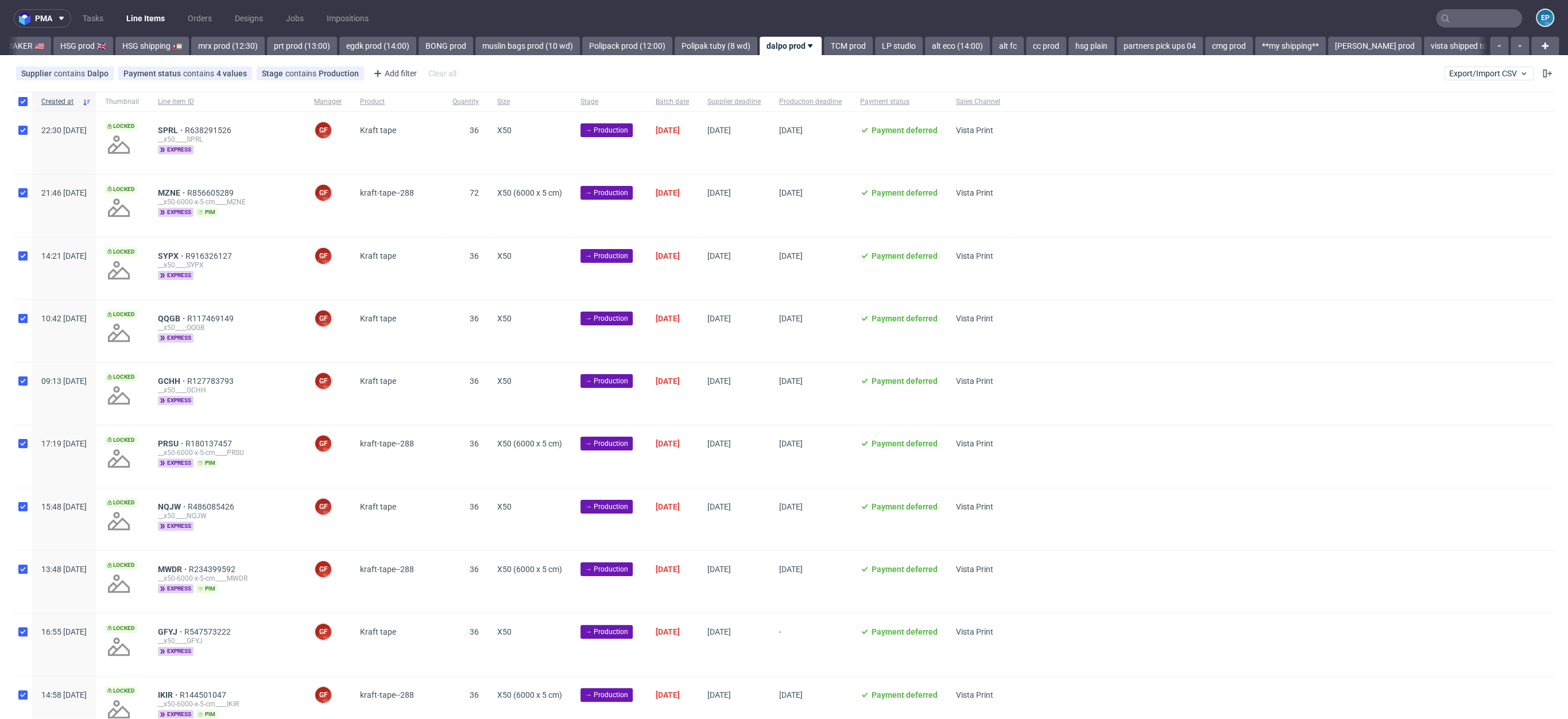
checkbox input "true"
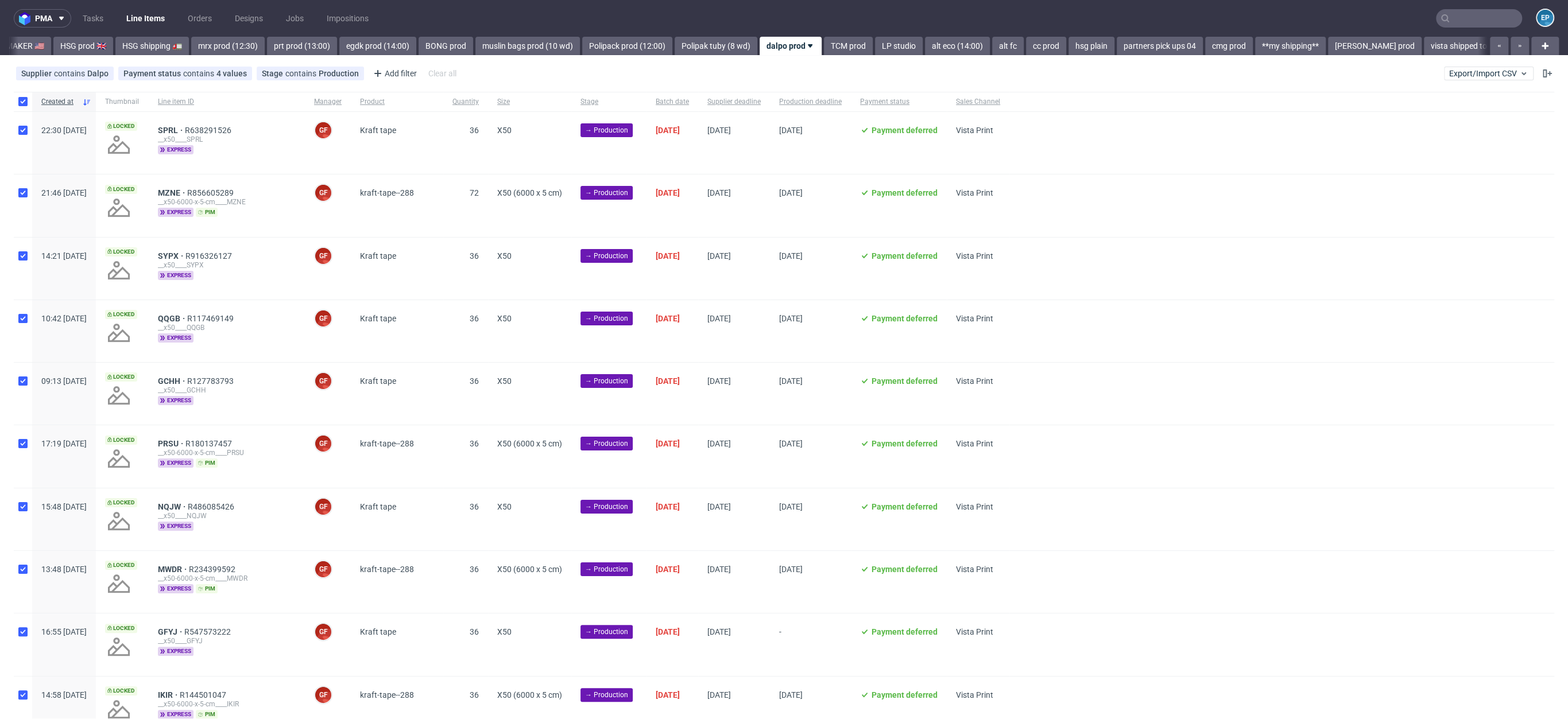
checkbox input "true"
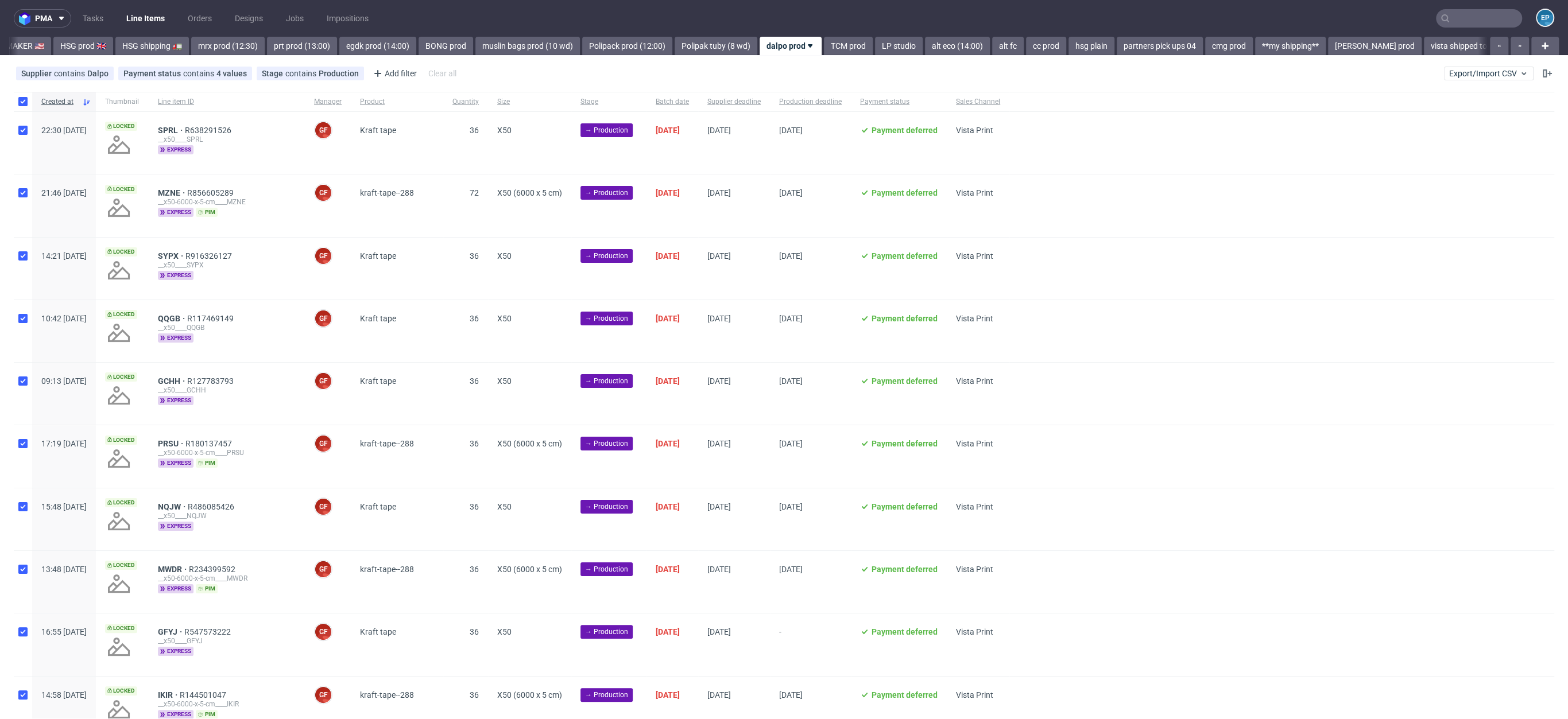
checkbox input "true"
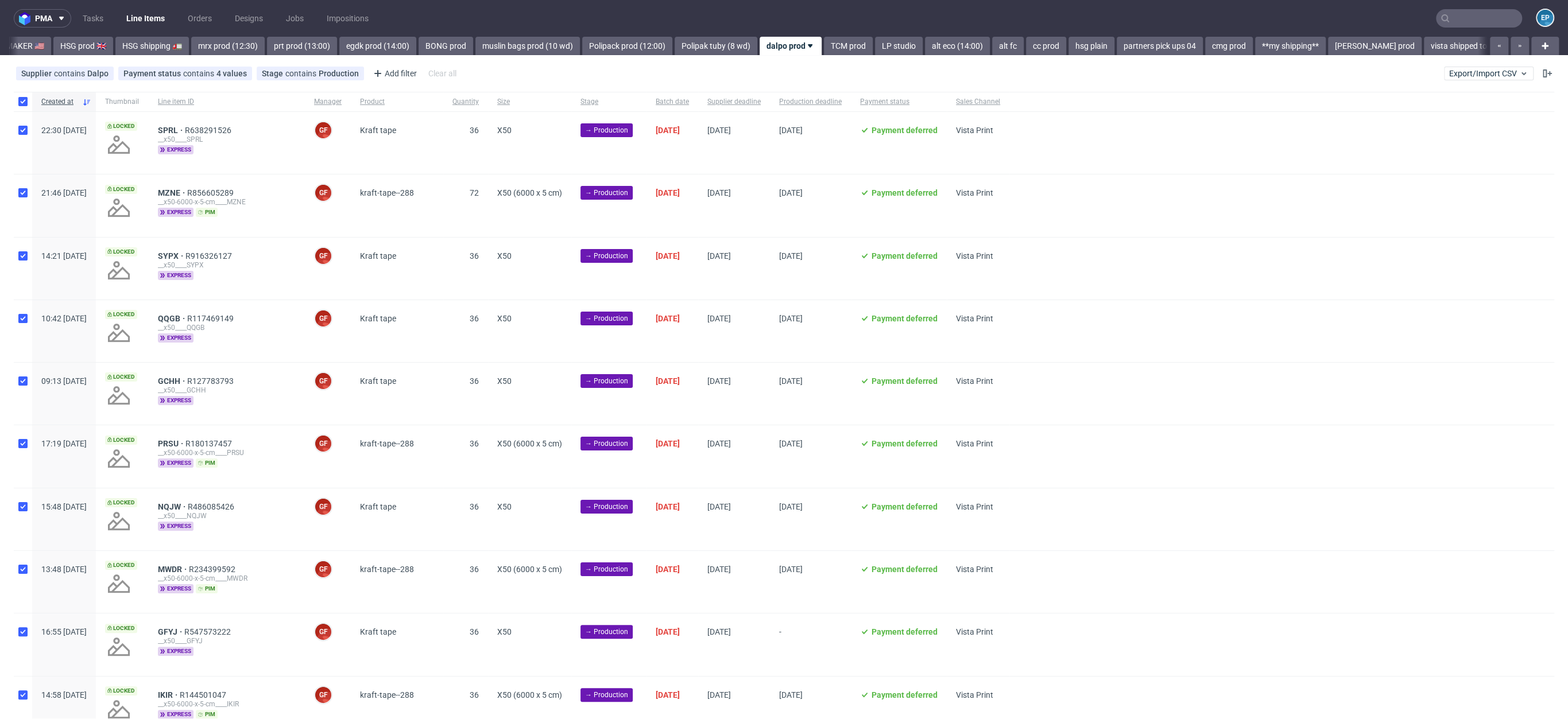
checkbox input "true"
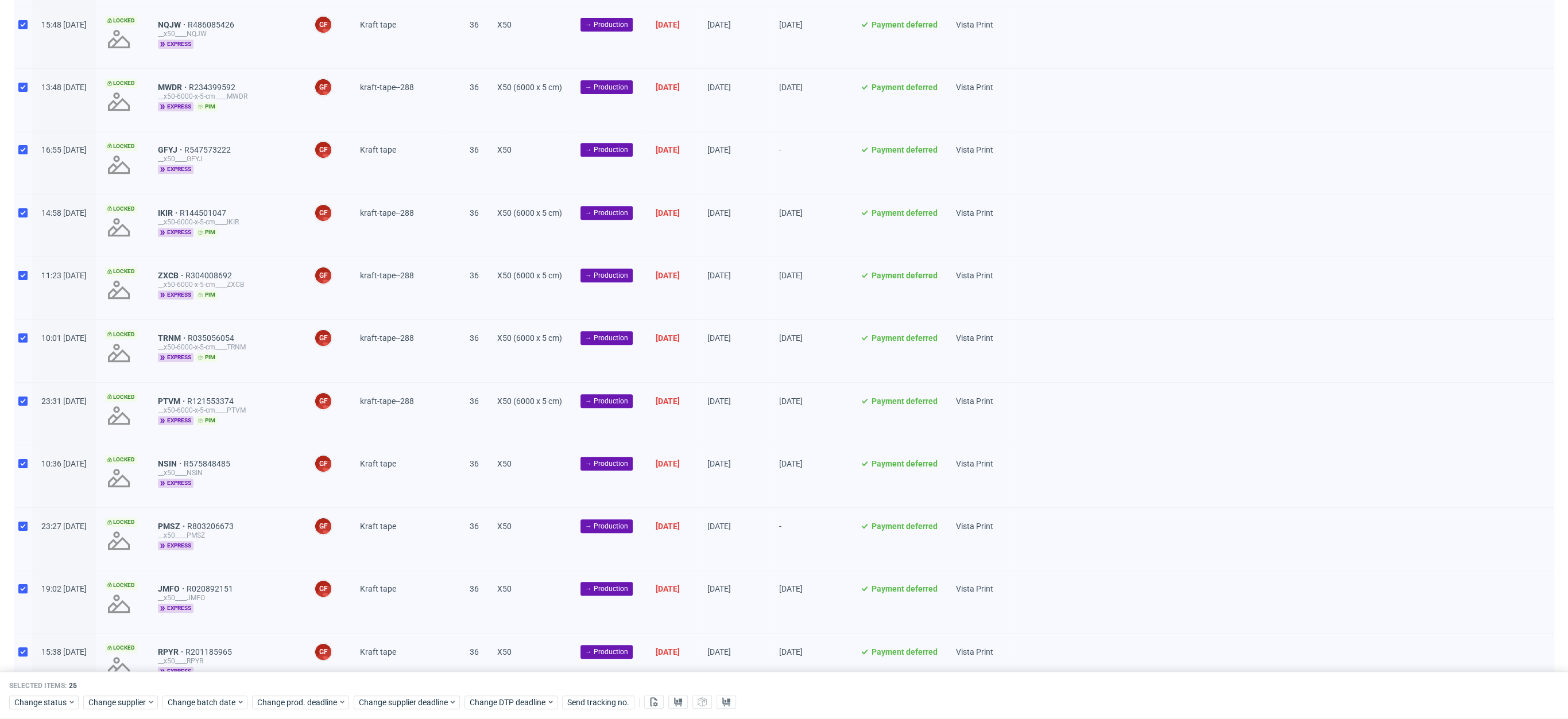
scroll to position [918, 0]
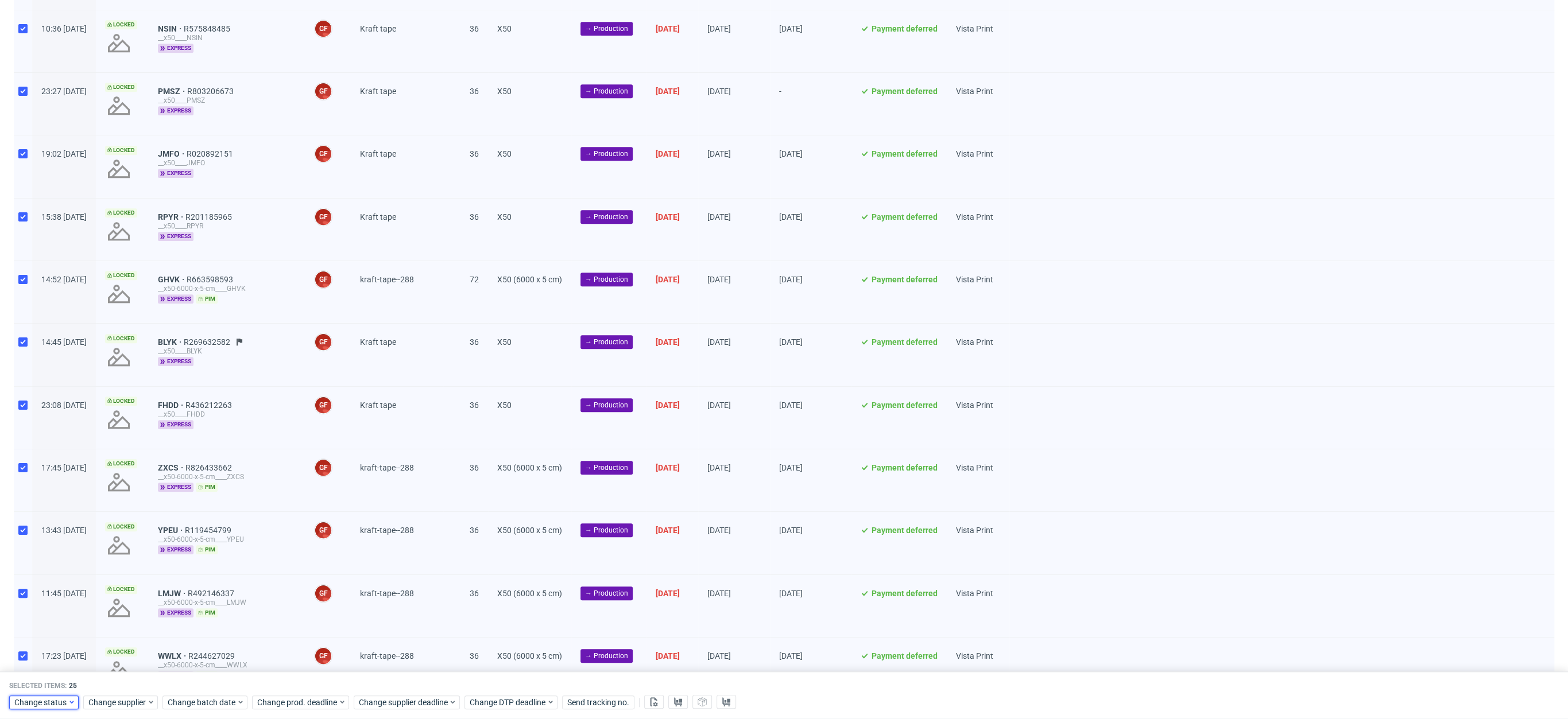
click at [40, 705] on span "Change status" at bounding box center [41, 702] width 54 height 12
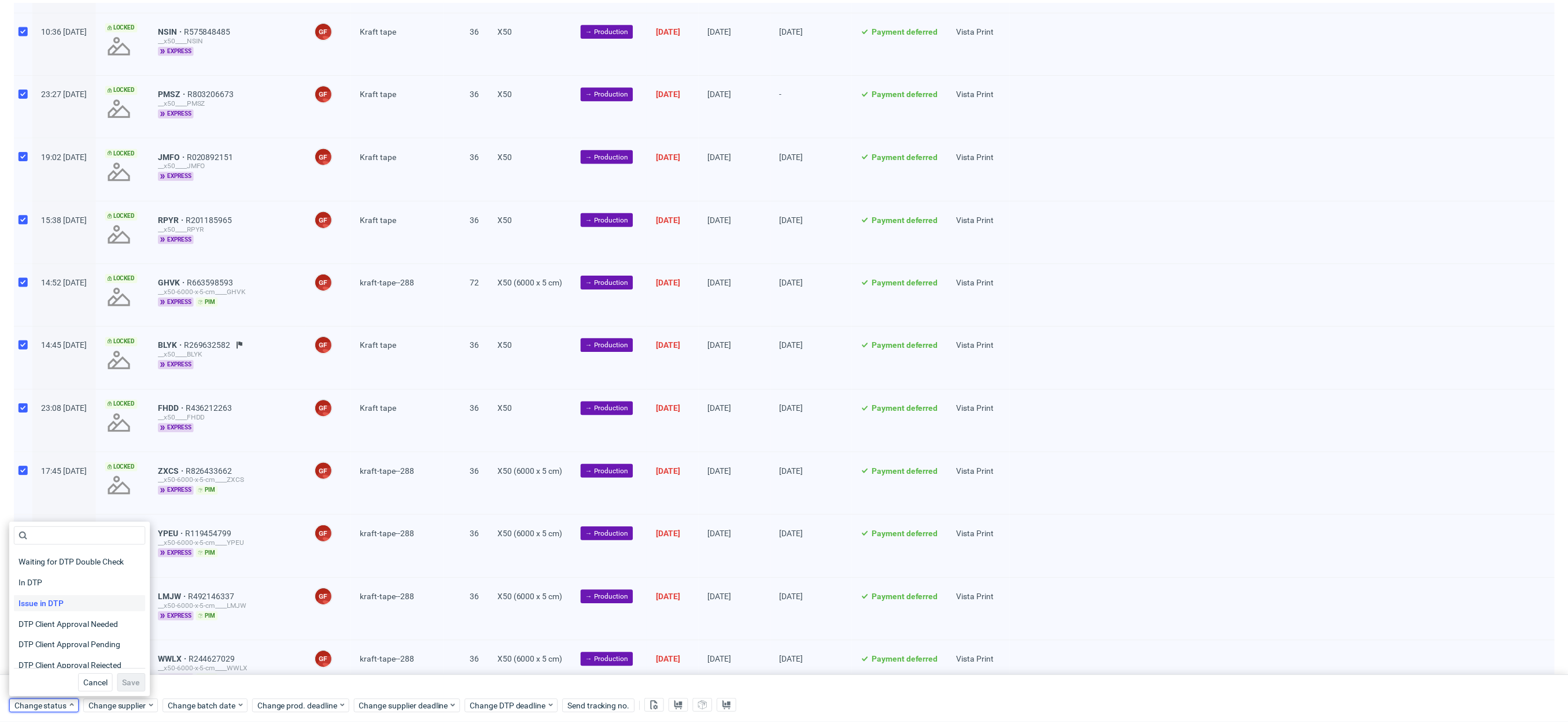
scroll to position [151, 0]
click at [62, 573] on span "In Production" at bounding box center [42, 577] width 59 height 16
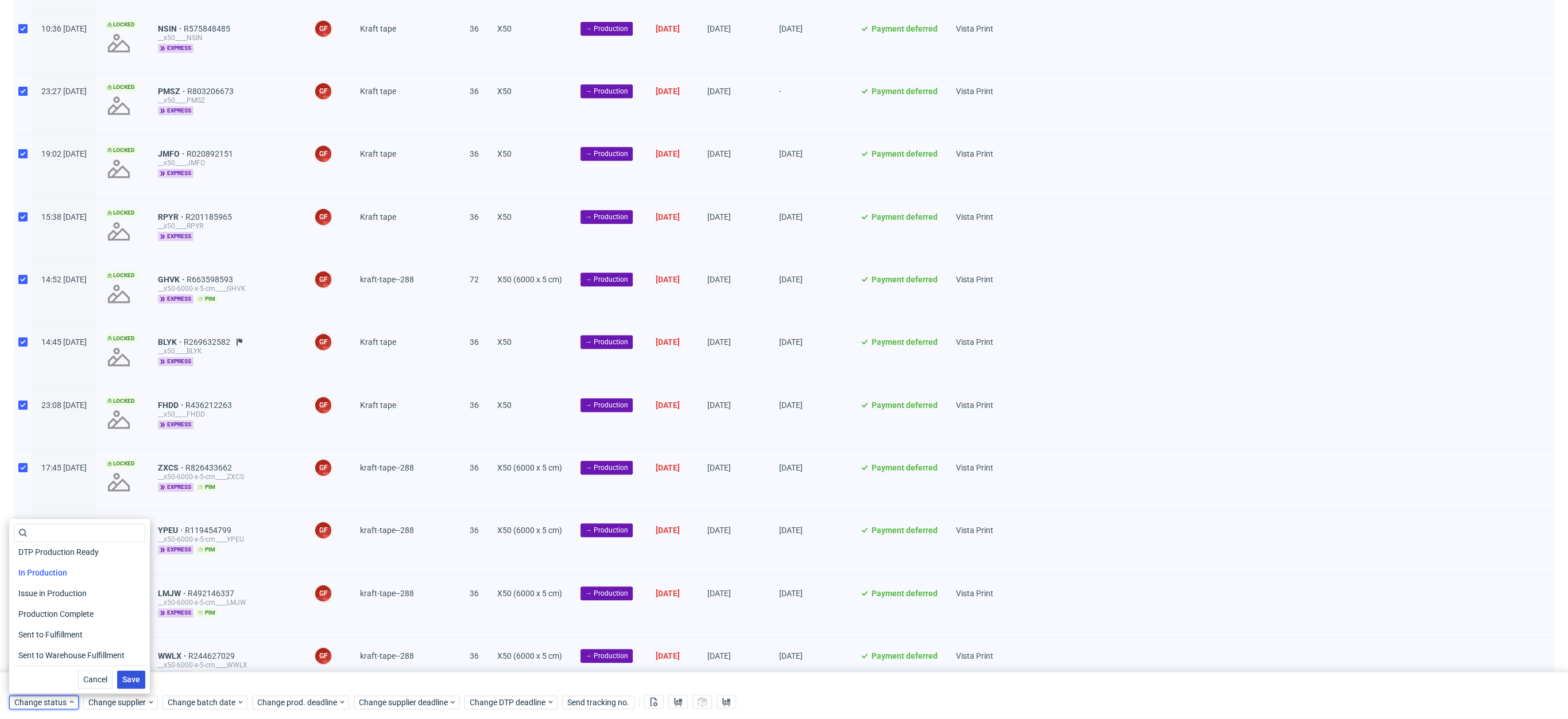
click at [123, 680] on span "Save" at bounding box center [132, 680] width 18 height 8
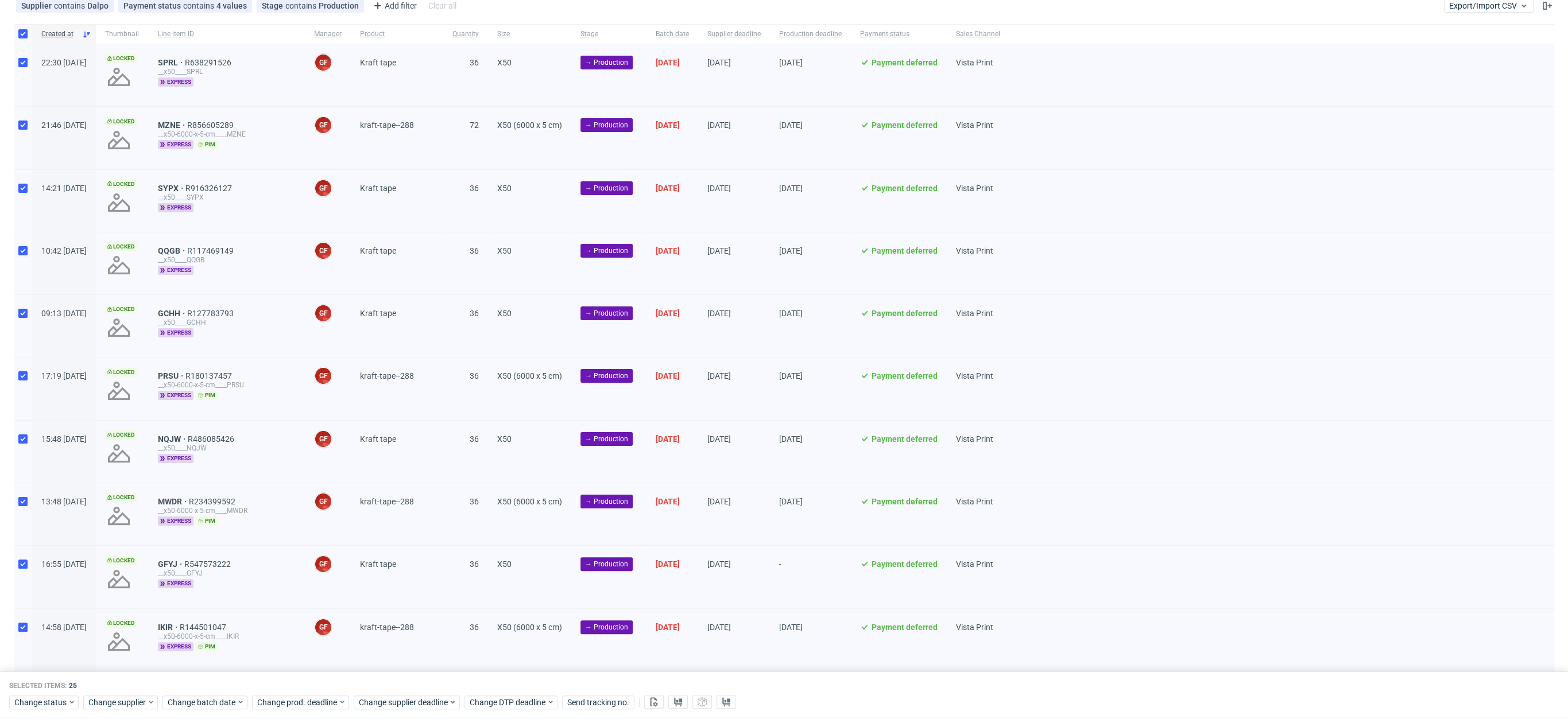
scroll to position [0, 0]
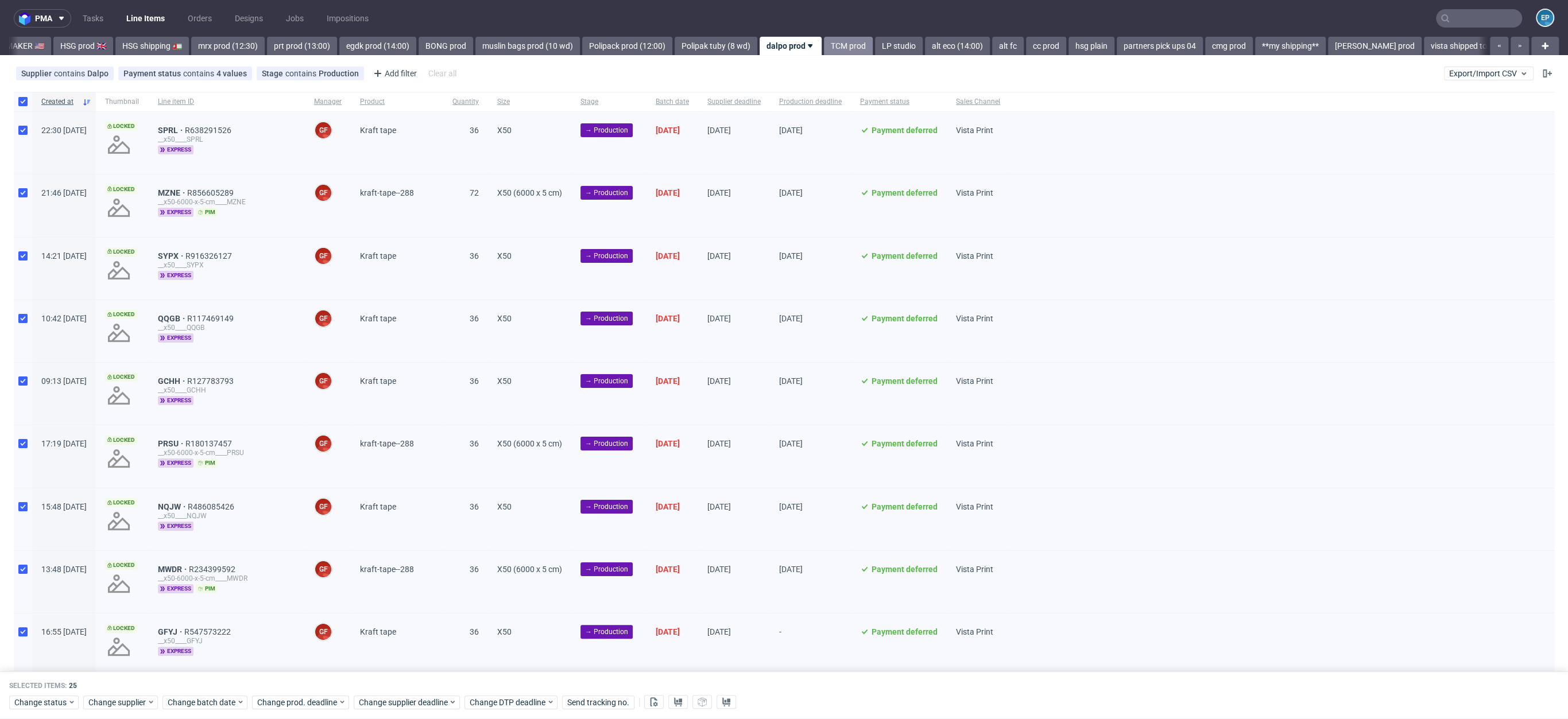
click at [824, 47] on link "TCM prod" at bounding box center [848, 46] width 49 height 19
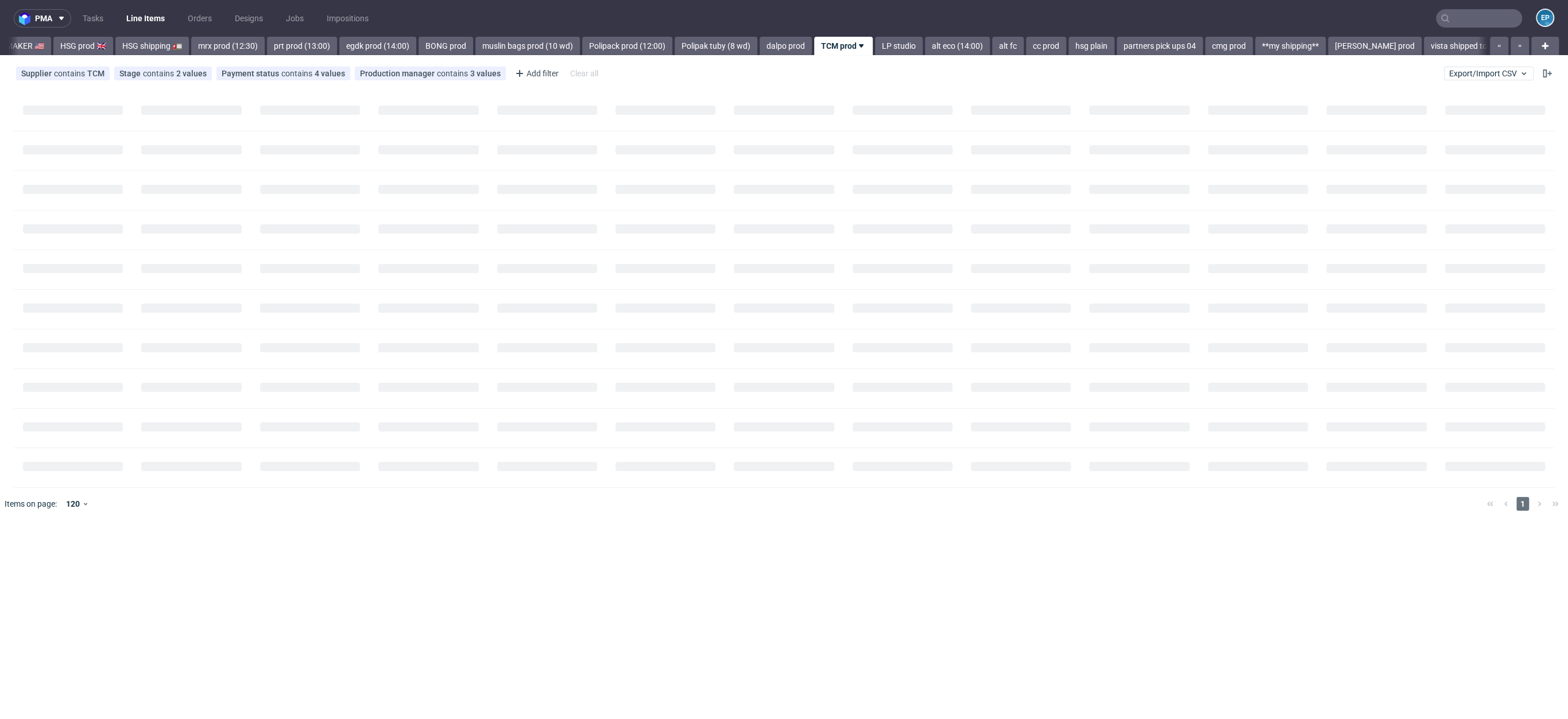
scroll to position [0, 1272]
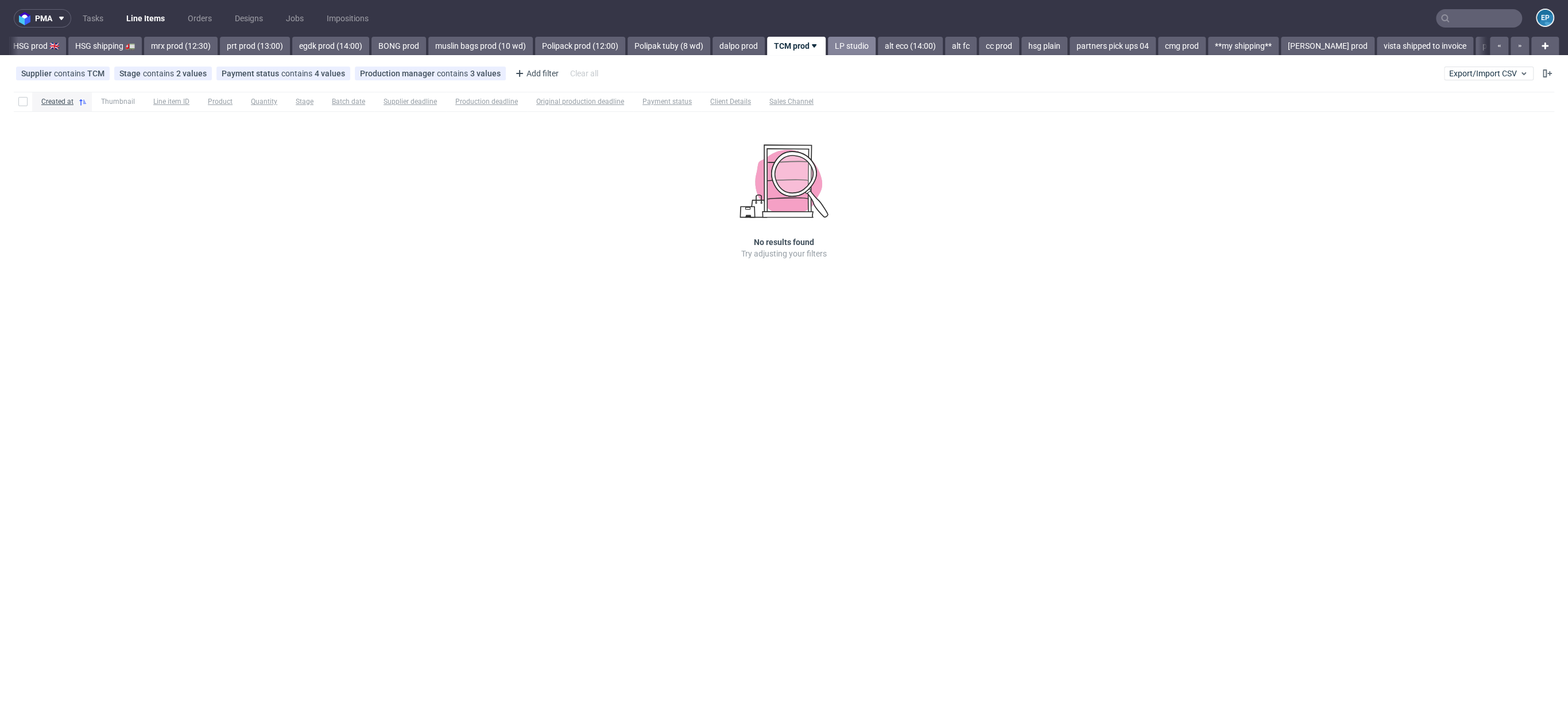
click at [828, 46] on link "LP studio" at bounding box center [852, 46] width 47 height 19
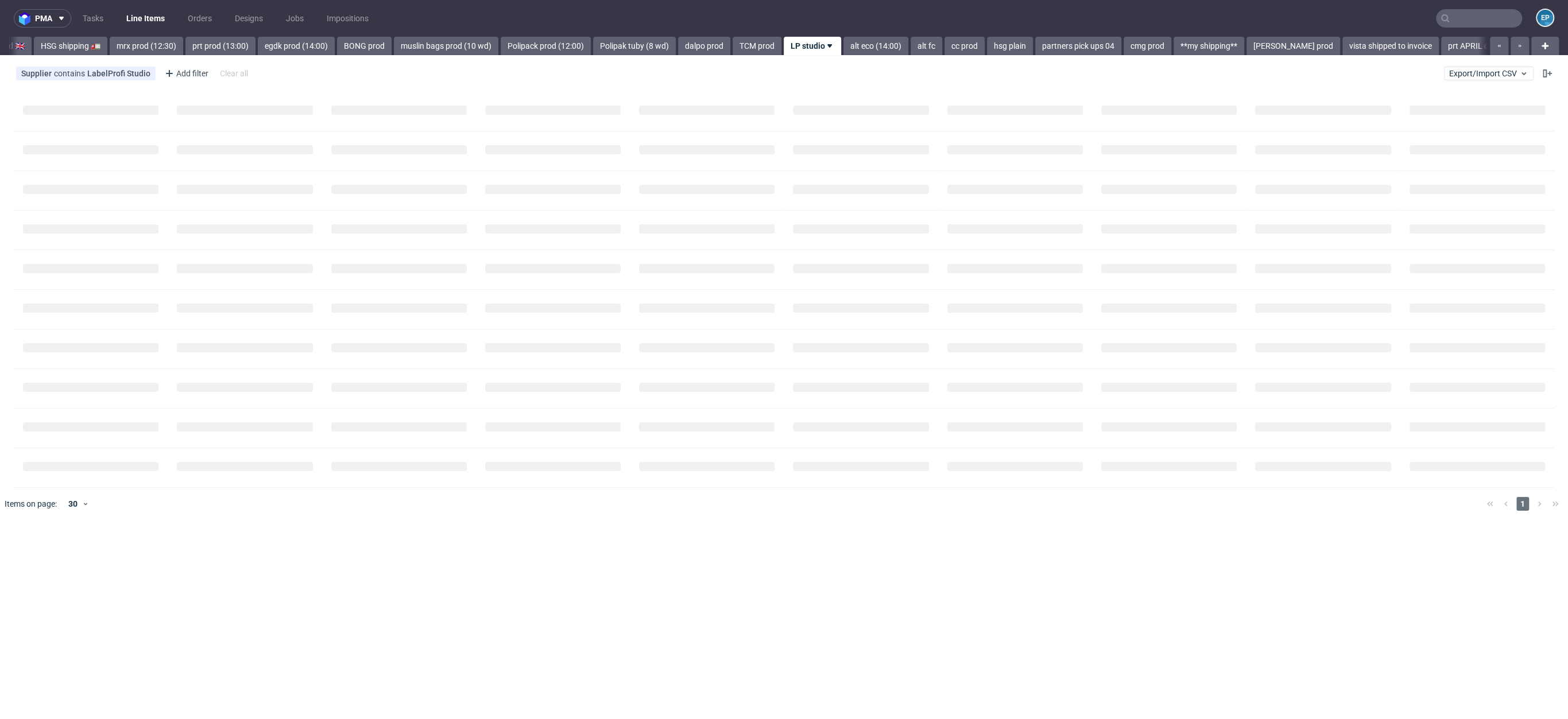
scroll to position [0, 1322]
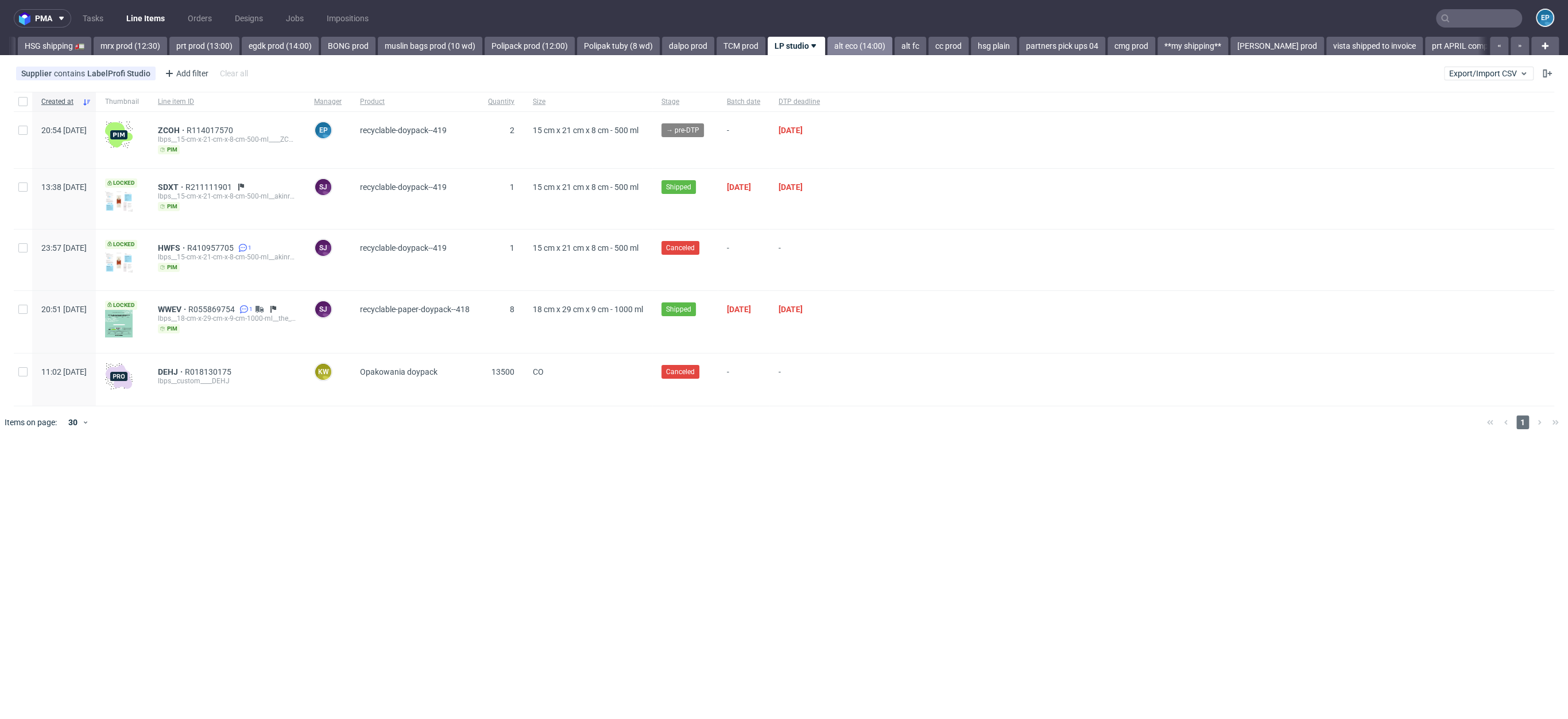
click at [827, 47] on link "alt eco (14:00)" at bounding box center [860, 46] width 64 height 19
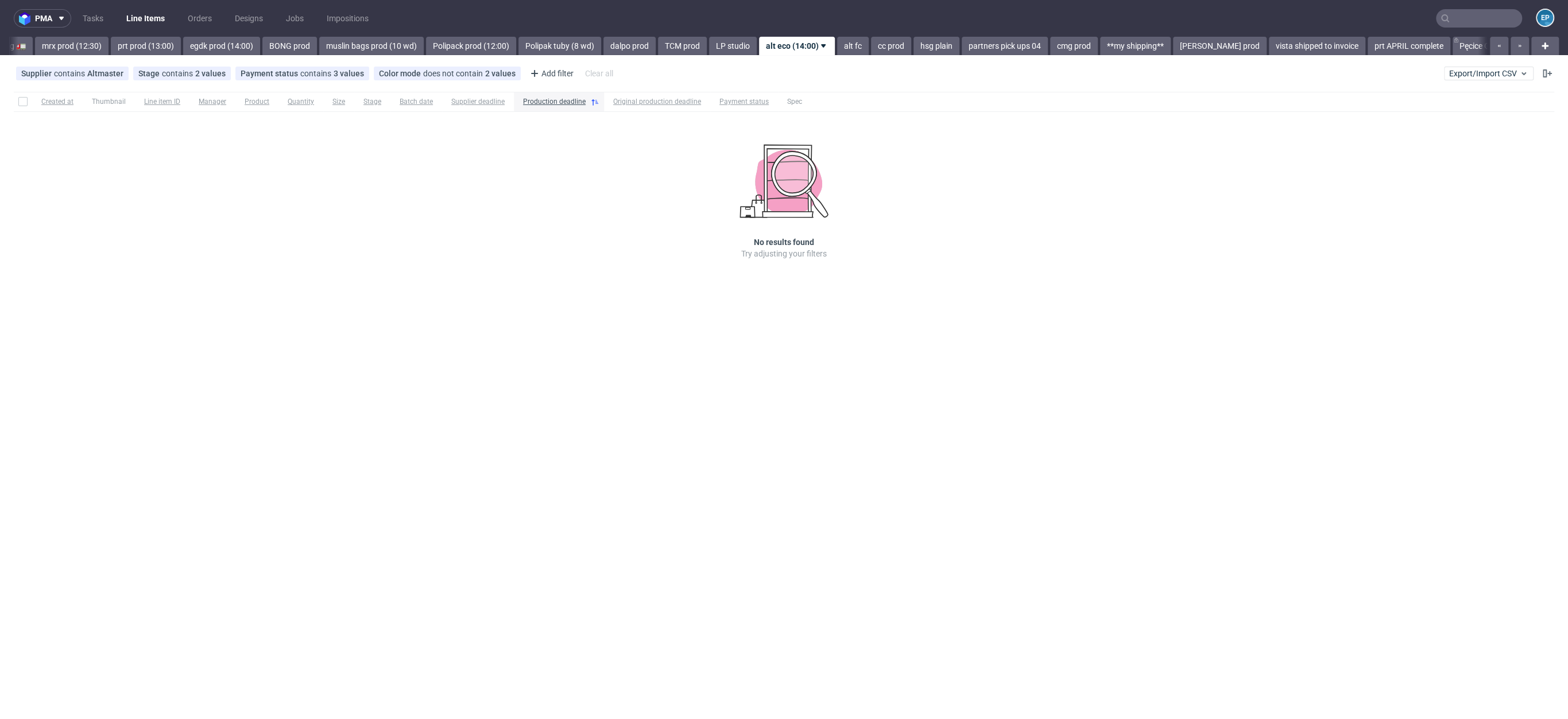
click at [837, 47] on link "alt fc" at bounding box center [853, 46] width 31 height 19
click at [819, 47] on link "cc prod" at bounding box center [839, 46] width 40 height 19
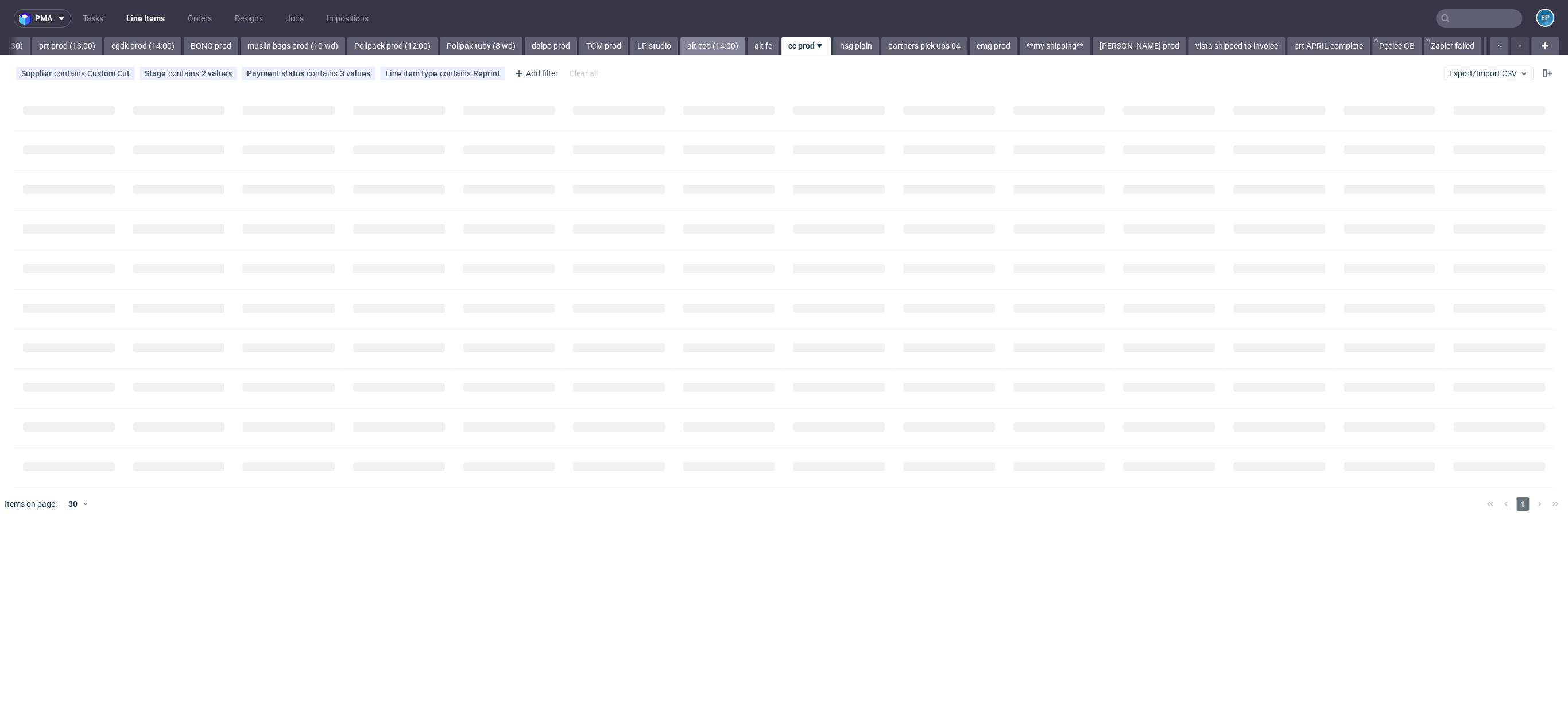
scroll to position [0, 1462]
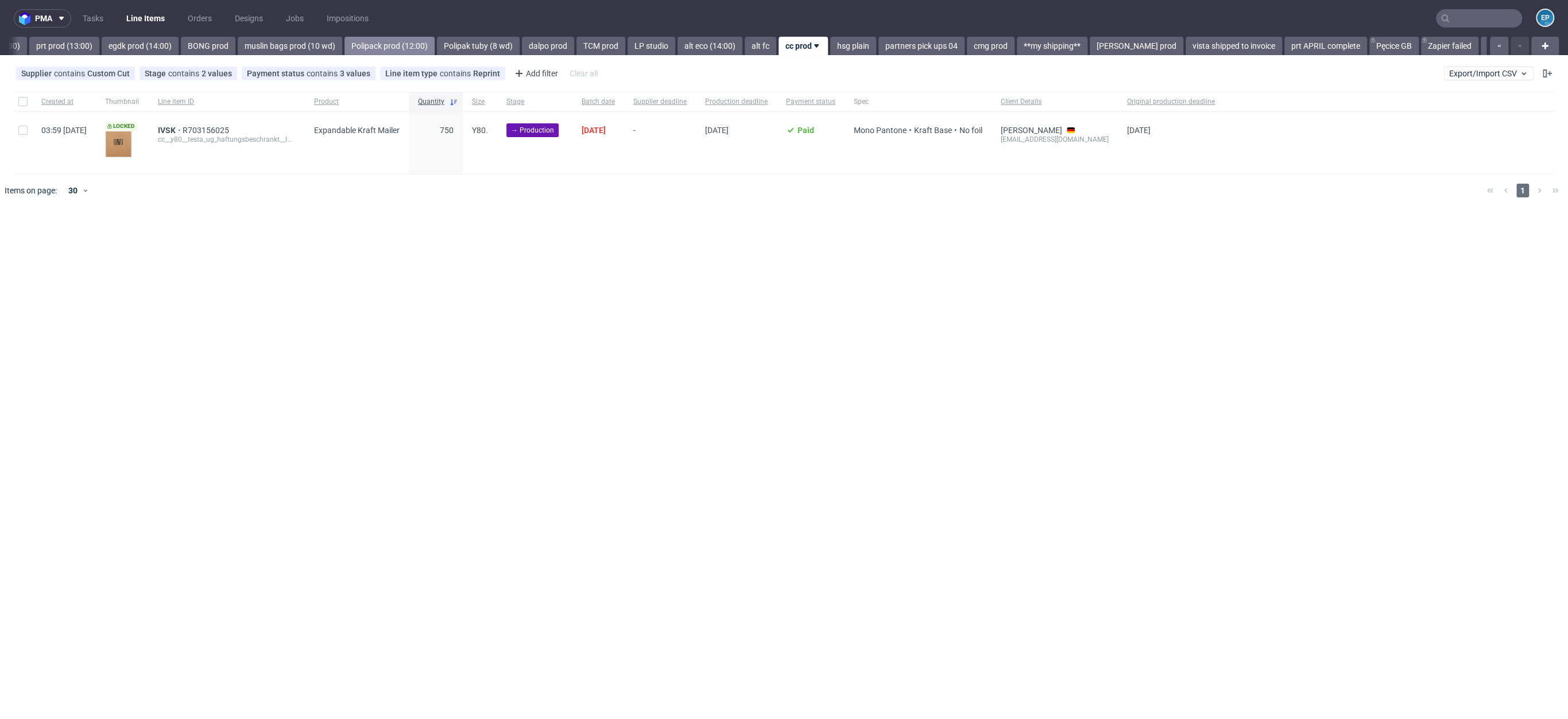
click at [345, 46] on link "Polipack prod (12:00)" at bounding box center [390, 46] width 90 height 19
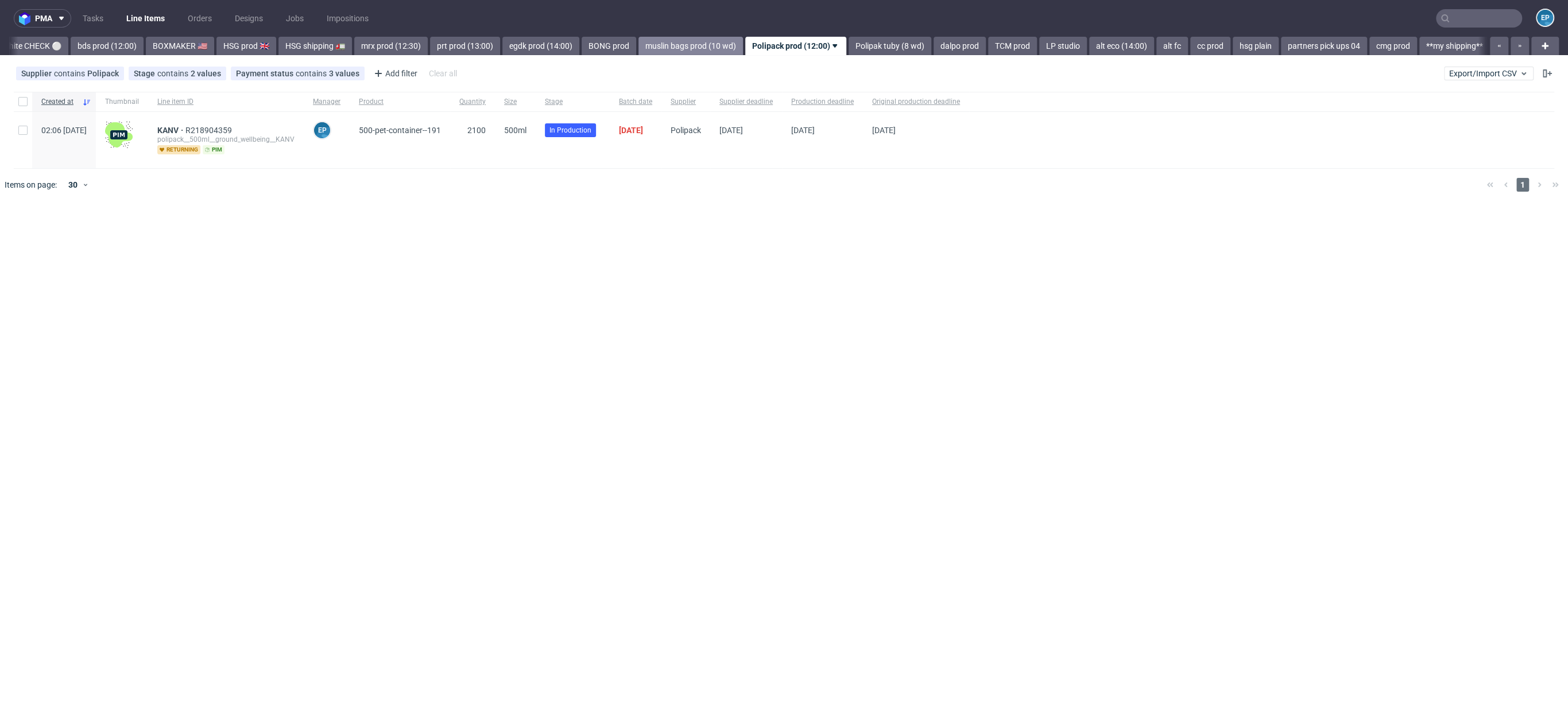
click at [638, 47] on link "muslin bags prod (10 wd)" at bounding box center [690, 46] width 105 height 19
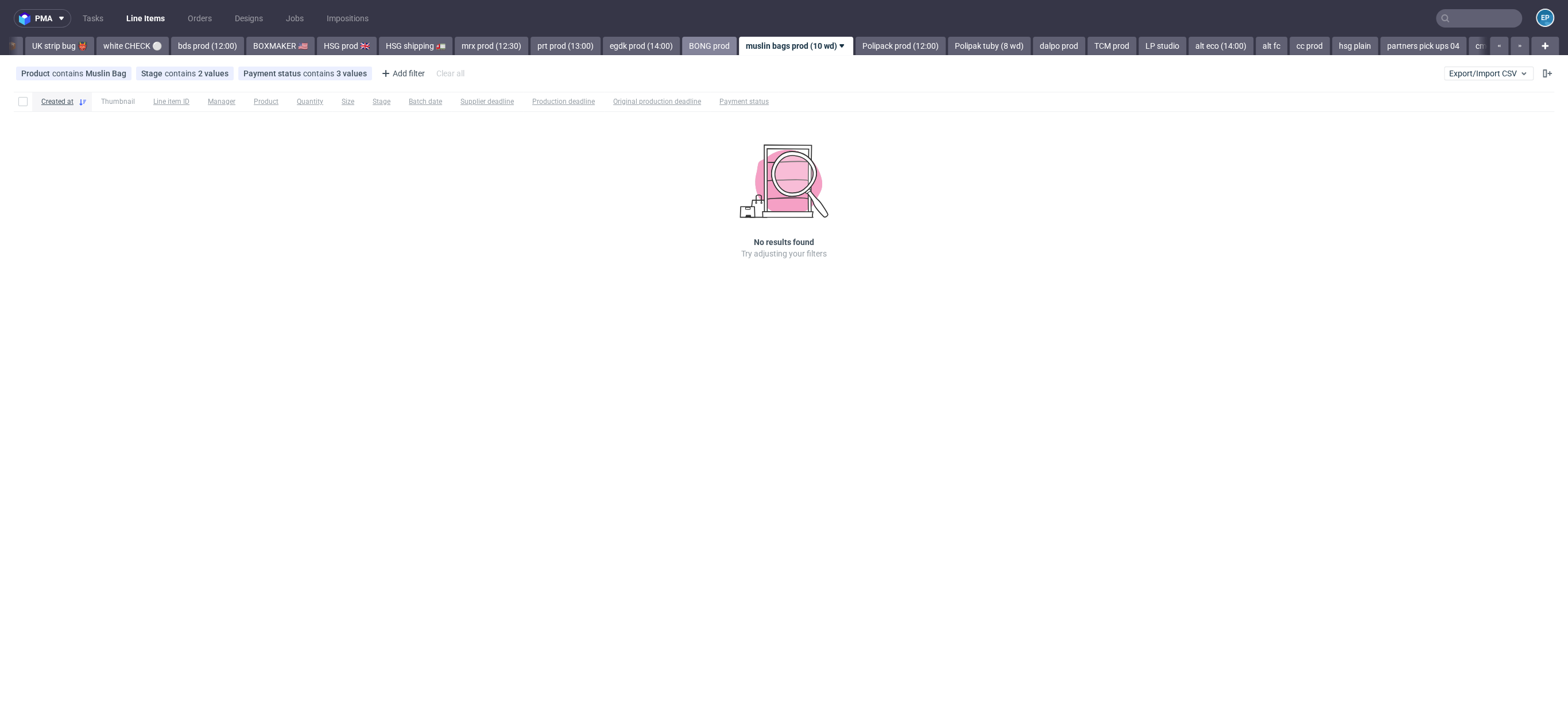
click at [682, 47] on link "BONG prod" at bounding box center [709, 46] width 55 height 19
click at [684, 47] on link "egdk prod (14:00)" at bounding box center [723, 46] width 77 height 19
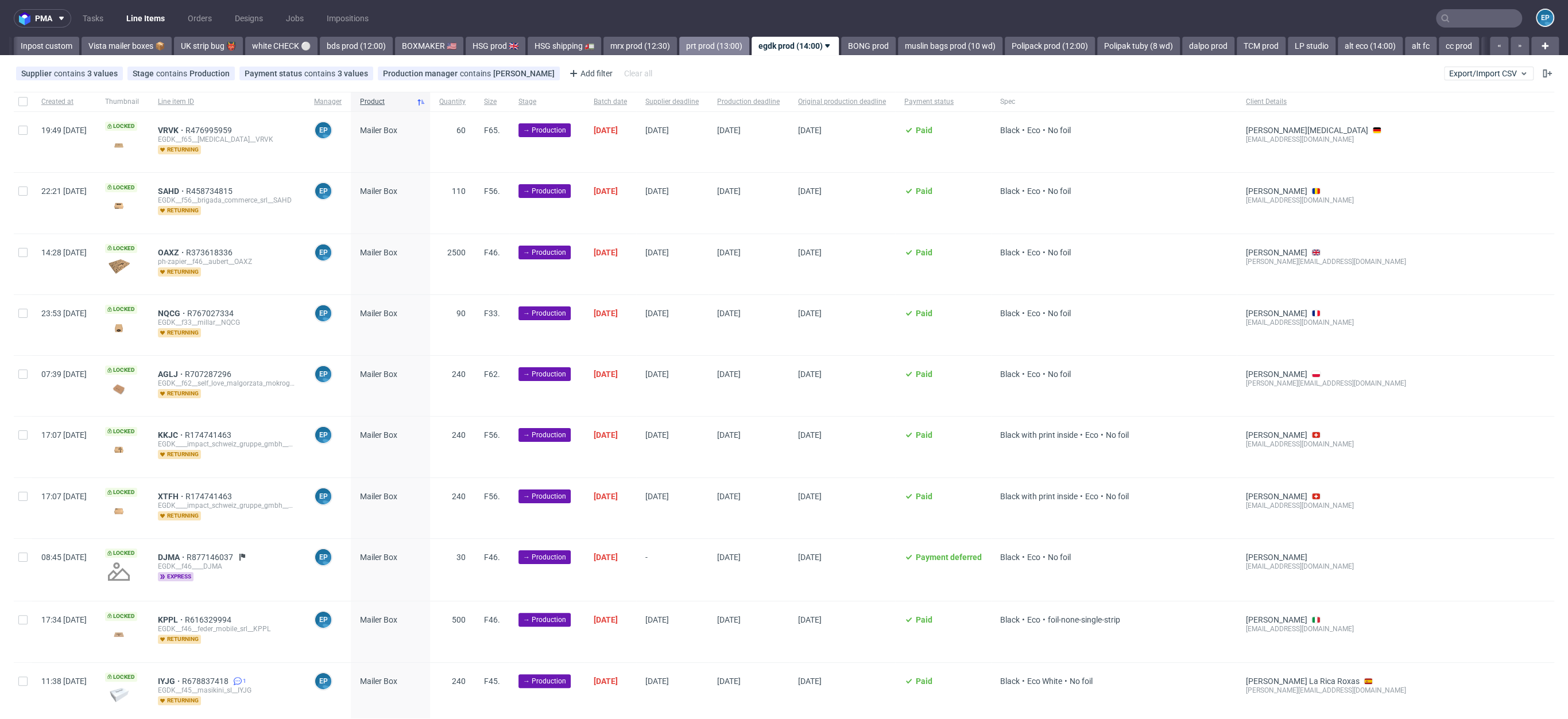
click at [680, 47] on link "prt prod (13:00)" at bounding box center [715, 46] width 70 height 19
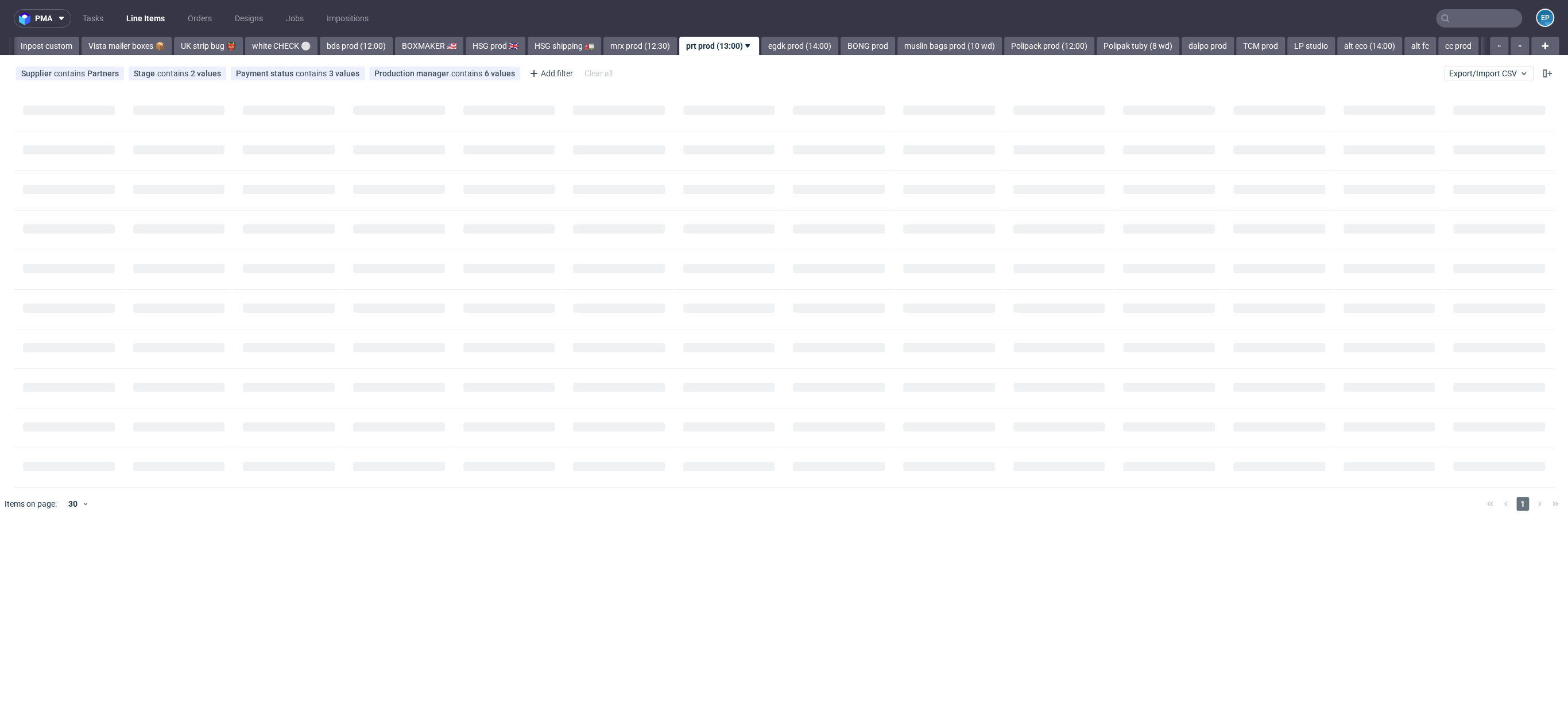
scroll to position [0, 736]
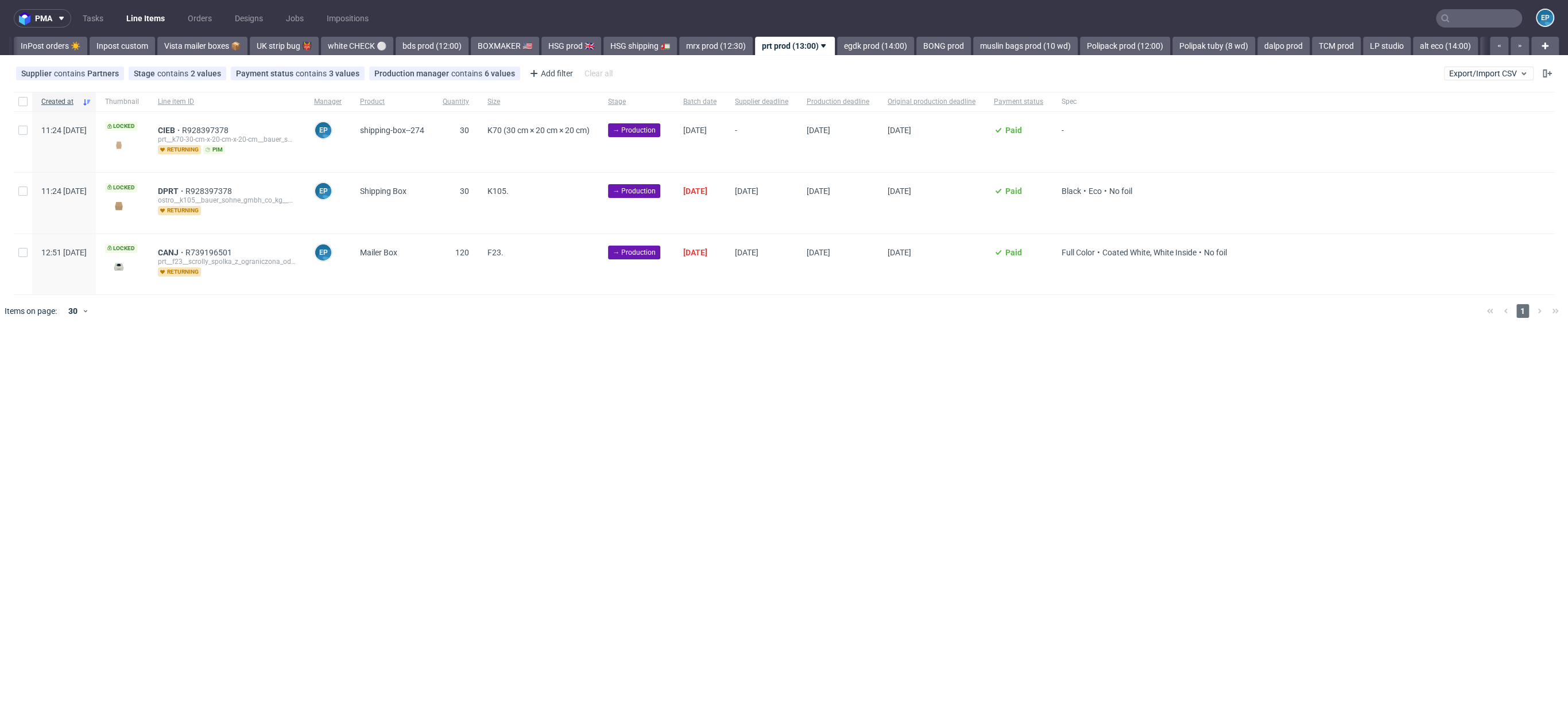
click at [26, 139] on div at bounding box center [22, 141] width 19 height 60
checkbox input "true"
click at [223, 359] on span "Change batch date" at bounding box center [201, 362] width 69 height 12
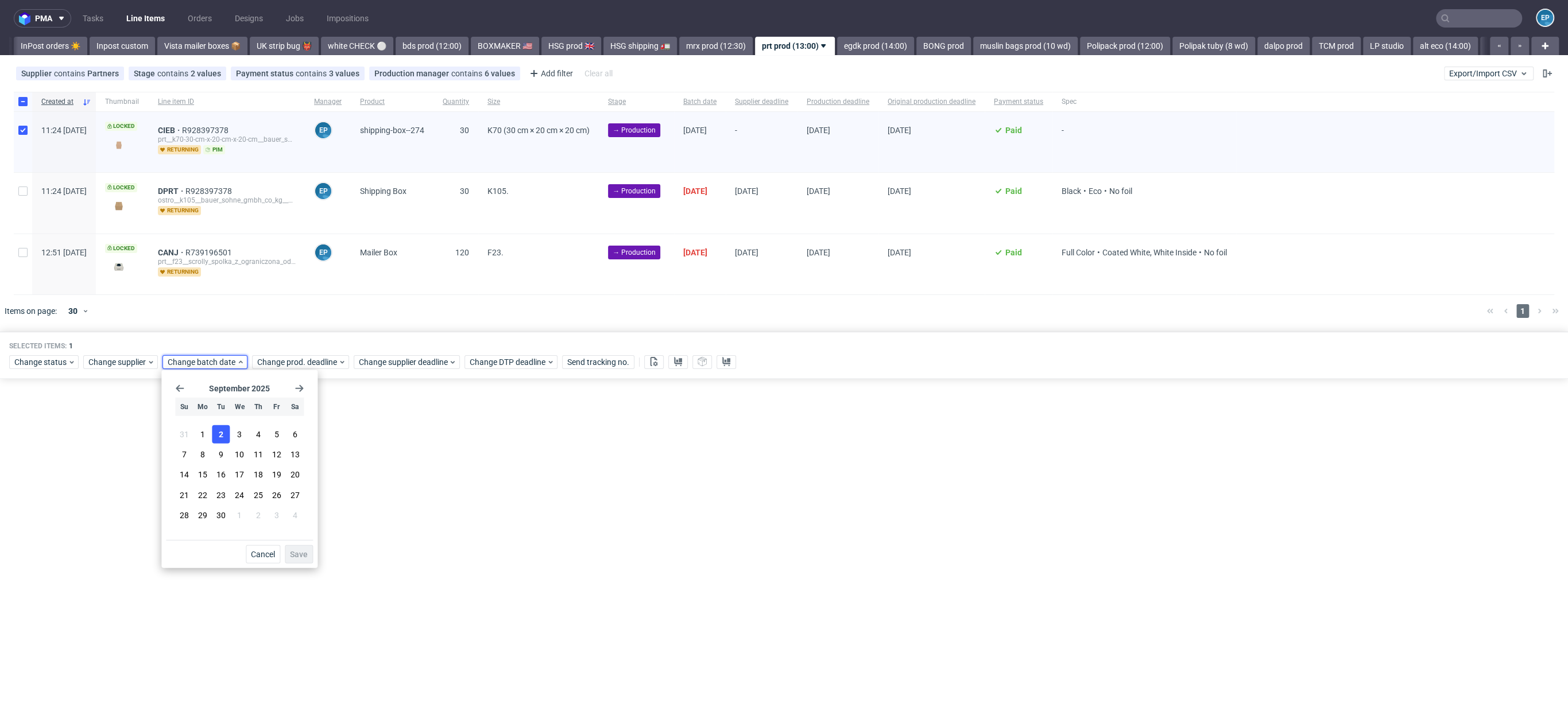
click at [220, 435] on span "2" at bounding box center [220, 434] width 4 height 12
click at [310, 555] on button "Save" at bounding box center [298, 554] width 28 height 19
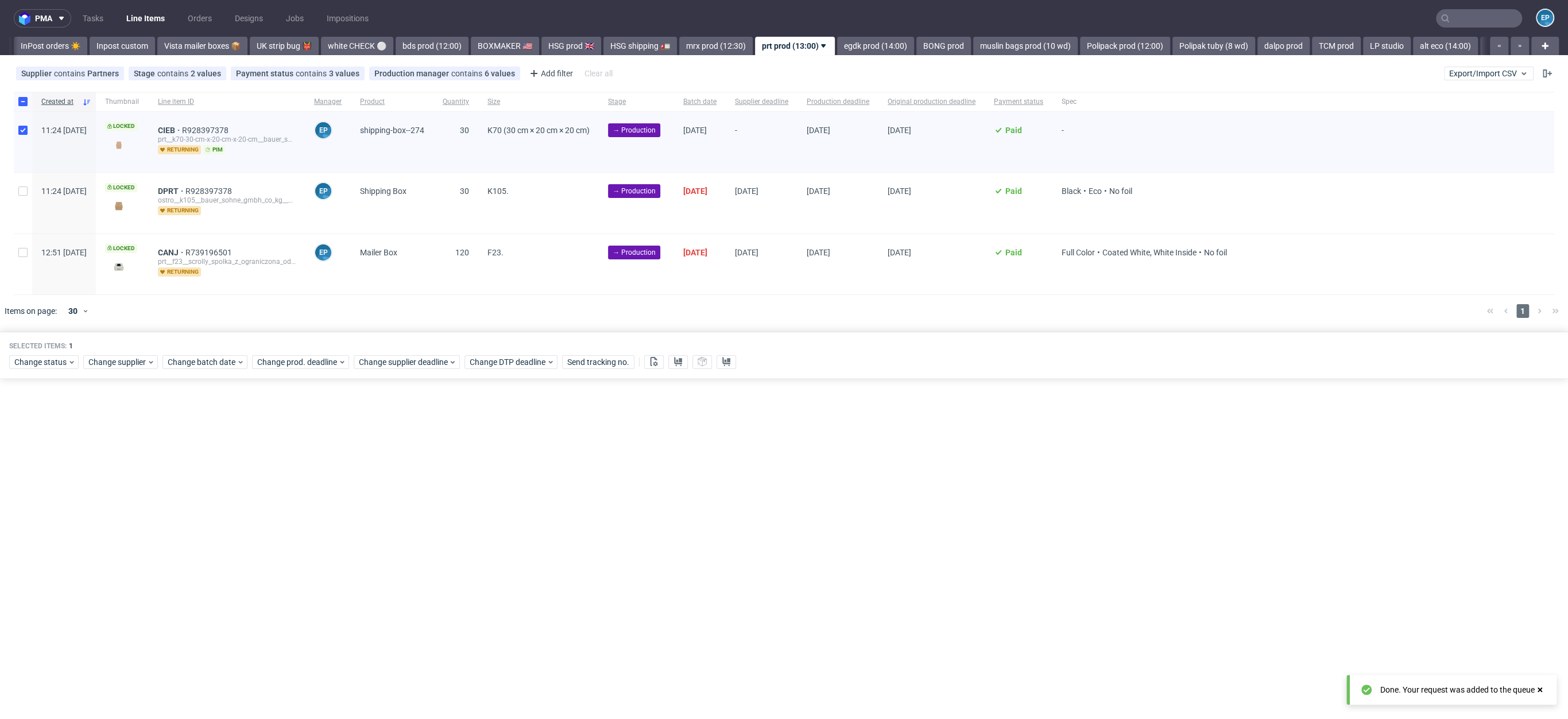
click at [405, 347] on div "Selected items: 1" at bounding box center [784, 347] width 1550 height 9
click at [412, 359] on span "Change supplier deadline" at bounding box center [404, 362] width 90 height 12
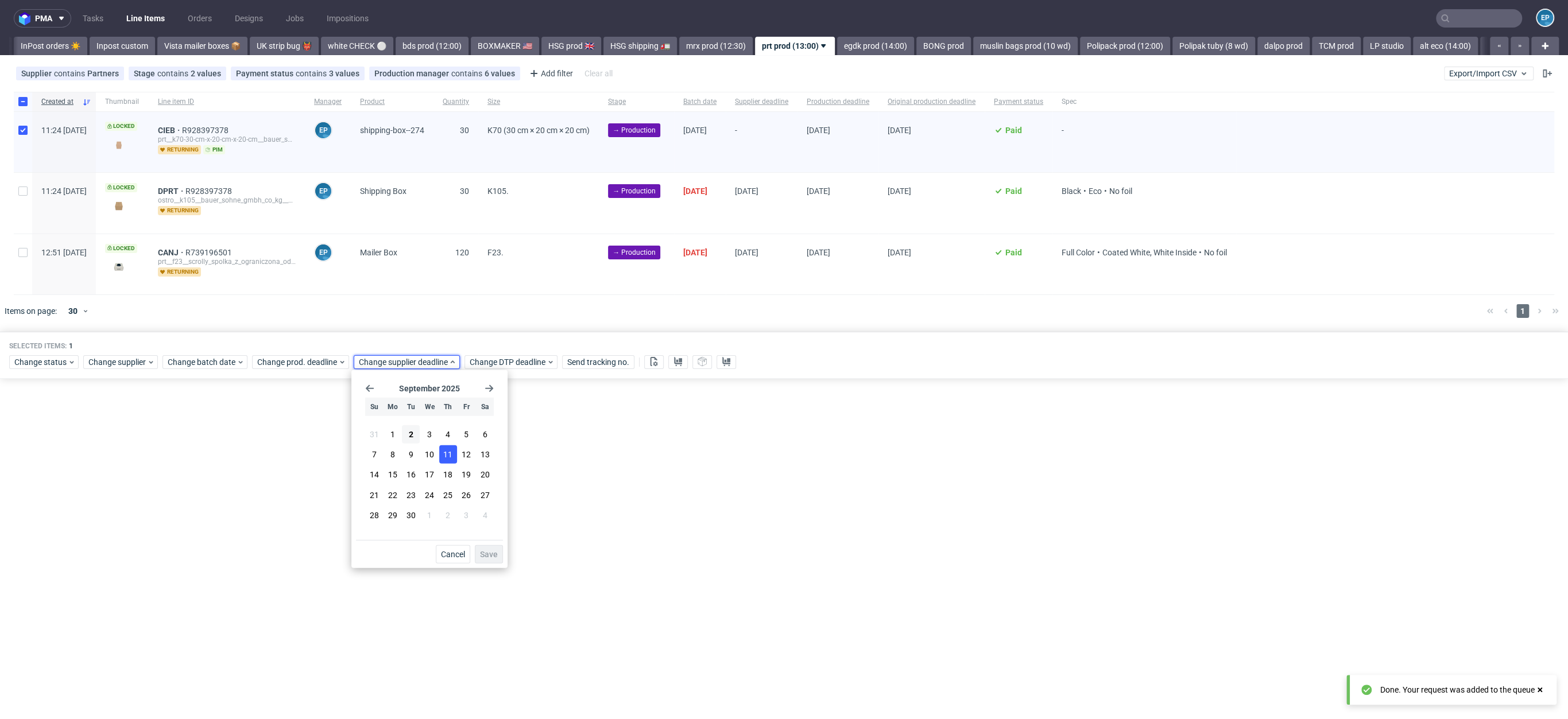
click at [450, 449] on span "11" at bounding box center [448, 454] width 9 height 12
click at [488, 555] on span "Save" at bounding box center [489, 554] width 18 height 8
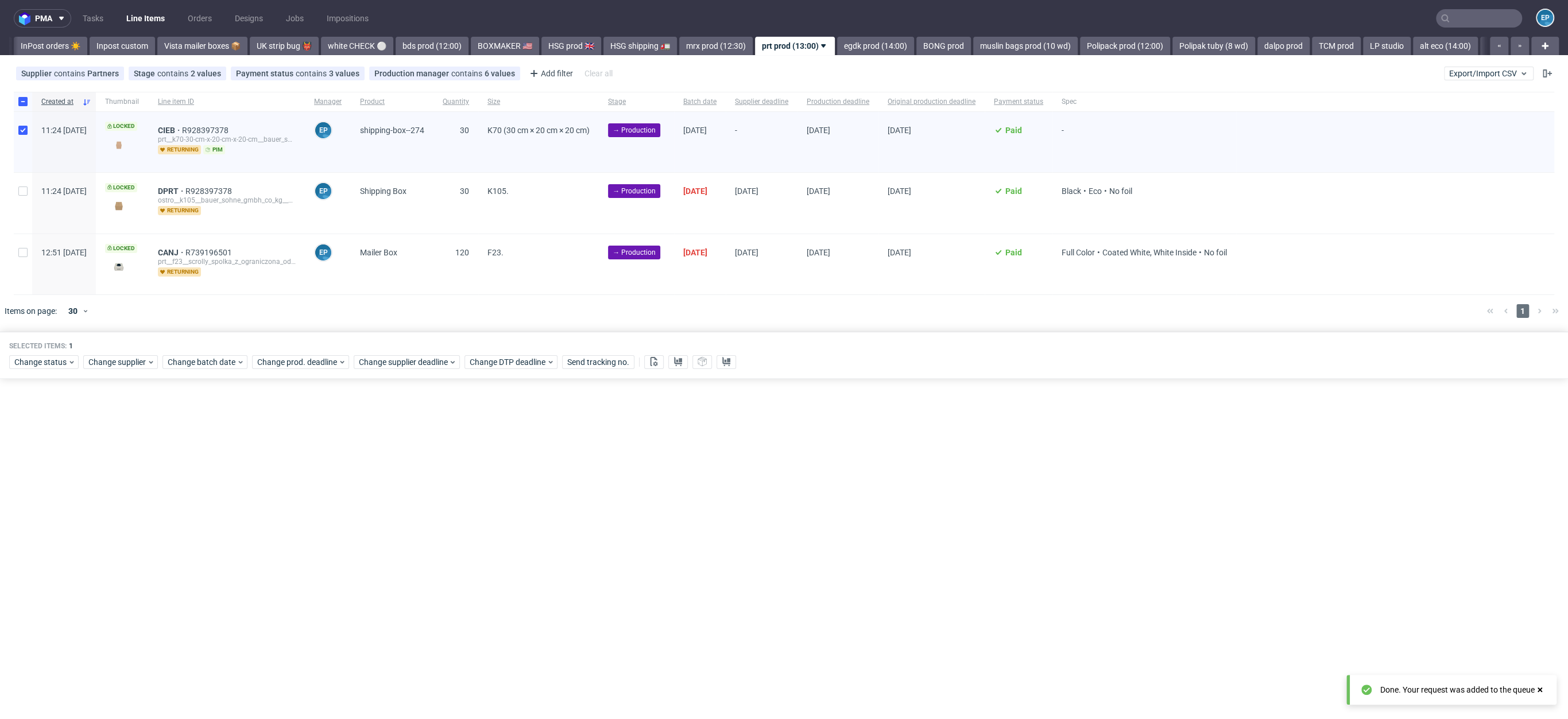
click at [655, 56] on div "pma Tasks Line Items Orders Designs Jobs Impositions EP Vista Print All delays …" at bounding box center [784, 359] width 1568 height 719
click at [662, 56] on div "pma Tasks Line Items Orders Designs Jobs Impositions EP Vista Print All delays …" at bounding box center [784, 359] width 1568 height 719
click at [680, 52] on link "mrx prod (12:30)" at bounding box center [716, 46] width 73 height 19
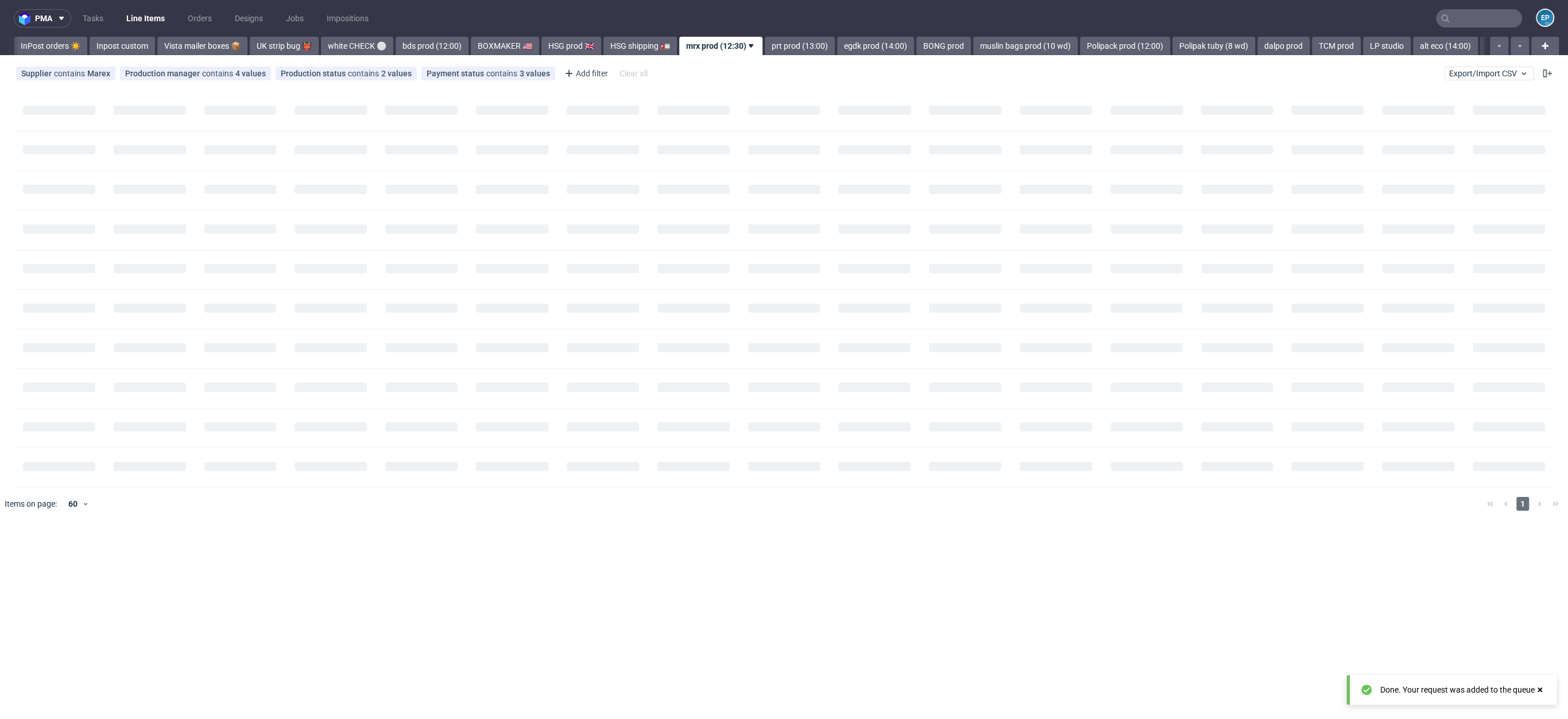
scroll to position [0, 663]
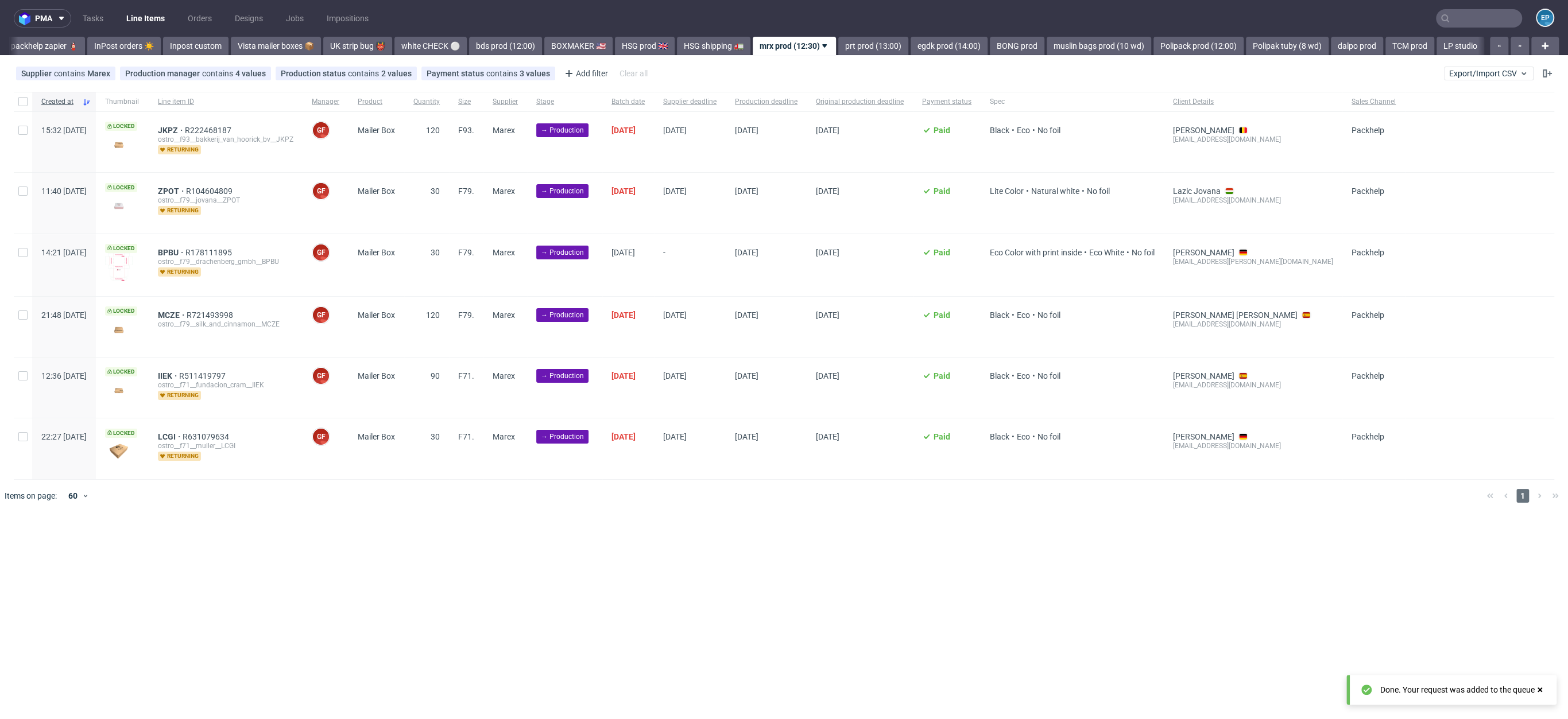
click at [20, 261] on div at bounding box center [22, 265] width 19 height 62
checkbox input "true"
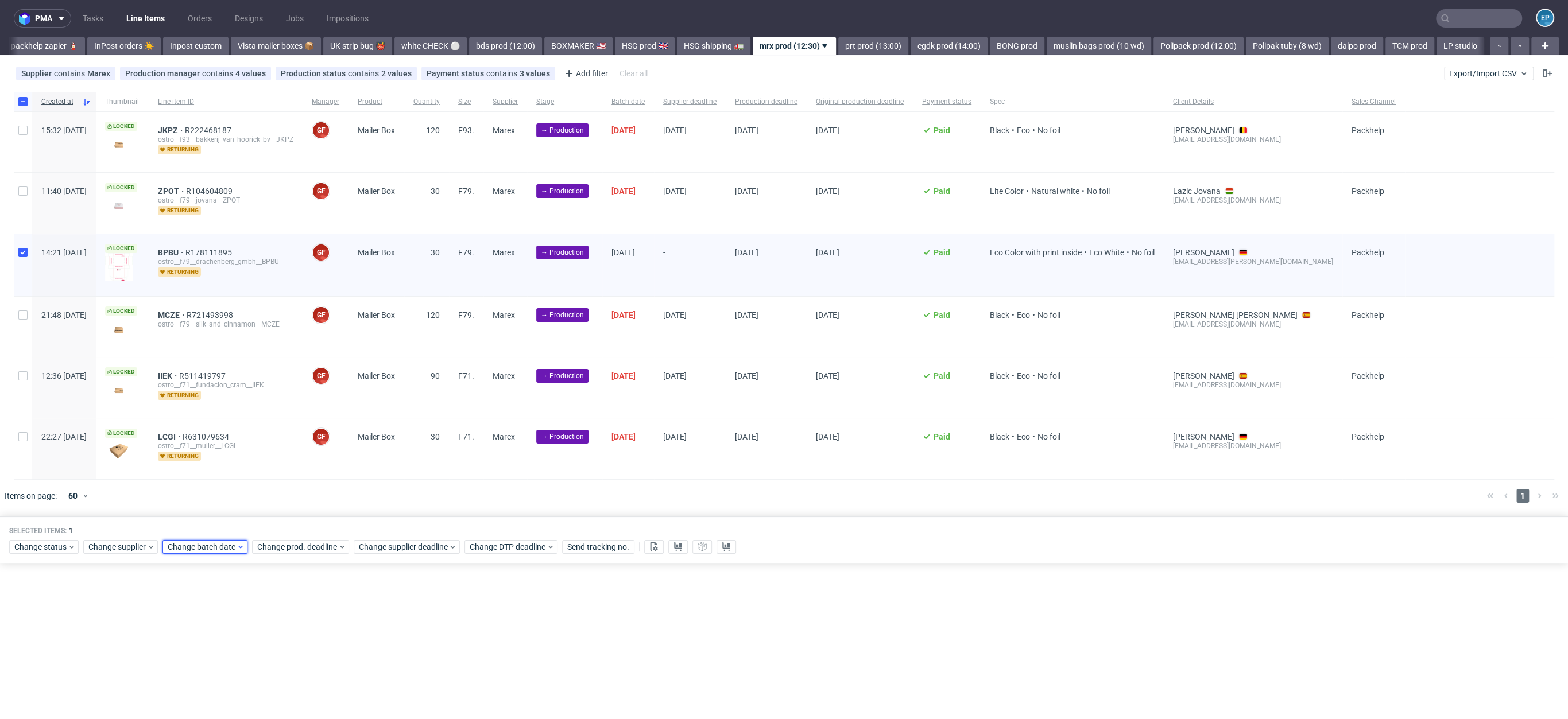
click at [201, 548] on span "Change batch date" at bounding box center [201, 547] width 69 height 12
click at [222, 411] on section "31 1 2 3 4 5 6 7 8 9 10 11 12 13 14 15 16 17 18 19 20 21 22 23 24 25 26 27 28 2…" at bounding box center [240, 443] width 129 height 101
click at [225, 409] on button "2" at bounding box center [221, 402] width 18 height 19
click at [297, 519] on span "Save" at bounding box center [299, 521] width 18 height 8
click at [418, 550] on span "Change supplier deadline" at bounding box center [404, 547] width 90 height 12
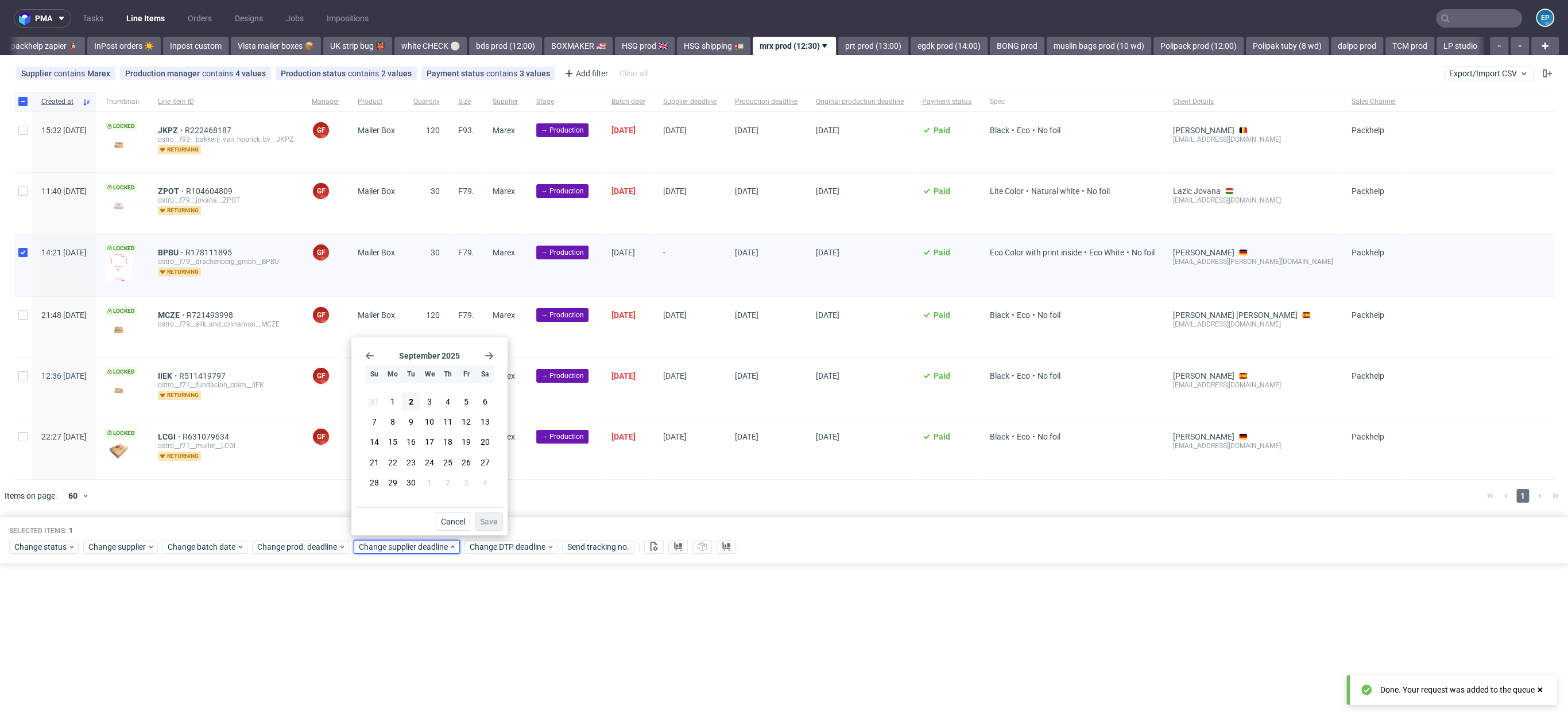
click at [458, 415] on button "12" at bounding box center [467, 422] width 18 height 19
click at [450, 420] on span "11" at bounding box center [448, 422] width 9 height 12
click at [487, 518] on span "Save" at bounding box center [489, 521] width 18 height 8
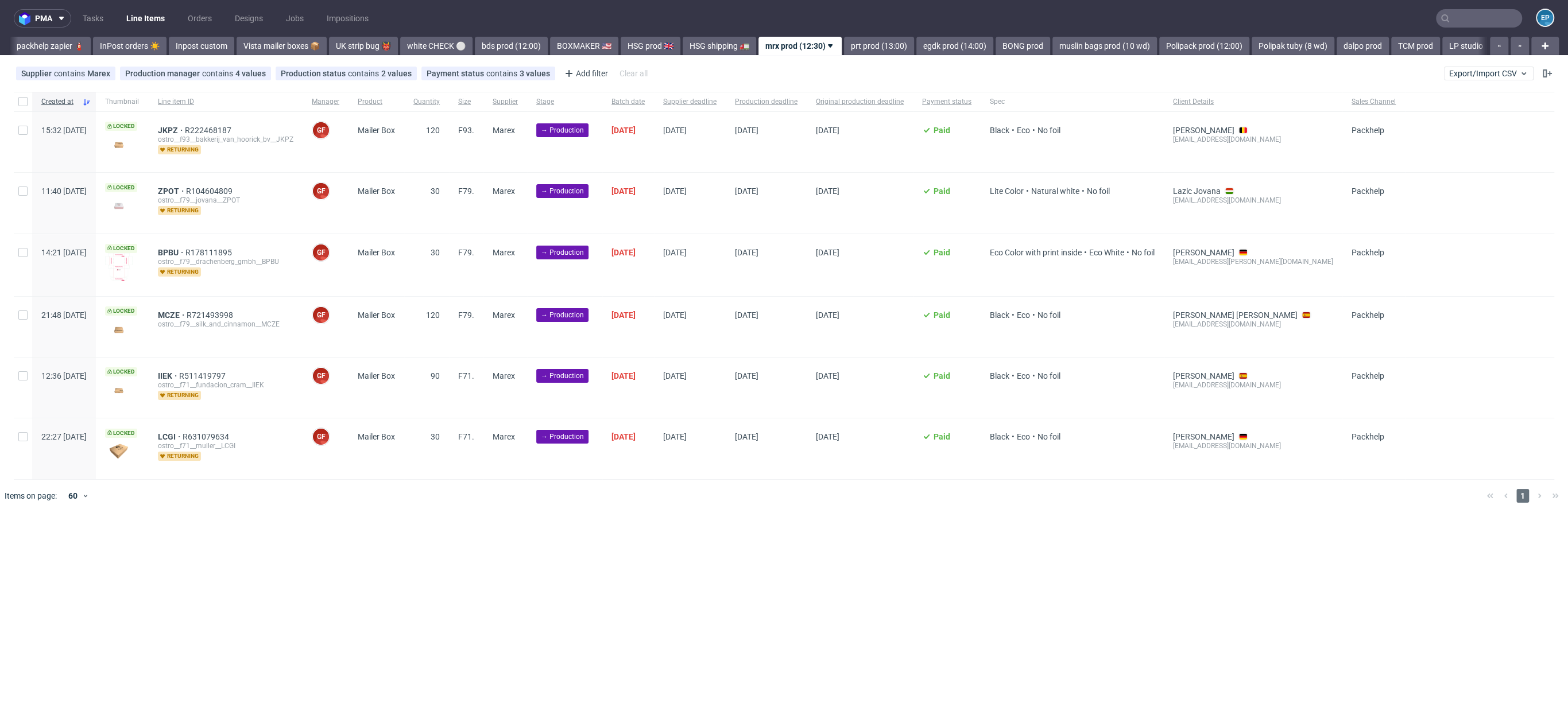
scroll to position [0, 663]
click at [838, 49] on link "prt prod (13:00)" at bounding box center [873, 46] width 70 height 19
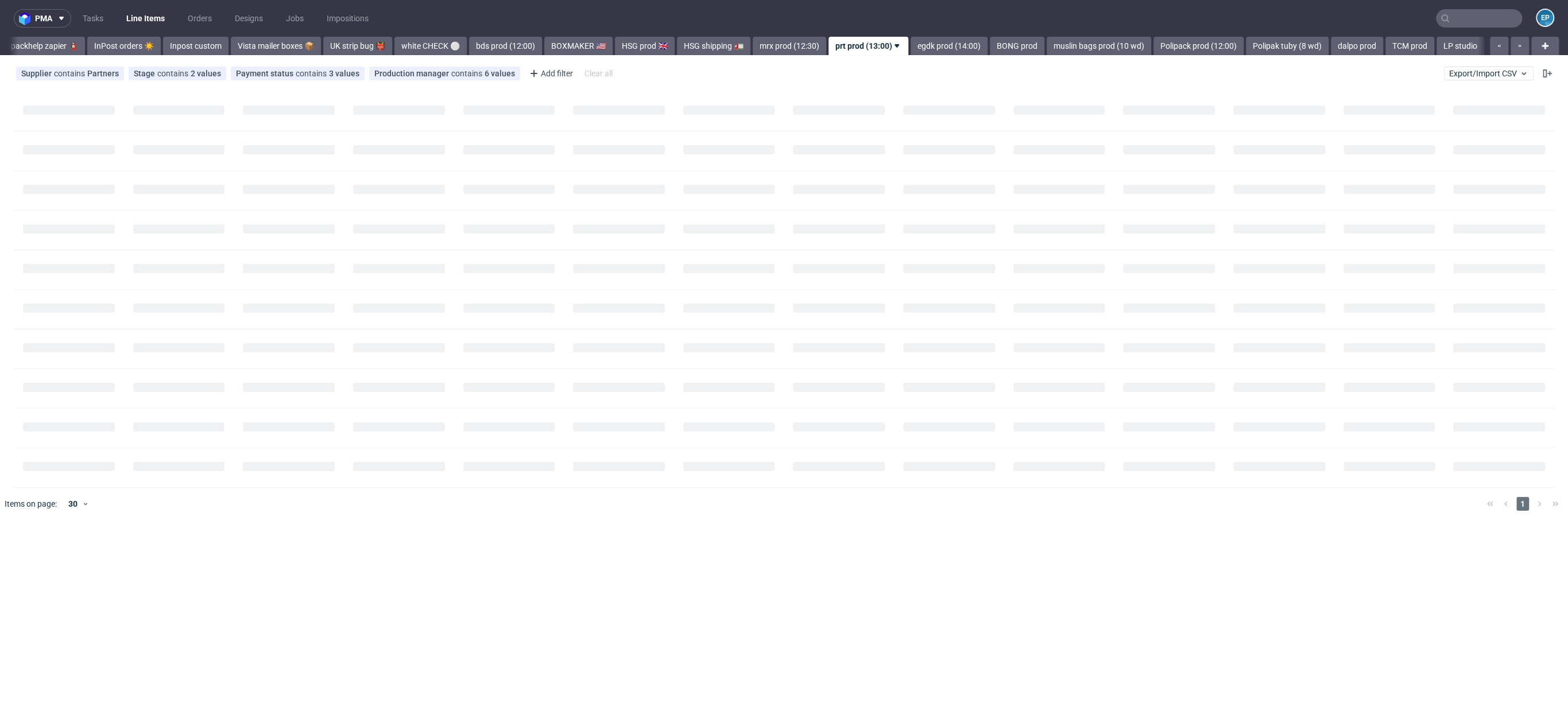
scroll to position [0, 736]
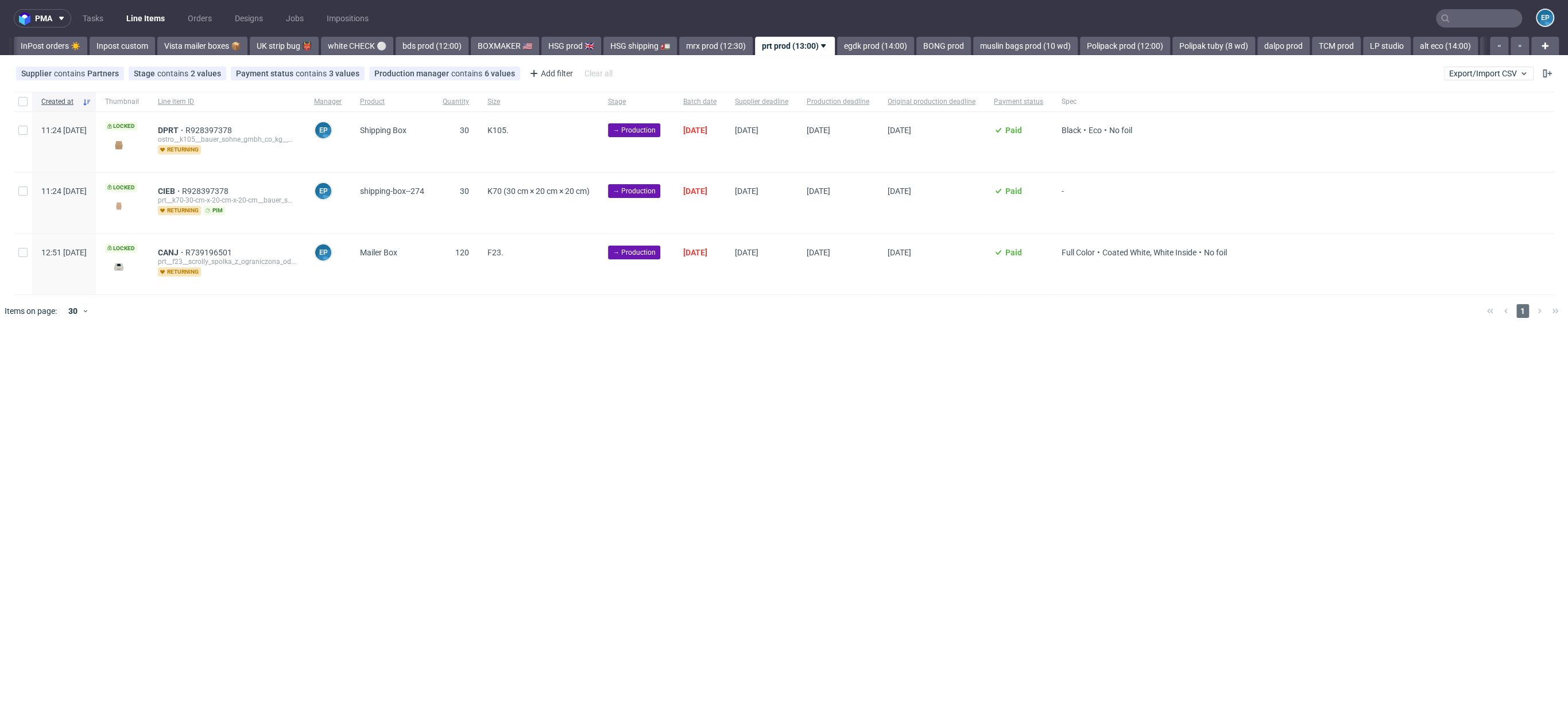
click at [837, 49] on link "egdk prod (14:00)" at bounding box center [876, 46] width 77 height 19
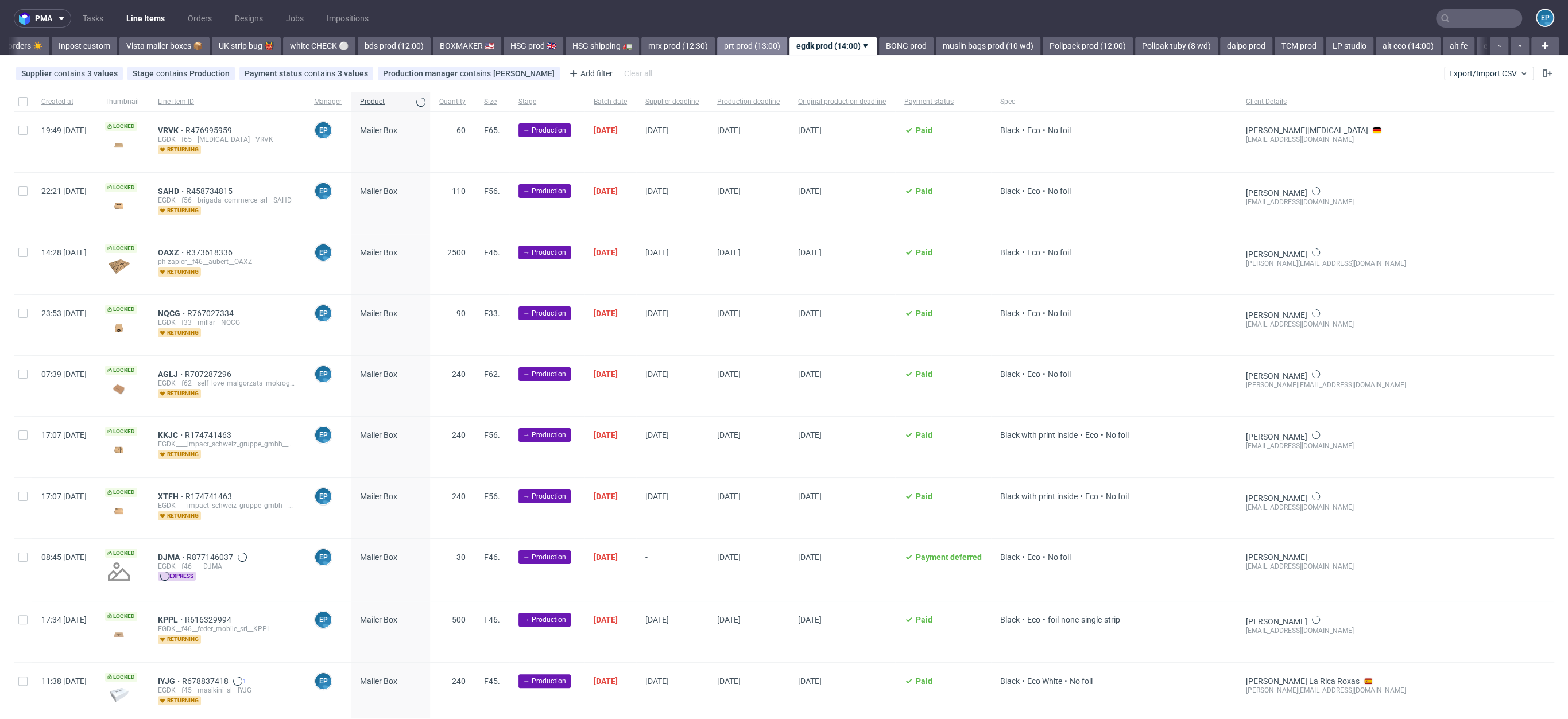
scroll to position [0, 818]
click at [686, 47] on link "prt prod (13:00)" at bounding box center [708, 46] width 70 height 19
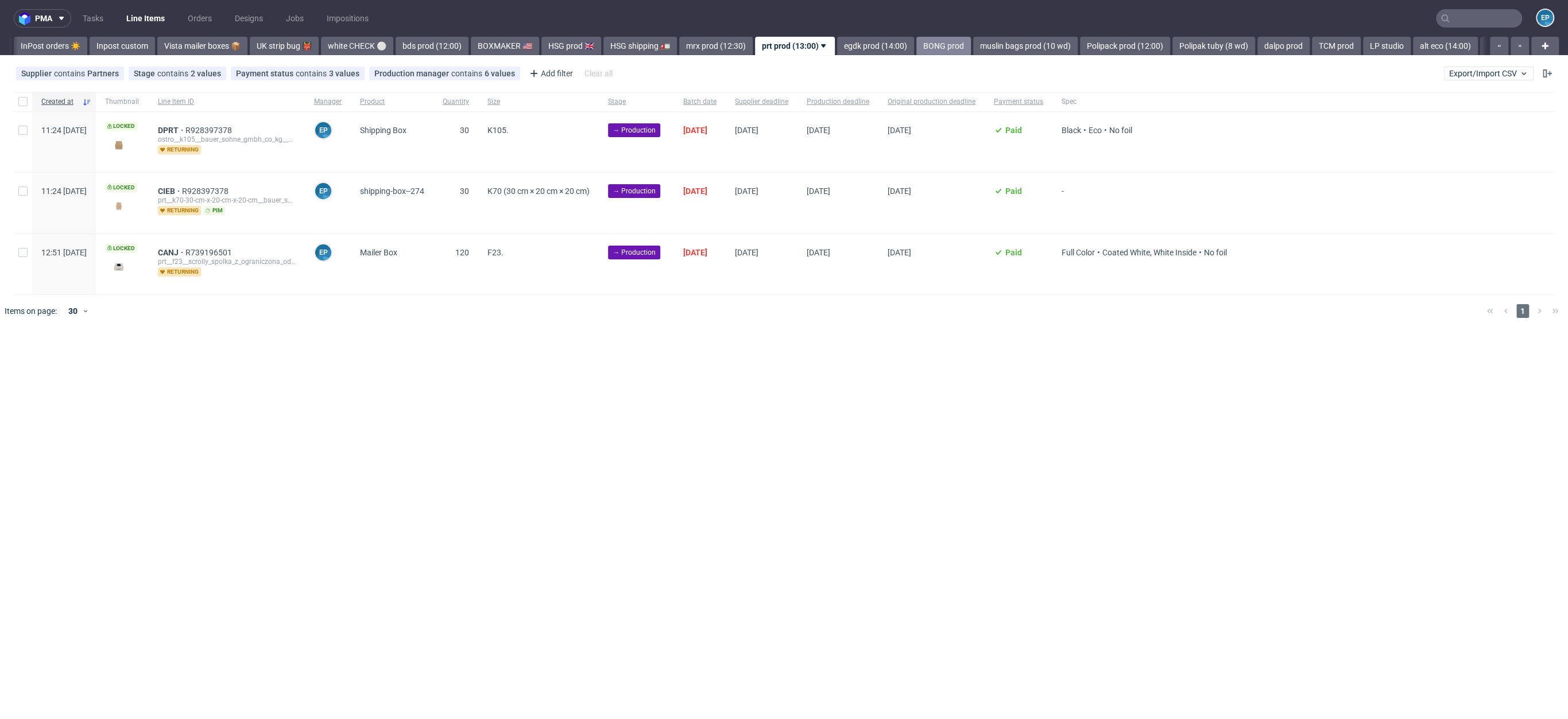
click at [916, 47] on link "BONG prod" at bounding box center [943, 46] width 55 height 19
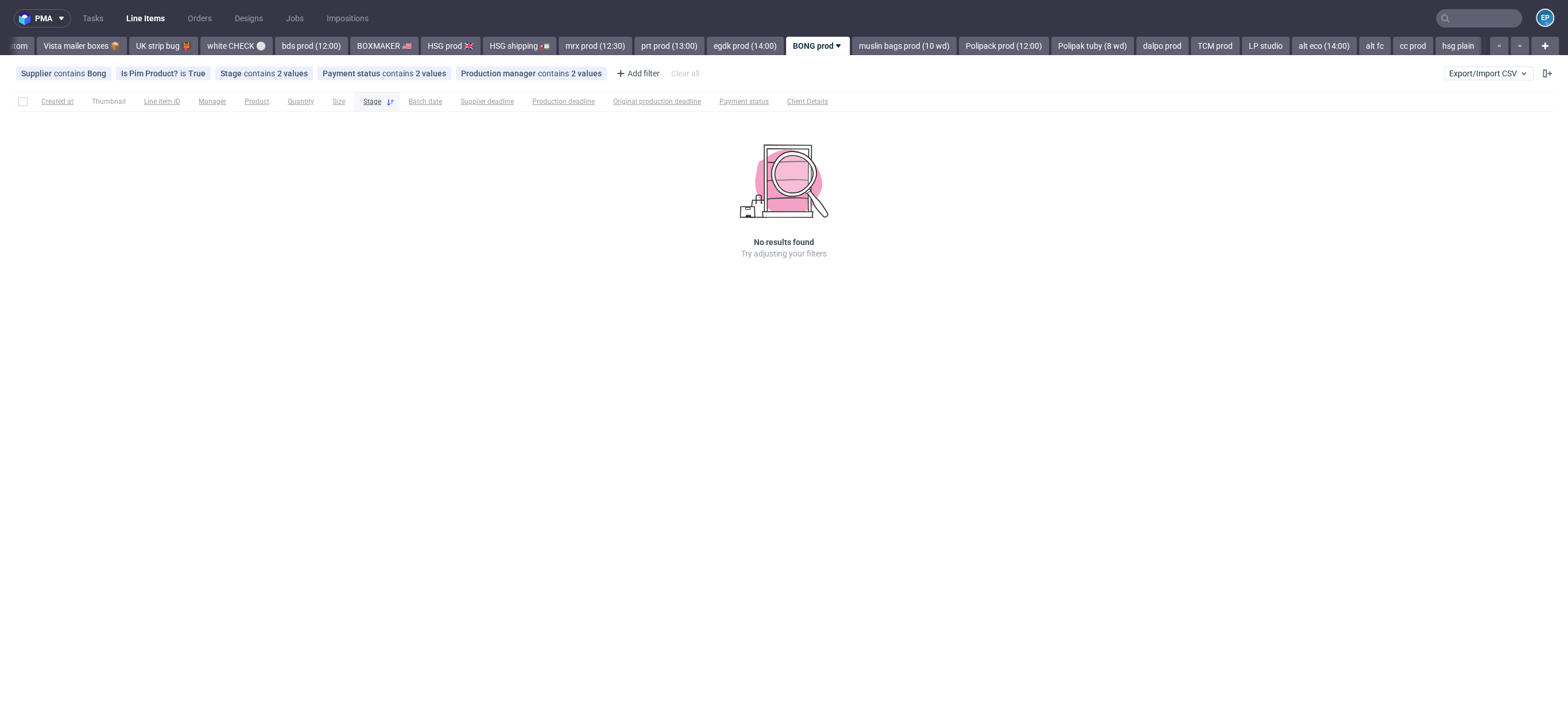
scroll to position [0, 879]
click at [613, 39] on link "prt prod (13:00)" at bounding box center [647, 46] width 70 height 19
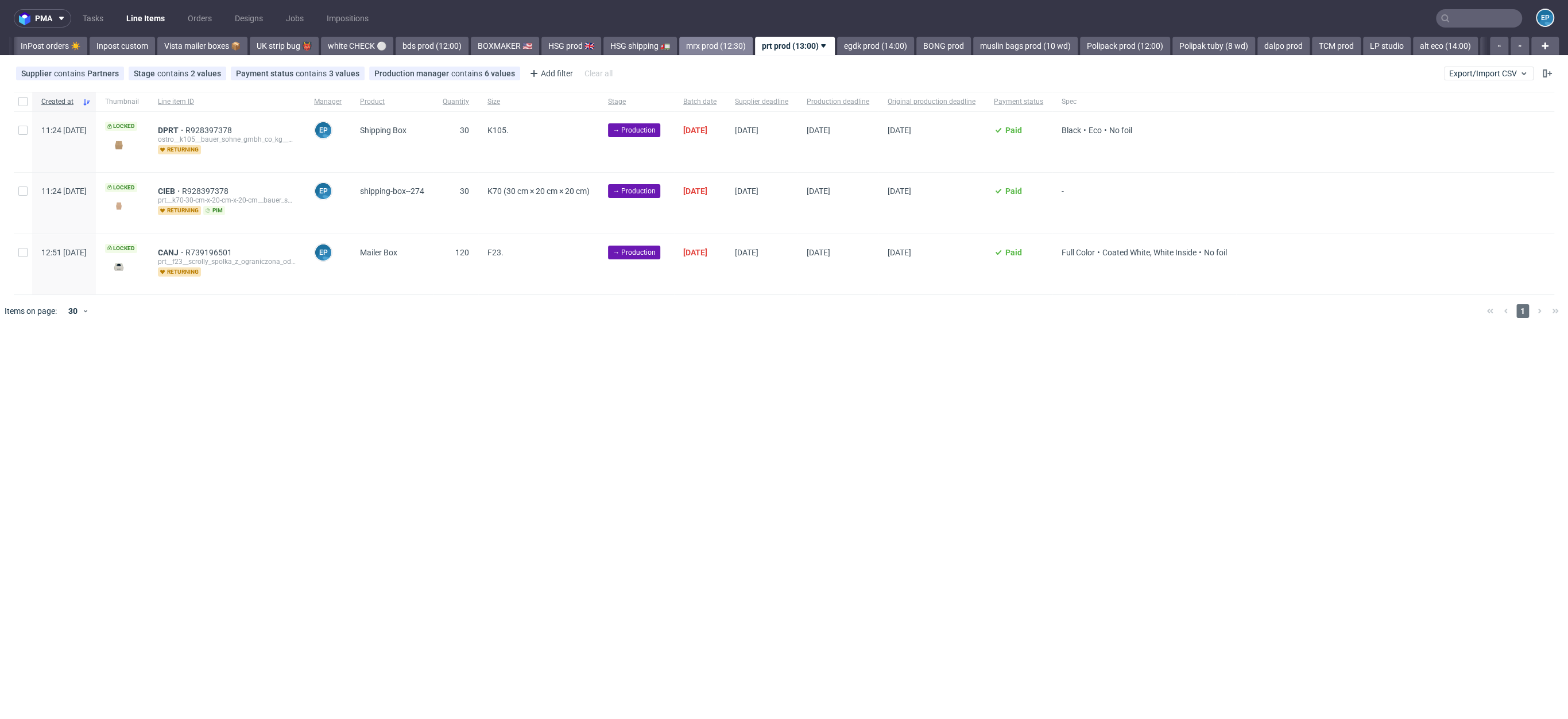
click at [680, 51] on link "mrx prod (12:30)" at bounding box center [716, 46] width 73 height 19
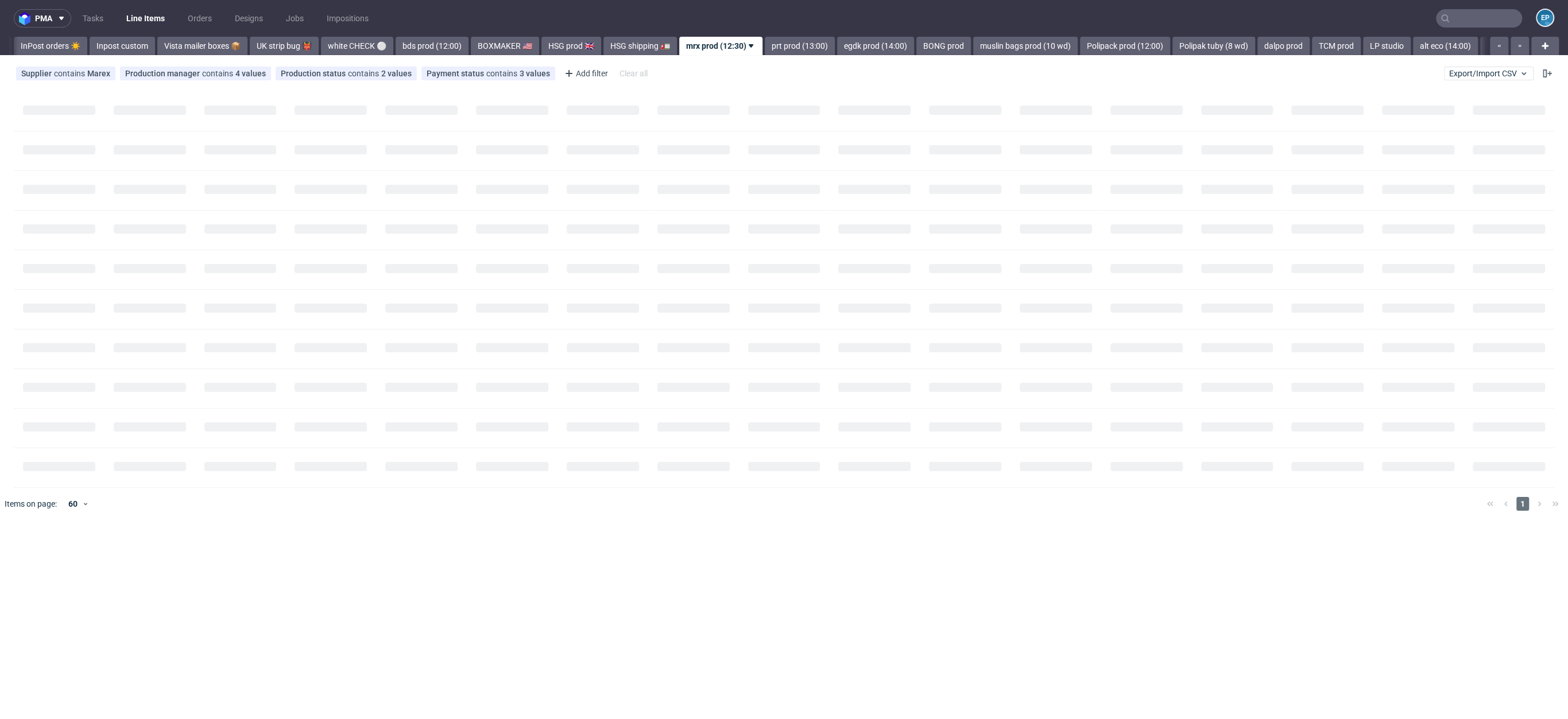
scroll to position [0, 663]
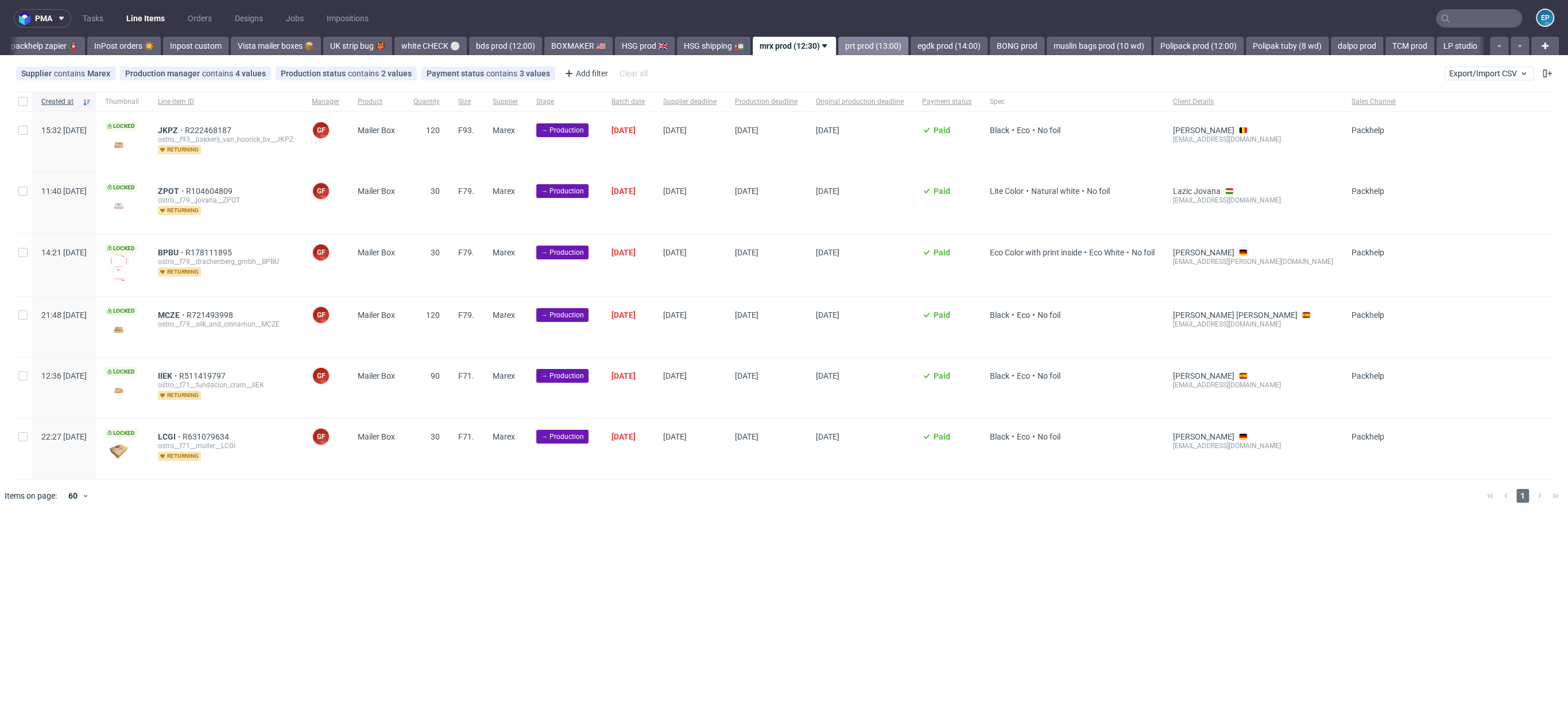
click at [838, 44] on link "prt prod (13:00)" at bounding box center [873, 46] width 70 height 19
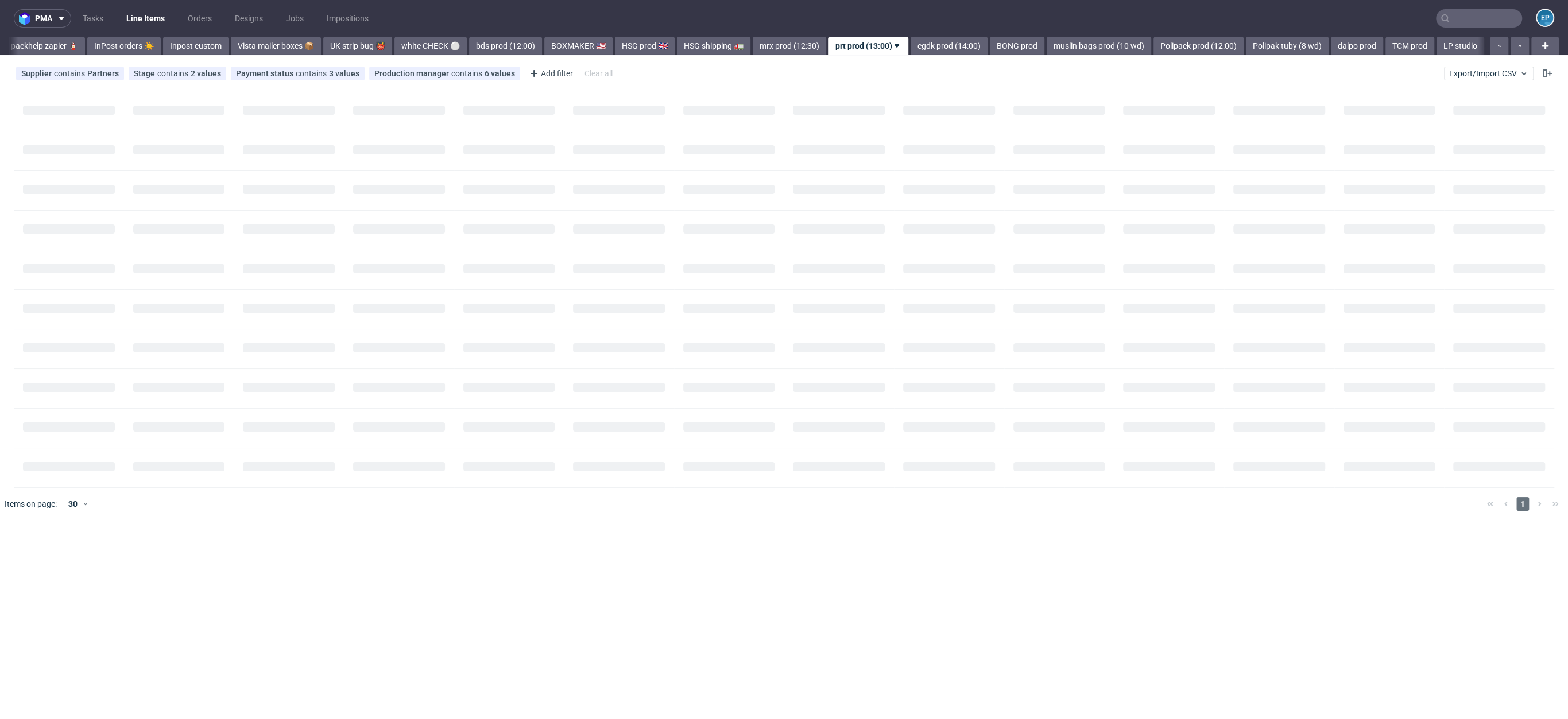
scroll to position [0, 736]
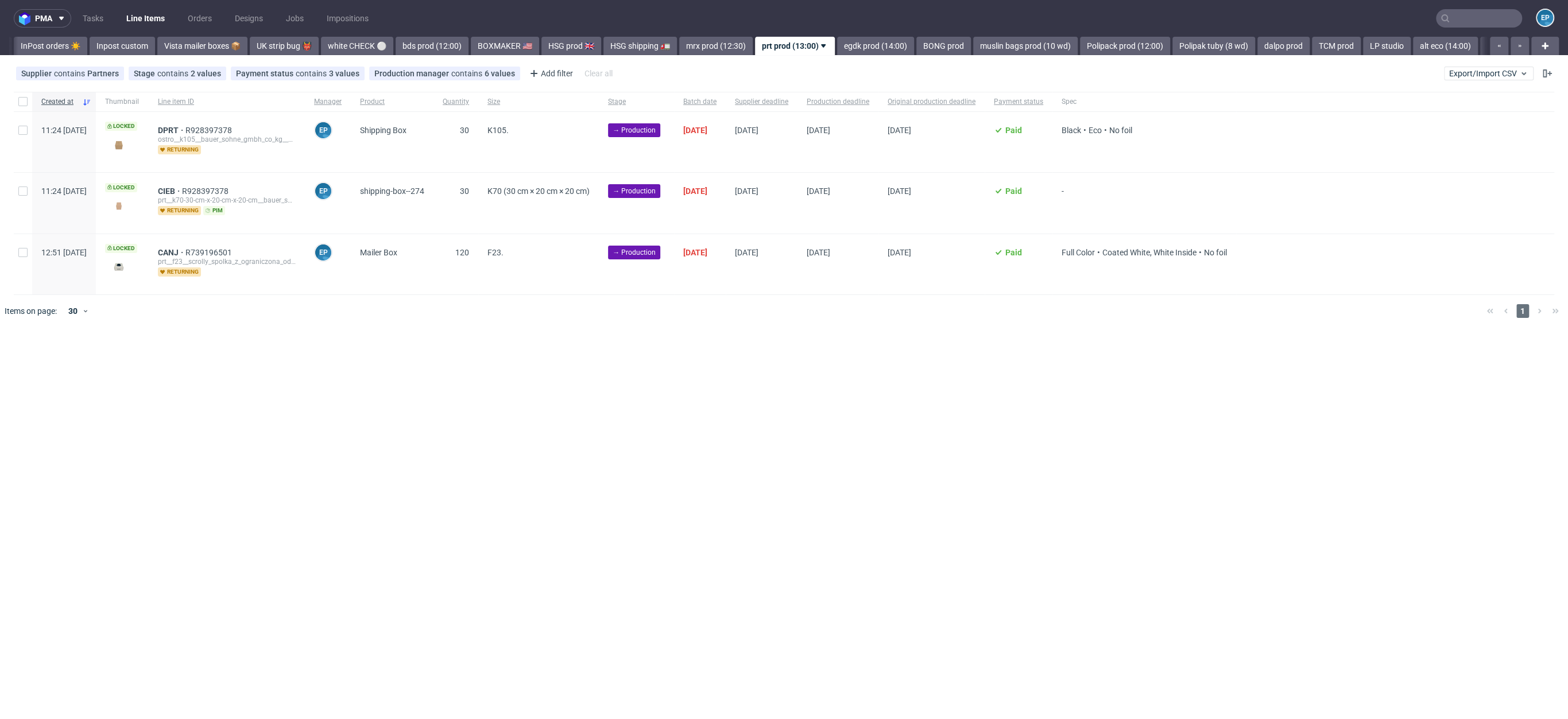
click at [18, 103] on div at bounding box center [22, 102] width 19 height 20
checkbox input "true"
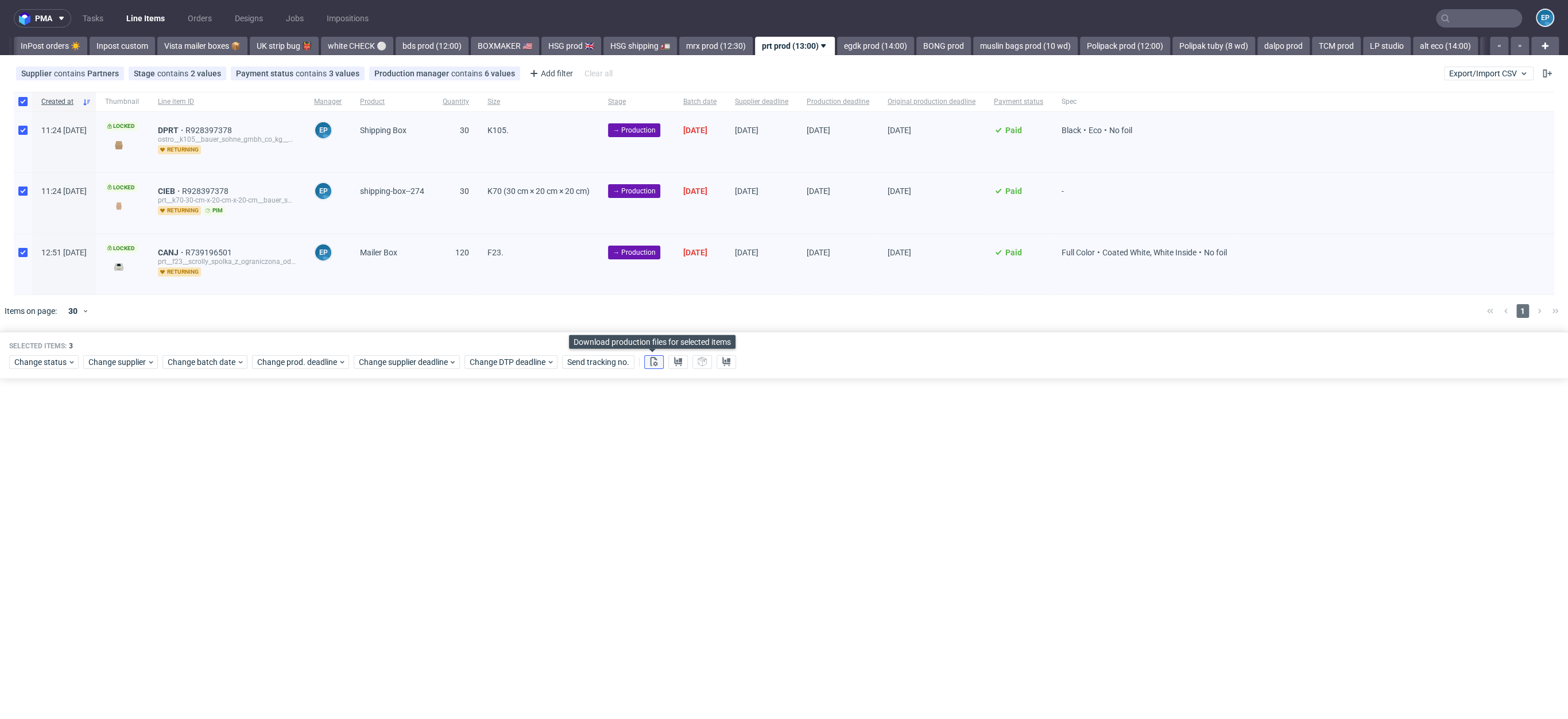
click at [656, 361] on button at bounding box center [654, 362] width 20 height 13
click at [675, 363] on icon at bounding box center [678, 362] width 9 height 9
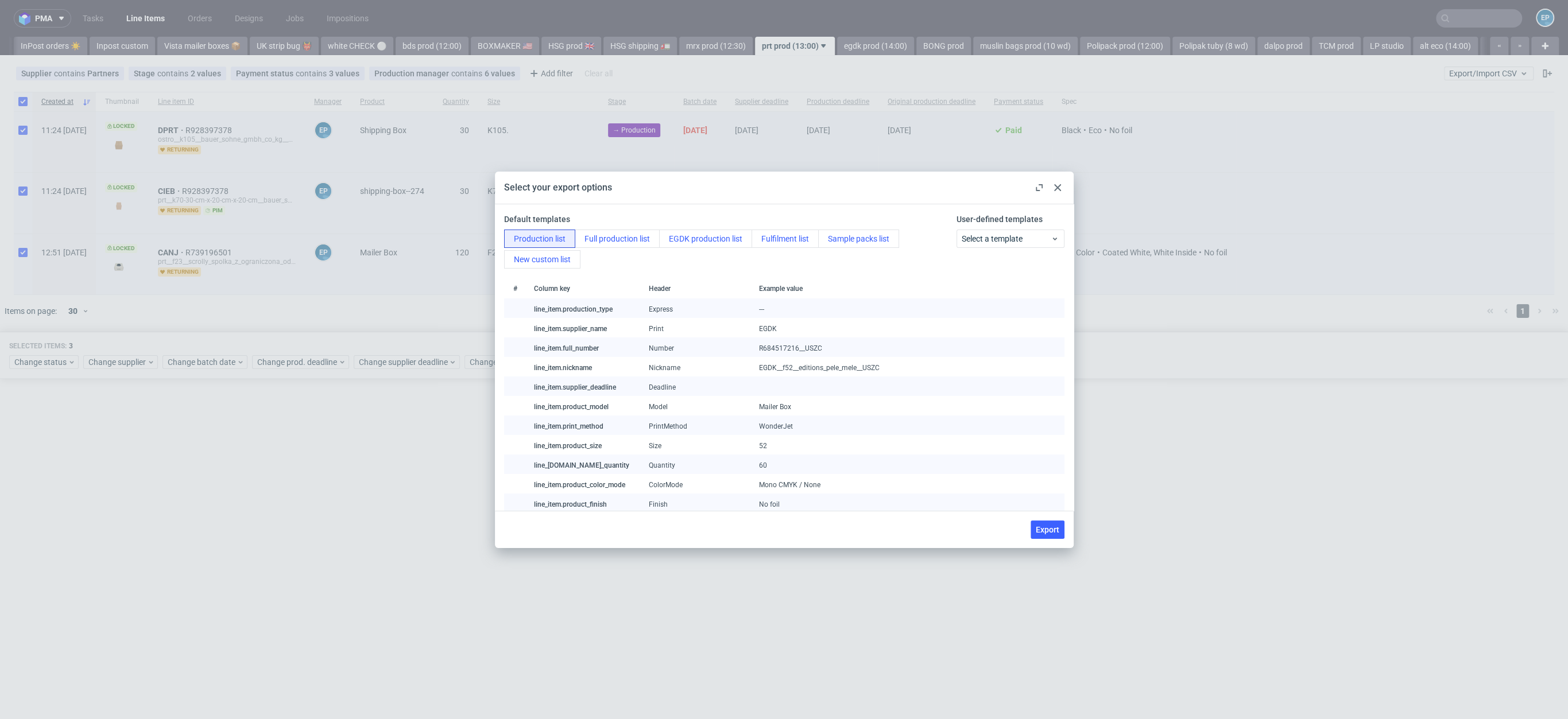
click at [983, 252] on div "User-defined templates Select a template" at bounding box center [1007, 242] width 112 height 56
click at [977, 239] on span "Select a template" at bounding box center [1006, 238] width 89 height 12
click at [976, 285] on div "prt production list" at bounding box center [999, 285] width 96 height 21
click at [1041, 532] on span "Export" at bounding box center [1048, 529] width 23 height 8
checkbox input "false"
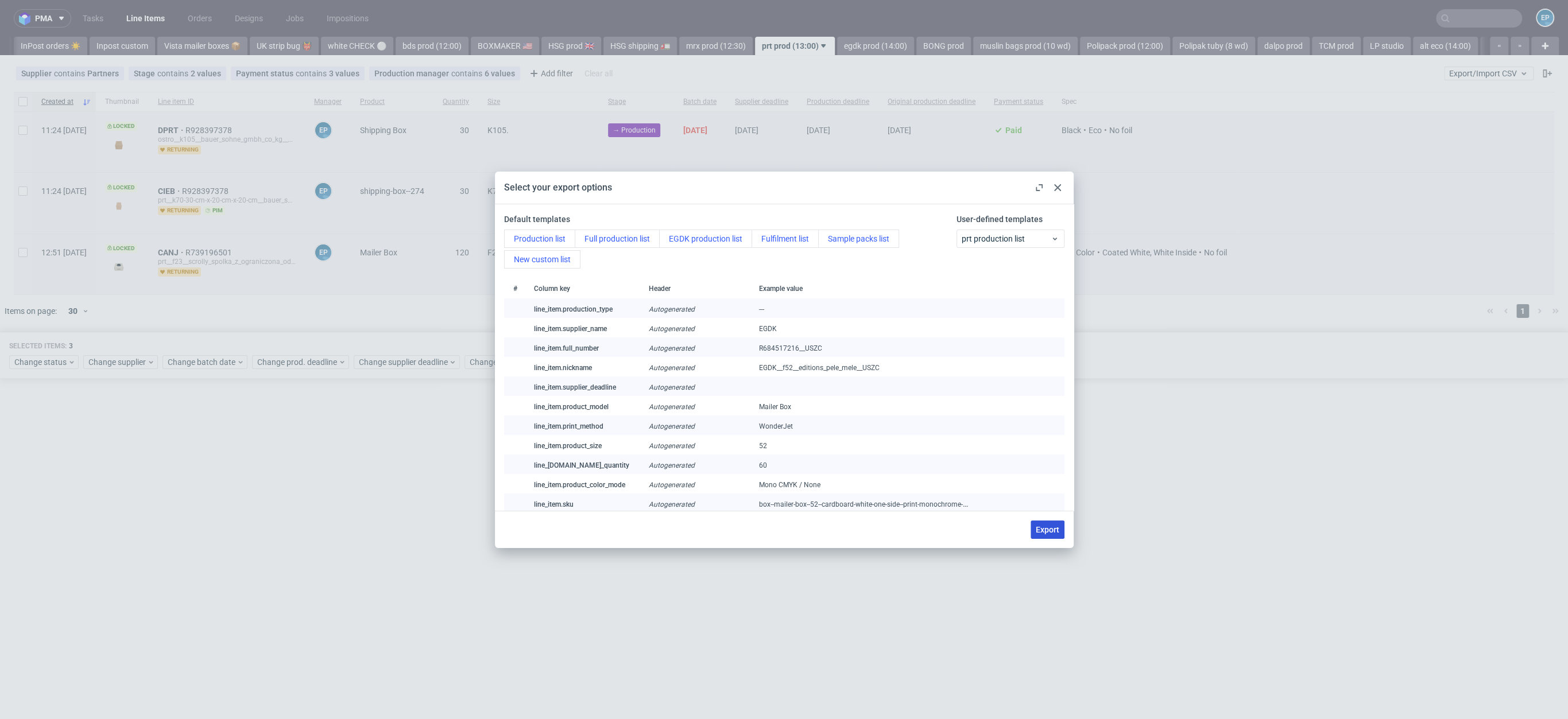
checkbox input "false"
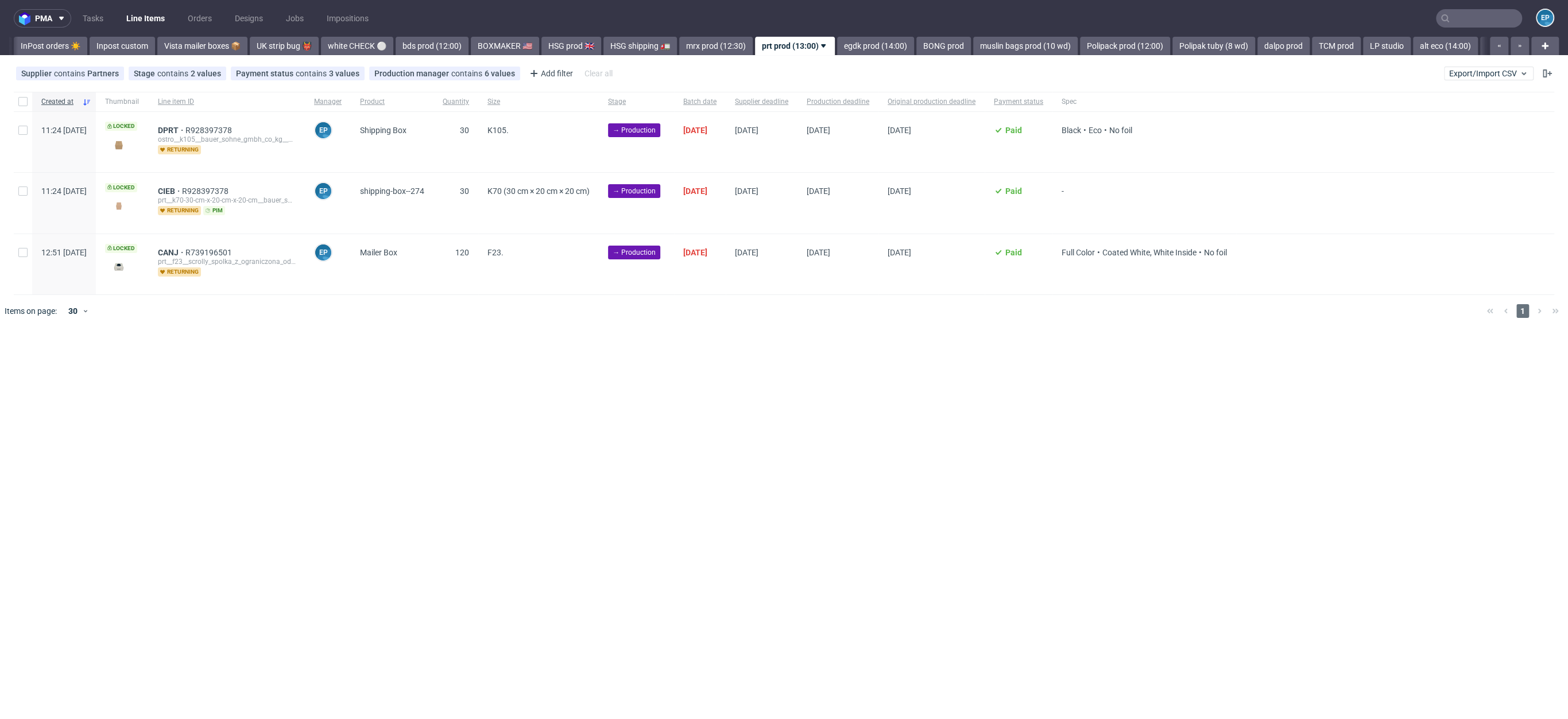
click at [17, 103] on div at bounding box center [22, 102] width 19 height 20
checkbox input "true"
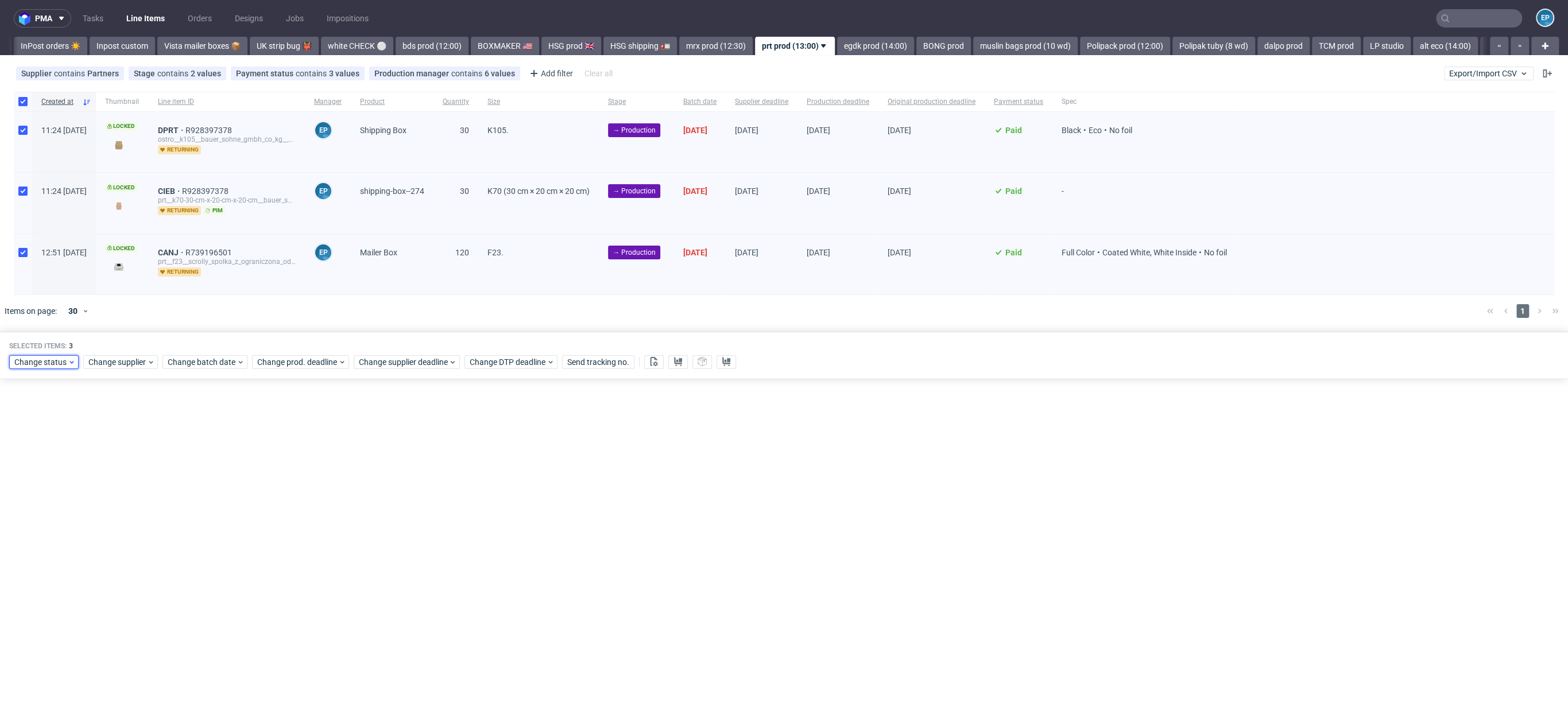
click at [34, 358] on span "Change status" at bounding box center [41, 362] width 54 height 12
click at [60, 424] on span "In Production" at bounding box center [42, 424] width 58 height 16
click at [128, 530] on span "Save" at bounding box center [132, 531] width 18 height 8
click at [837, 52] on link "egdk prod (14:00)" at bounding box center [876, 46] width 77 height 19
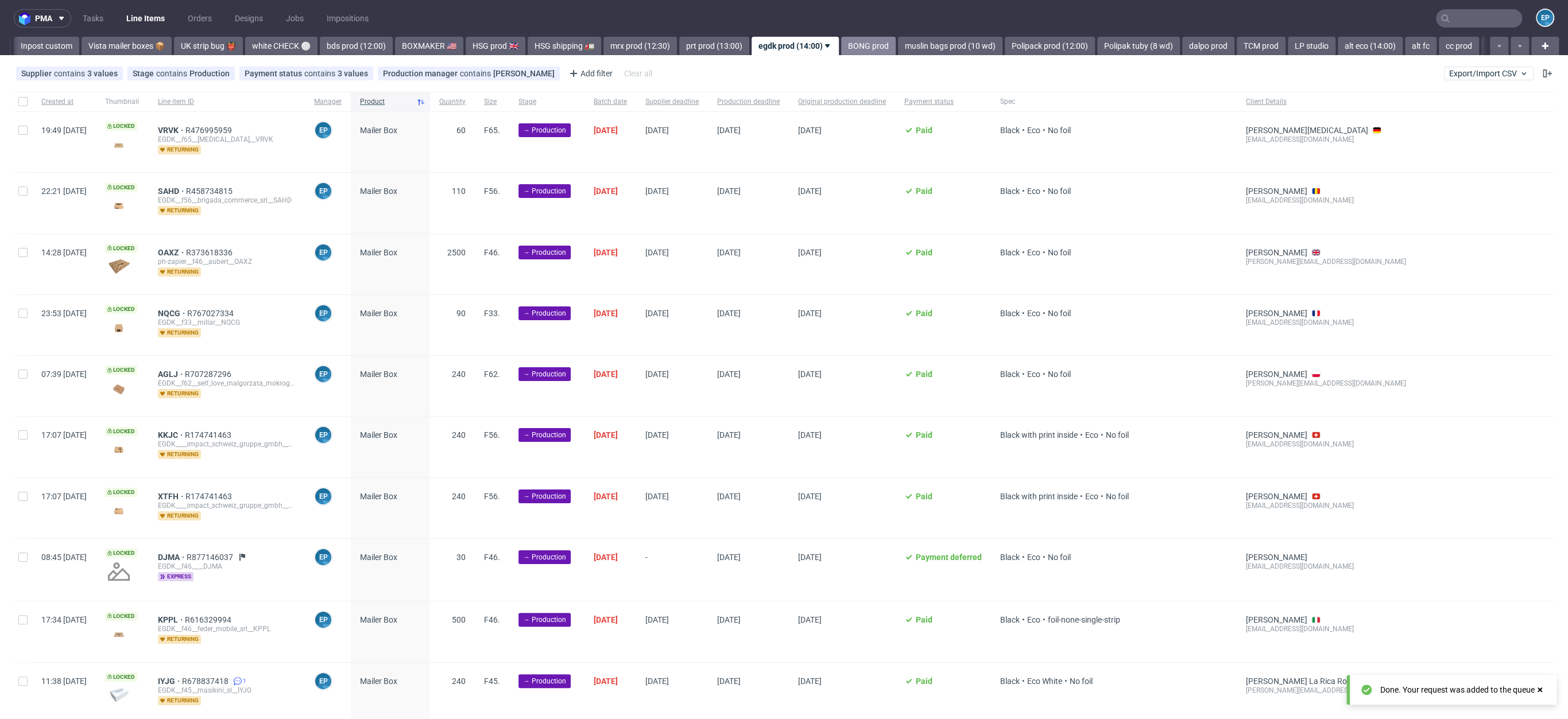
click at [841, 43] on link "BONG prod" at bounding box center [868, 46] width 55 height 19
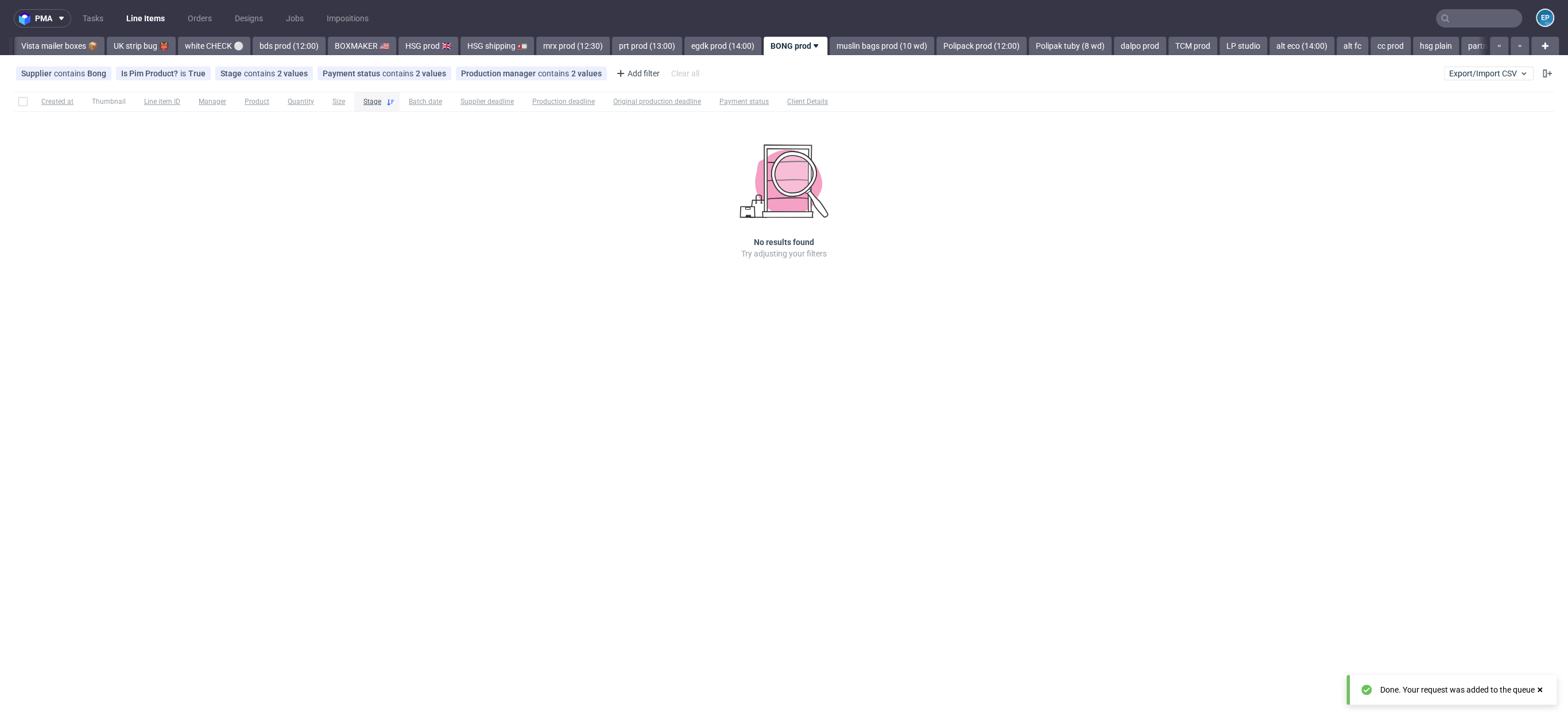
click at [837, 43] on link "muslin bags prod (10 wd)" at bounding box center [882, 46] width 105 height 19
click at [855, 43] on link "Polipack prod (12:00)" at bounding box center [900, 46] width 90 height 19
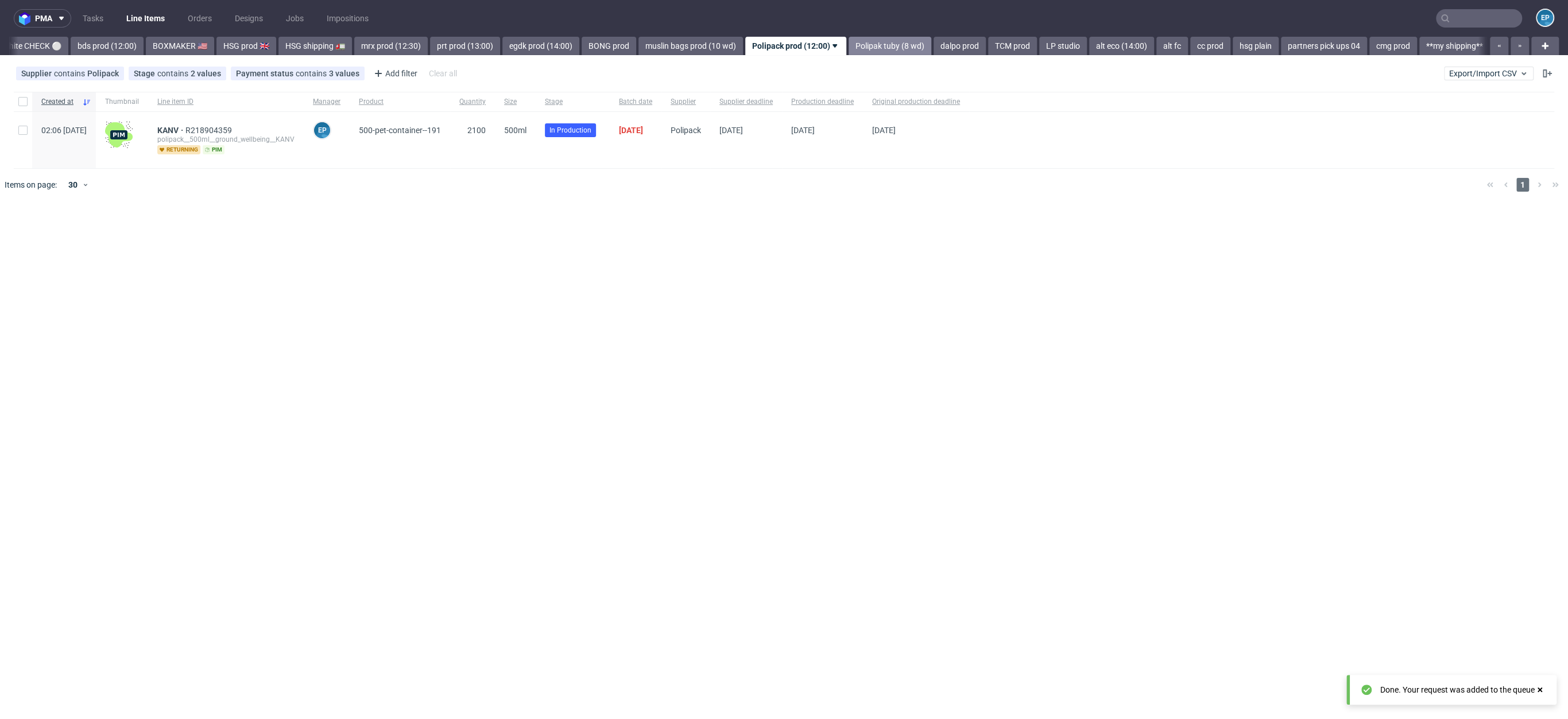
click at [849, 44] on link "Polipak tuby (8 wd)" at bounding box center [890, 46] width 82 height 19
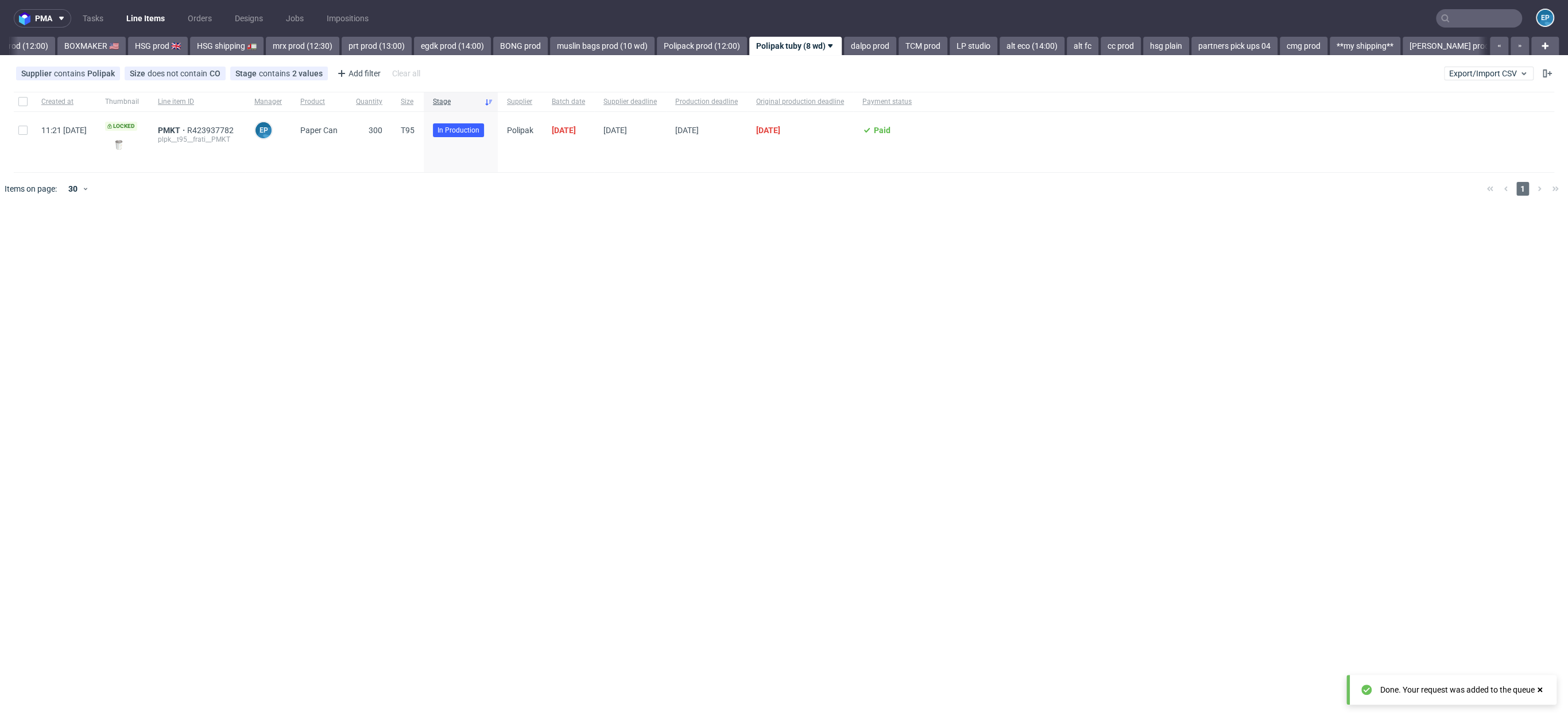
click at [844, 44] on link "dalpo prod" at bounding box center [870, 46] width 52 height 19
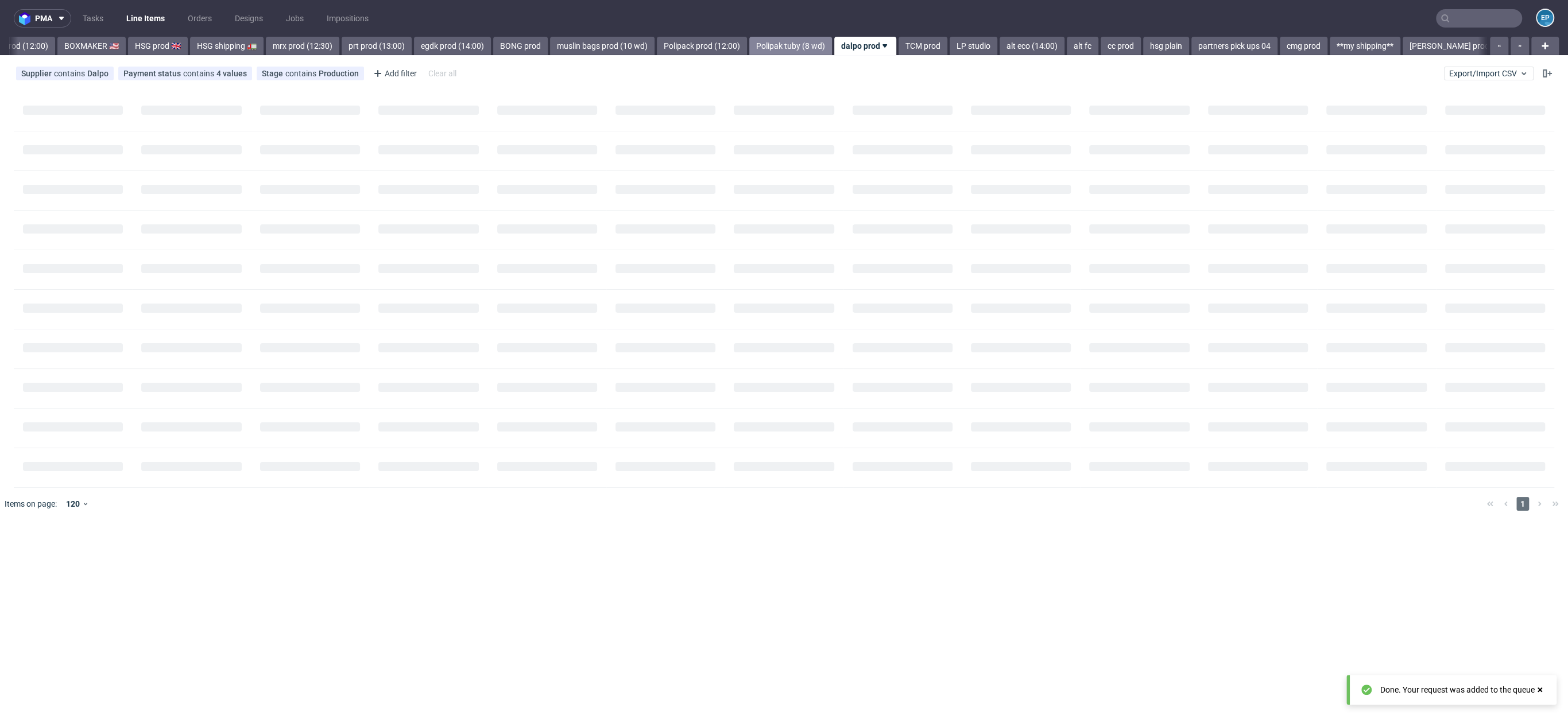
scroll to position [0, 1219]
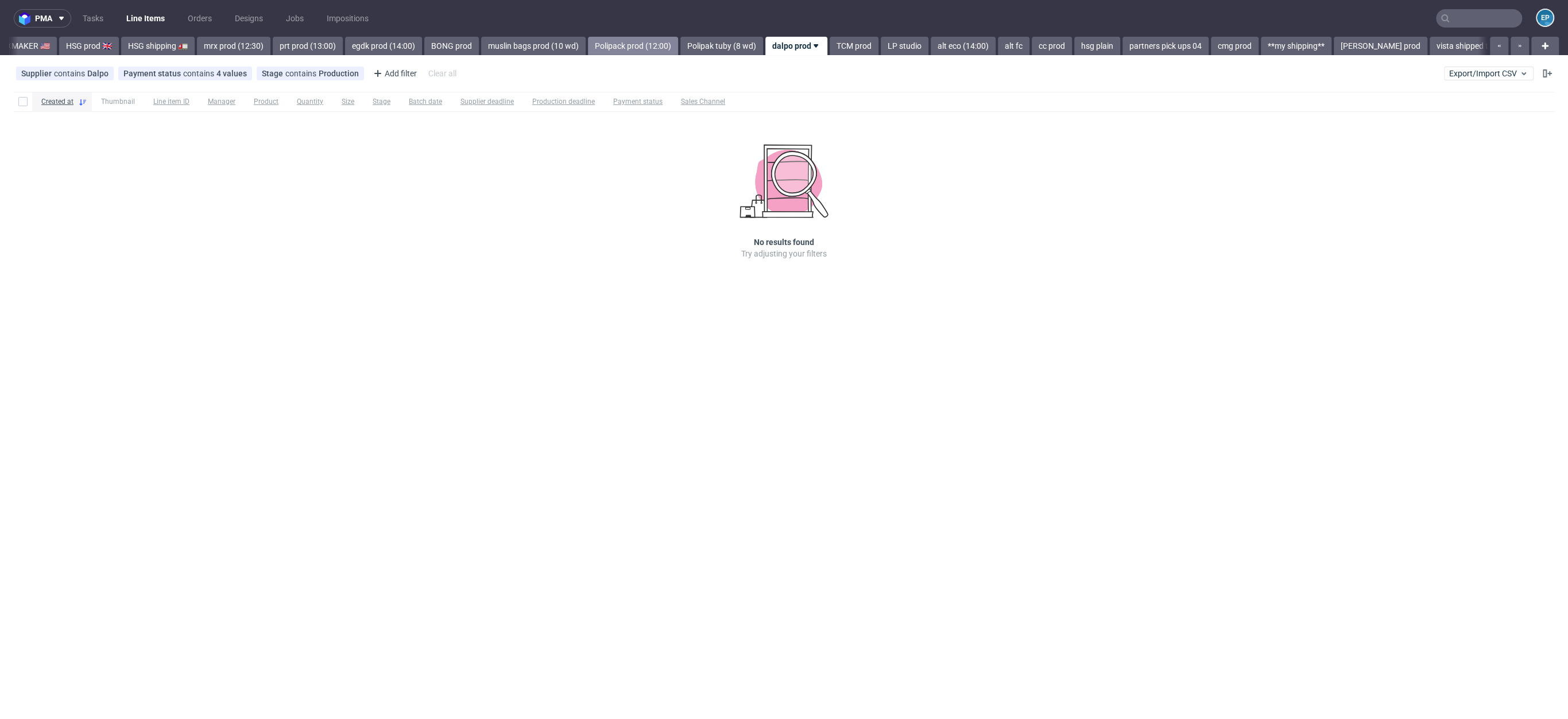
click at [588, 39] on link "Polipack prod (12:00)" at bounding box center [633, 46] width 90 height 19
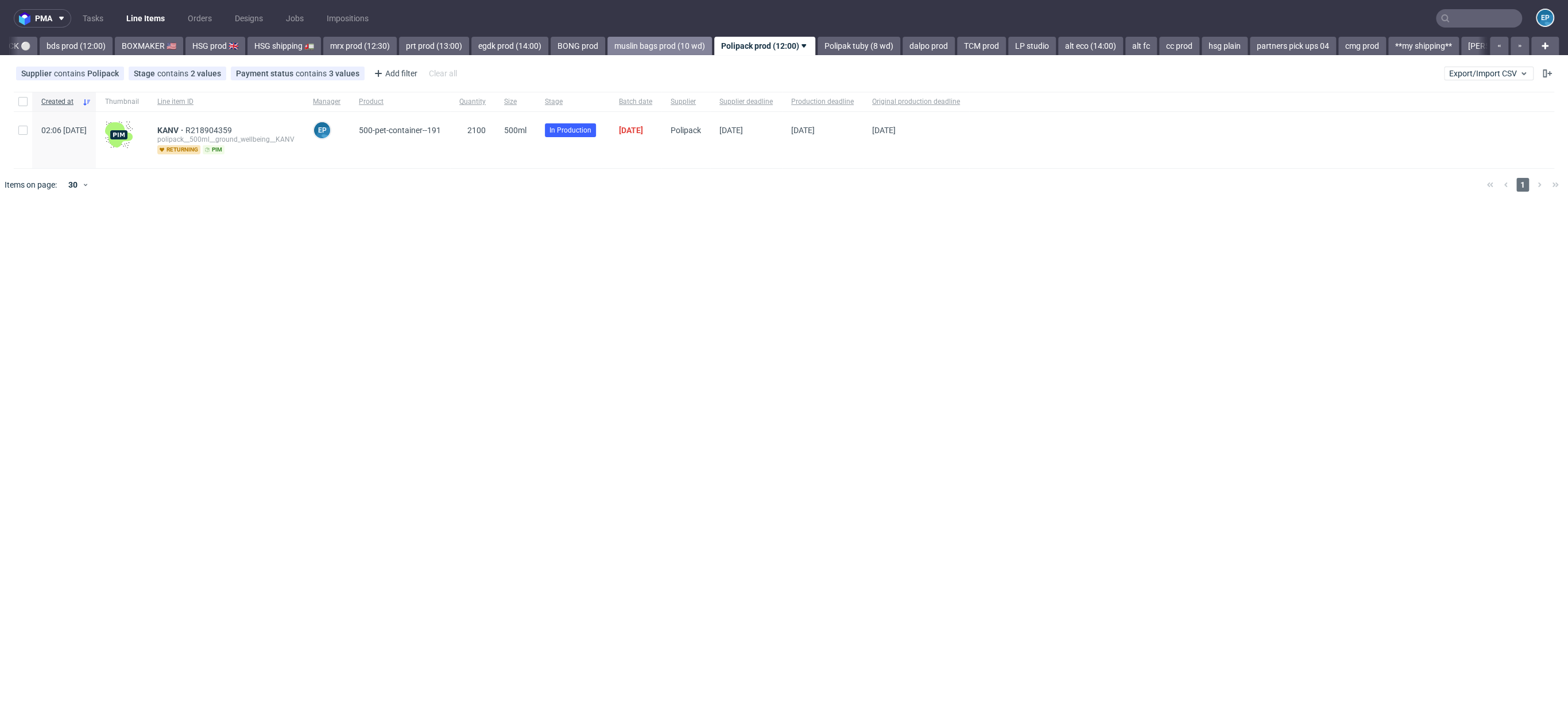
scroll to position [0, 1061]
click at [355, 44] on link "mrx prod (12:30)" at bounding box center [391, 46] width 73 height 19
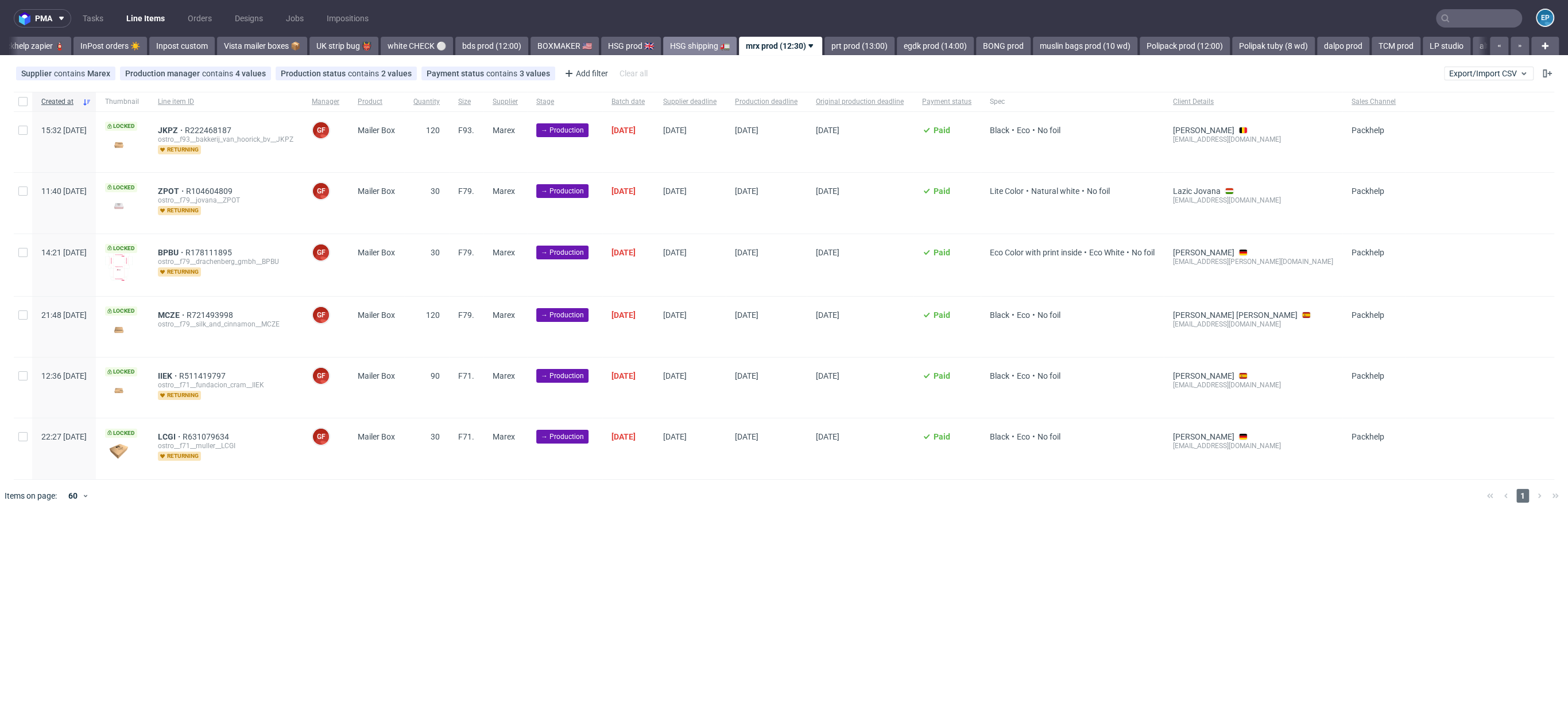
scroll to position [0, 663]
click at [489, 49] on link "bds prod (12:00)" at bounding box center [505, 46] width 73 height 19
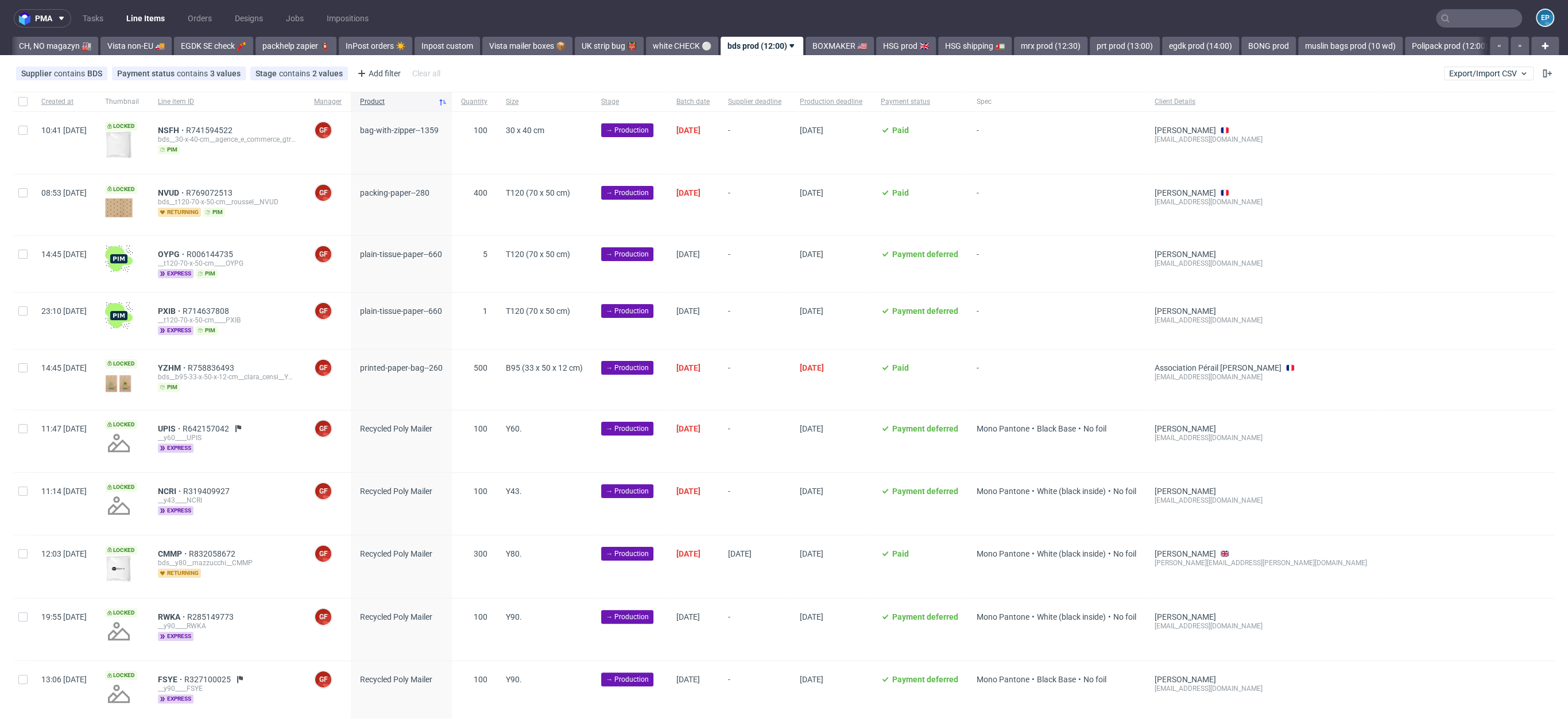
scroll to position [0, 387]
click at [811, 42] on icon at bounding box center [816, 46] width 9 height 9
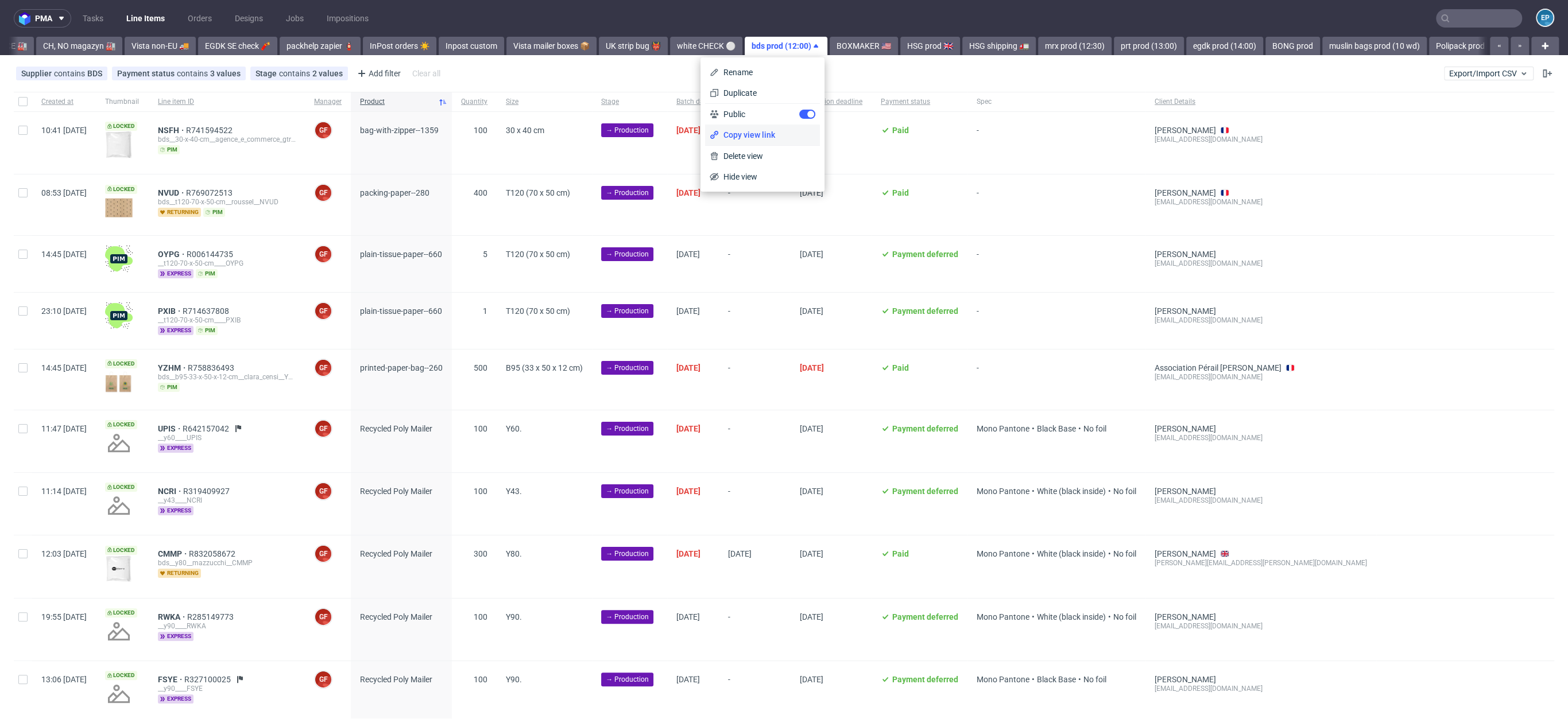
click at [750, 139] on span "Copy view link" at bounding box center [767, 134] width 97 height 12
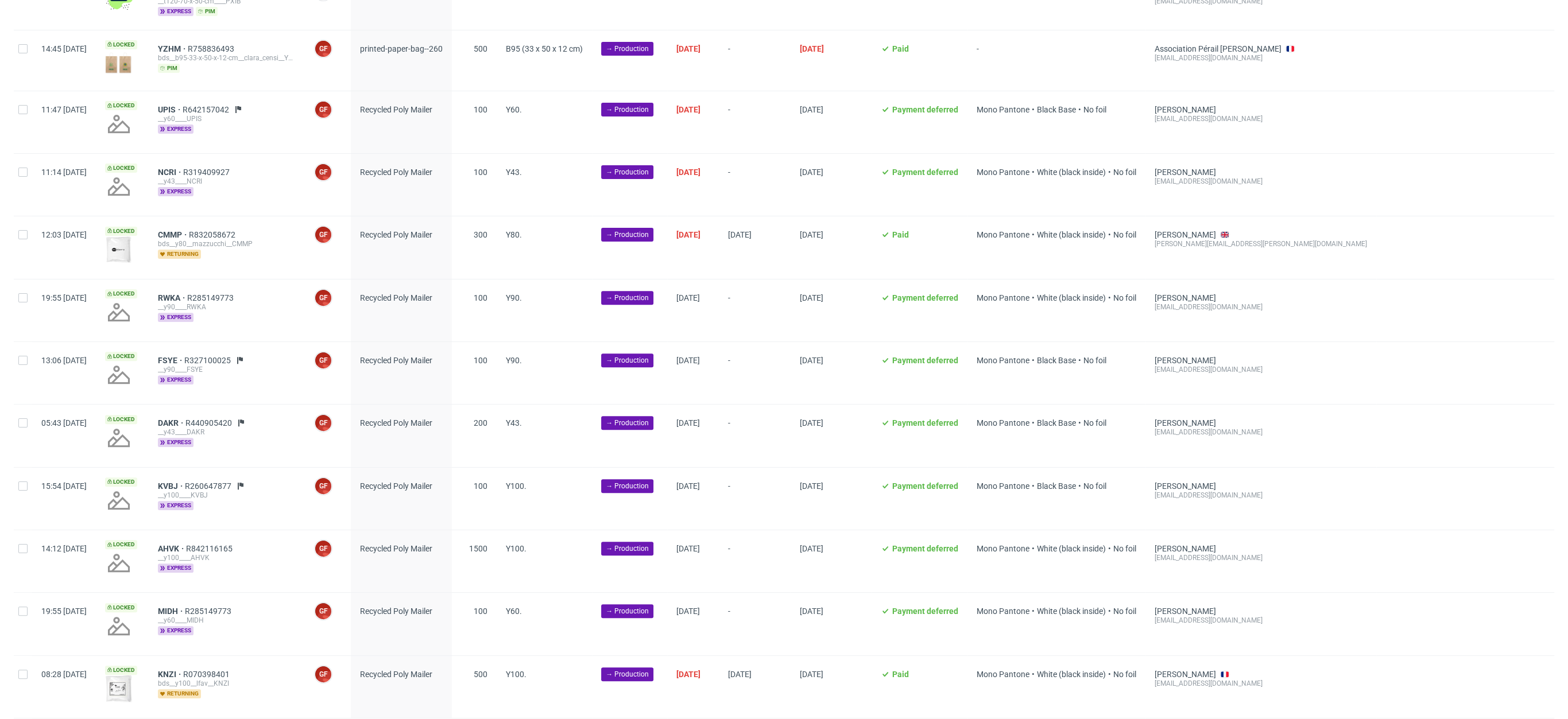
scroll to position [844, 0]
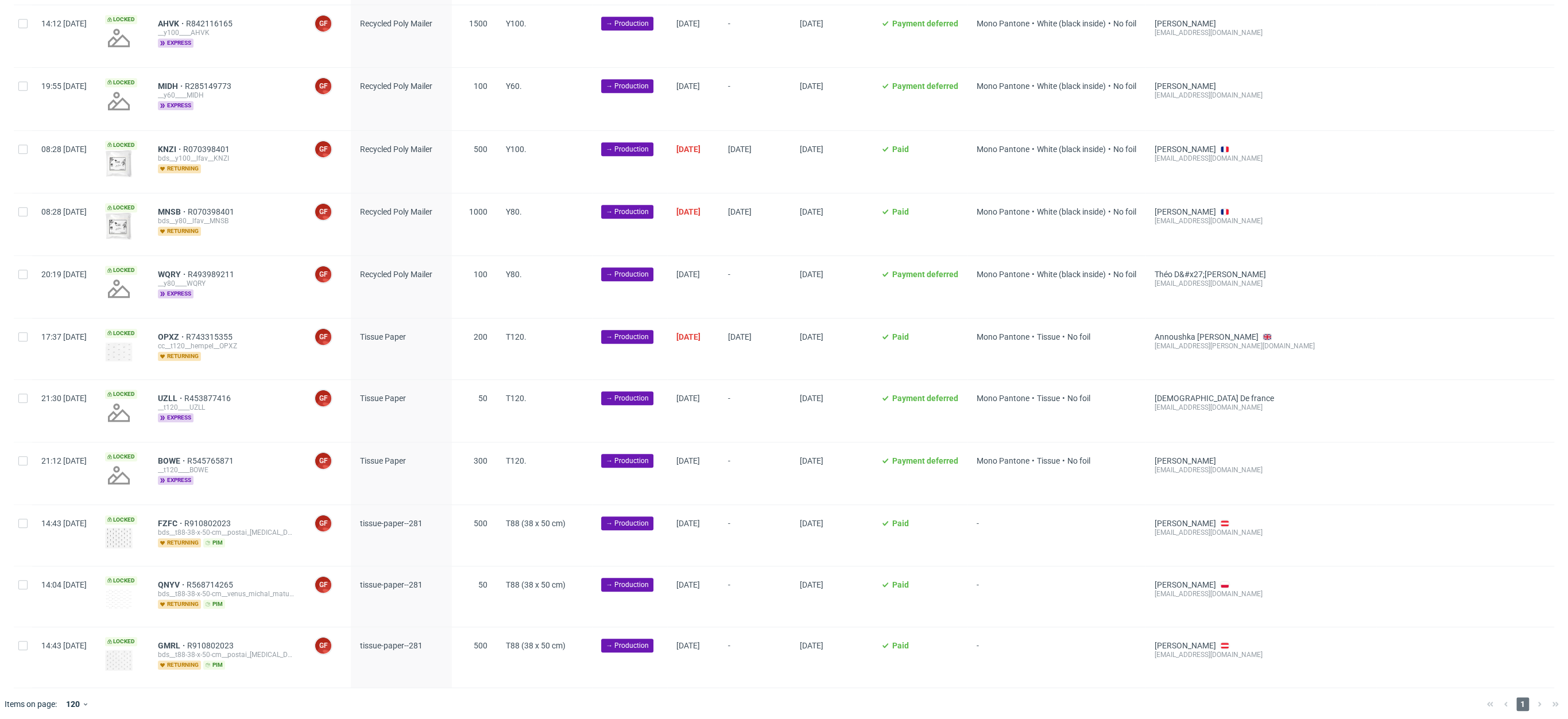
click at [583, 294] on span "Y80." at bounding box center [544, 287] width 77 height 34
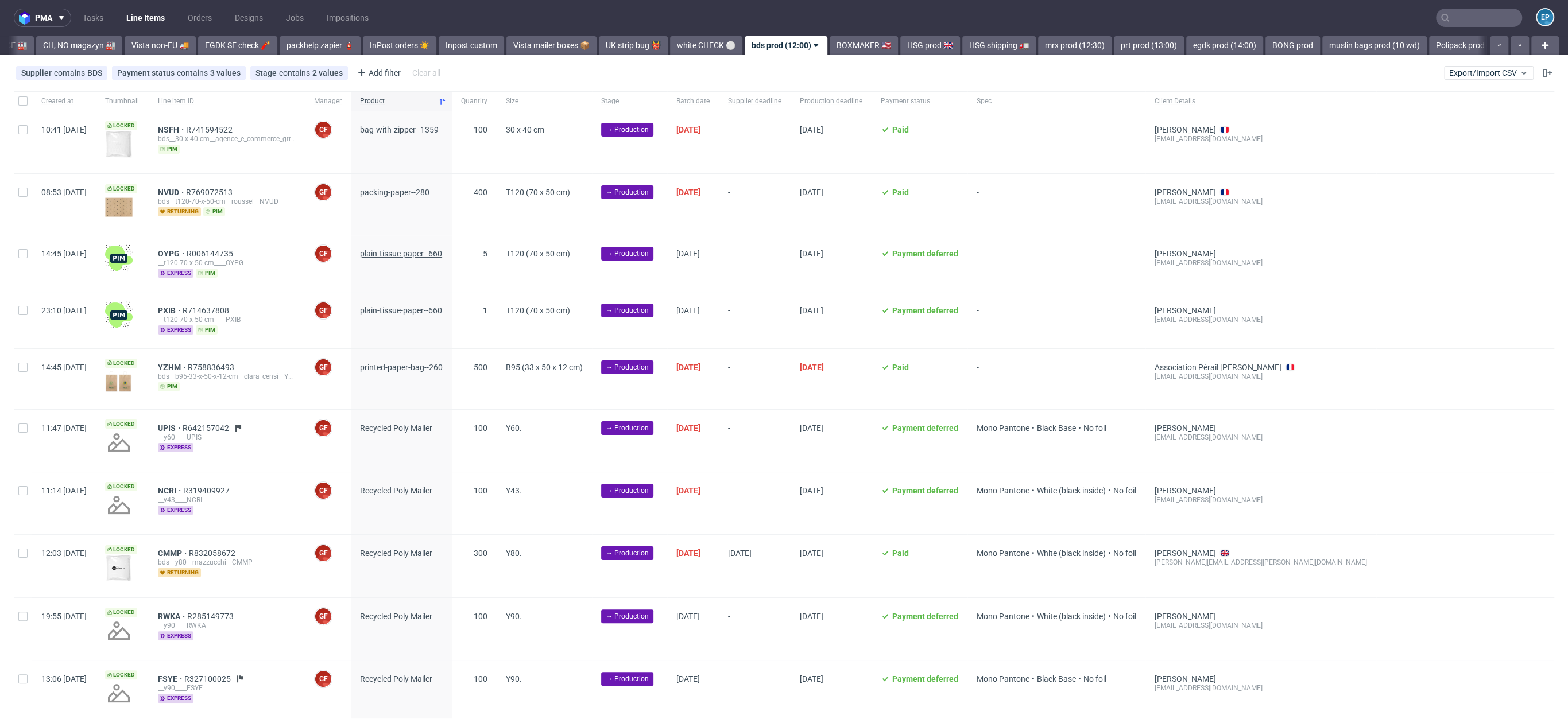
scroll to position [0, 0]
click at [407, 254] on span "plain-tissue-paper--660" at bounding box center [401, 254] width 82 height 9
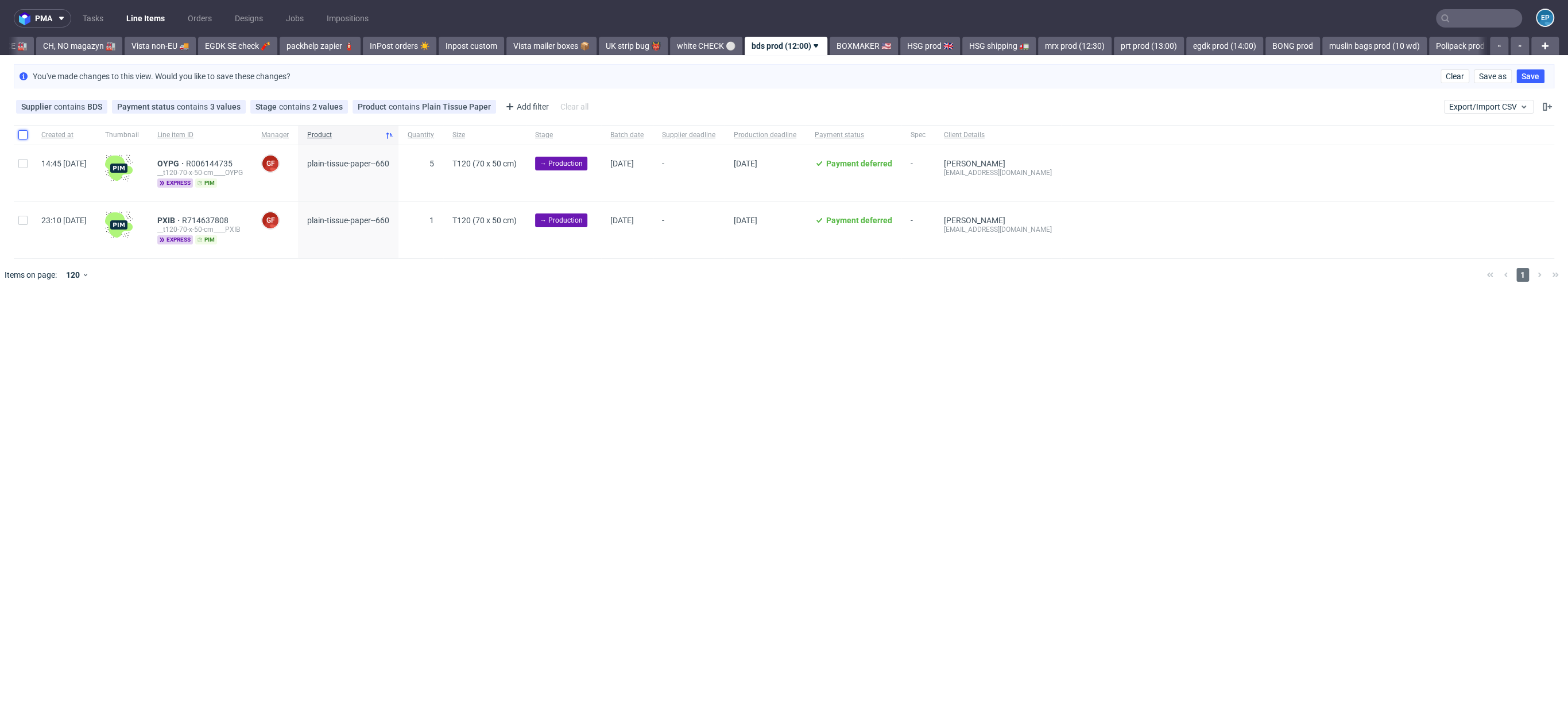
click at [23, 131] on input "checkbox" at bounding box center [23, 135] width 9 height 9
checkbox input "true"
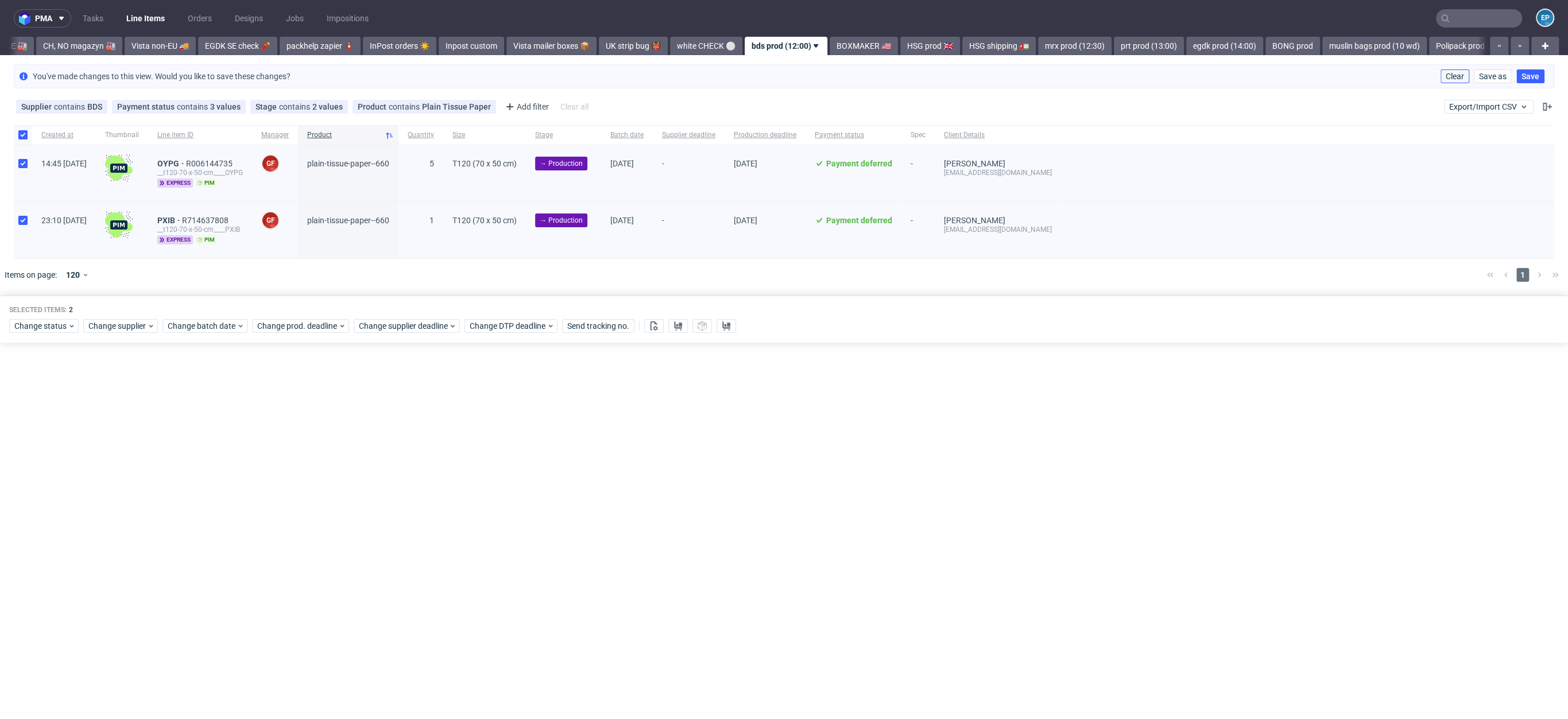
click at [1451, 73] on span "Clear" at bounding box center [1455, 76] width 19 height 8
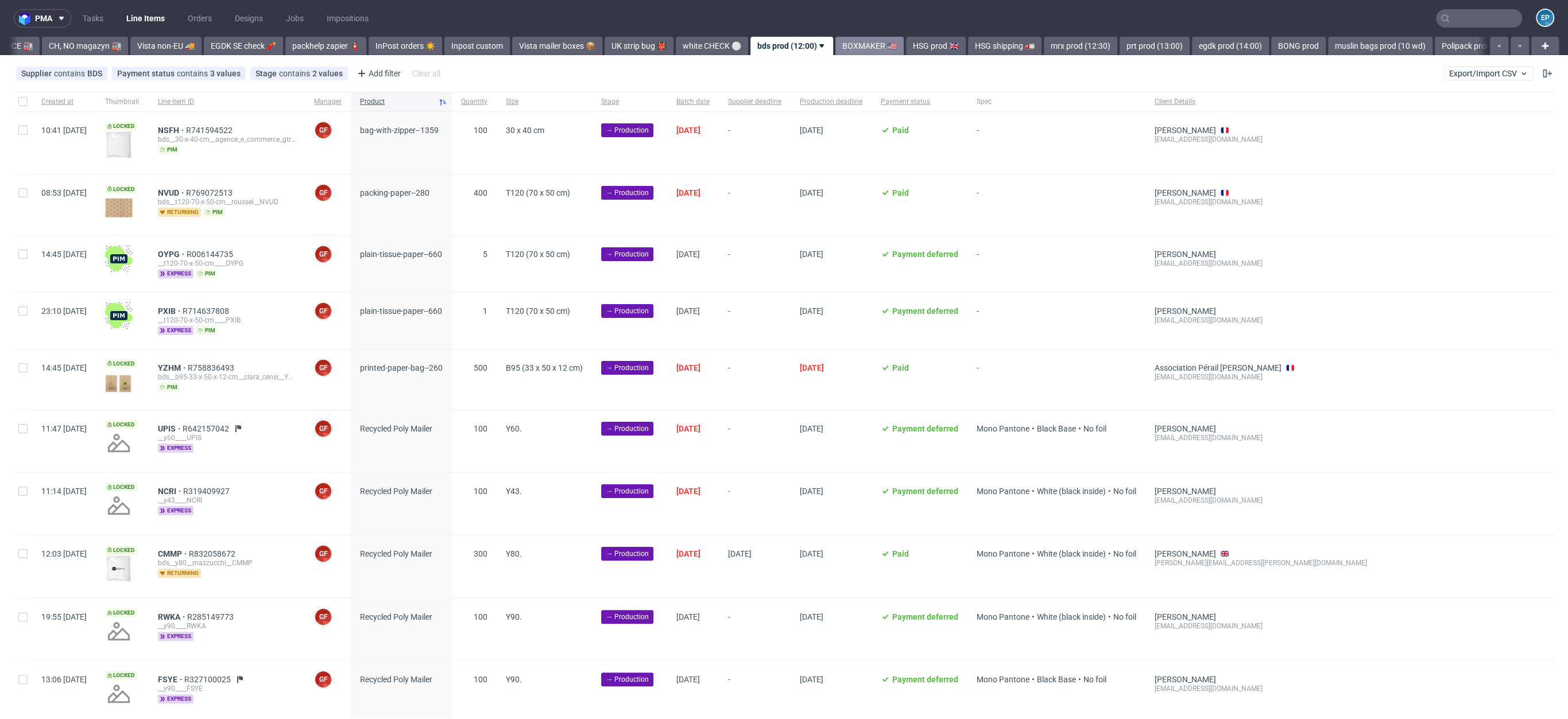
click at [835, 52] on link "BOXMAKER 🇺🇸" at bounding box center [870, 46] width 68 height 19
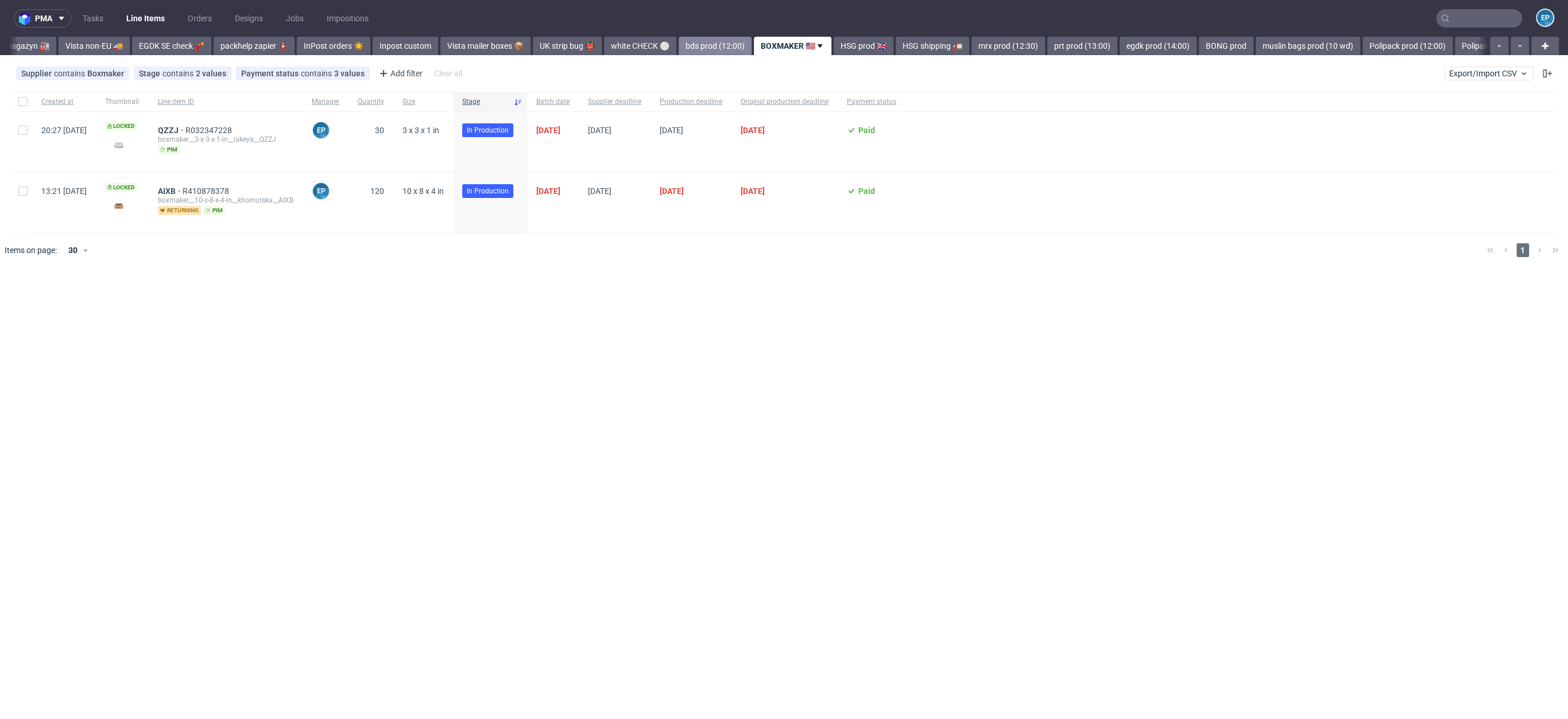
click at [679, 43] on link "bds prod (12:00)" at bounding box center [715, 46] width 73 height 19
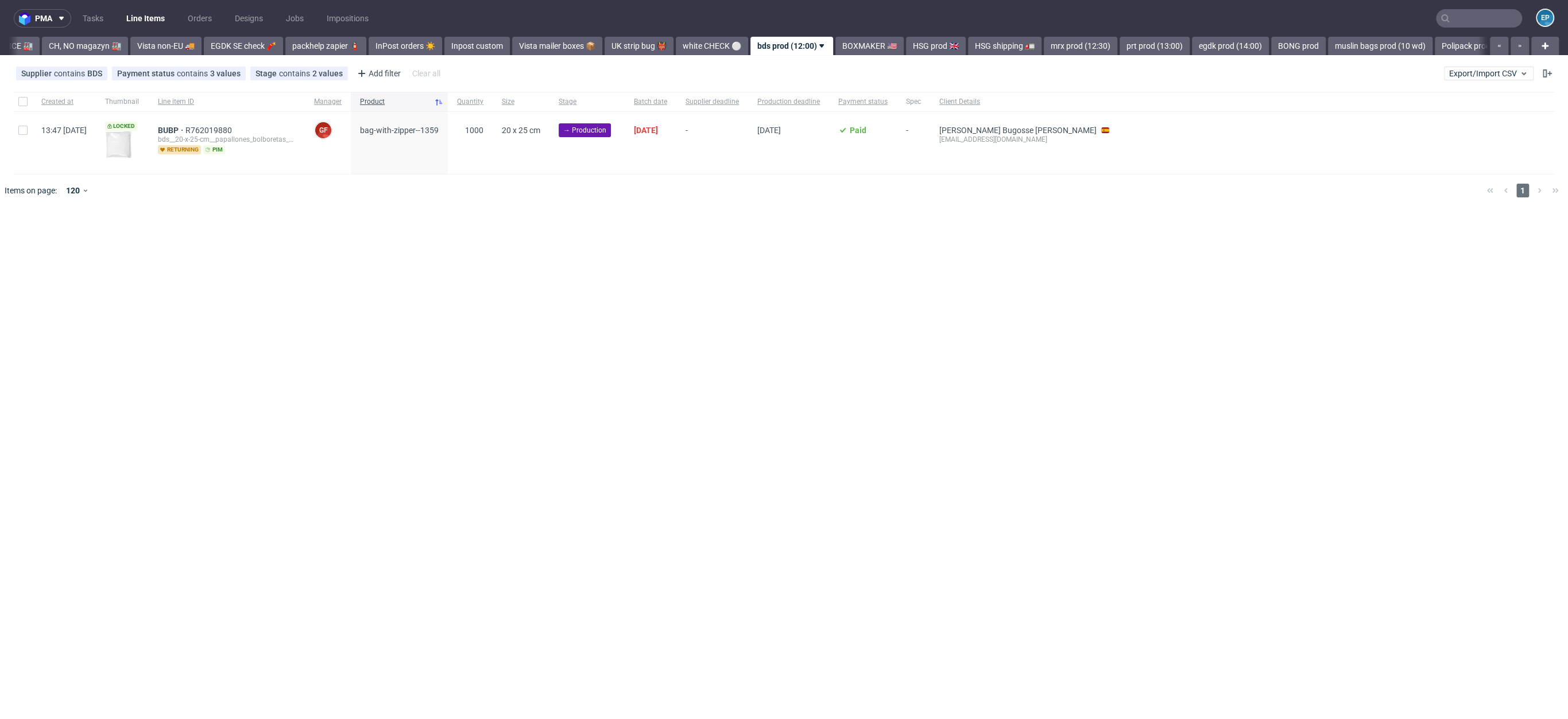
scroll to position [0, 381]
click at [369, 42] on link "InPost orders ☀️" at bounding box center [406, 46] width 73 height 19
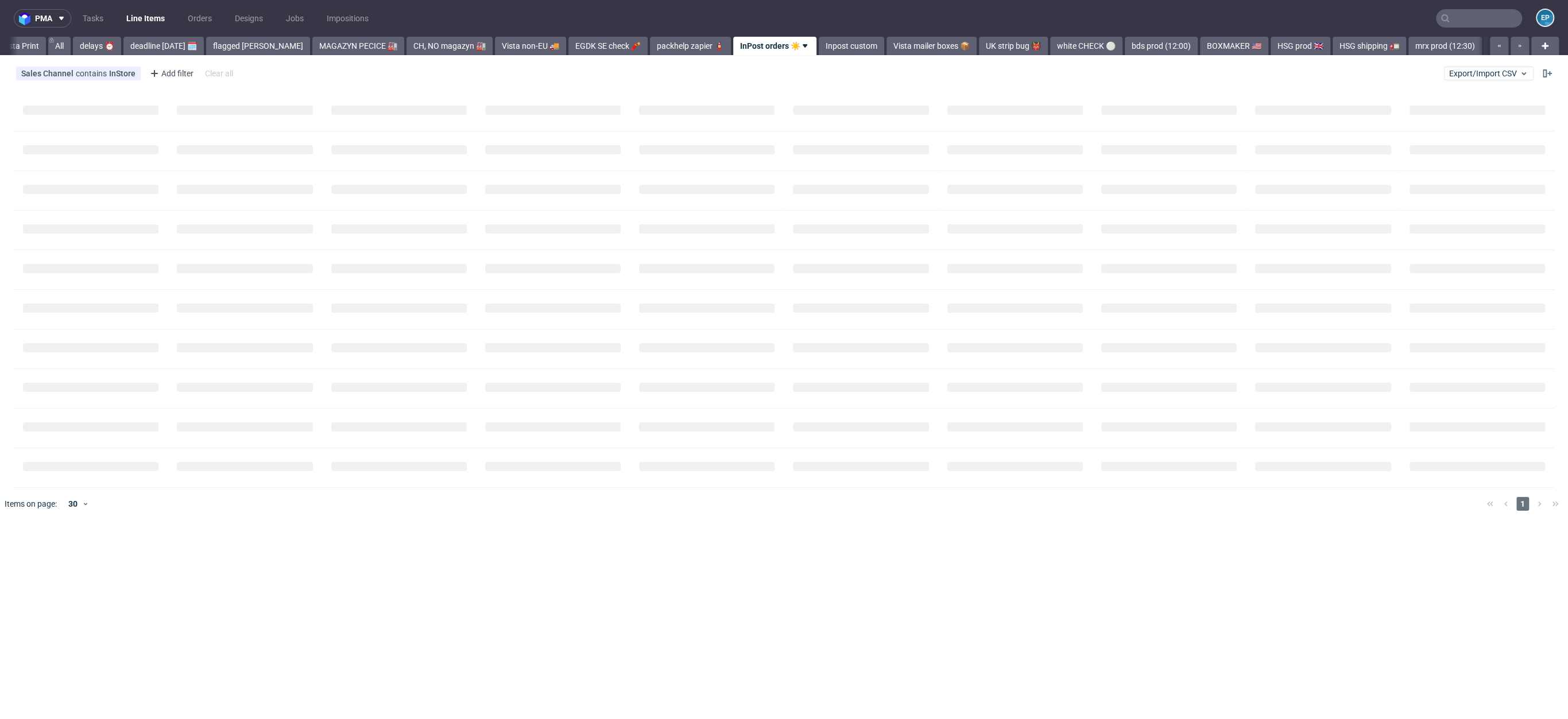
scroll to position [0, 1]
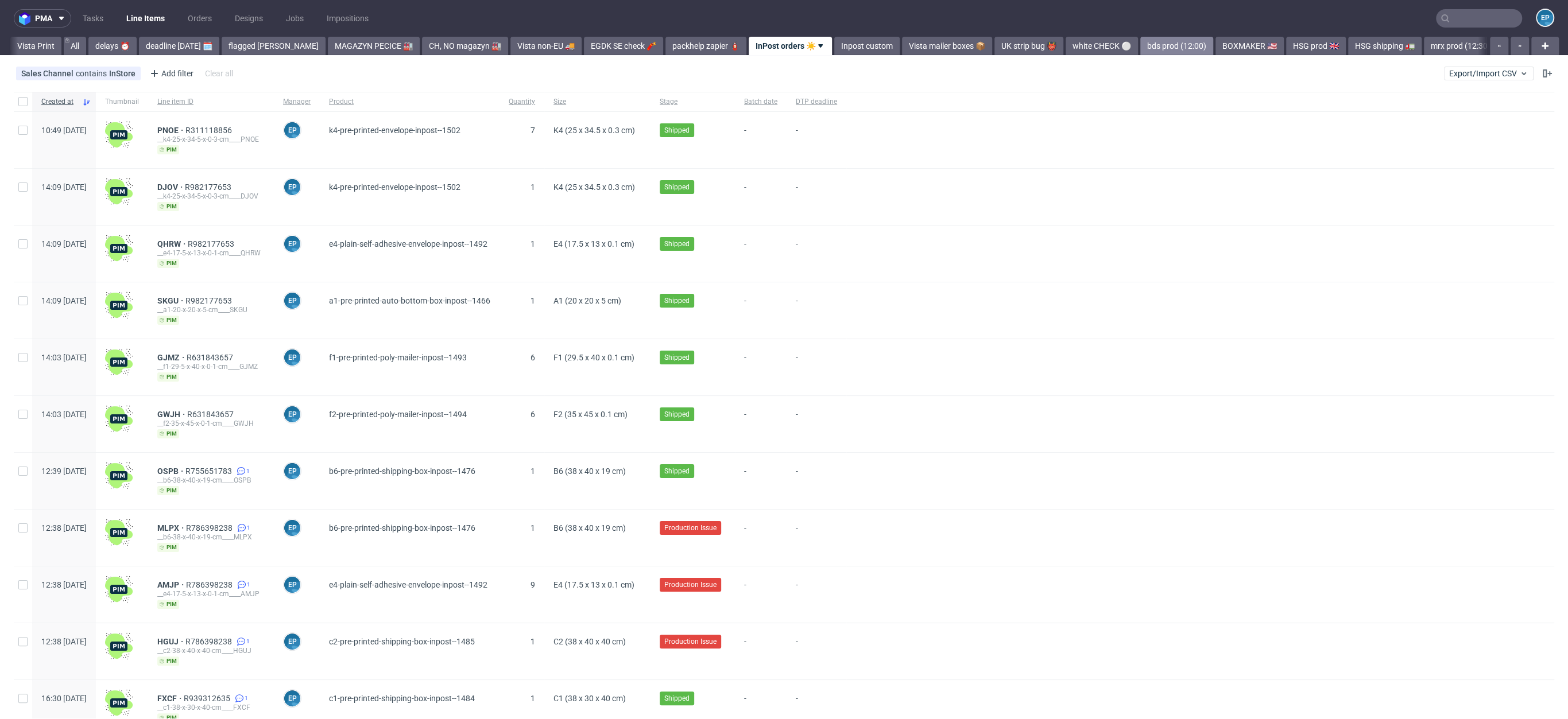
click at [1144, 49] on link "bds prod (12:00)" at bounding box center [1176, 46] width 73 height 19
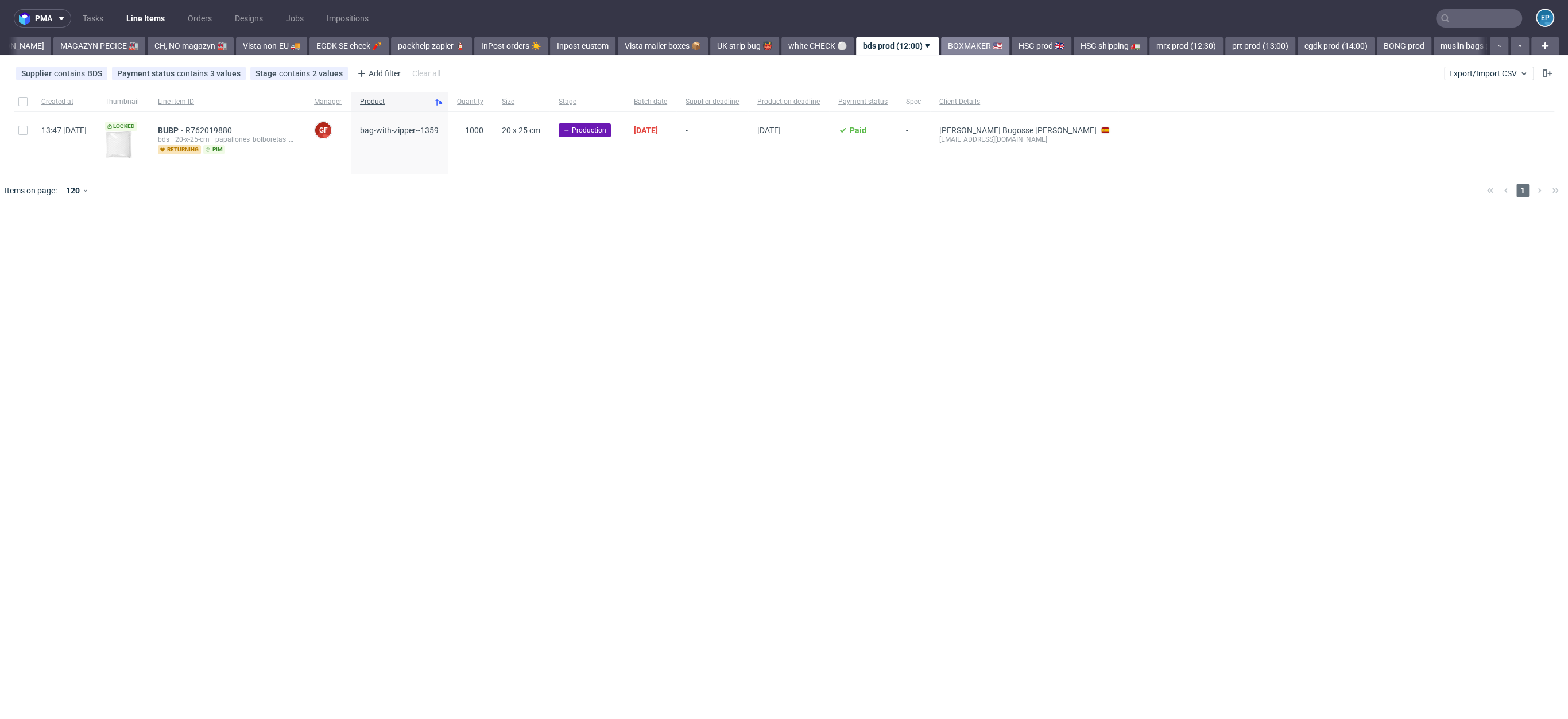
scroll to position [0, 381]
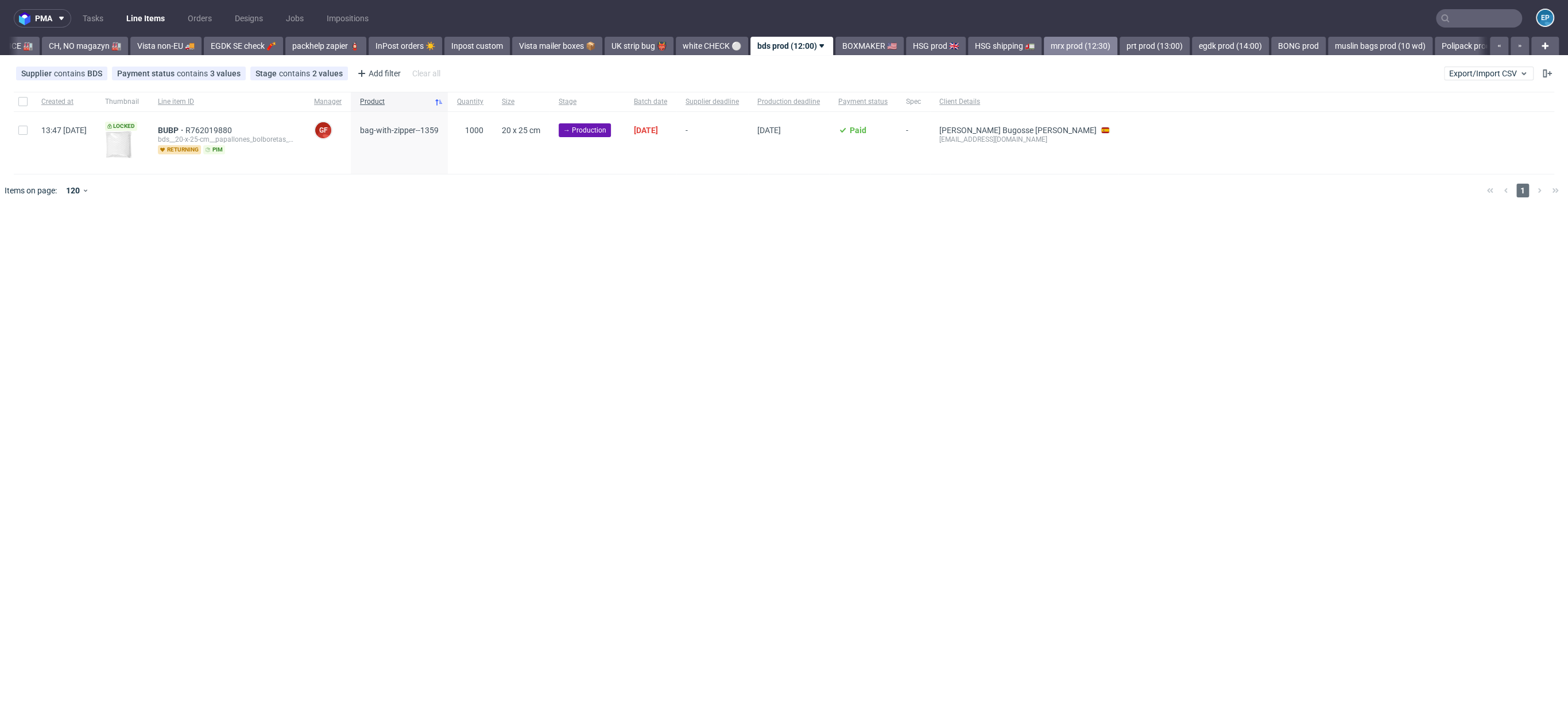
click at [1044, 44] on link "mrx prod (12:30)" at bounding box center [1081, 46] width 73 height 19
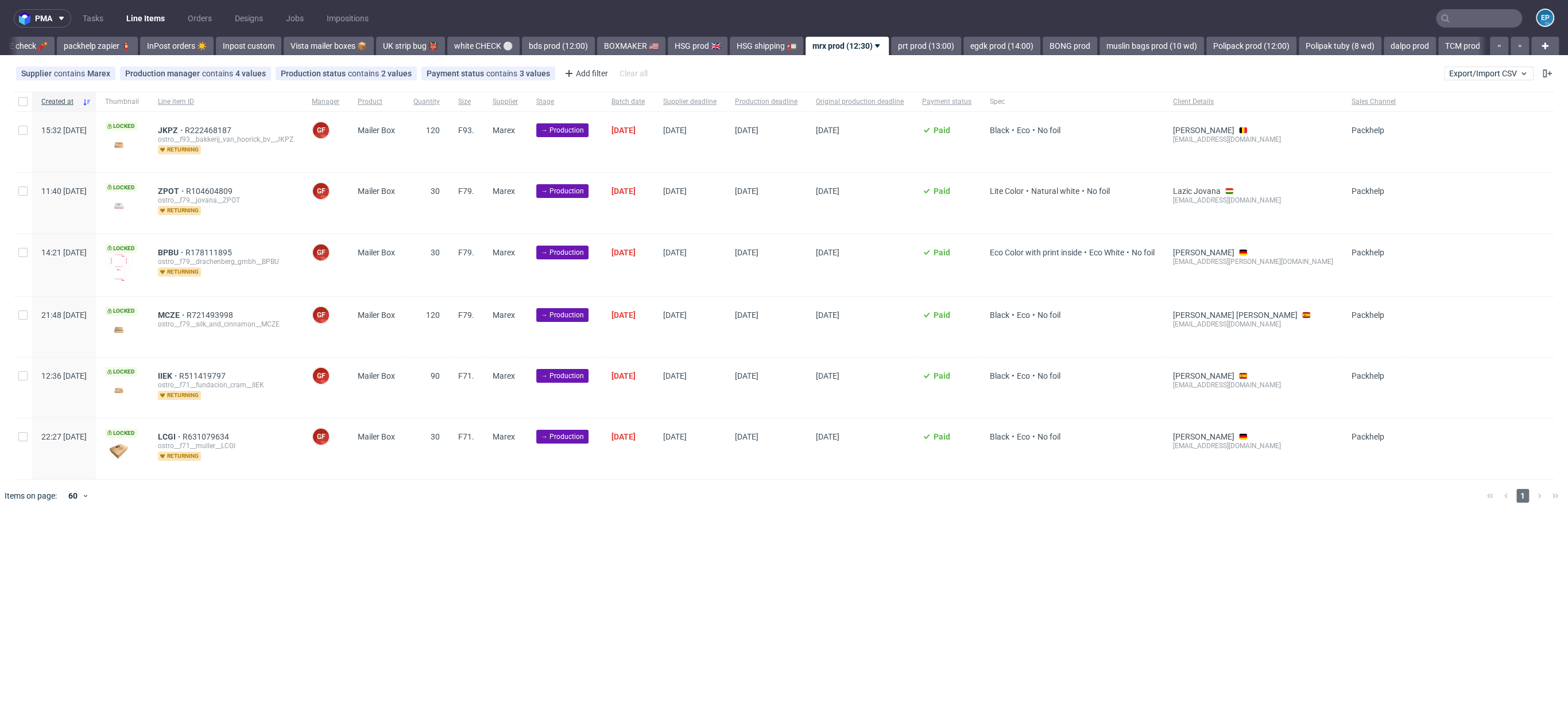
scroll to position [0, 663]
click at [21, 100] on input "checkbox" at bounding box center [23, 101] width 9 height 9
checkbox input "true"
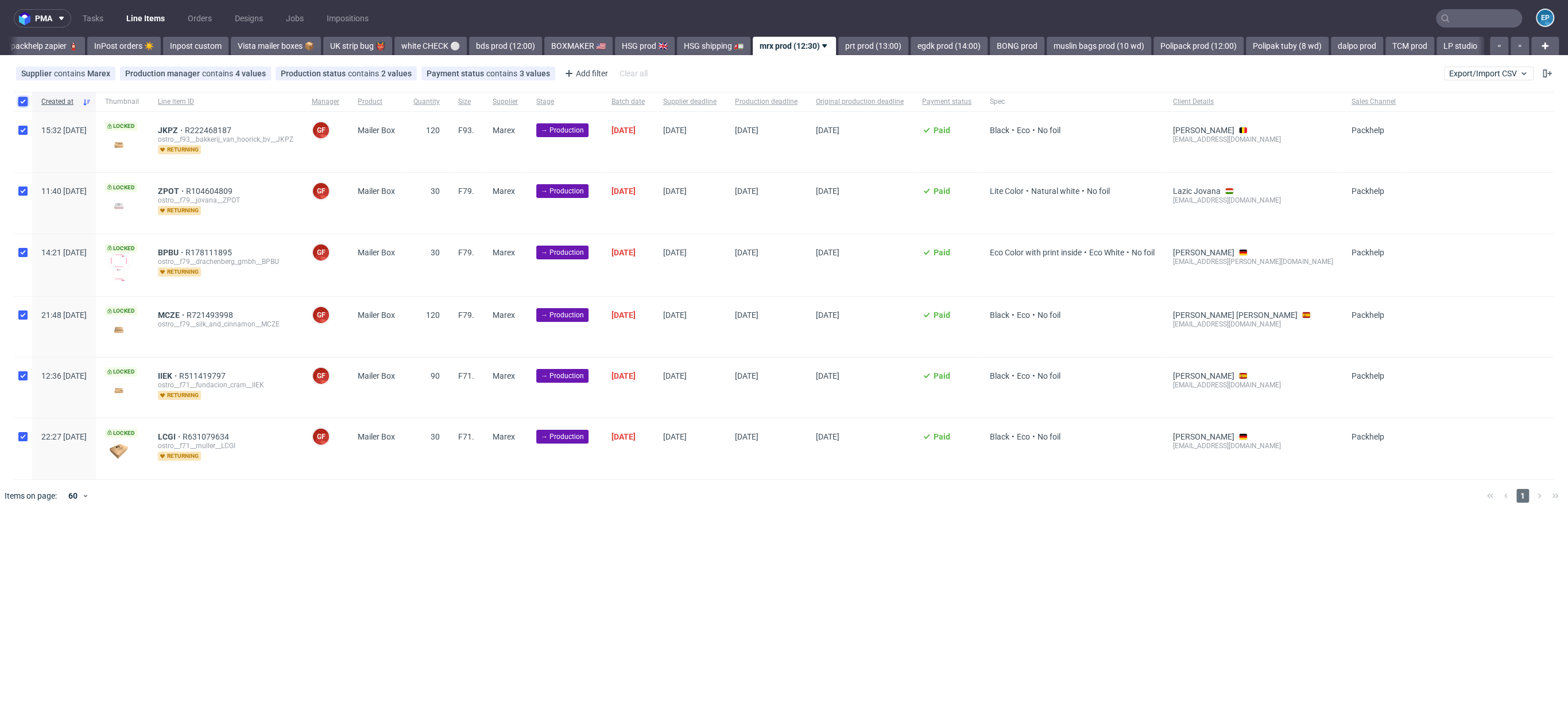
checkbox input "true"
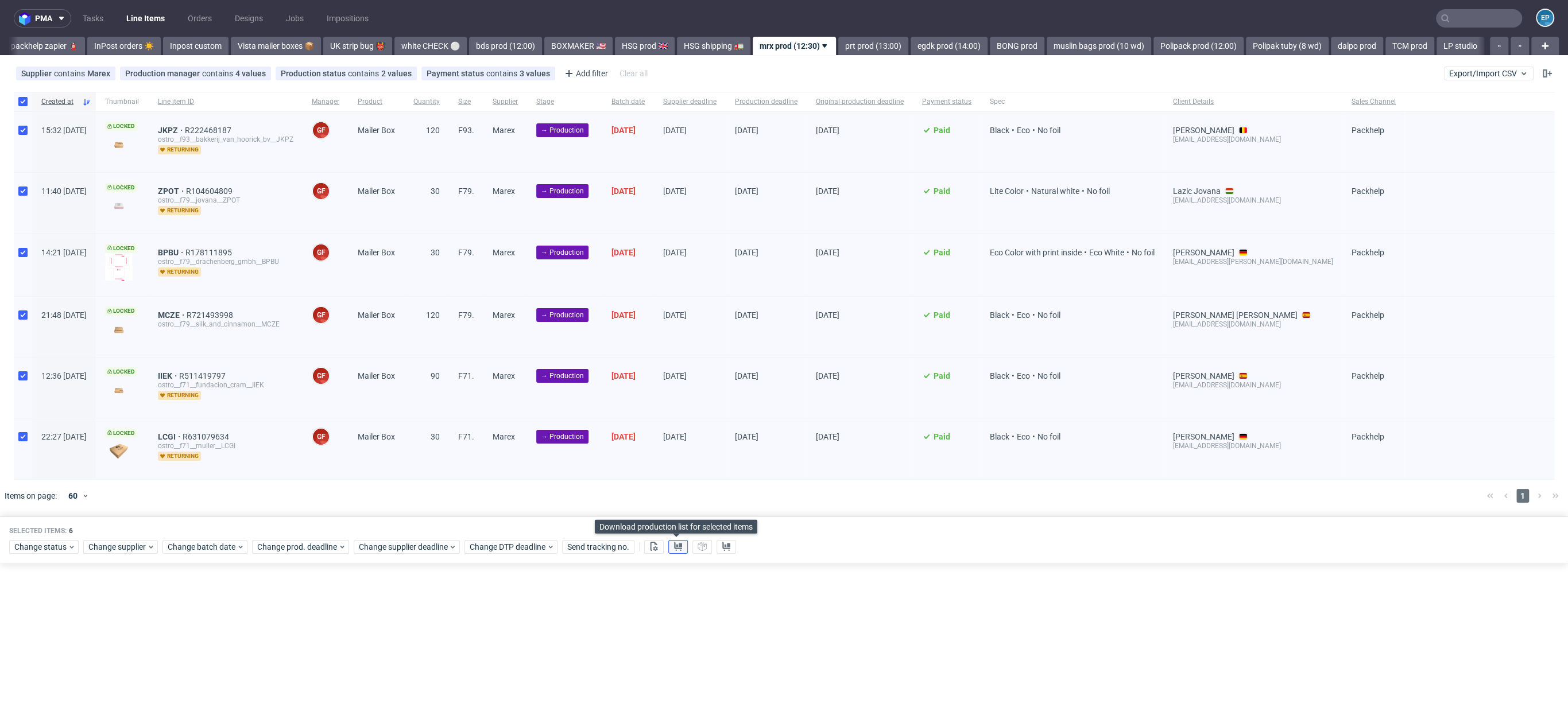
click at [677, 542] on icon at bounding box center [678, 546] width 9 height 9
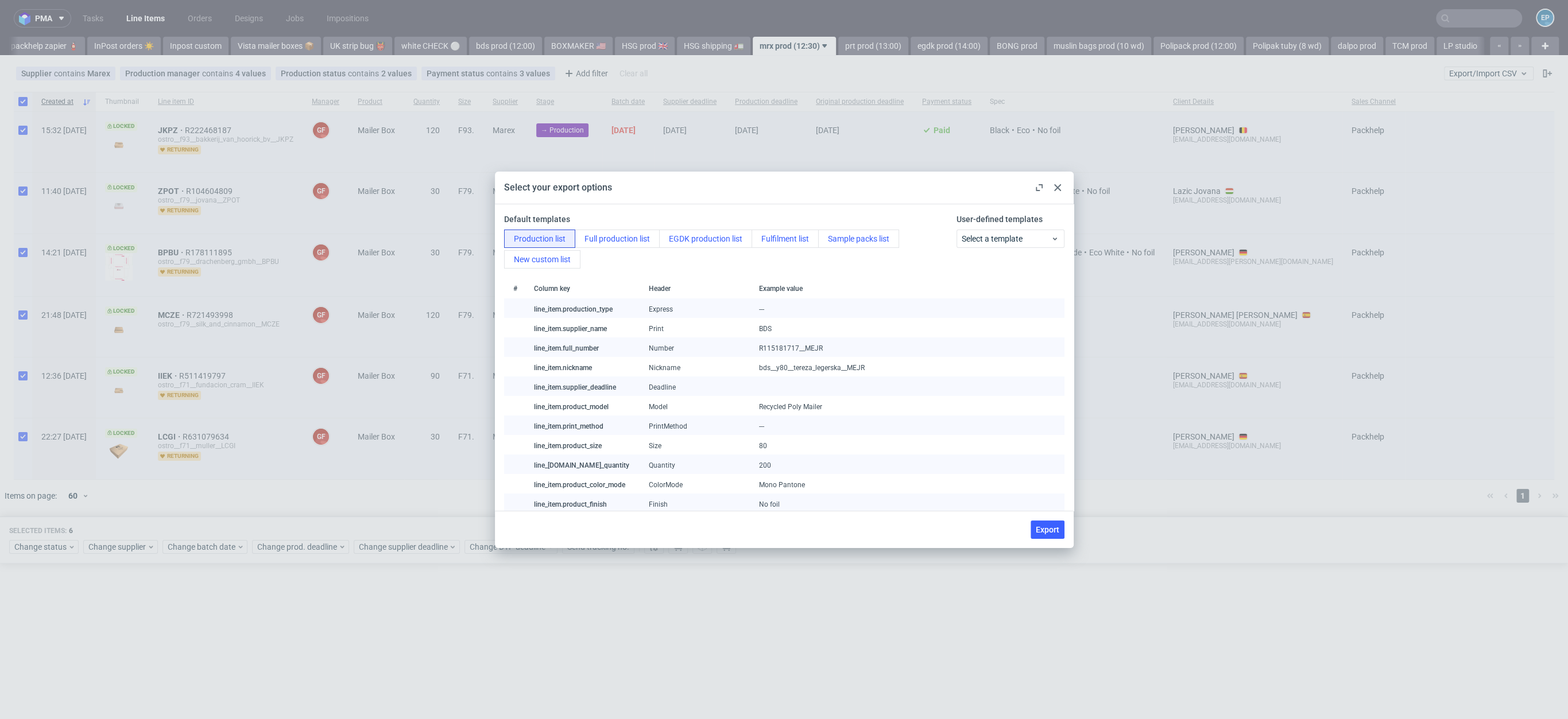
click at [1062, 548] on div "Export" at bounding box center [784, 530] width 578 height 38
click at [1050, 535] on button "Export" at bounding box center [1048, 530] width 34 height 19
checkbox input "false"
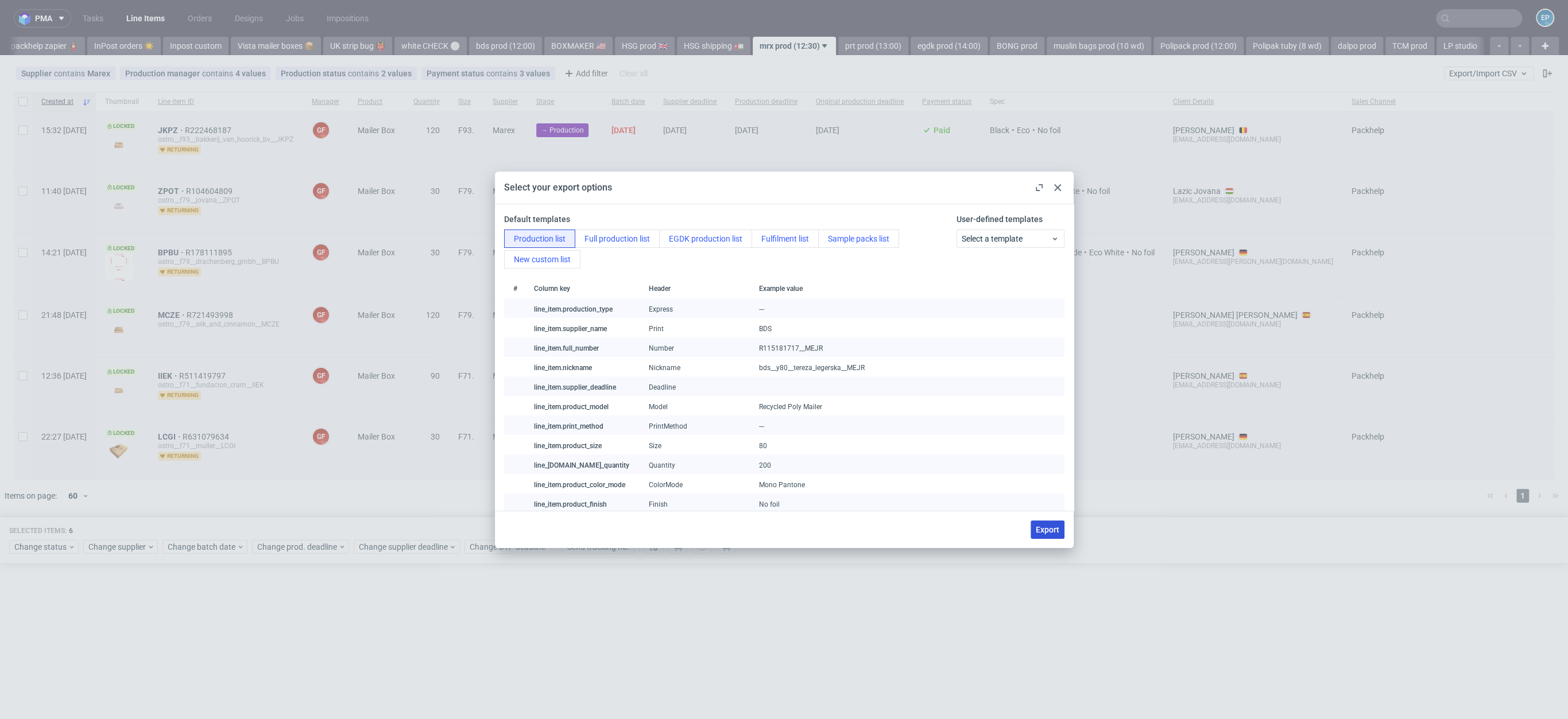
checkbox input "false"
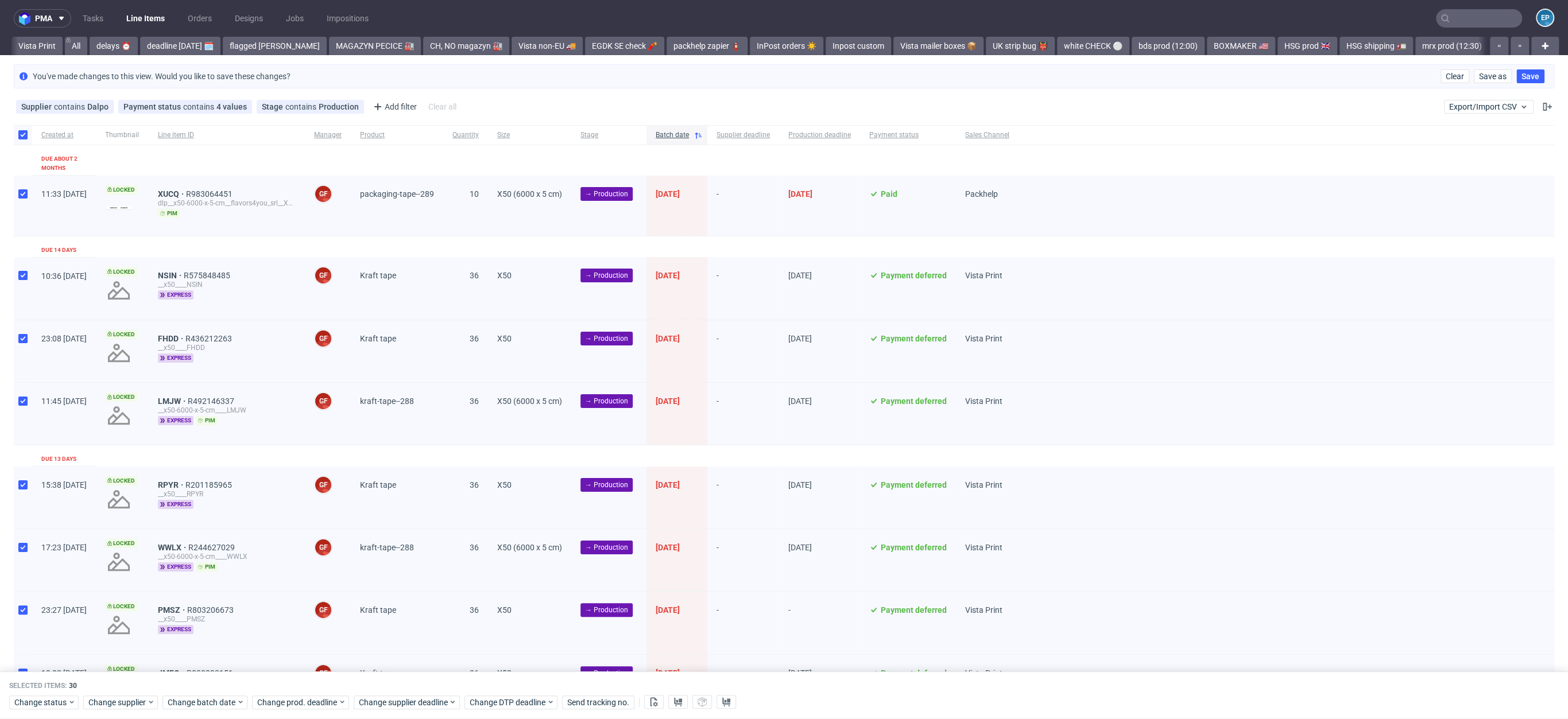
scroll to position [0, 1224]
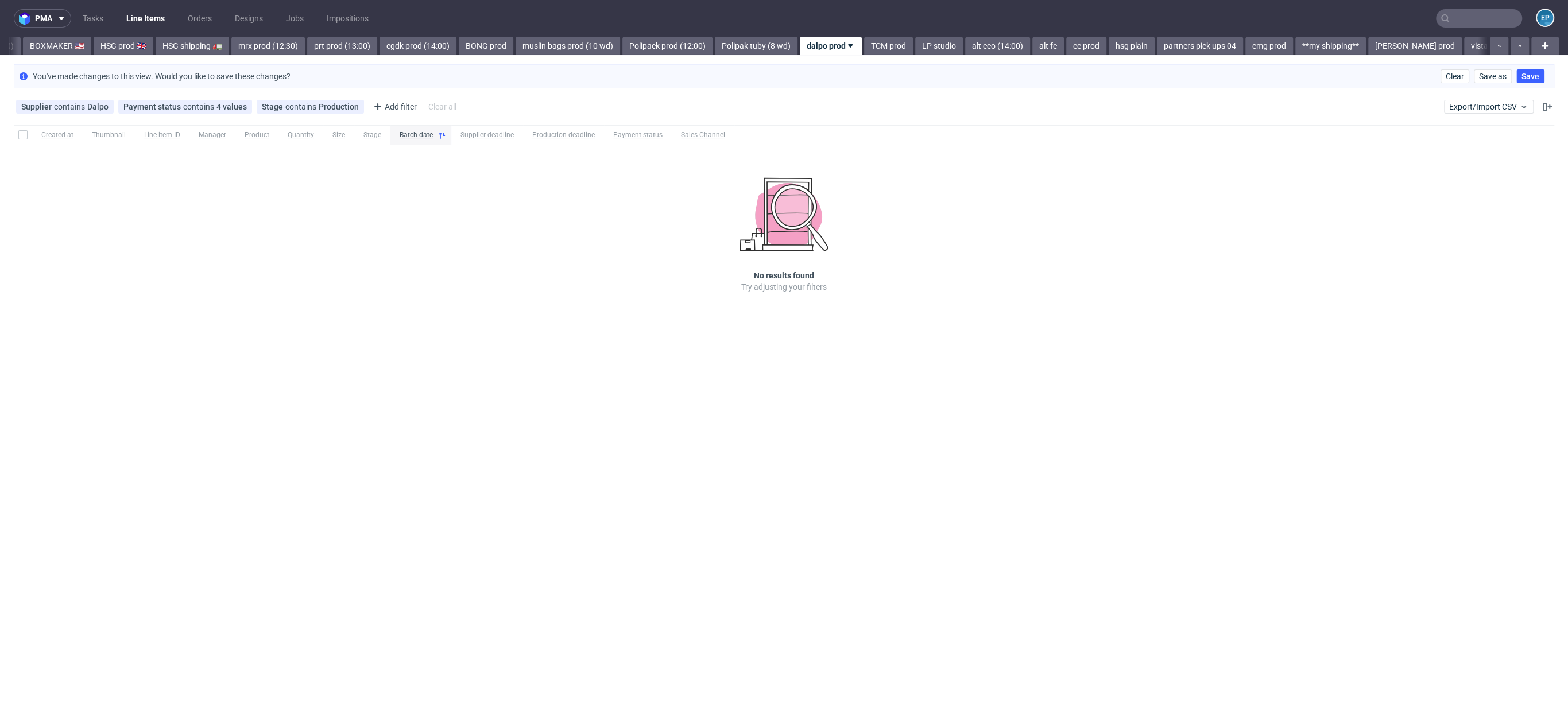
scroll to position [0, 1219]
click at [627, 46] on link "Polipack prod (12:00)" at bounding box center [633, 46] width 90 height 19
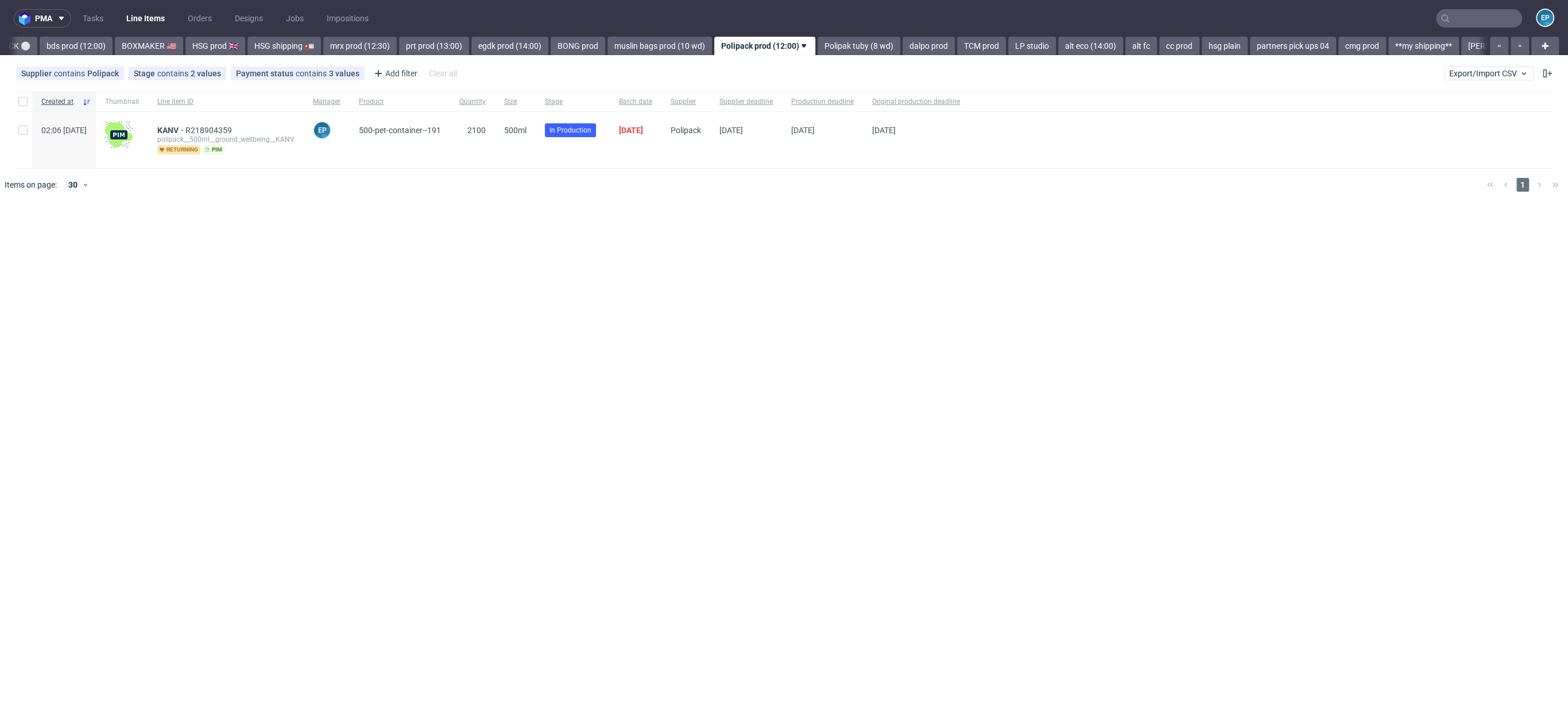
scroll to position [0, 1061]
click at [849, 46] on link "Polipak tuby (8 wd)" at bounding box center [890, 46] width 82 height 19
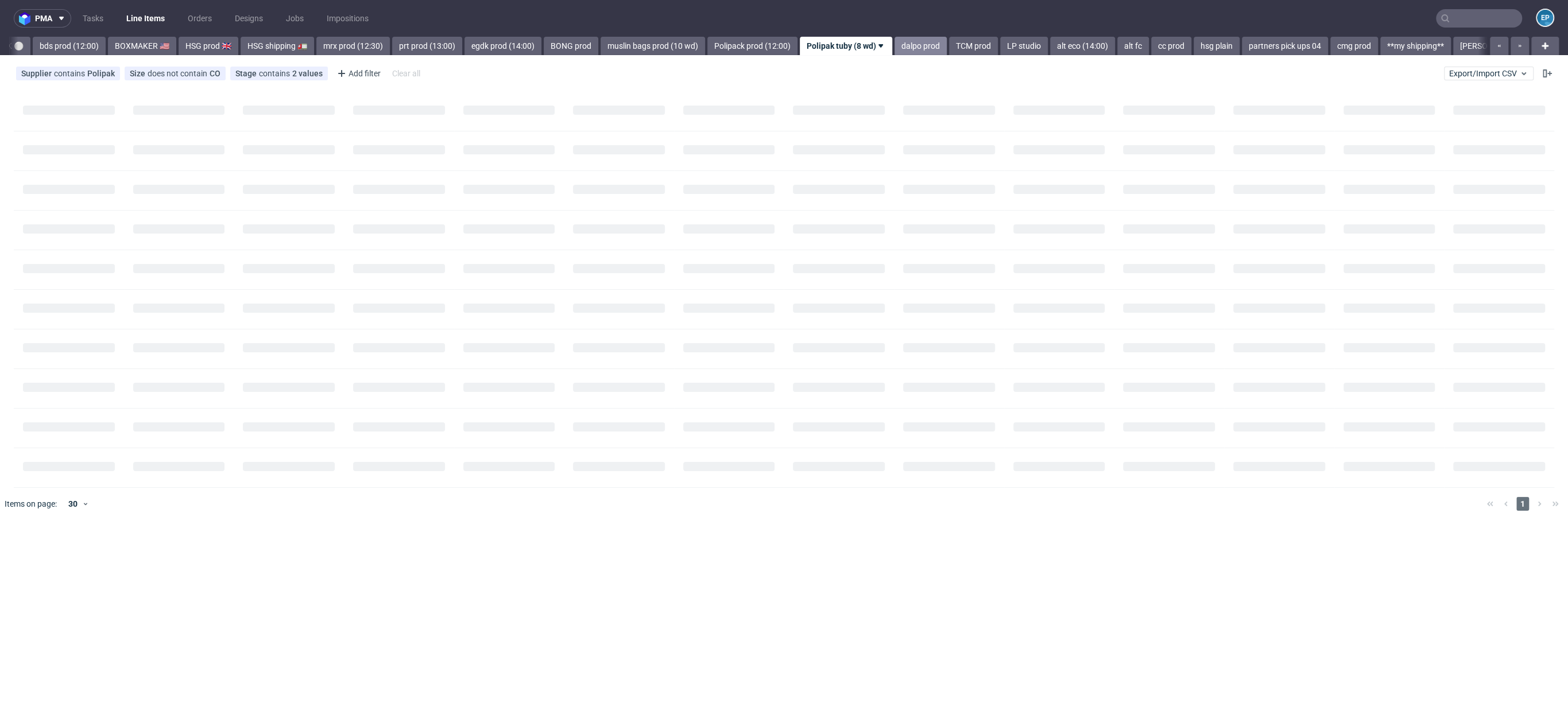
scroll to position [0, 1150]
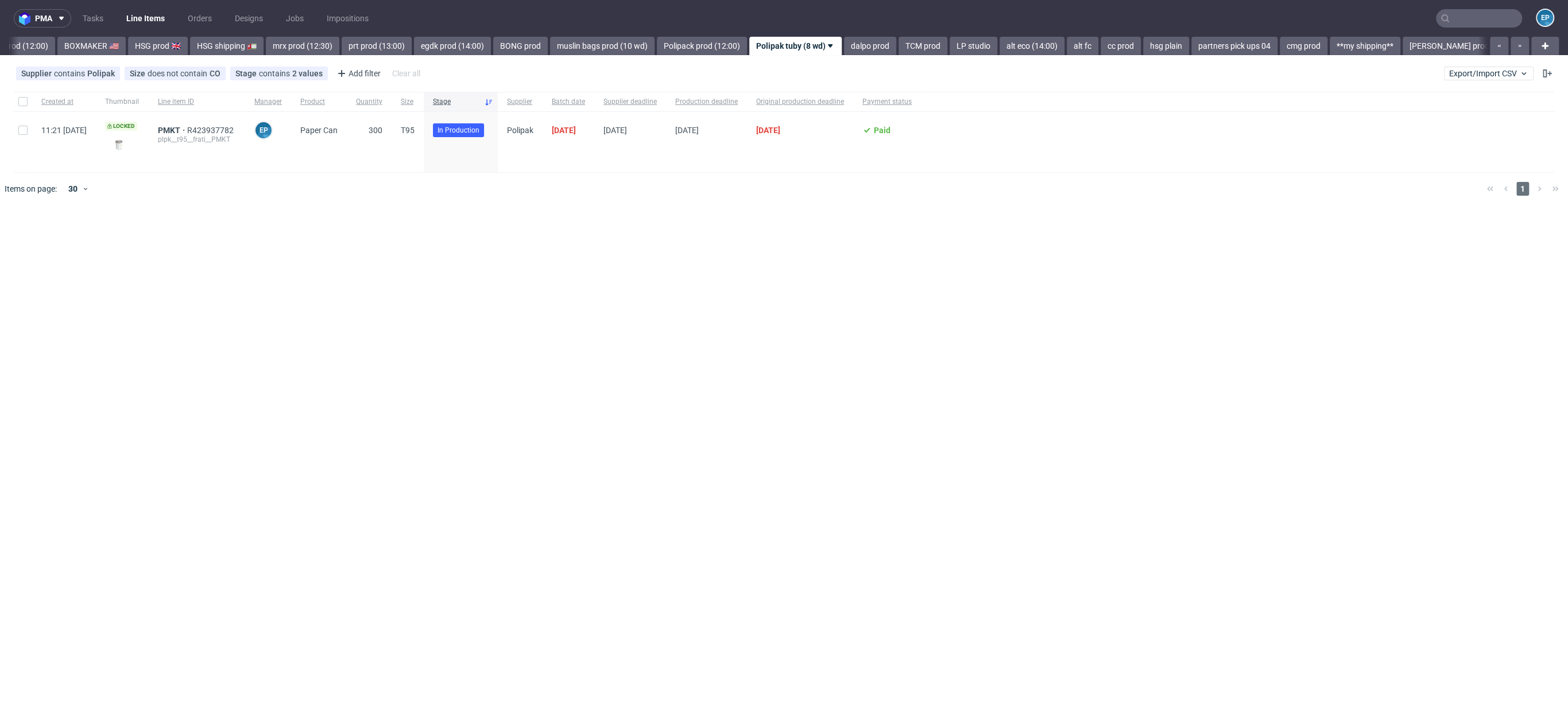
click at [1464, 9] on input "text" at bounding box center [1479, 18] width 86 height 19
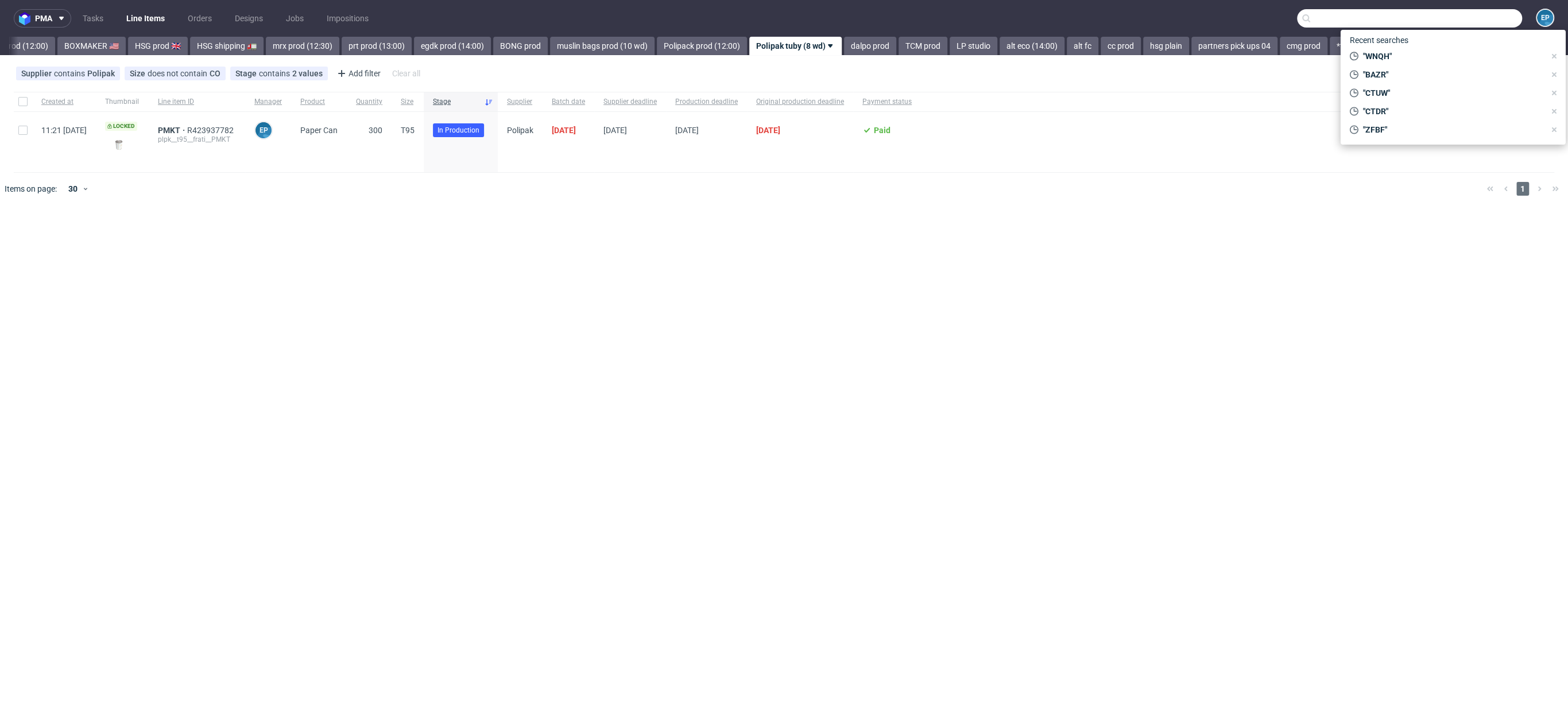
paste input "XOZT"
type input "XOZT"
click at [1411, 51] on div "custom__custom__enveloppes__ XOZT" at bounding box center [1459, 47] width 116 height 11
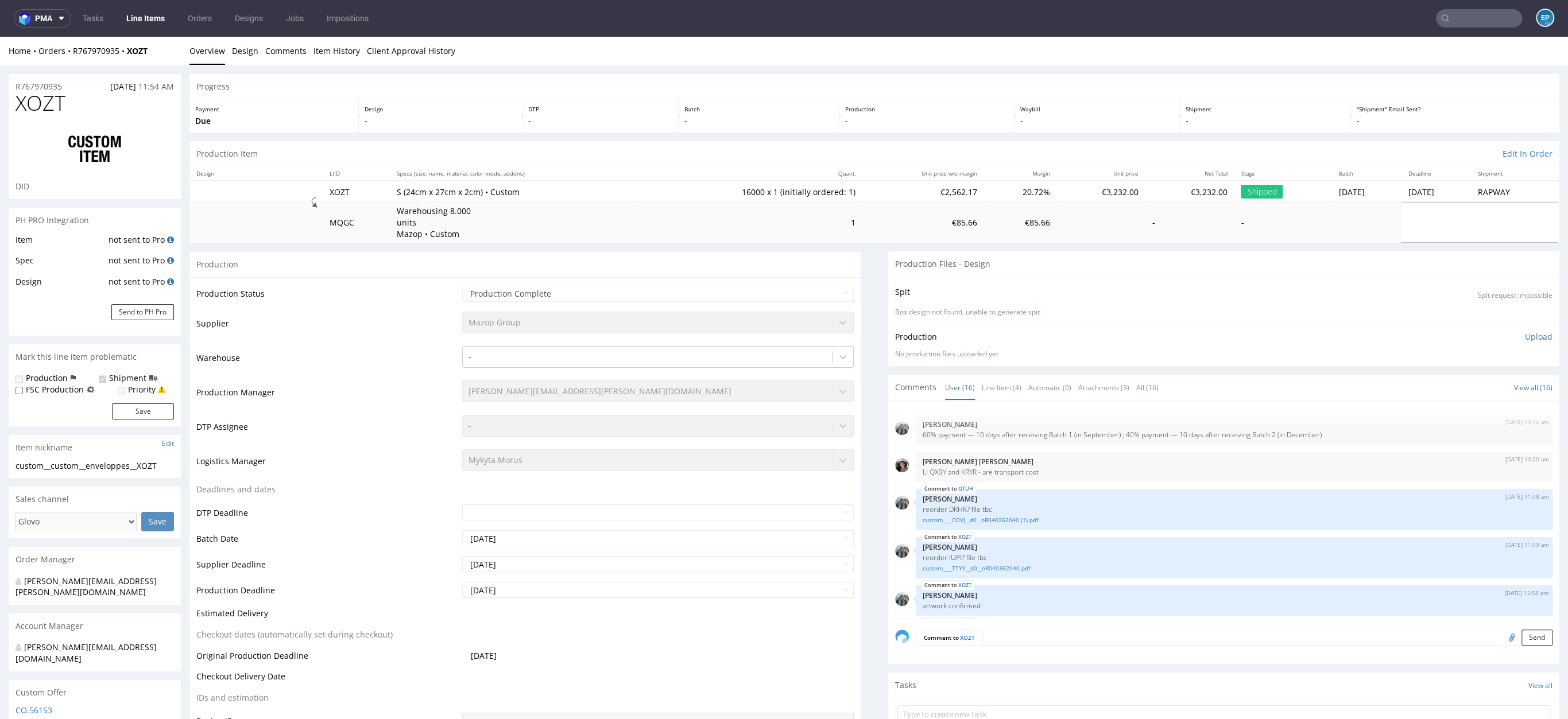
scroll to position [434, 0]
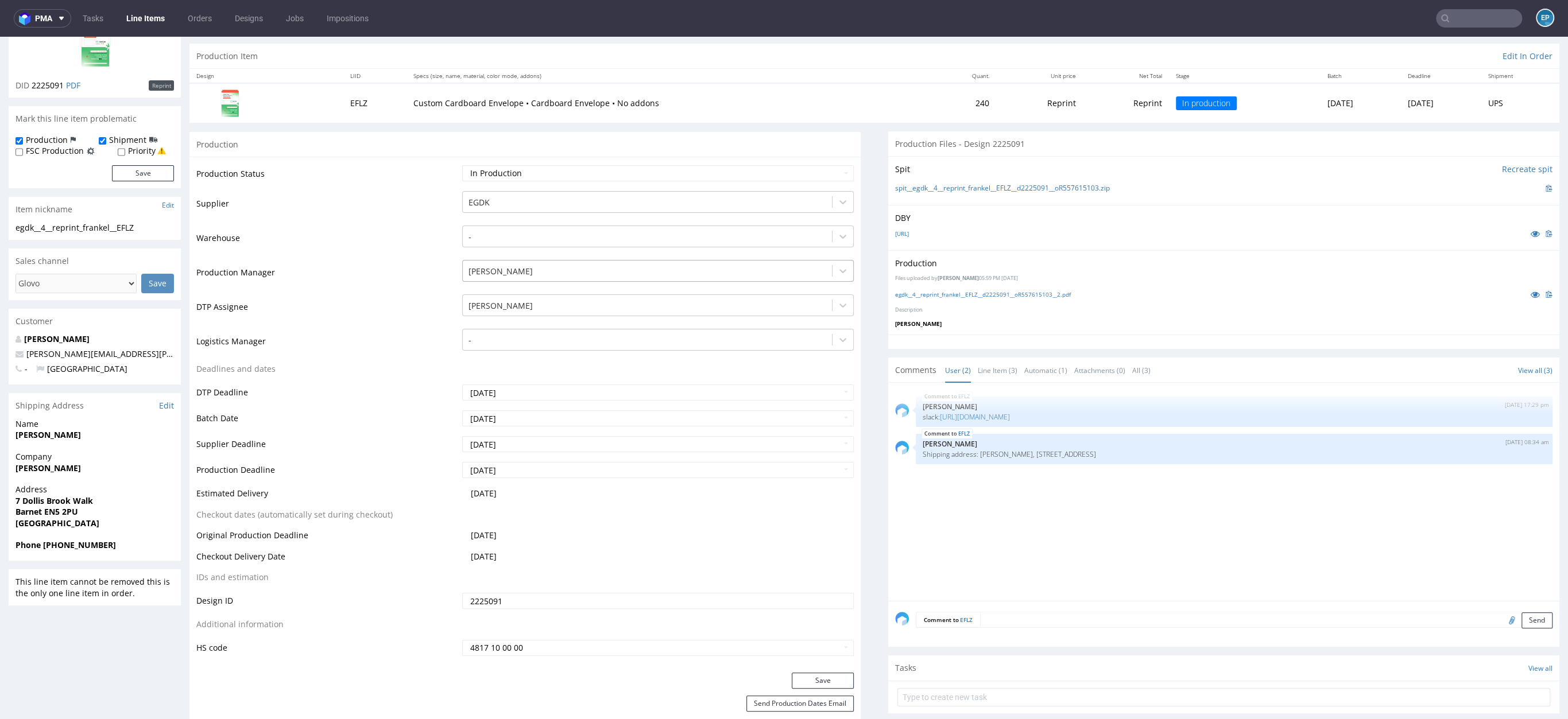
scroll to position [144, 0]
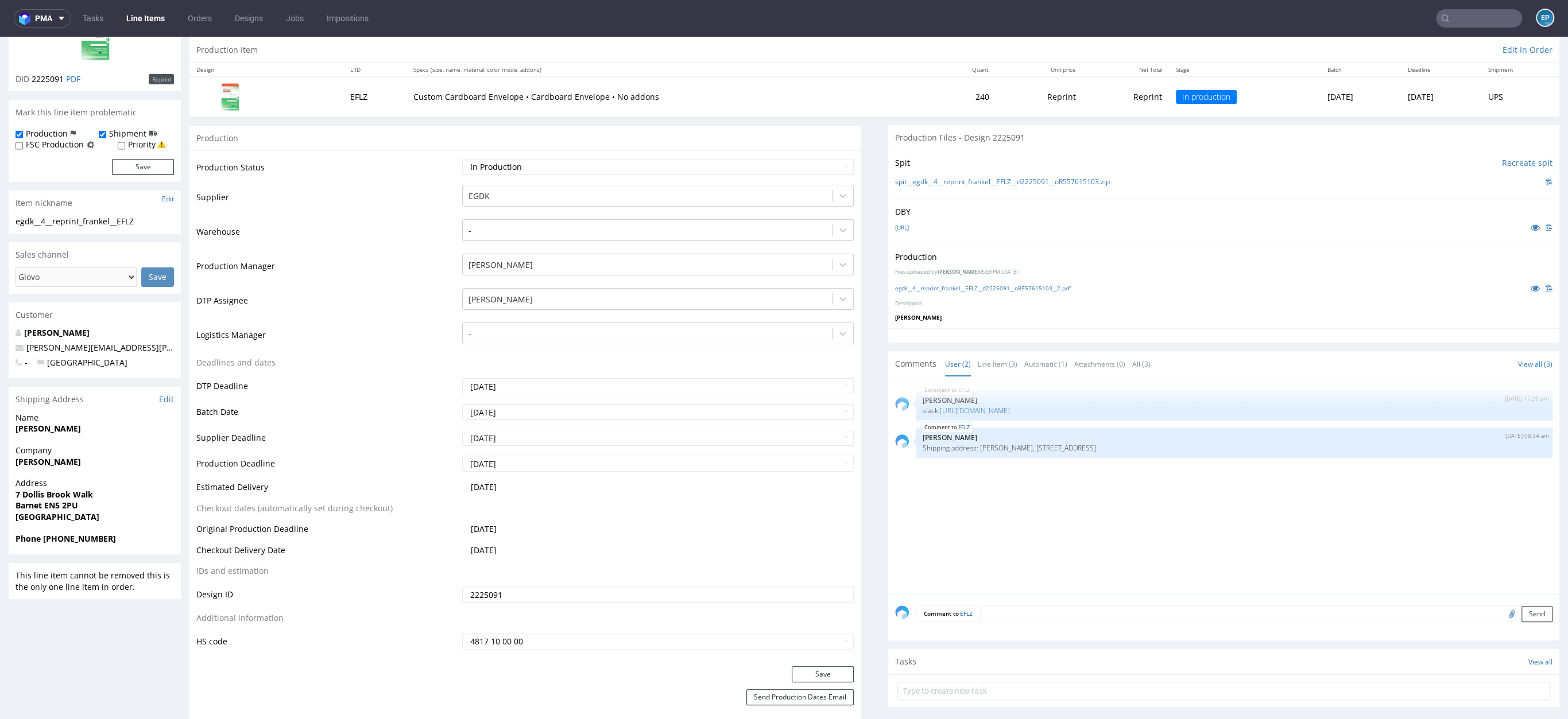
click at [1487, 27] on input "text" at bounding box center [1479, 18] width 86 height 19
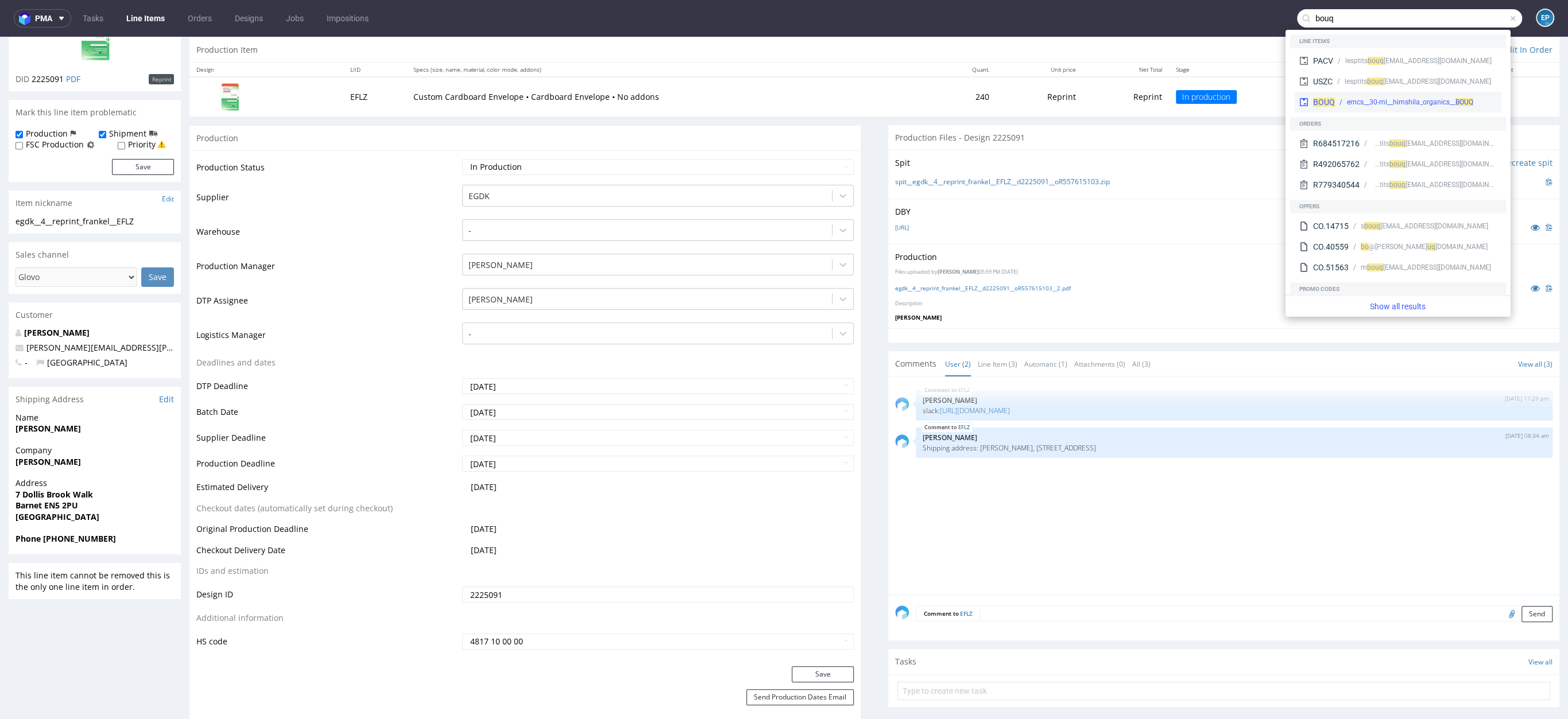
type input "bouq"
click at [1347, 101] on div "emcs__30-ml__himshila_organics__ BOUQ" at bounding box center [1409, 102] width 126 height 11
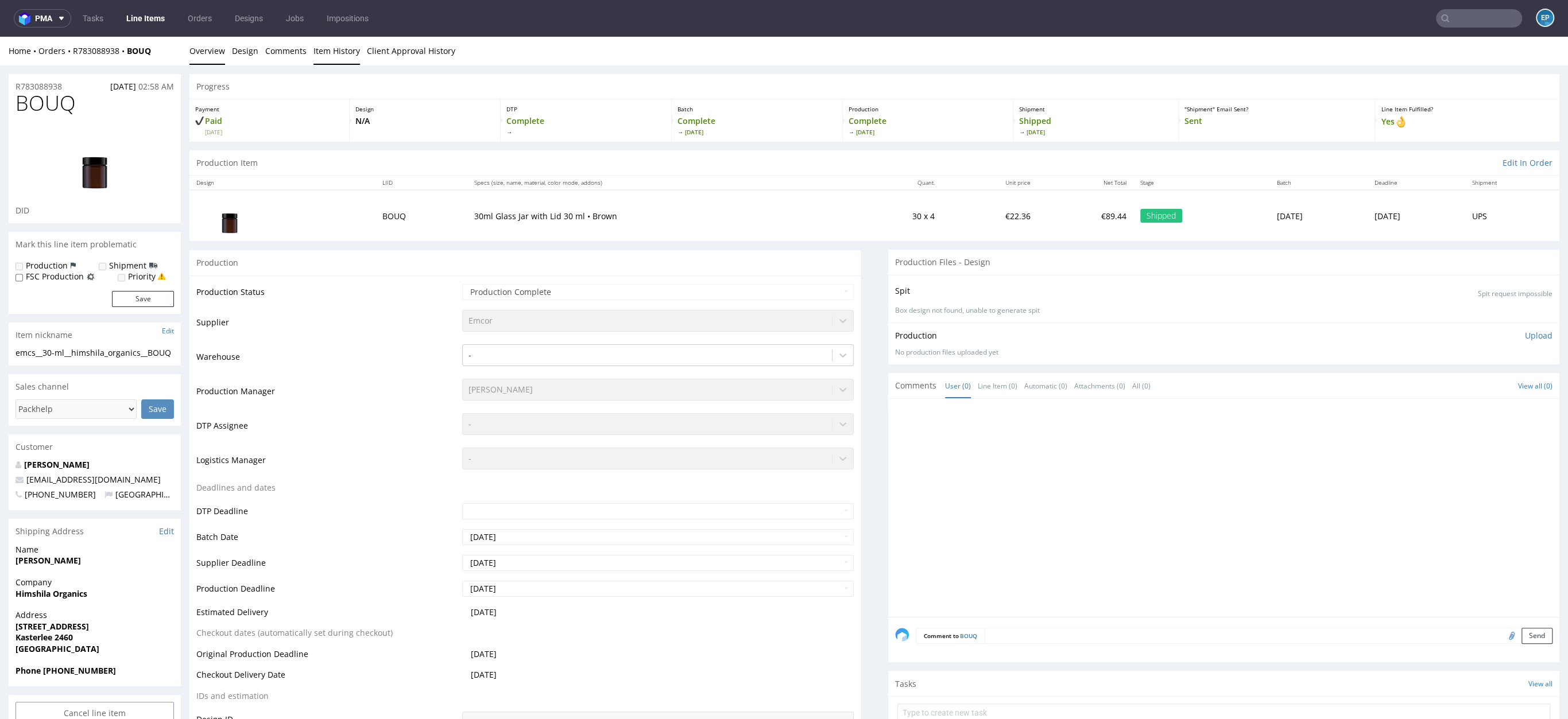
click at [342, 48] on link "Item History" at bounding box center [337, 50] width 47 height 28
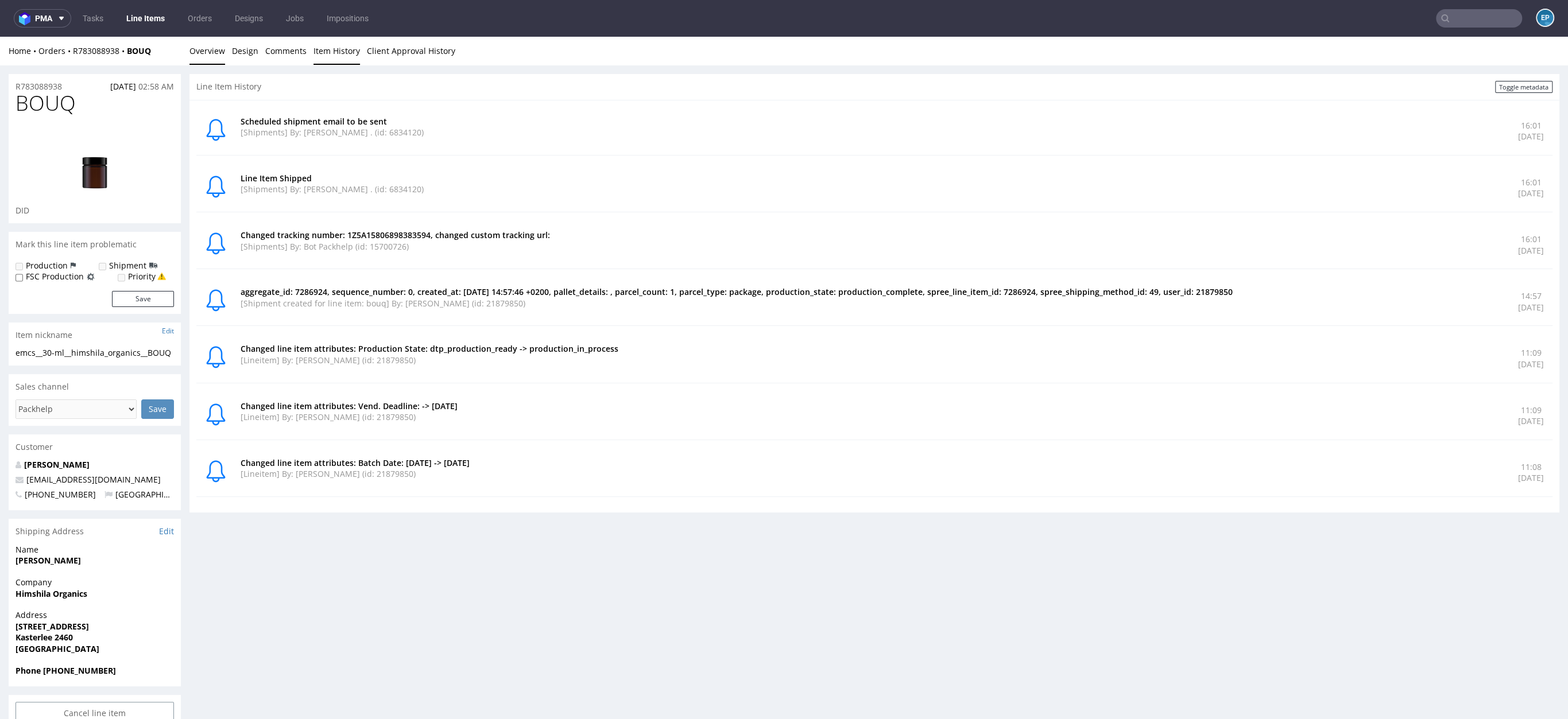
click at [194, 58] on link "Overview" at bounding box center [208, 50] width 36 height 28
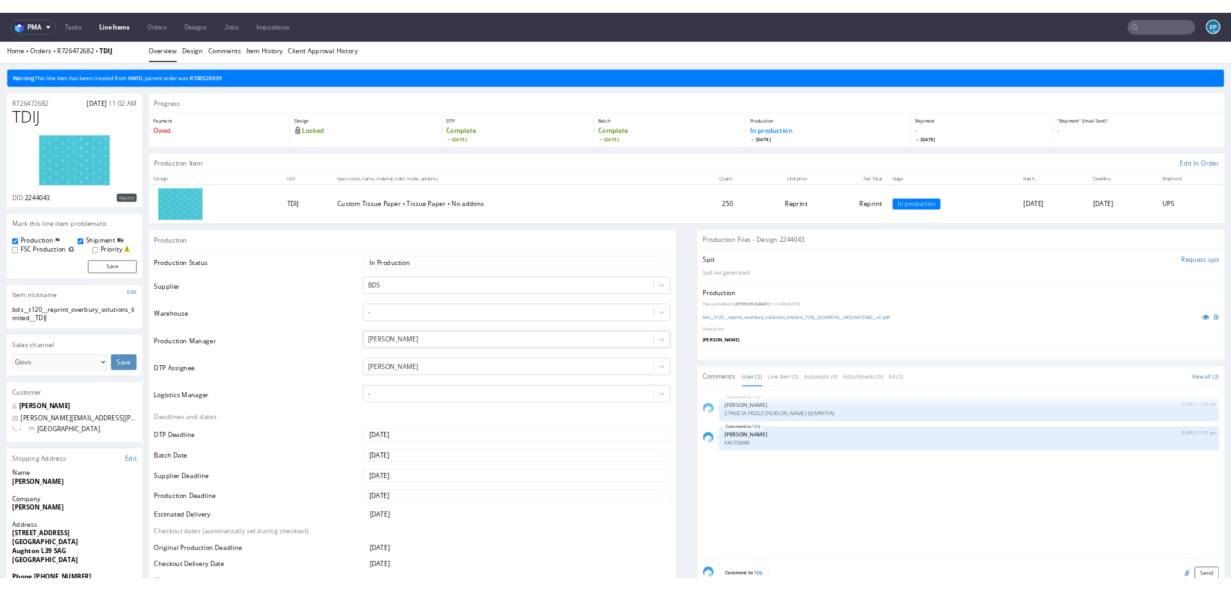
scroll to position [3, 0]
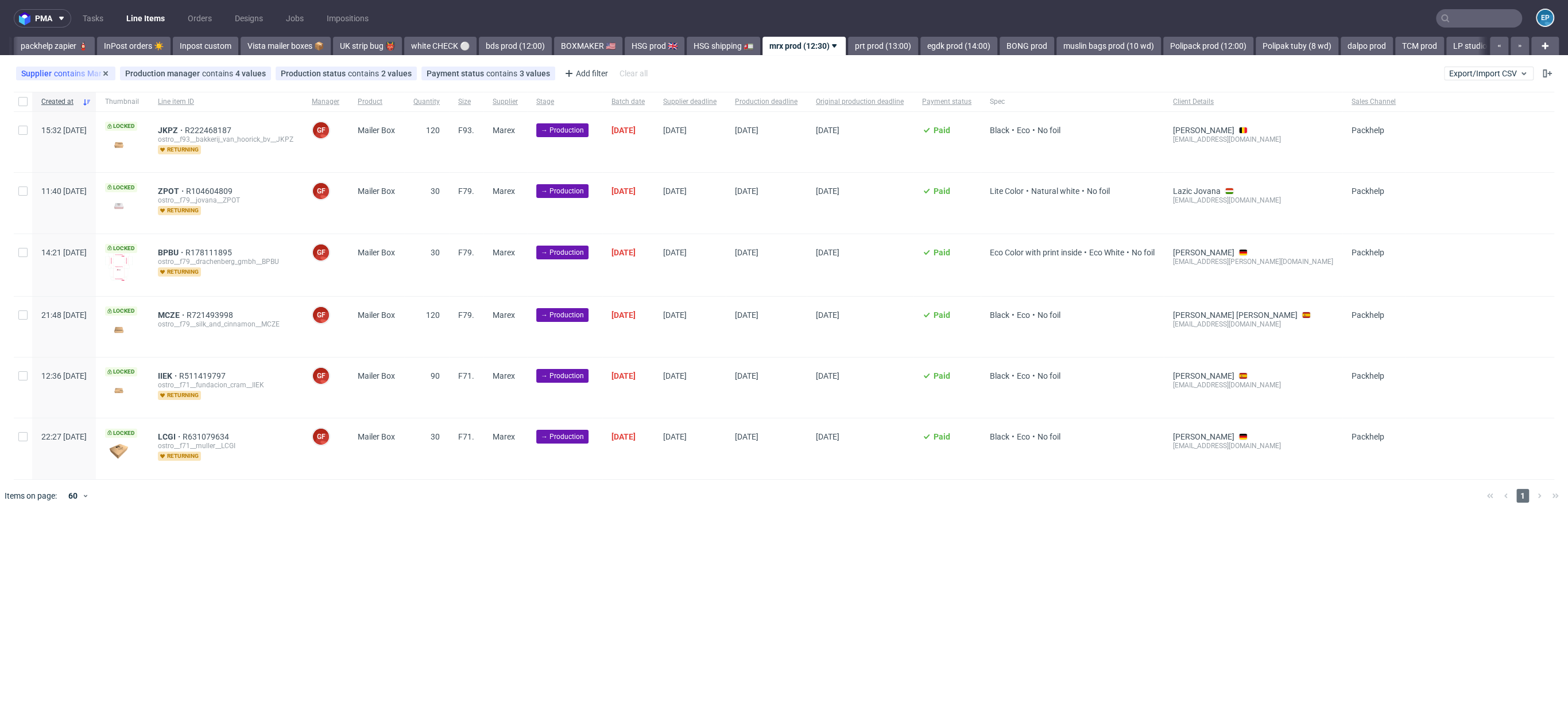
scroll to position [0, 663]
click at [28, 98] on div at bounding box center [22, 102] width 19 height 20
checkbox input "true"
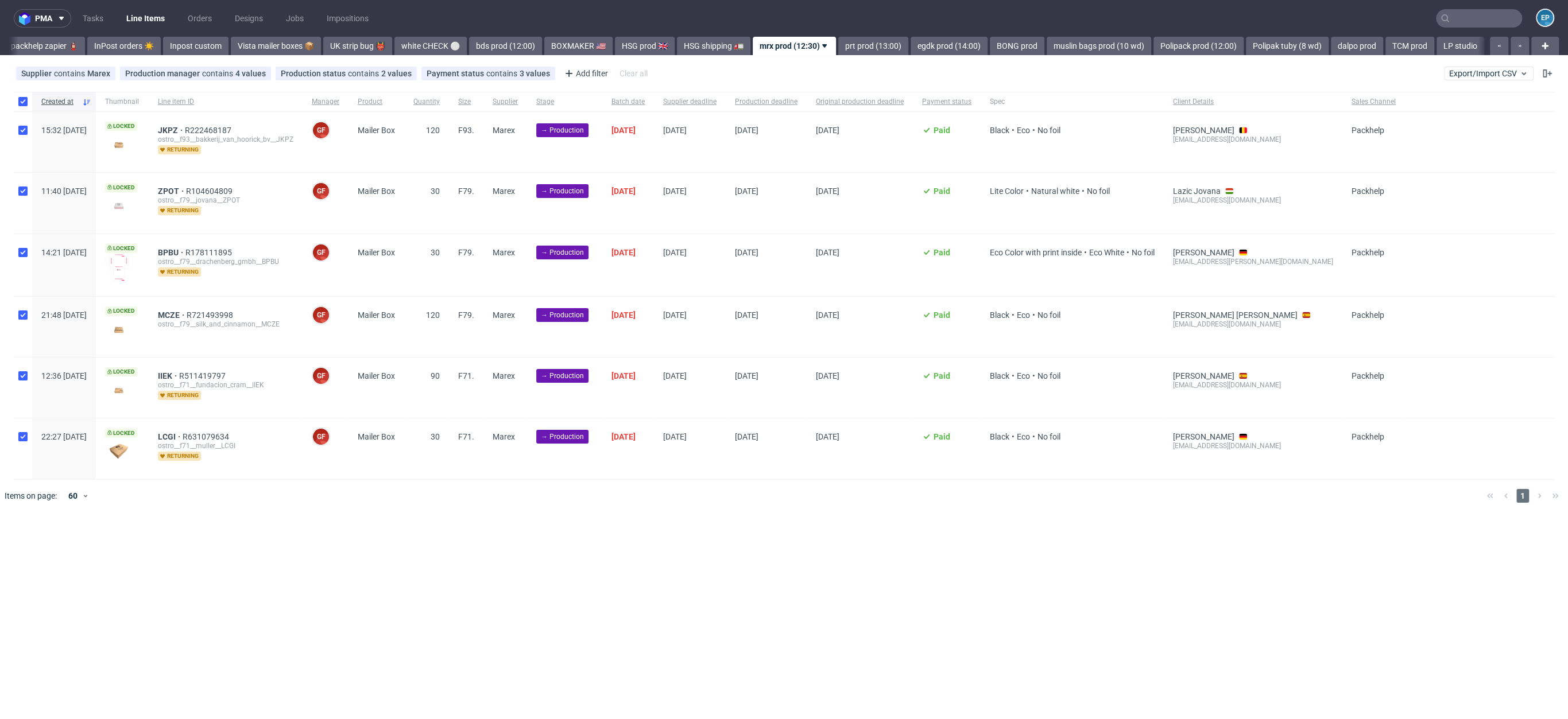
checkbox input "true"
click at [49, 545] on span "Change status" at bounding box center [41, 547] width 54 height 12
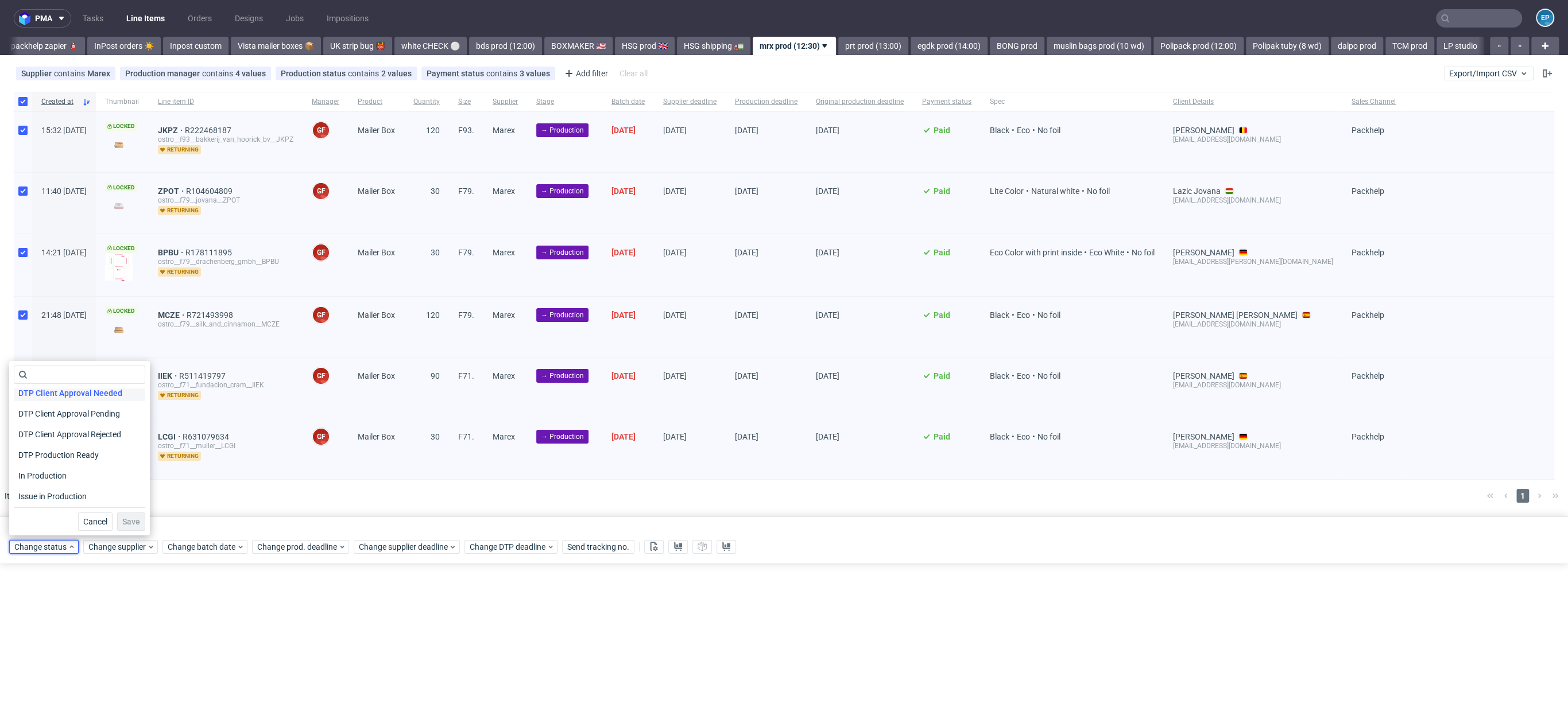
scroll to position [92, 0]
click at [63, 474] on span "In Production" at bounding box center [42, 473] width 58 height 16
click at [128, 524] on span "Save" at bounding box center [132, 521] width 18 height 8
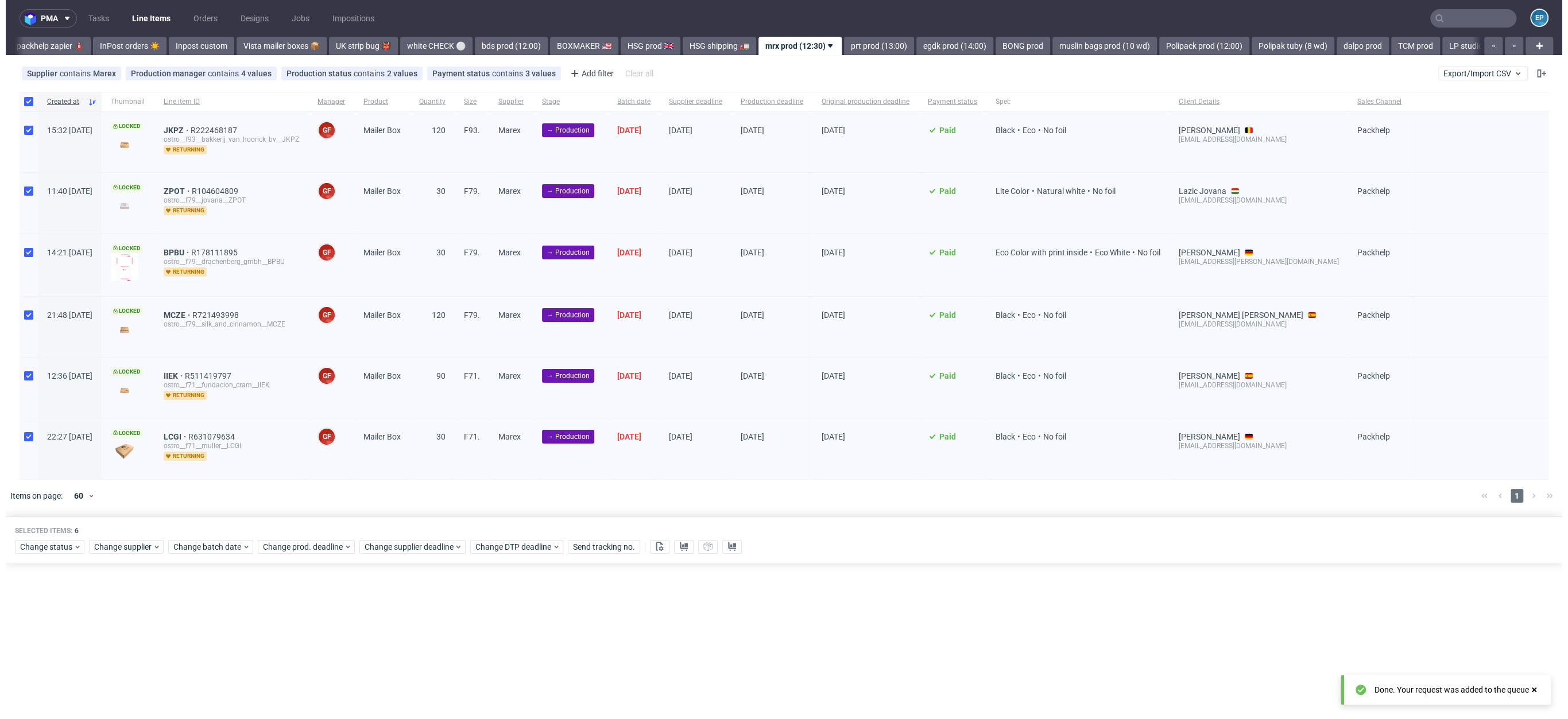
scroll to position [0, 663]
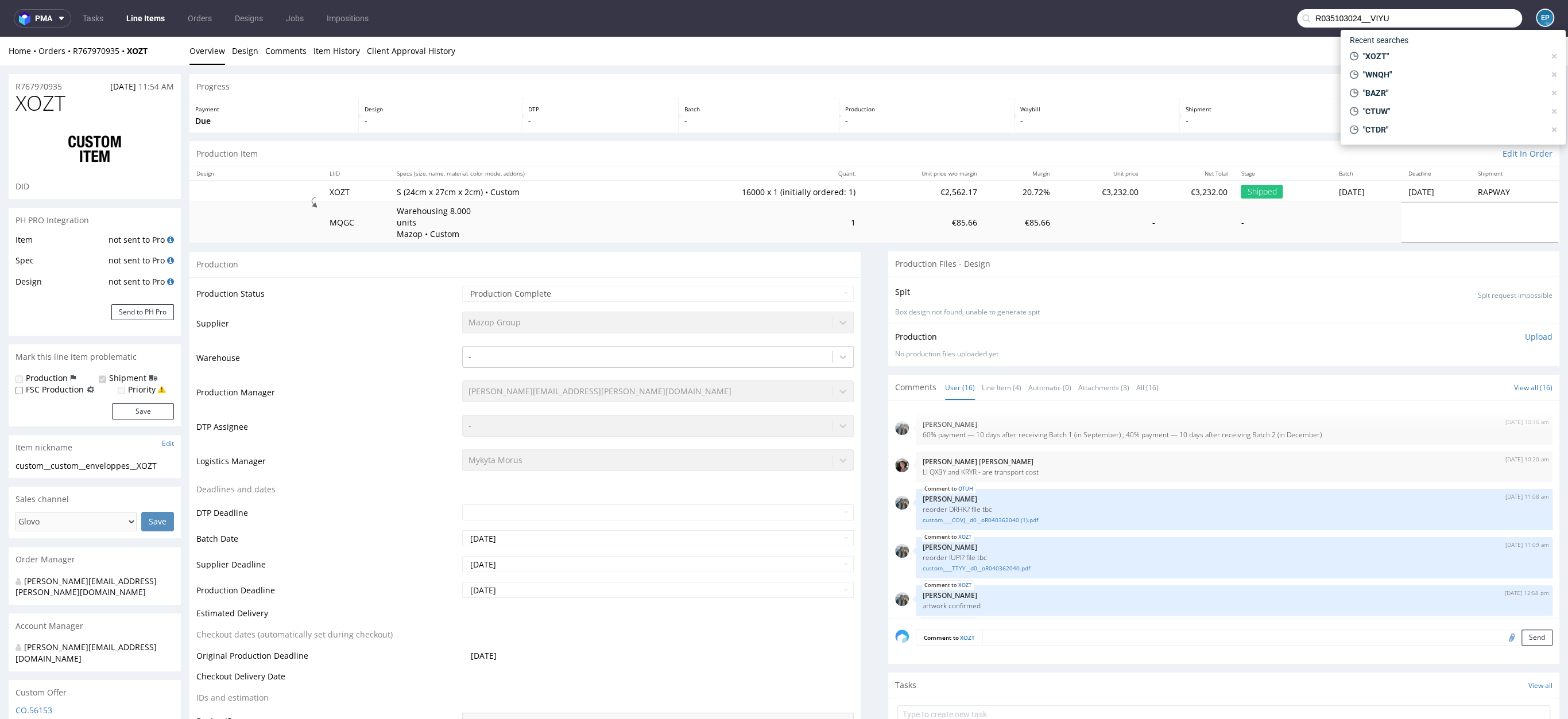
scroll to position [434, 0]
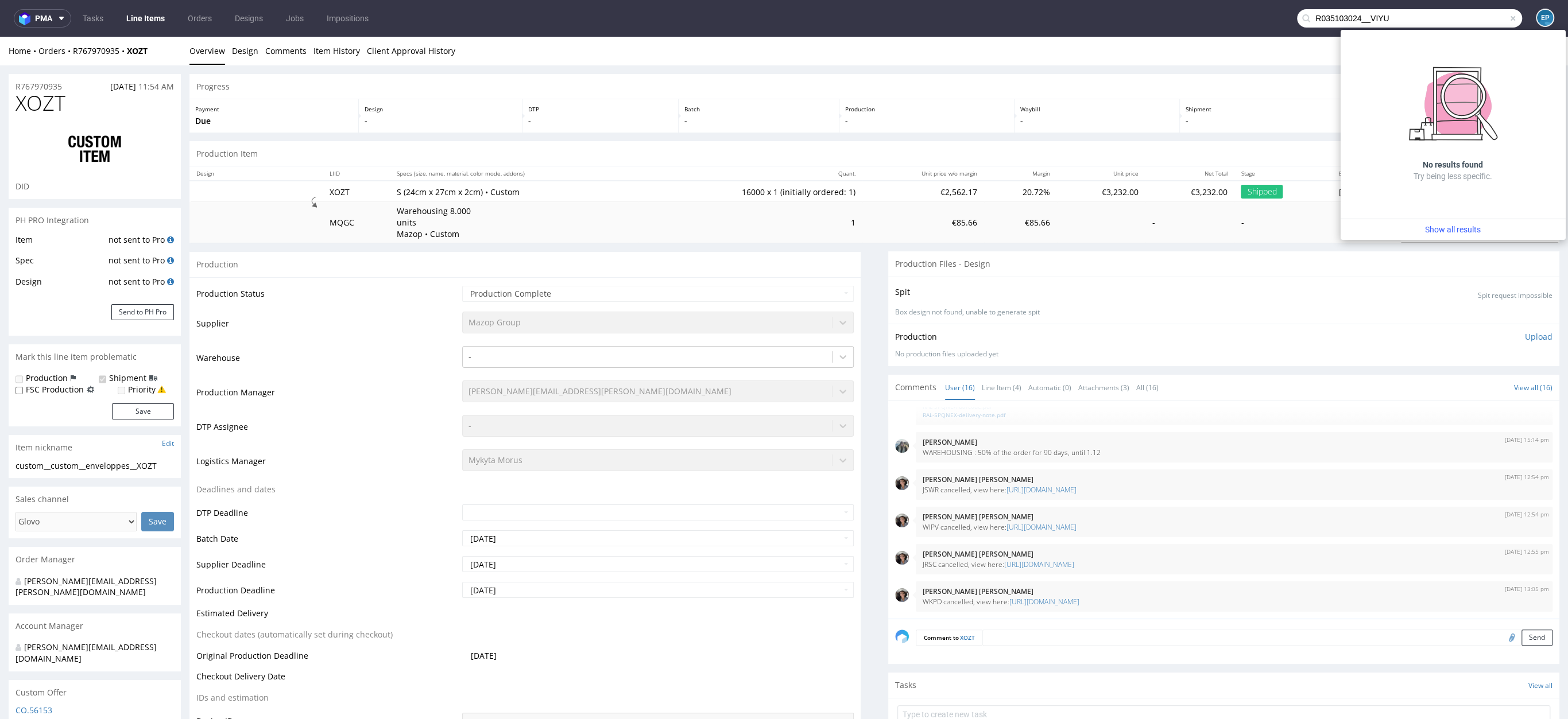
drag, startPoint x: 1361, startPoint y: 21, endPoint x: 1247, endPoint y: 21, distance: 114.0
click at [1247, 21] on nav "pma Tasks Line Items Orders Designs Jobs Impositions R035103024__VIYU EP" at bounding box center [784, 18] width 1568 height 37
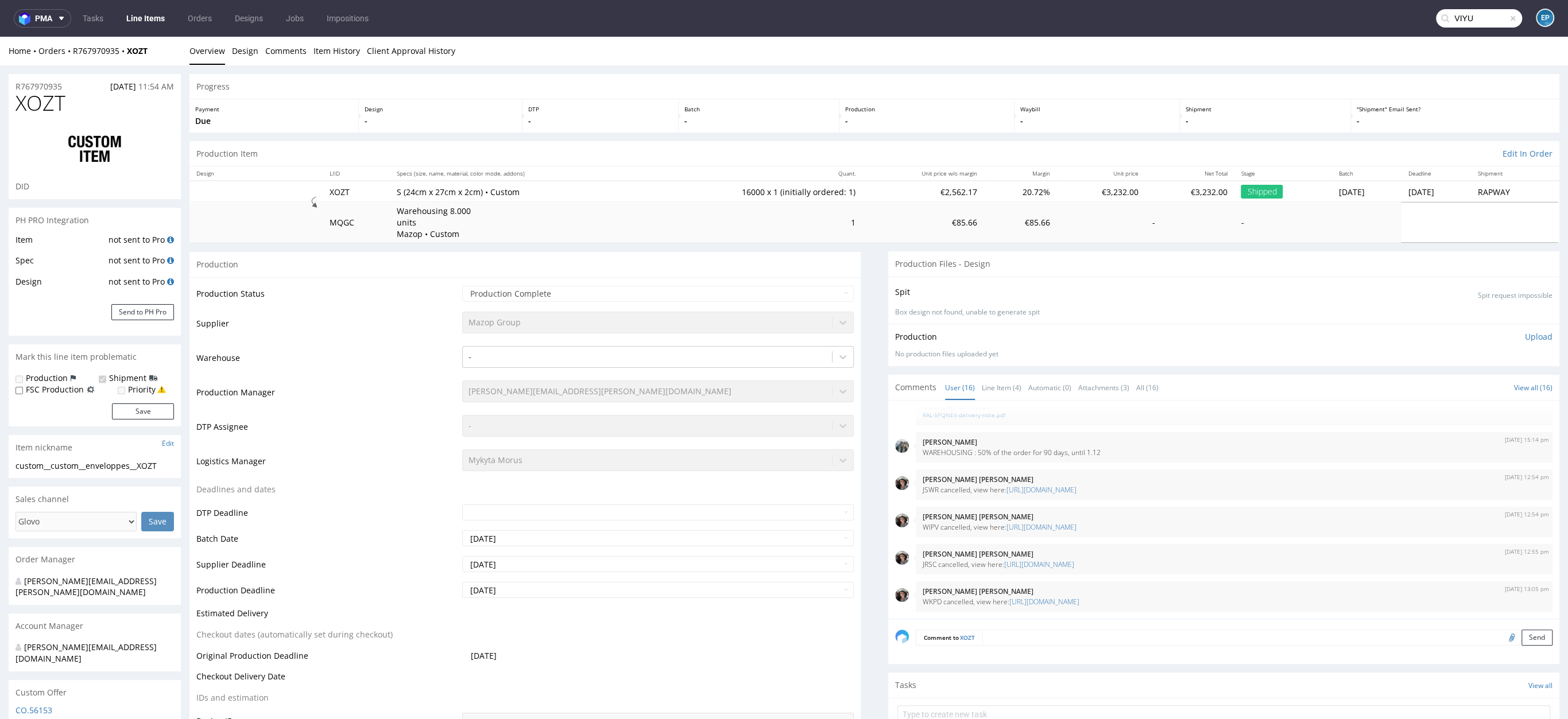
type input "VIYU"
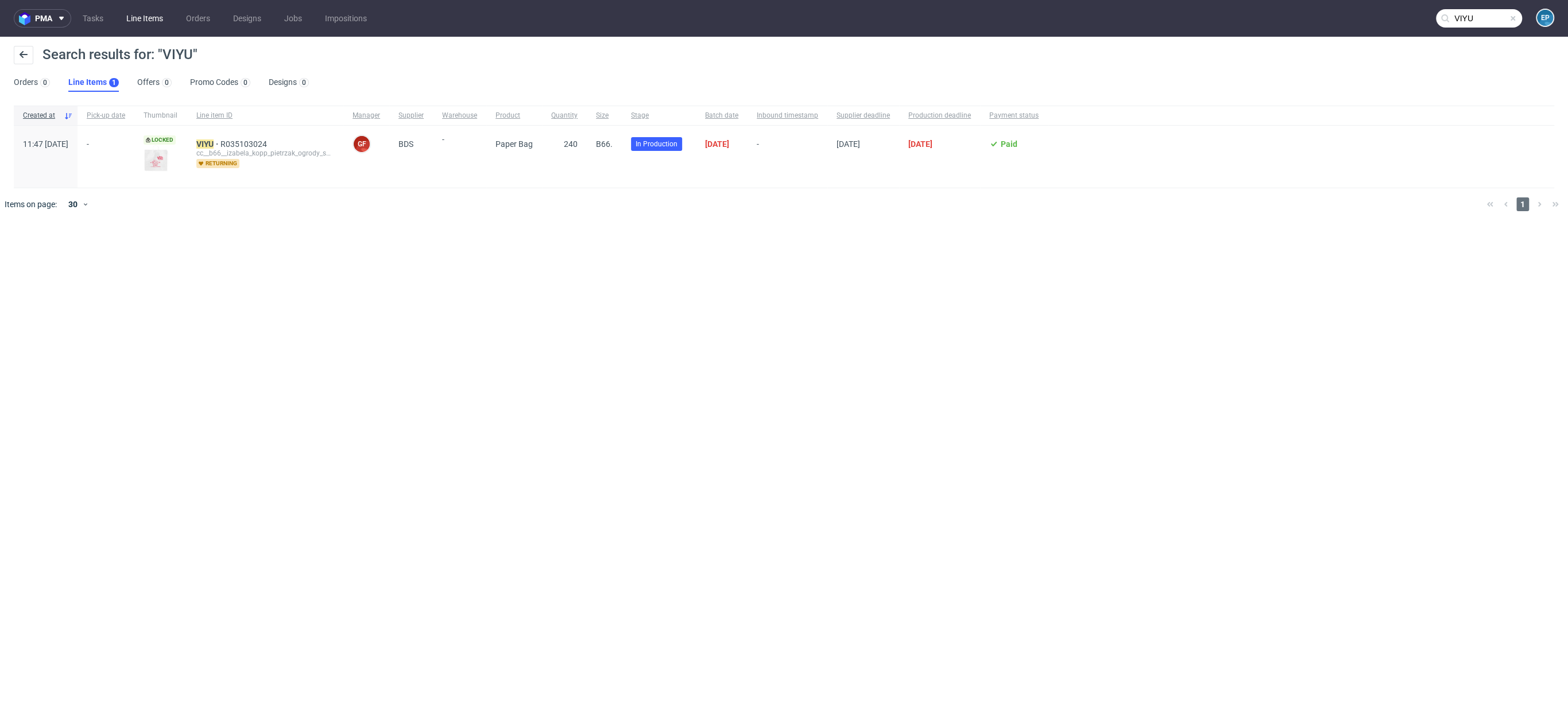
click at [141, 22] on link "Line Items" at bounding box center [144, 18] width 50 height 19
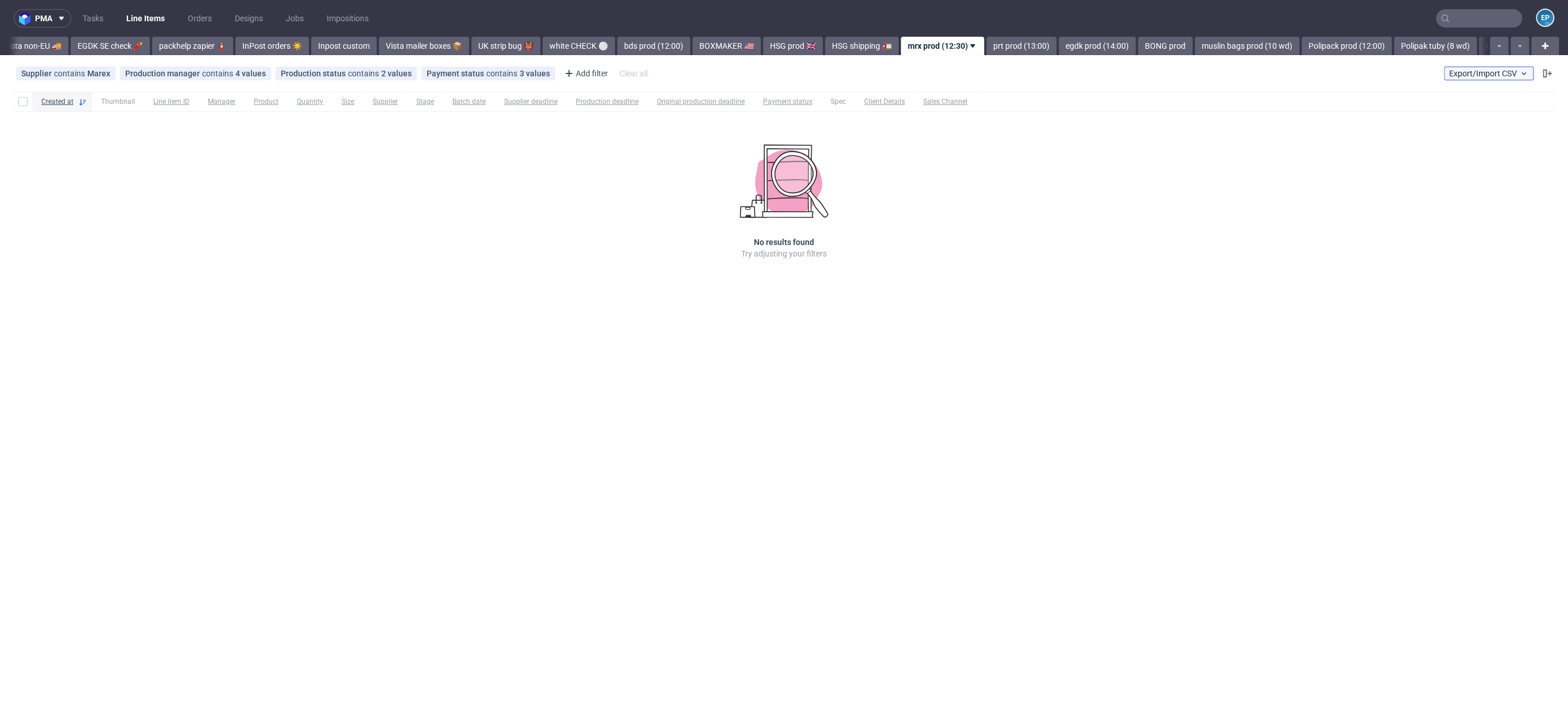
click at [1495, 74] on span "Export/Import CSV" at bounding box center [1488, 73] width 79 height 9
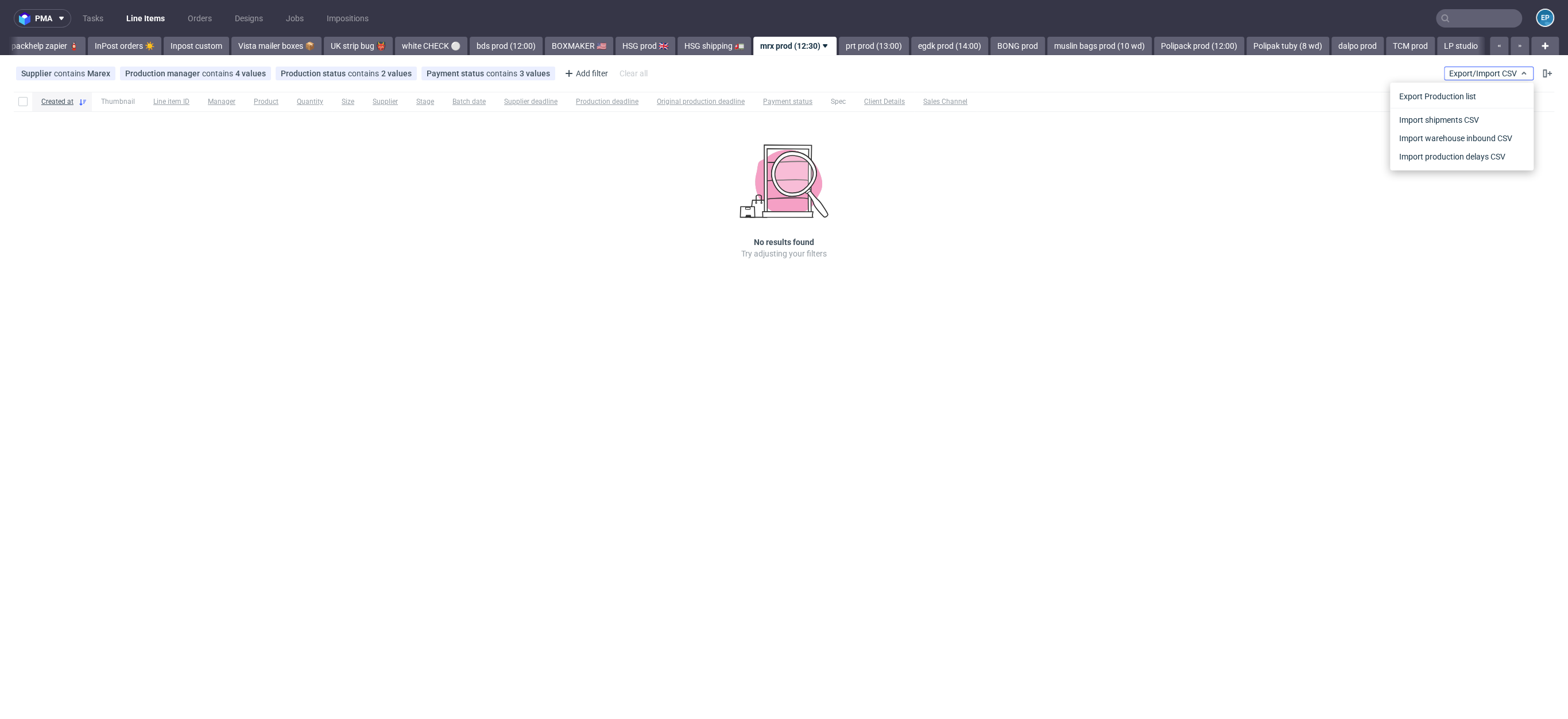
scroll to position [0, 663]
click at [1436, 114] on link "Import shipments CSV" at bounding box center [1462, 120] width 134 height 19
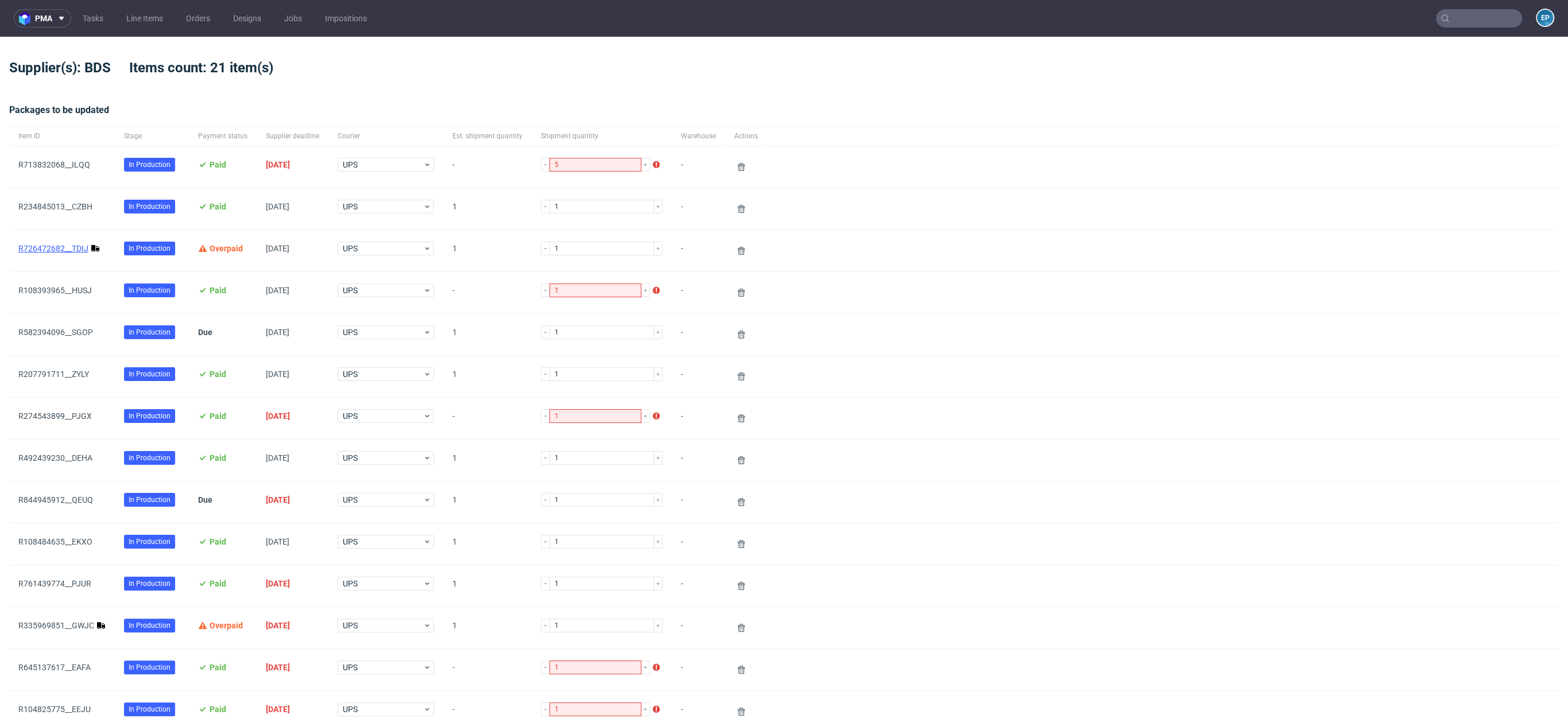
click at [54, 249] on link "R726472682__TDIJ" at bounding box center [54, 249] width 70 height 9
click at [67, 622] on link "R335969851__GWJC" at bounding box center [56, 626] width 76 height 9
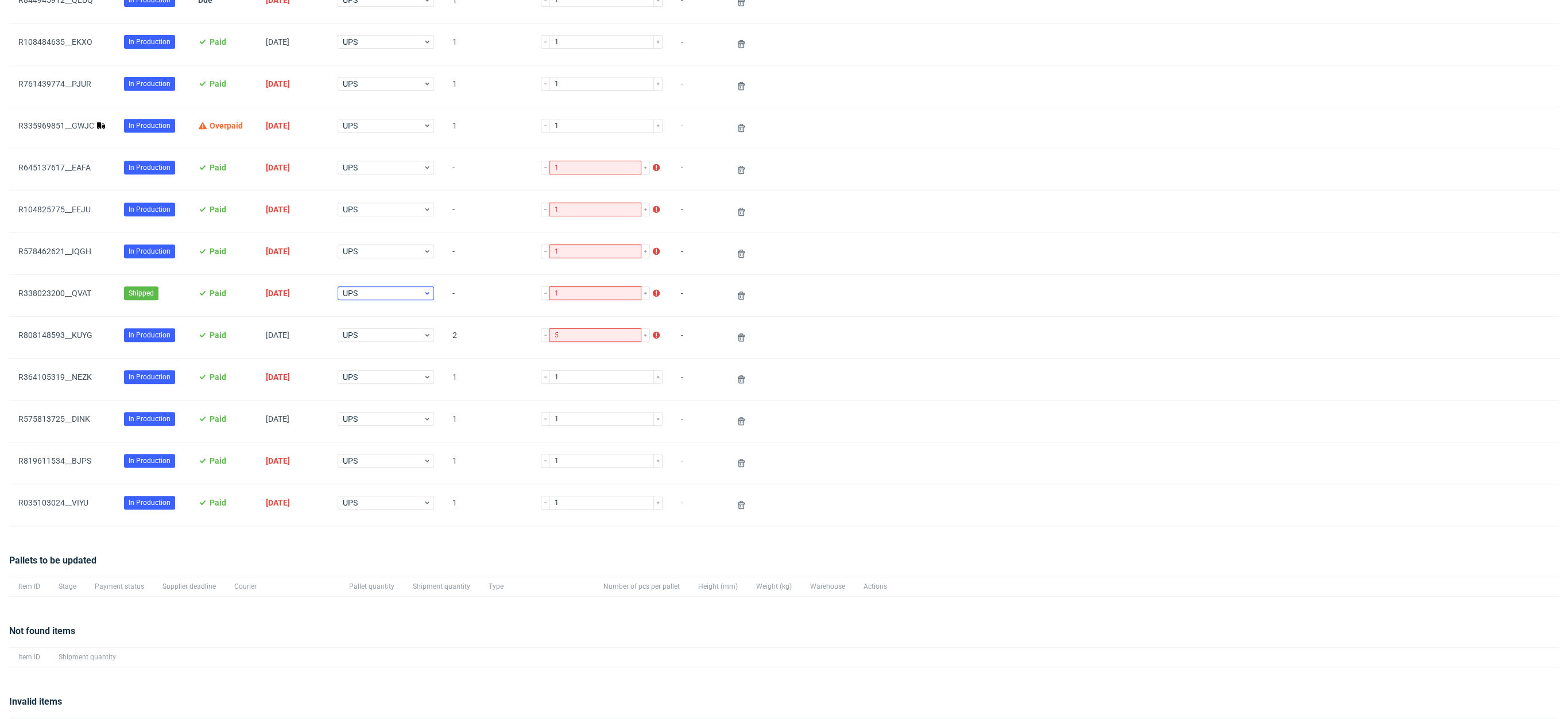
scroll to position [477, 0]
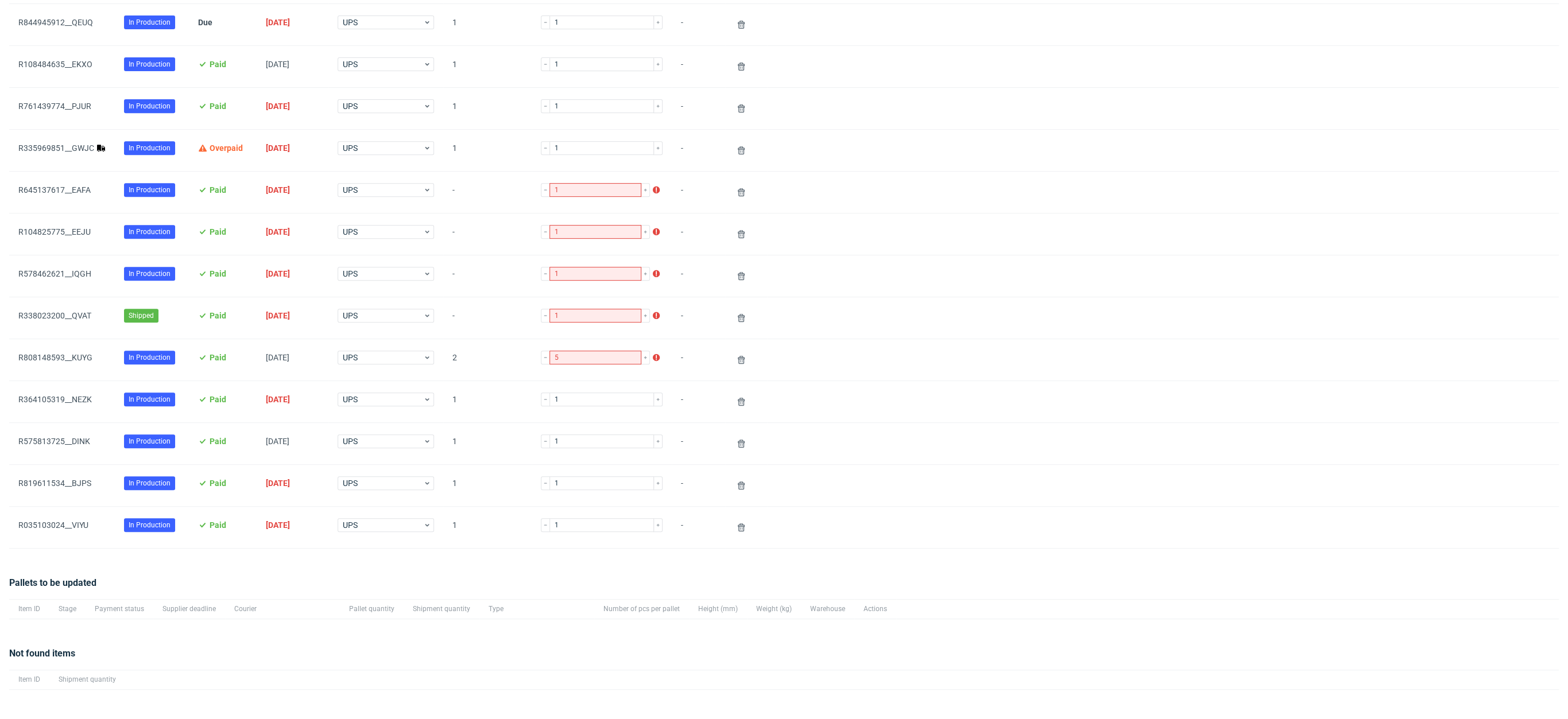
click at [40, 306] on div "R338023200__QVAT" at bounding box center [62, 318] width 106 height 41
click at [50, 314] on link "R338023200__QVAT" at bounding box center [55, 316] width 73 height 9
click at [737, 318] on icon at bounding box center [741, 318] width 9 height 9
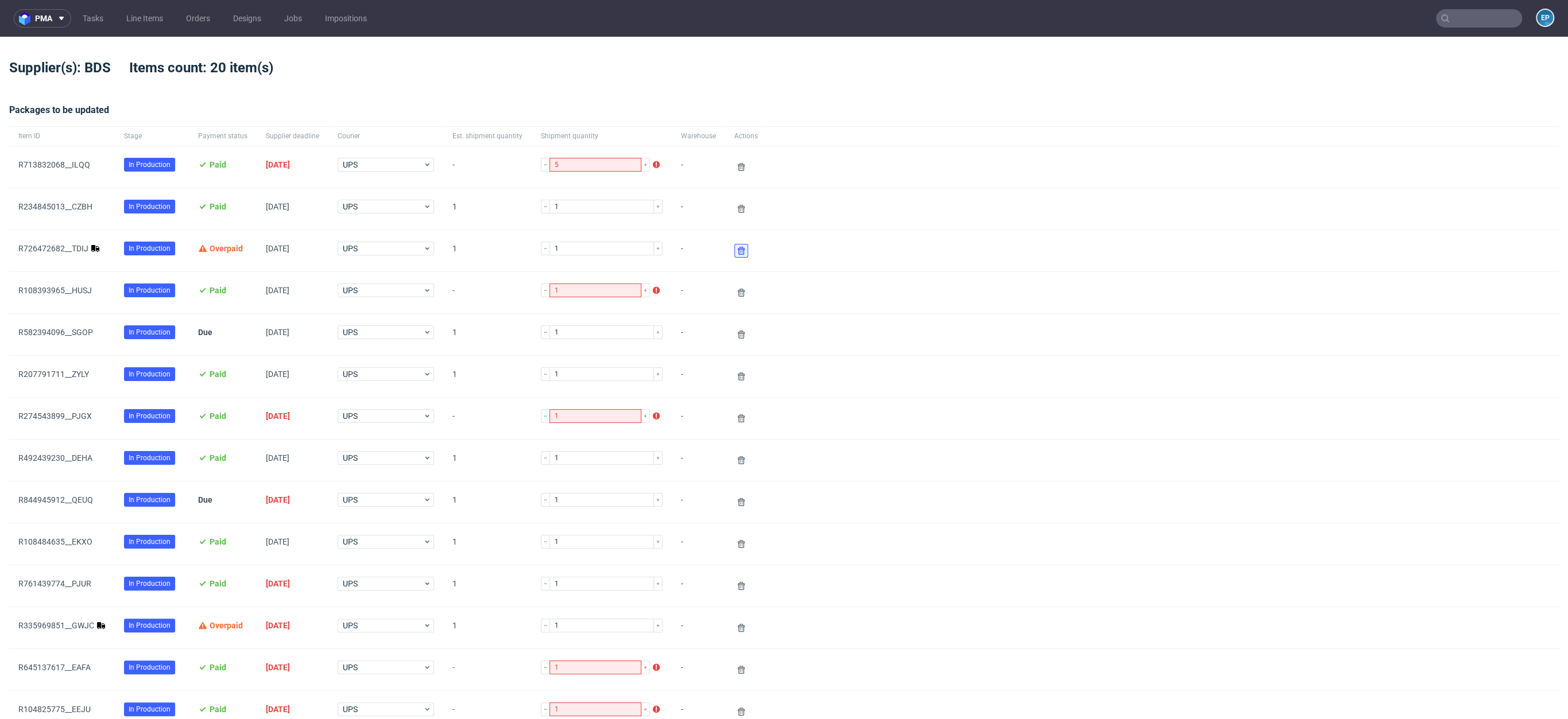
click at [737, 251] on icon at bounding box center [741, 251] width 9 height 9
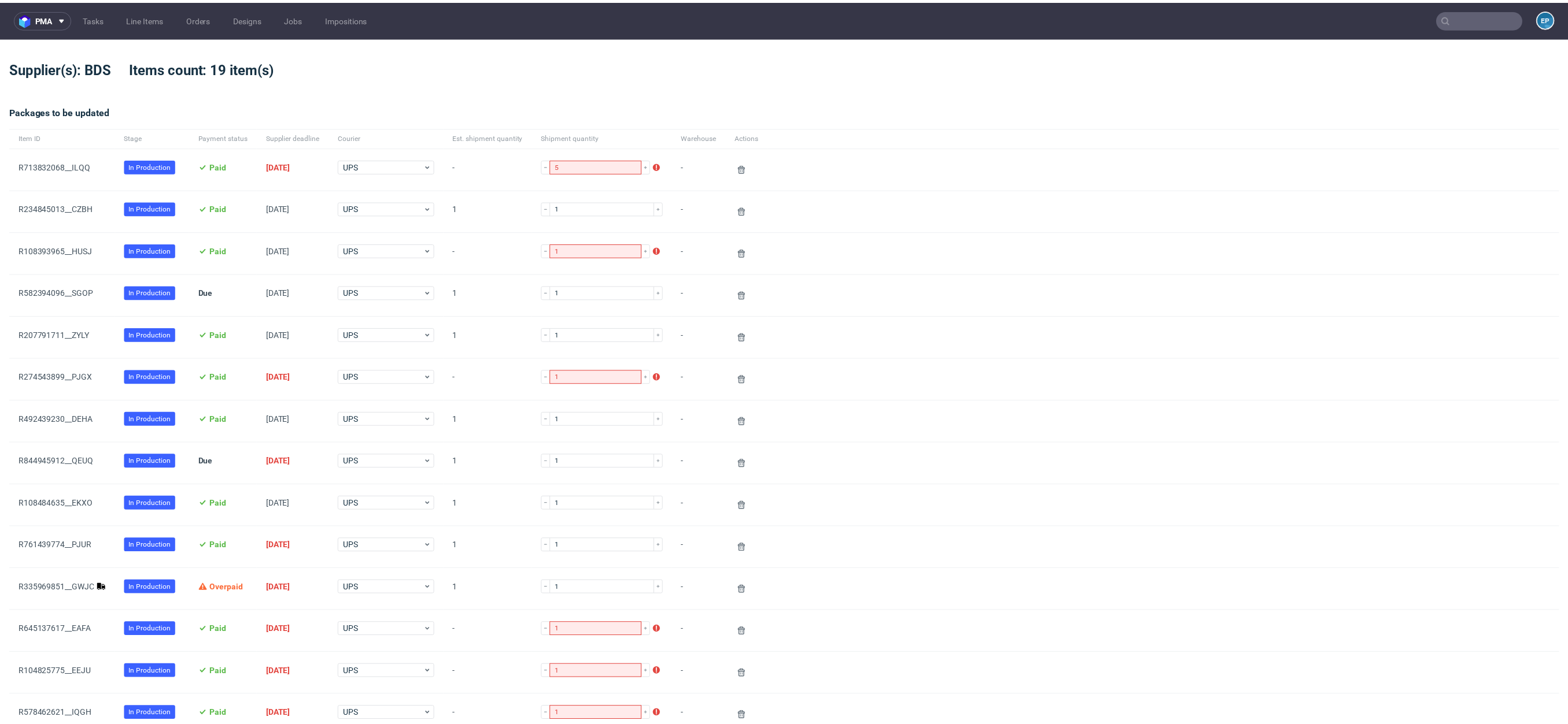
scroll to position [475, 0]
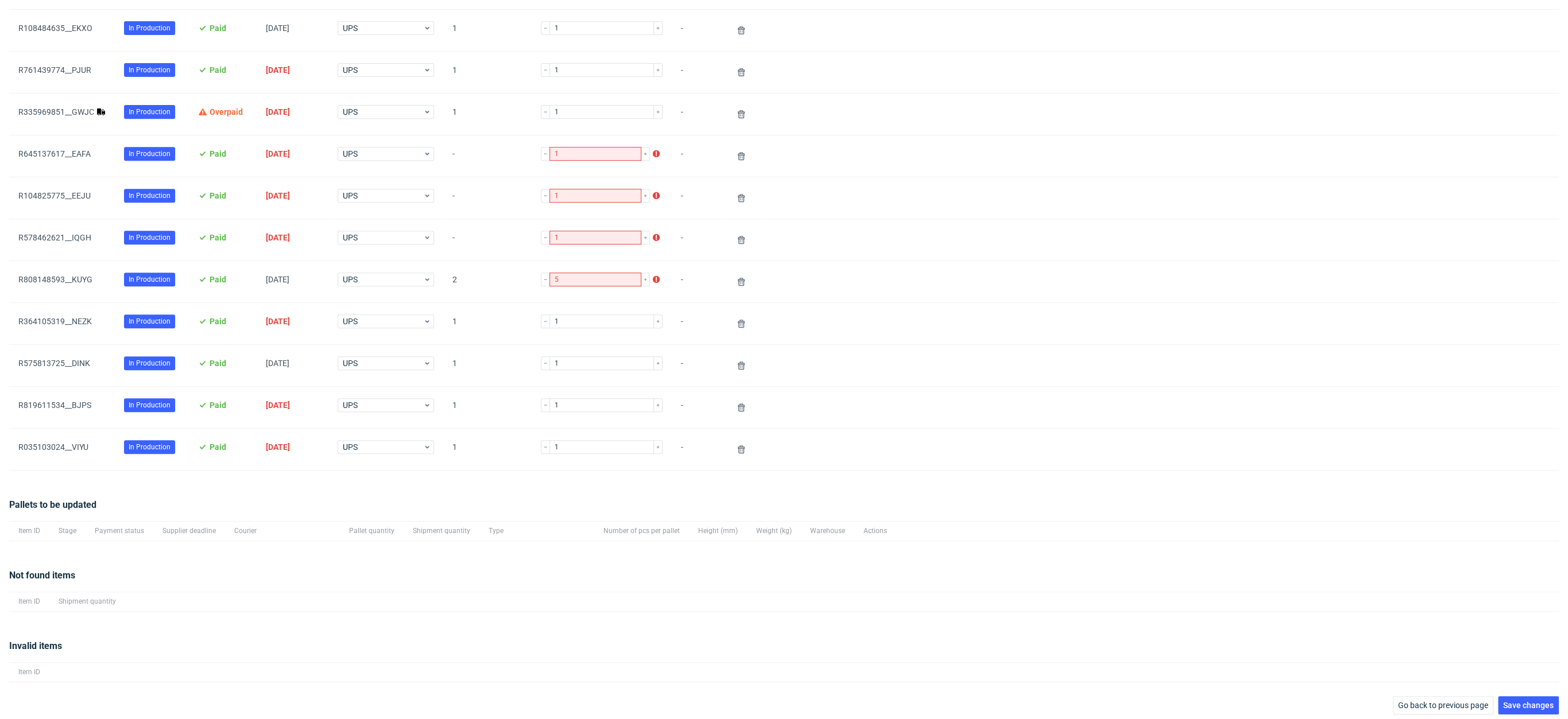
click at [1518, 711] on div "pma Tasks Line Items Orders Designs Jobs Impositions EP Supplier(s): BDS Items …" at bounding box center [784, 359] width 1568 height 719
click at [1514, 703] on span "Save changes" at bounding box center [1529, 706] width 50 height 8
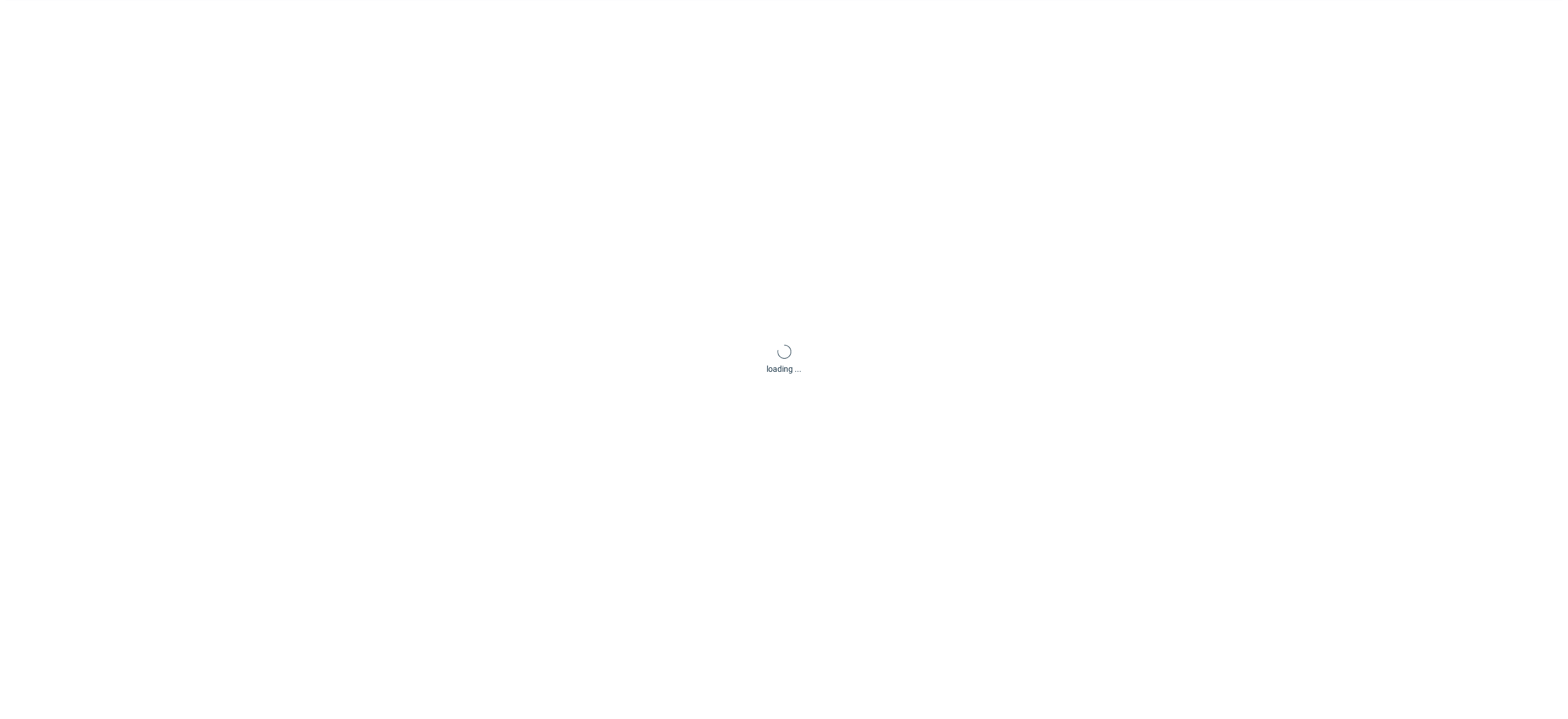
scroll to position [56, 0]
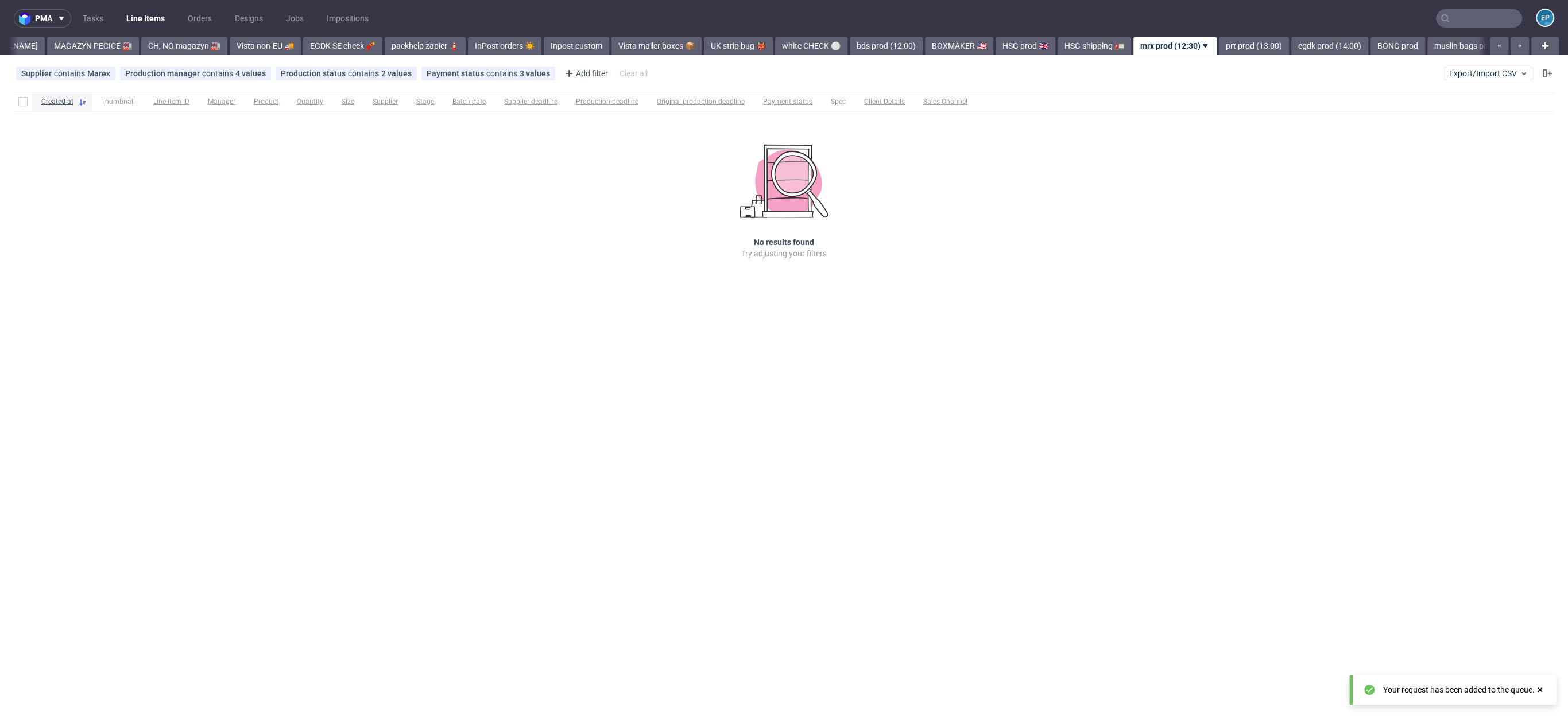
scroll to position [0, 663]
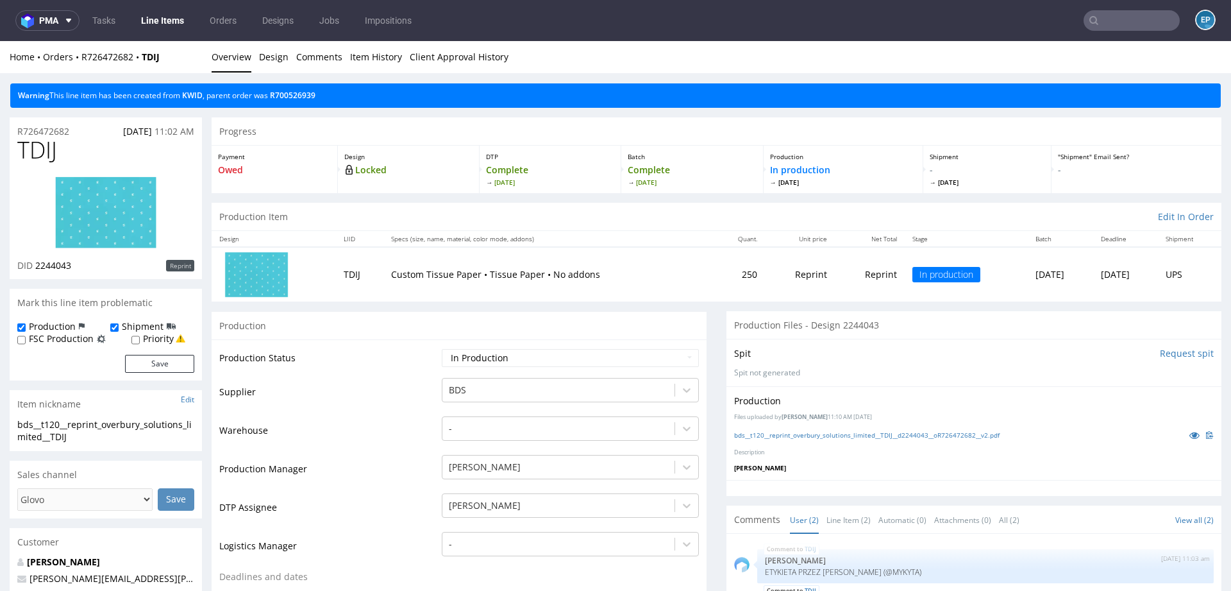
click at [714, 273] on td "250" at bounding box center [739, 274] width 51 height 54
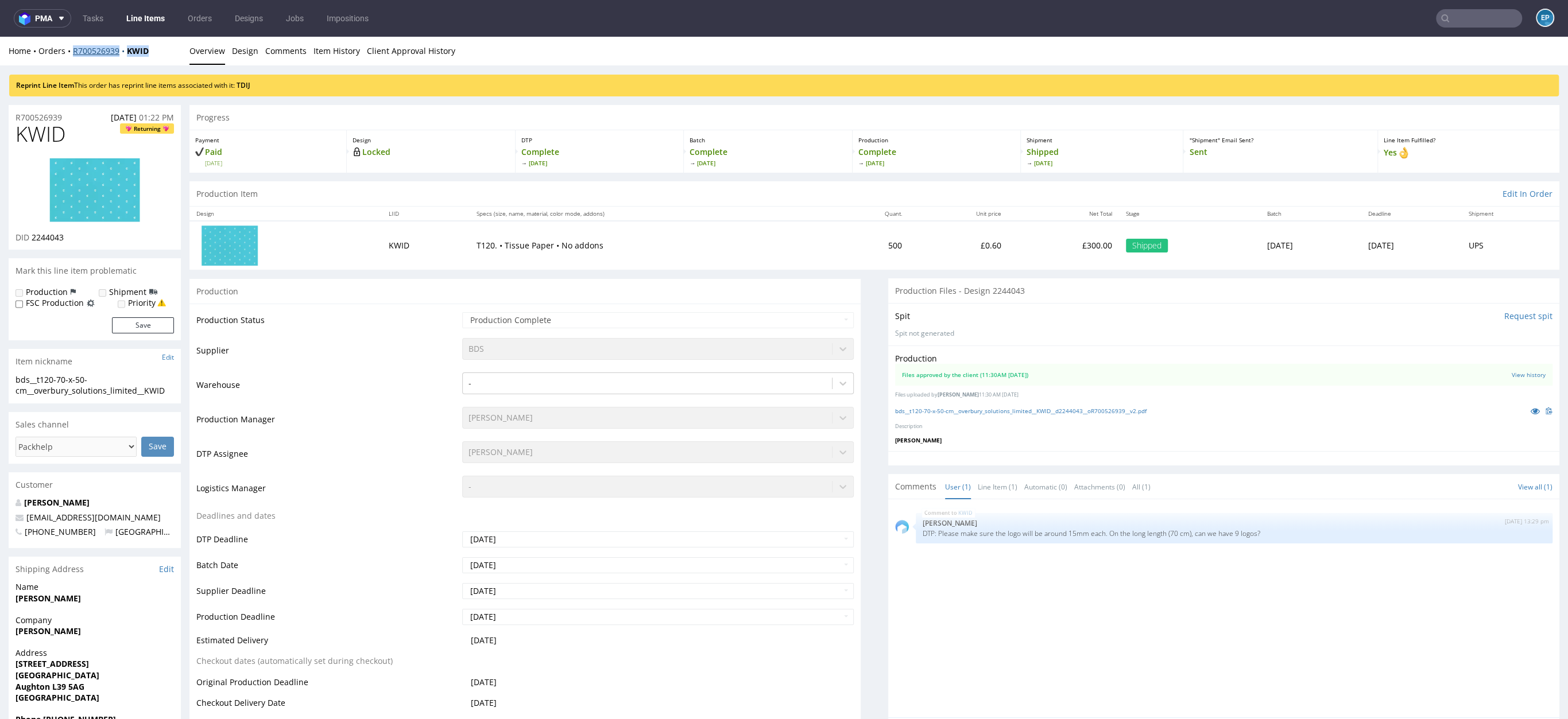
drag, startPoint x: 158, startPoint y: 52, endPoint x: 76, endPoint y: 52, distance: 82.0
click at [75, 52] on div "Home Orders R700526939 KWID" at bounding box center [95, 51] width 172 height 12
copy div "700526939 KWID"
click at [170, 56] on div "Home Orders R700526939 KWID" at bounding box center [95, 51] width 172 height 12
drag, startPoint x: 167, startPoint y: 52, endPoint x: 73, endPoint y: 54, distance: 94.0
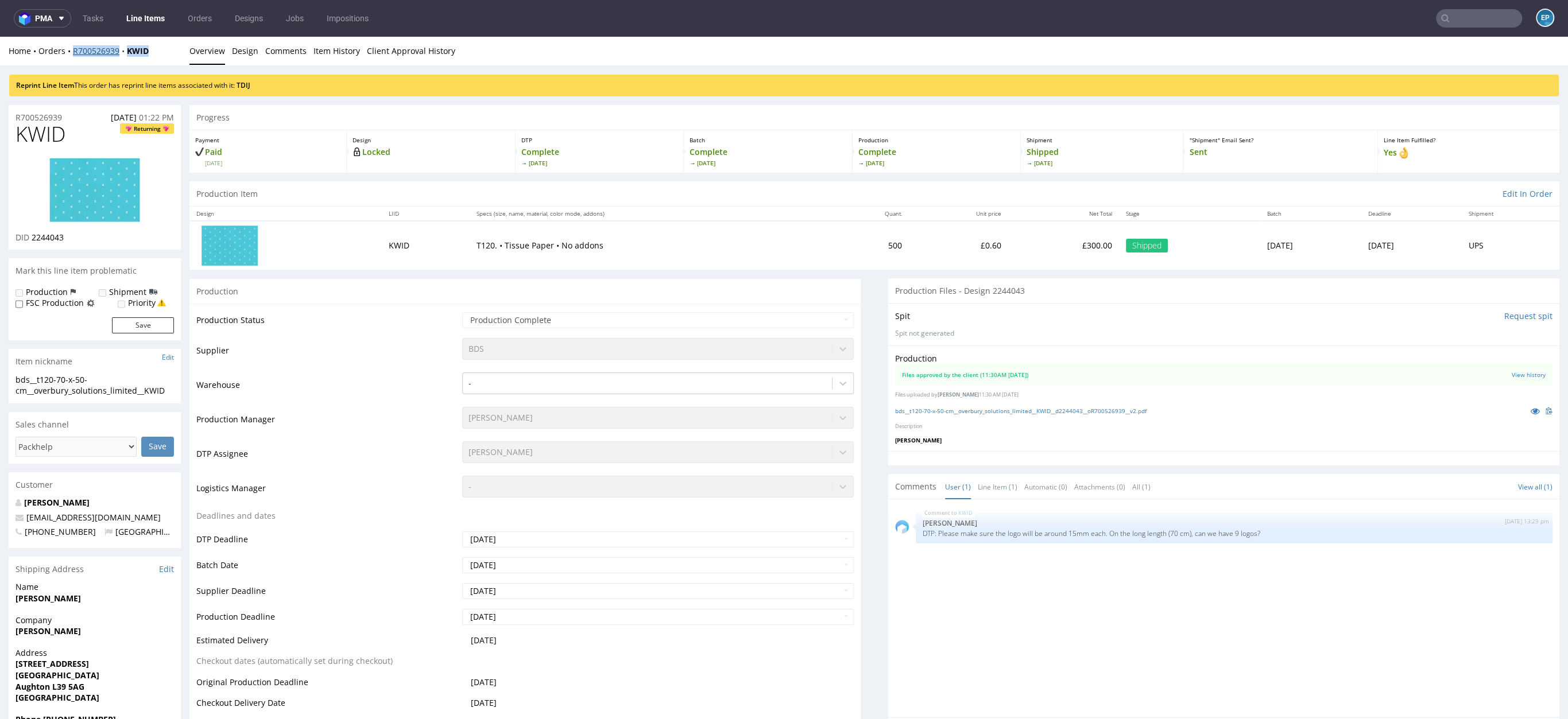
click at [73, 54] on div "Home Orders R700526939 KWID" at bounding box center [95, 51] width 172 height 12
copy div "R700526939 KWID"
click at [253, 89] on div "Reprint Line Item This order has reprint line items associated with it: TDIJ" at bounding box center [784, 85] width 1550 height 21
click at [247, 84] on link "TDIJ" at bounding box center [243, 85] width 13 height 10
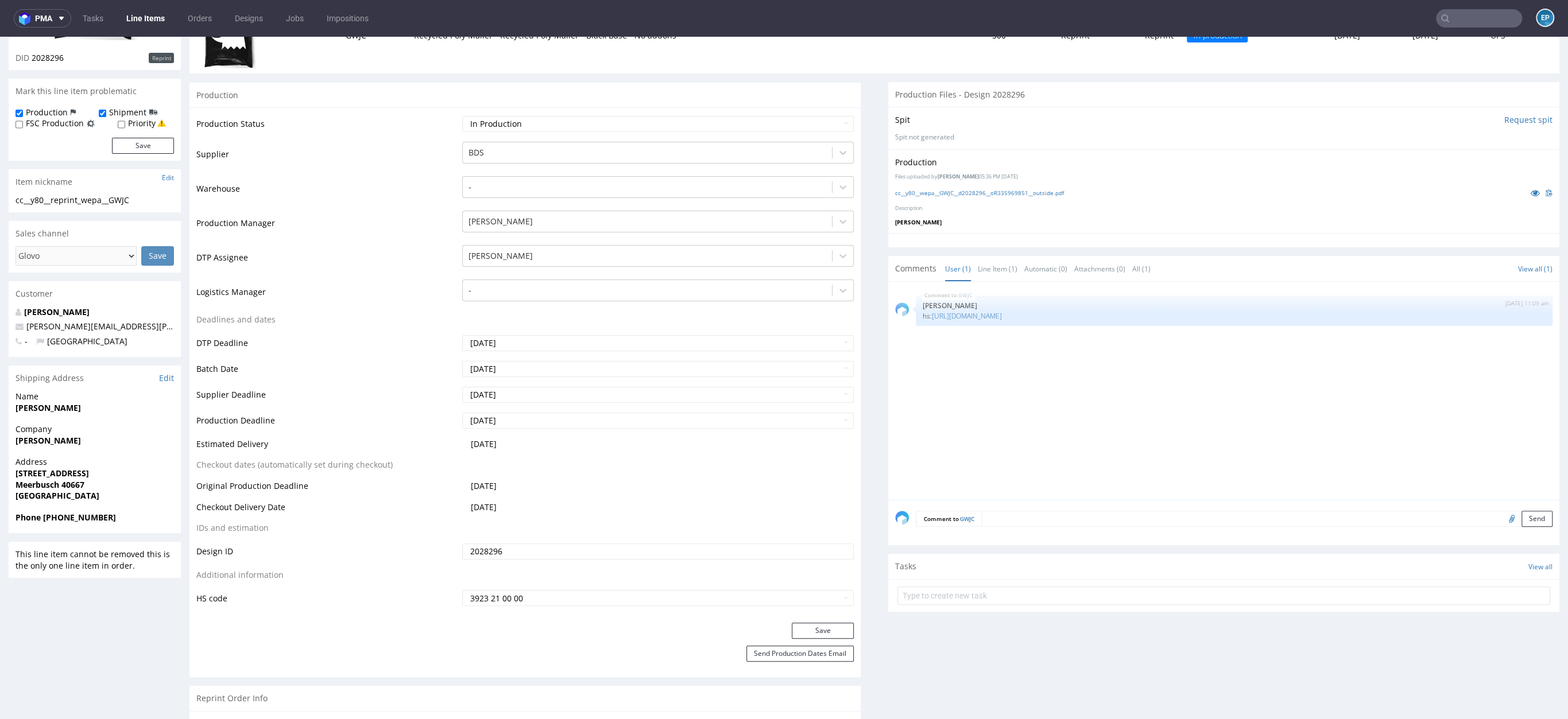
scroll to position [226, 0]
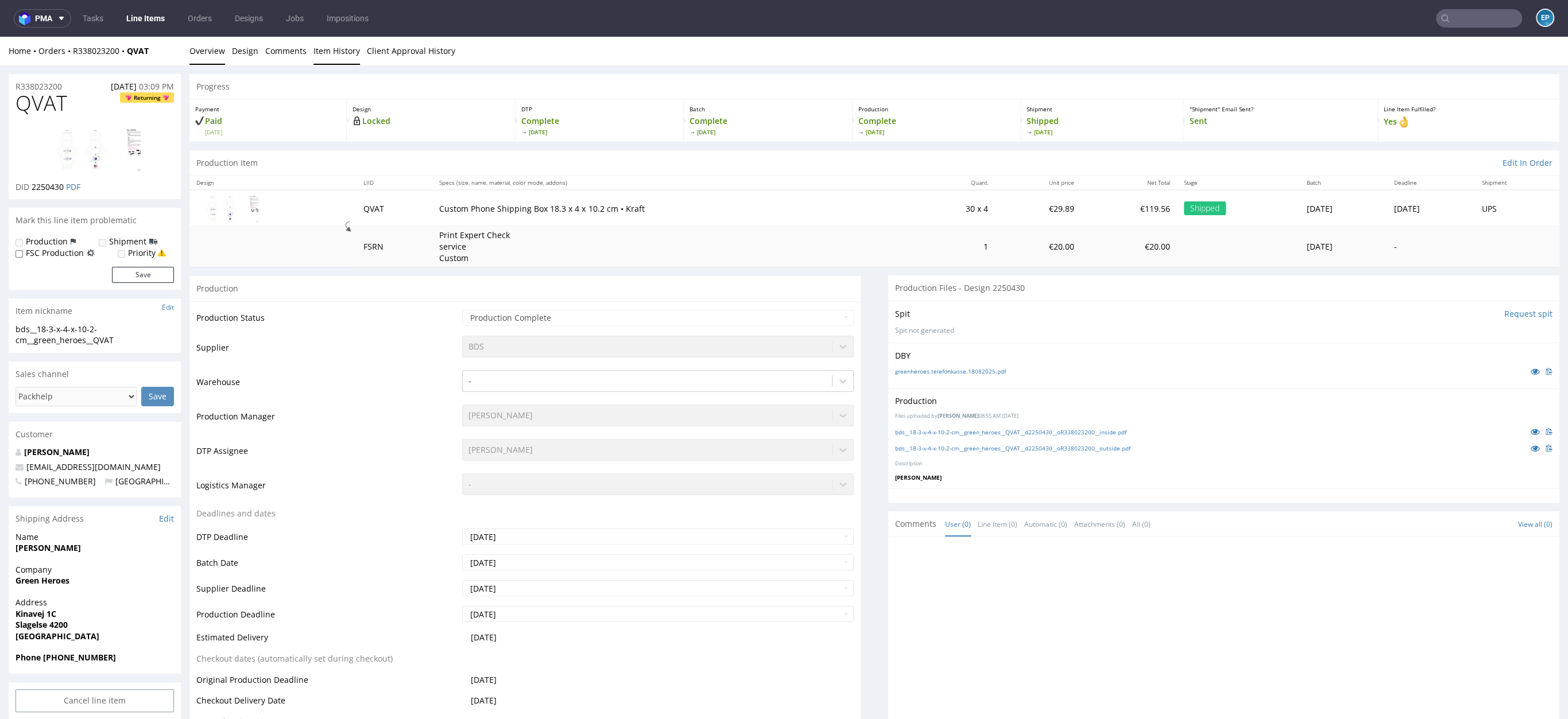
click at [338, 48] on link "Item History" at bounding box center [337, 50] width 47 height 28
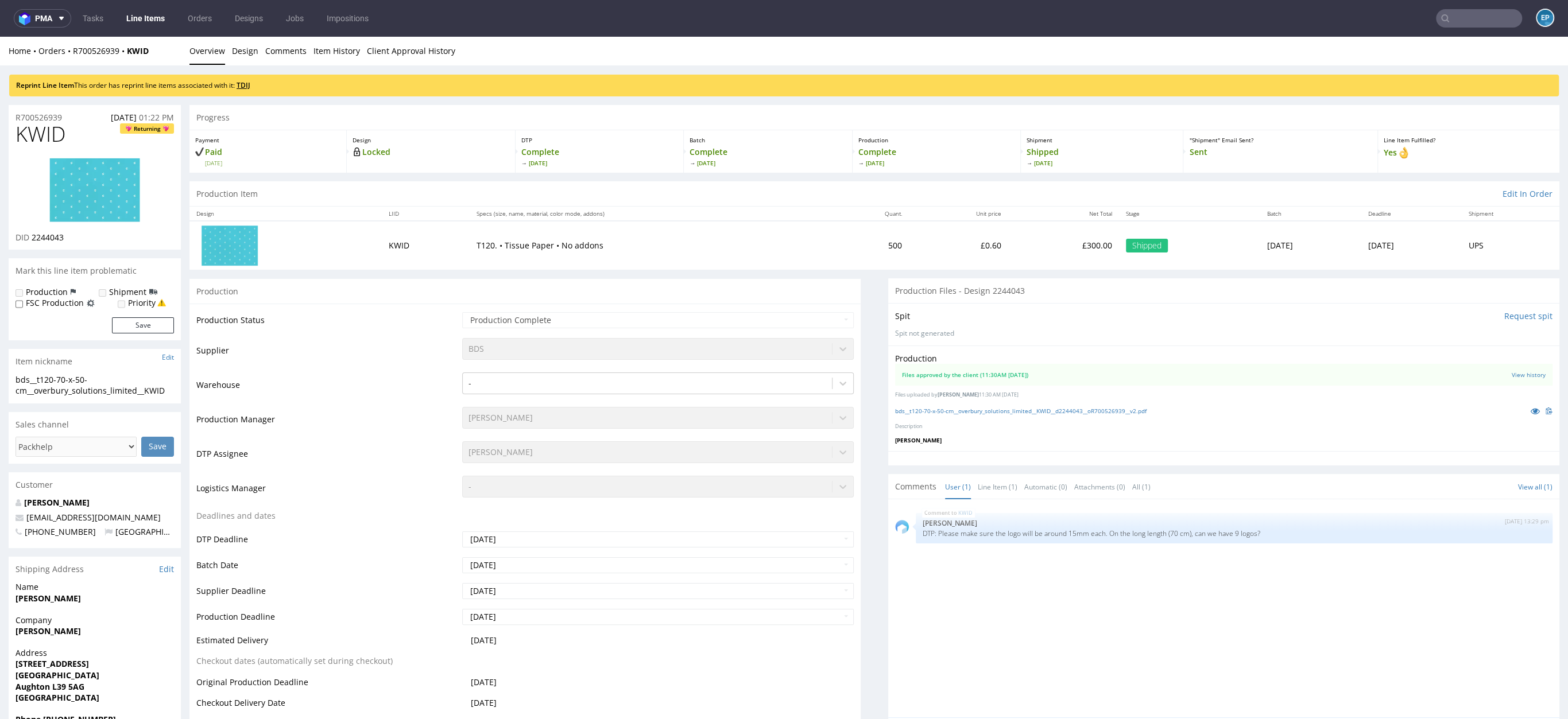
click at [251, 84] on link "TDIJ" at bounding box center [243, 85] width 13 height 10
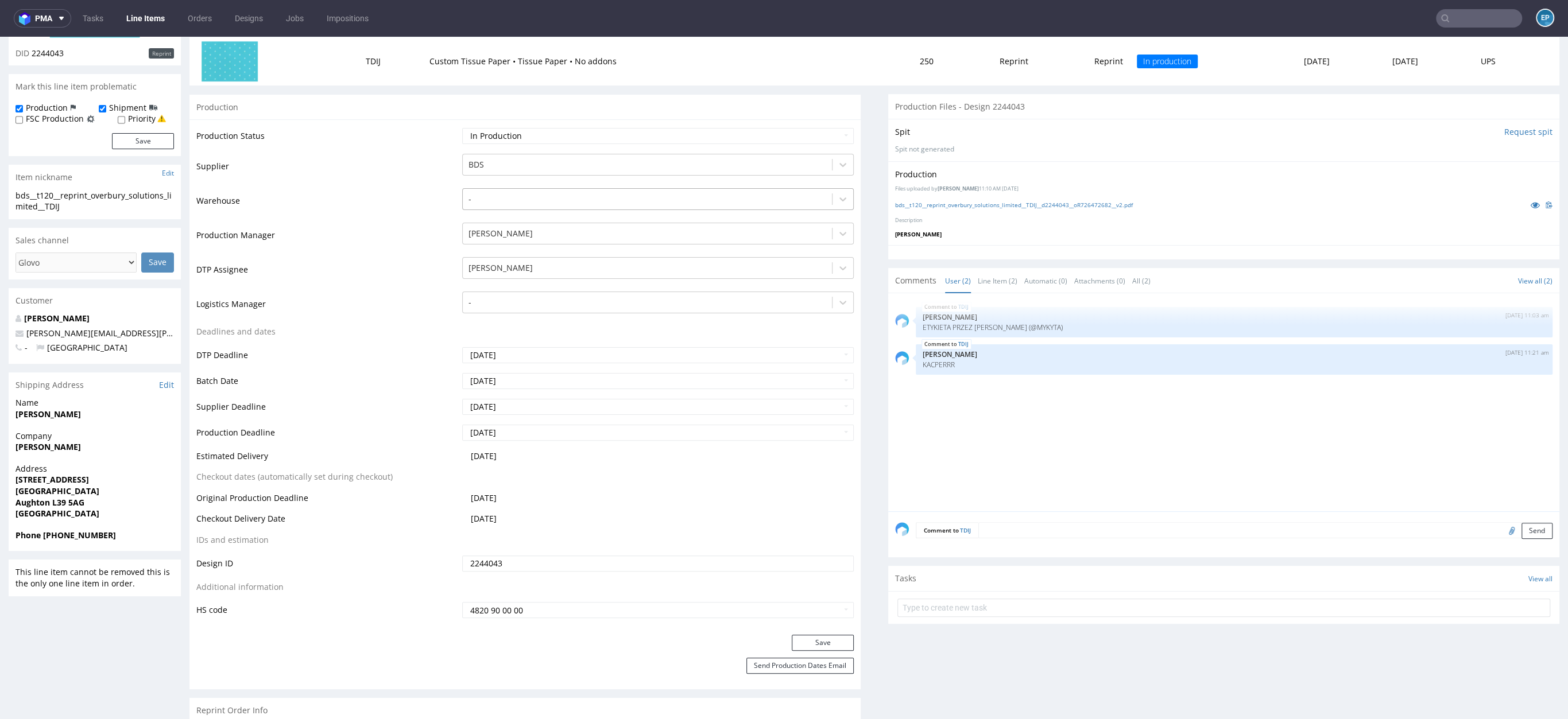
scroll to position [227, 0]
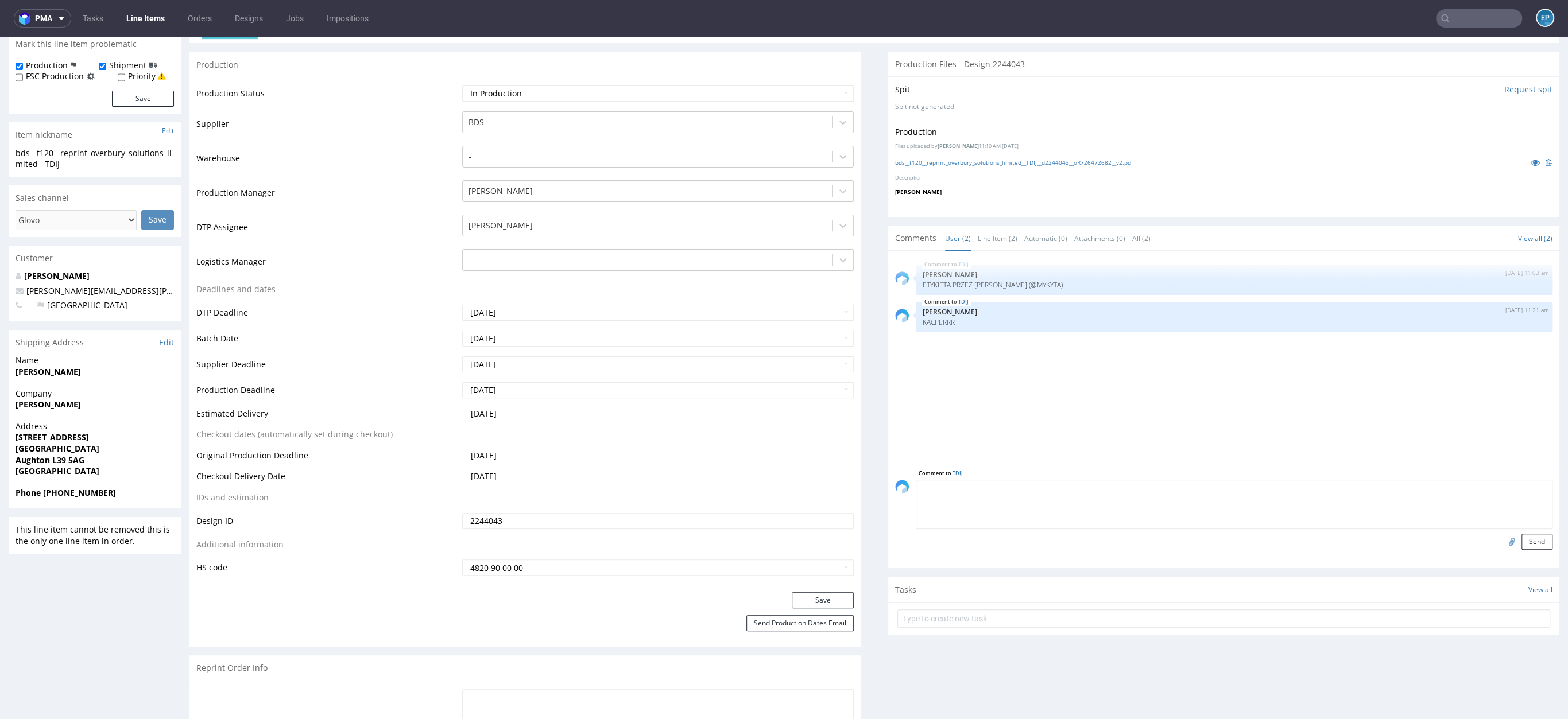
click at [1033, 490] on textarea at bounding box center [1234, 504] width 637 height 49
paste textarea "1Z5A15806895777674 1Z5A15806896264681"
type textarea "1Z5A15806895777674 1Z5A15806896264681"
click at [1521, 544] on button "Send" at bounding box center [1537, 542] width 31 height 16
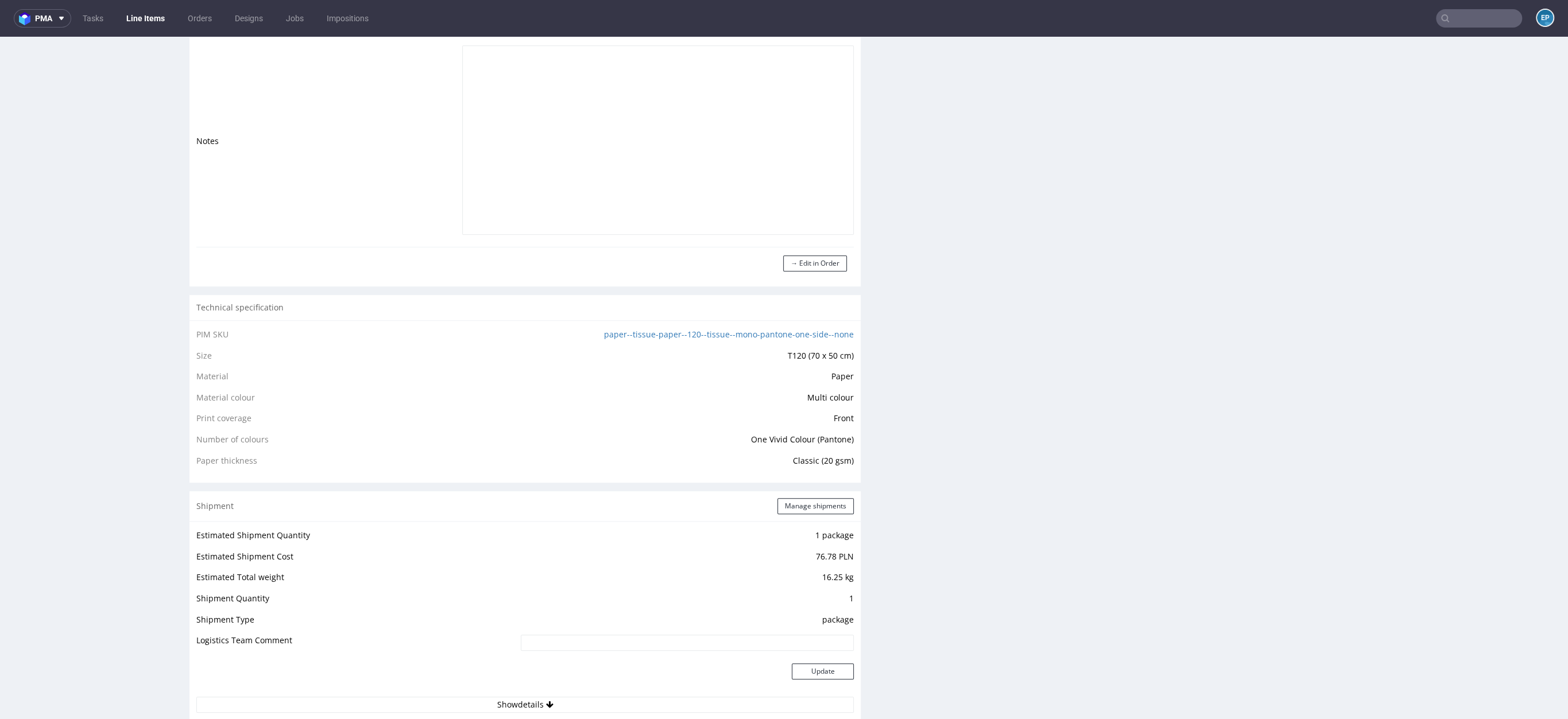
scroll to position [999, 0]
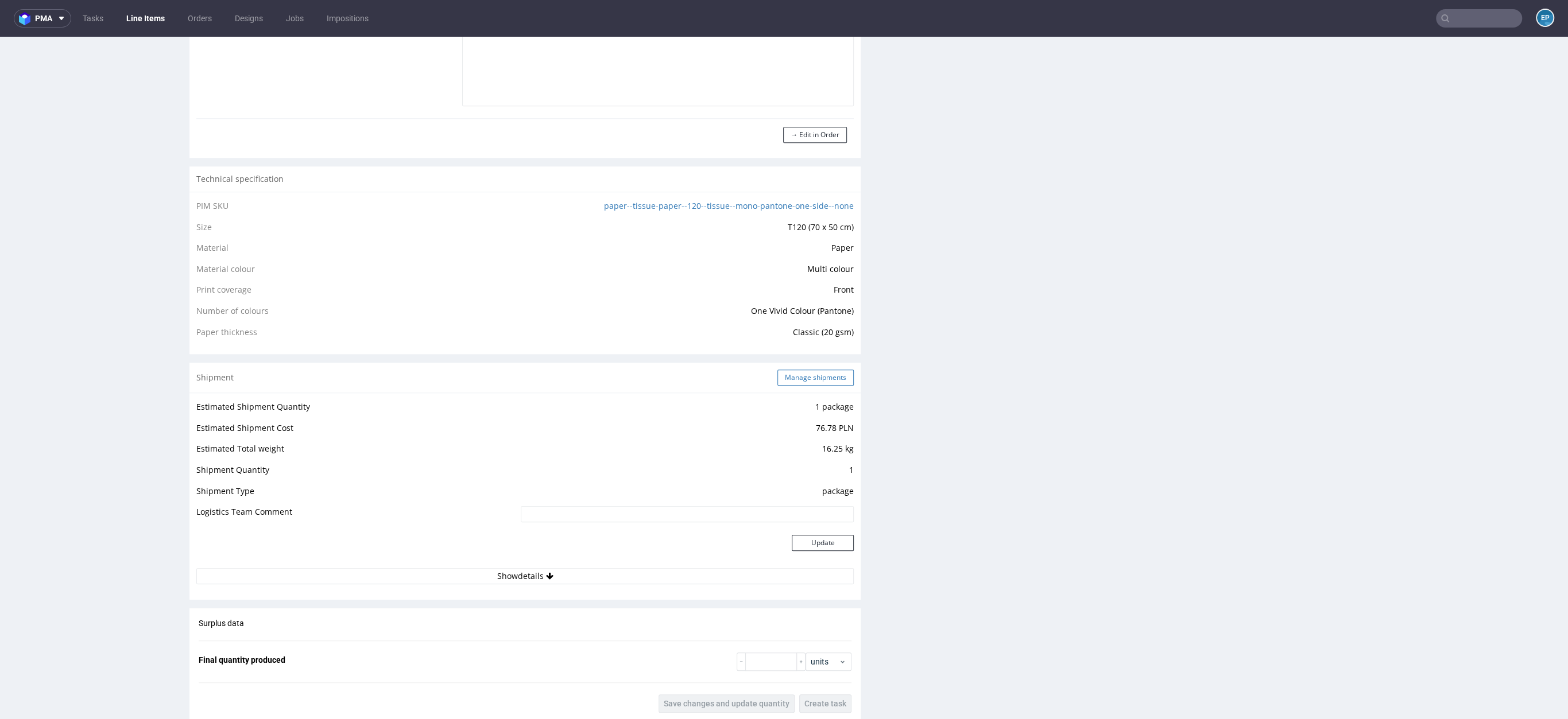
click at [831, 380] on button "Manage shipments" at bounding box center [815, 378] width 76 height 16
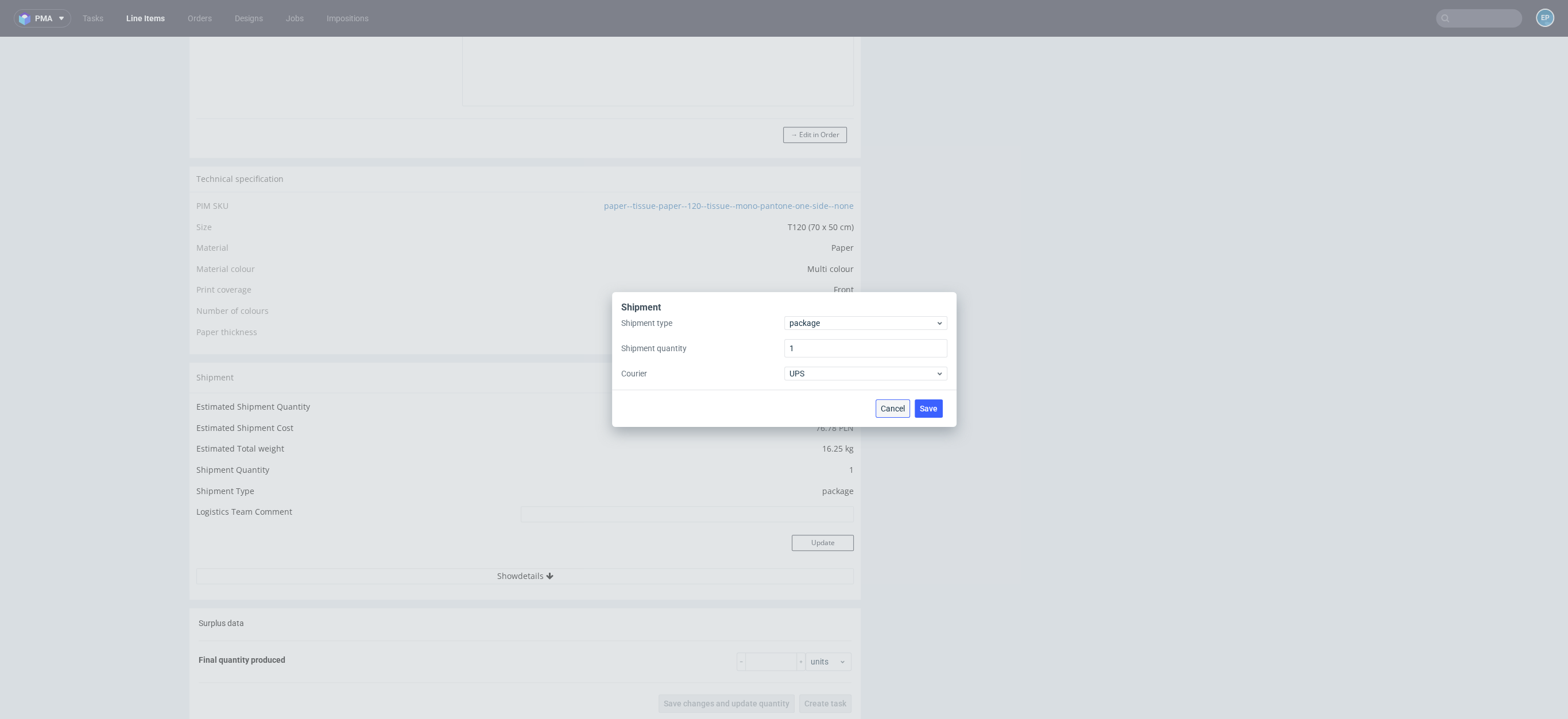
click at [883, 415] on button "Cancel" at bounding box center [893, 408] width 34 height 19
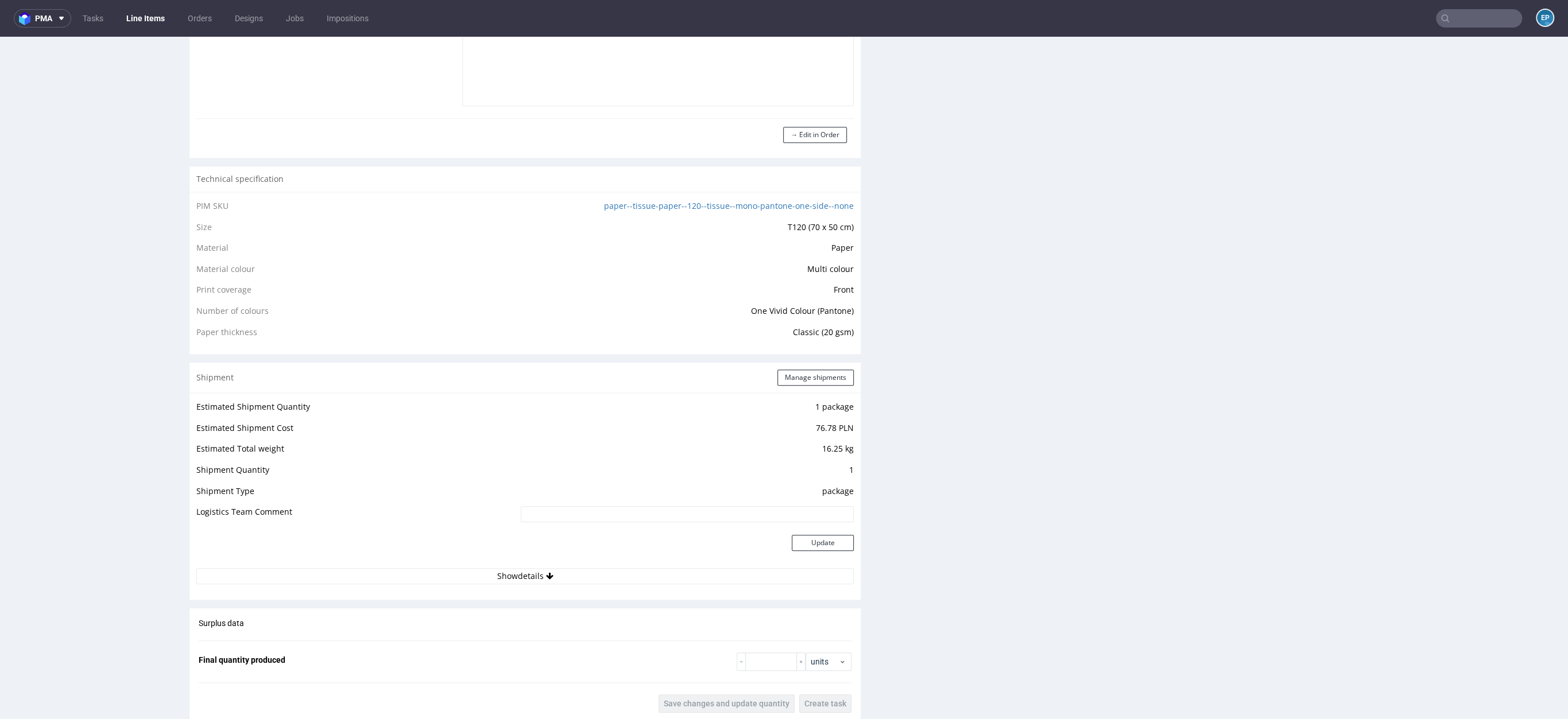
click at [527, 595] on div "Shipment Manage shipments Estimated Shipment Quantity 1 package Estimated Shipm…" at bounding box center [526, 481] width 672 height 237
click at [530, 583] on div "Estimated Shipment Quantity 1 package Estimated Shipment Cost 76.78 PLN Estimat…" at bounding box center [526, 492] width 672 height 199
click at [532, 577] on button "Show details" at bounding box center [525, 577] width 657 height 16
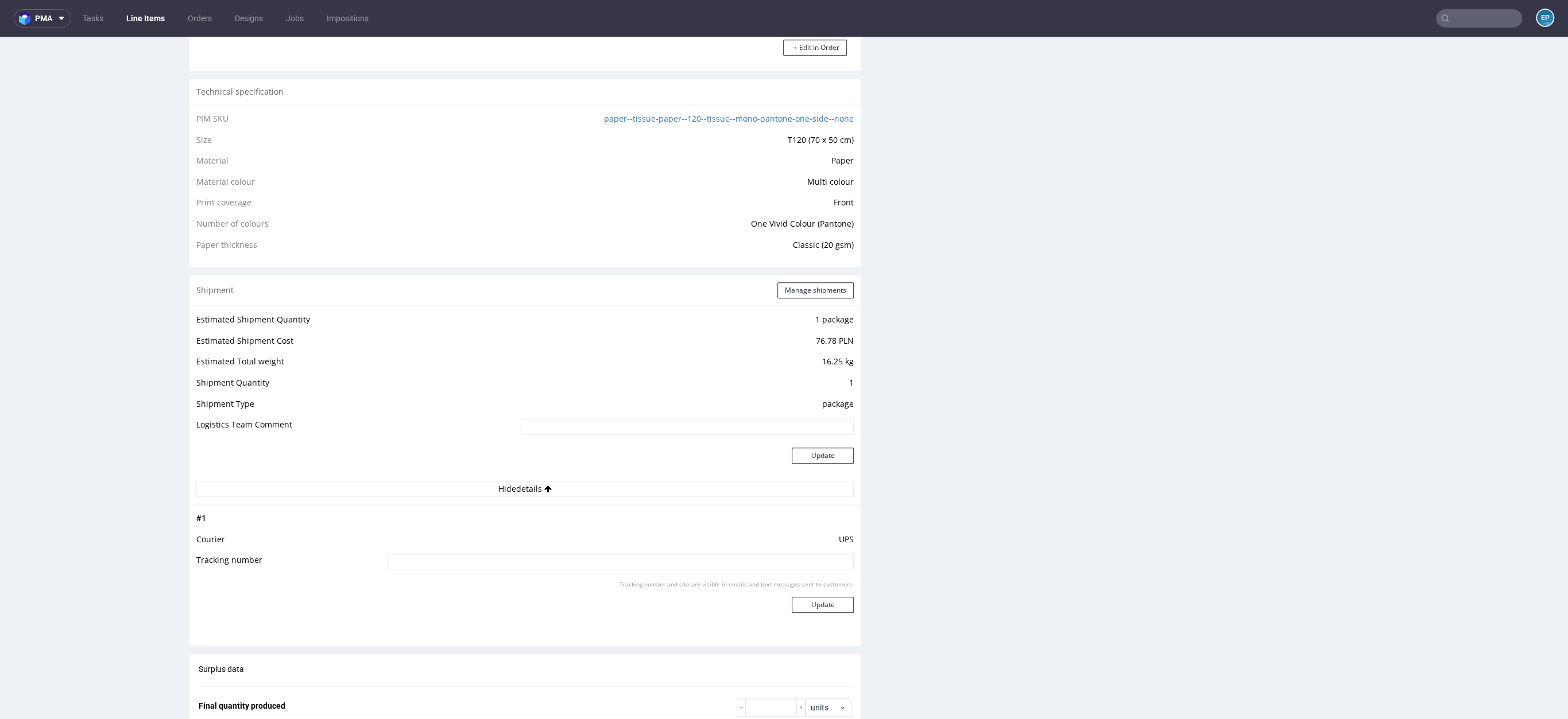
scroll to position [1141, 0]
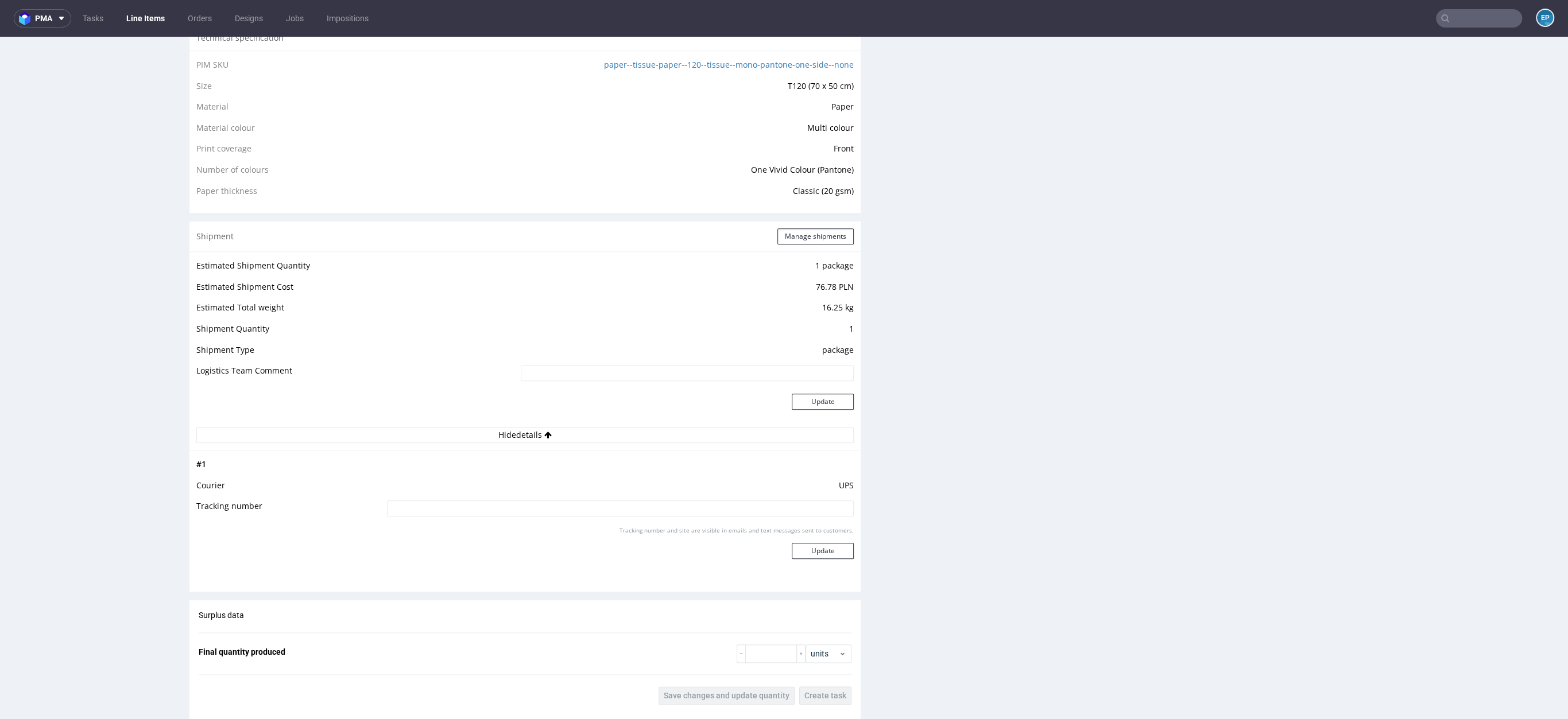
click at [544, 502] on input at bounding box center [620, 509] width 467 height 16
paste input "1Z5A15806895777674"
type input "1Z5A15806895777674"
click at [810, 544] on button "Update" at bounding box center [822, 552] width 62 height 16
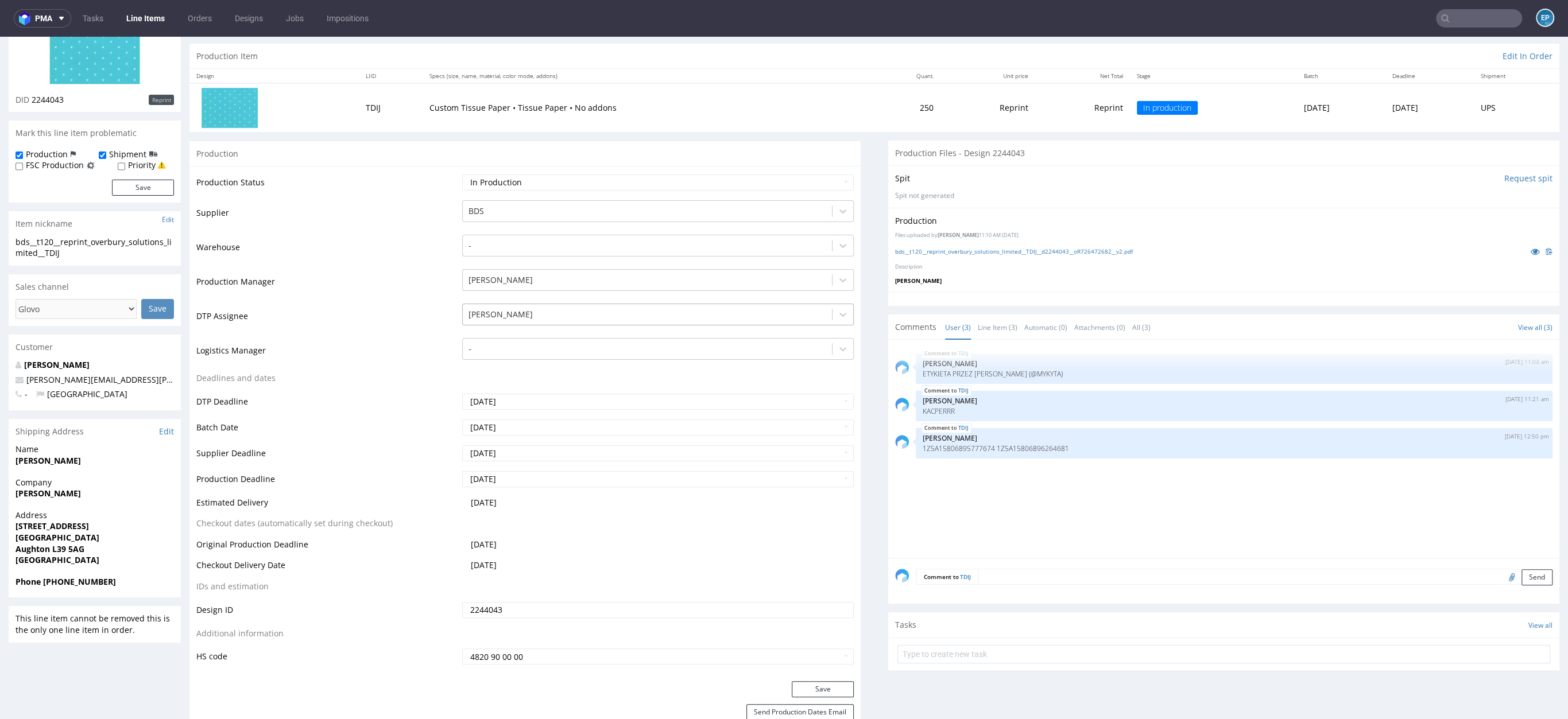
scroll to position [37, 0]
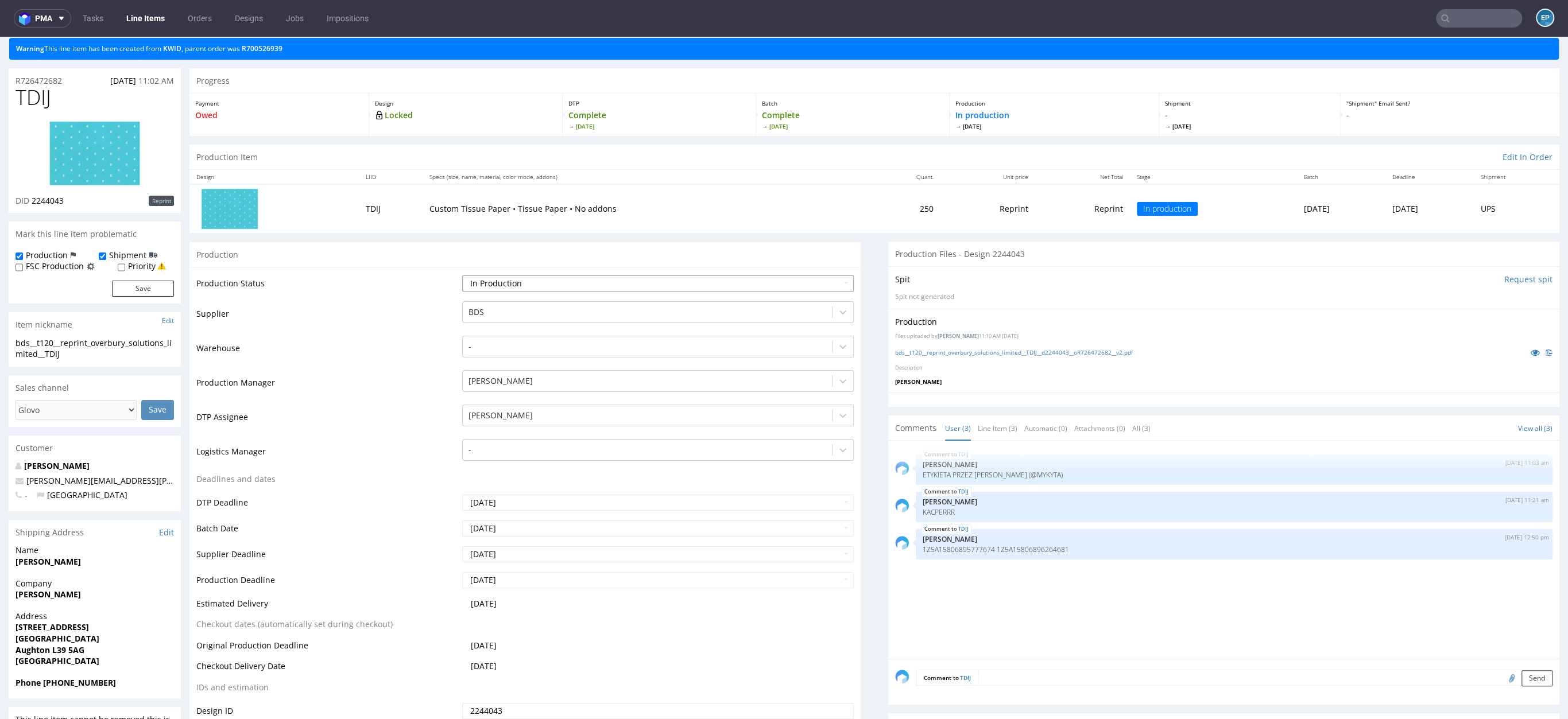
click at [516, 276] on select "Waiting for Artwork Waiting for Diecut Waiting for Mockup Waiting for DTP Waiti…" at bounding box center [657, 284] width 391 height 16
select select "production_complete"
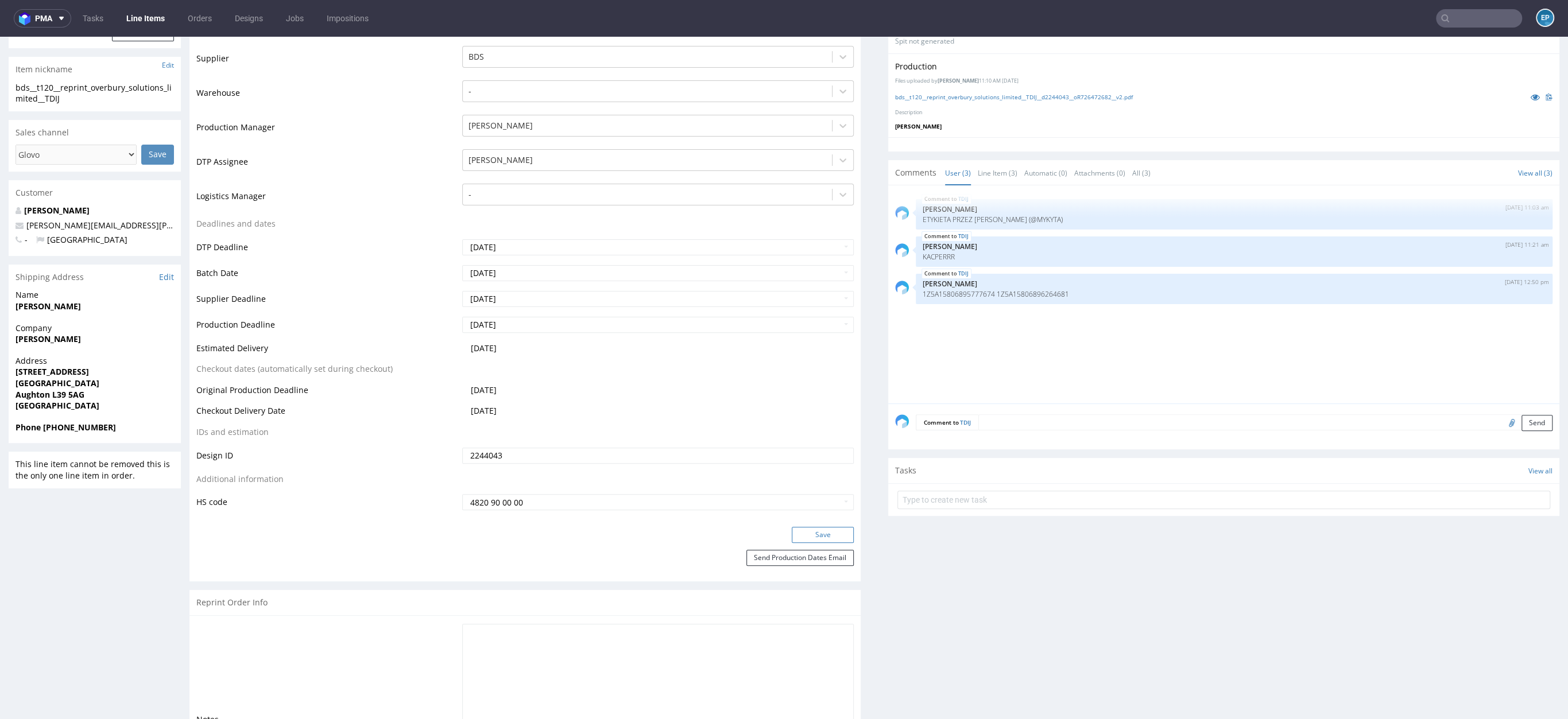
click at [793, 536] on button "Save" at bounding box center [822, 535] width 62 height 16
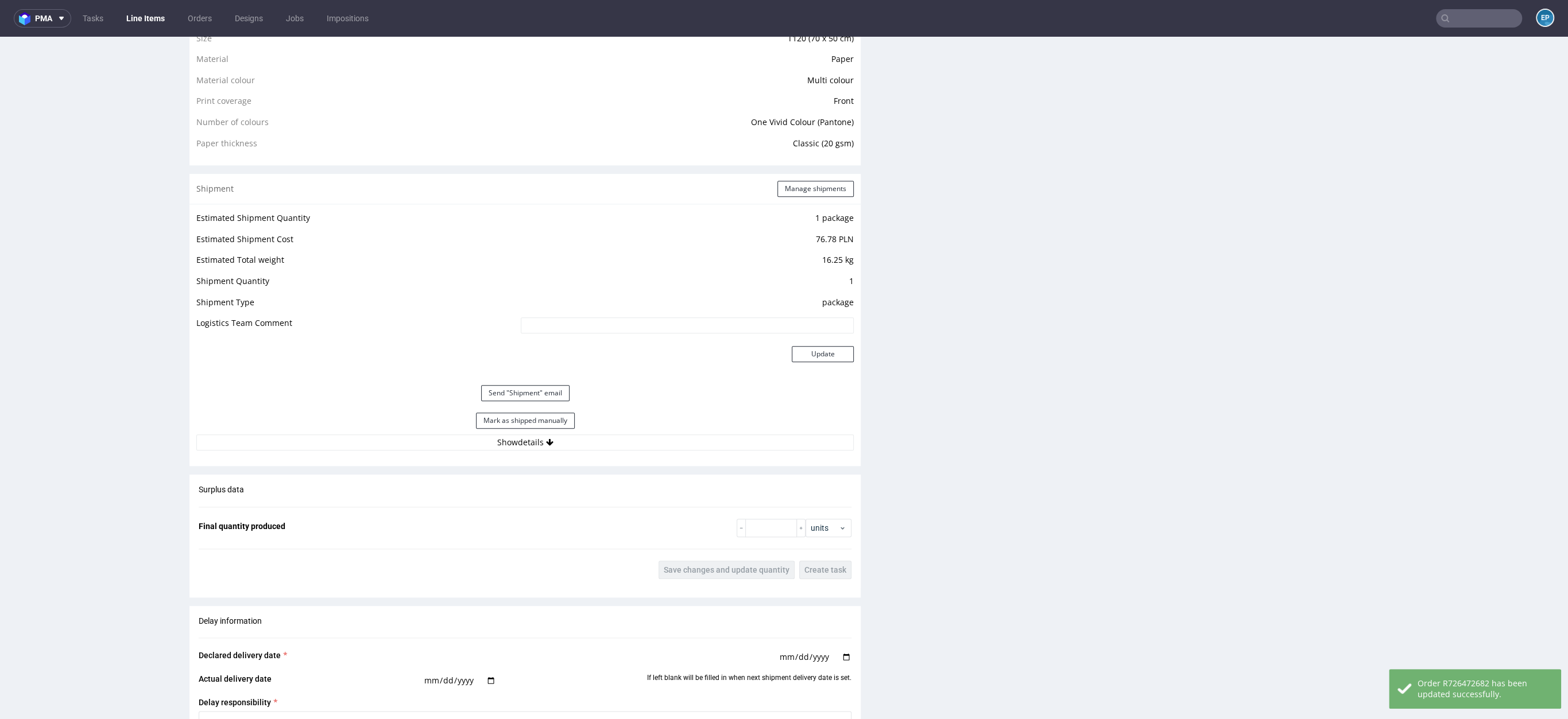
scroll to position [1192, 0]
click at [532, 391] on button "Send "Shipment" email" at bounding box center [525, 389] width 89 height 16
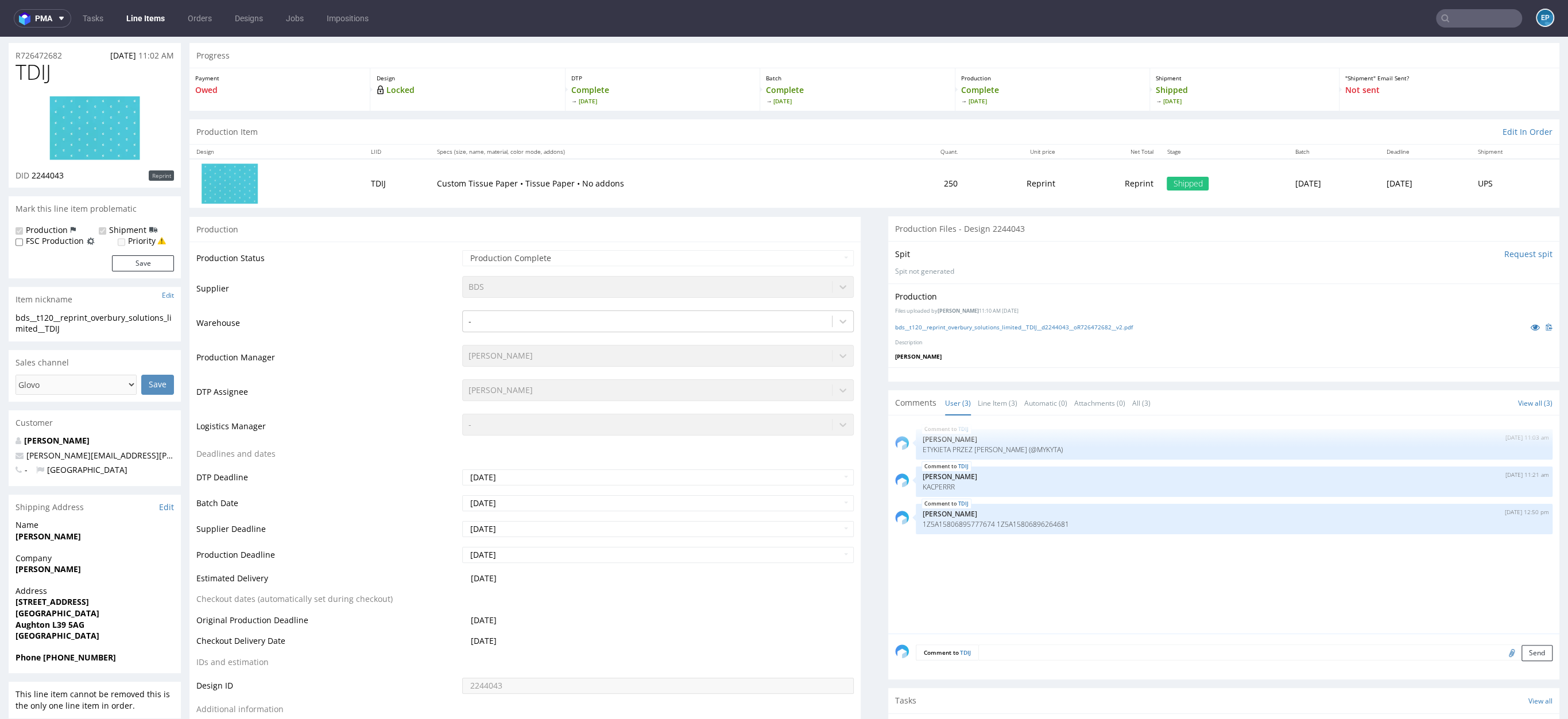
scroll to position [0, 0]
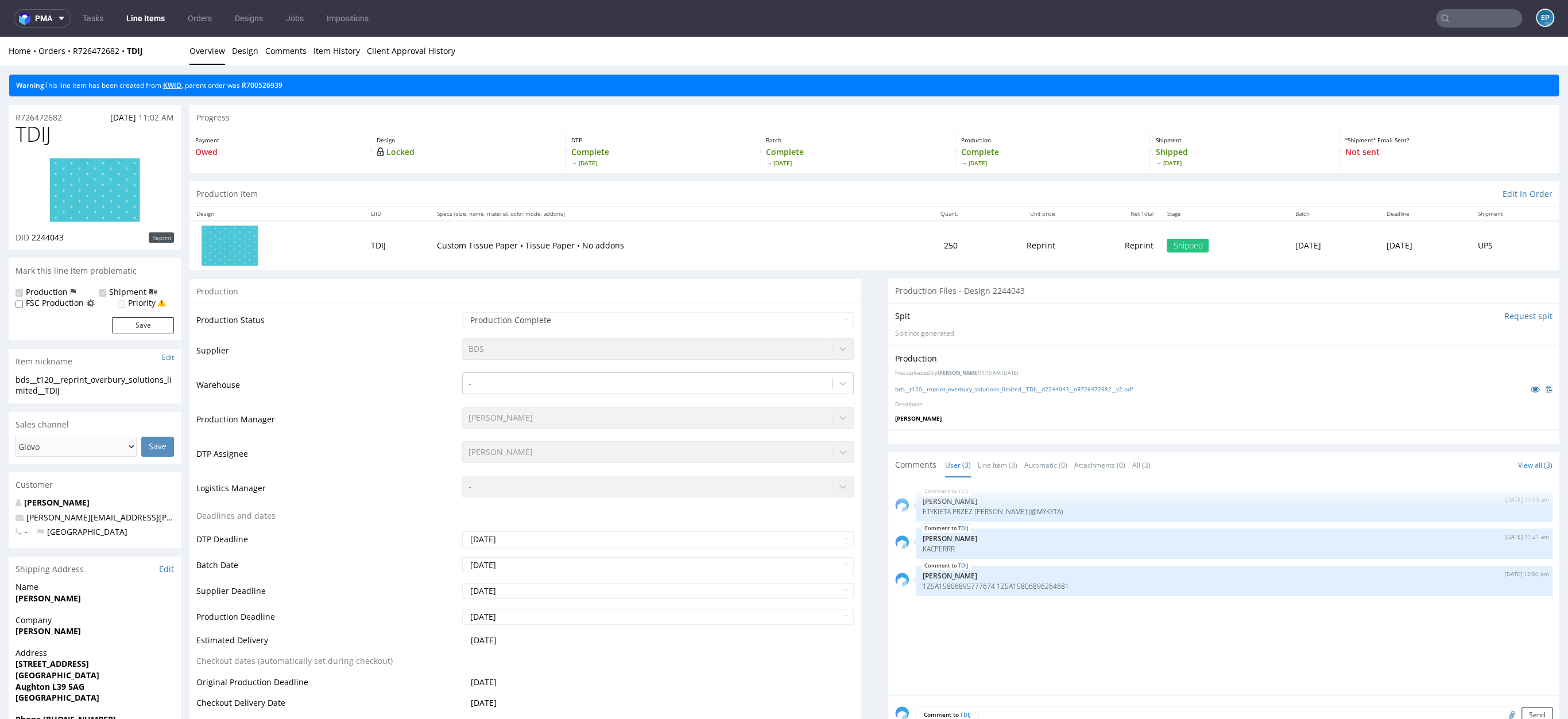
click at [176, 86] on link "KWID" at bounding box center [172, 85] width 19 height 10
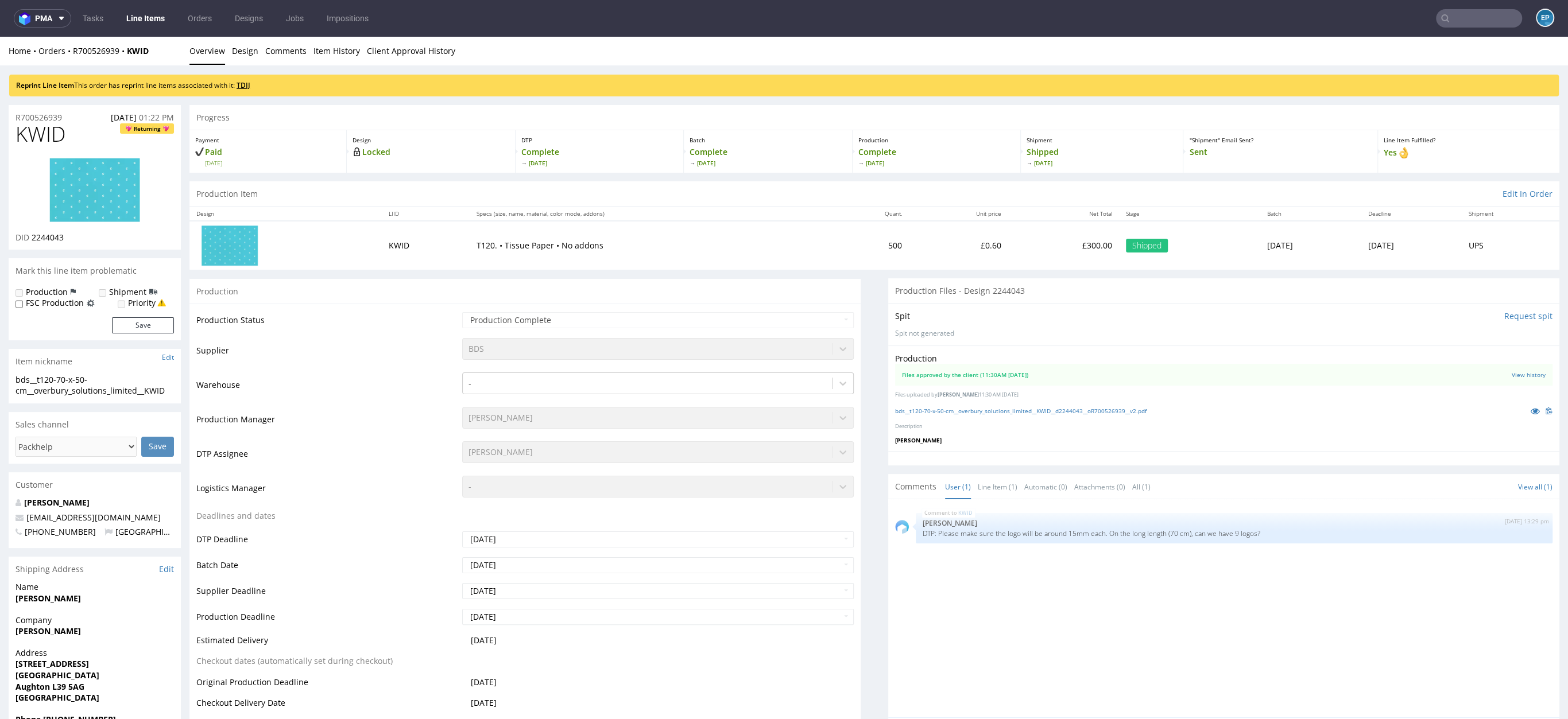
click at [251, 86] on link "TDIJ" at bounding box center [243, 85] width 13 height 10
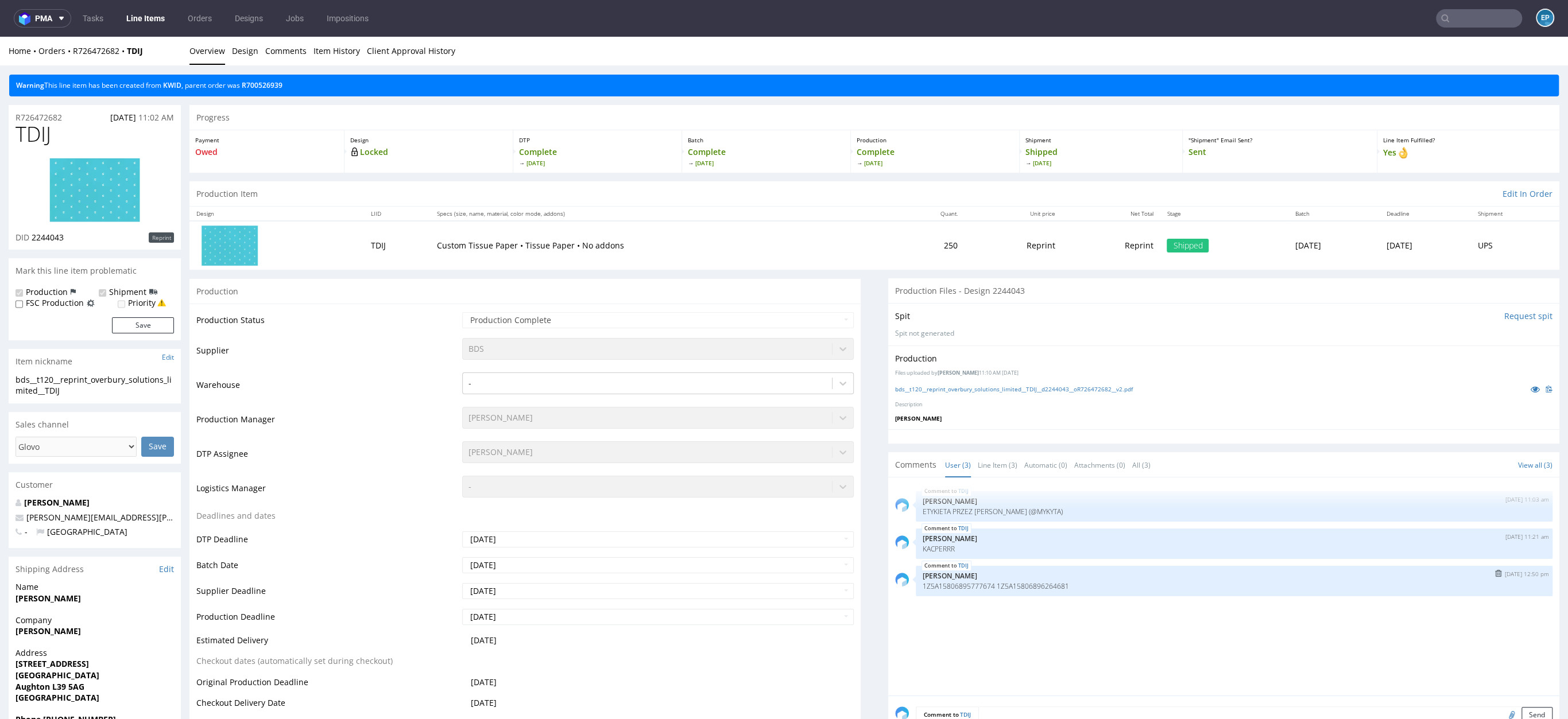
click at [947, 590] on div "TDIJ 2nd Sep 25 | 12:50 pm Ewa Prus 1Z5A15806895777674 1Z5A15806896264681" at bounding box center [1234, 581] width 637 height 30
drag, startPoint x: 911, startPoint y: 586, endPoint x: 1072, endPoint y: 584, distance: 161.0
click at [1072, 584] on p "1Z5A15806895777674 1Z5A15806896264681" at bounding box center [1234, 586] width 623 height 9
copy p "1Z5A15806895777674 1Z5A15806896264681"
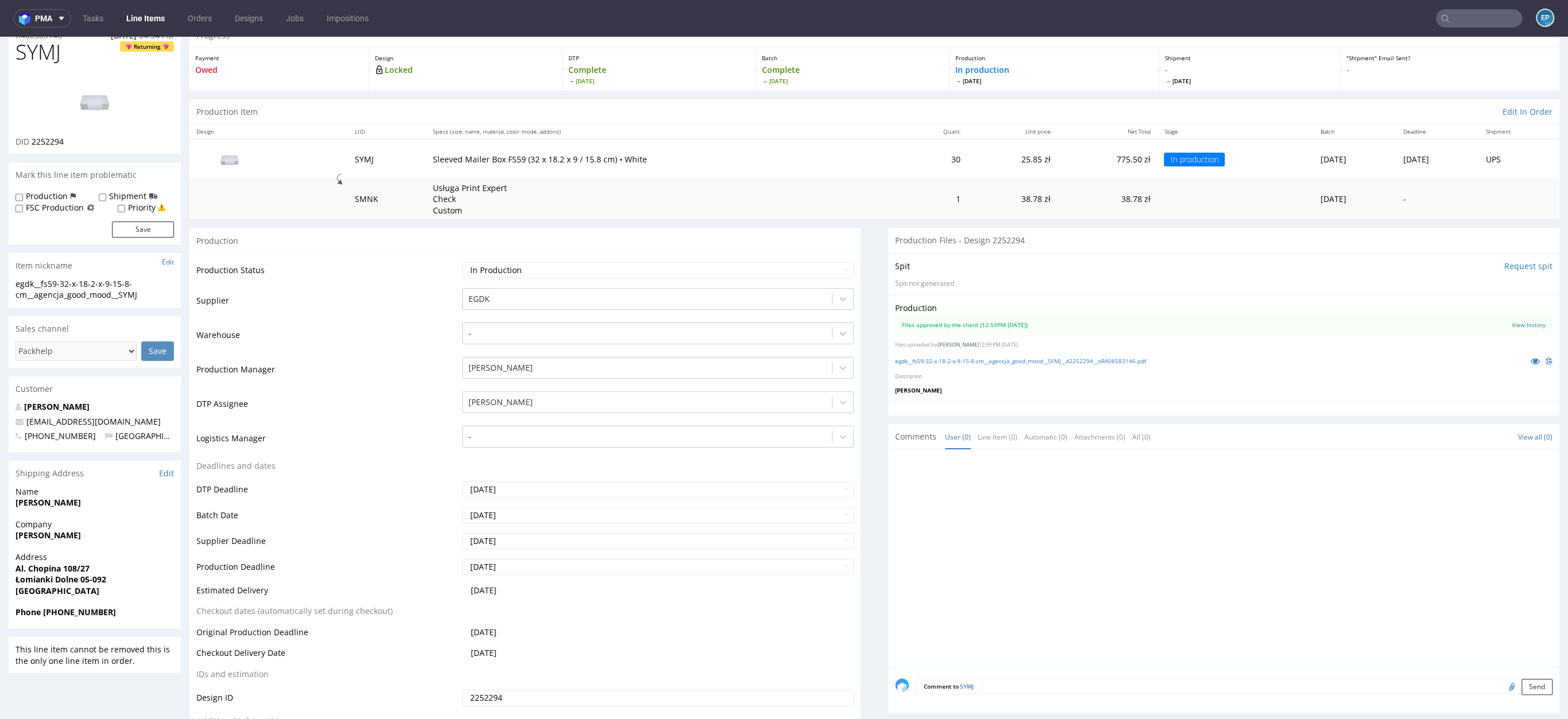
scroll to position [81, 0]
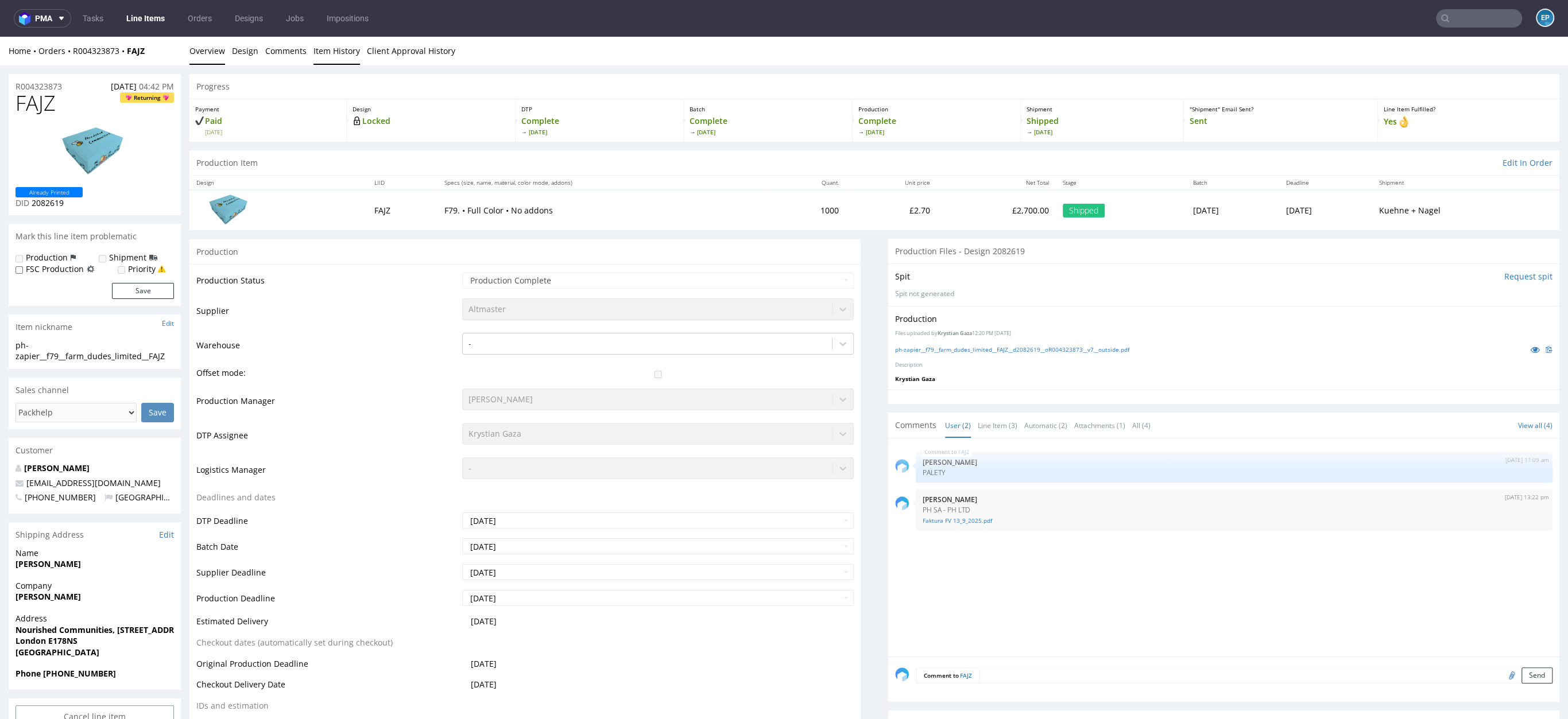
click at [338, 57] on link "Item History" at bounding box center [337, 50] width 47 height 28
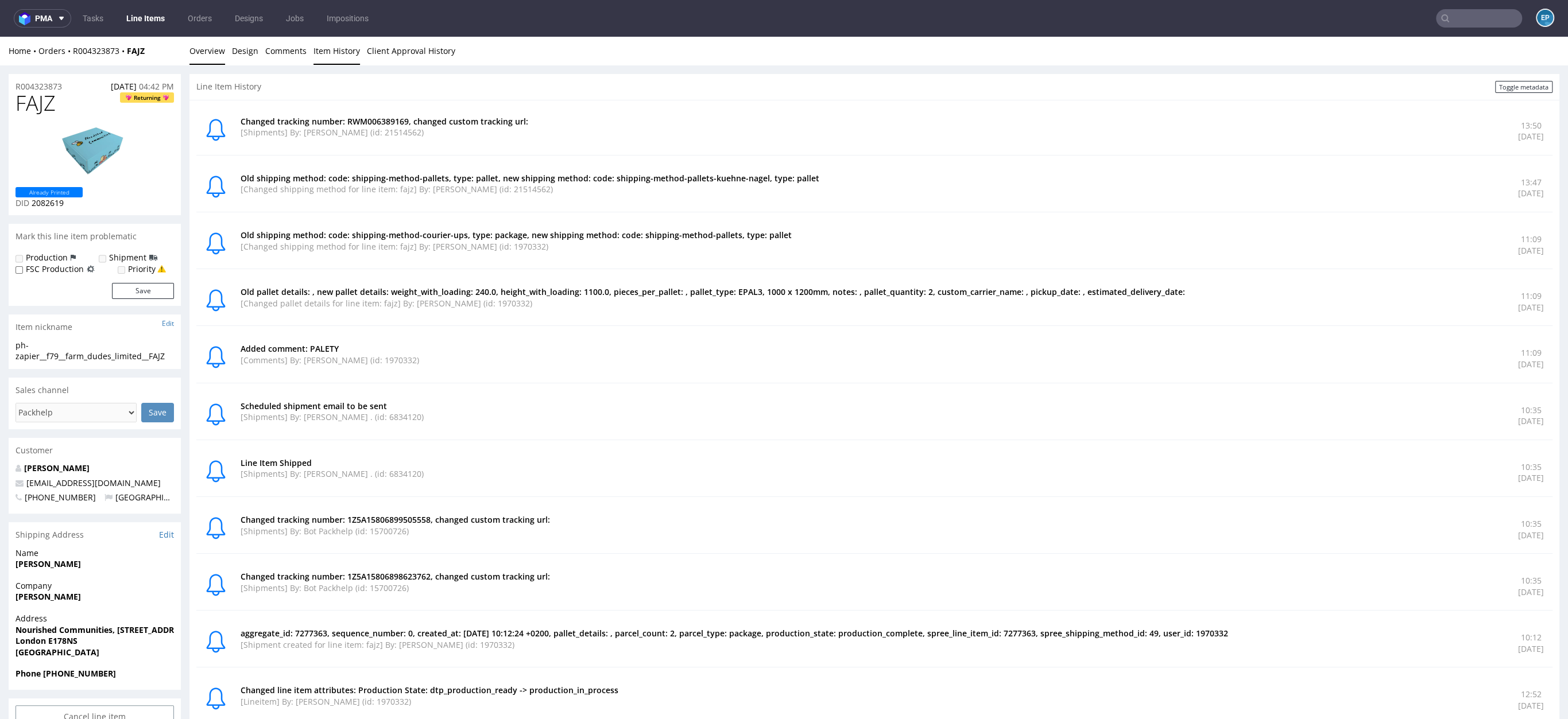
click at [201, 56] on link "Overview" at bounding box center [208, 50] width 36 height 28
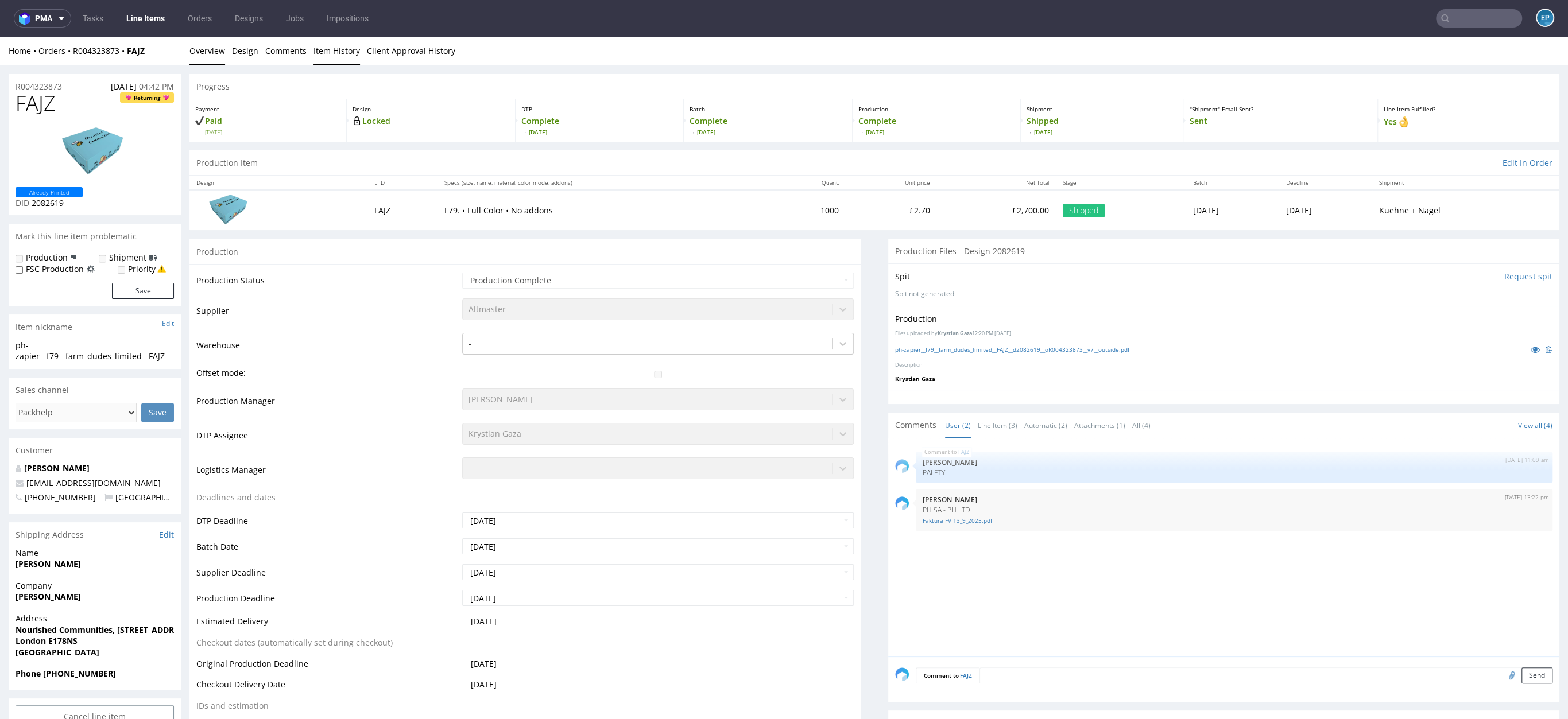
click at [325, 41] on link "Item History" at bounding box center [337, 50] width 47 height 28
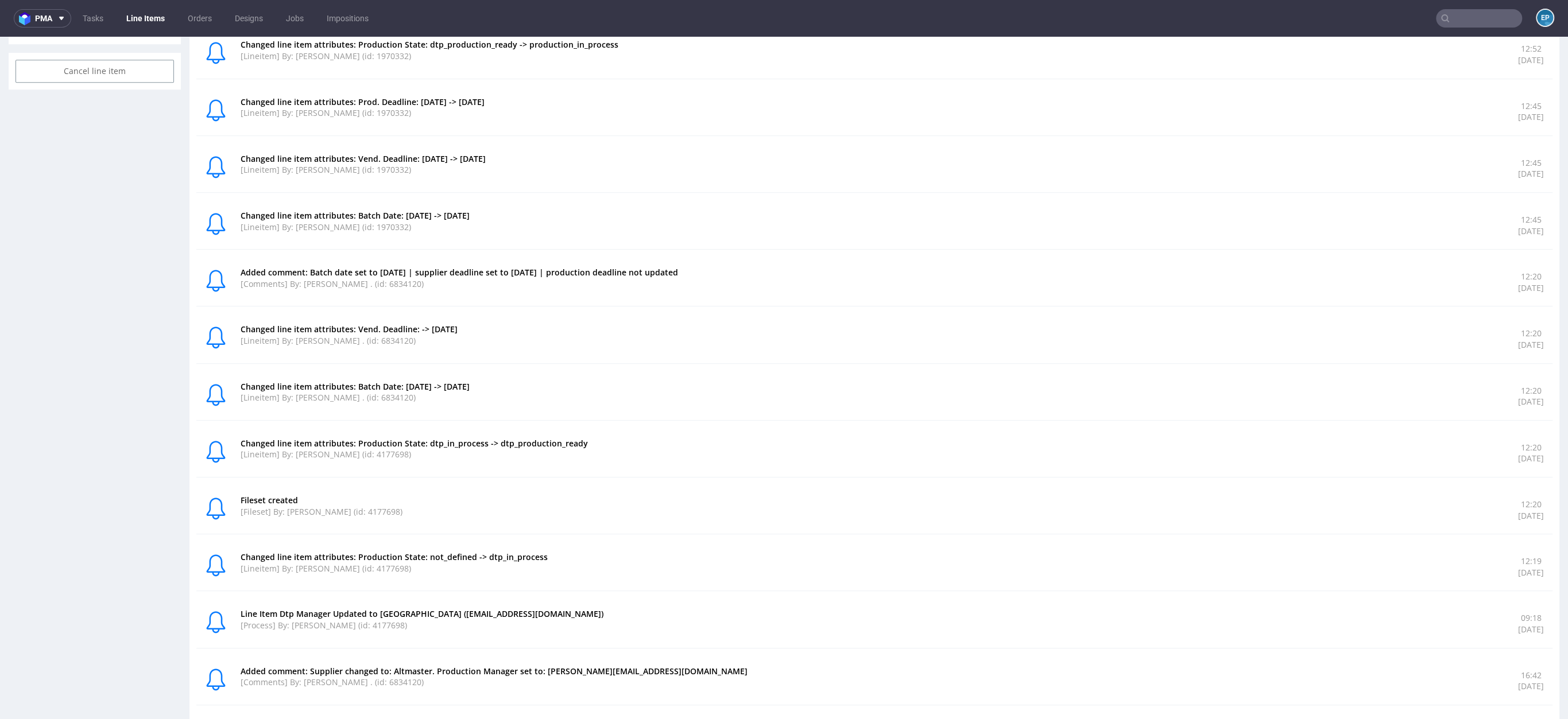
scroll to position [780, 0]
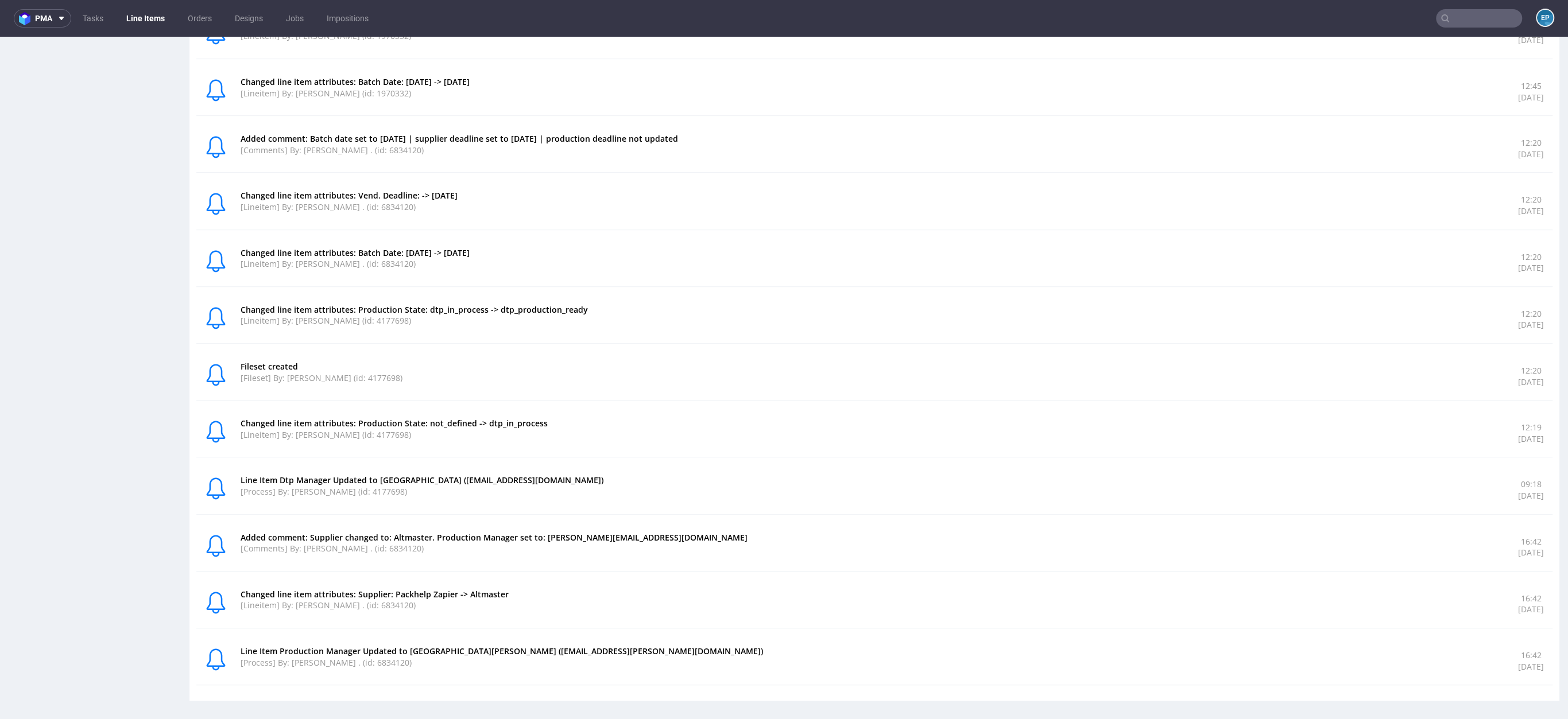
click at [1105, 315] on p "[Lineitem] By: [PERSON_NAME] (id: 4177698)" at bounding box center [872, 321] width 1264 height 12
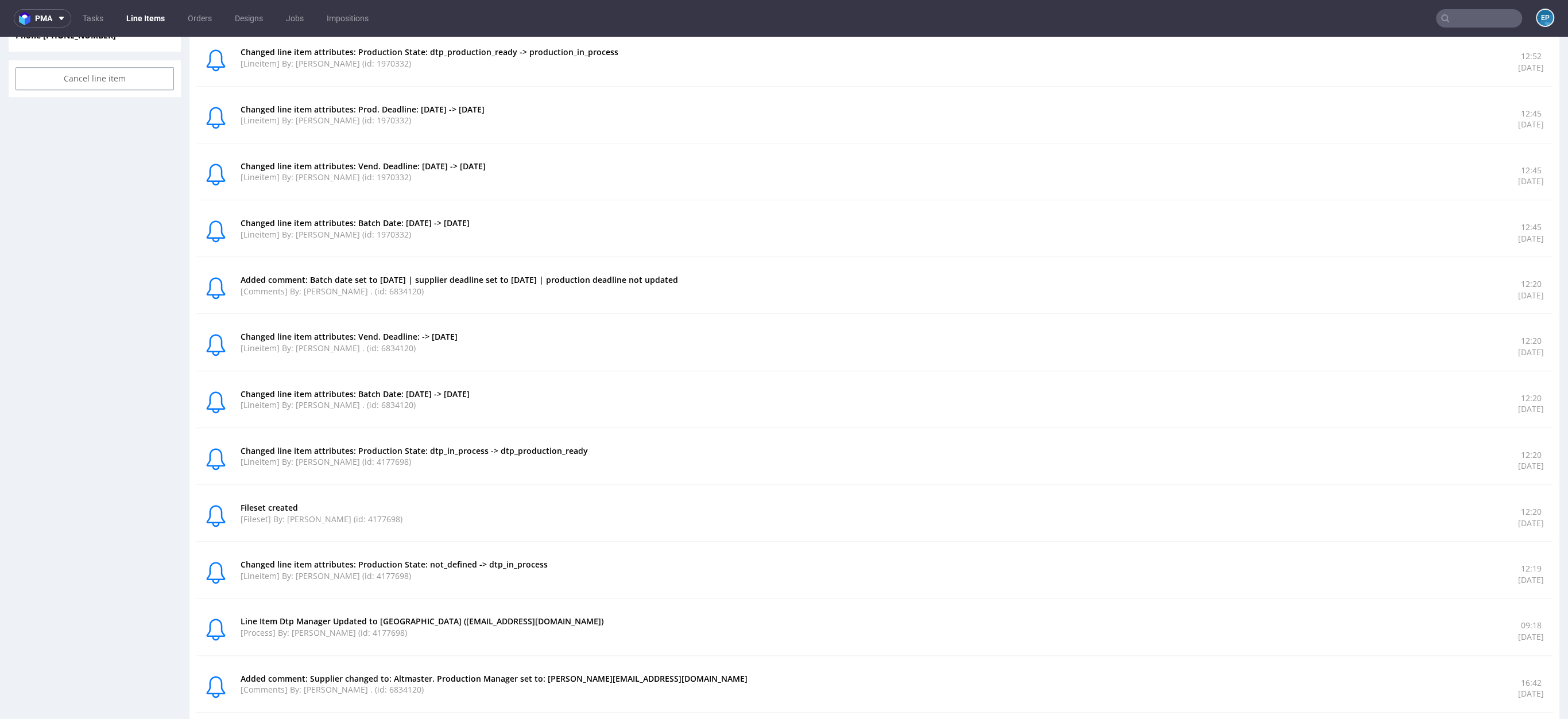
scroll to position [0, 0]
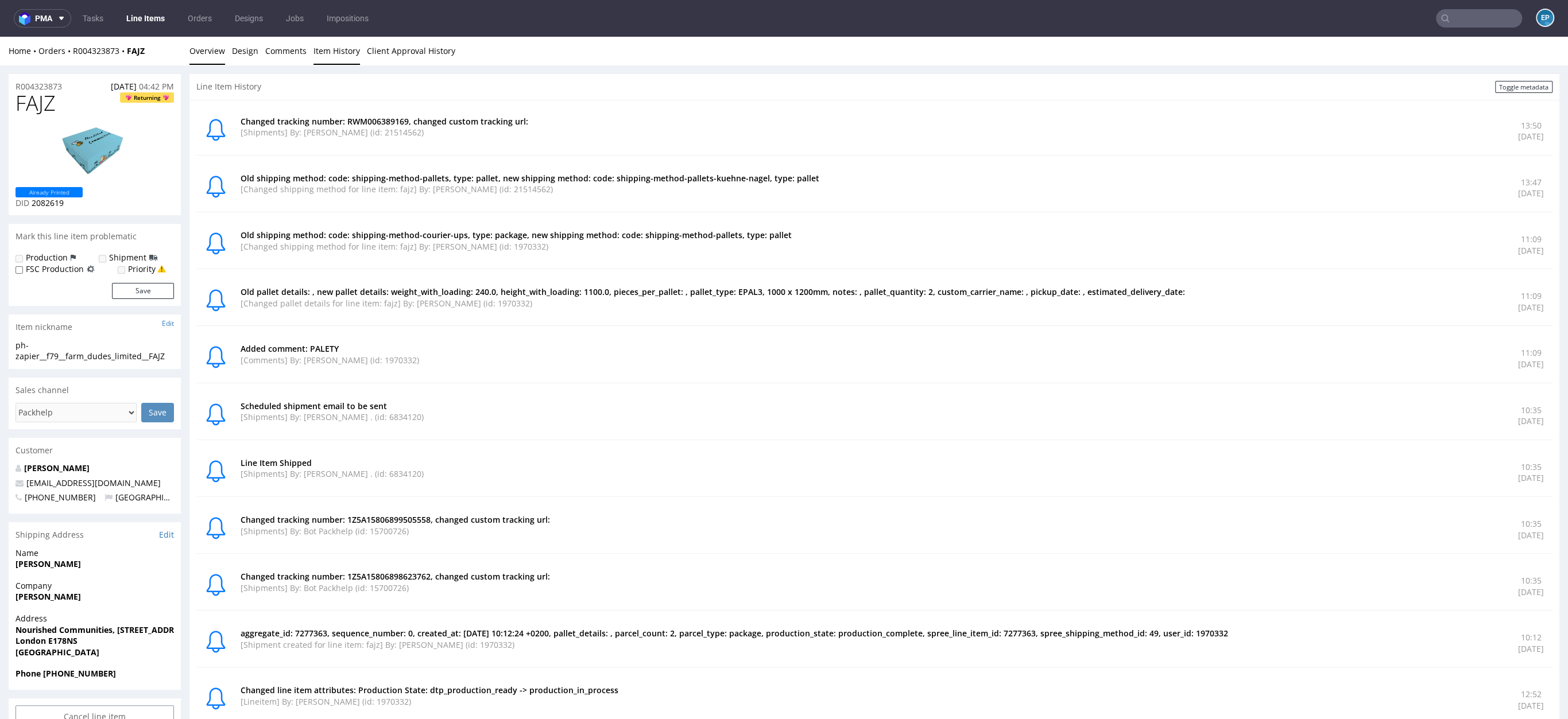
click at [191, 54] on link "Overview" at bounding box center [208, 50] width 36 height 28
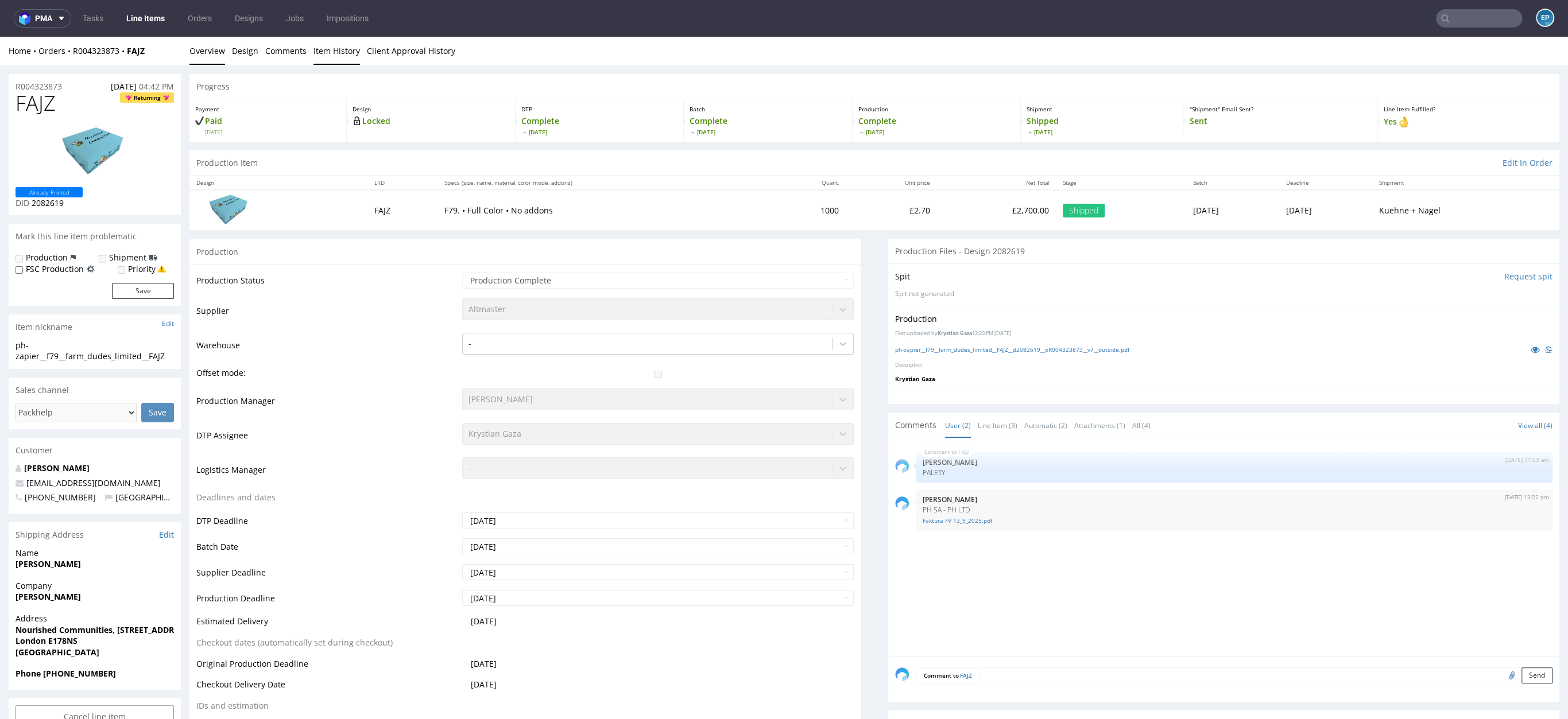
click at [327, 48] on link "Item History" at bounding box center [337, 50] width 47 height 28
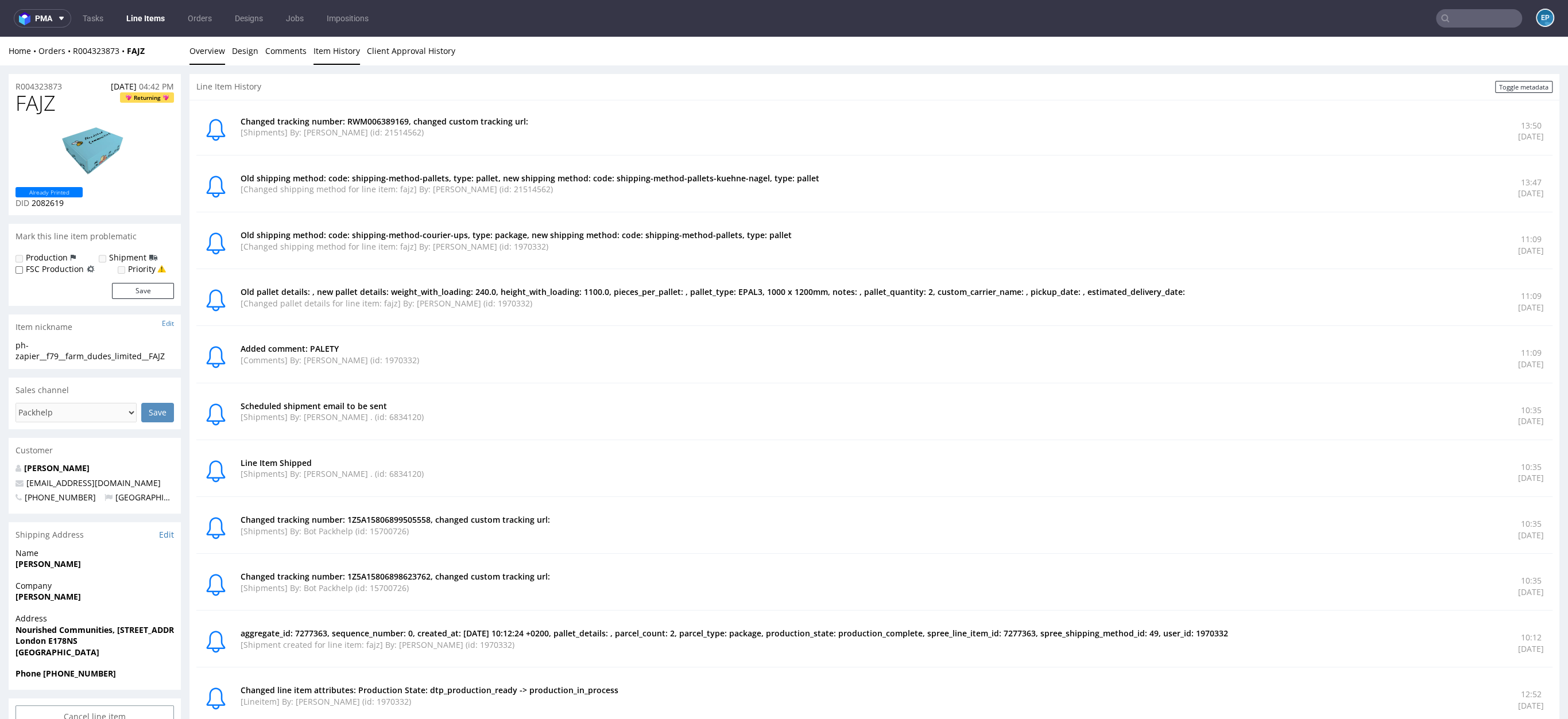
click at [202, 52] on link "Overview" at bounding box center [208, 50] width 36 height 28
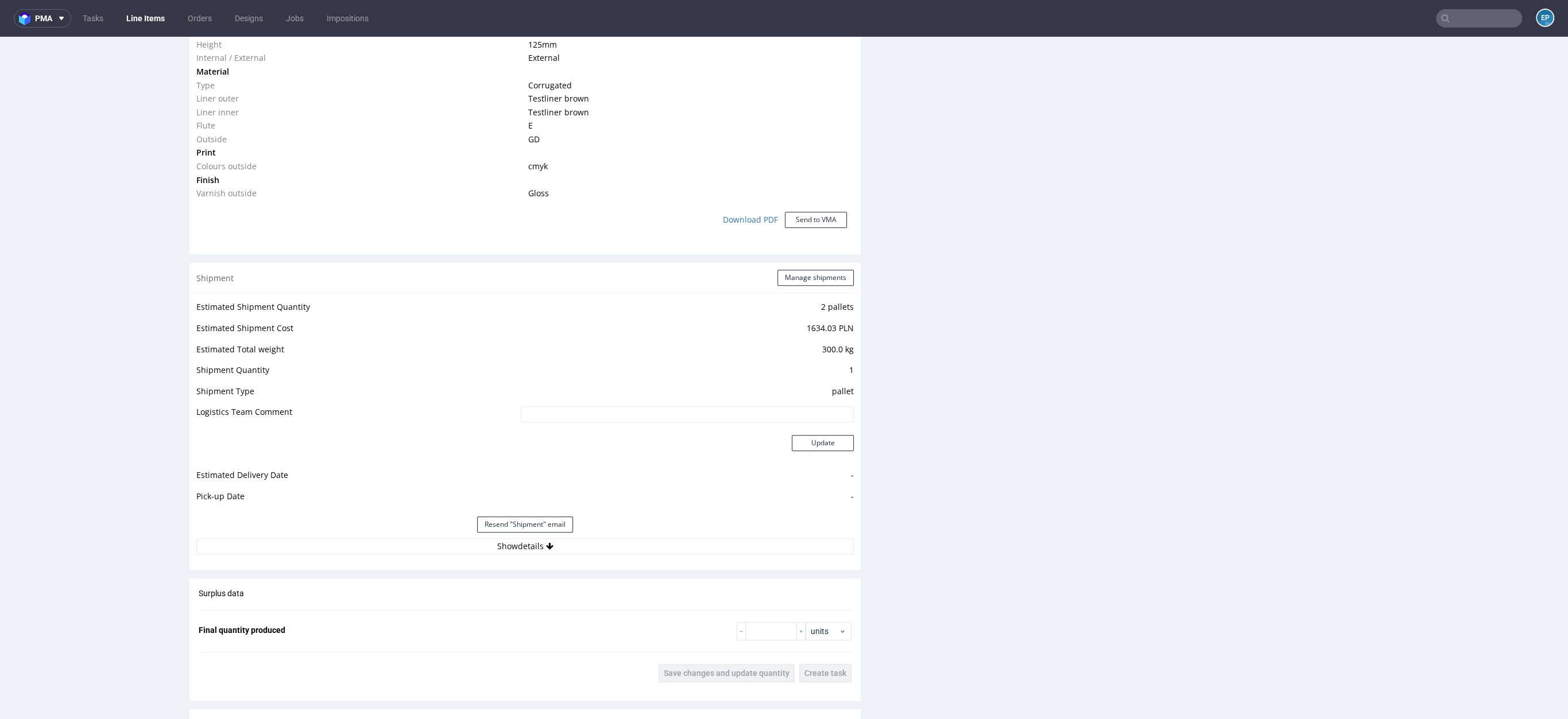
scroll to position [1015, 0]
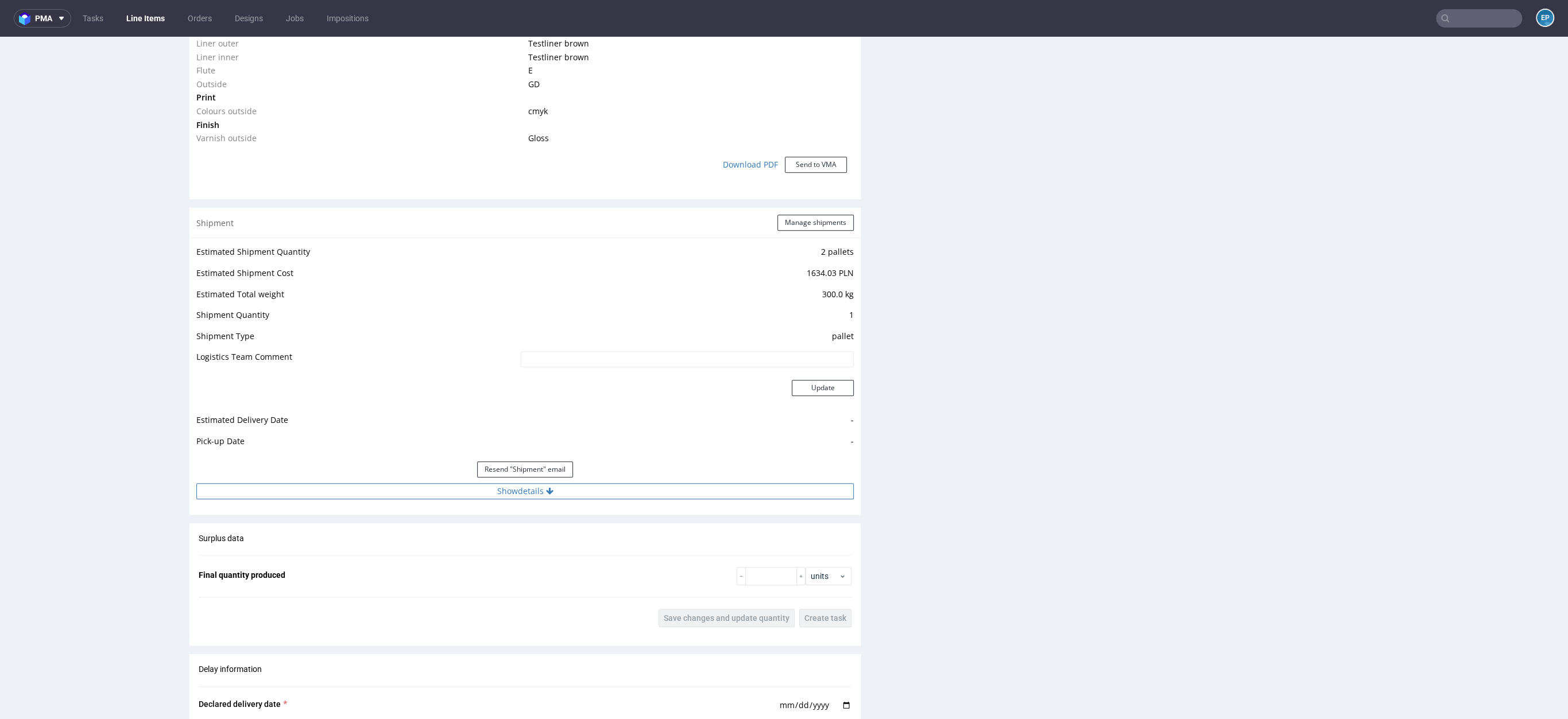
click at [508, 495] on button "Show details" at bounding box center [525, 492] width 657 height 16
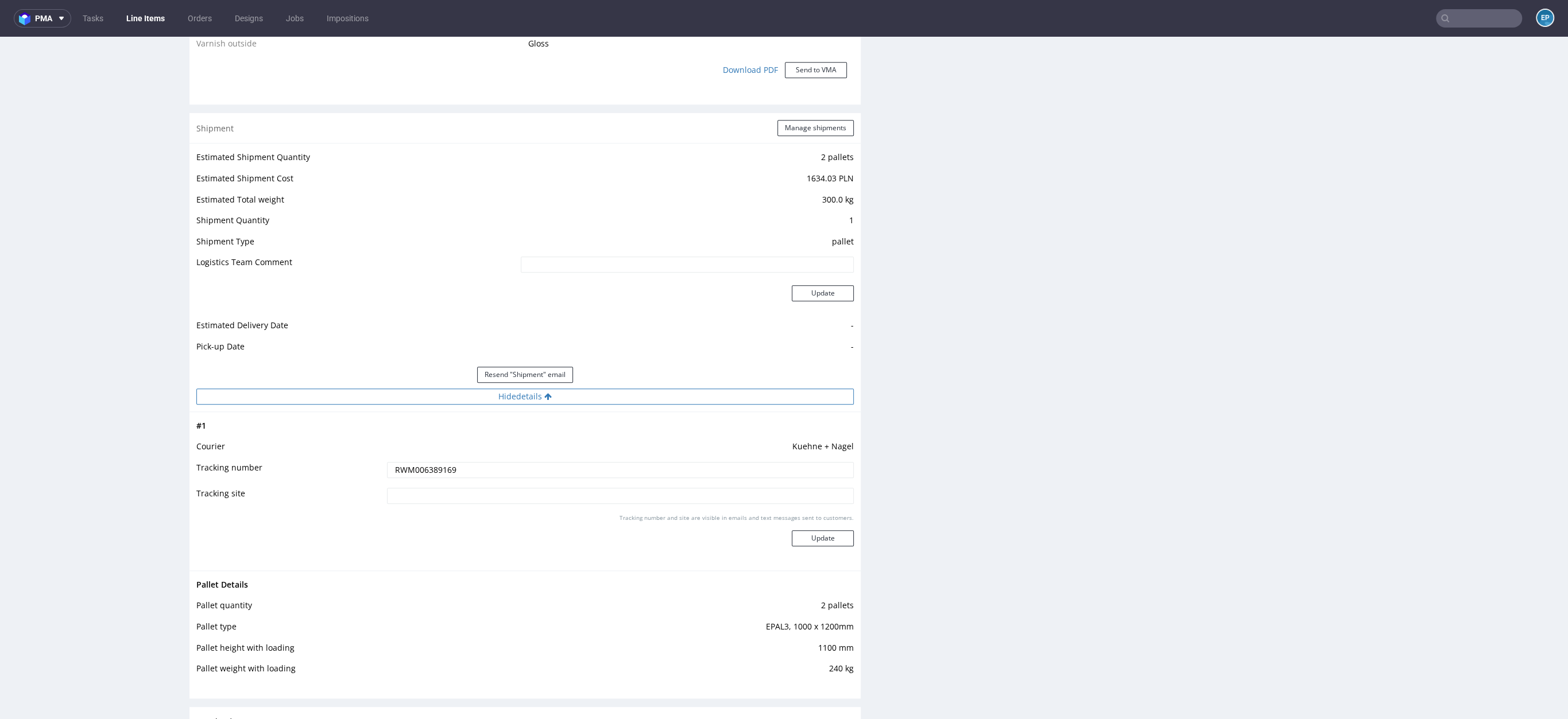
scroll to position [1147, 0]
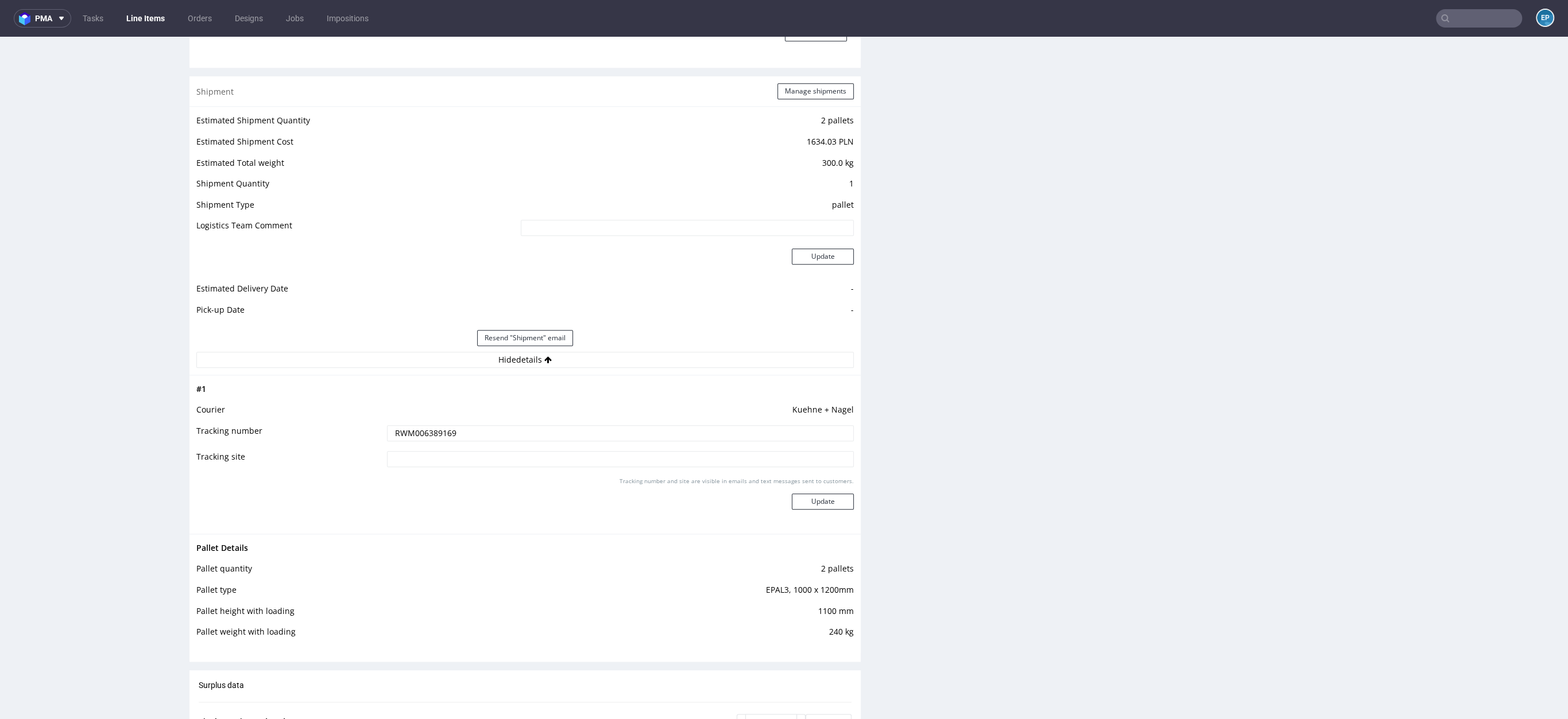
click at [443, 437] on input "RWM006389169" at bounding box center [620, 433] width 467 height 16
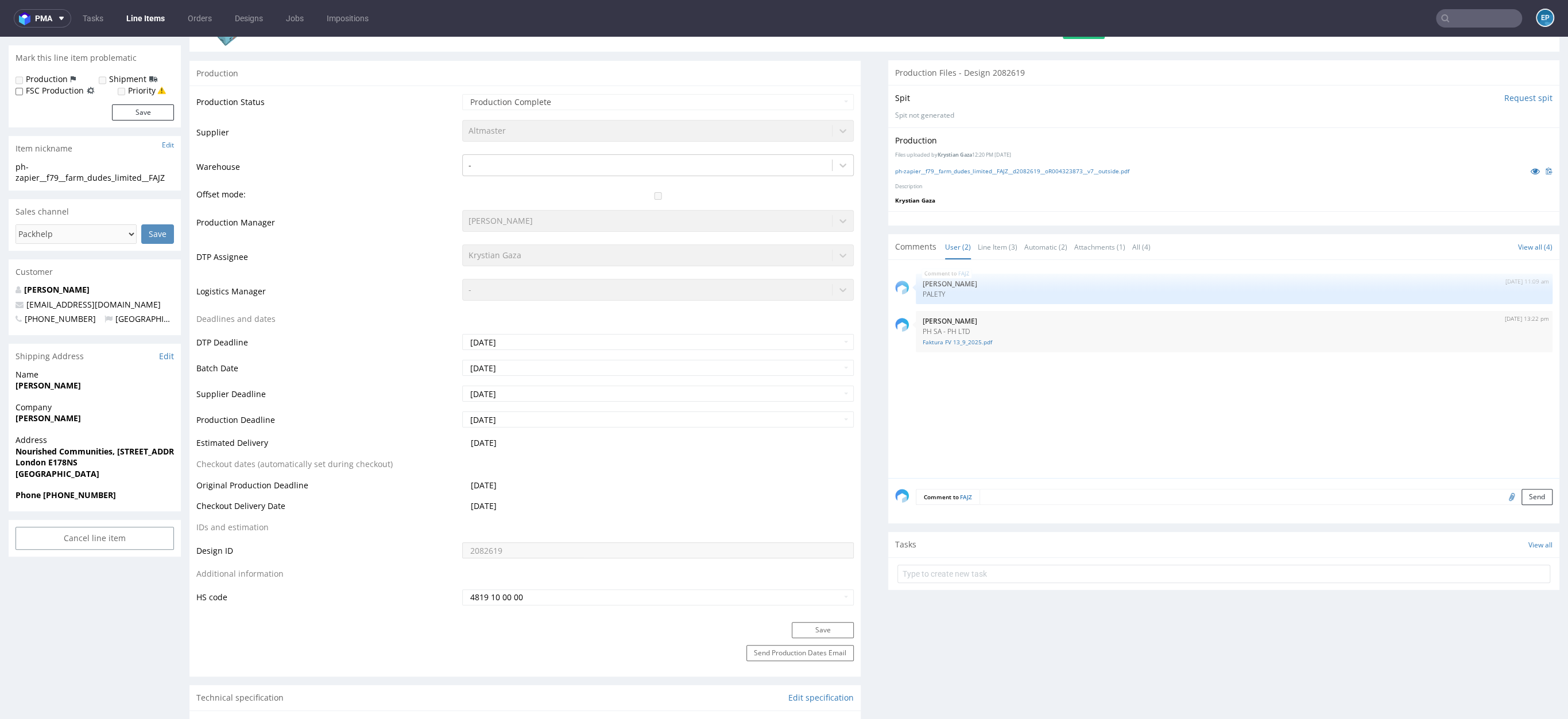
scroll to position [0, 0]
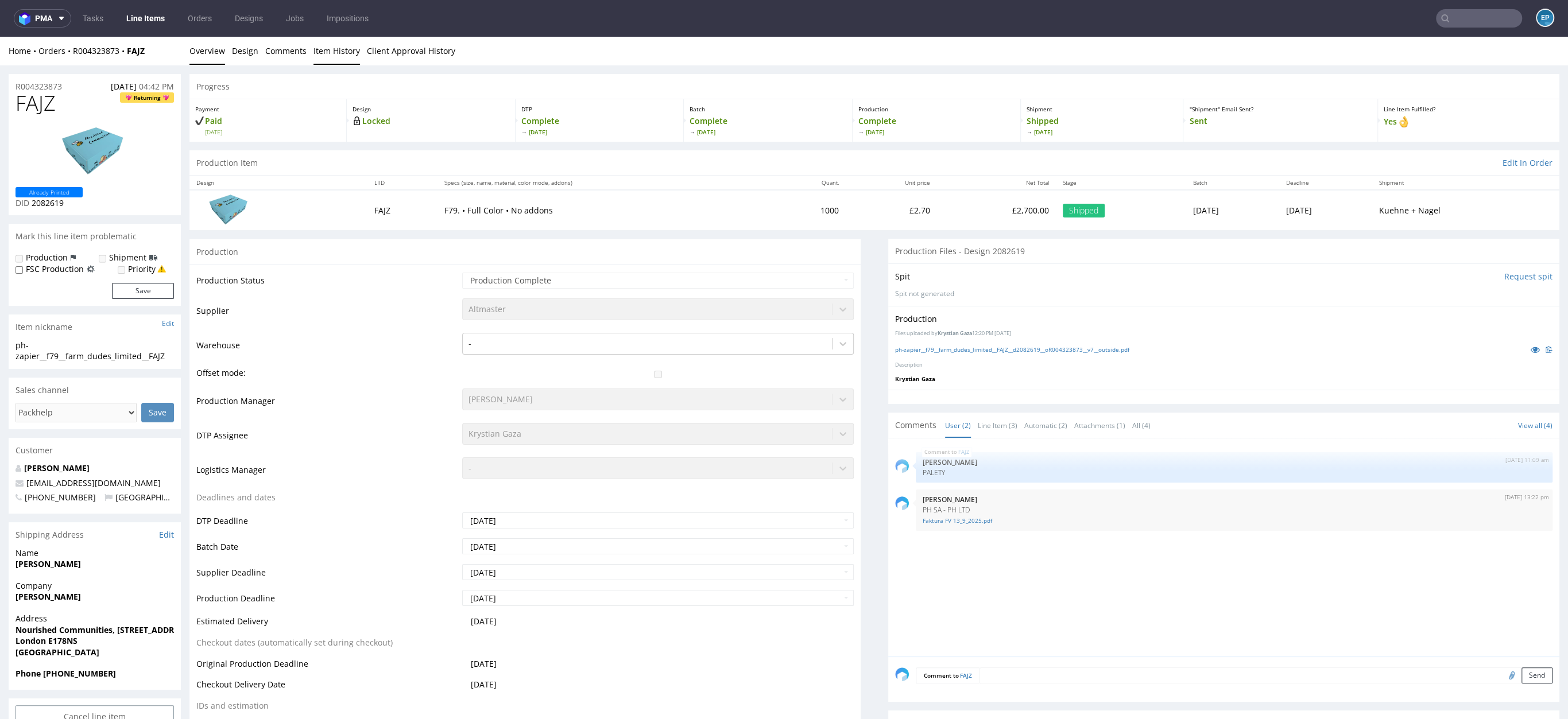
click at [321, 56] on link "Item History" at bounding box center [337, 50] width 47 height 28
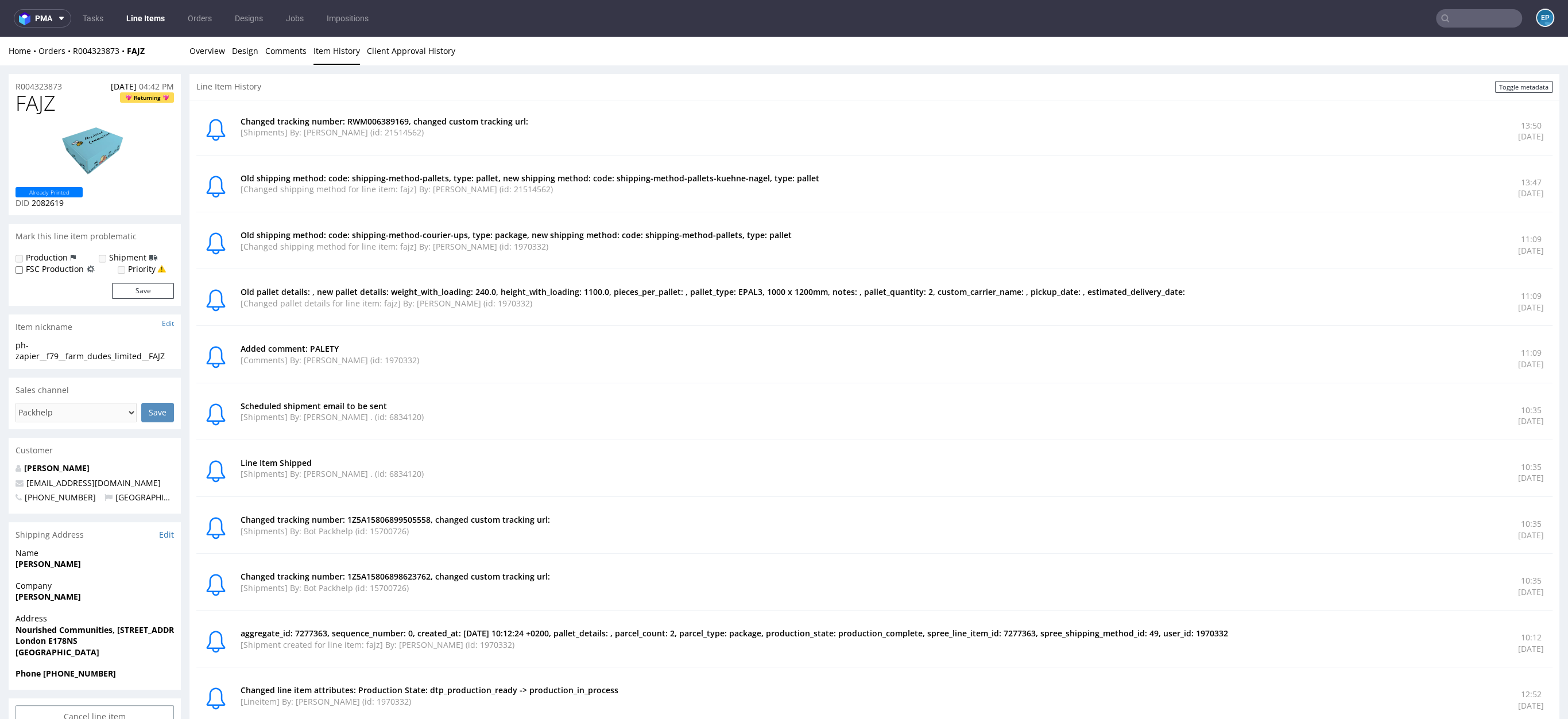
click at [364, 119] on p "Changed tracking number: RWM006389169, changed custom tracking url:" at bounding box center [872, 122] width 1264 height 12
click at [196, 51] on link "Overview" at bounding box center [208, 50] width 36 height 28
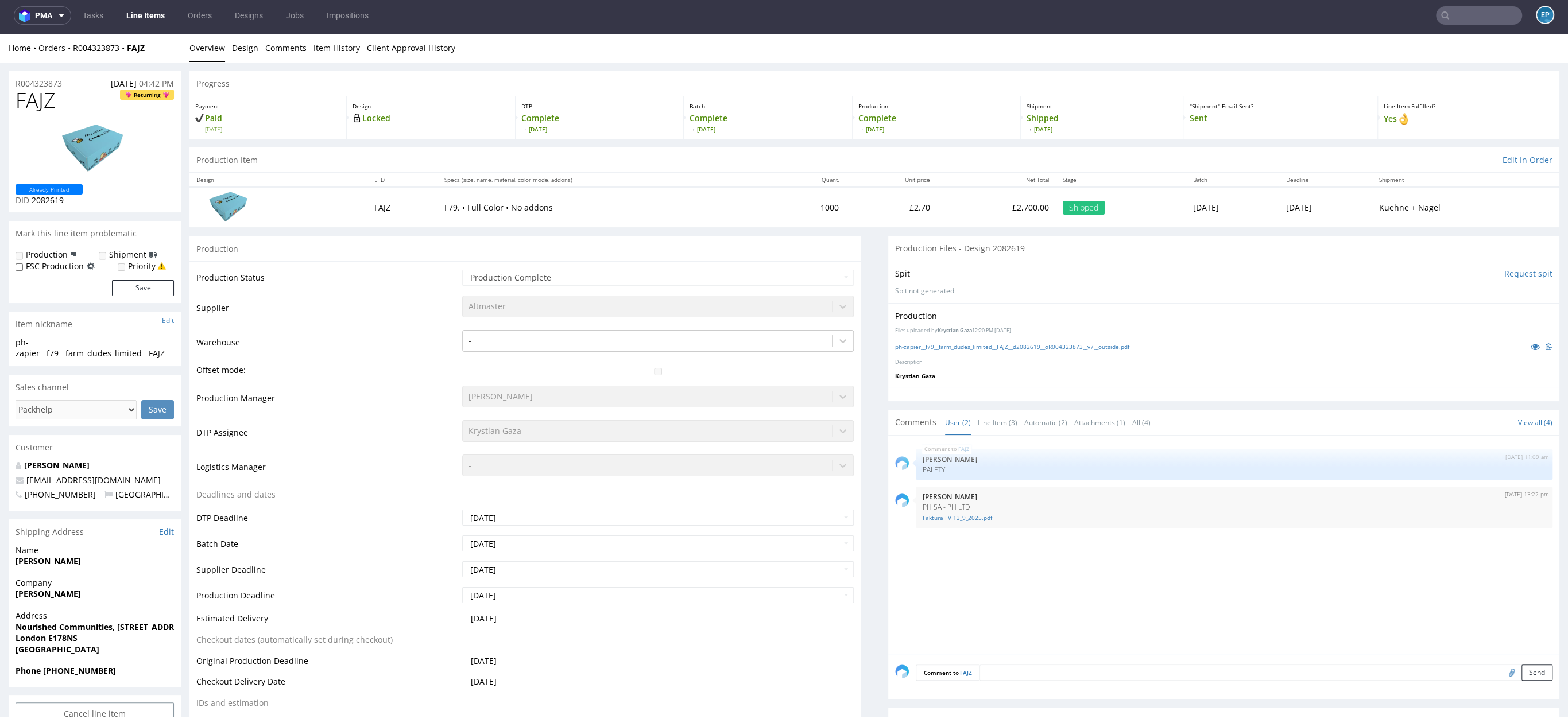
click at [31, 90] on span "FAJZ" at bounding box center [35, 100] width 40 height 23
